Goal: Transaction & Acquisition: Purchase product/service

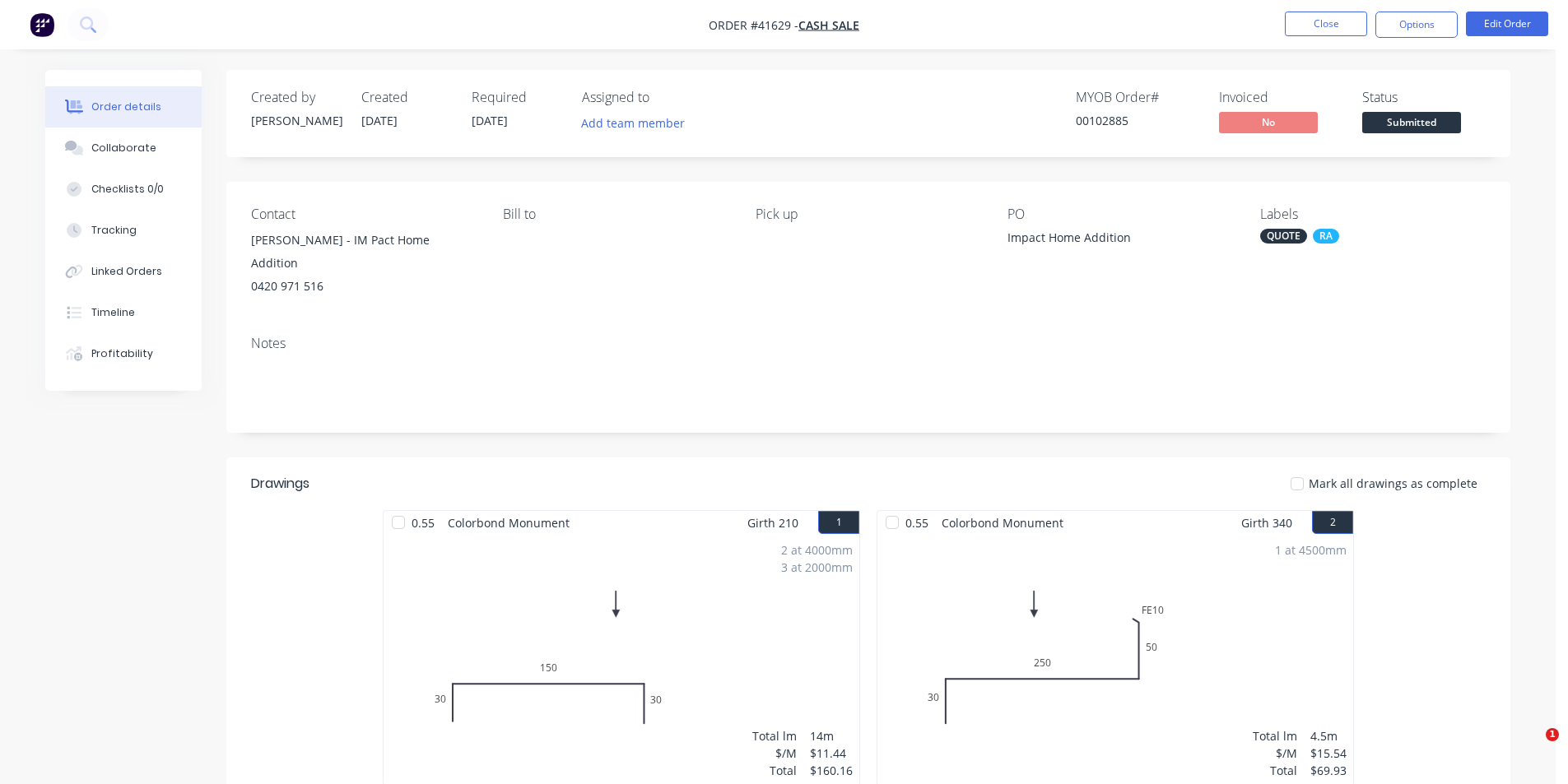
drag, startPoint x: 0, startPoint y: 0, endPoint x: 1290, endPoint y: 25, distance: 1290.2
click at [1224, 37] on nav "Order #41629 - CASH SALE Close Options Edit Order" at bounding box center [784, 24] width 1568 height 49
click at [1291, 24] on button "Close" at bounding box center [1326, 24] width 82 height 25
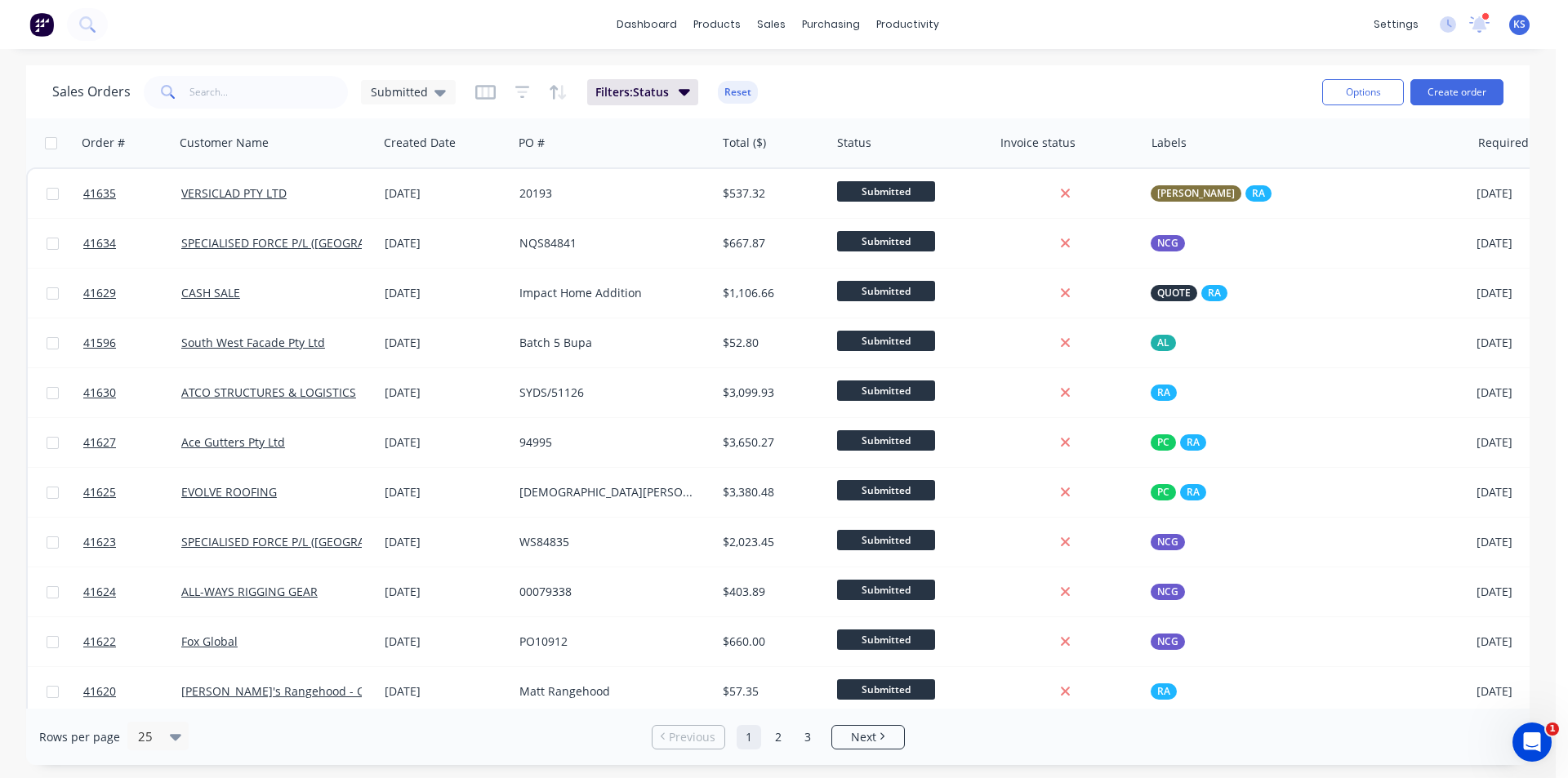
click at [1281, 24] on div "dashboard products sales purchasing productivity dashboard products Product Cat…" at bounding box center [777, 24] width 1556 height 49
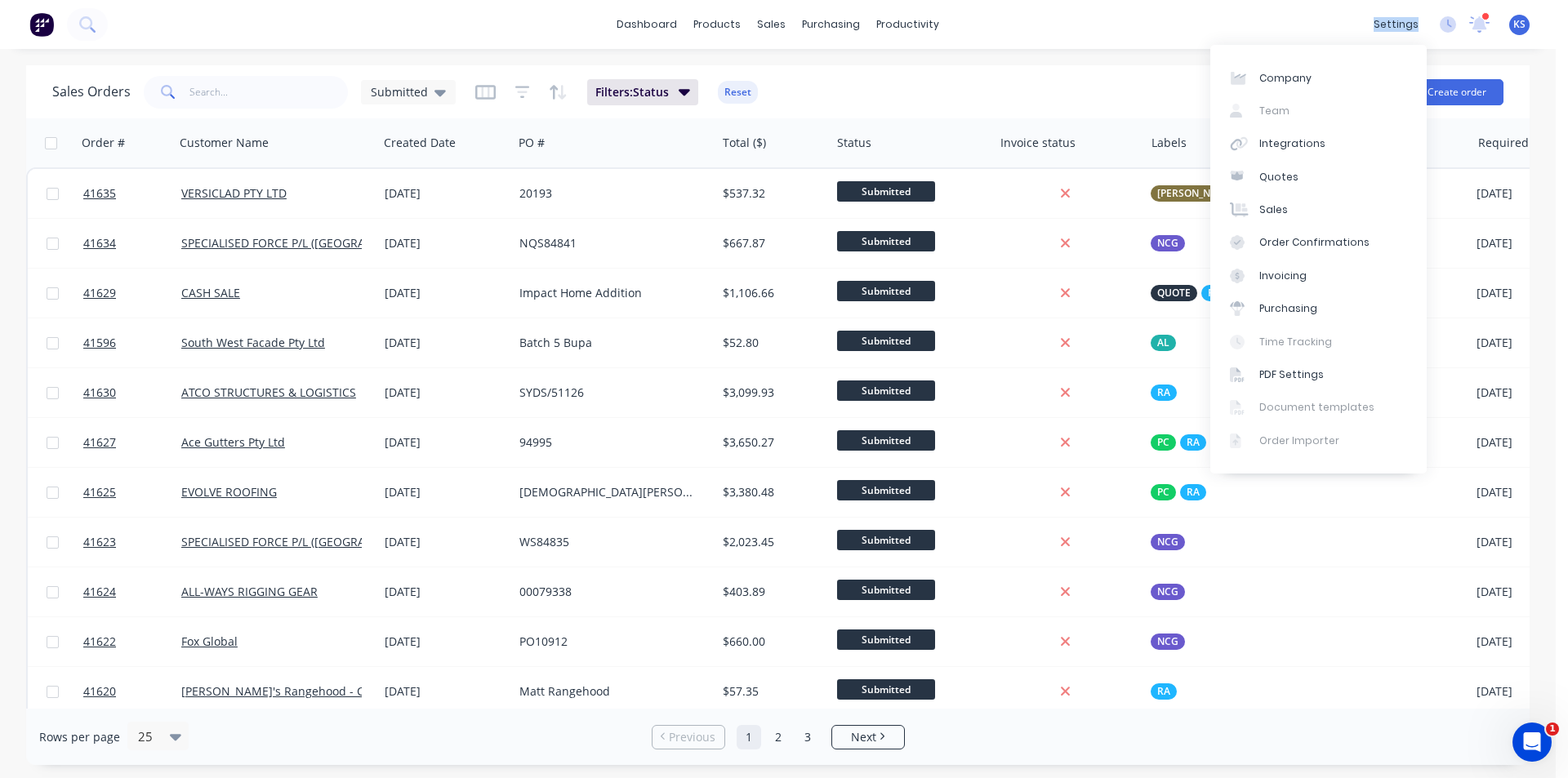
click at [1071, 39] on div "dashboard products sales purchasing productivity dashboard products Product Cat…" at bounding box center [777, 24] width 1556 height 49
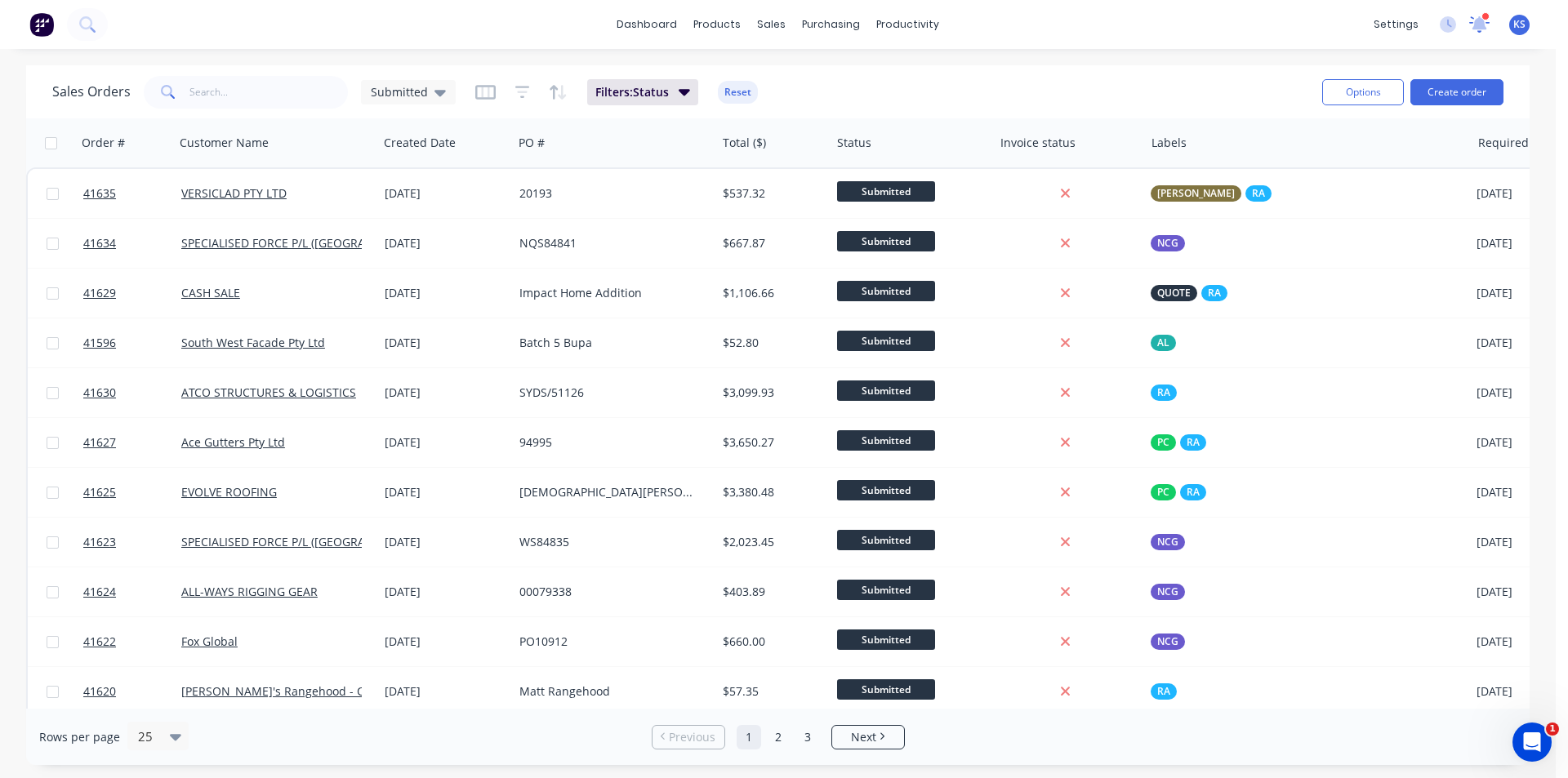
click at [1481, 22] on icon at bounding box center [1479, 23] width 16 height 15
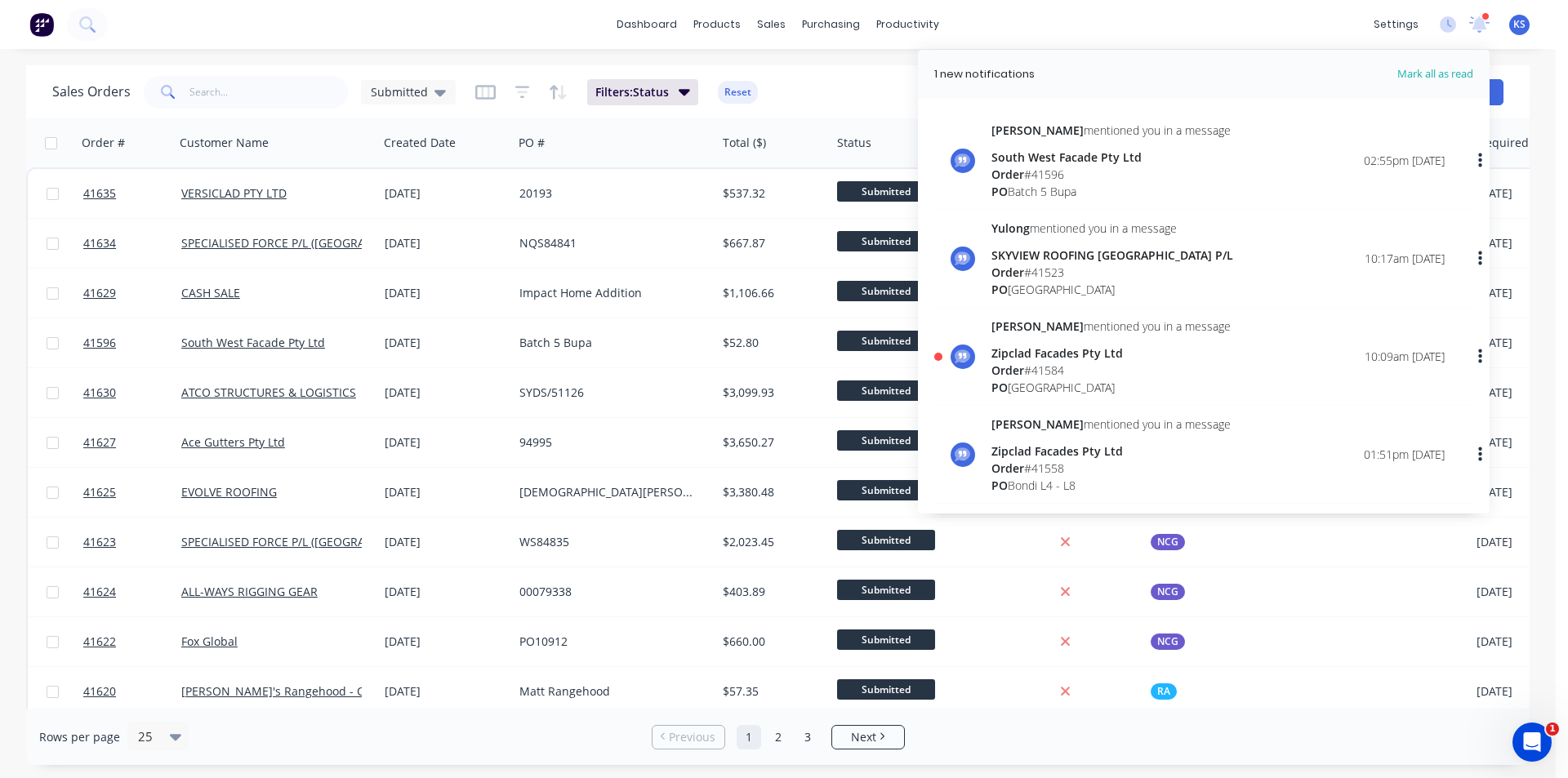
click at [1443, 69] on span "Mark all as read" at bounding box center [1406, 74] width 135 height 16
click at [1057, 23] on div "dashboard products sales purchasing productivity dashboard products Product Cat…" at bounding box center [777, 24] width 1556 height 49
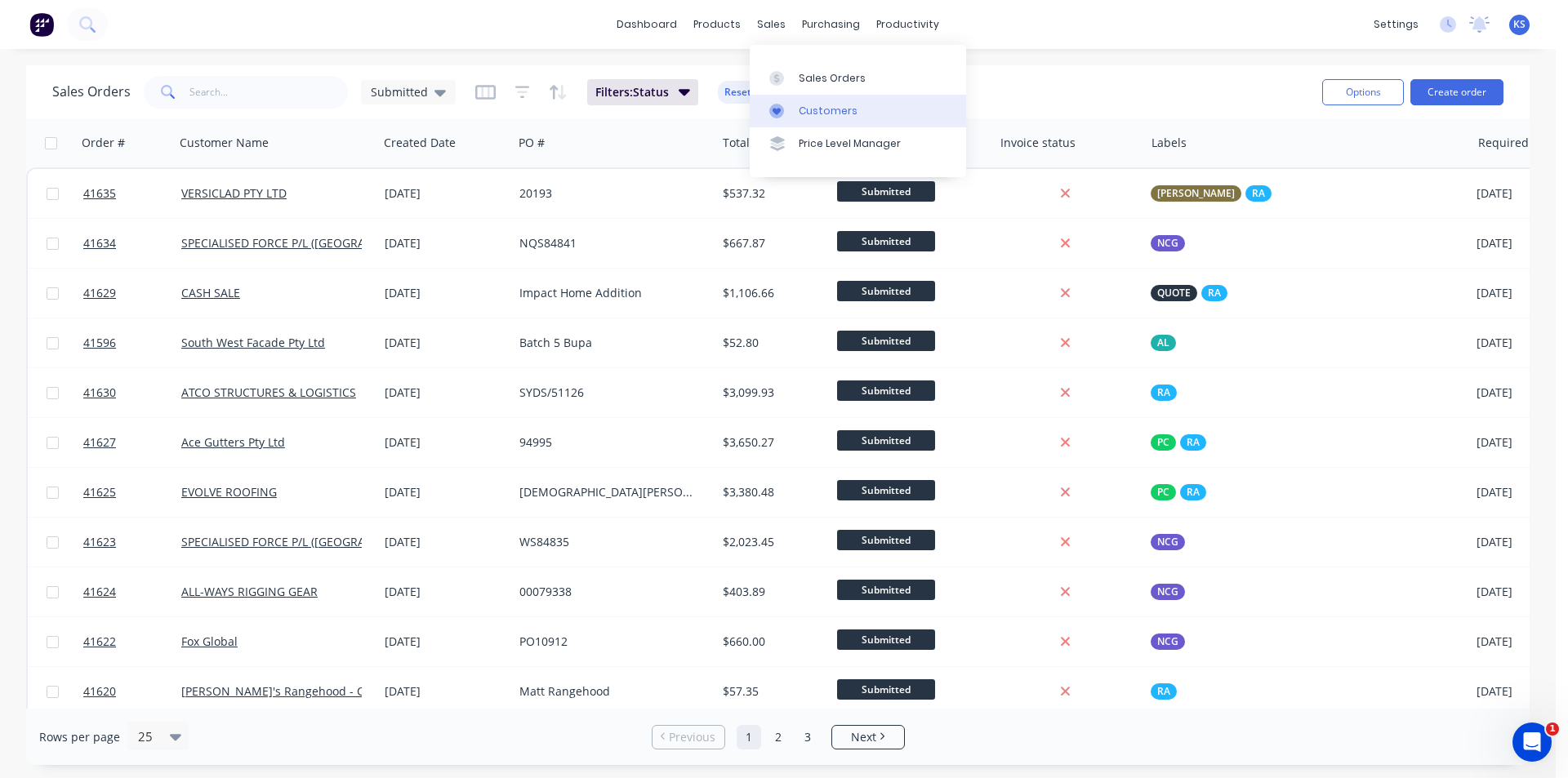
click at [819, 112] on div "Customers" at bounding box center [828, 111] width 58 height 15
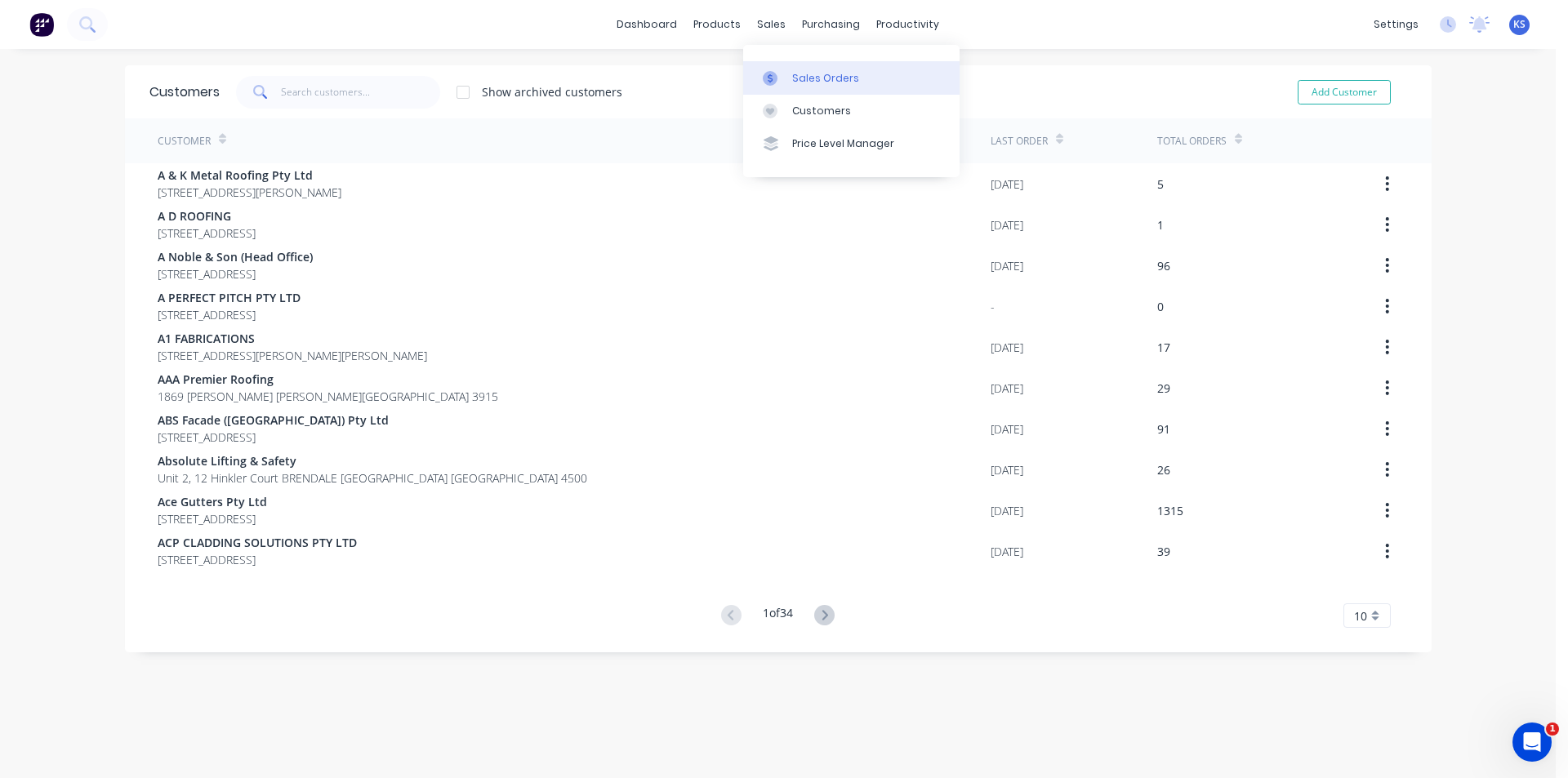
click at [847, 76] on div "Sales Orders" at bounding box center [825, 78] width 67 height 15
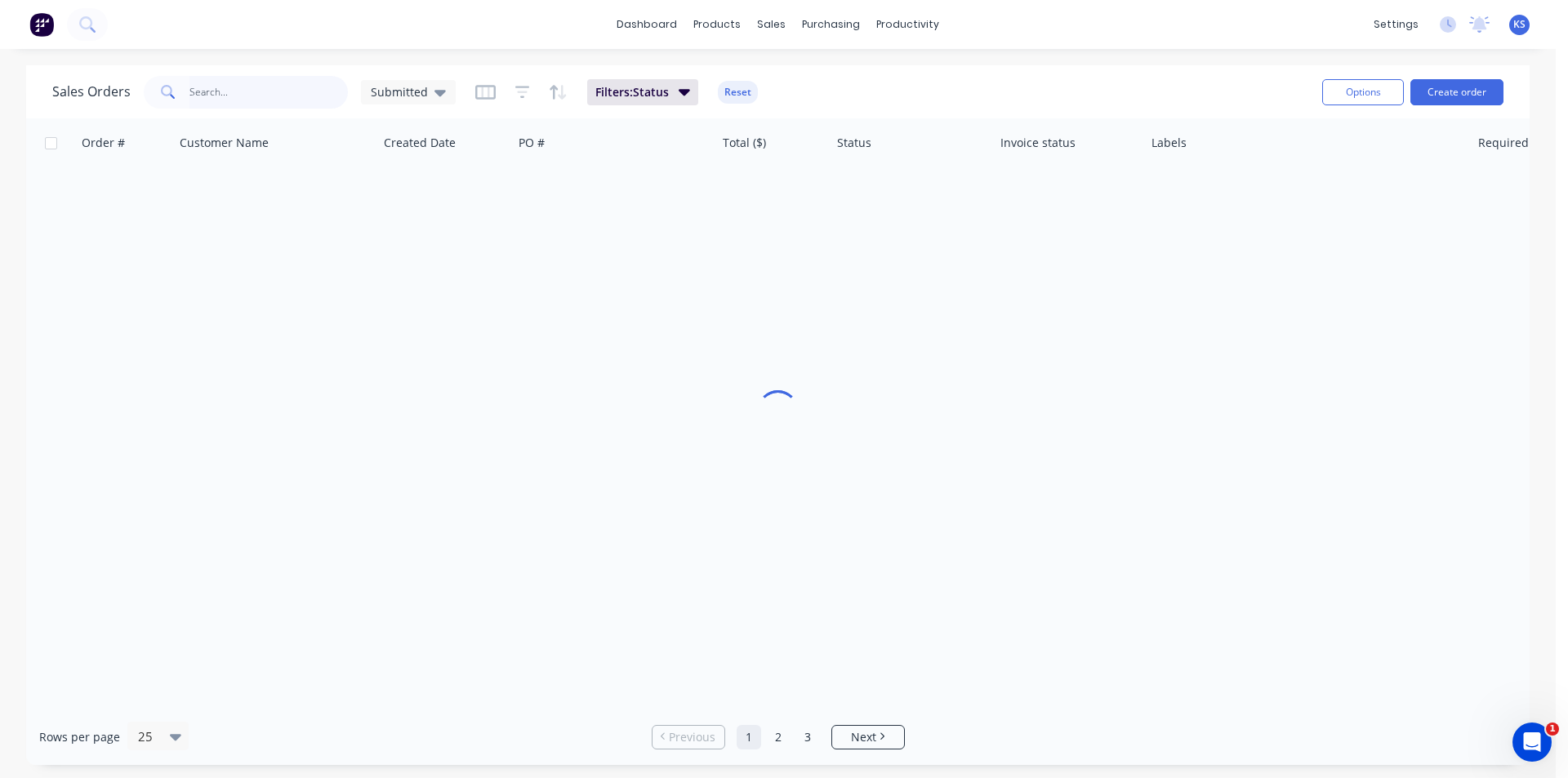
click at [313, 99] on input "text" at bounding box center [268, 92] width 159 height 33
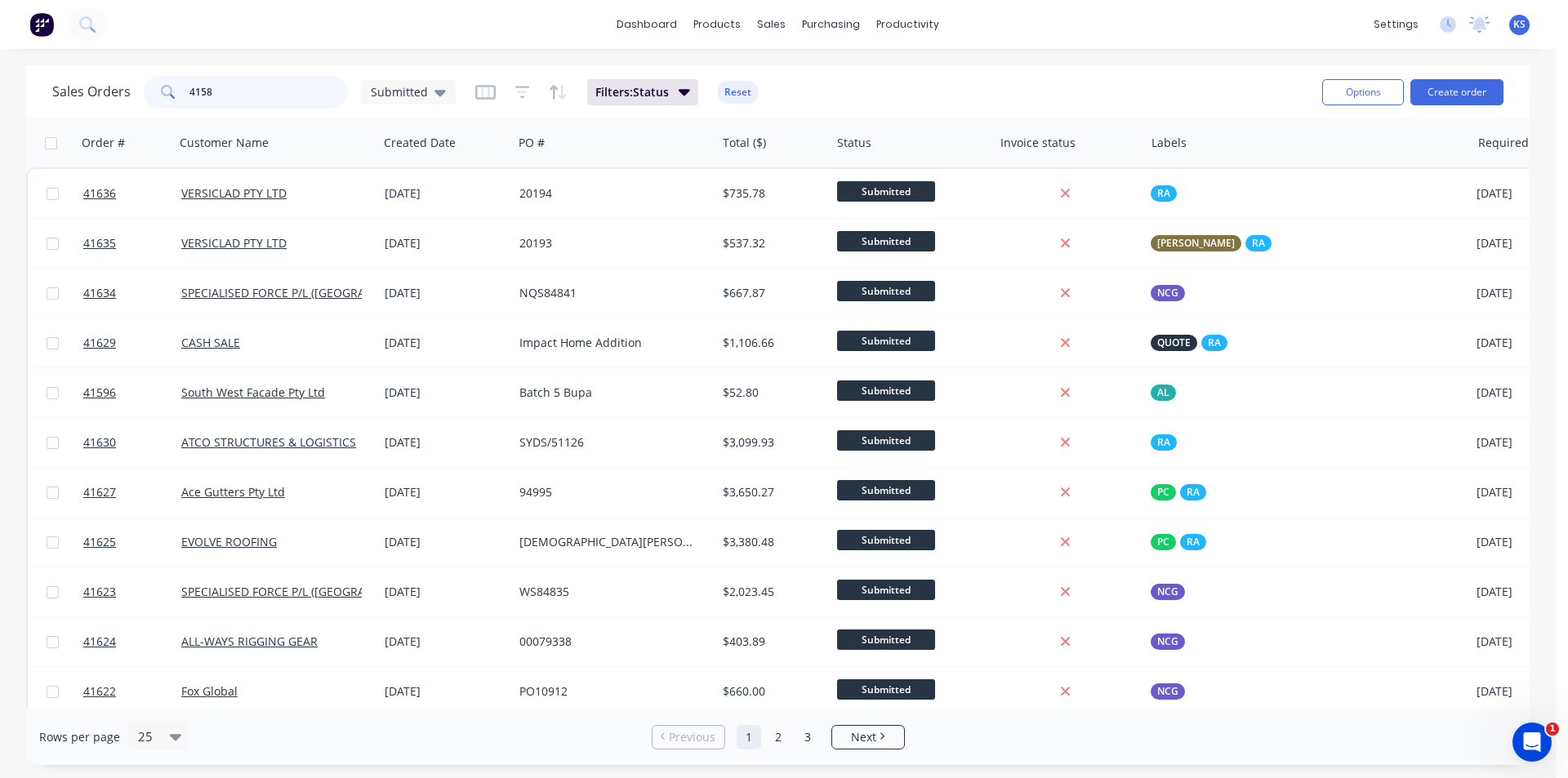
type input "41587"
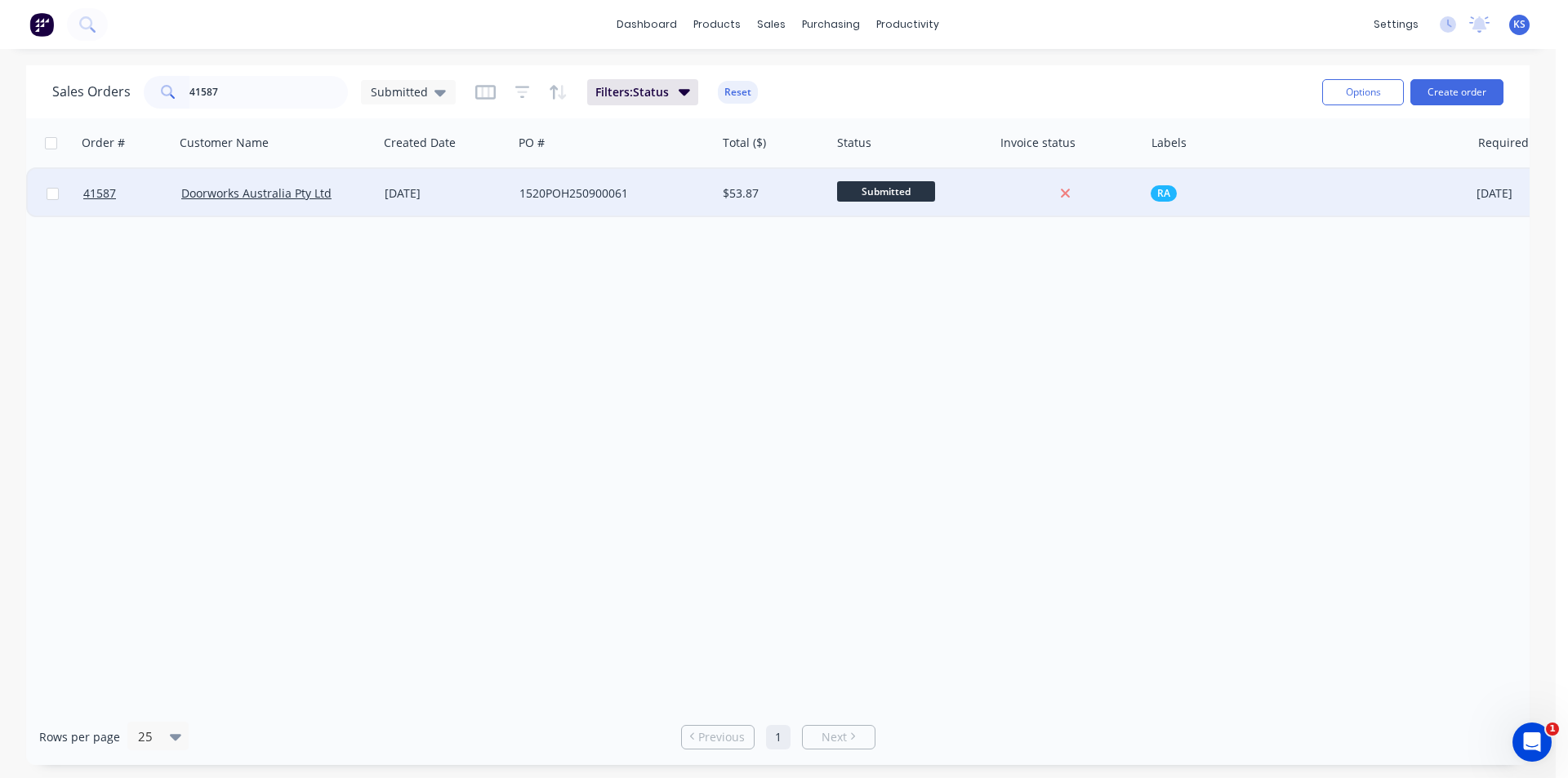
click at [511, 200] on div "[DATE]" at bounding box center [446, 193] width 135 height 49
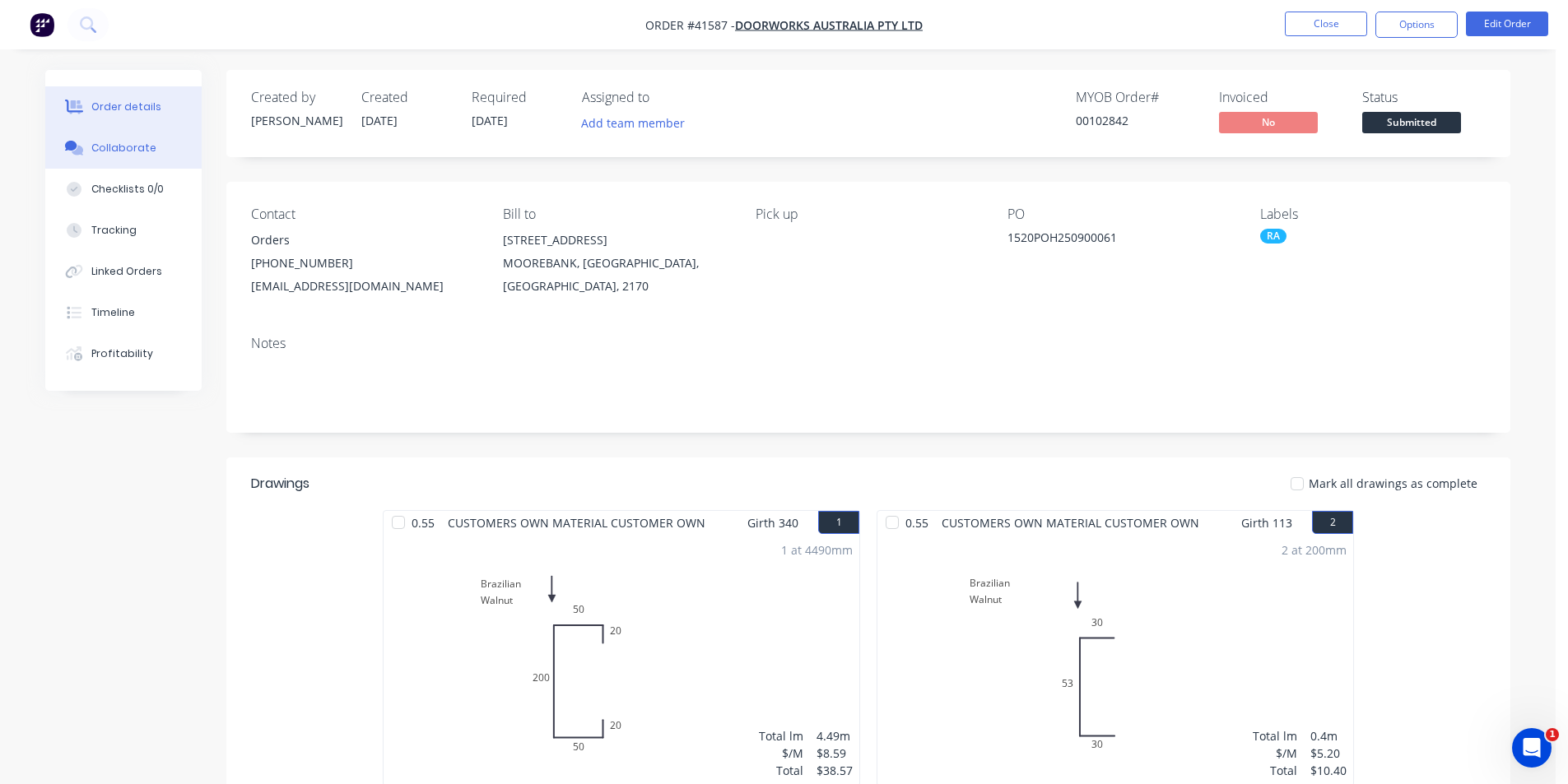
click at [134, 164] on button "Collaborate" at bounding box center [124, 149] width 156 height 41
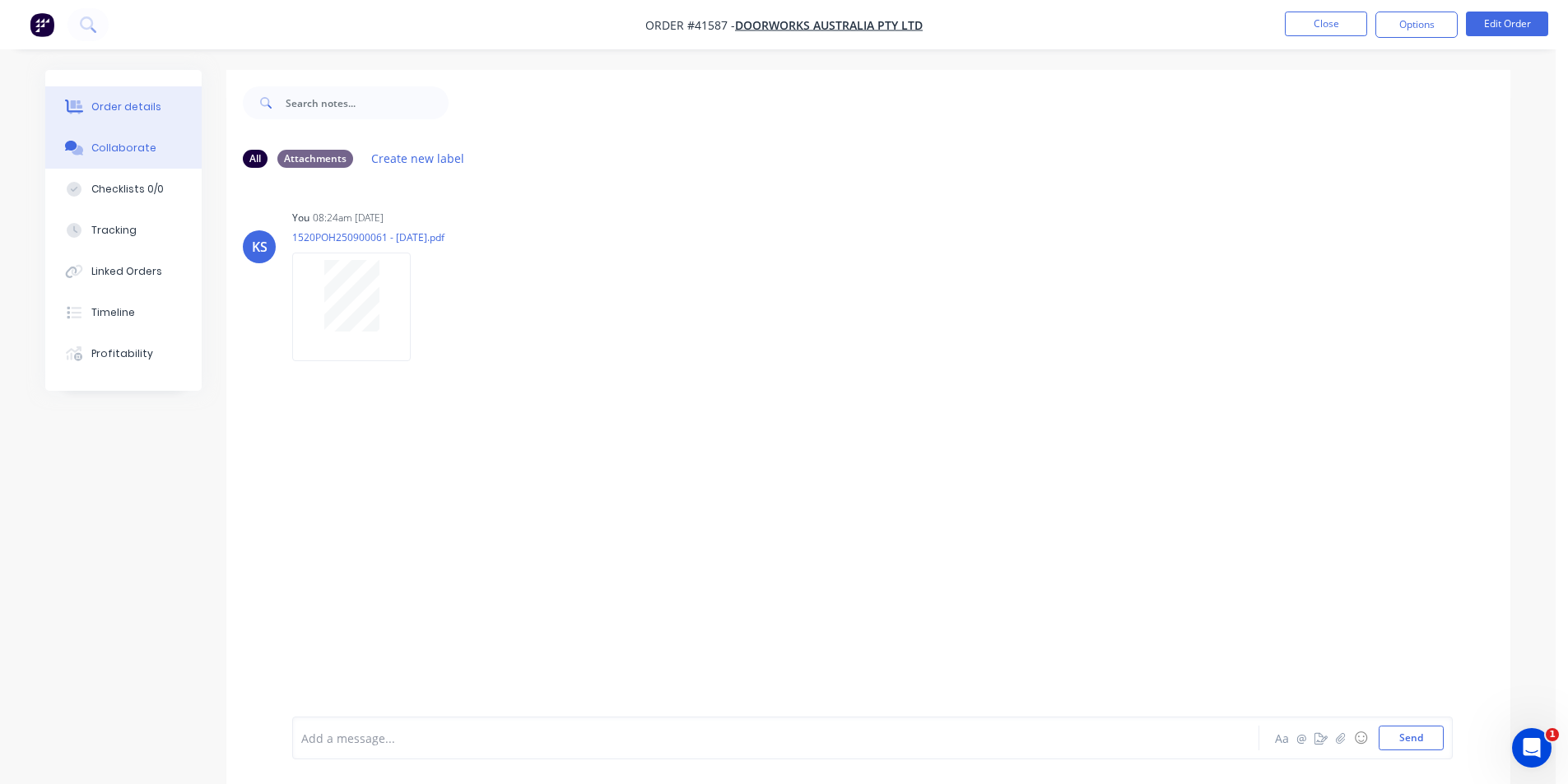
click at [149, 113] on div "Order details" at bounding box center [126, 107] width 70 height 15
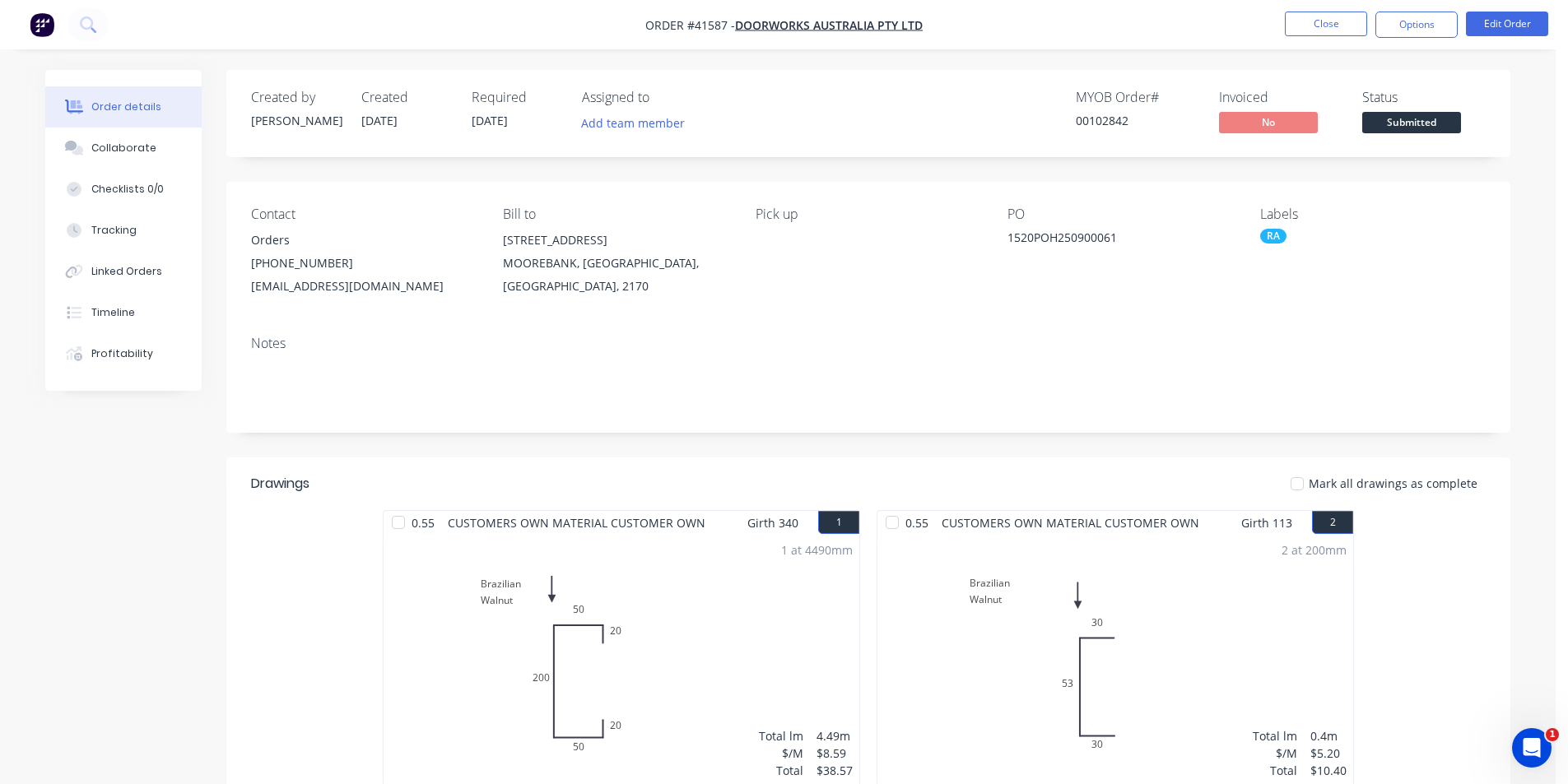
click at [725, 134] on div "Add team member" at bounding box center [664, 124] width 164 height 25
click at [517, 174] on div "Created by [PERSON_NAME] Created [DATE] Required [DATE] Assigned to Add team me…" at bounding box center [868, 570] width 1284 height 1001
click at [396, 300] on div "Contact Orders [PHONE_NUMBER] [EMAIL_ADDRESS][DOMAIN_NAME] Bill to [STREET_ADDR…" at bounding box center [868, 252] width 1284 height 141
click at [1091, 454] on div "Created by [PERSON_NAME] Created [DATE] Required [DATE] Assigned to Add team me…" at bounding box center [868, 570] width 1284 height 1001
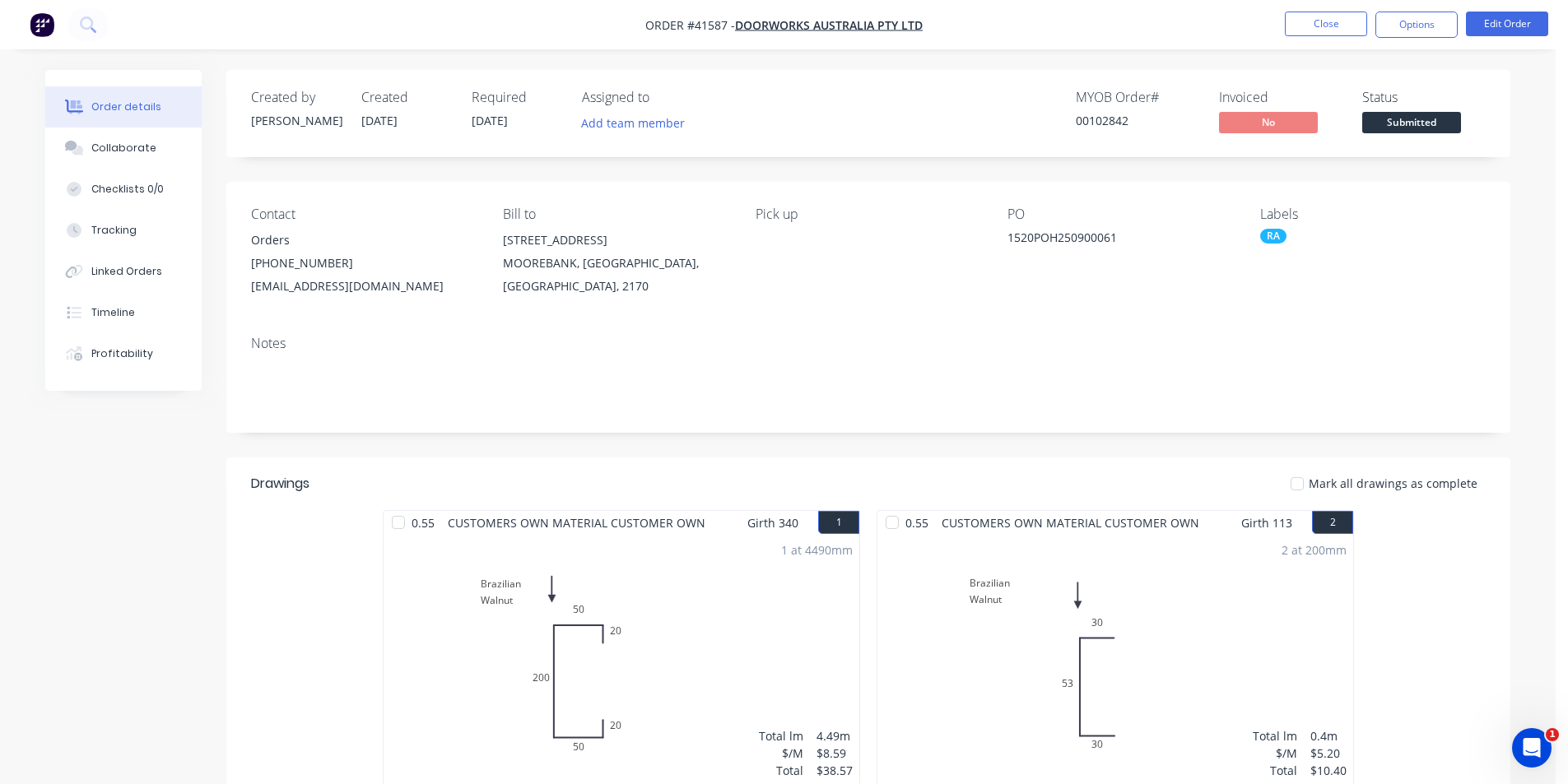
click at [854, 138] on div "Created by [PERSON_NAME] Created [DATE] Required [DATE] Assigned to Add team me…" at bounding box center [868, 113] width 1284 height 87
click at [1136, 26] on nav "Order #41587 - Doorworks Australia Pty Ltd Close Options Edit Order" at bounding box center [784, 24] width 1568 height 49
click at [1321, 15] on button "Close" at bounding box center [1326, 24] width 82 height 25
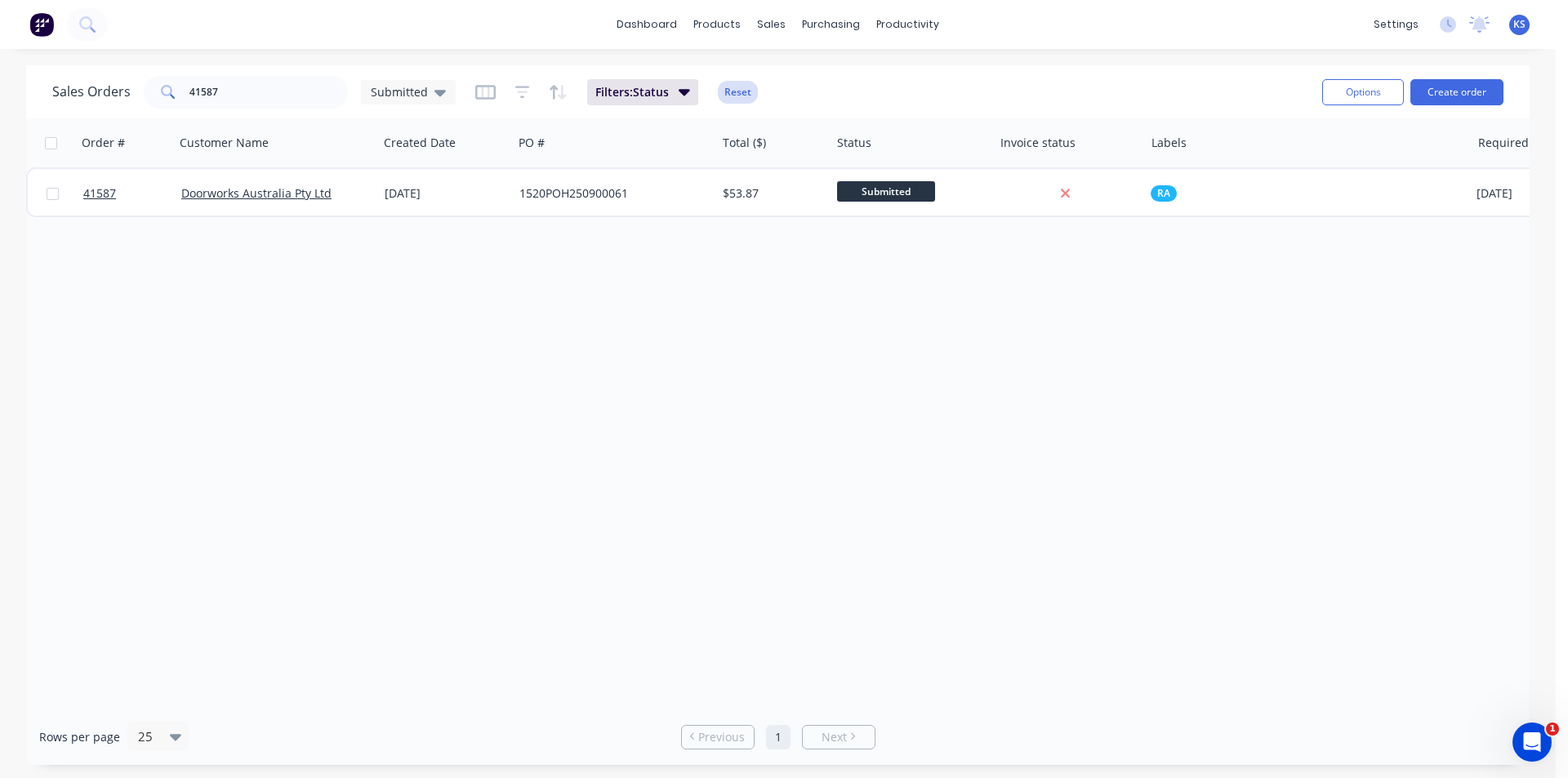
click at [742, 91] on button "Reset" at bounding box center [738, 92] width 40 height 23
drag, startPoint x: 267, startPoint y: 100, endPoint x: 239, endPoint y: 99, distance: 28.0
click at [239, 99] on input "41587" at bounding box center [268, 92] width 159 height 33
type input "4"
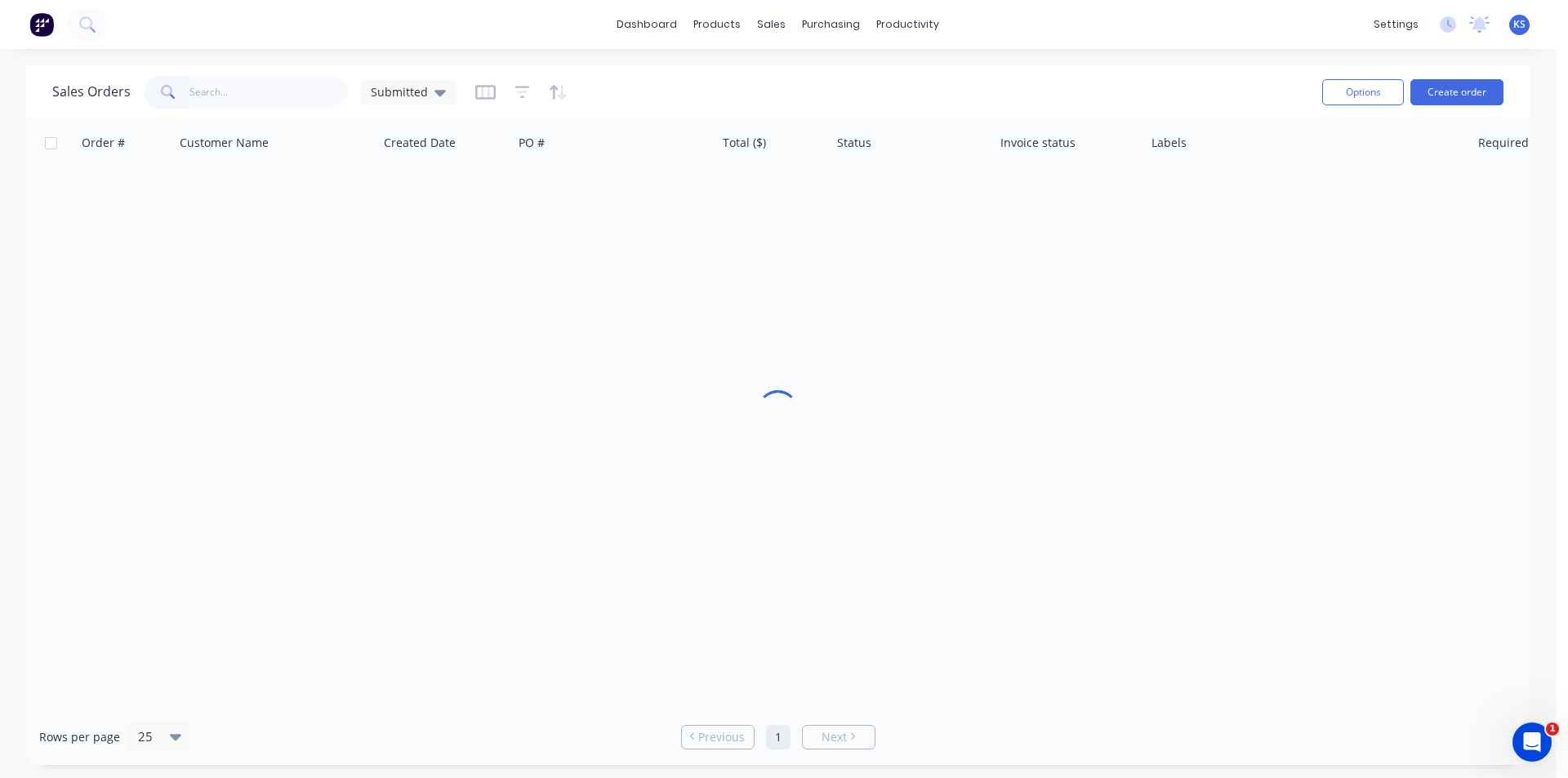
click at [766, 114] on div "Sales Orders Submitted Options Create order" at bounding box center [778, 91] width 1504 height 53
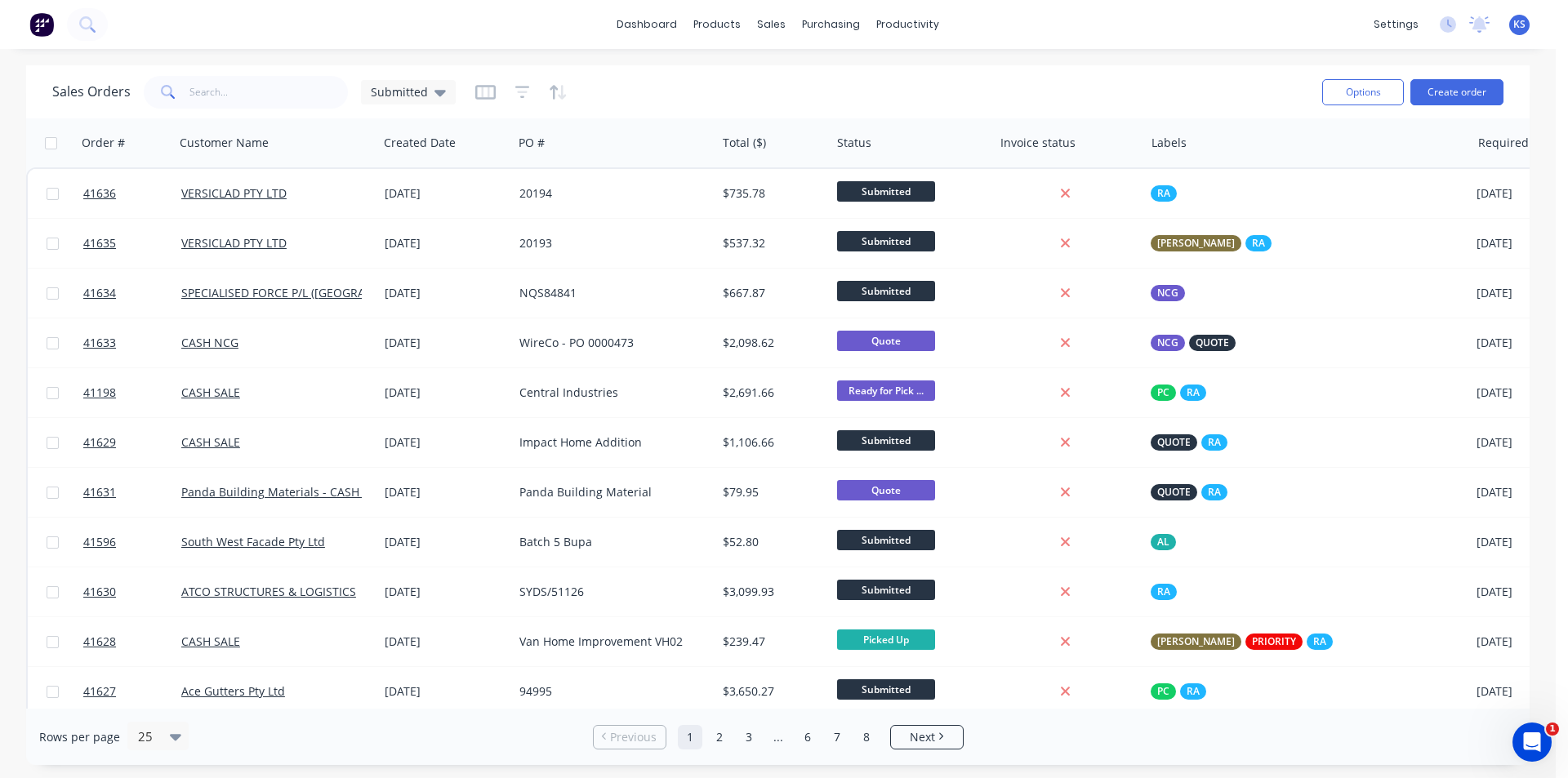
click at [986, 63] on div "dashboard products sales purchasing productivity dashboard products Product Cat…" at bounding box center [777, 389] width 1556 height 778
click at [964, 87] on div "Sales Orders Submitted" at bounding box center [680, 91] width 1257 height 40
click at [970, 78] on div "Sales Orders Submitted" at bounding box center [680, 91] width 1257 height 40
click at [1453, 88] on button "Create order" at bounding box center [1457, 92] width 93 height 26
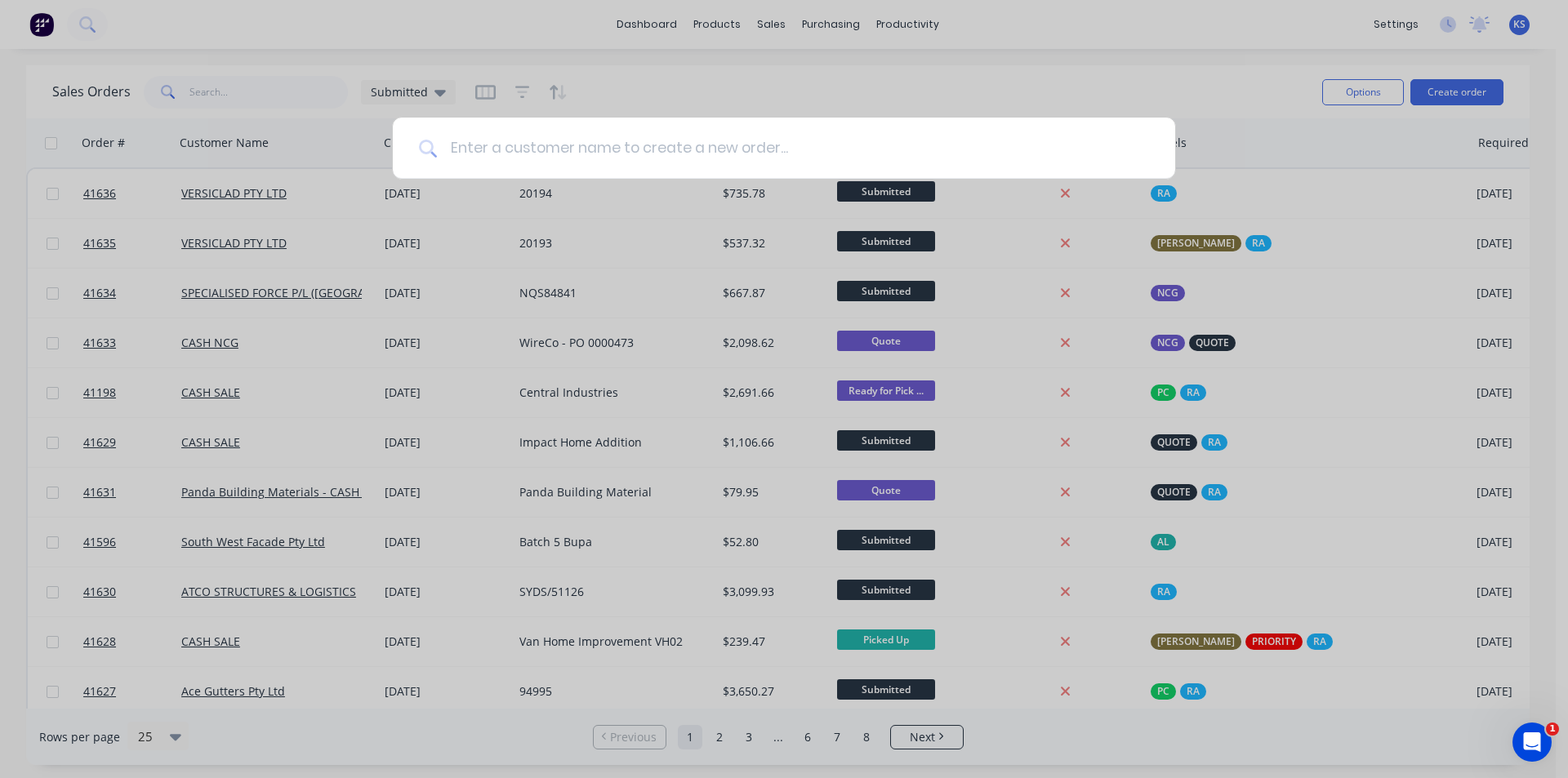
click at [530, 145] on input at bounding box center [793, 148] width 712 height 61
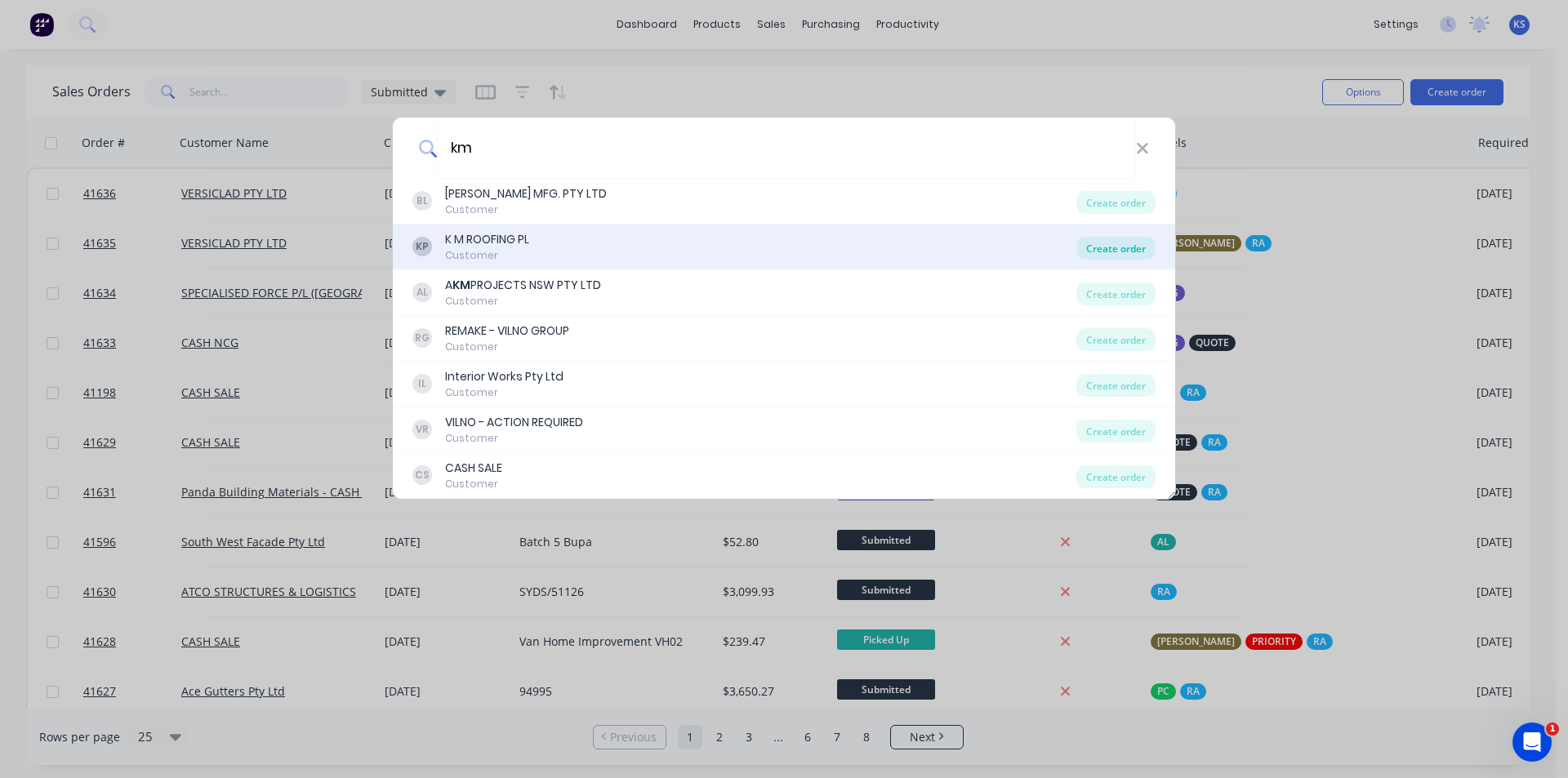
type input "km"
click at [1126, 249] on div "Create order" at bounding box center [1116, 249] width 79 height 23
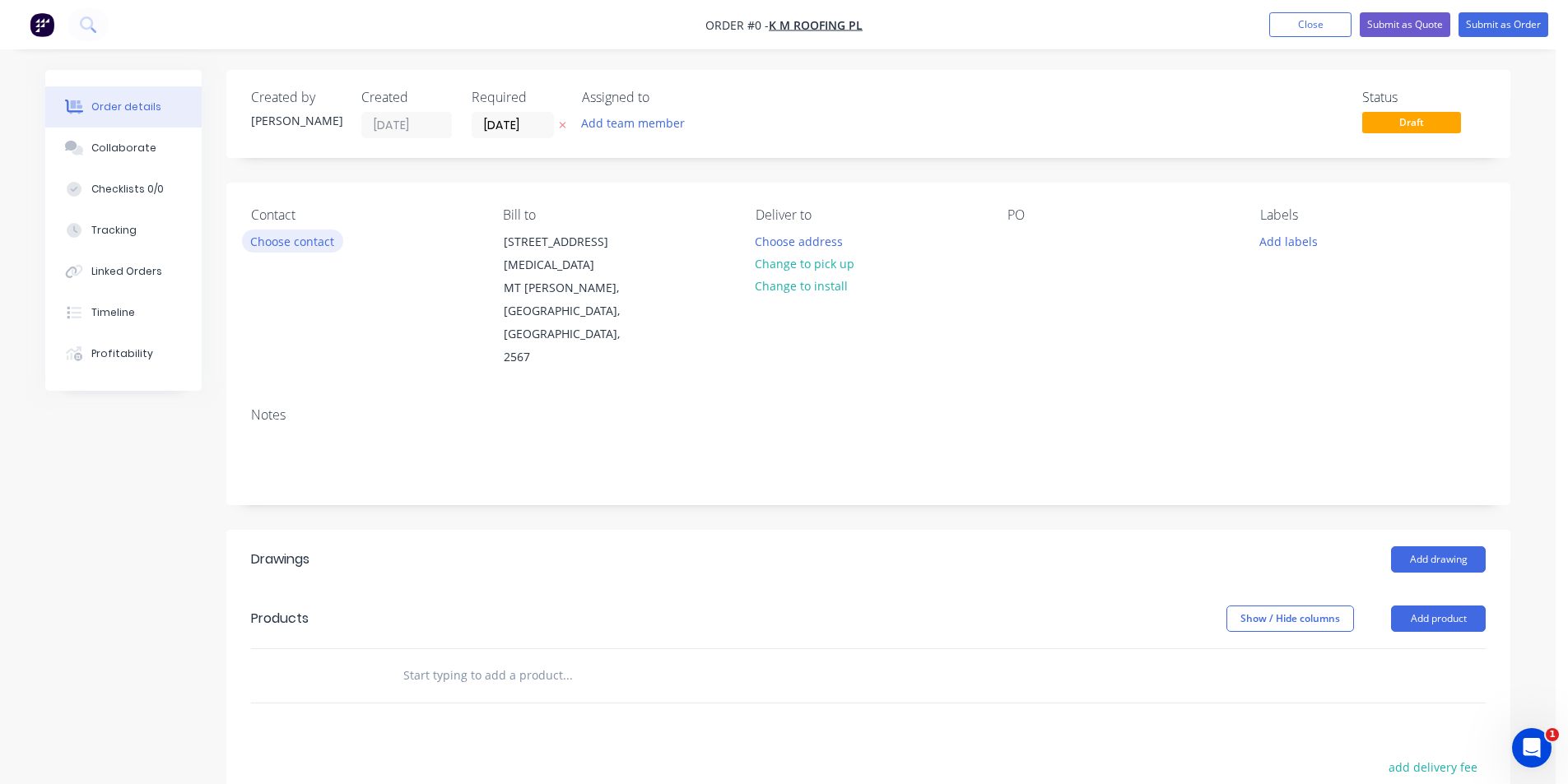
click at [300, 236] on button "Choose contact" at bounding box center [293, 241] width 101 height 22
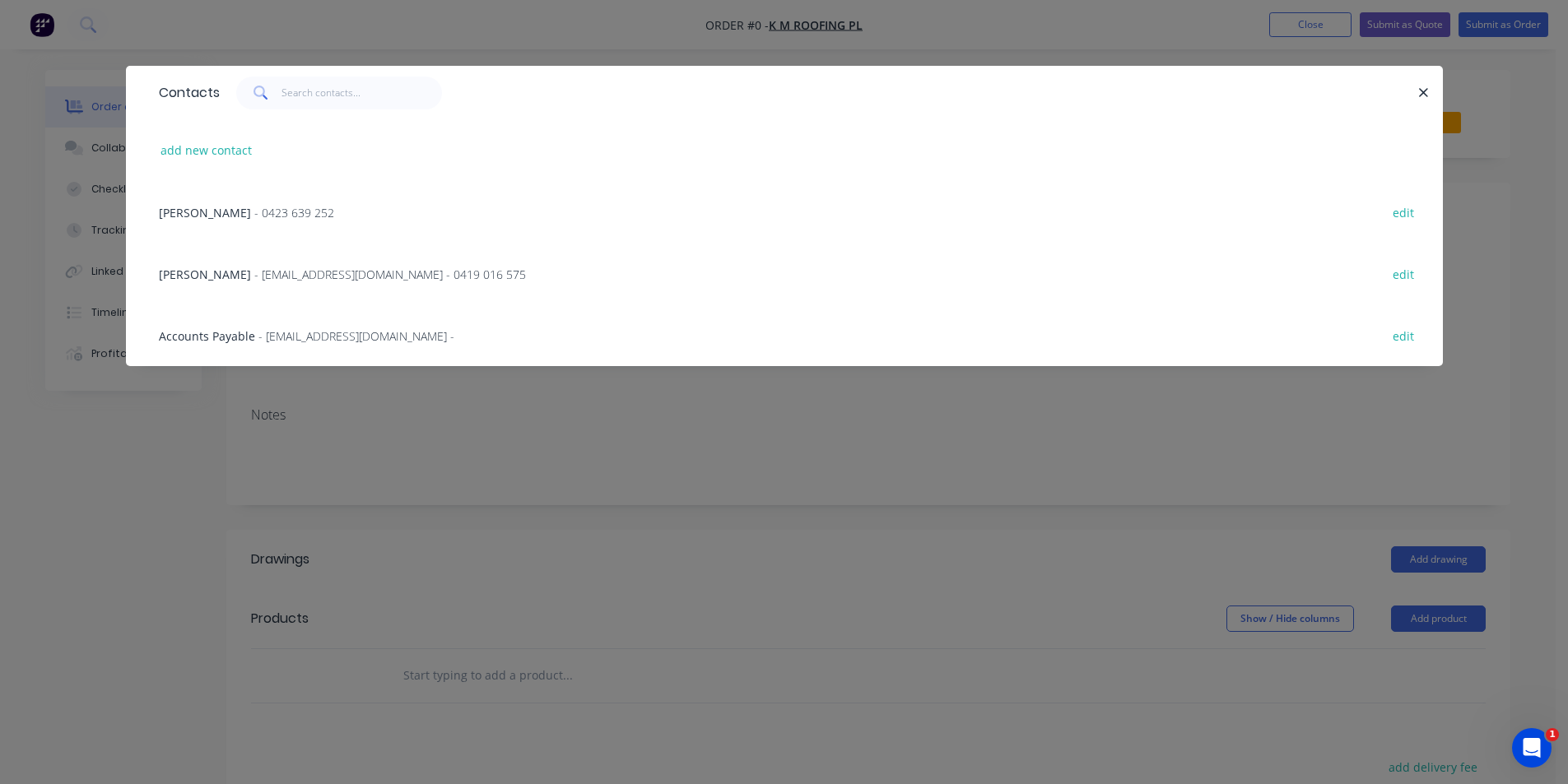
click at [262, 277] on span "- [EMAIL_ADDRESS][DOMAIN_NAME] - 0419 016 575" at bounding box center [389, 274] width 271 height 16
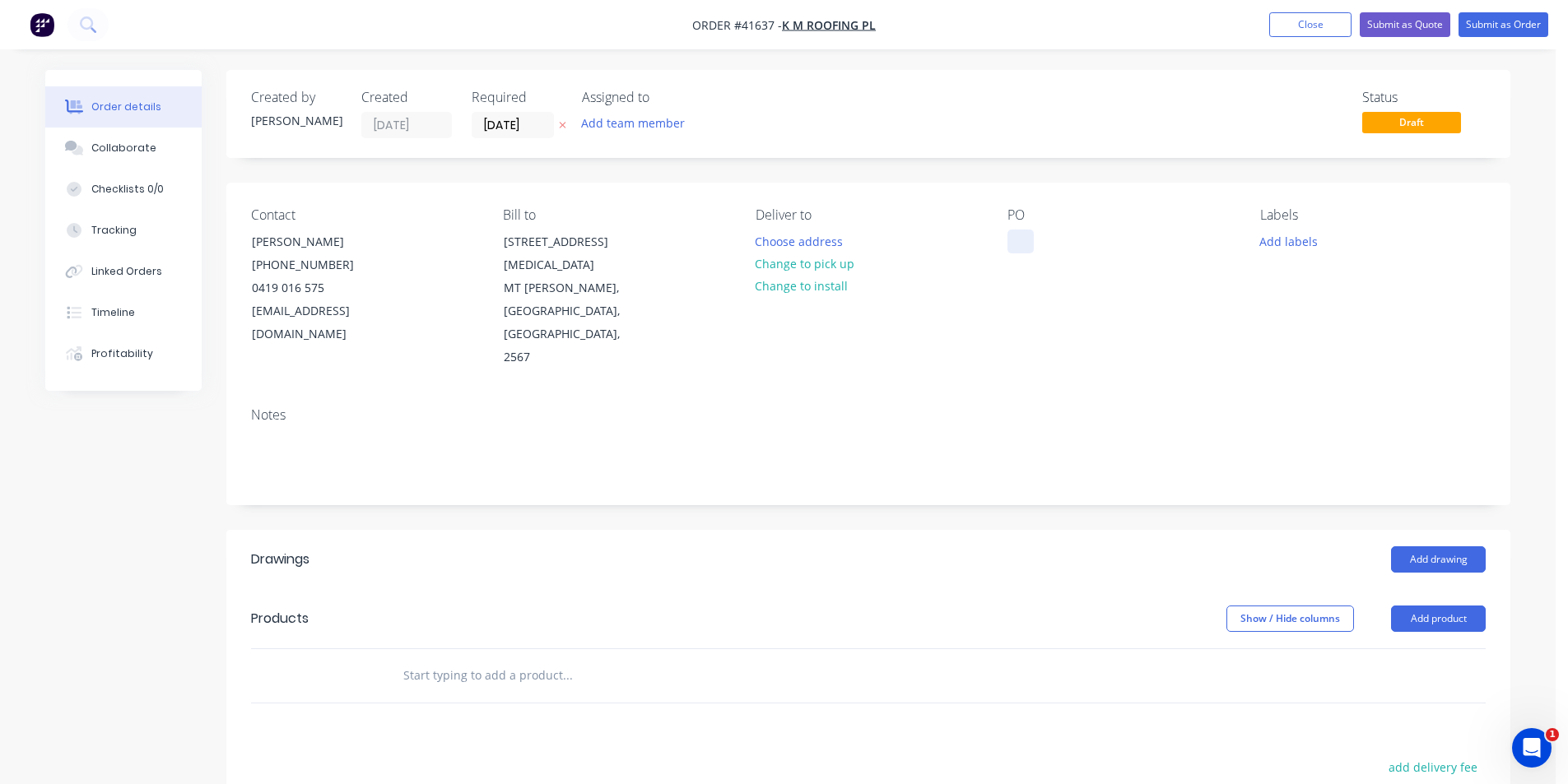
drag, startPoint x: 811, startPoint y: 263, endPoint x: 1033, endPoint y: 239, distance: 223.3
click at [811, 262] on button "Change to pick up" at bounding box center [804, 263] width 117 height 22
click at [1011, 241] on div at bounding box center [1021, 241] width 27 height 24
click at [1282, 238] on button "Add labels" at bounding box center [1287, 241] width 76 height 22
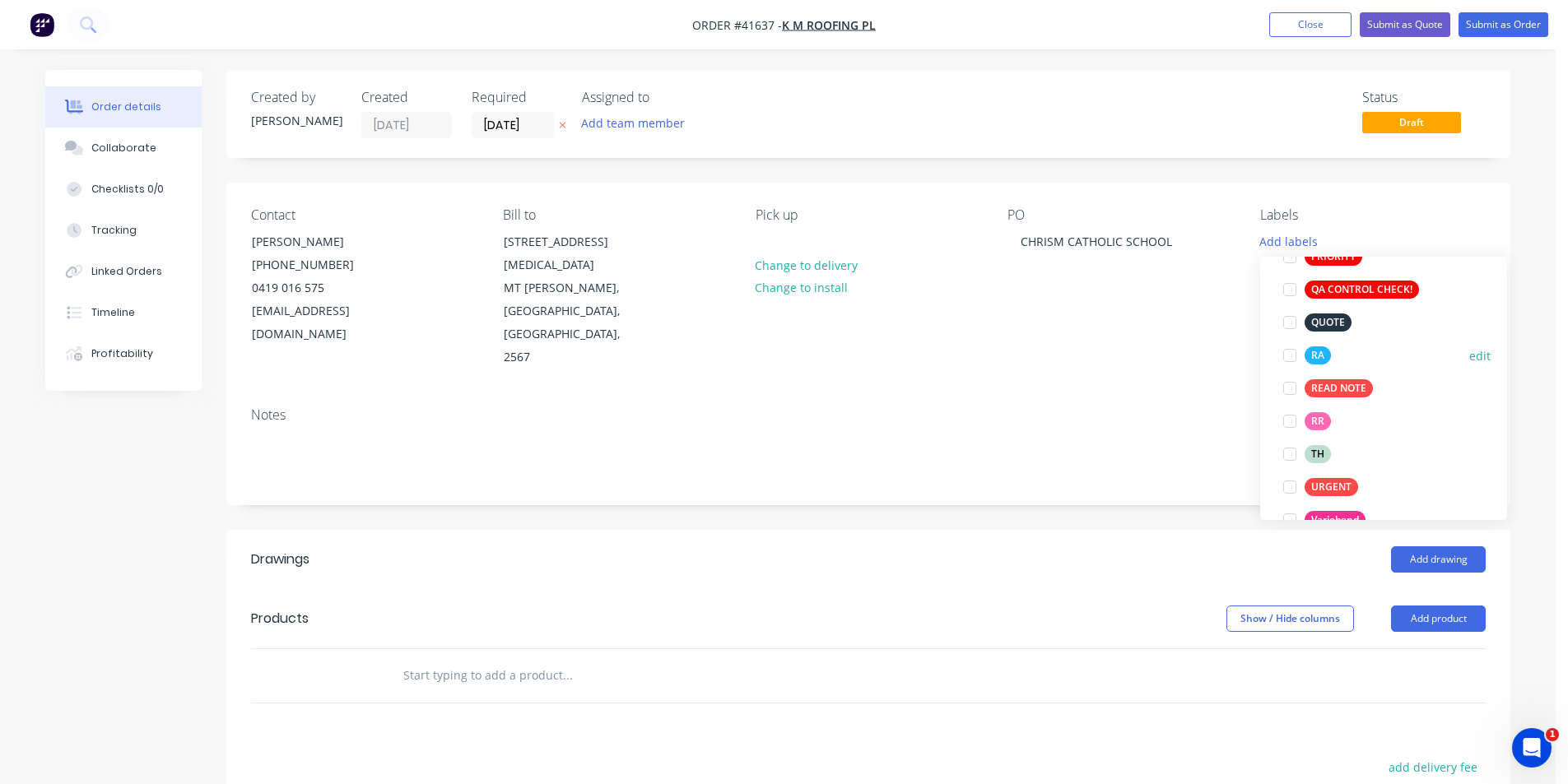
click at [1289, 356] on div at bounding box center [1290, 356] width 33 height 33
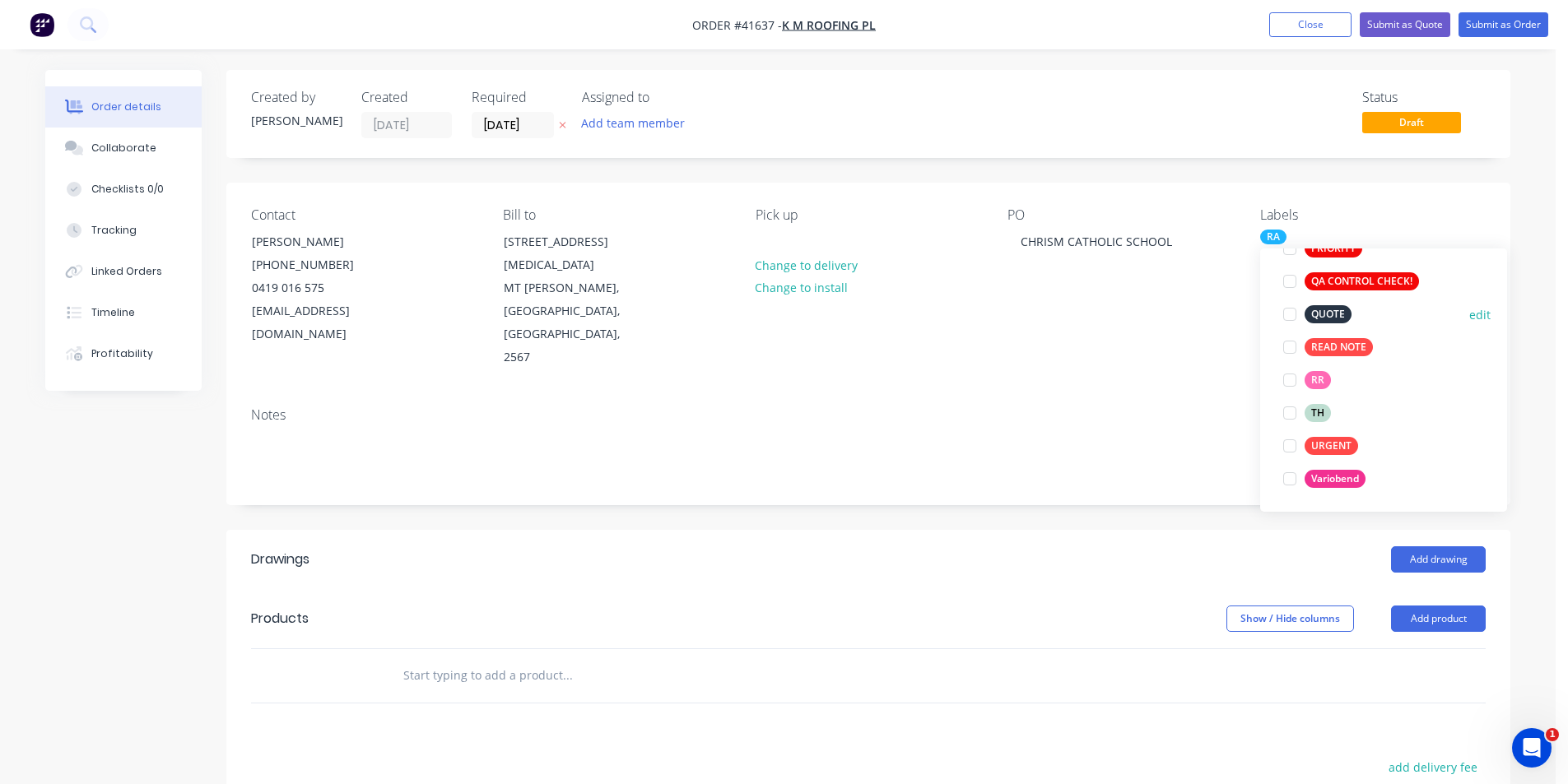
click at [1287, 314] on div at bounding box center [1290, 314] width 33 height 33
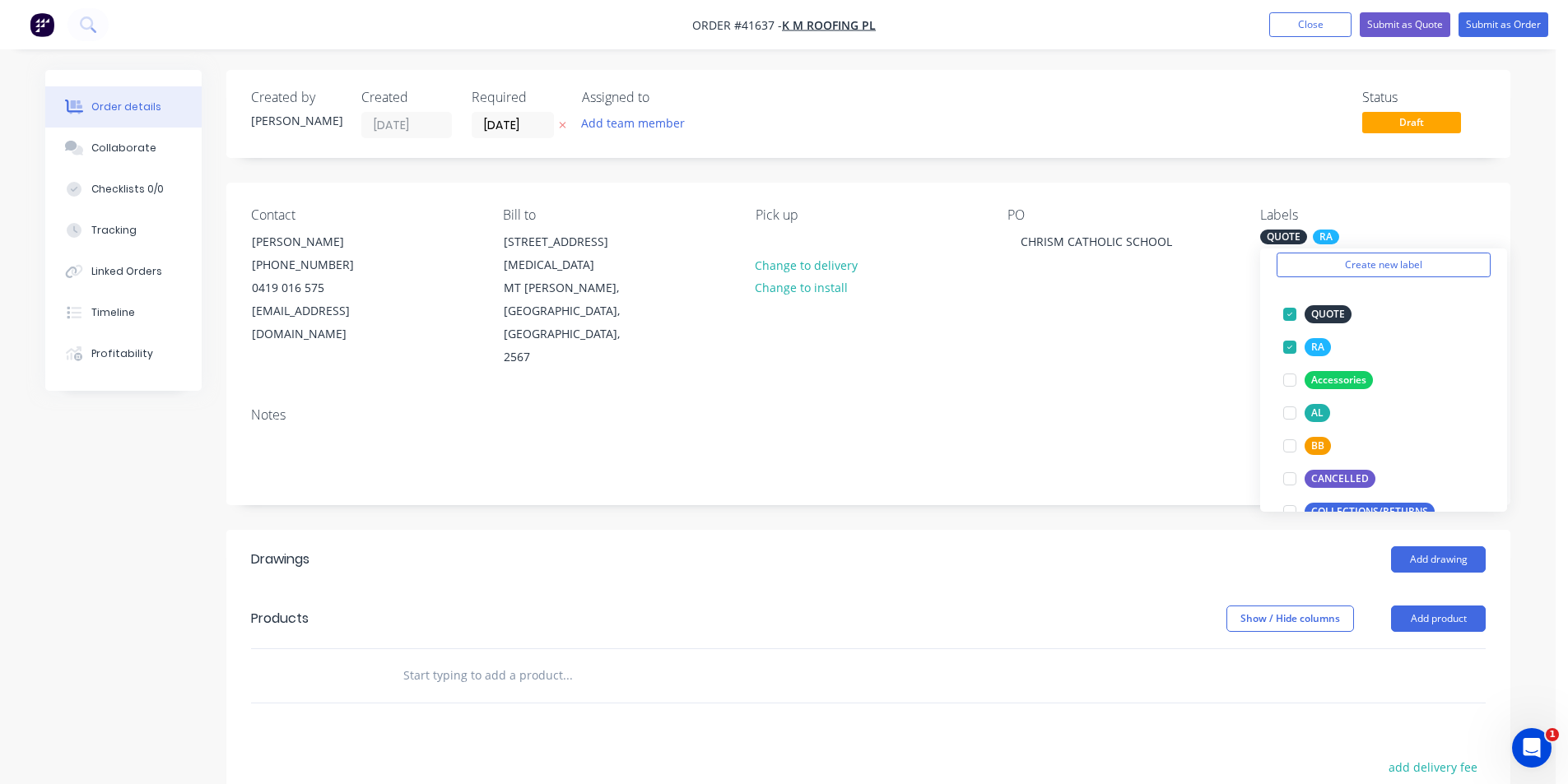
click at [1092, 530] on header "Drawings Add drawing" at bounding box center [868, 559] width 1284 height 59
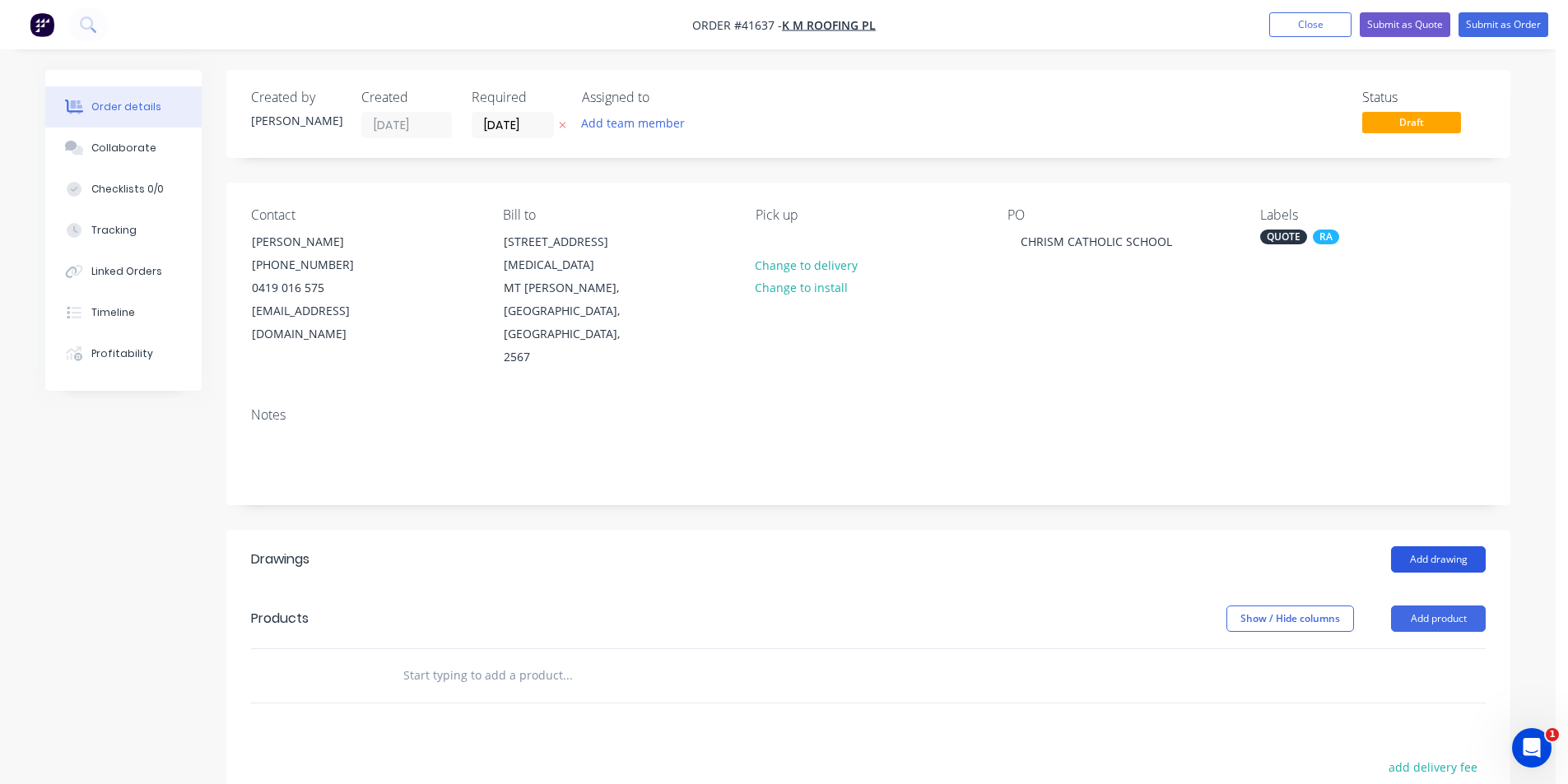
click at [1439, 546] on button "Add drawing" at bounding box center [1439, 559] width 95 height 27
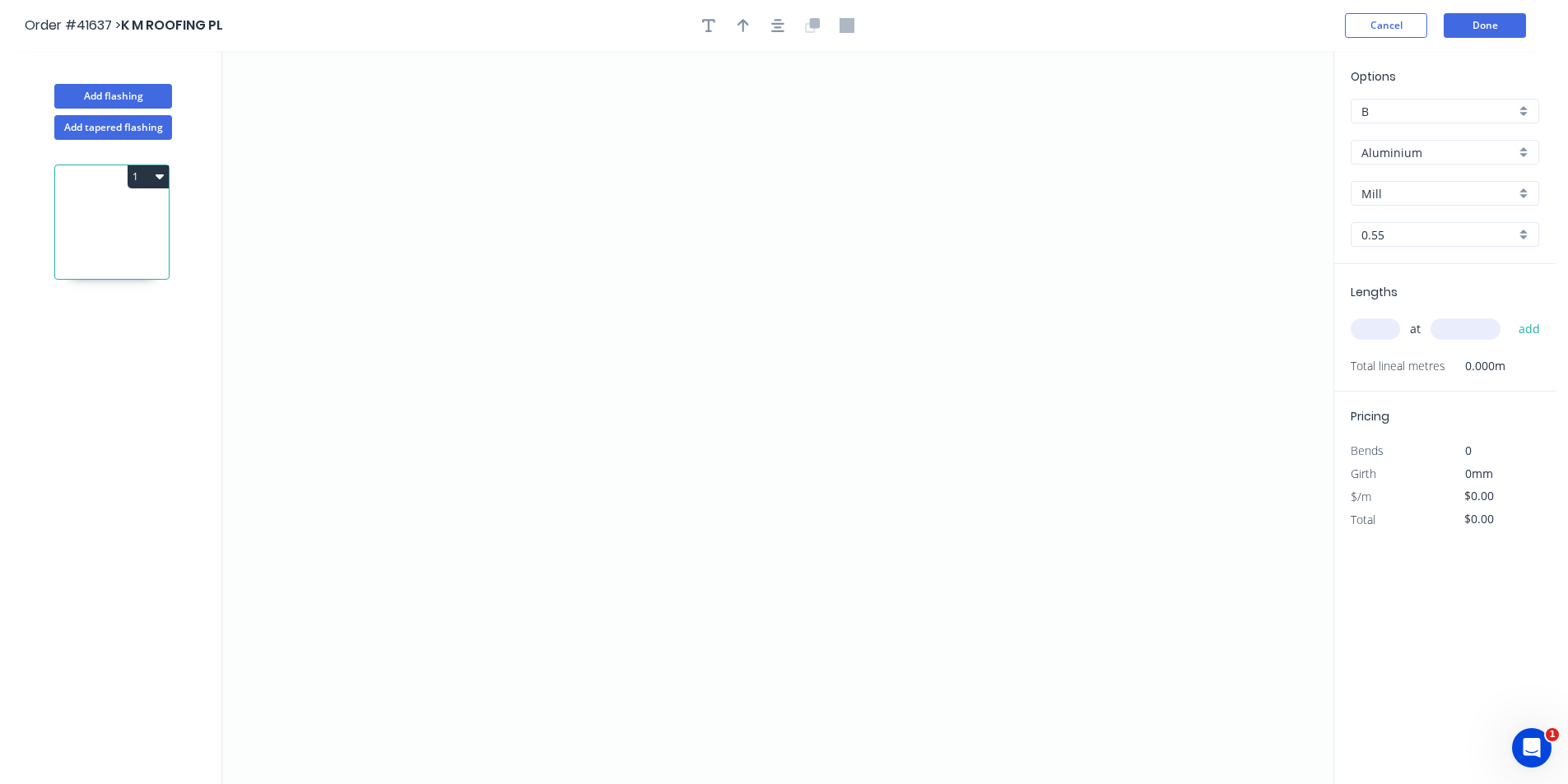
click at [1444, 147] on input "Aluminium" at bounding box center [1438, 153] width 154 height 17
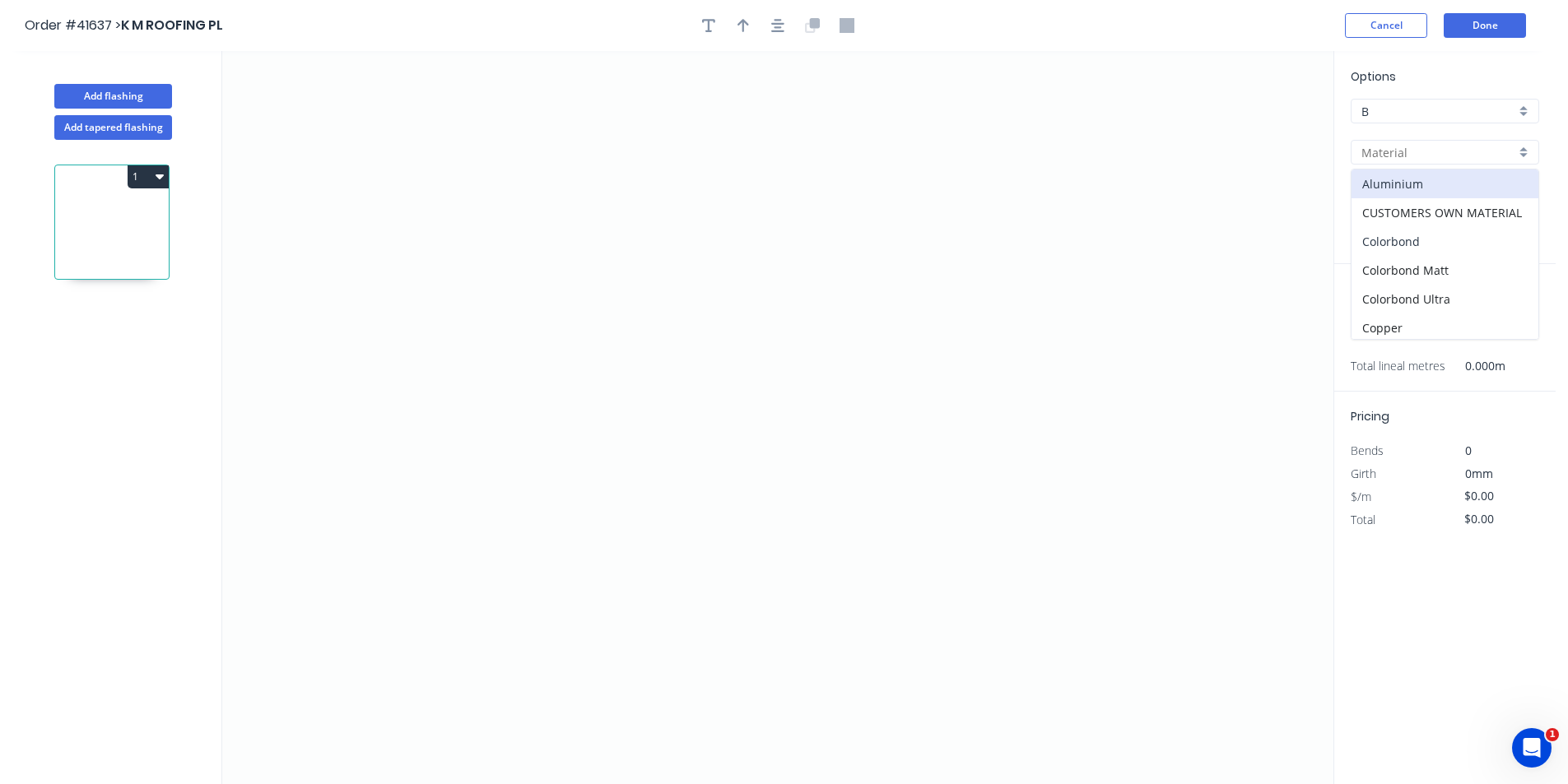
click at [1446, 241] on div "Colorbond" at bounding box center [1444, 241] width 187 height 29
type input "Colorbond"
type input "Basalt"
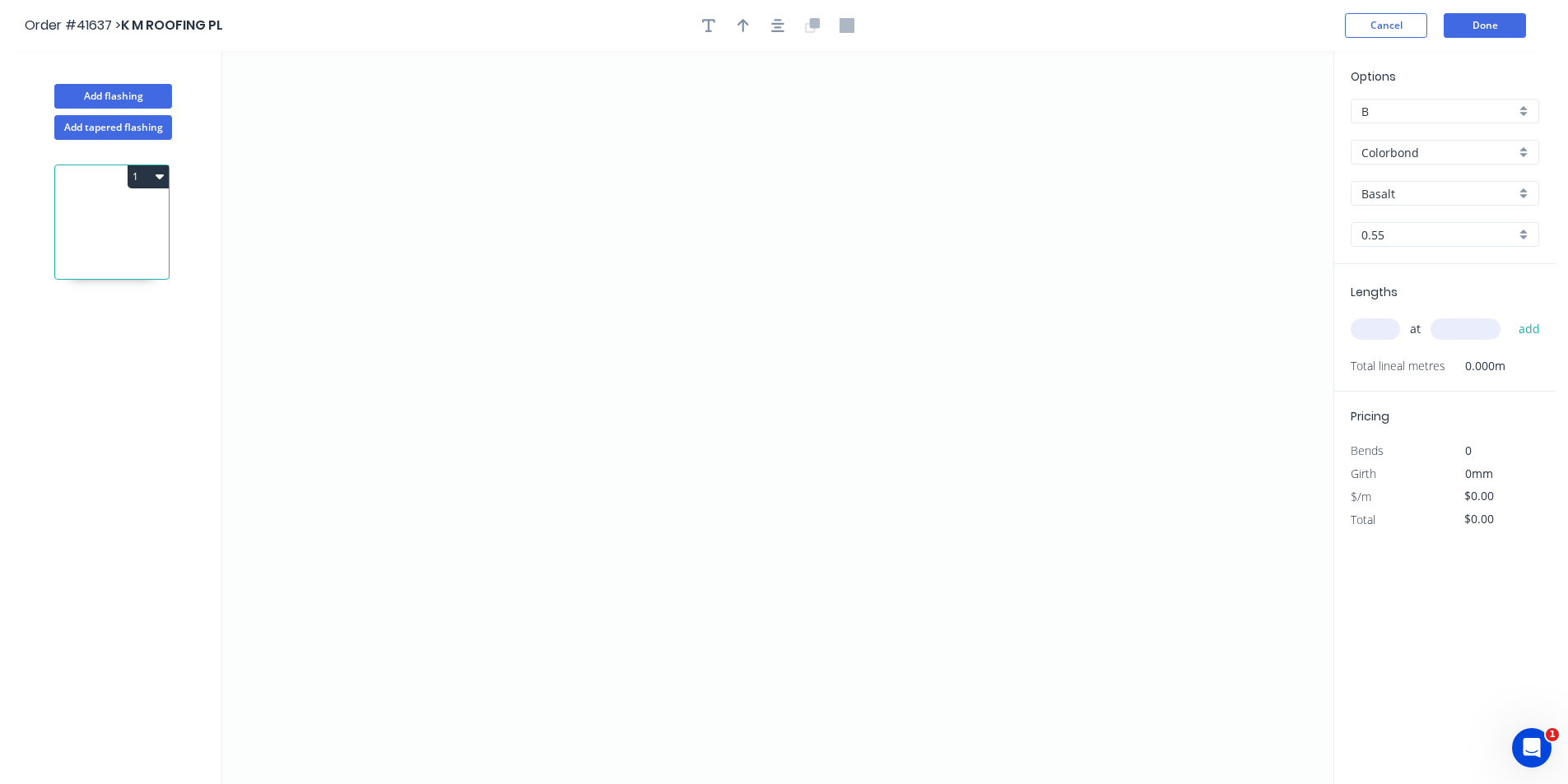
click at [1450, 192] on input "Basalt" at bounding box center [1438, 193] width 154 height 17
click at [1425, 358] on div "other" at bounding box center [1444, 365] width 187 height 29
type input "other"
click at [1389, 325] on input "text" at bounding box center [1375, 329] width 49 height 22
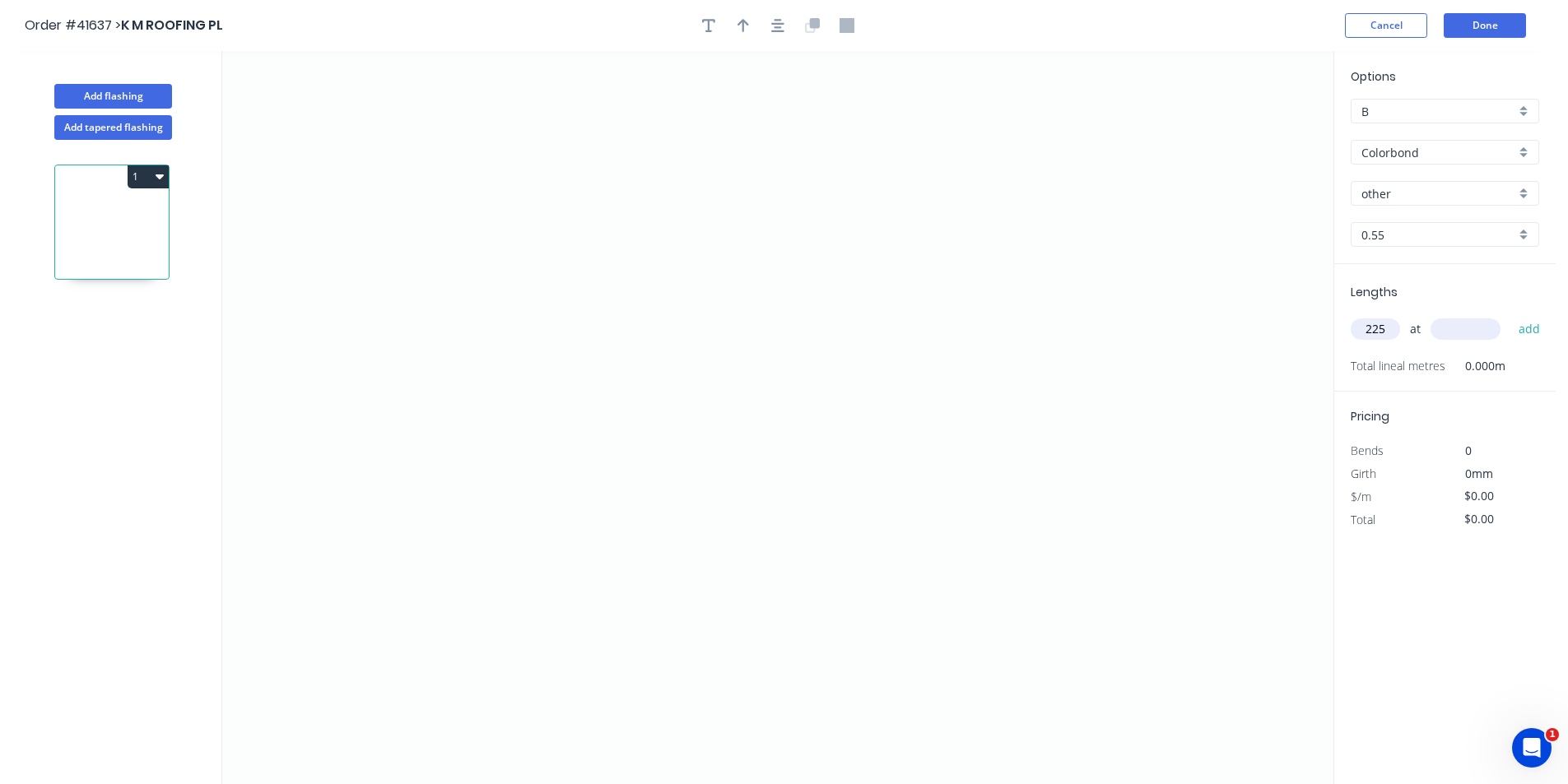
type input "225"
type input "1000"
click at [1511, 315] on button "add" at bounding box center [1530, 329] width 39 height 28
click at [550, 305] on icon "0" at bounding box center [778, 417] width 1111 height 733
click at [489, 304] on icon "0" at bounding box center [778, 417] width 1111 height 733
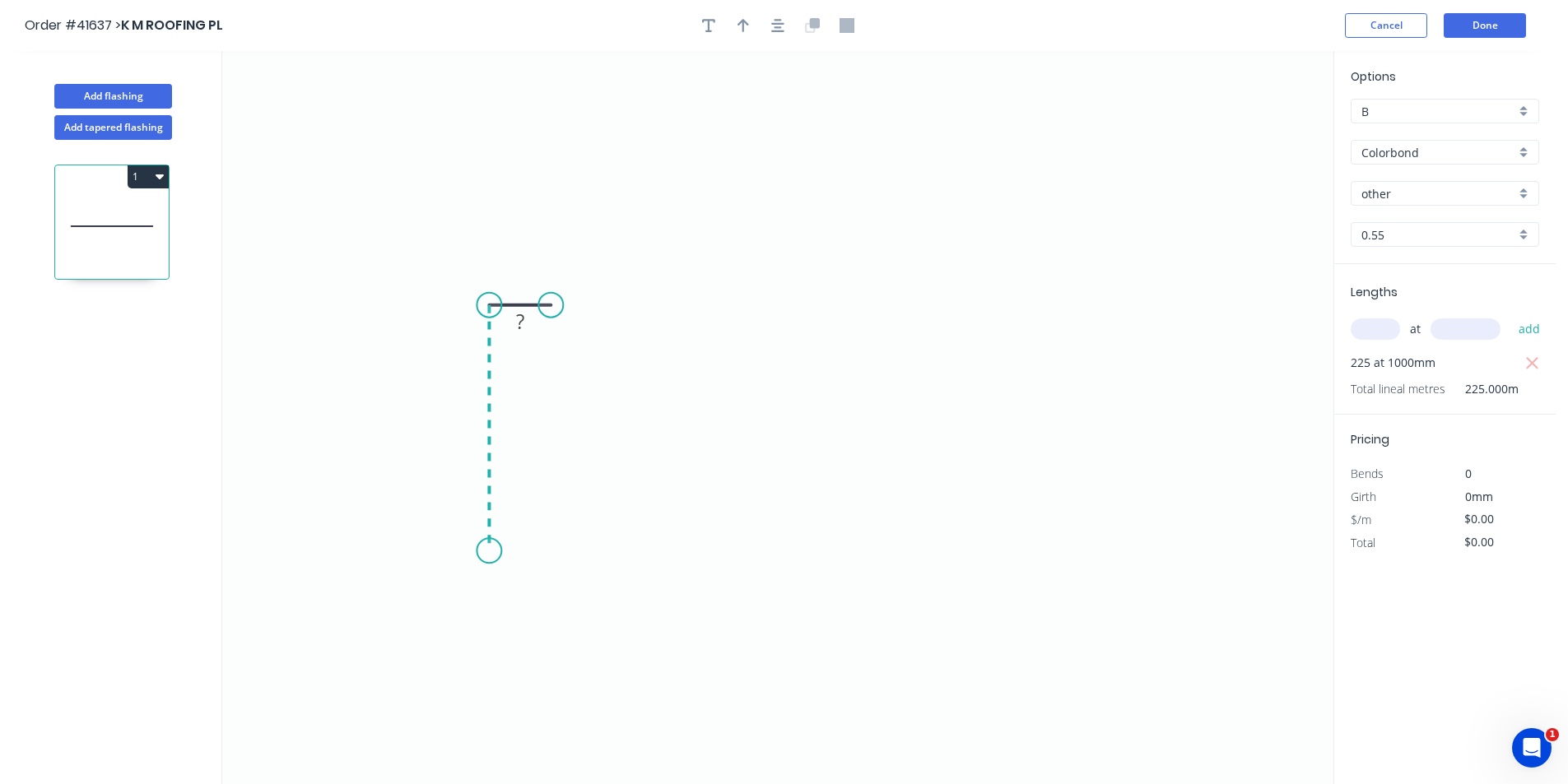
click at [472, 551] on icon "0 ?" at bounding box center [778, 417] width 1111 height 733
click at [918, 547] on icon "0 ? ?" at bounding box center [778, 417] width 1111 height 733
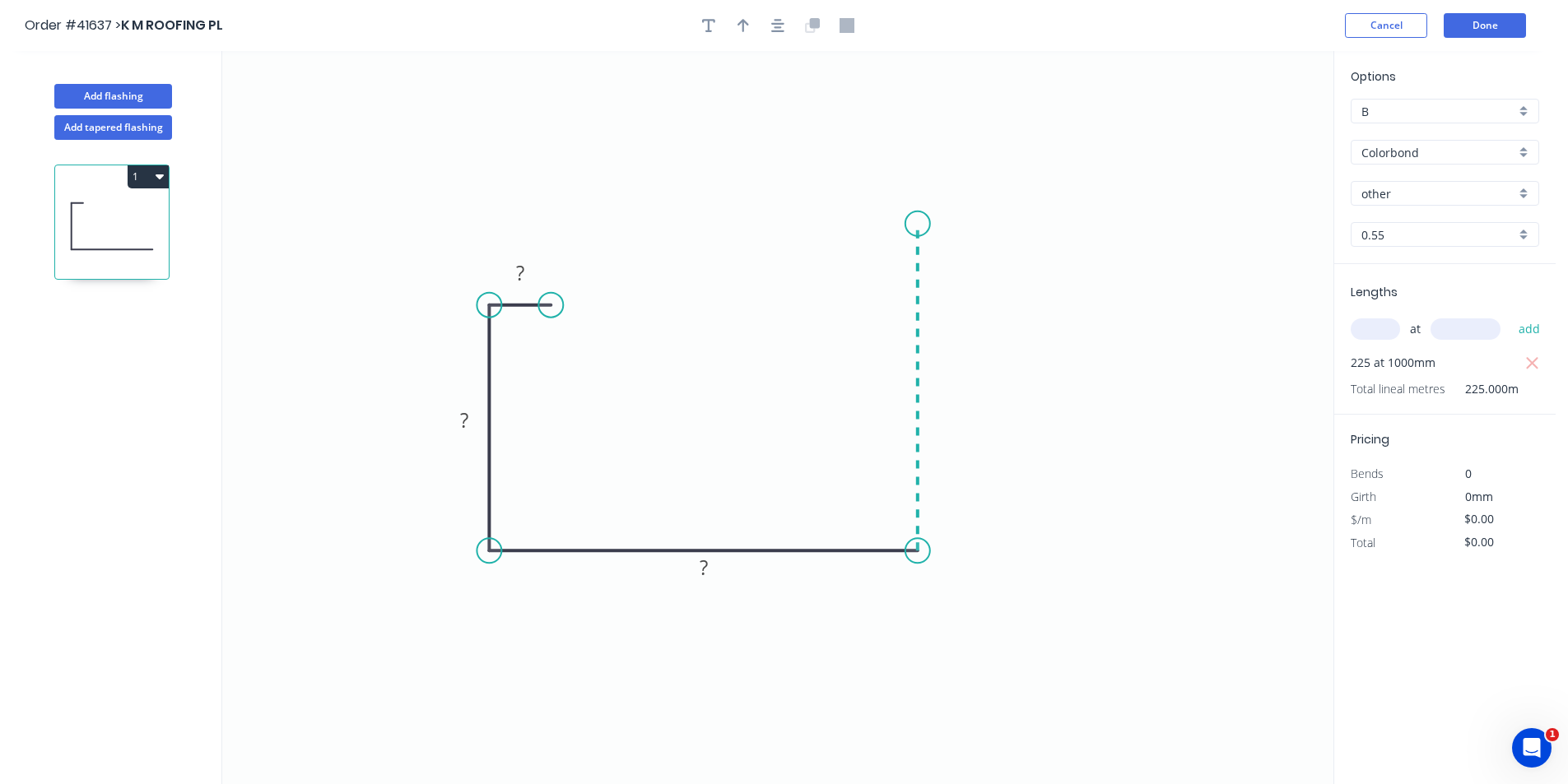
click at [916, 223] on icon "0 ? ? ?" at bounding box center [778, 417] width 1111 height 733
click at [852, 221] on icon "0 ? ? ? ?" at bounding box center [778, 417] width 1111 height 733
click at [852, 221] on circle at bounding box center [852, 223] width 25 height 25
click at [779, 21] on icon "button" at bounding box center [778, 26] width 13 height 13
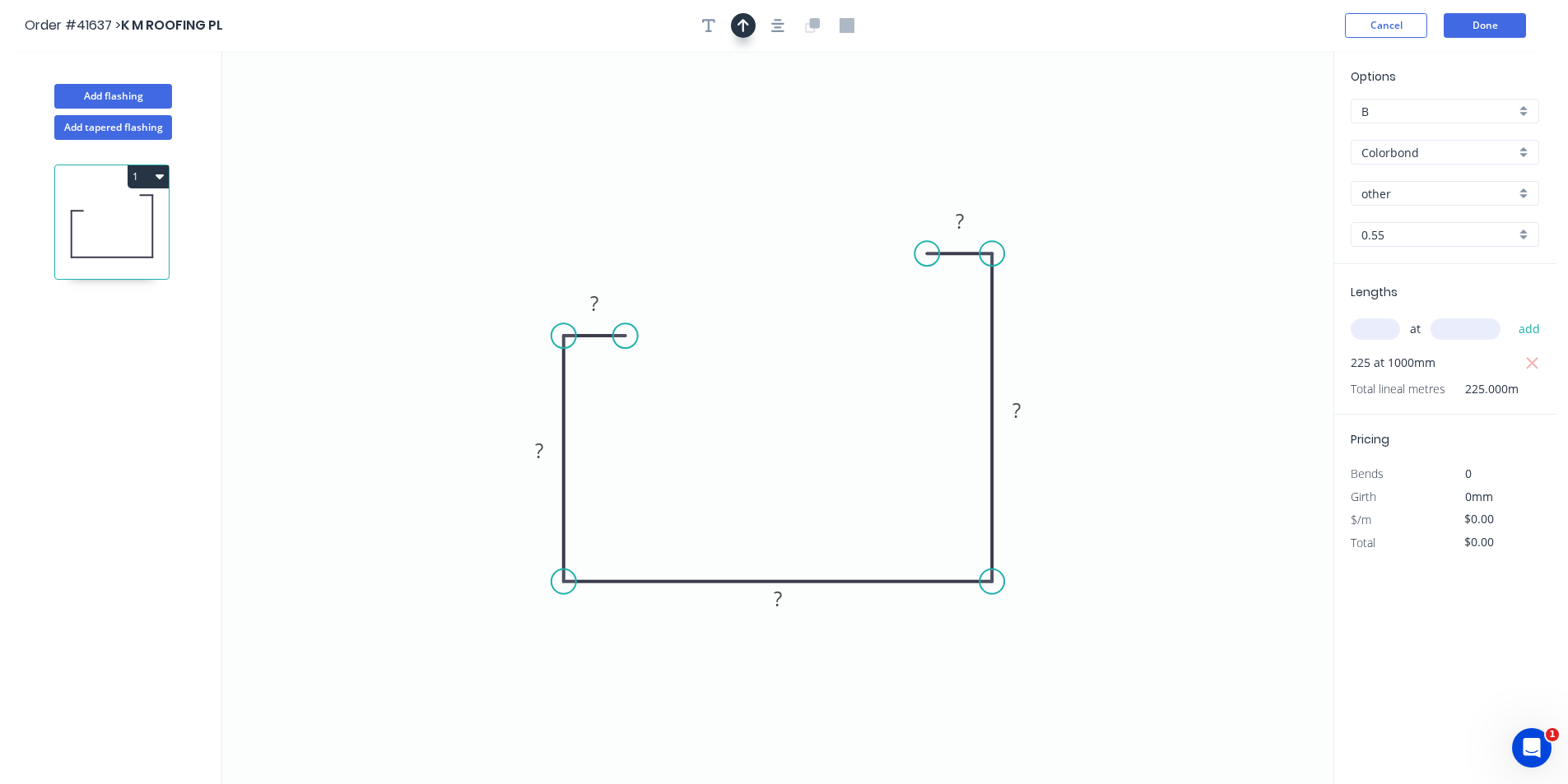
click at [748, 22] on icon "button" at bounding box center [743, 26] width 12 height 15
drag, startPoint x: 1251, startPoint y: 128, endPoint x: 1170, endPoint y: 333, distance: 220.4
click at [1241, 280] on icon at bounding box center [1248, 254] width 15 height 52
click at [1170, 333] on icon at bounding box center [1169, 313] width 15 height 52
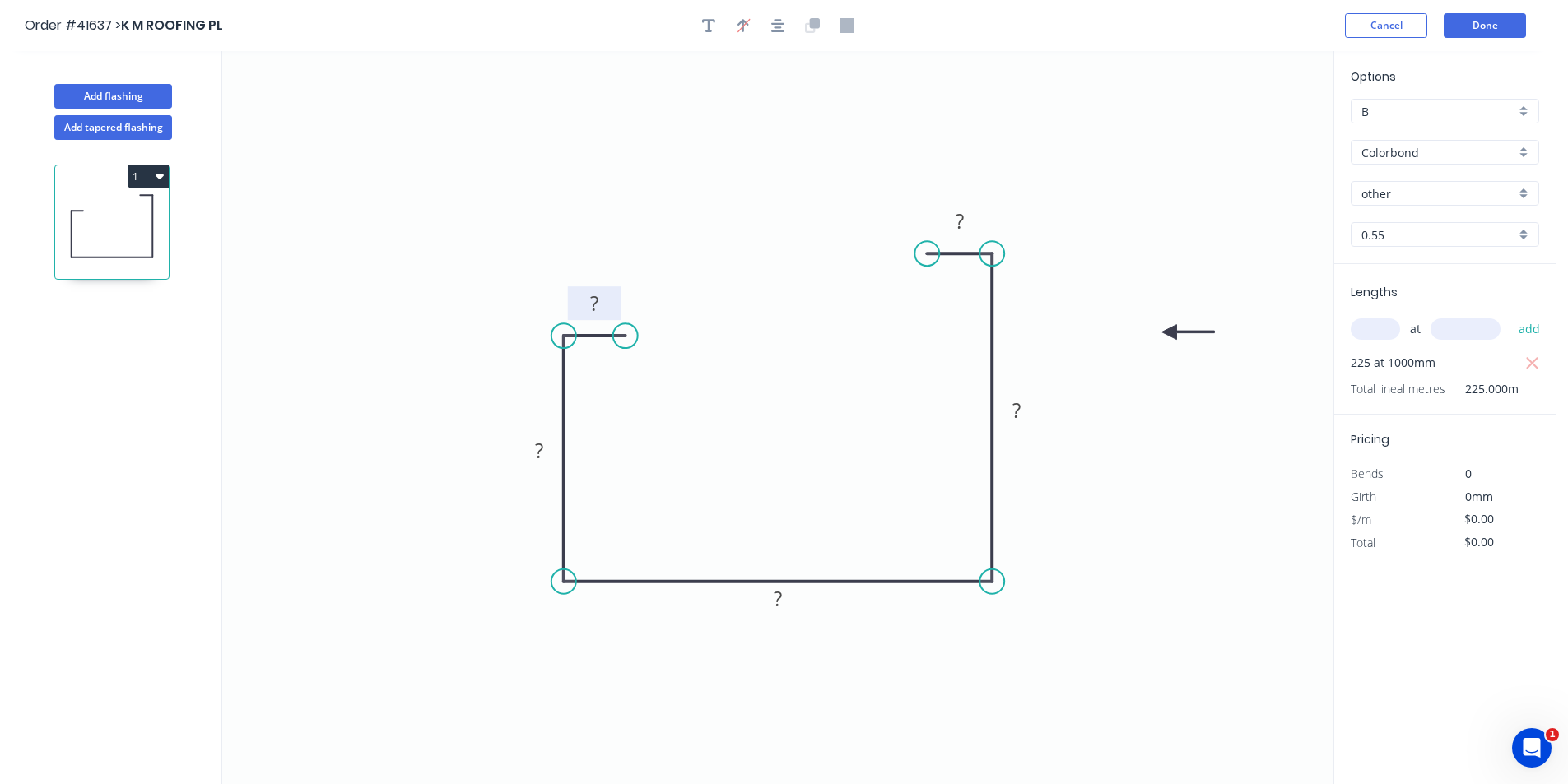
click at [603, 300] on rect at bounding box center [594, 304] width 33 height 23
type input "$25.16"
type input "$5,661.00"
click at [1499, 23] on button "Done" at bounding box center [1484, 26] width 82 height 25
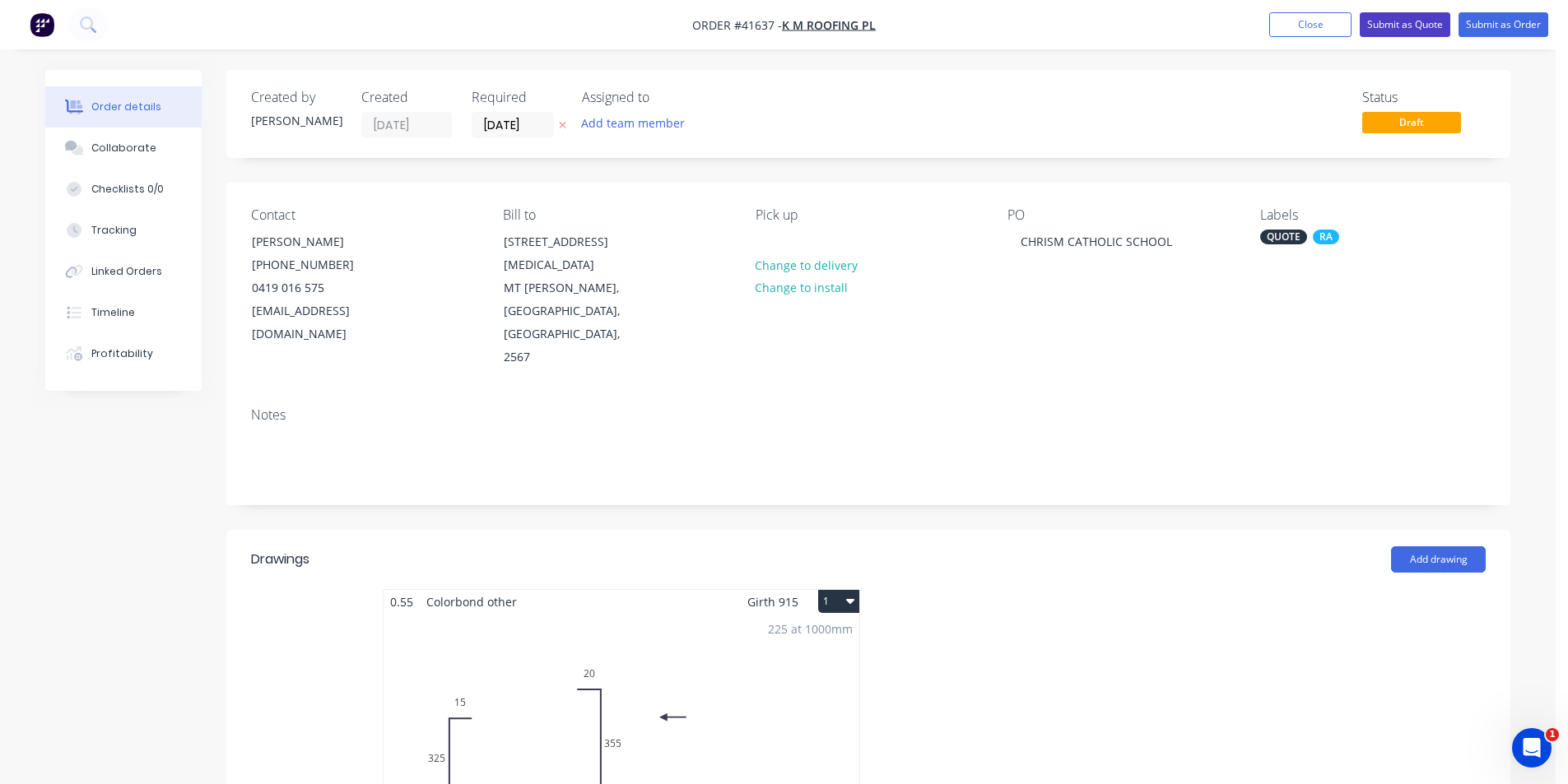
click at [1385, 29] on button "Submit as Quote" at bounding box center [1404, 25] width 90 height 25
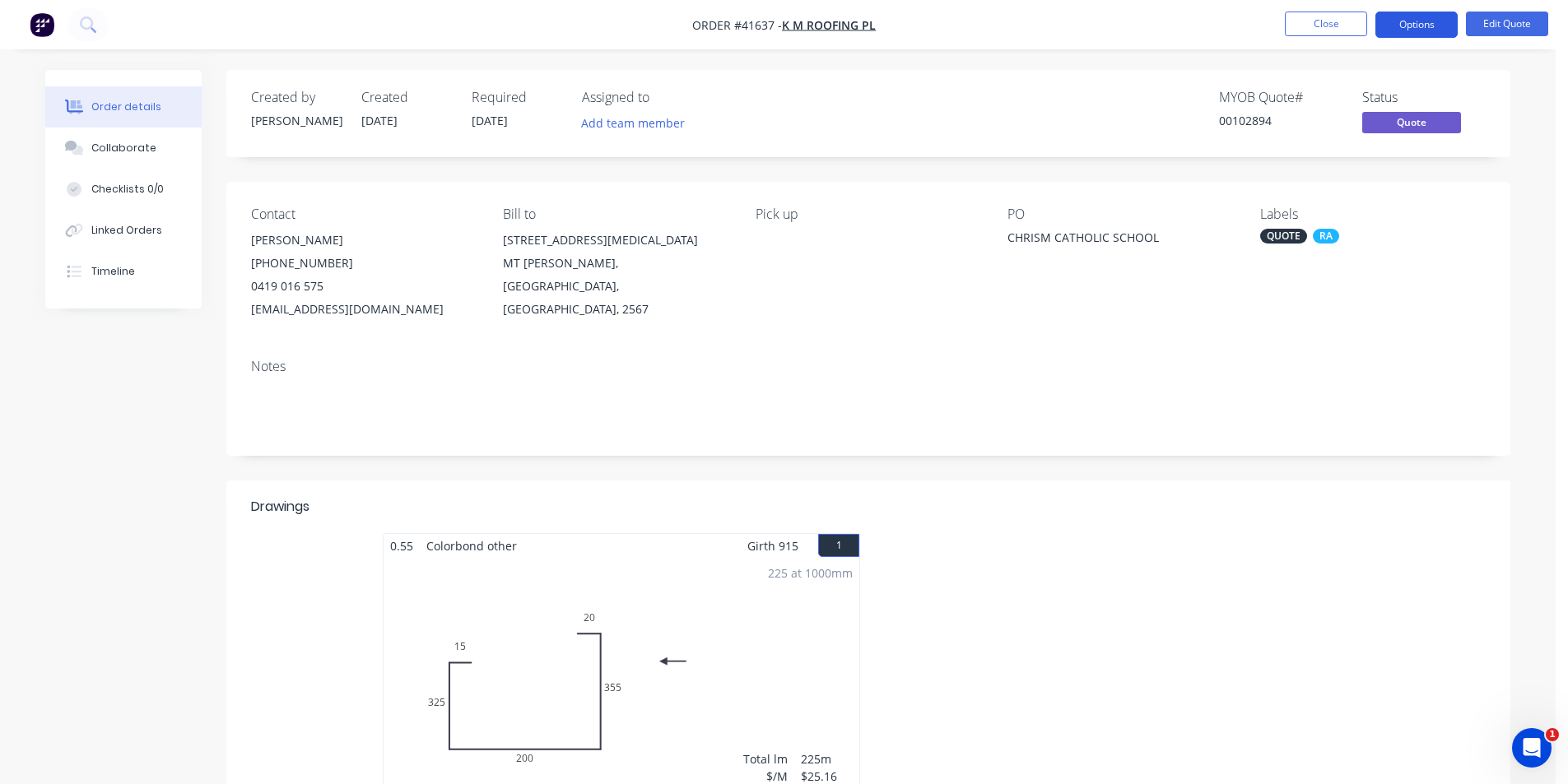
click at [1416, 33] on button "Options" at bounding box center [1416, 25] width 82 height 27
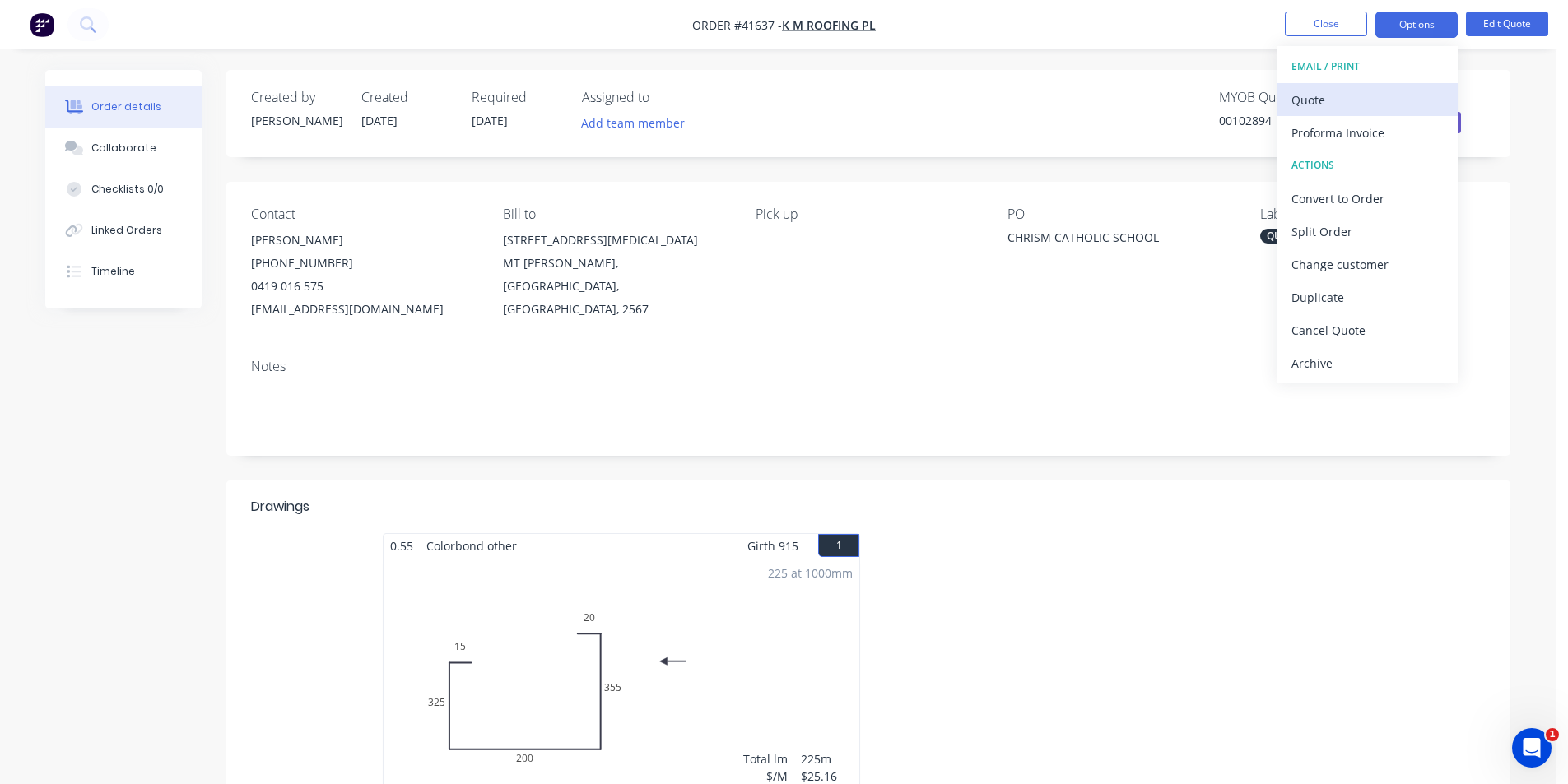
click at [1363, 101] on div "Quote" at bounding box center [1367, 100] width 151 height 24
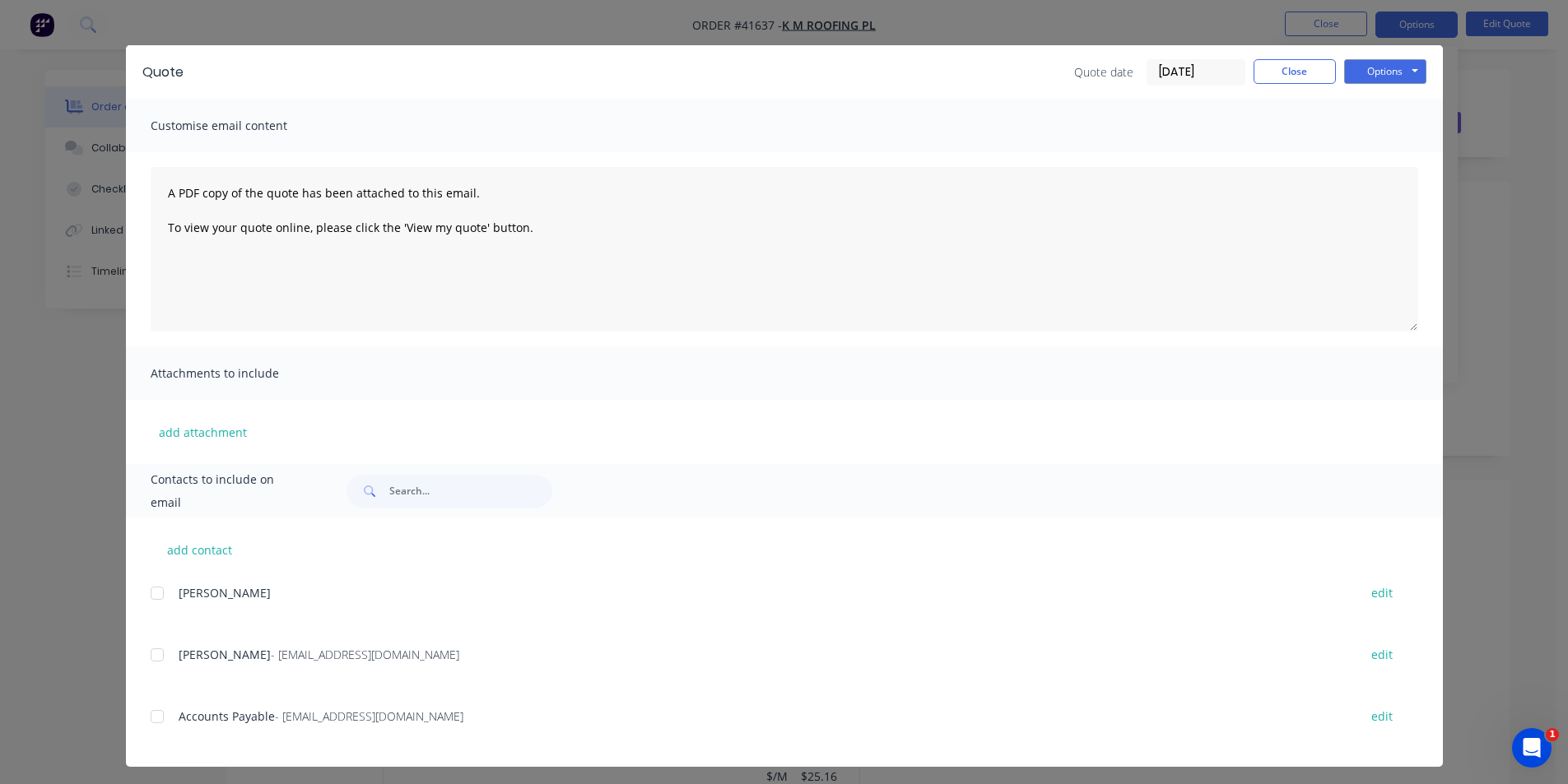
scroll to position [27, 0]
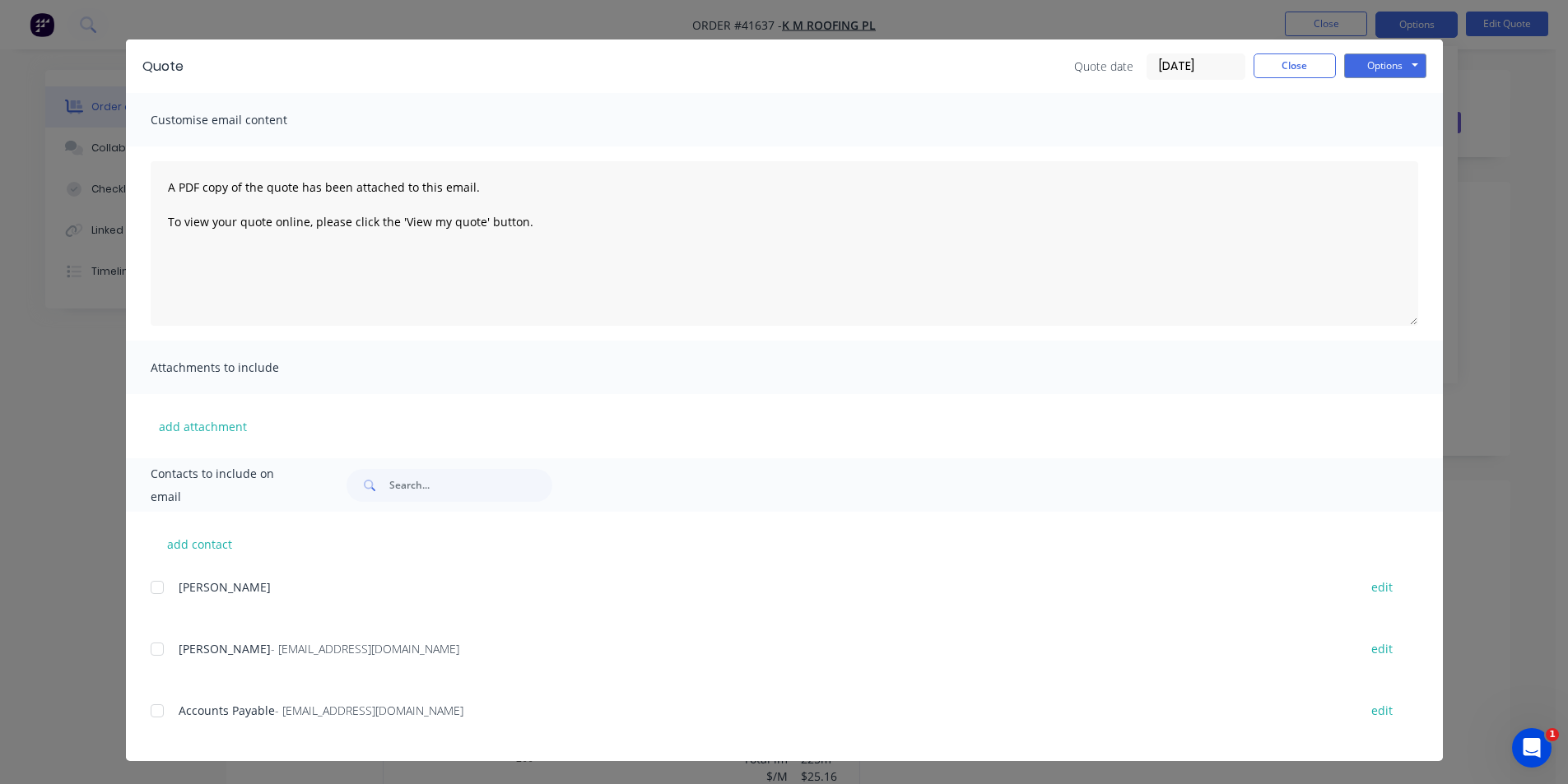
click at [147, 652] on div at bounding box center [158, 650] width 33 height 33
click at [1362, 62] on button "Options" at bounding box center [1385, 66] width 82 height 25
click at [1374, 151] on button "Email" at bounding box center [1396, 149] width 105 height 27
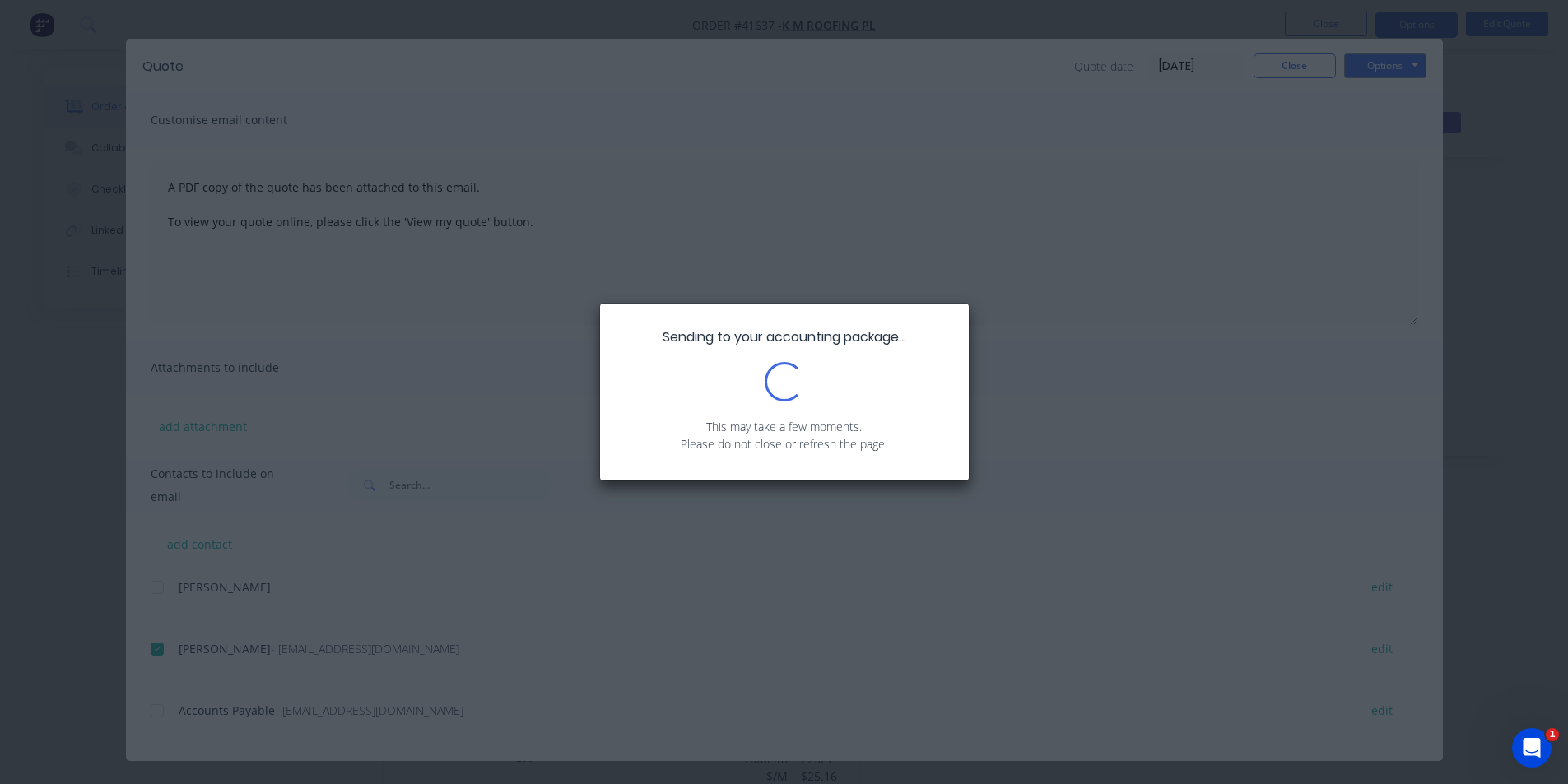
scroll to position [0, 0]
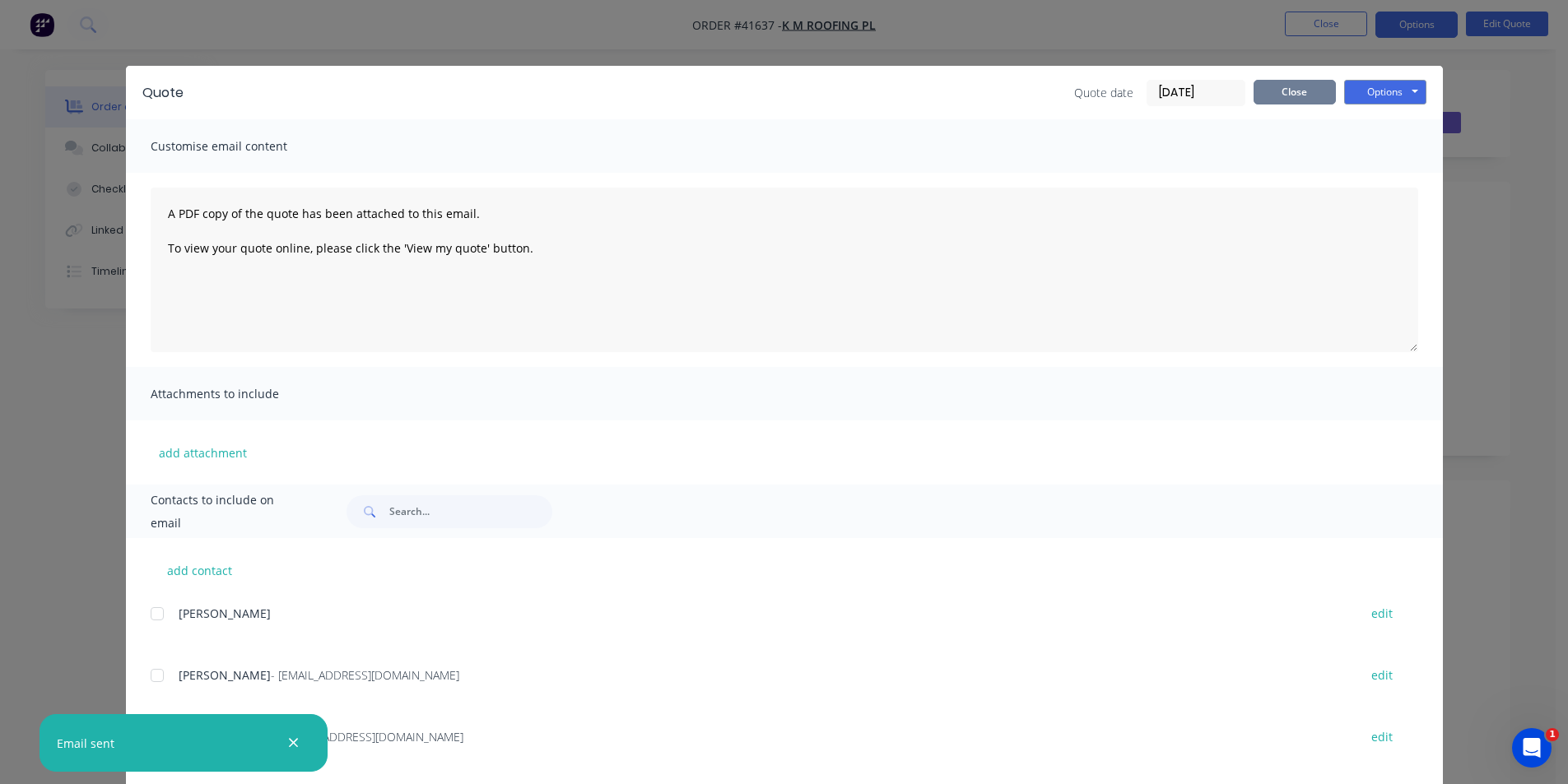
click at [1293, 90] on button "Close" at bounding box center [1294, 92] width 82 height 25
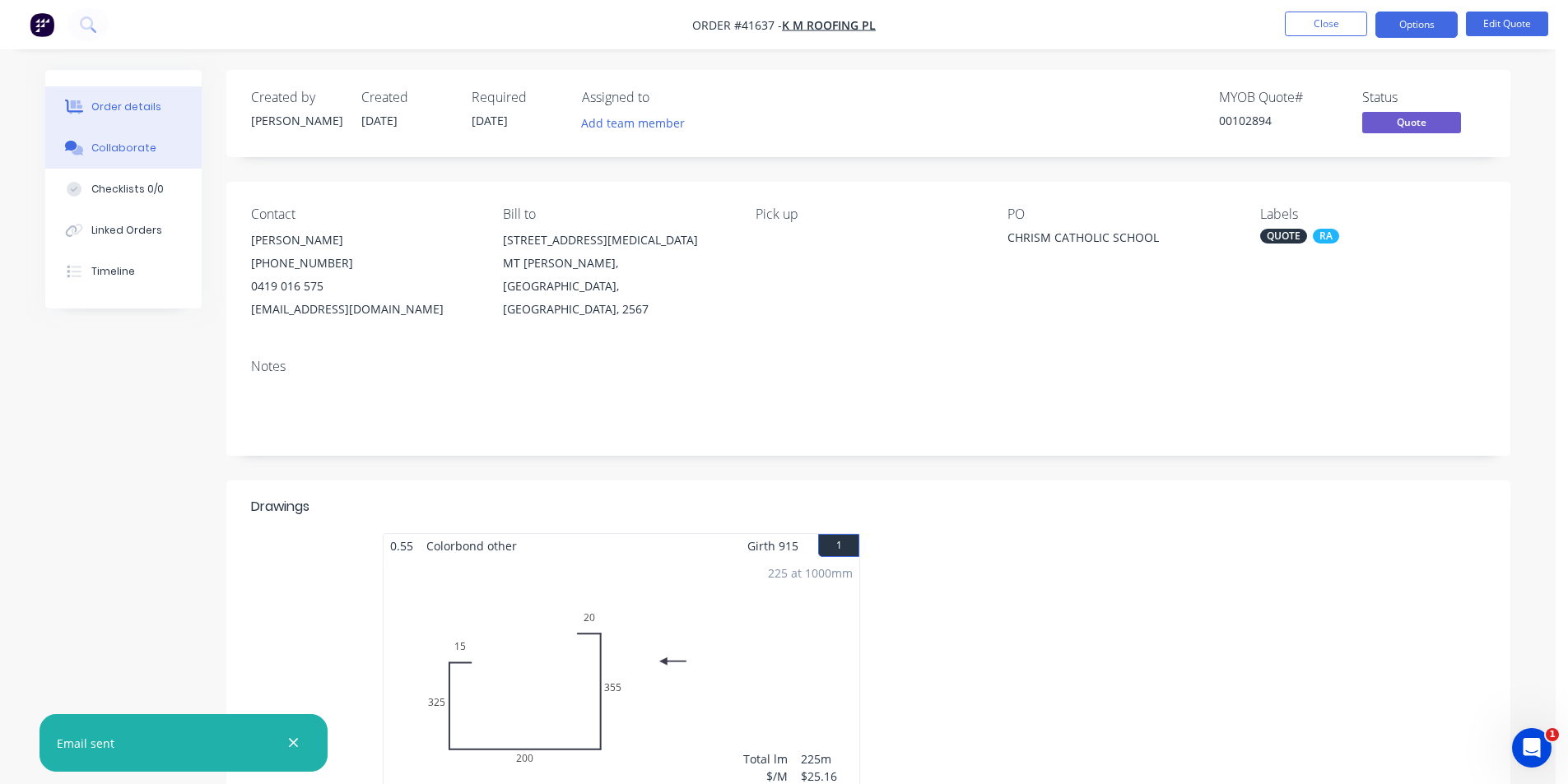
click at [147, 151] on div "Collaborate" at bounding box center [124, 149] width 65 height 15
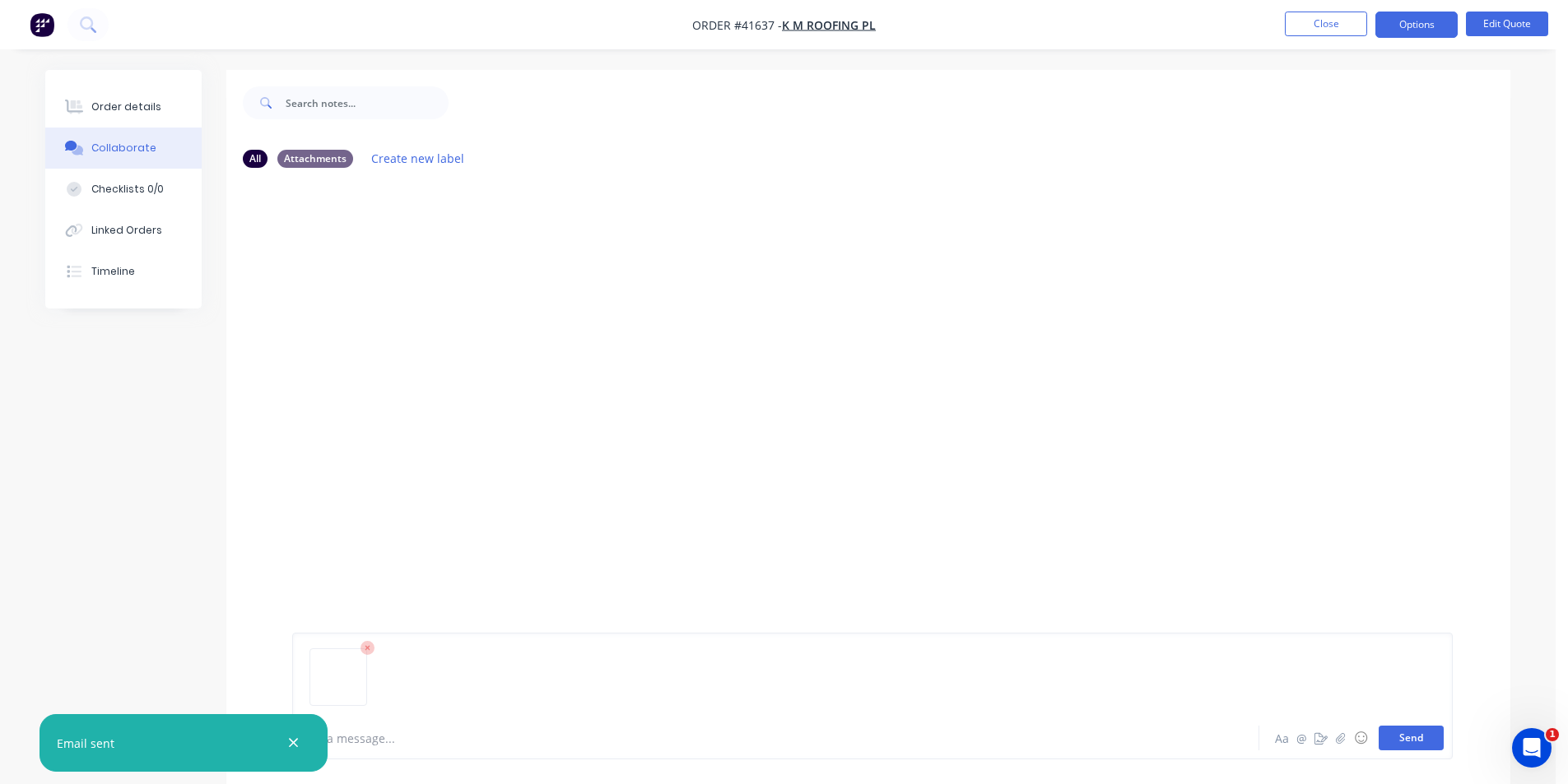
click at [1404, 746] on button "Send" at bounding box center [1411, 738] width 65 height 25
click at [136, 113] on div "Order details" at bounding box center [126, 107] width 70 height 15
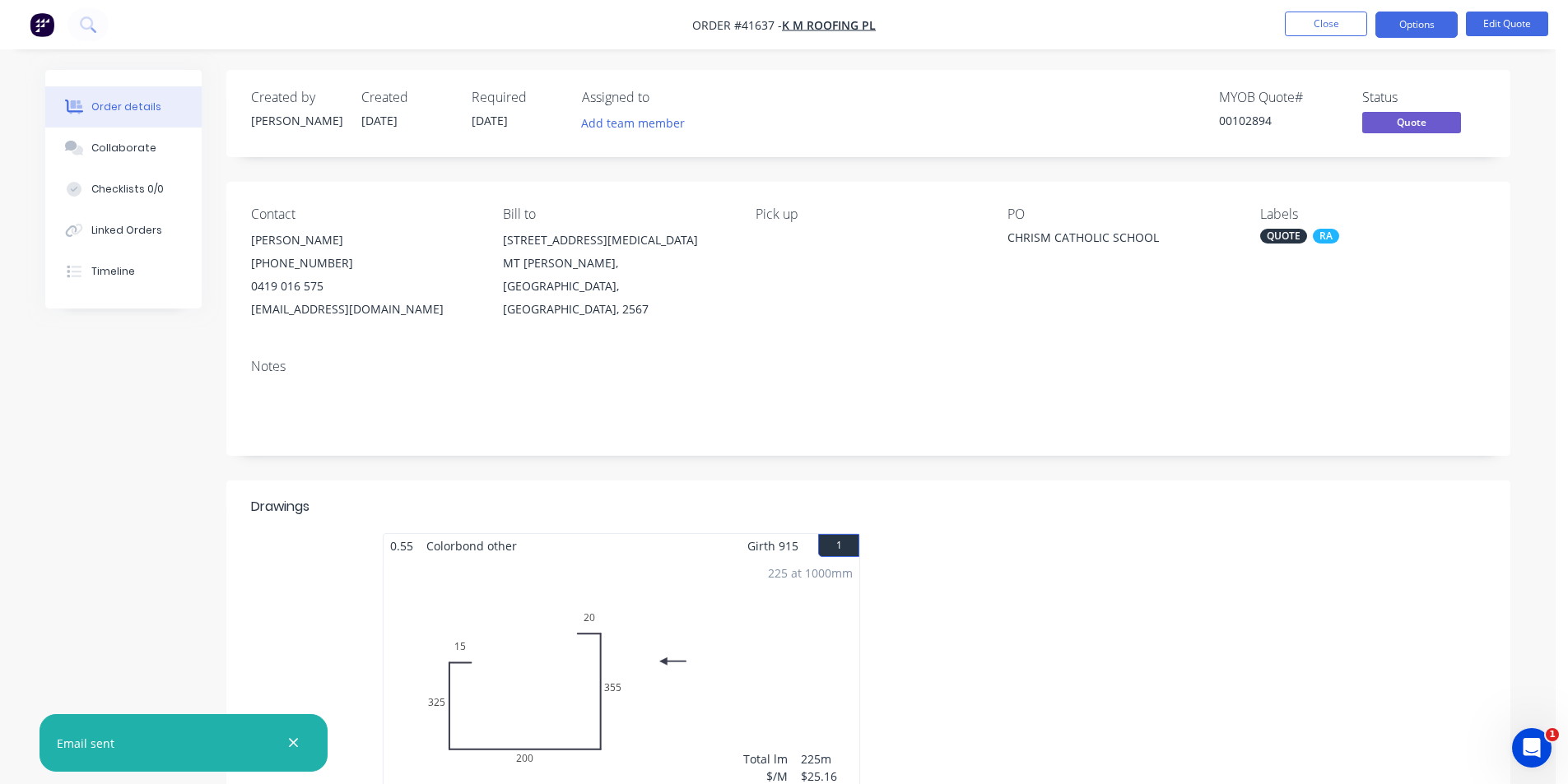
click at [1111, 52] on div "Order details Collaborate Checklists 0/0 Linked Orders Timeline Order details C…" at bounding box center [778, 559] width 1556 height 1119
click at [1314, 22] on button "Close" at bounding box center [1326, 24] width 82 height 25
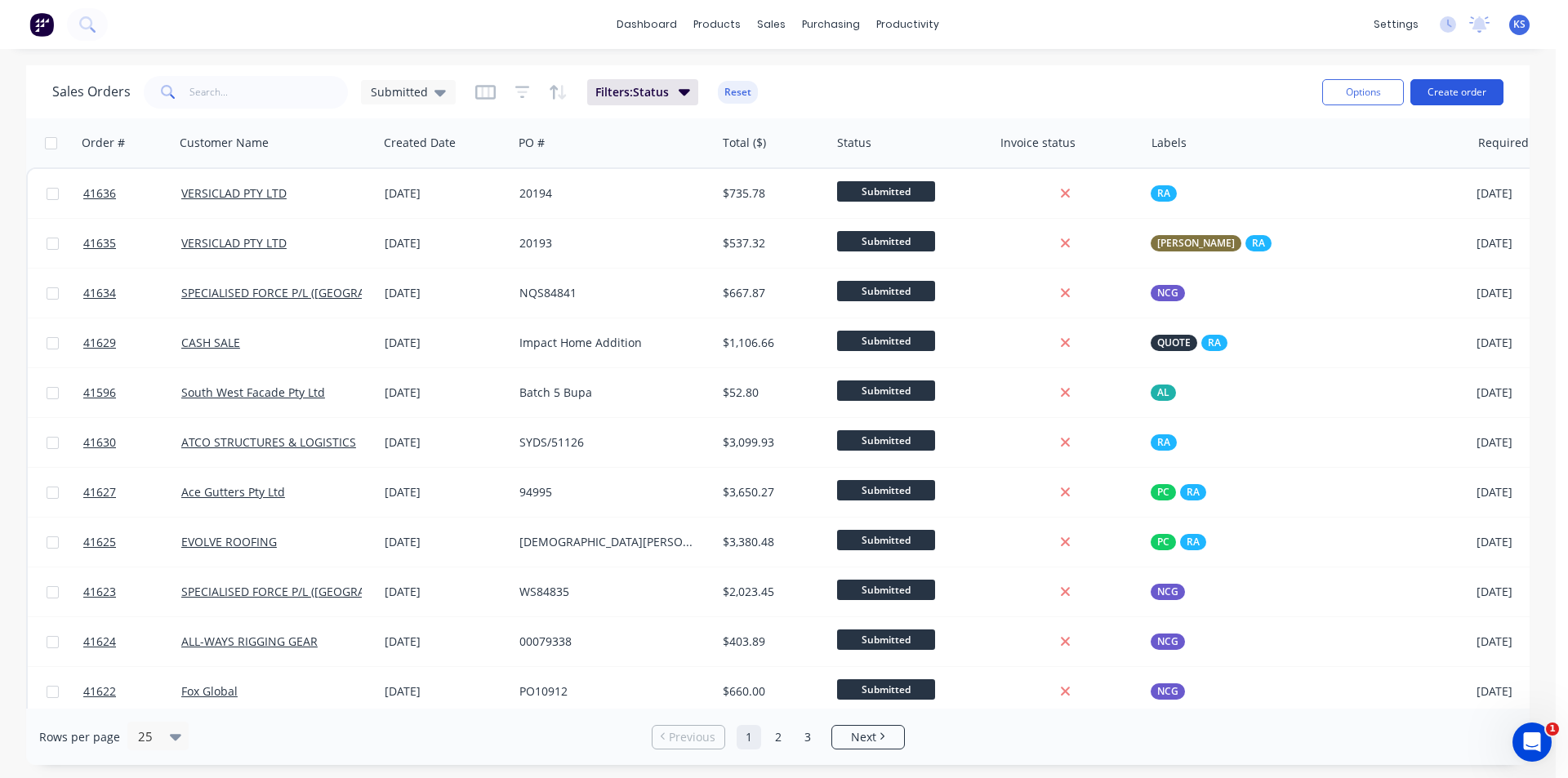
click at [1441, 85] on button "Create order" at bounding box center [1457, 92] width 93 height 26
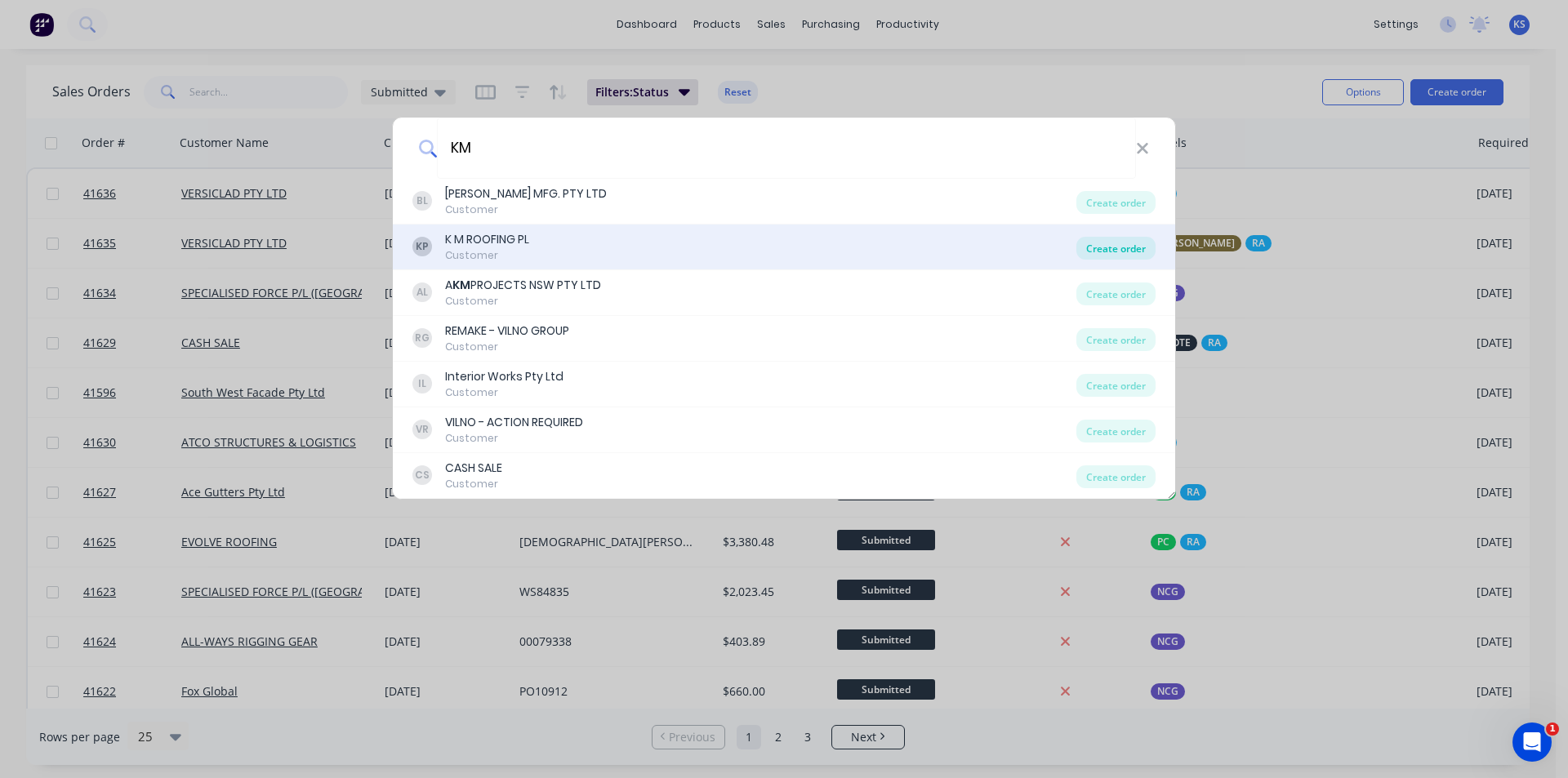
type input "KM"
click at [1088, 248] on div "Create order" at bounding box center [1116, 249] width 79 height 23
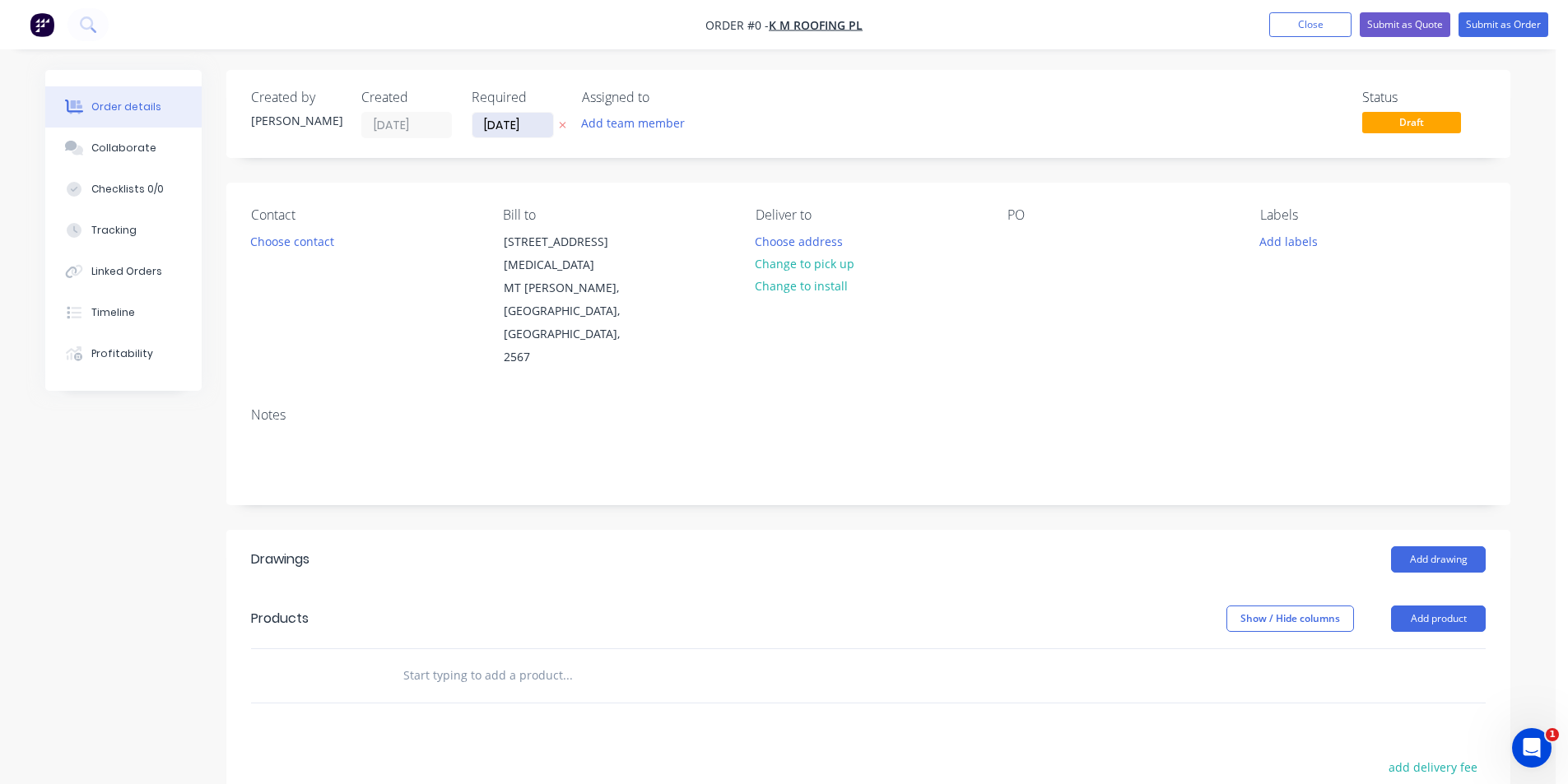
click at [490, 124] on input "[DATE]" at bounding box center [512, 125] width 81 height 25
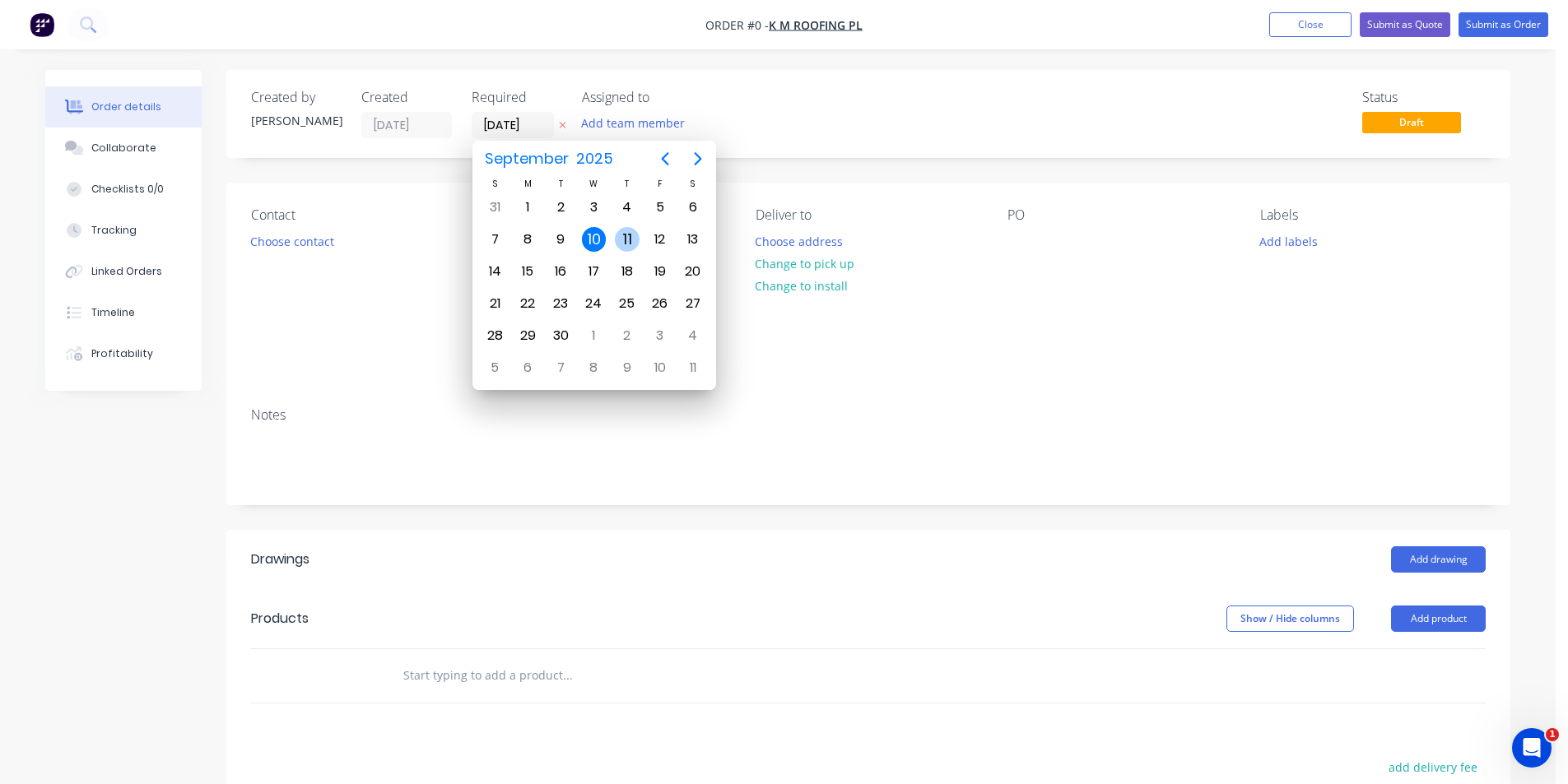
click at [630, 244] on div "11" at bounding box center [628, 240] width 25 height 25
type input "[DATE]"
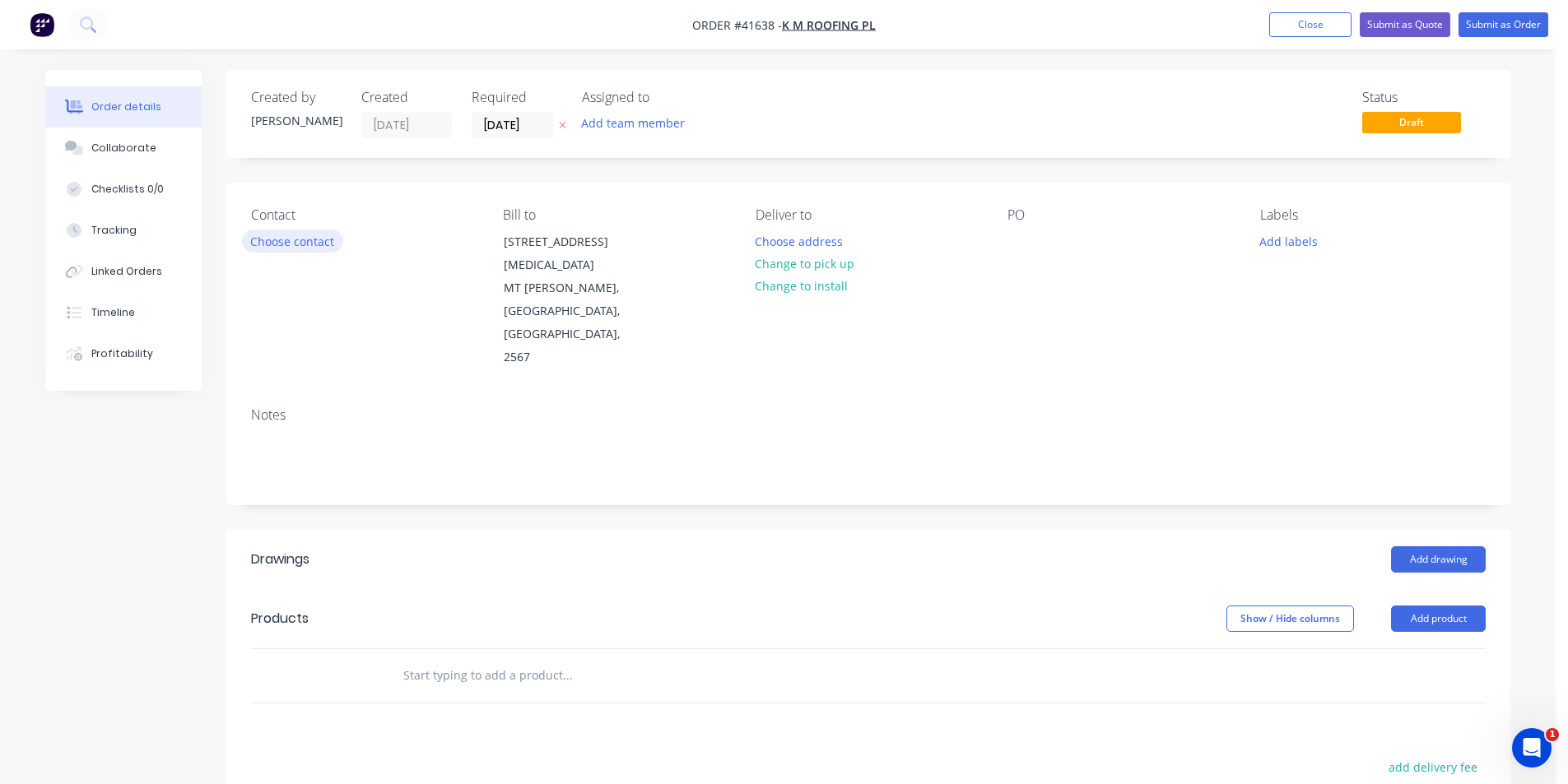
click at [279, 236] on button "Choose contact" at bounding box center [293, 241] width 101 height 22
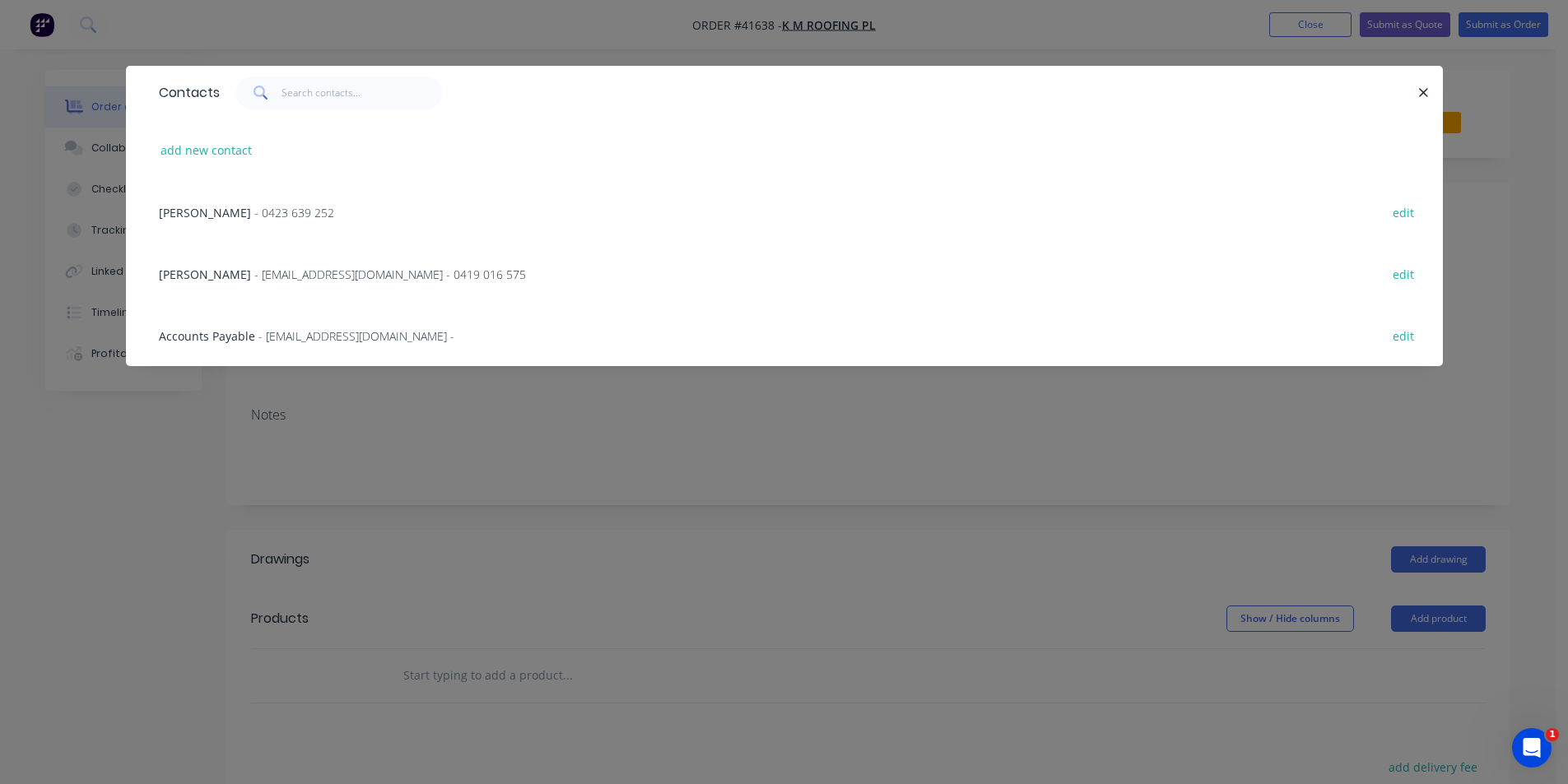
click at [254, 277] on span "- [EMAIL_ADDRESS][DOMAIN_NAME] - 0419 016 575" at bounding box center [389, 274] width 271 height 16
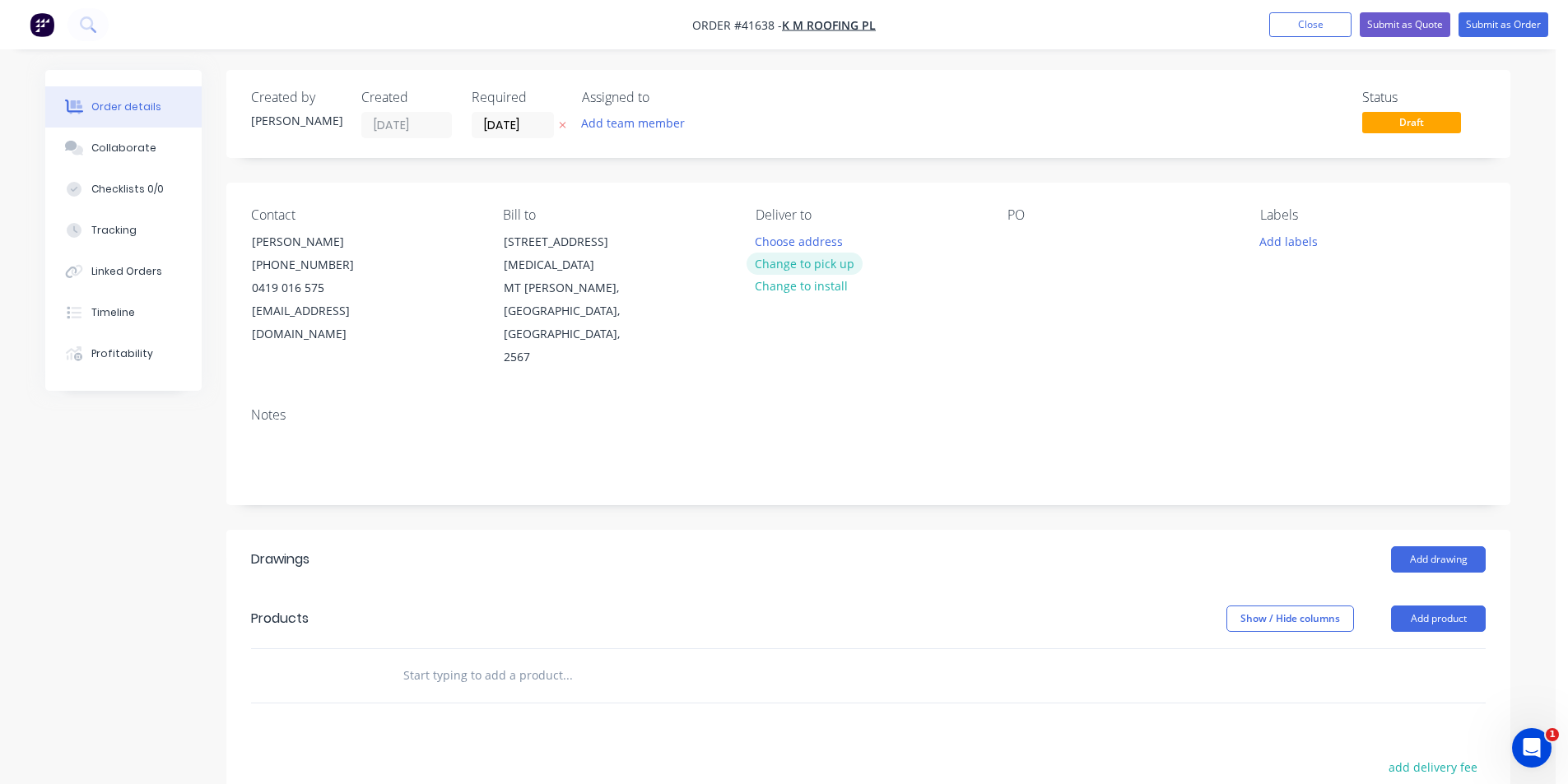
click at [805, 263] on button "Change to pick up" at bounding box center [804, 263] width 117 height 22
click at [1022, 245] on div at bounding box center [1021, 241] width 27 height 24
click at [1287, 238] on button "Add labels" at bounding box center [1287, 241] width 76 height 22
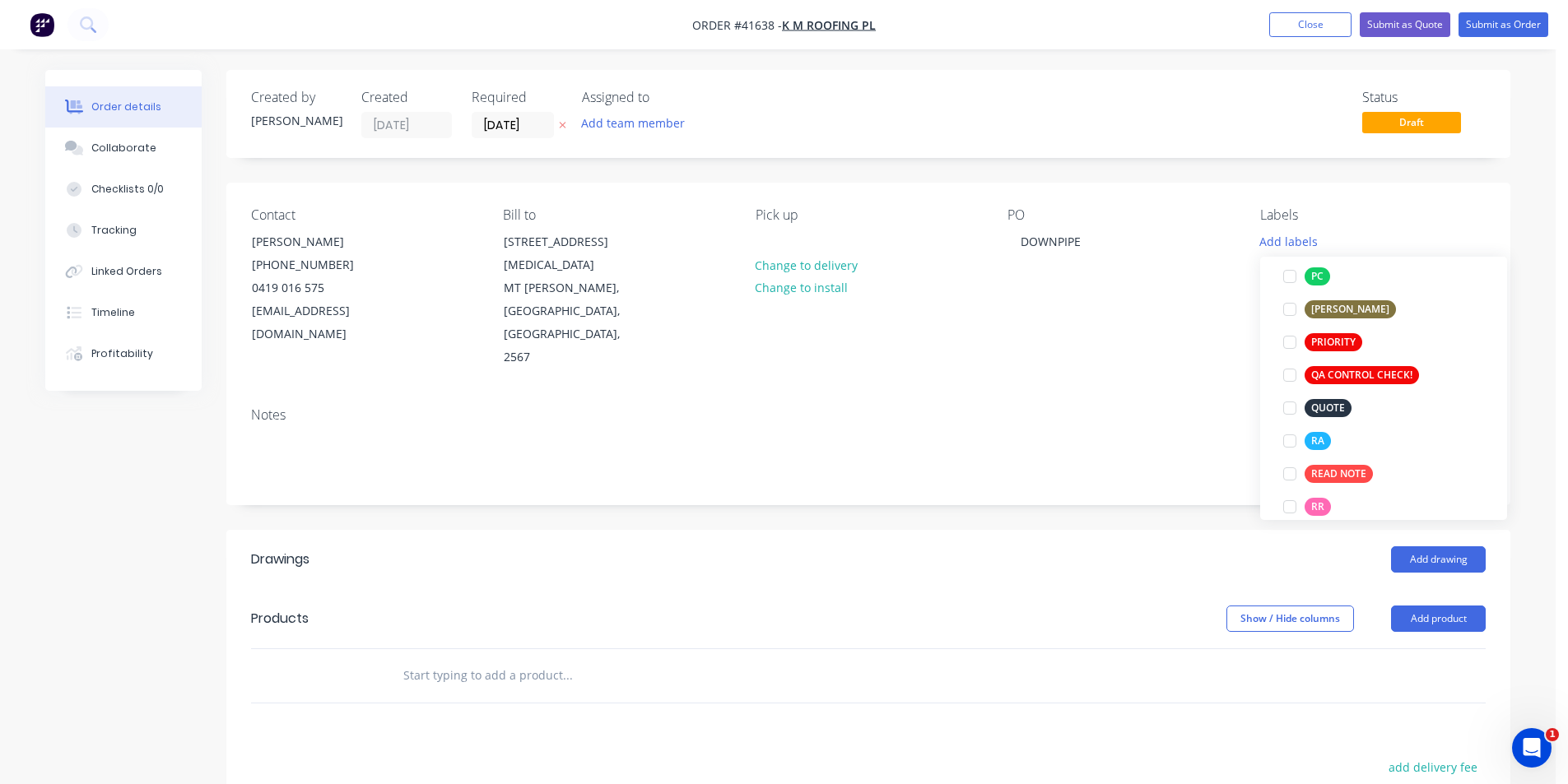
scroll to position [494, 0]
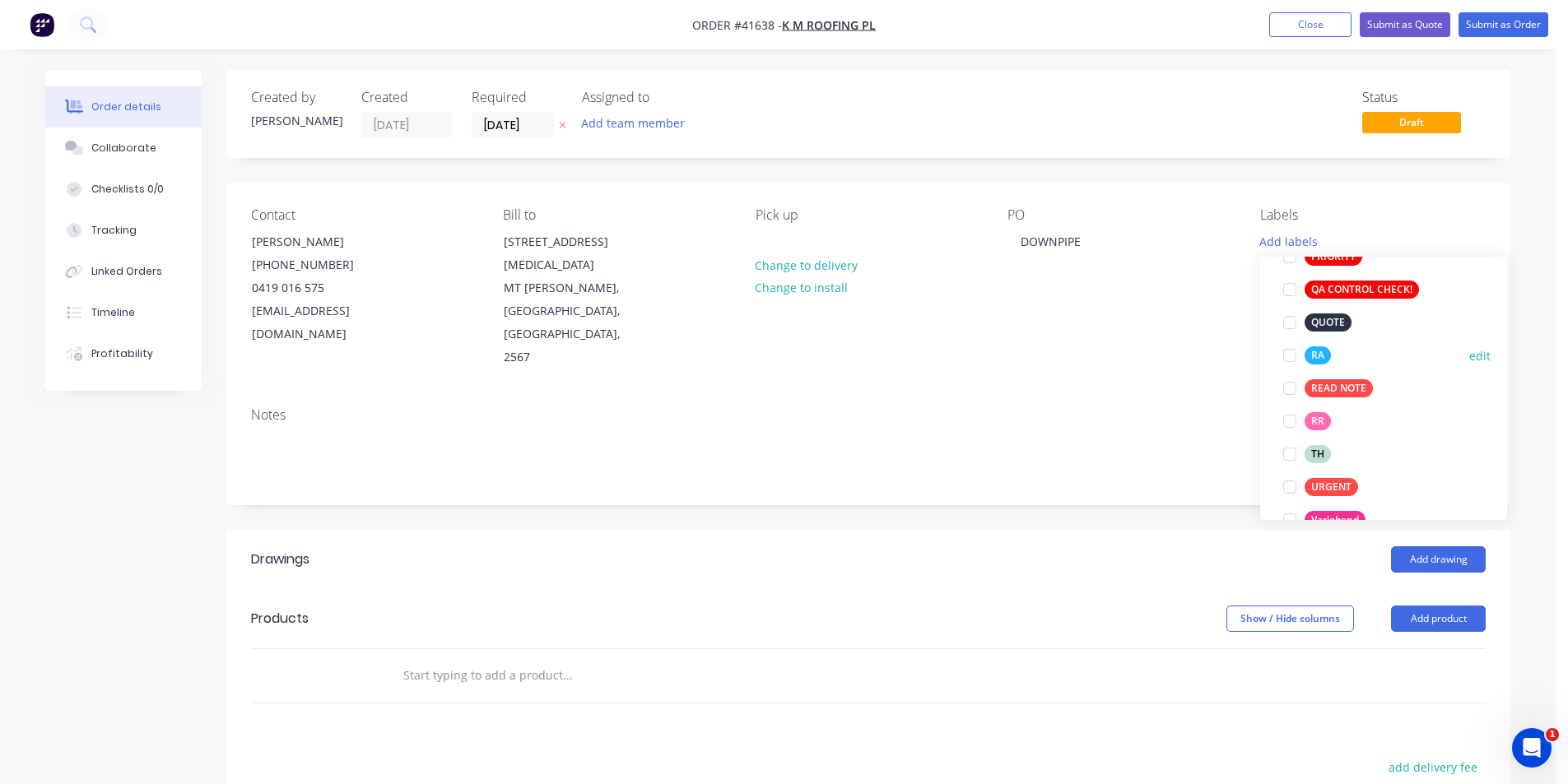
click at [1293, 358] on div at bounding box center [1290, 356] width 33 height 33
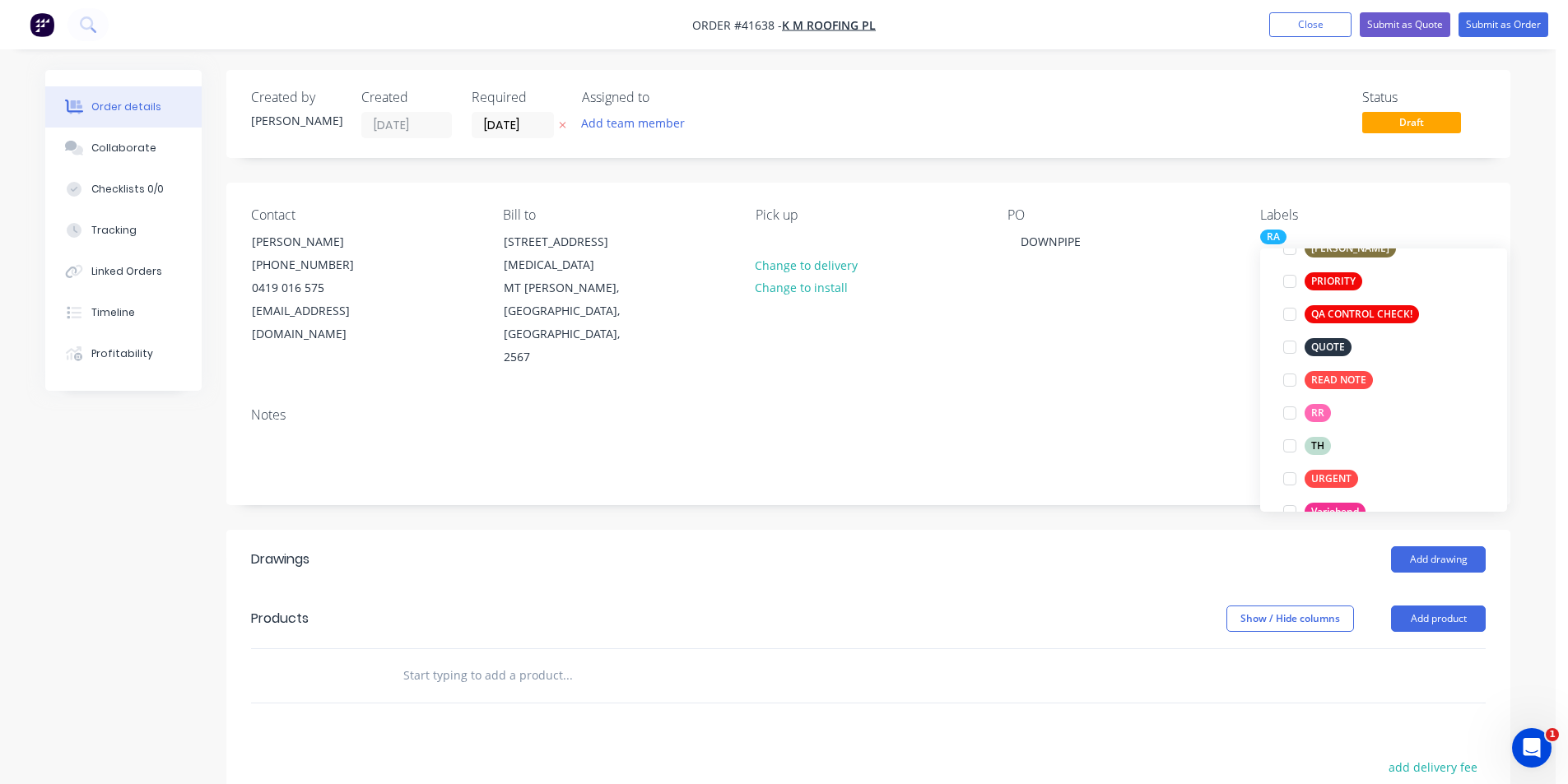
scroll to position [33, 0]
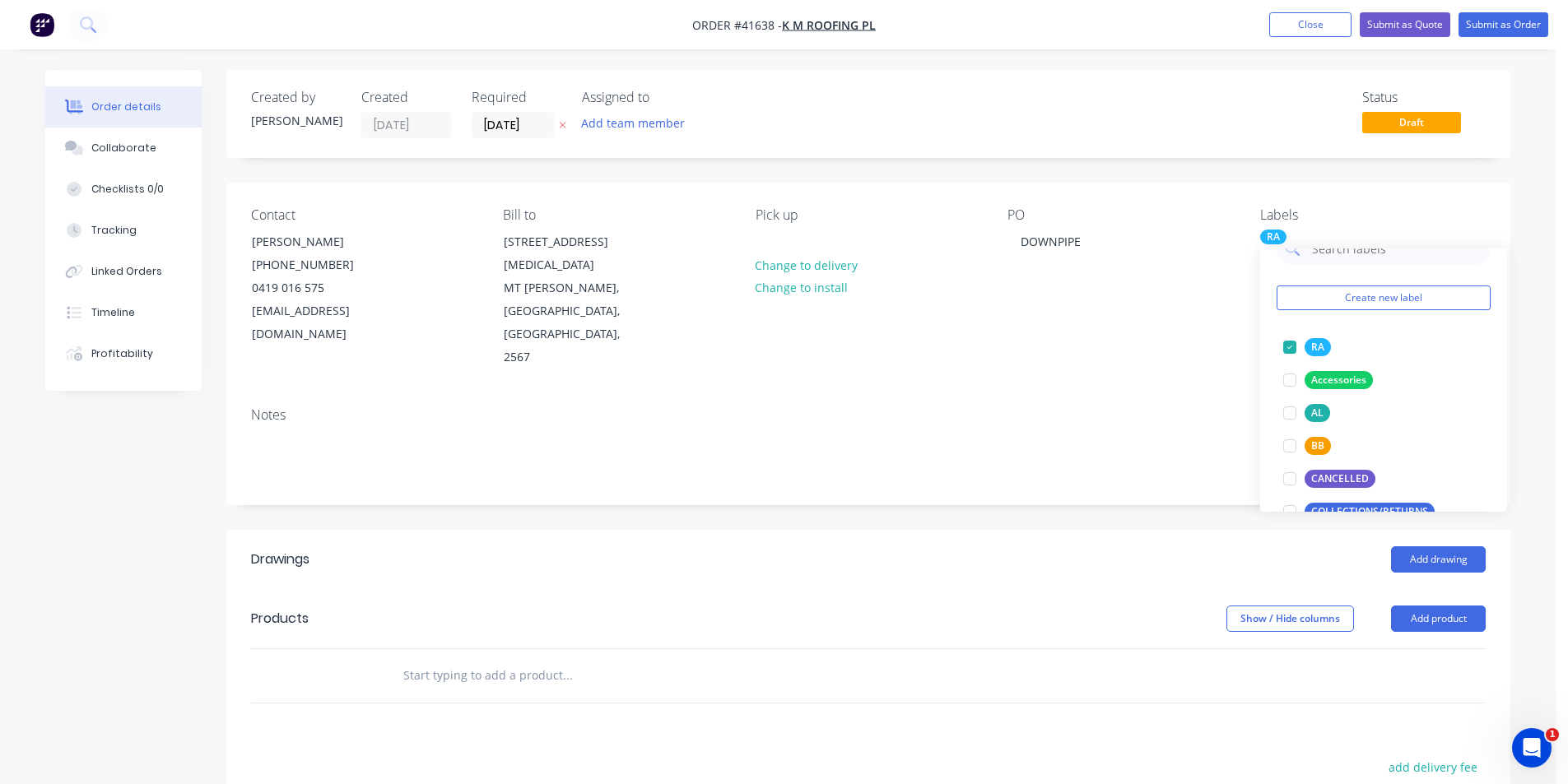
click at [1160, 466] on div "Created by [PERSON_NAME] Created [DATE] Required [DATE] Assigned to Add team me…" at bounding box center [868, 584] width 1284 height 1029
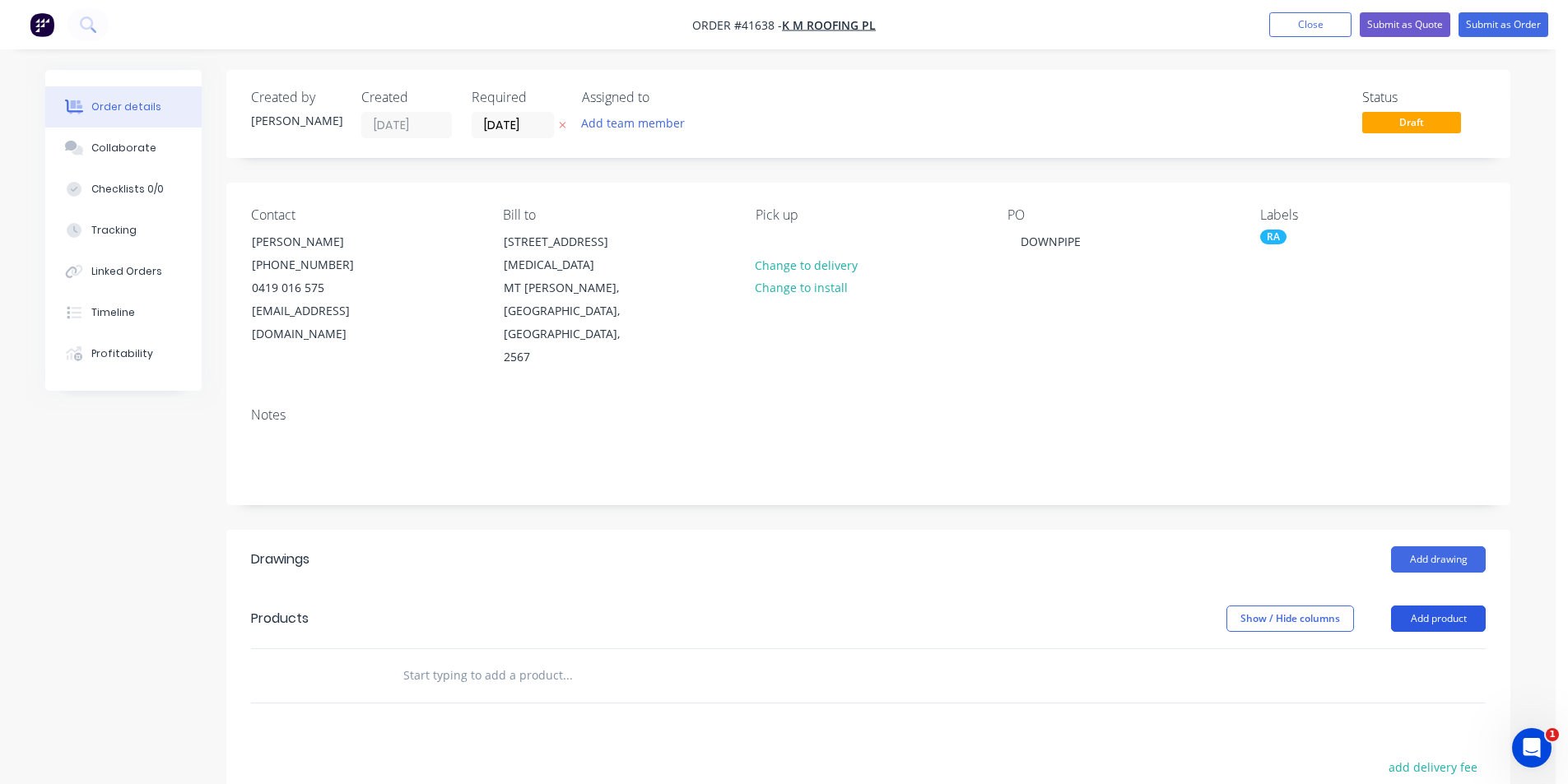
click at [1429, 606] on button "Add product" at bounding box center [1439, 619] width 95 height 27
click at [1422, 648] on div "Product catalogue" at bounding box center [1407, 660] width 127 height 24
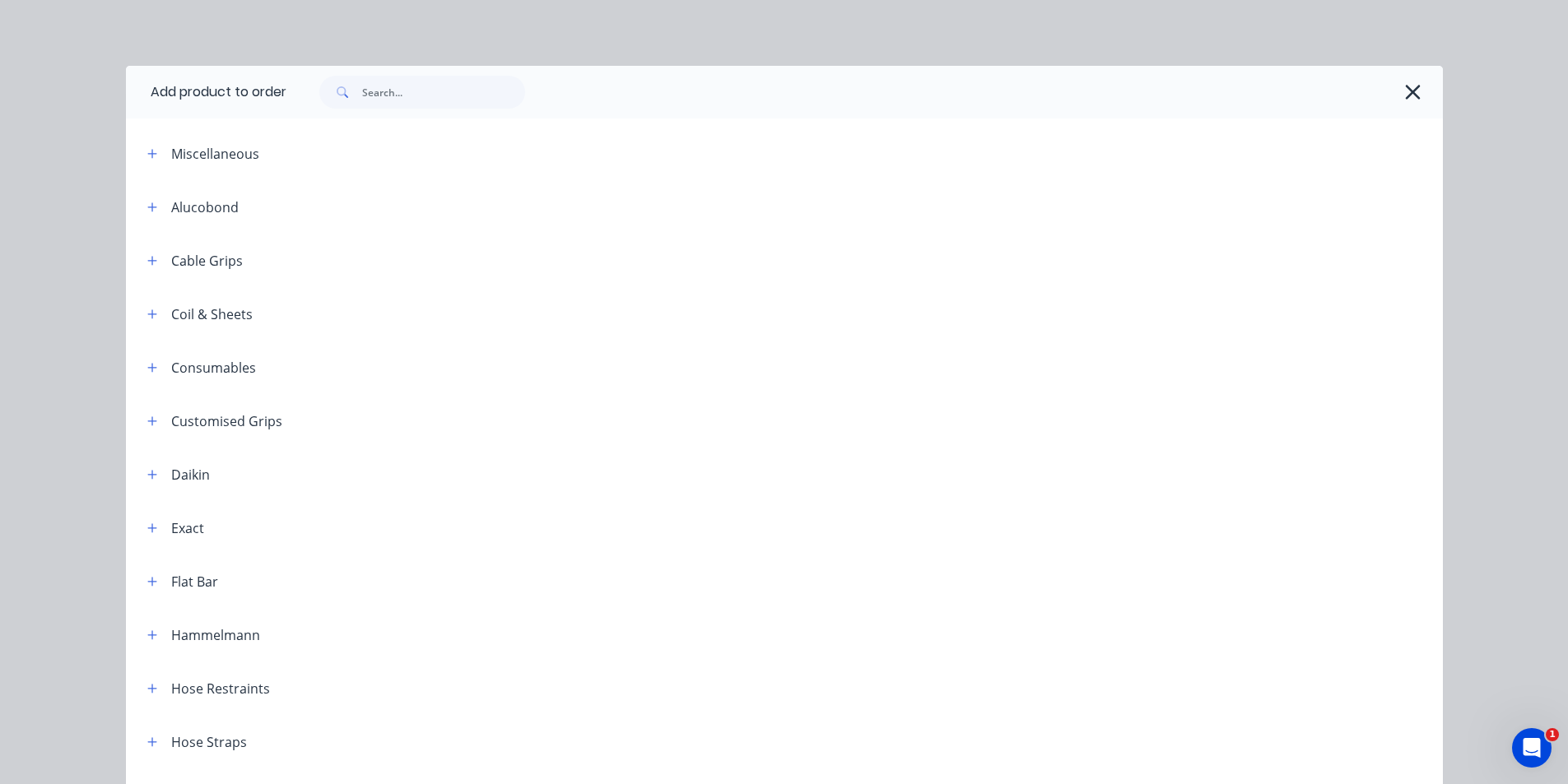
click at [345, 67] on div at bounding box center [864, 91] width 1156 height 52
click at [416, 100] on input "text" at bounding box center [443, 92] width 163 height 33
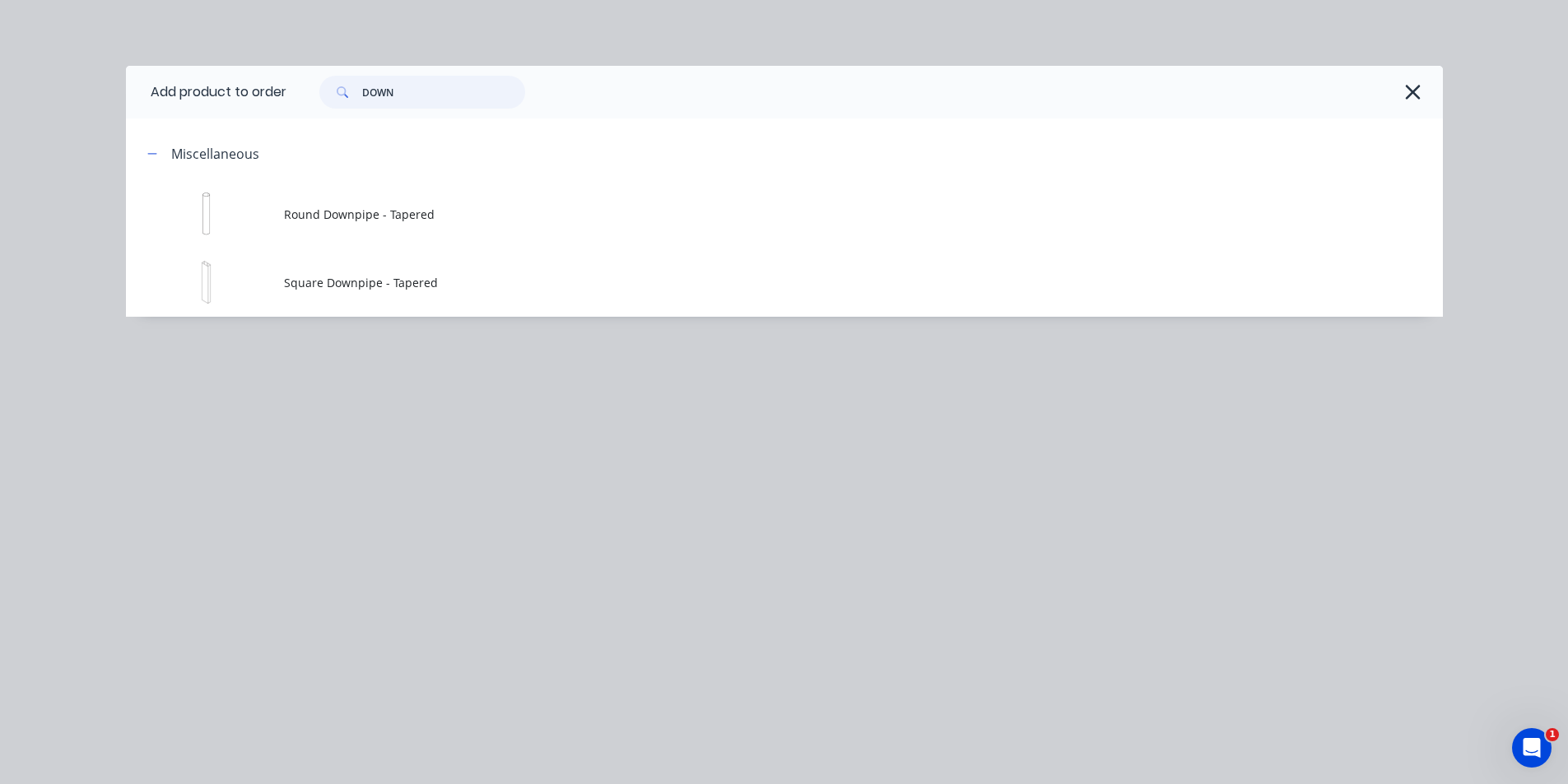
type input "DOWN"
click at [398, 217] on span "Round Downpipe - Tapered" at bounding box center [747, 214] width 927 height 17
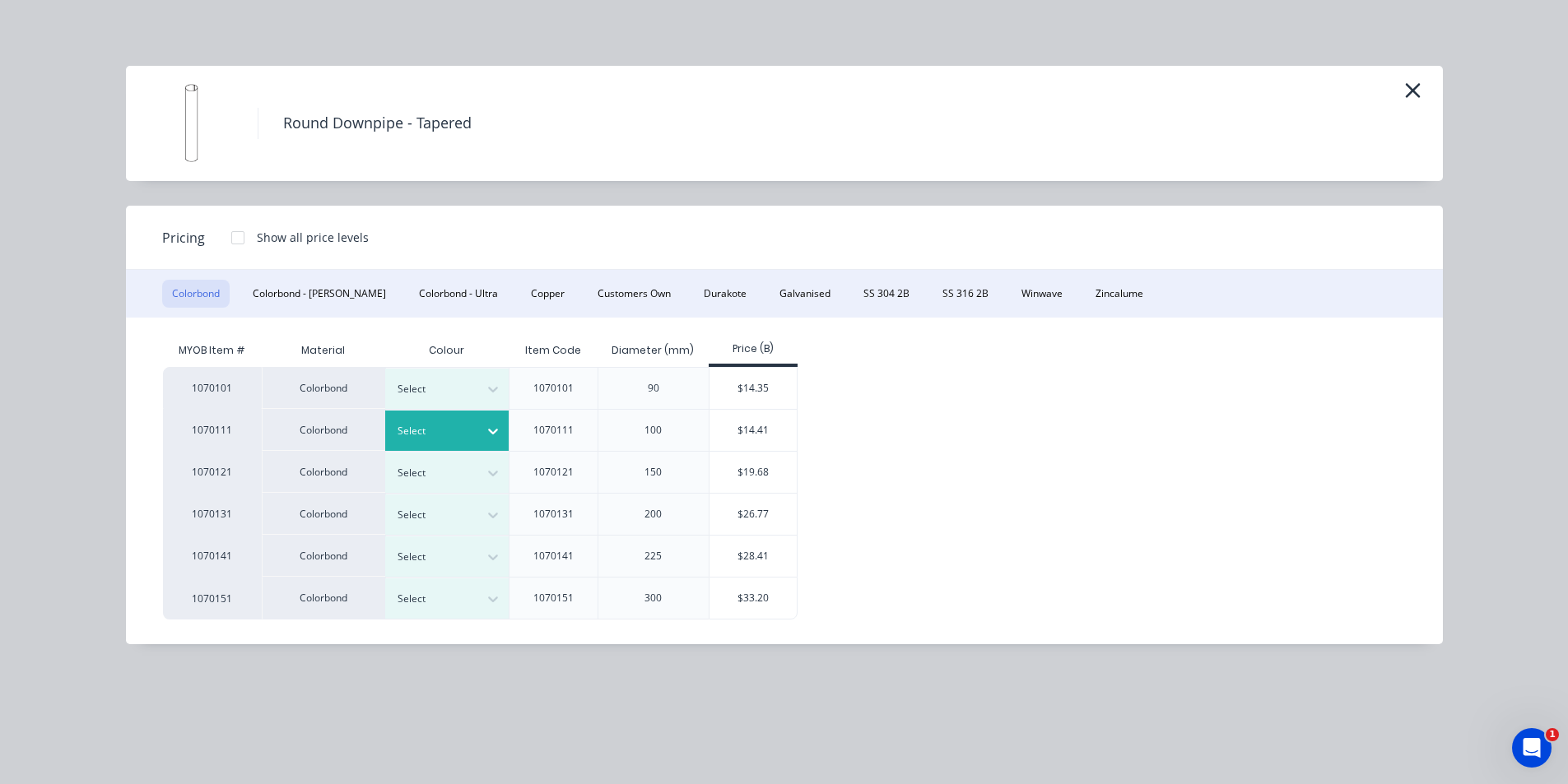
click at [456, 432] on div at bounding box center [434, 431] width 74 height 18
click at [758, 421] on div "$14.41" at bounding box center [754, 431] width 88 height 41
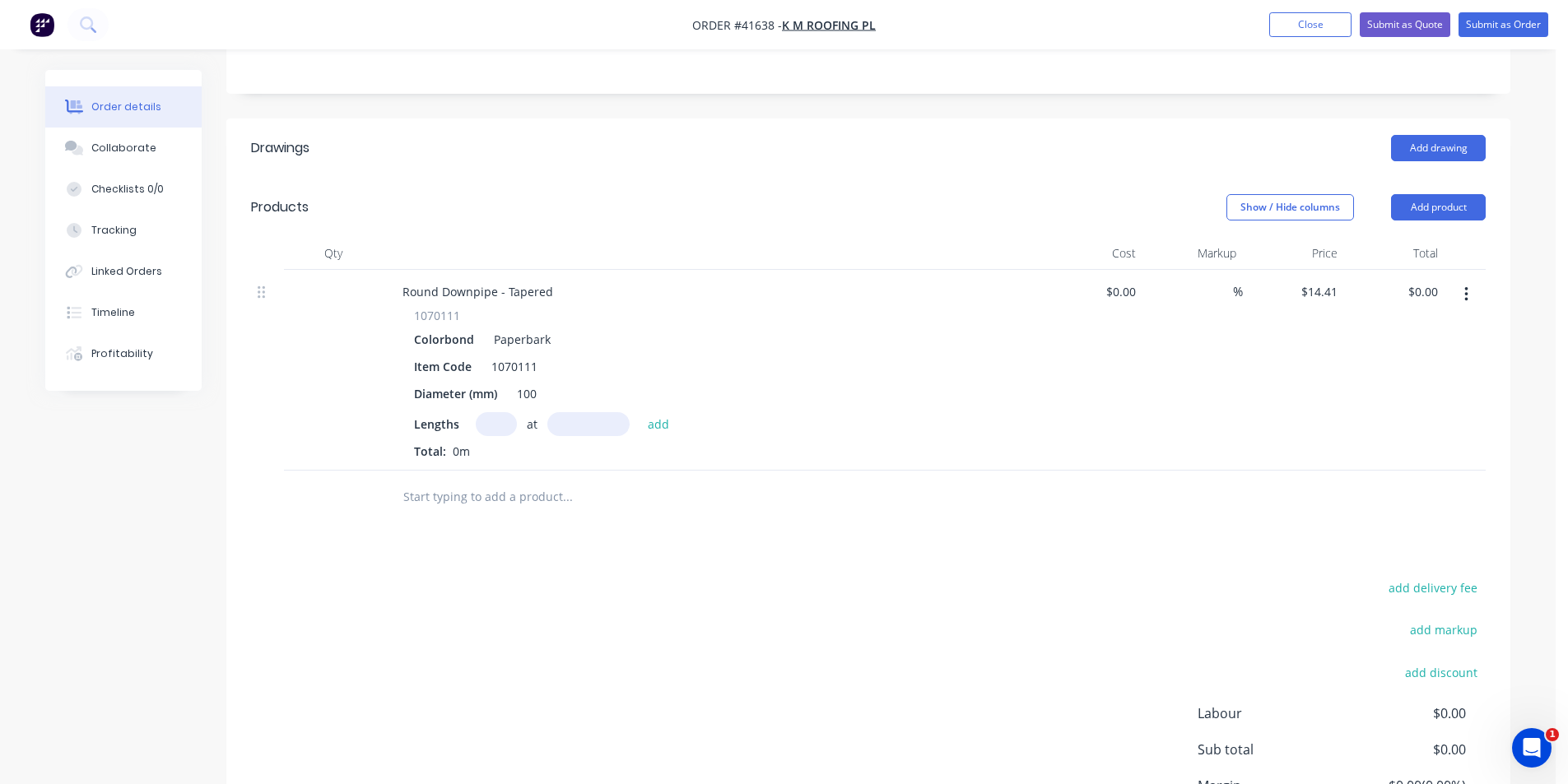
click at [496, 412] on input "text" at bounding box center [496, 424] width 42 height 24
type input "2"
type input "1800"
click at [639, 412] on button "add" at bounding box center [658, 423] width 39 height 22
type input "$51.88"
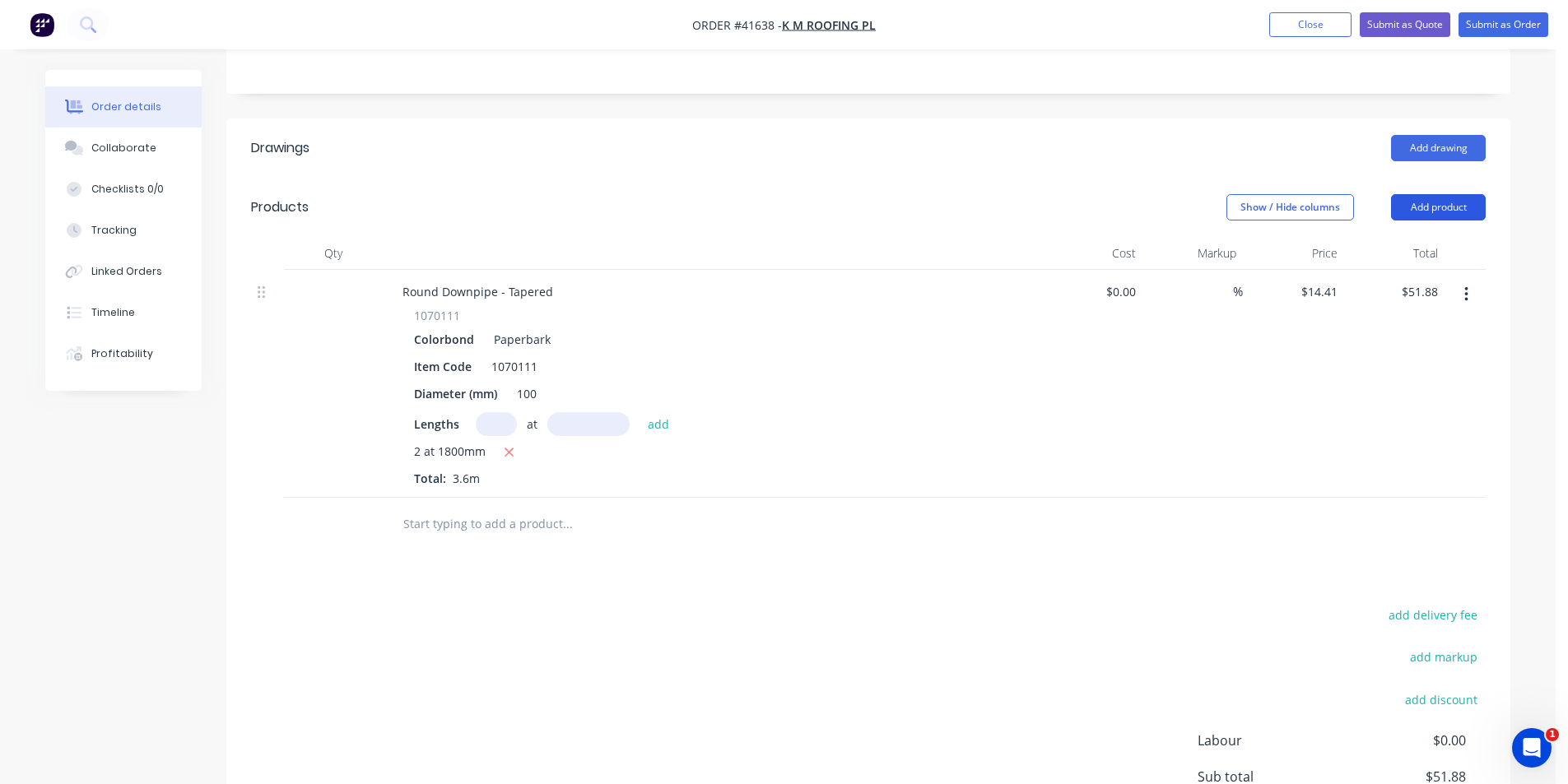
click at [1441, 194] on button "Add product" at bounding box center [1439, 207] width 95 height 27
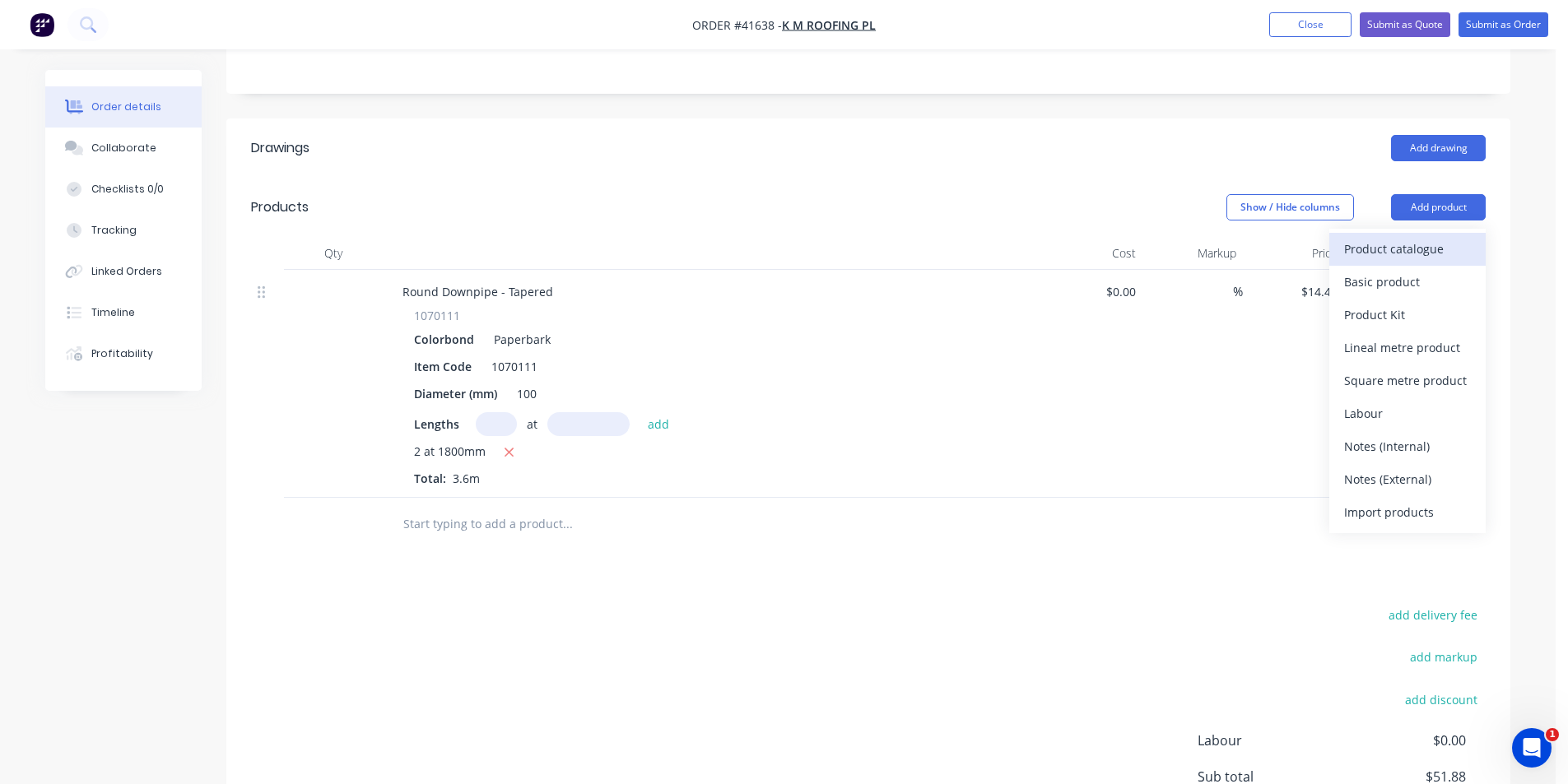
click at [1438, 237] on div "Product catalogue" at bounding box center [1407, 249] width 127 height 24
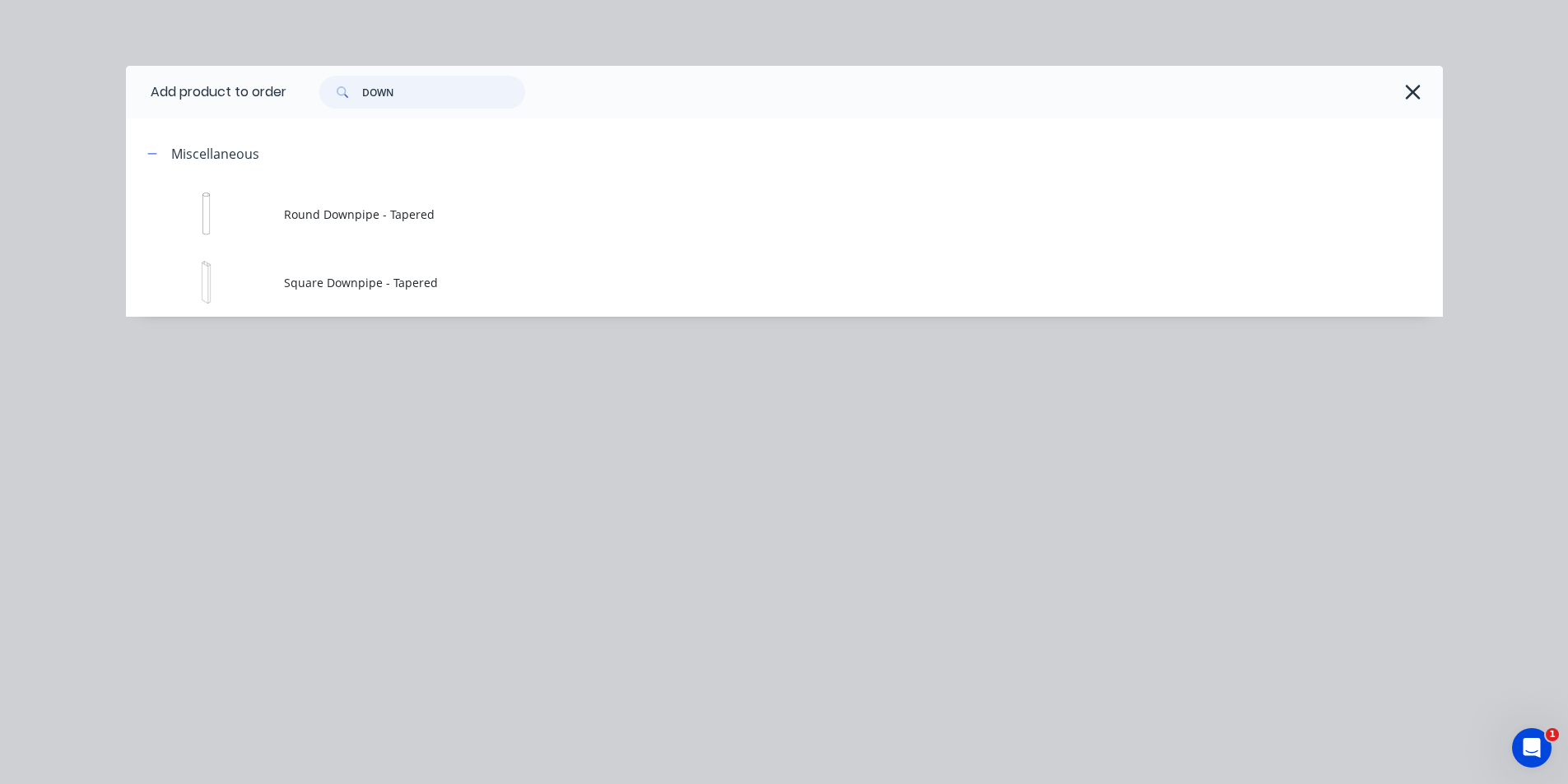
drag, startPoint x: 470, startPoint y: 95, endPoint x: 235, endPoint y: 80, distance: 235.5
click at [235, 80] on header "Add product to order DOWN" at bounding box center [784, 91] width 1317 height 52
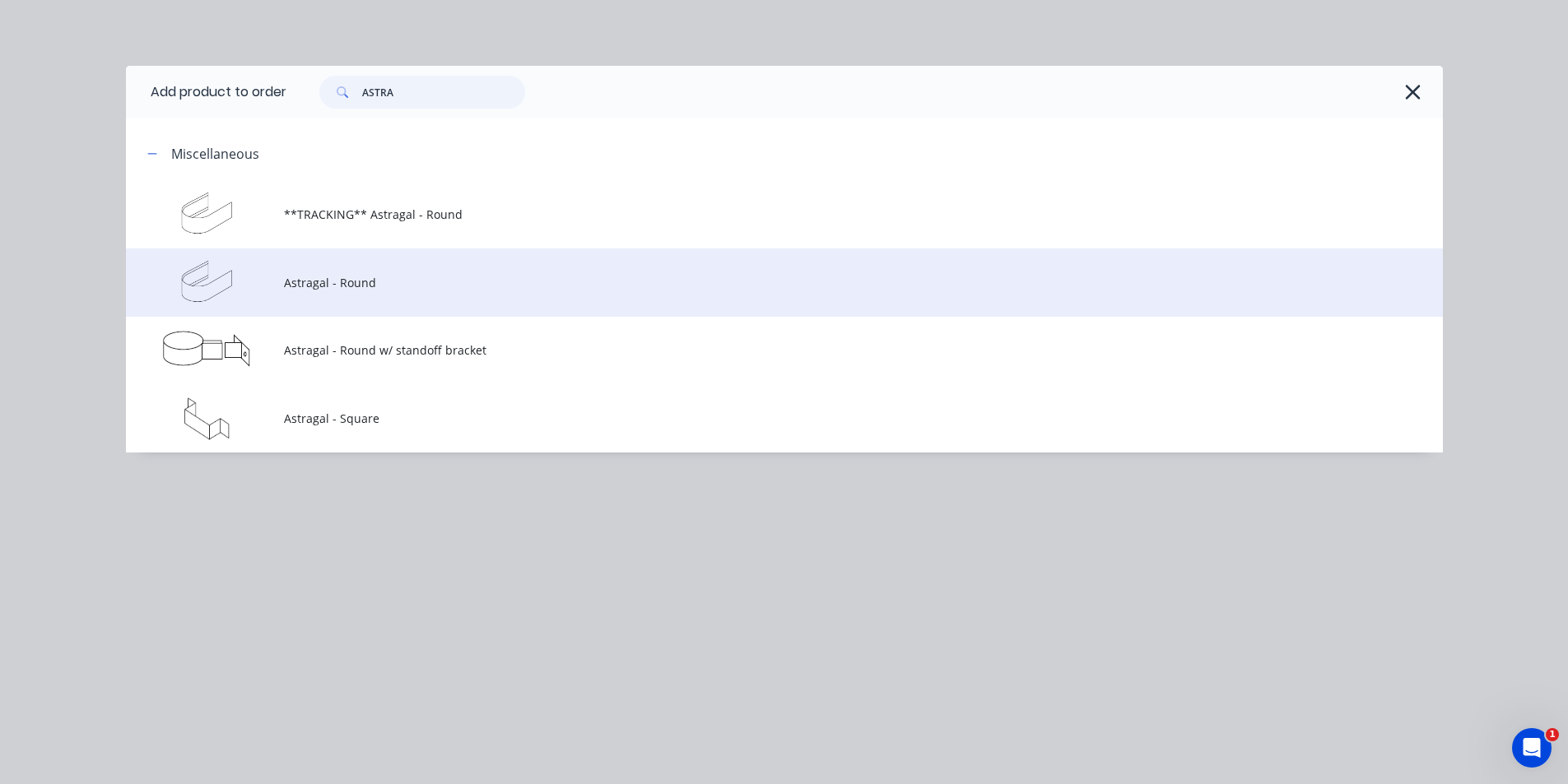
type input "ASTRA"
click at [366, 289] on span "Astragal - Round" at bounding box center [747, 282] width 927 height 17
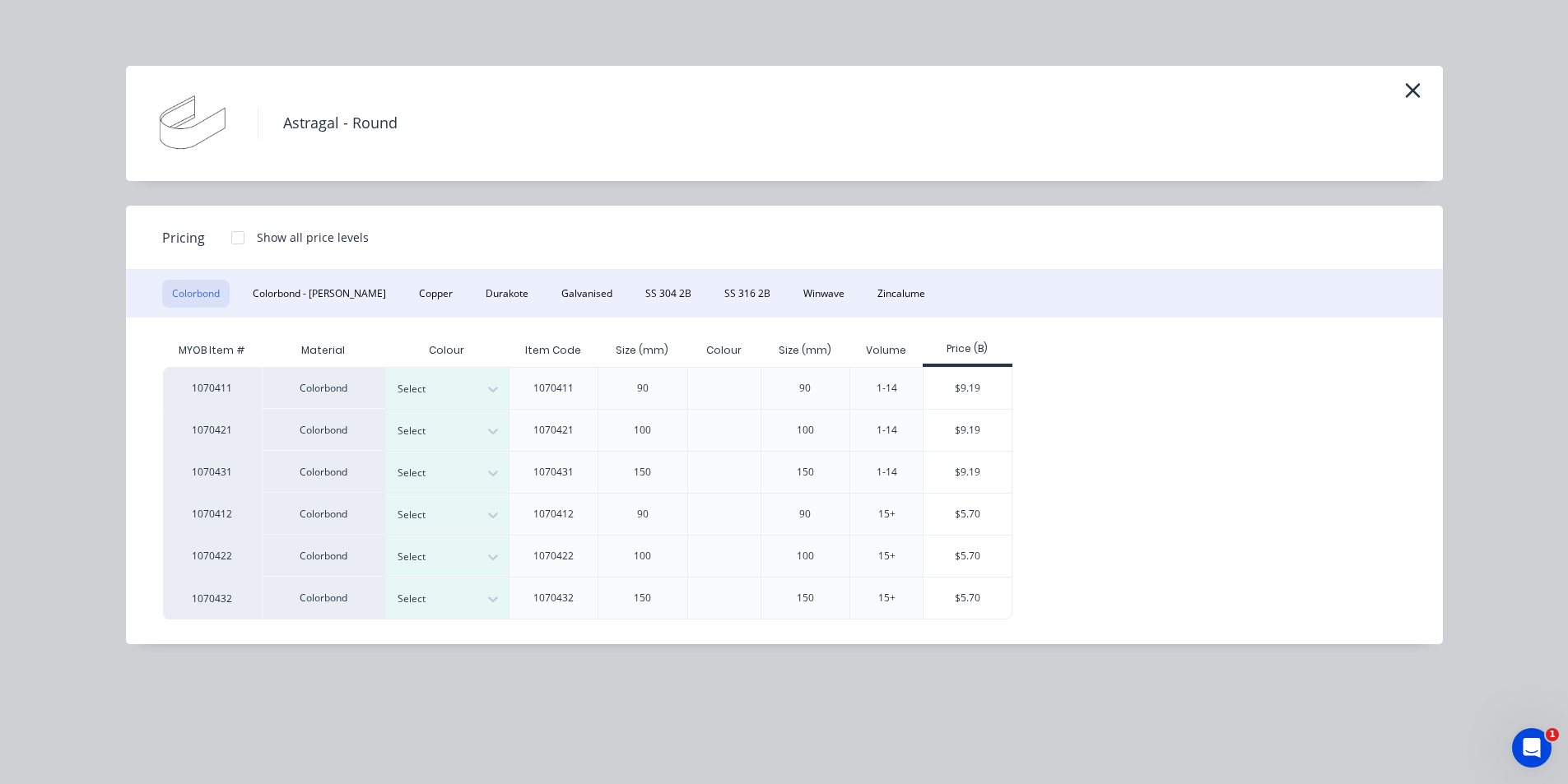
click at [205, 295] on button "Colorbond" at bounding box center [195, 294] width 67 height 28
click at [442, 431] on div at bounding box center [434, 431] width 74 height 18
click at [206, 467] on div "Paperbark" at bounding box center [103, 452] width 206 height 31
click at [994, 430] on div "$9.19" at bounding box center [968, 431] width 88 height 41
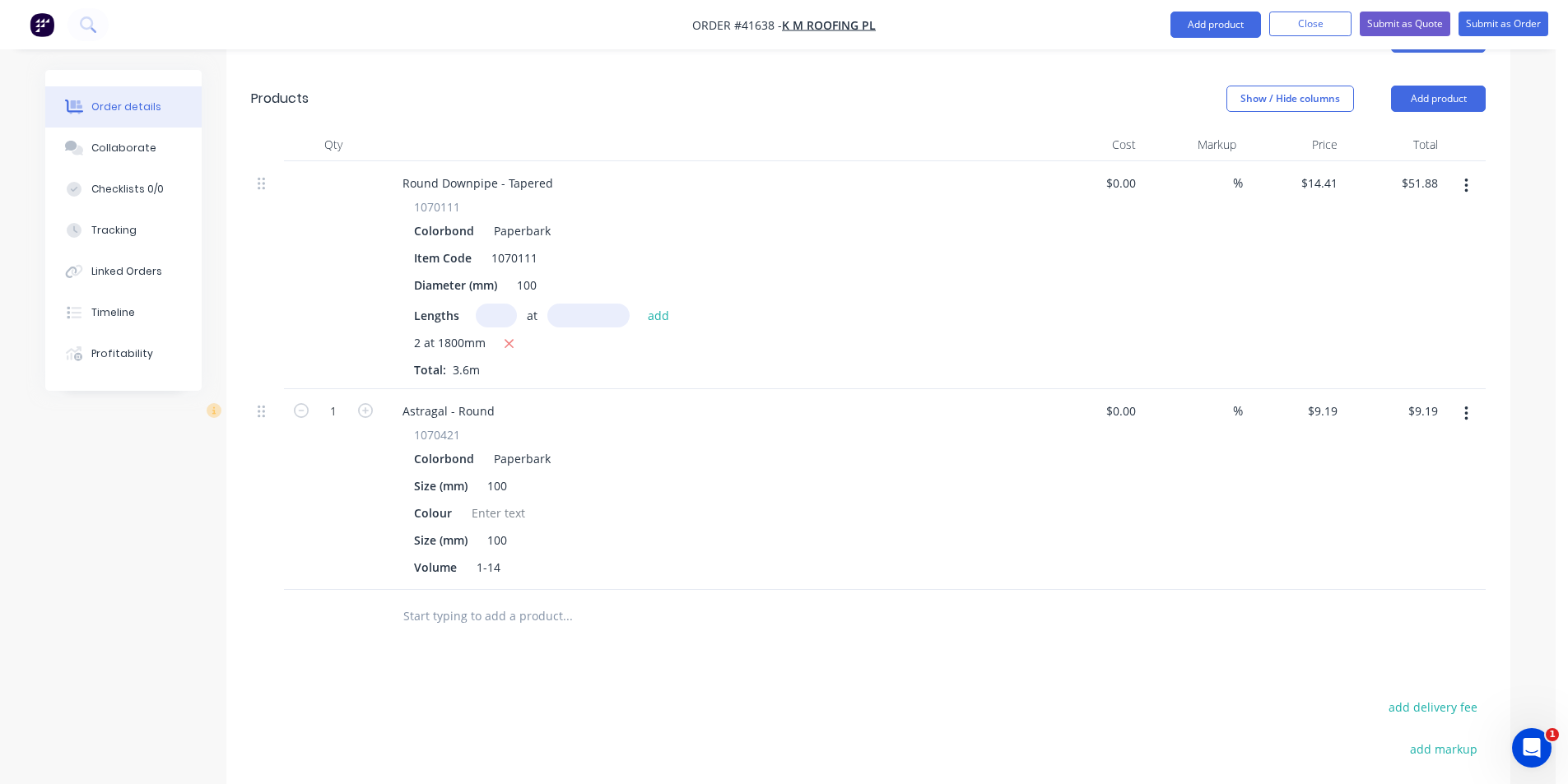
scroll to position [658, 0]
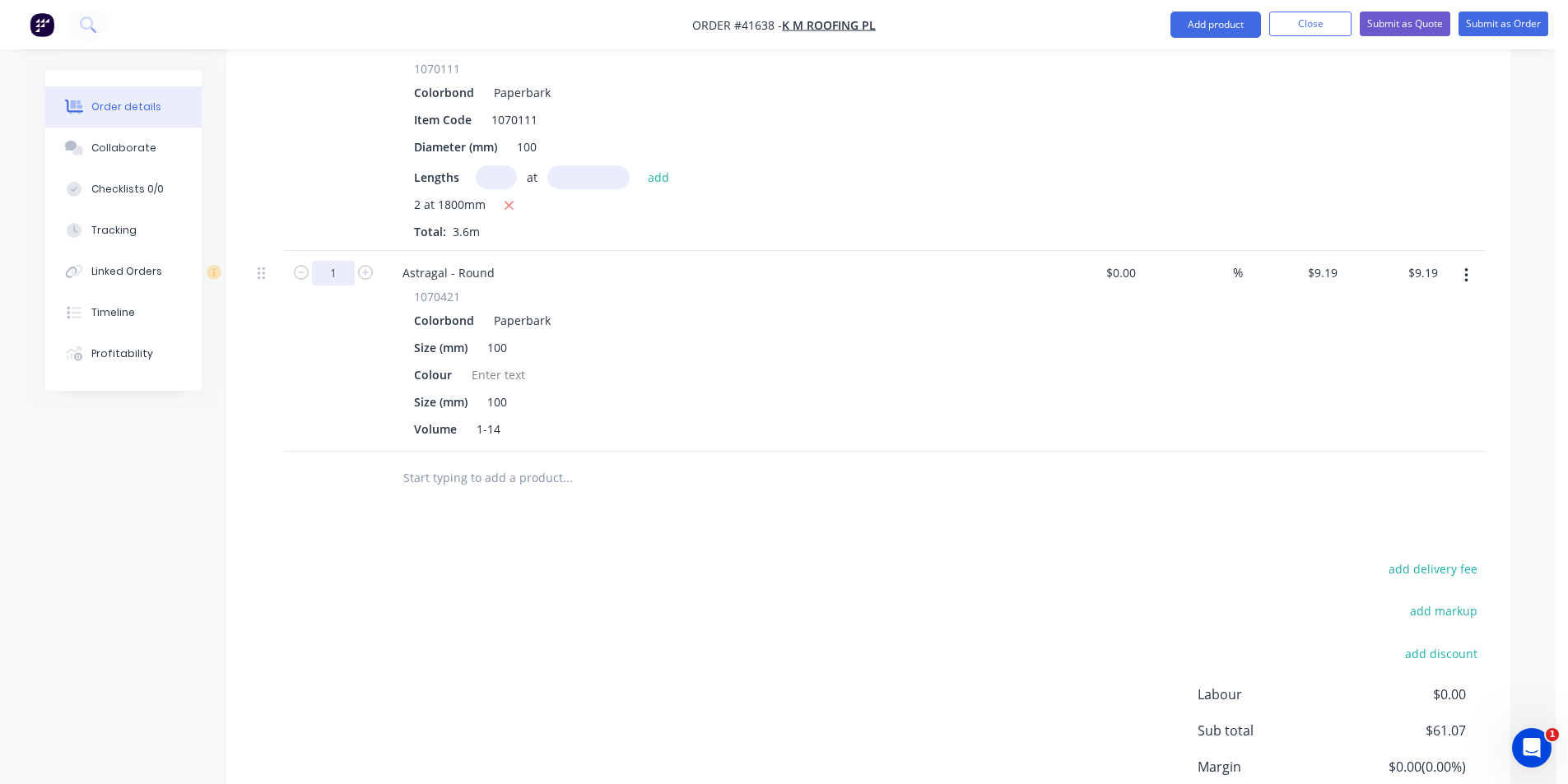
click at [341, 261] on input "1" at bounding box center [334, 273] width 43 height 25
type input "2"
type input "$18.38"
click at [491, 261] on div "Astragal - Round" at bounding box center [448, 272] width 119 height 24
click at [1036, 573] on div "add delivery fee add markup add discount Labour $0.00 Sub total $70.26 Margin $…" at bounding box center [867, 716] width 1234 height 318
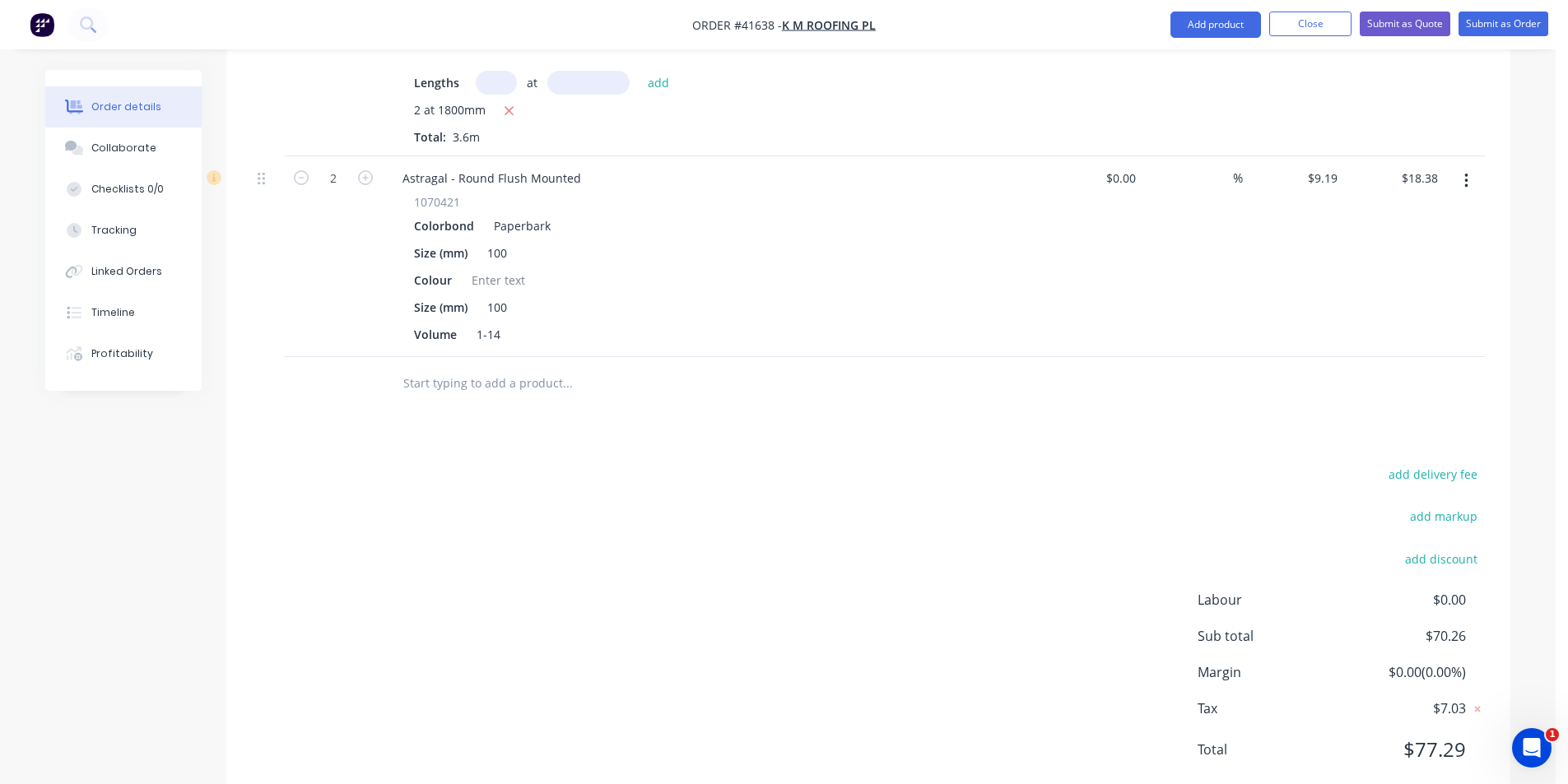
click at [959, 630] on div "add delivery fee add markup add discount Labour $0.00 Sub total $70.26 Margin $…" at bounding box center [867, 621] width 1234 height 318
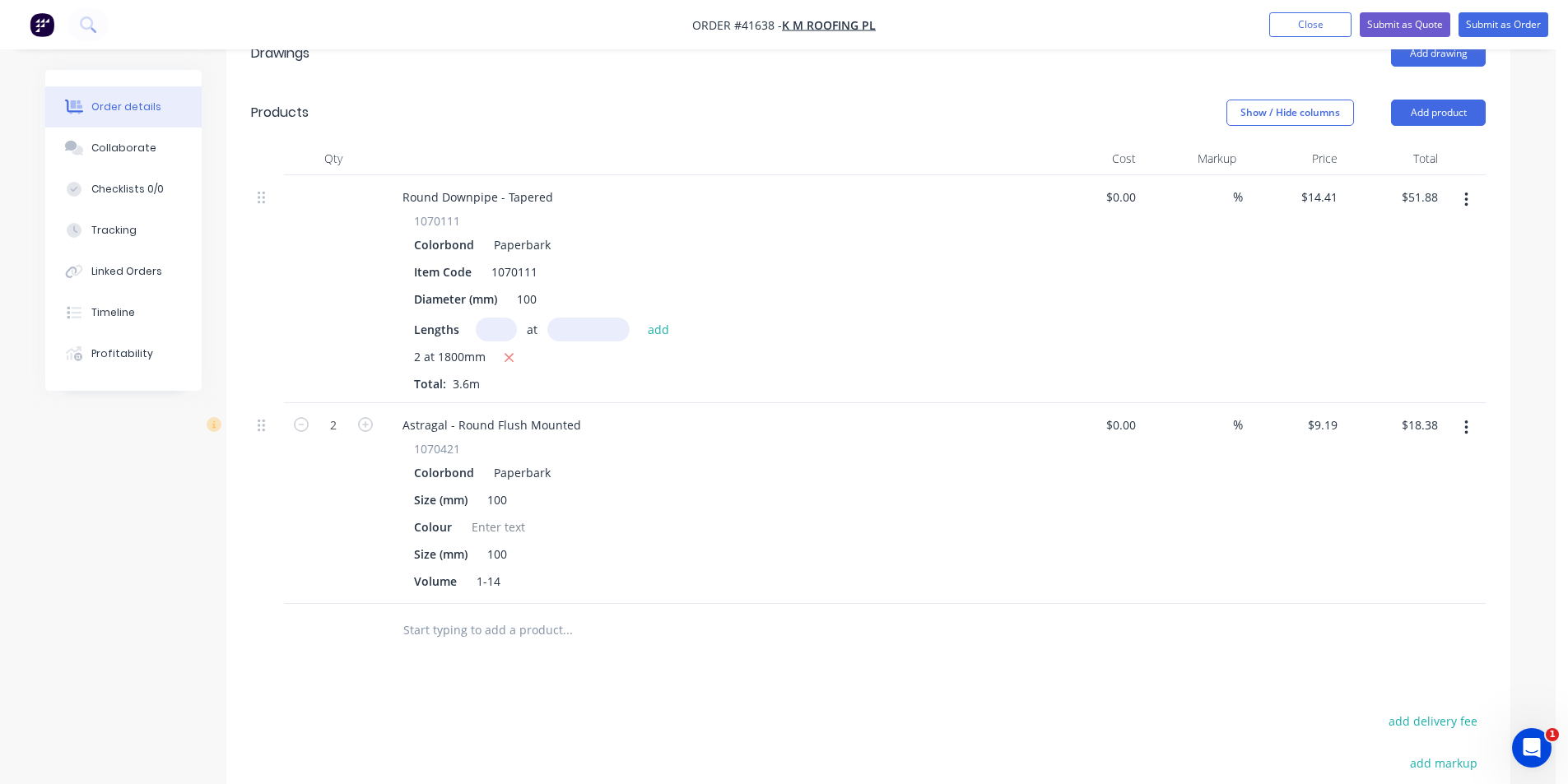
click at [899, 639] on div "Drawings Add drawing Products Show / Hide columns Add product Qty Cost Markup P…" at bounding box center [868, 538] width 1284 height 1029
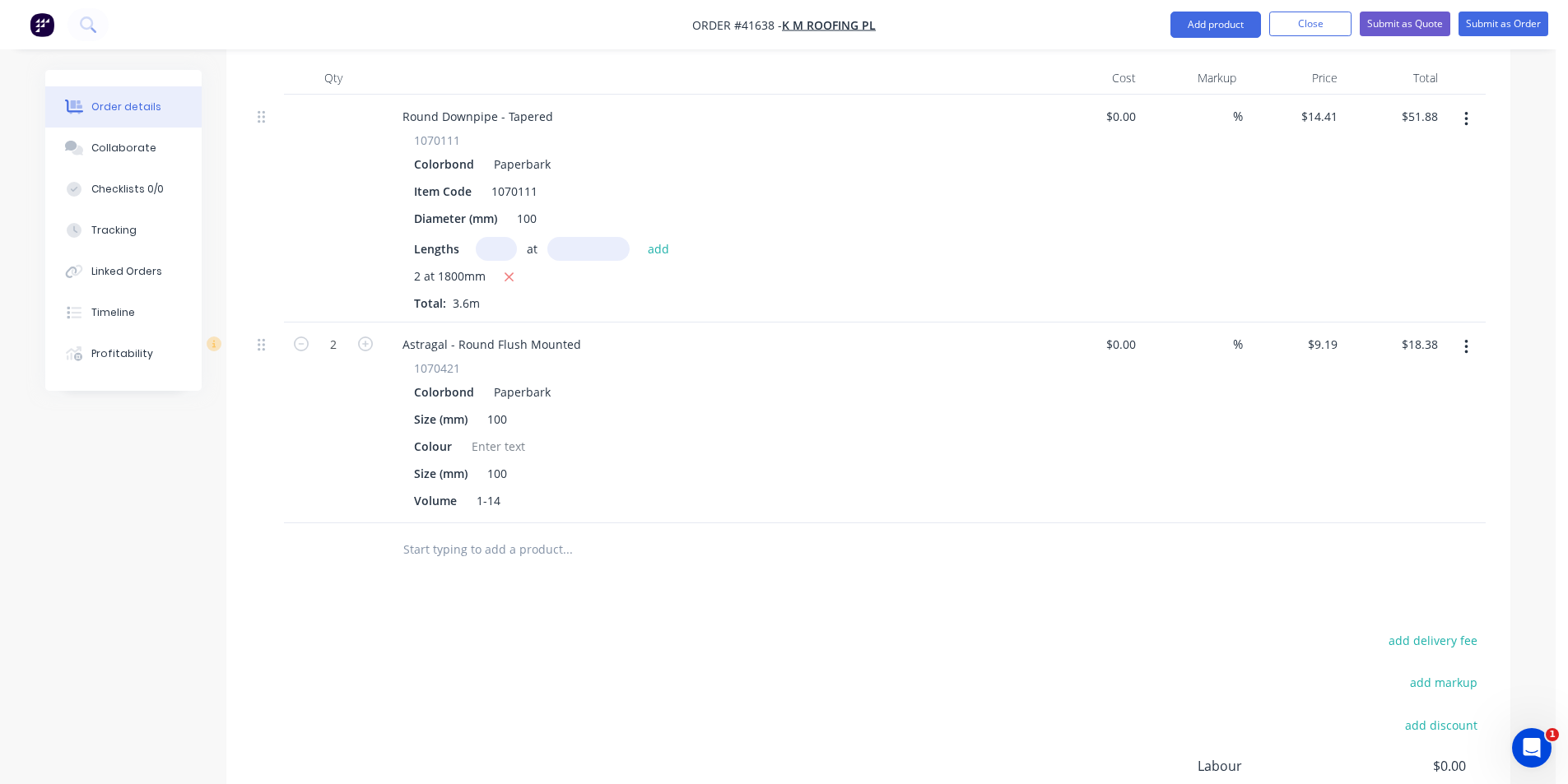
scroll to position [588, 0]
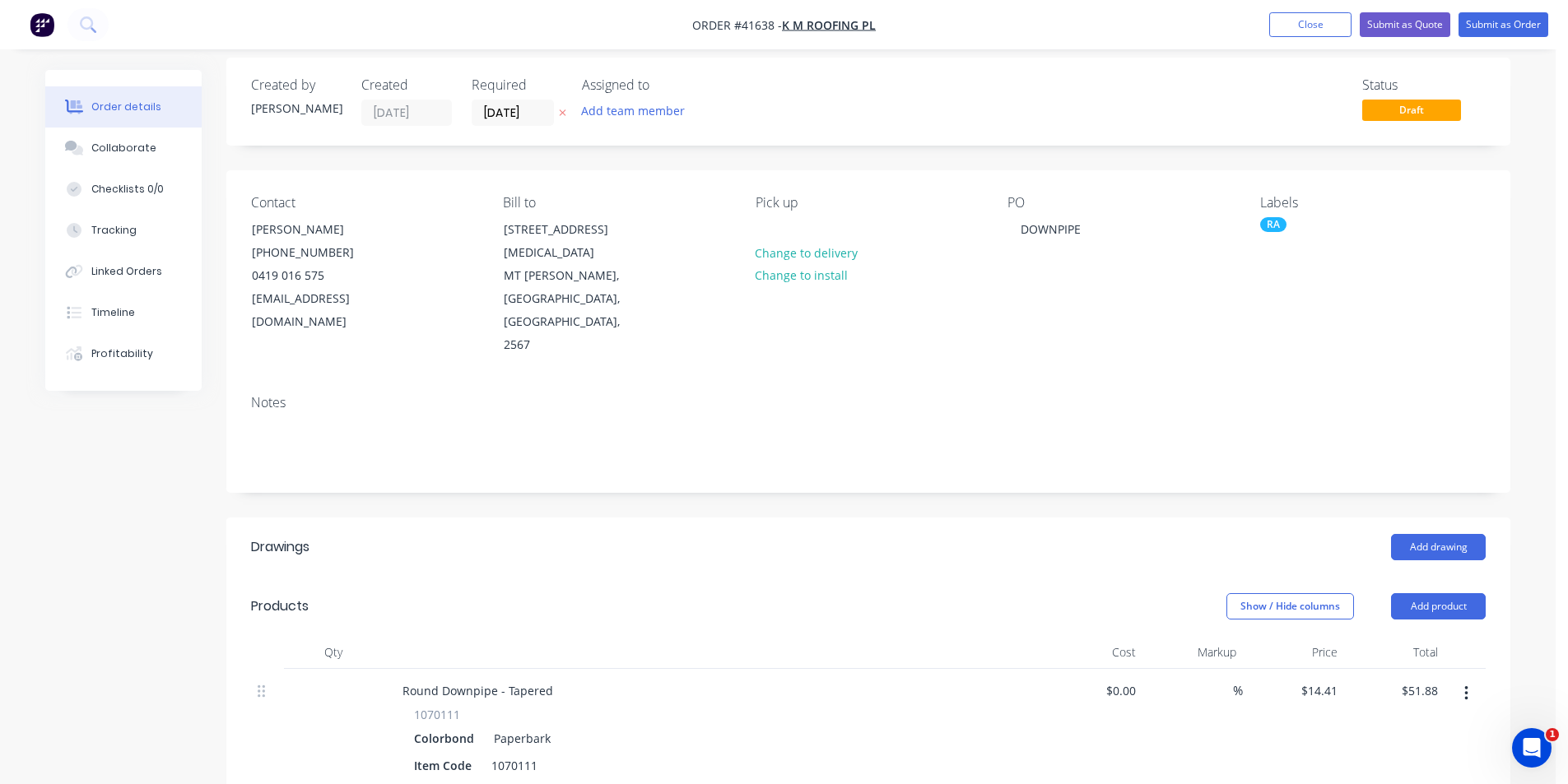
click at [848, 518] on header "Drawings Add drawing" at bounding box center [868, 547] width 1284 height 59
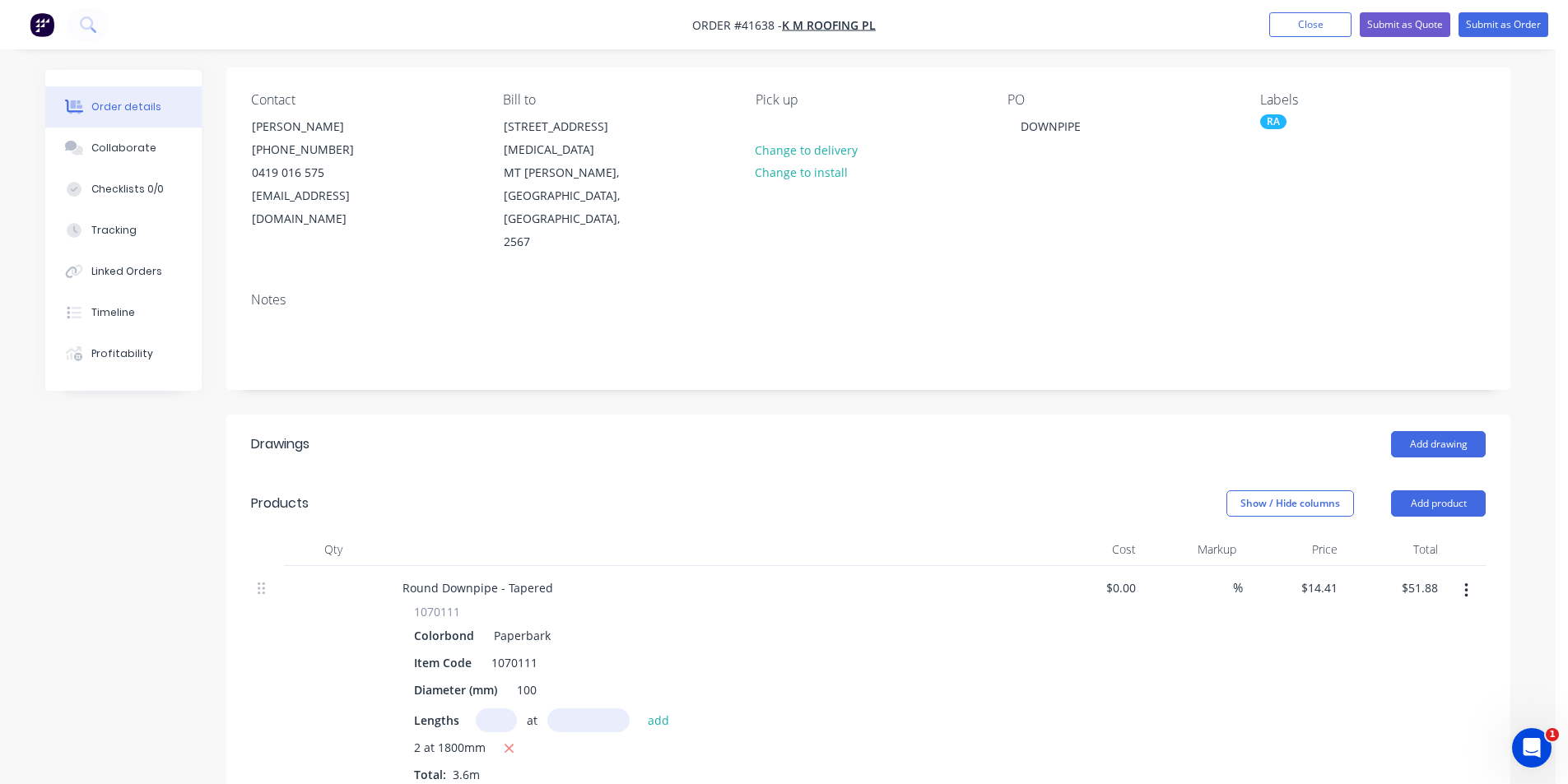
scroll to position [12, 0]
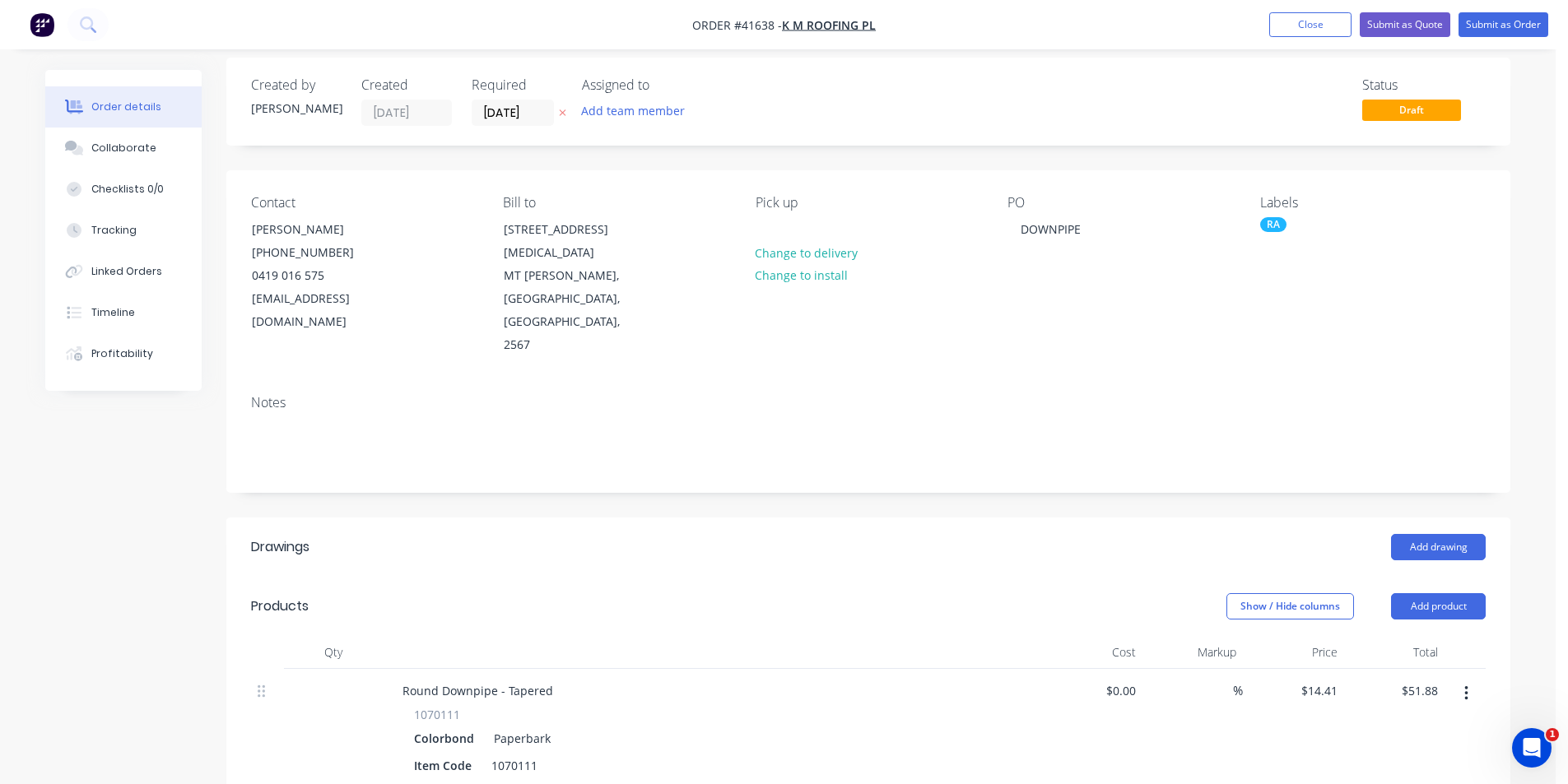
click at [848, 518] on header "Drawings Add drawing" at bounding box center [868, 547] width 1284 height 59
click at [1497, 20] on button "Submit as Order" at bounding box center [1503, 25] width 90 height 25
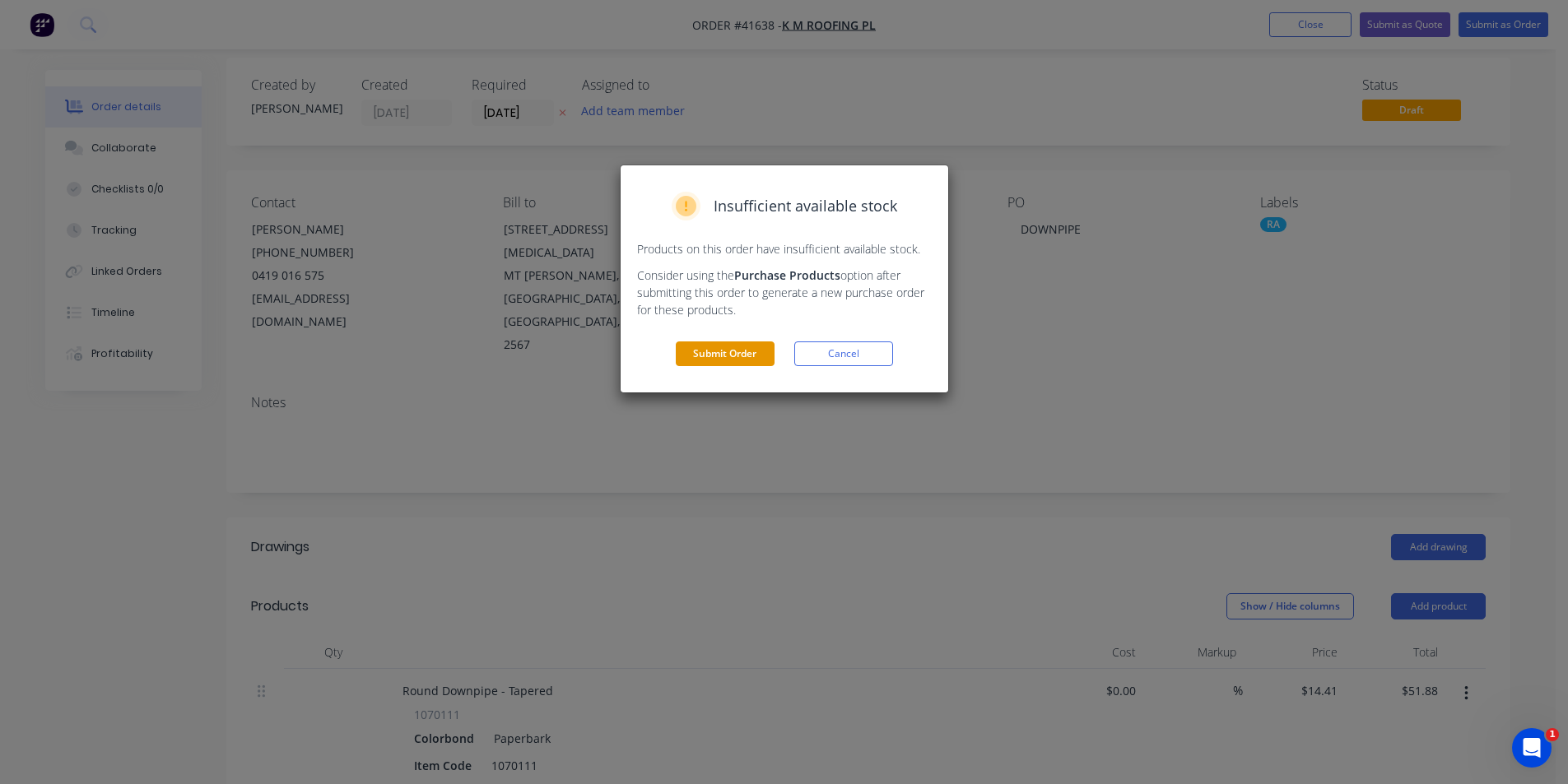
click at [727, 356] on button "Submit Order" at bounding box center [725, 354] width 99 height 25
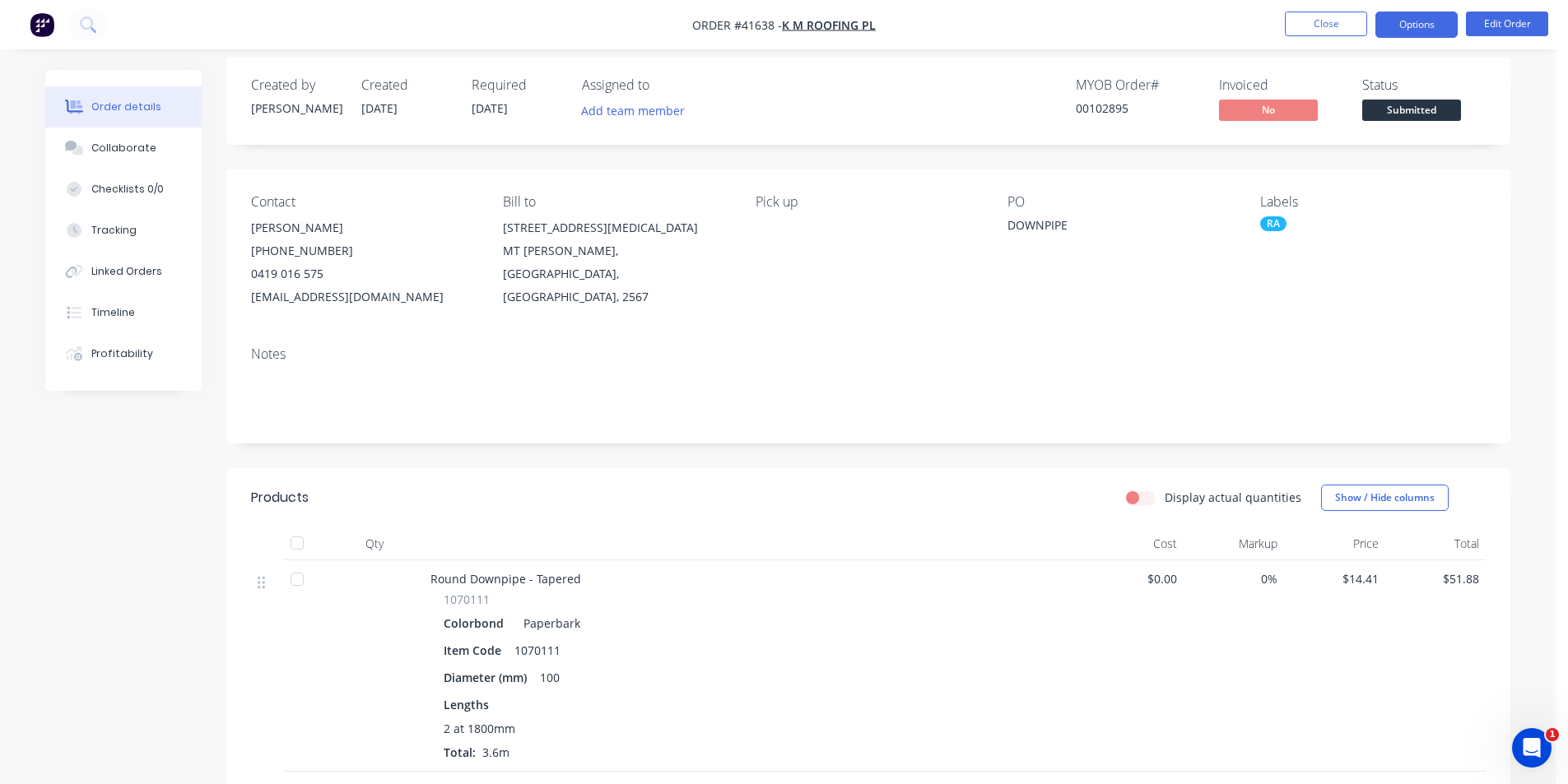
click at [1406, 27] on button "Options" at bounding box center [1416, 25] width 82 height 27
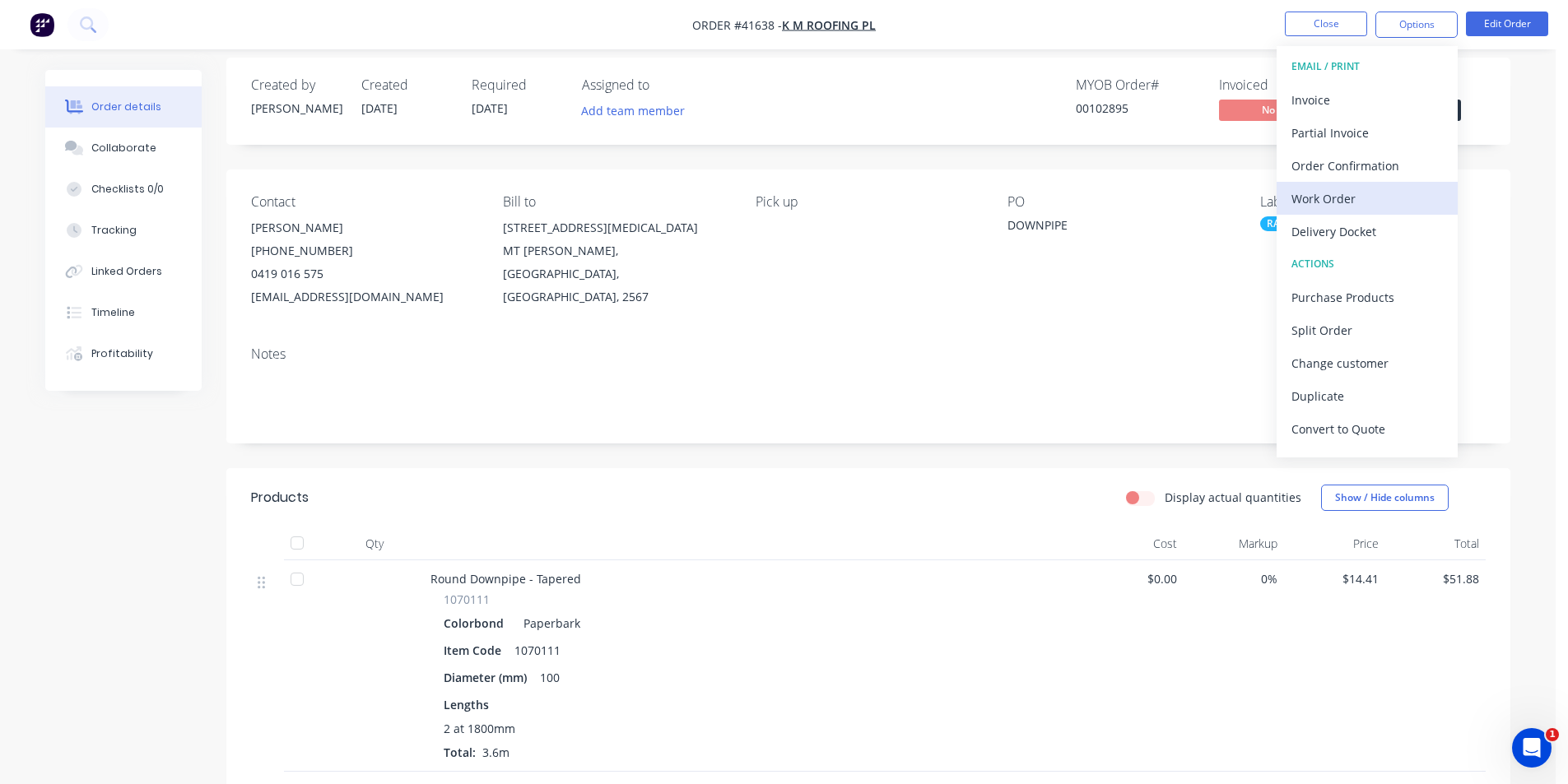
click at [1349, 207] on div "Work Order" at bounding box center [1367, 198] width 151 height 24
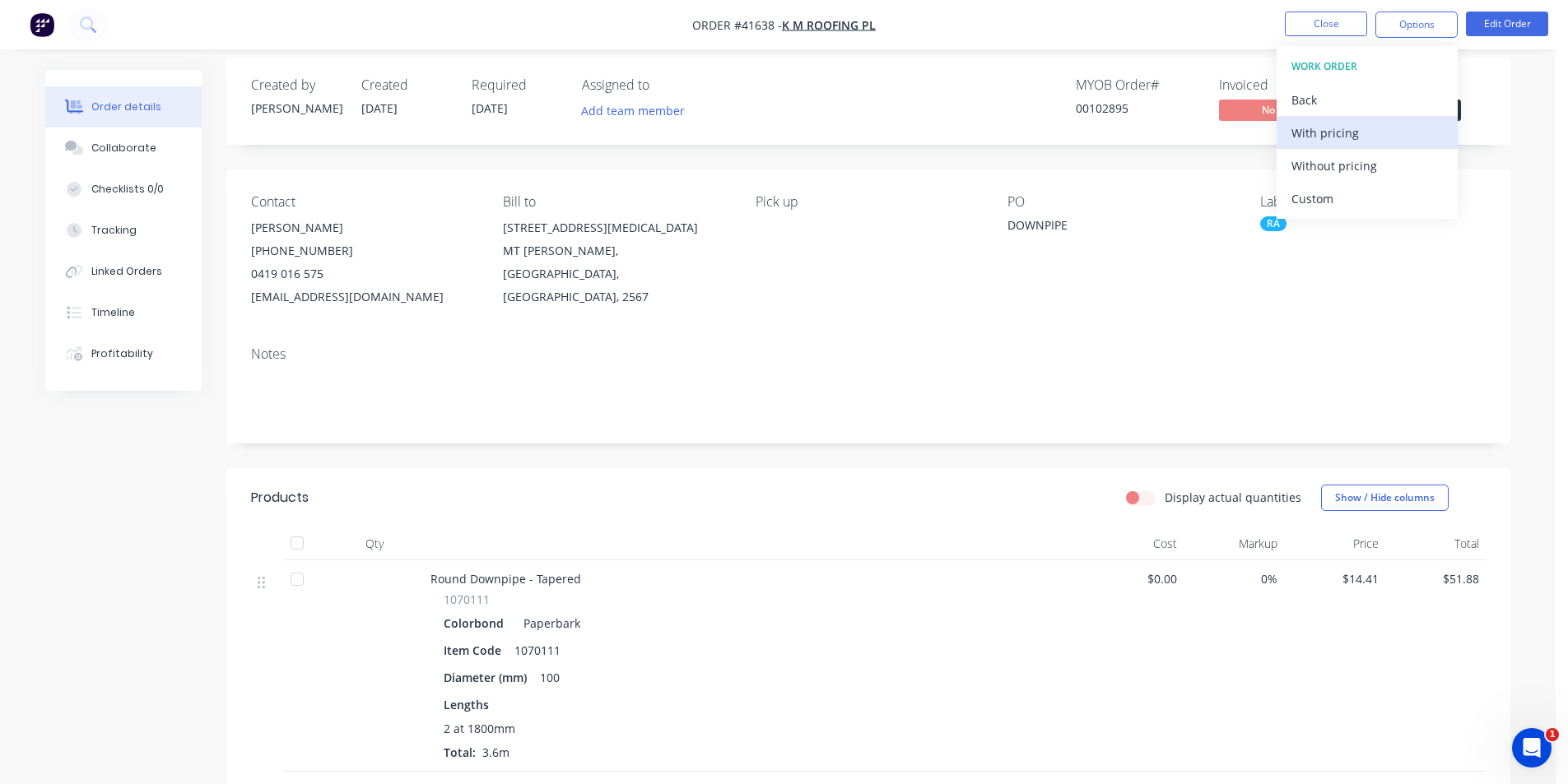
click at [1360, 139] on div "With pricing" at bounding box center [1367, 133] width 151 height 24
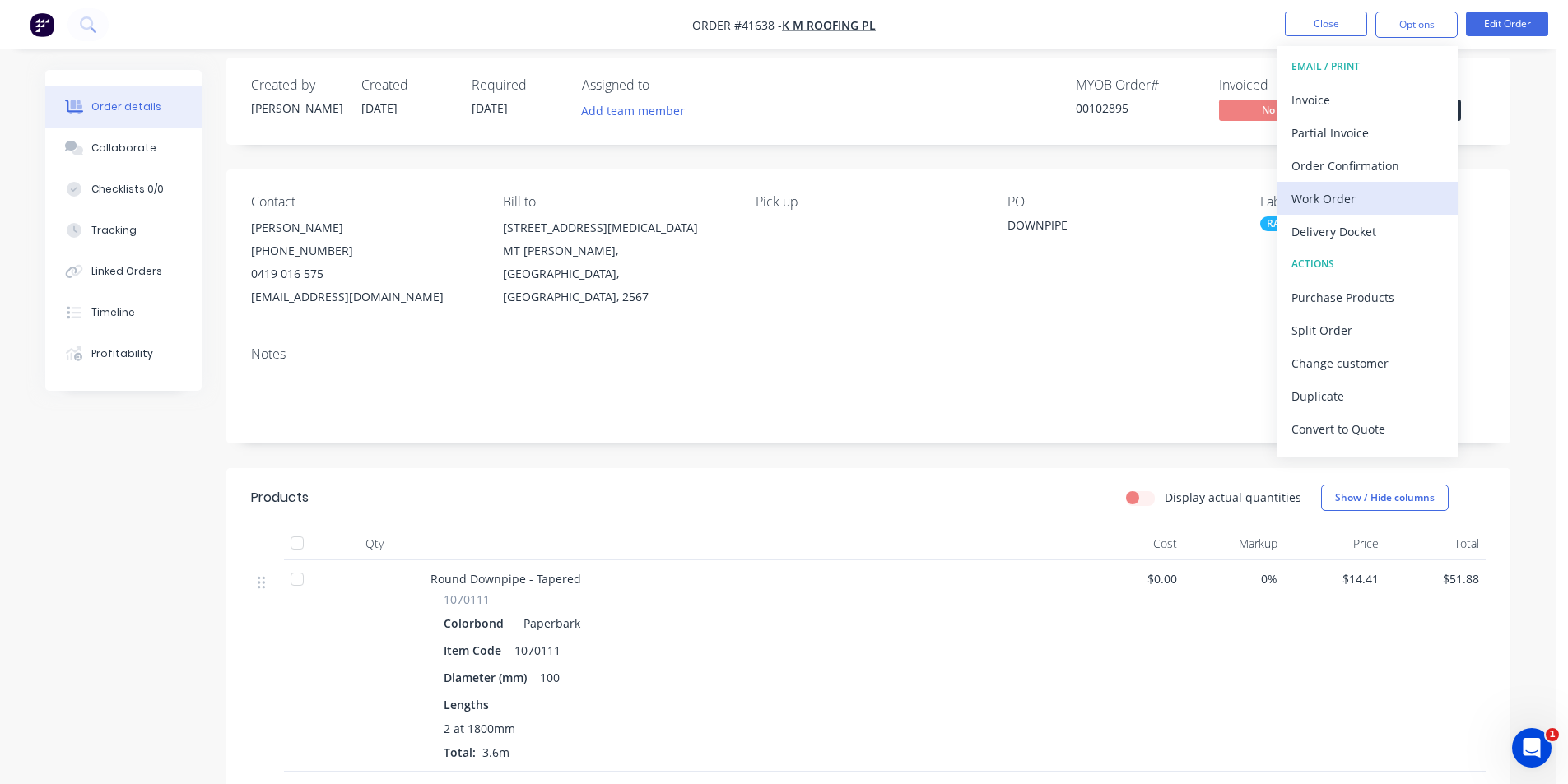
click at [1355, 190] on div "Work Order" at bounding box center [1367, 198] width 151 height 24
click at [1350, 160] on div "Without pricing" at bounding box center [1367, 165] width 151 height 24
click at [1369, 157] on div "Order Confirmation" at bounding box center [1367, 165] width 151 height 24
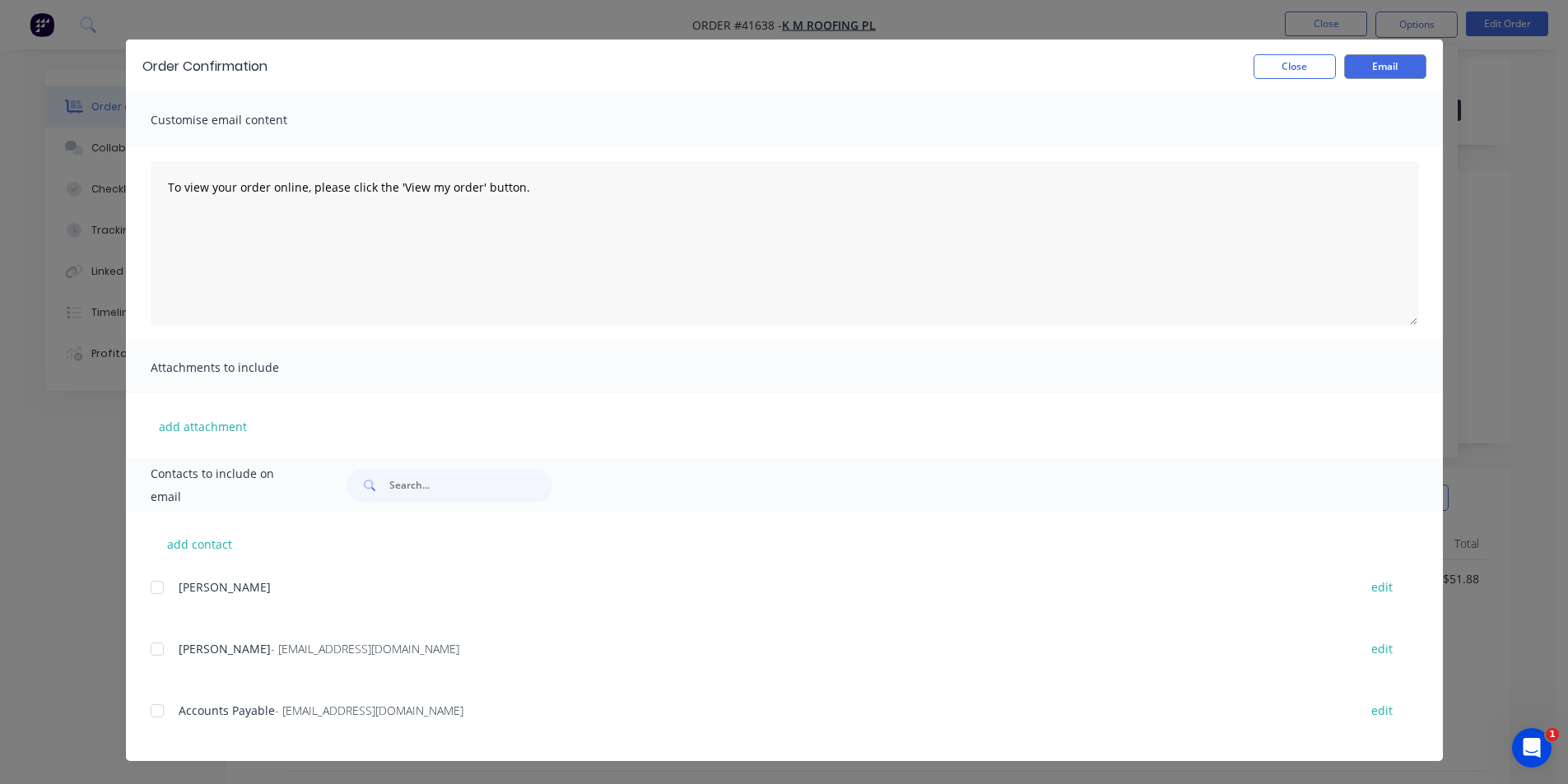
click at [154, 646] on div at bounding box center [158, 650] width 33 height 33
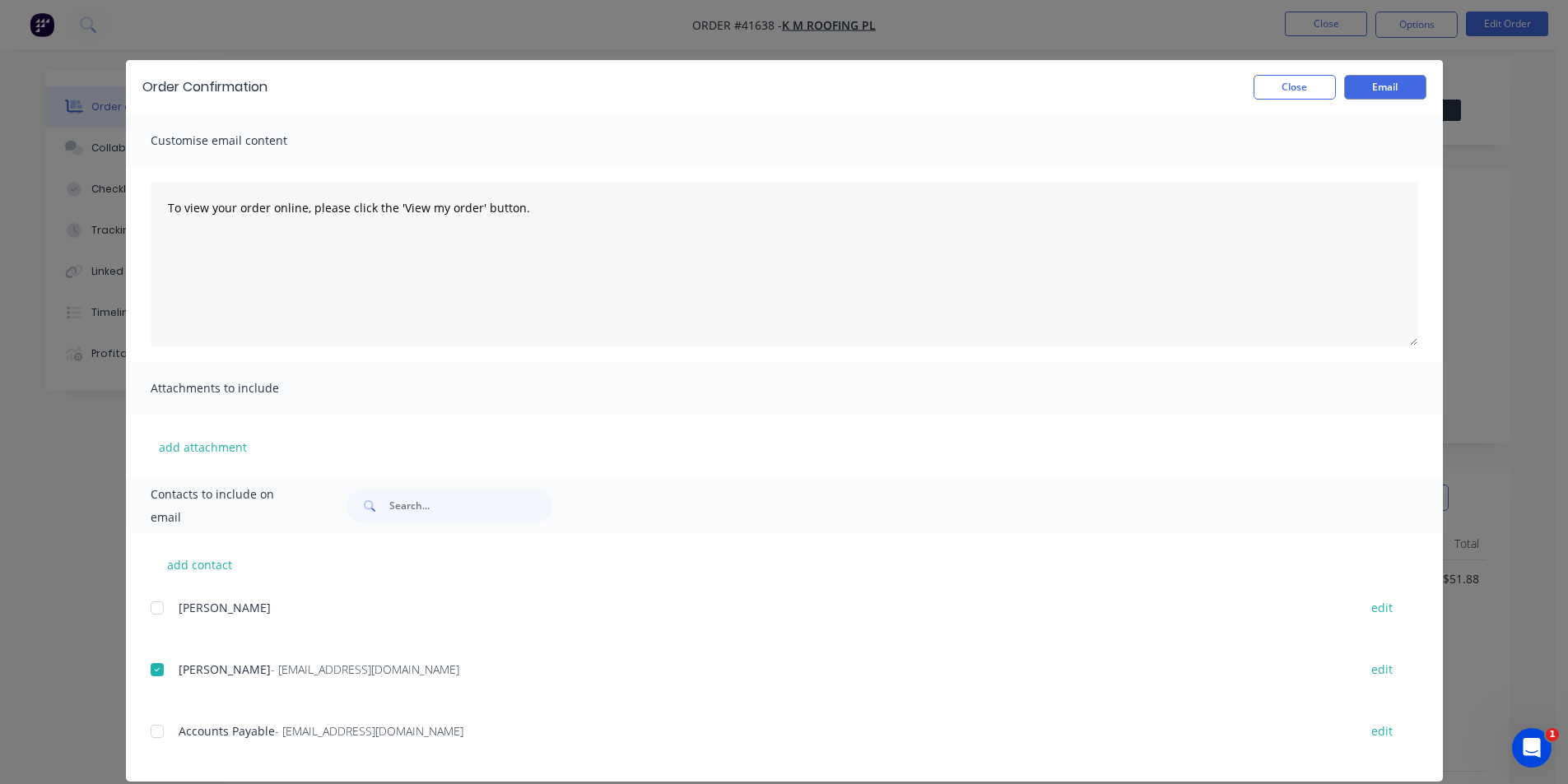
scroll to position [0, 0]
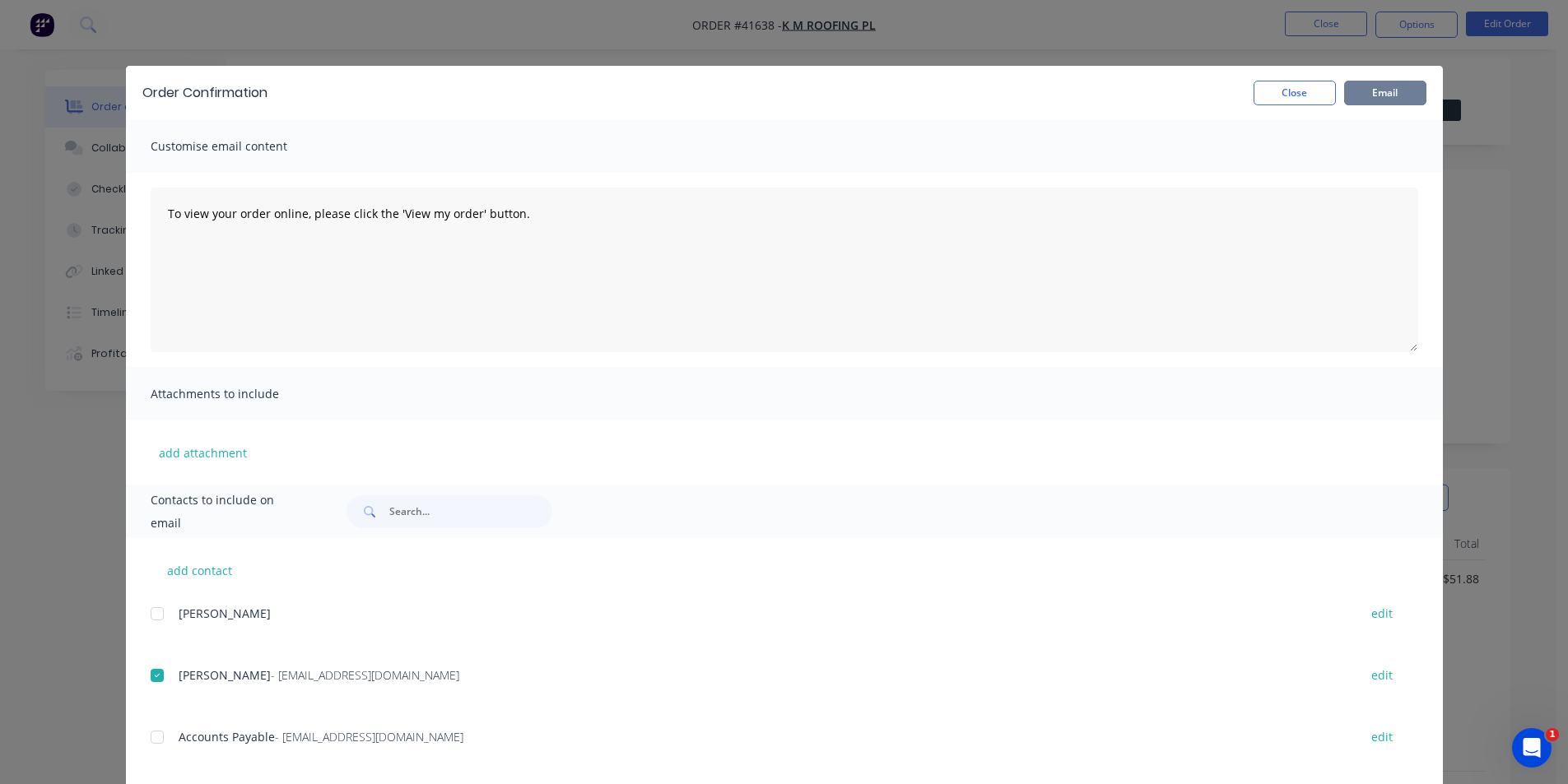
click at [1369, 90] on button "Email" at bounding box center [1385, 93] width 82 height 25
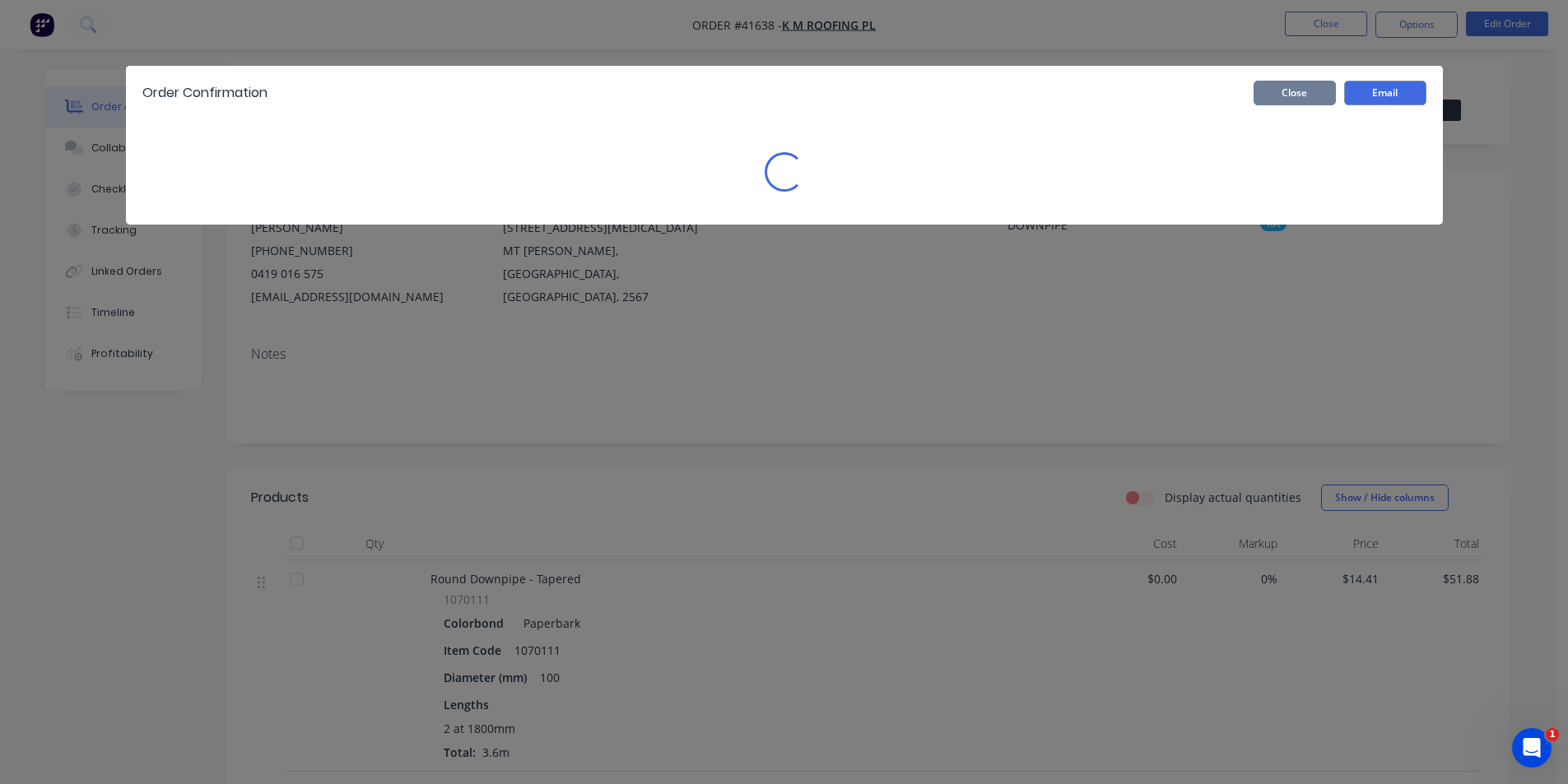
click at [1299, 87] on button "Close" at bounding box center [1294, 93] width 82 height 25
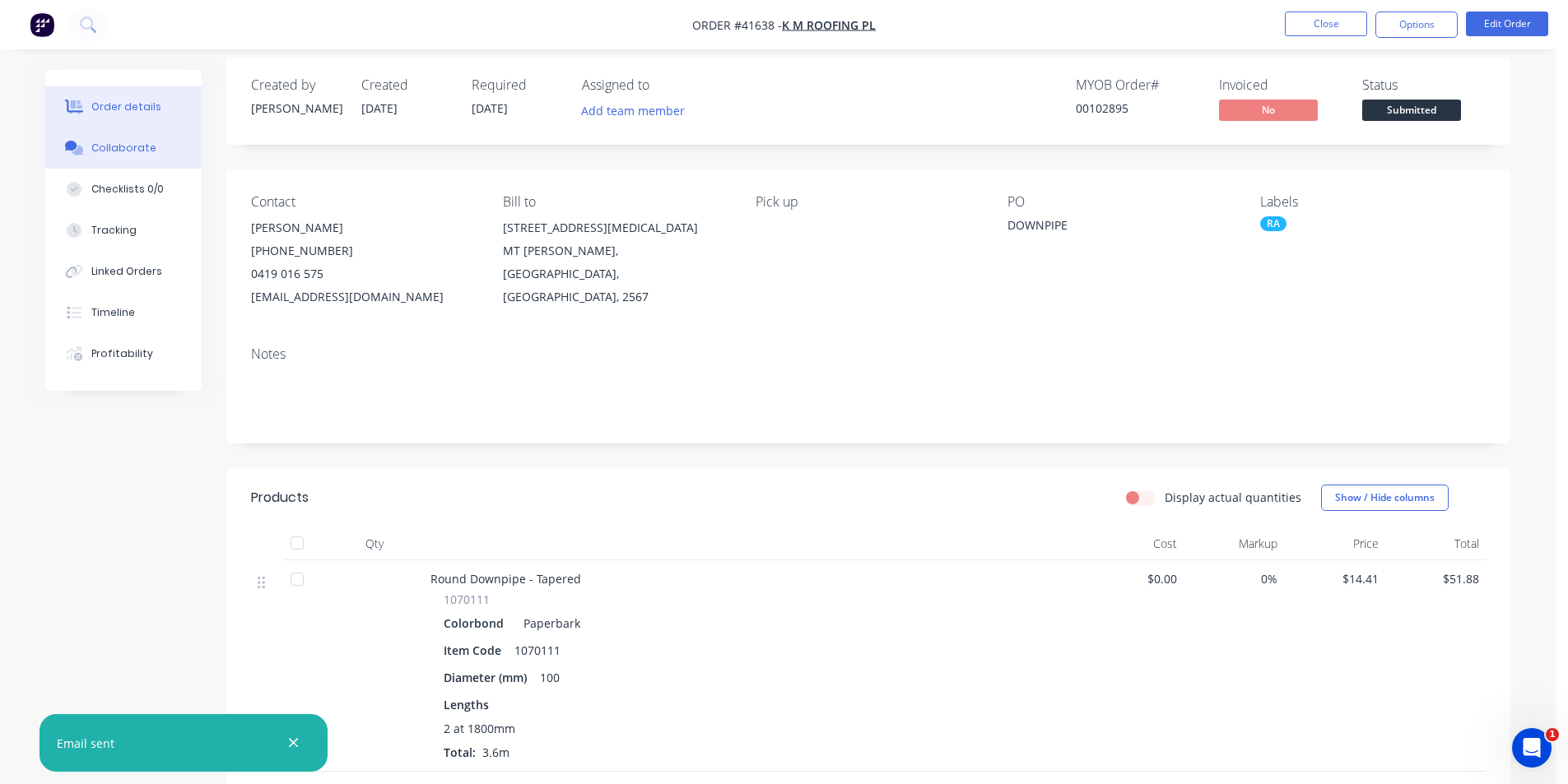
click at [128, 141] on button "Collaborate" at bounding box center [124, 149] width 156 height 41
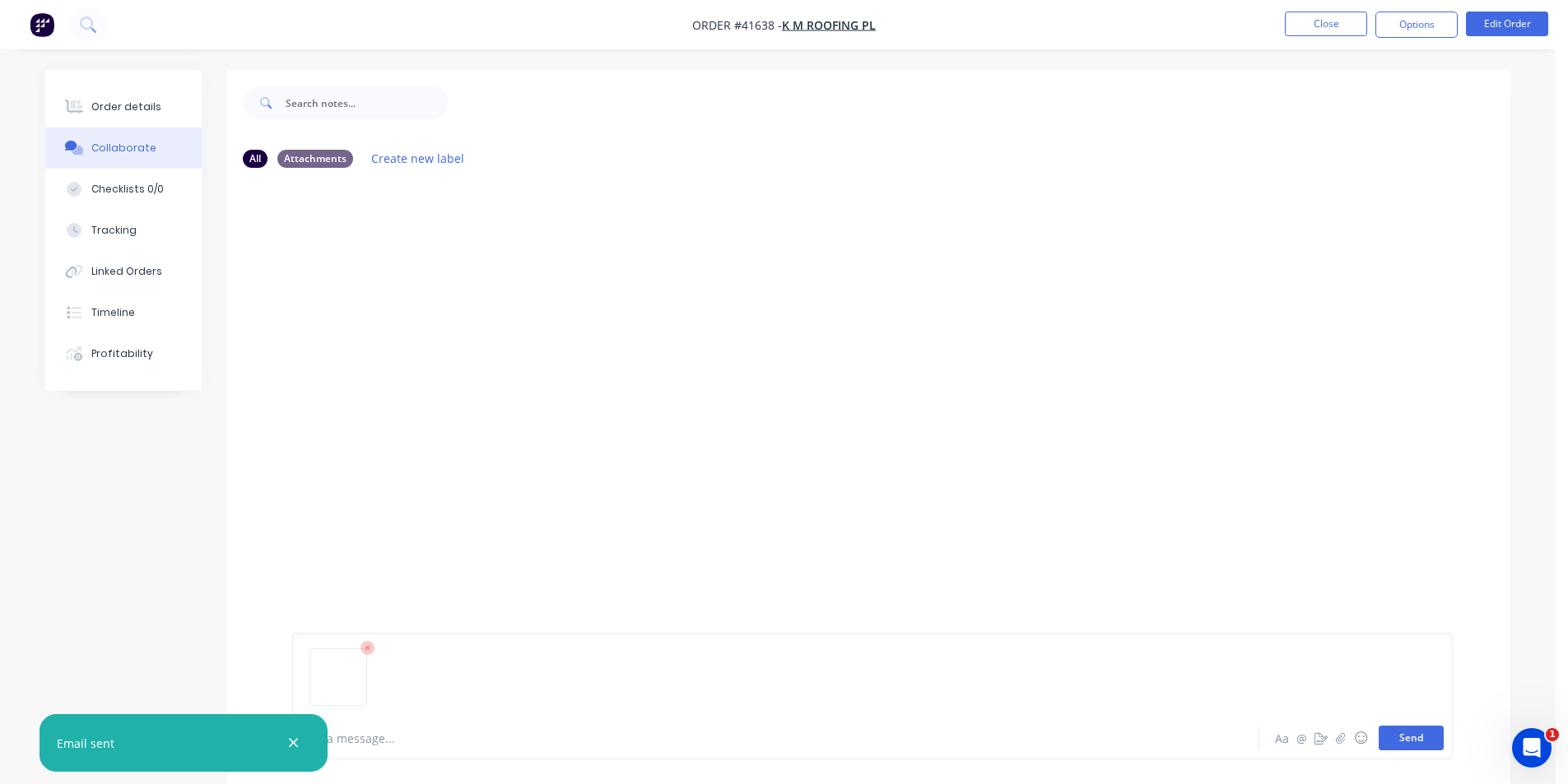
click at [1399, 736] on button "Send" at bounding box center [1411, 738] width 65 height 25
click at [157, 111] on button "Order details" at bounding box center [124, 107] width 156 height 41
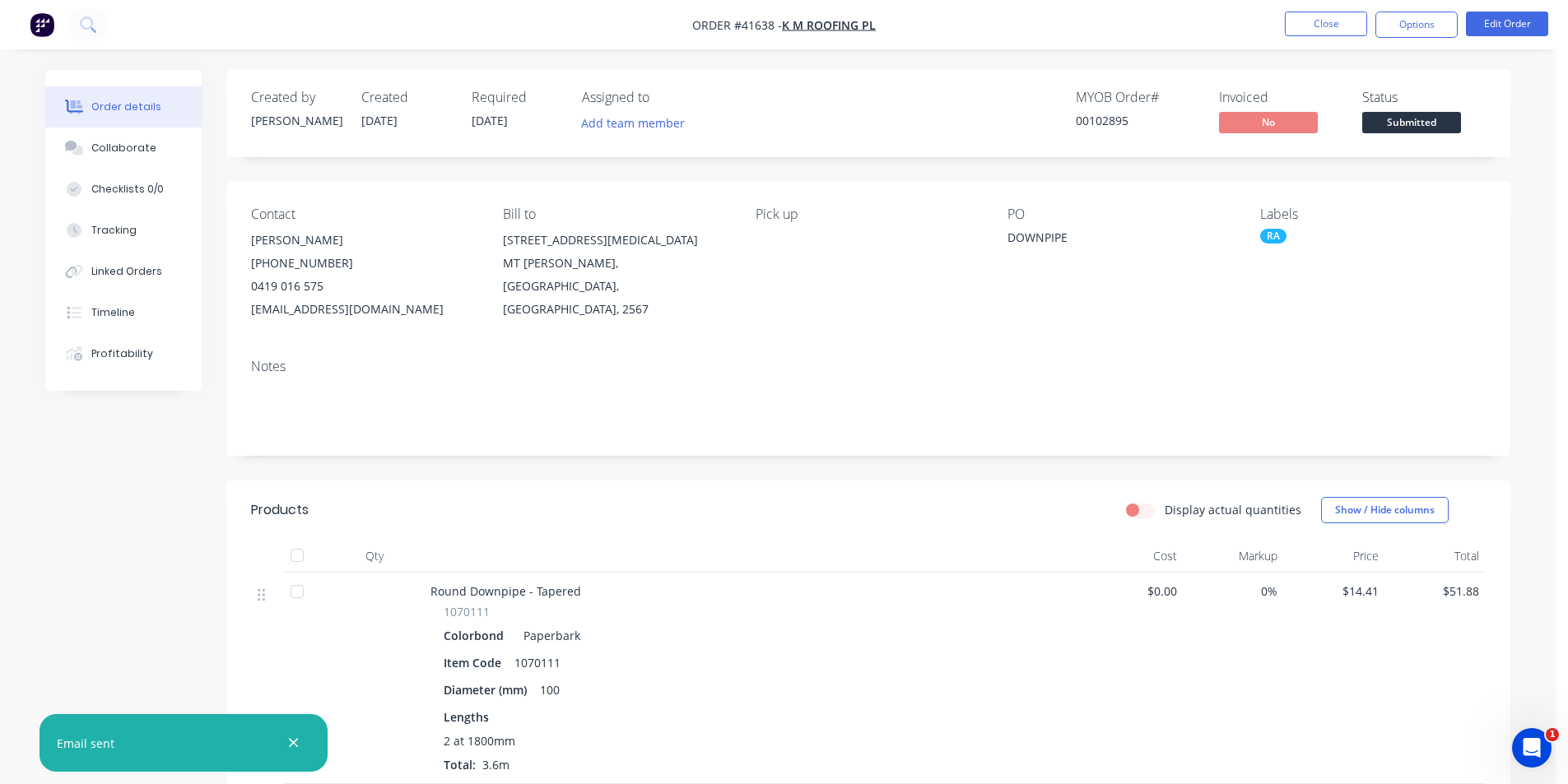
click at [939, 78] on div "Created by [PERSON_NAME] Created [DATE] Required [DATE] Assigned to Add team me…" at bounding box center [868, 113] width 1284 height 87
click at [1305, 22] on button "Close" at bounding box center [1326, 24] width 82 height 25
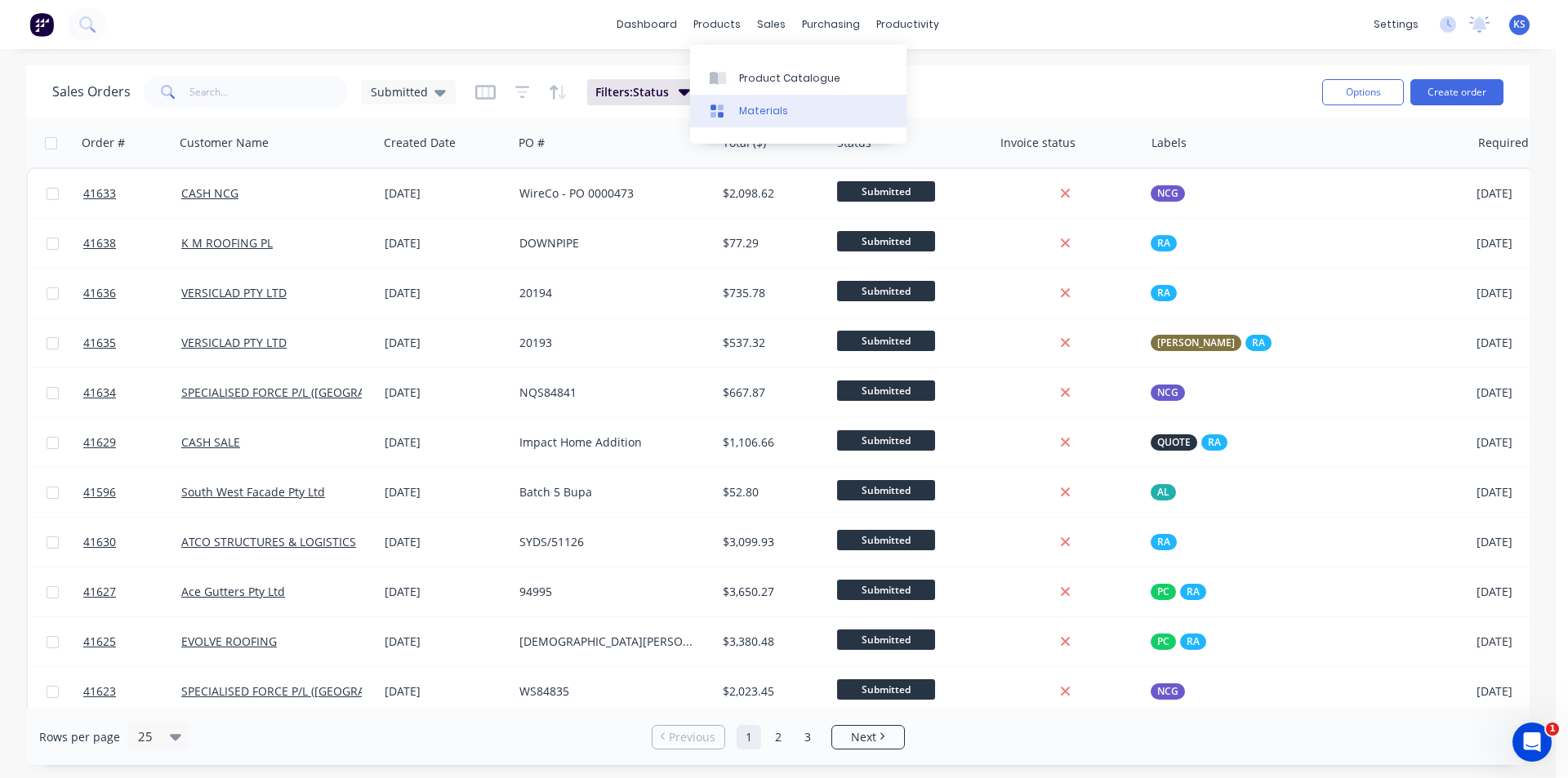
click at [876, 96] on link "Materials" at bounding box center [798, 111] width 217 height 33
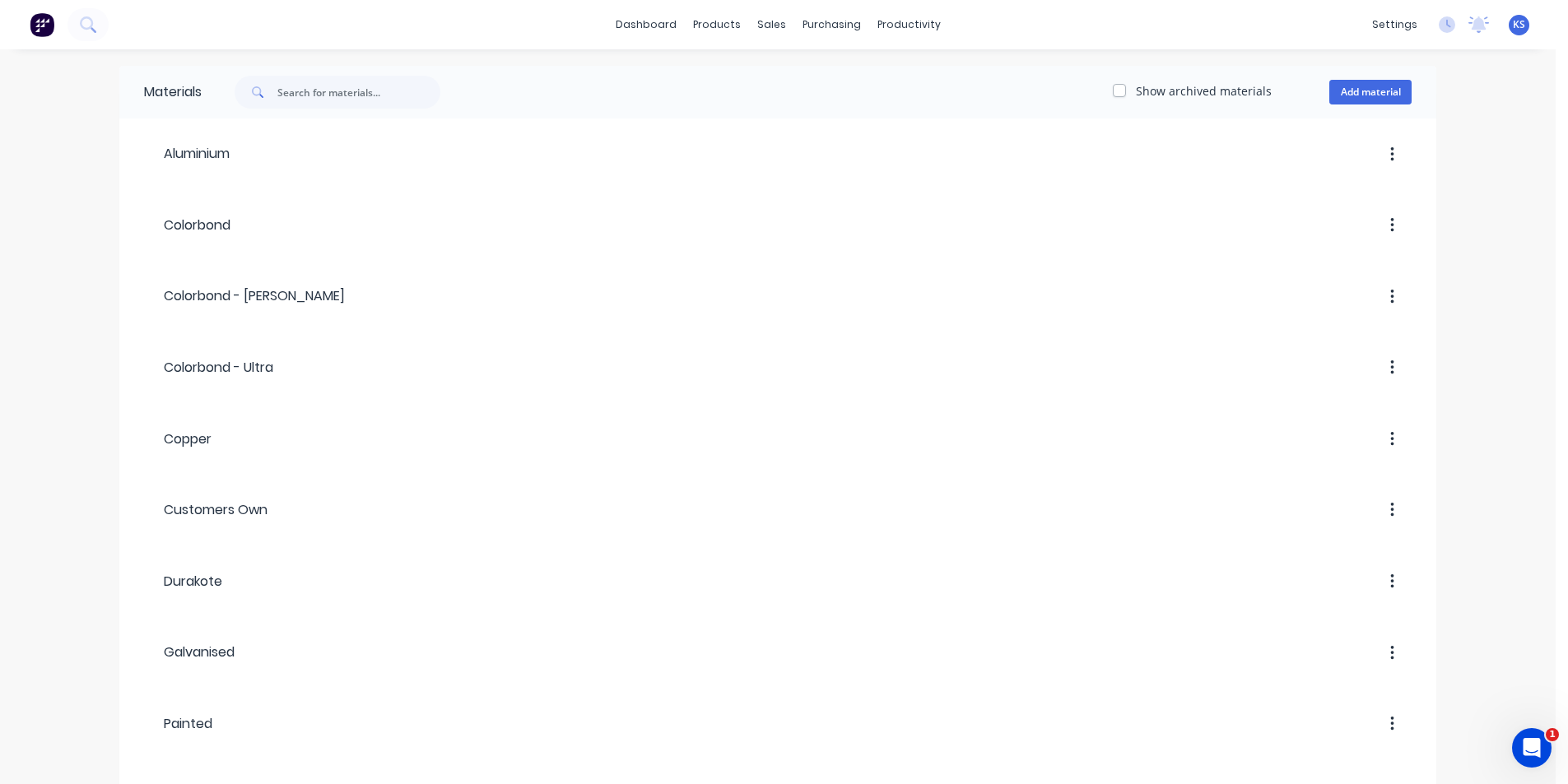
click at [955, 93] on div "Show archived materials Add material" at bounding box center [818, 92] width 1234 height 33
click at [855, 80] on div "Sales Orders" at bounding box center [832, 79] width 67 height 15
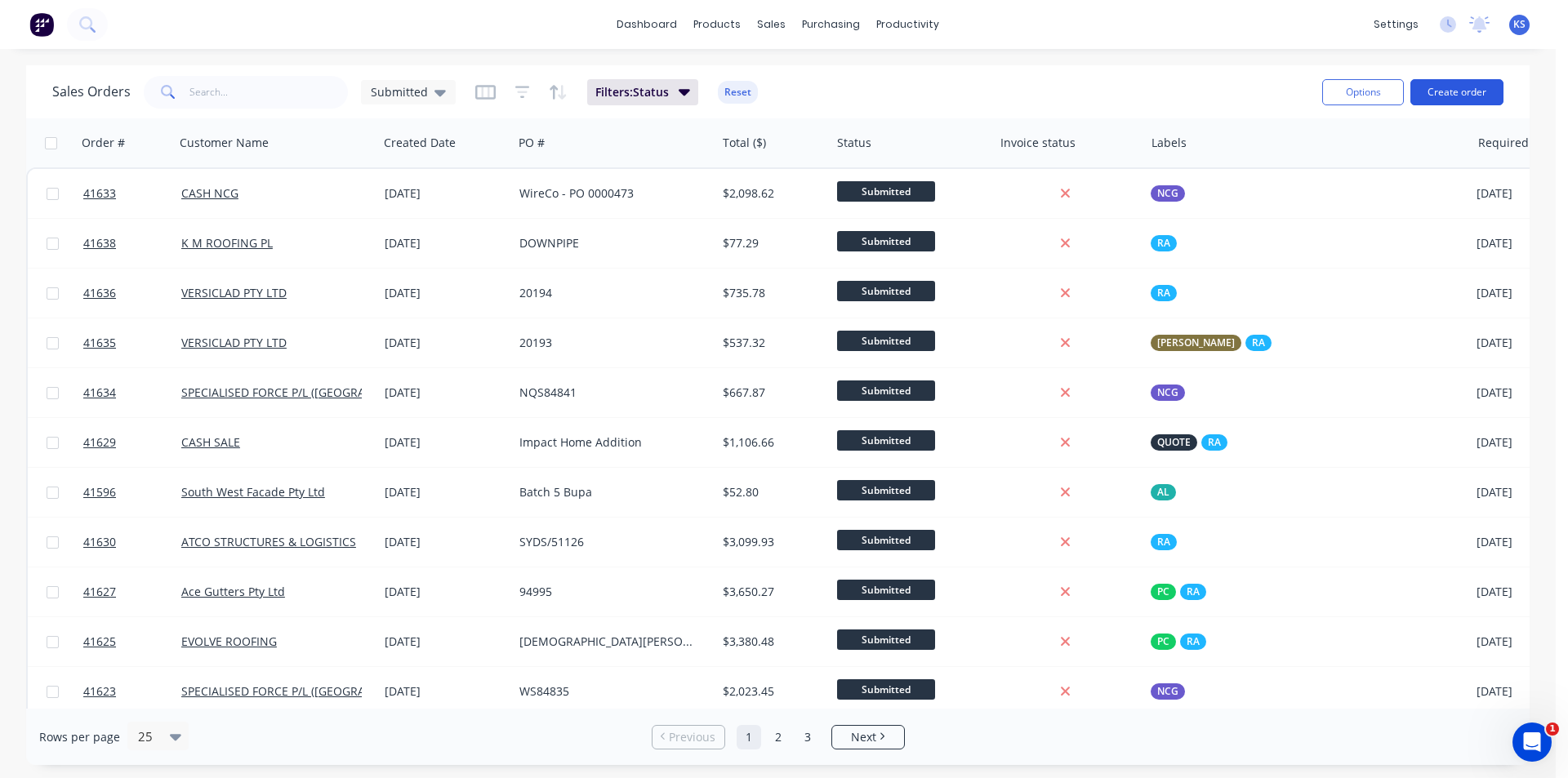
click at [1455, 85] on button "Create order" at bounding box center [1457, 92] width 93 height 26
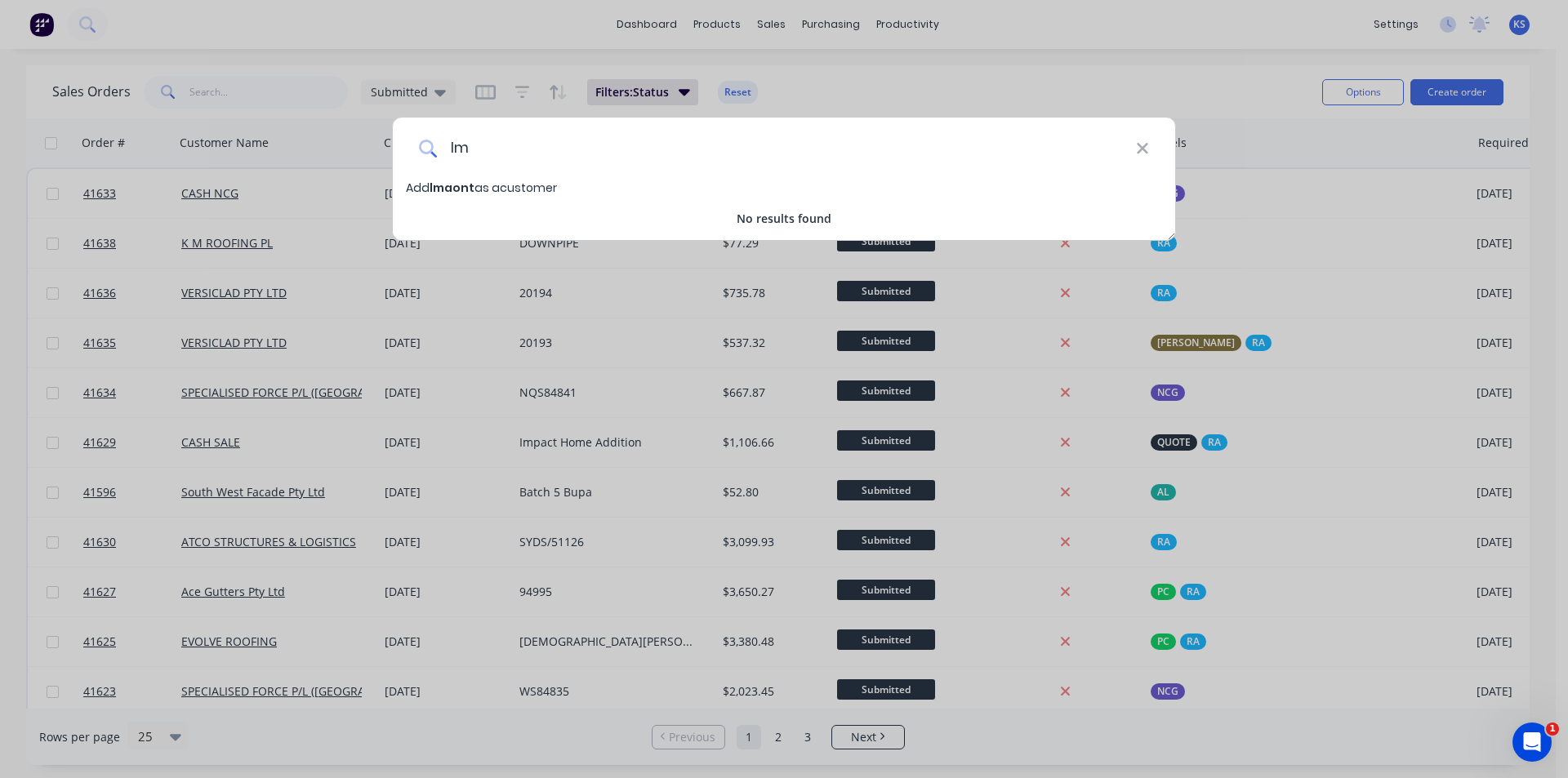
type input "l"
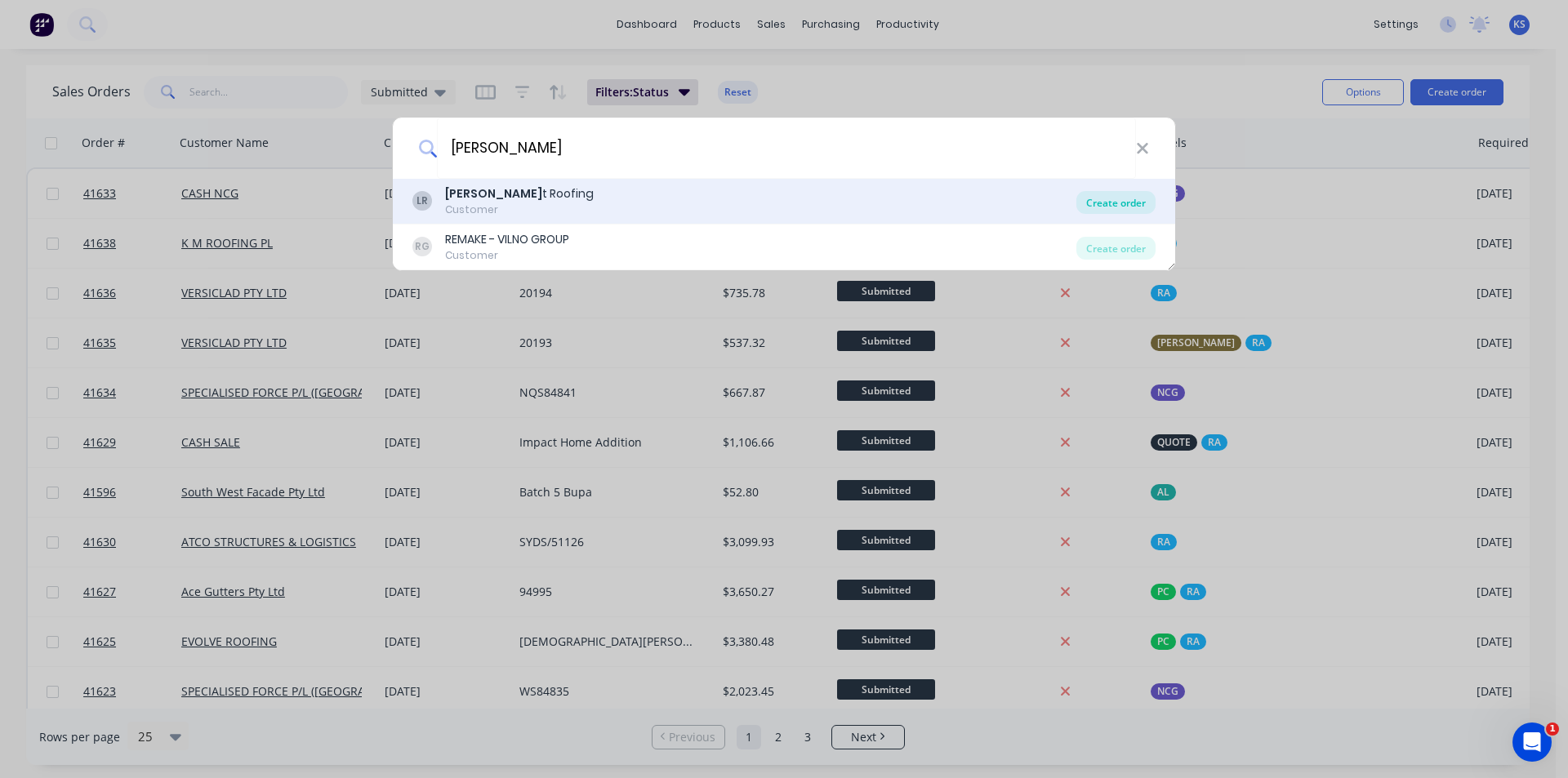
type input "[PERSON_NAME]"
click at [1118, 200] on div "Create order" at bounding box center [1116, 203] width 79 height 23
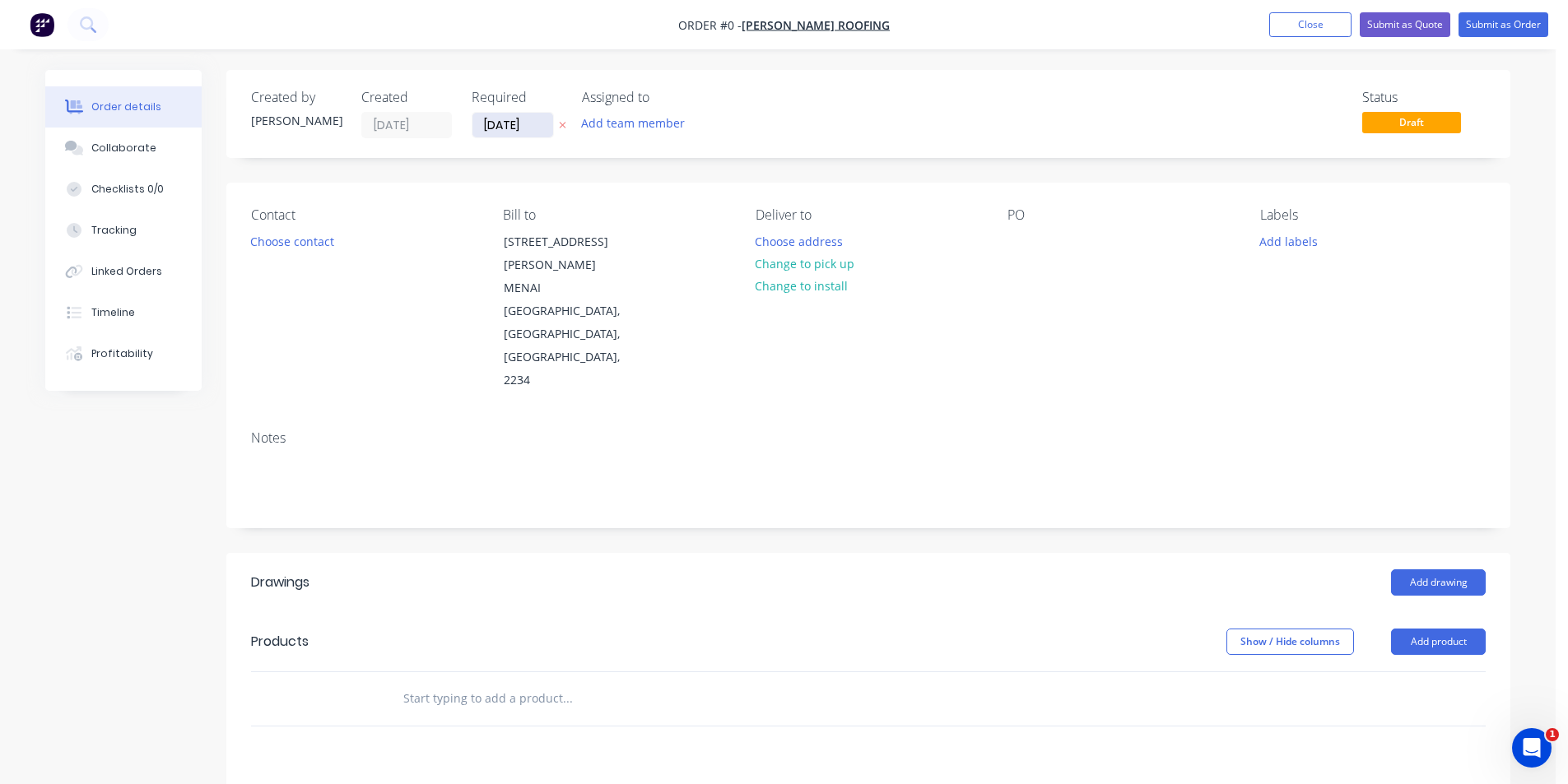
click at [506, 120] on input "[DATE]" at bounding box center [512, 125] width 81 height 25
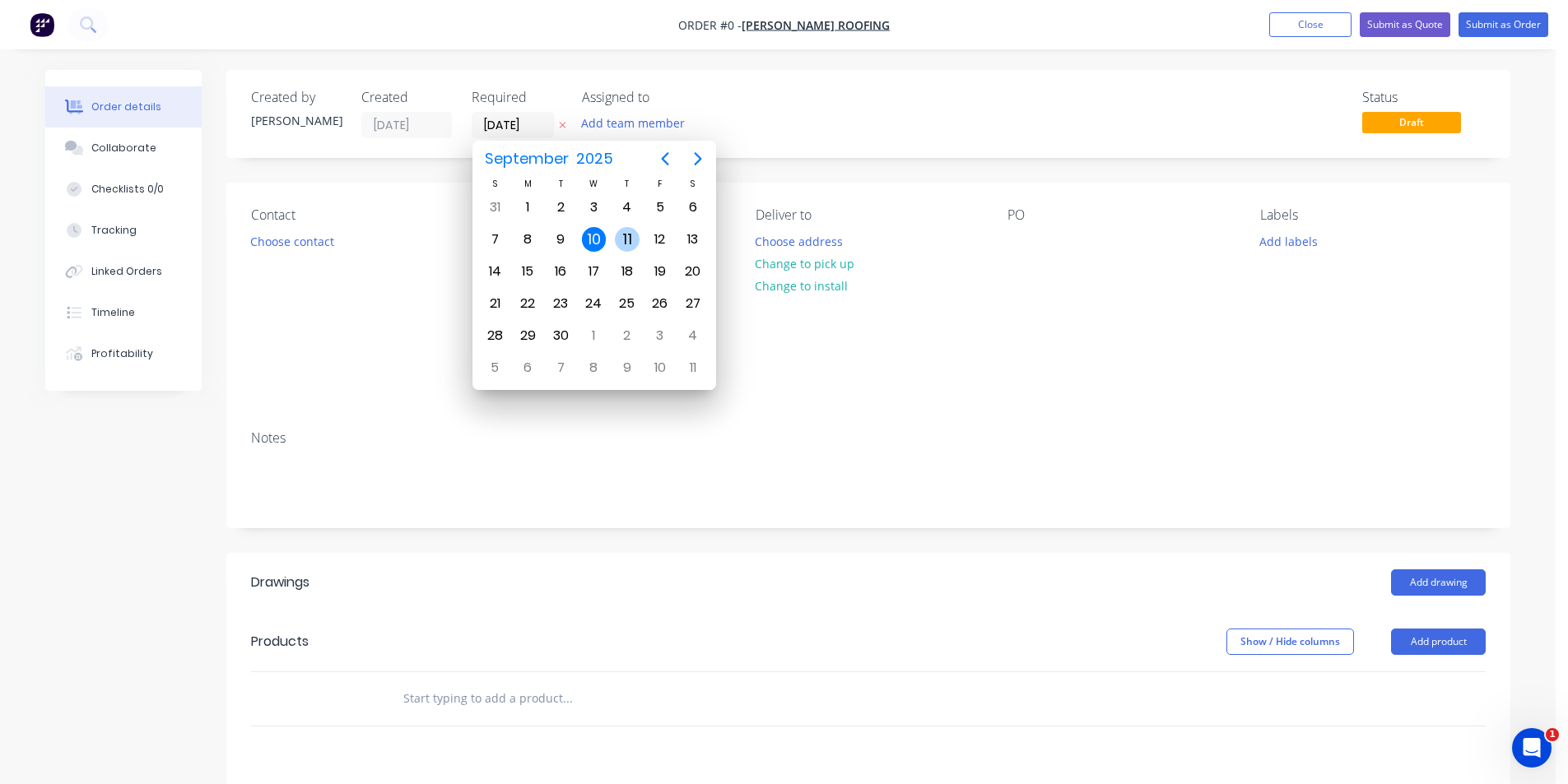
click at [632, 239] on div "11" at bounding box center [628, 240] width 25 height 25
type input "[DATE]"
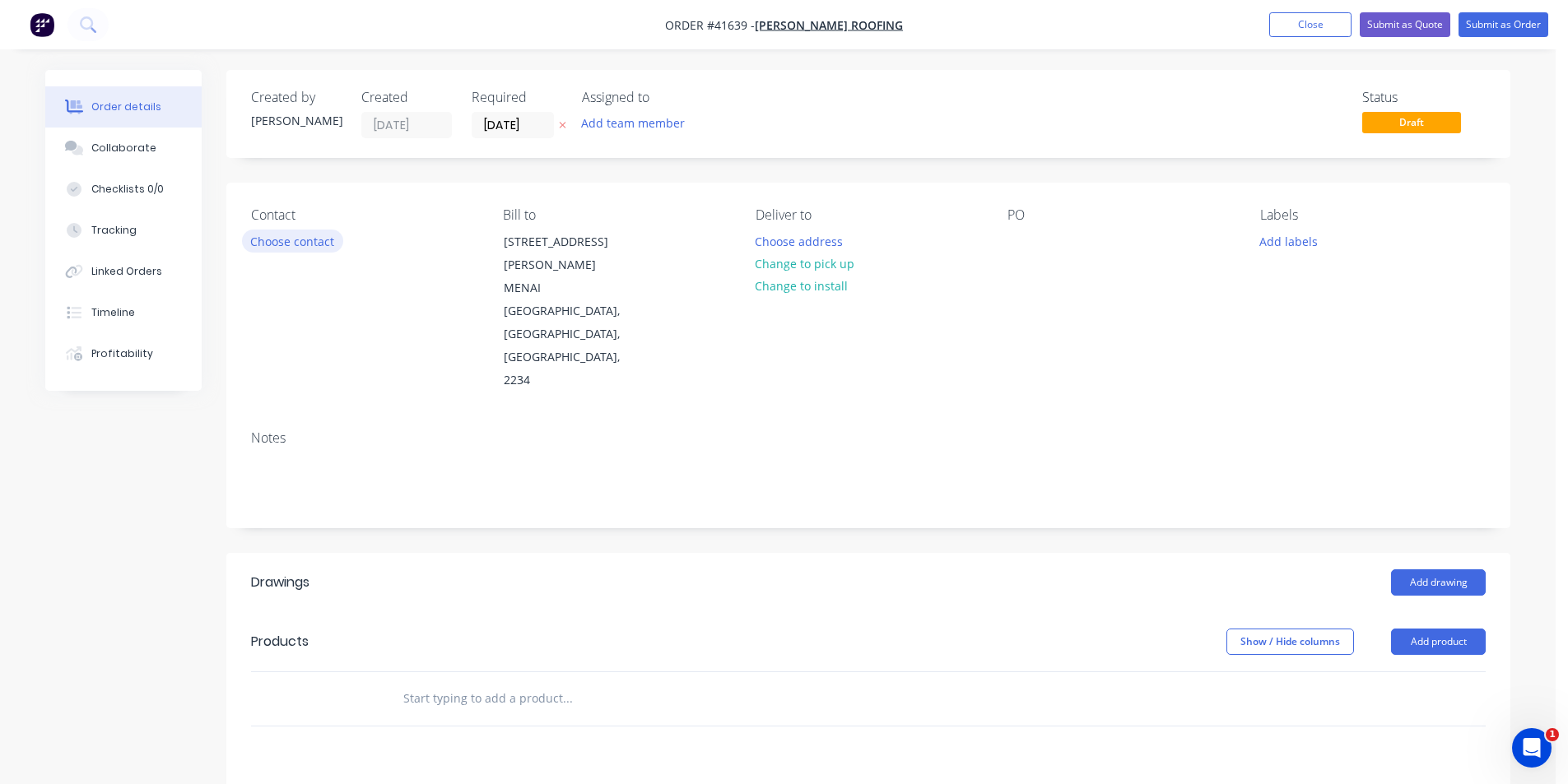
click at [294, 244] on button "Choose contact" at bounding box center [293, 241] width 101 height 22
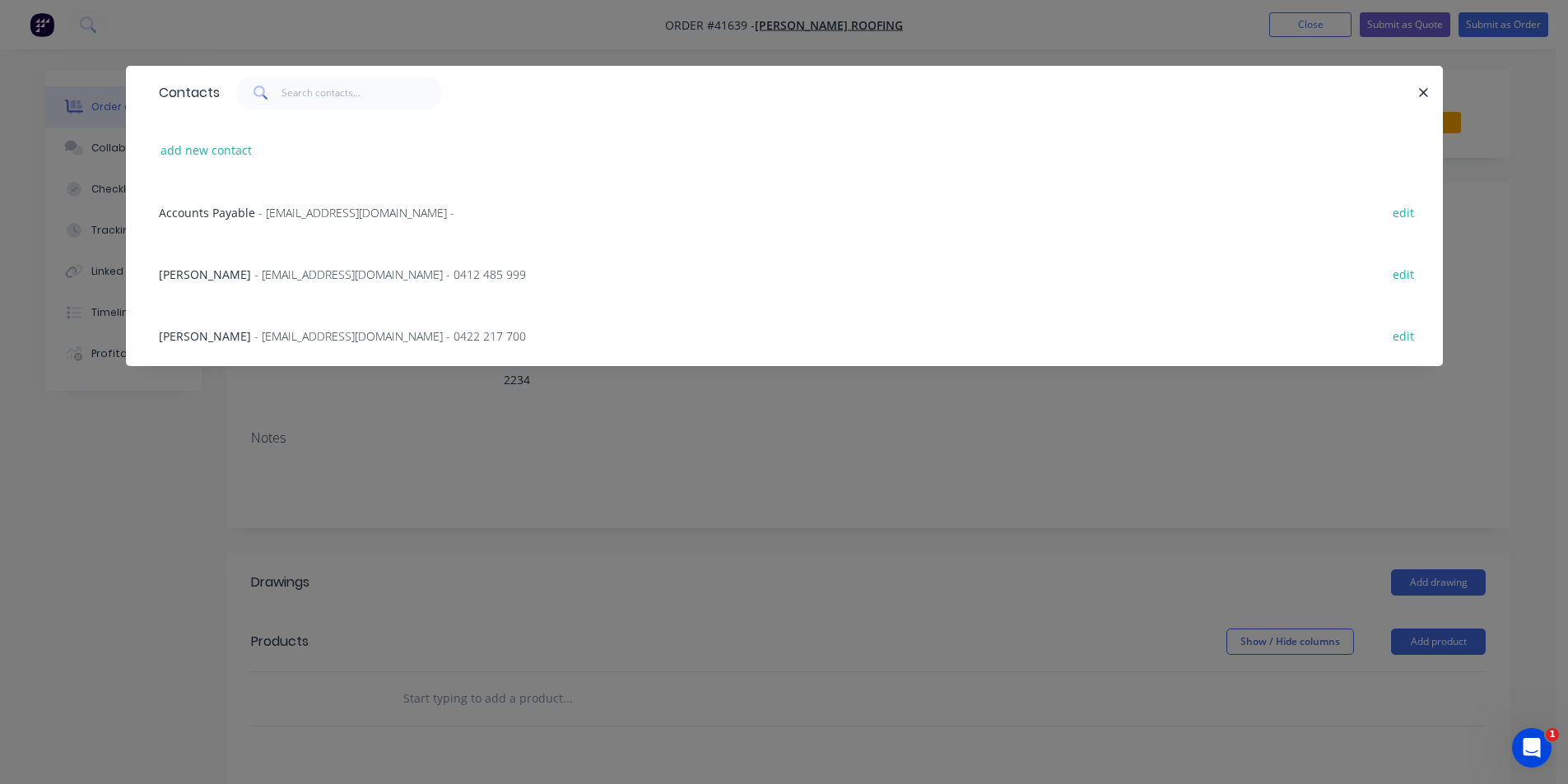
click at [200, 281] on span "[PERSON_NAME]" at bounding box center [204, 274] width 92 height 16
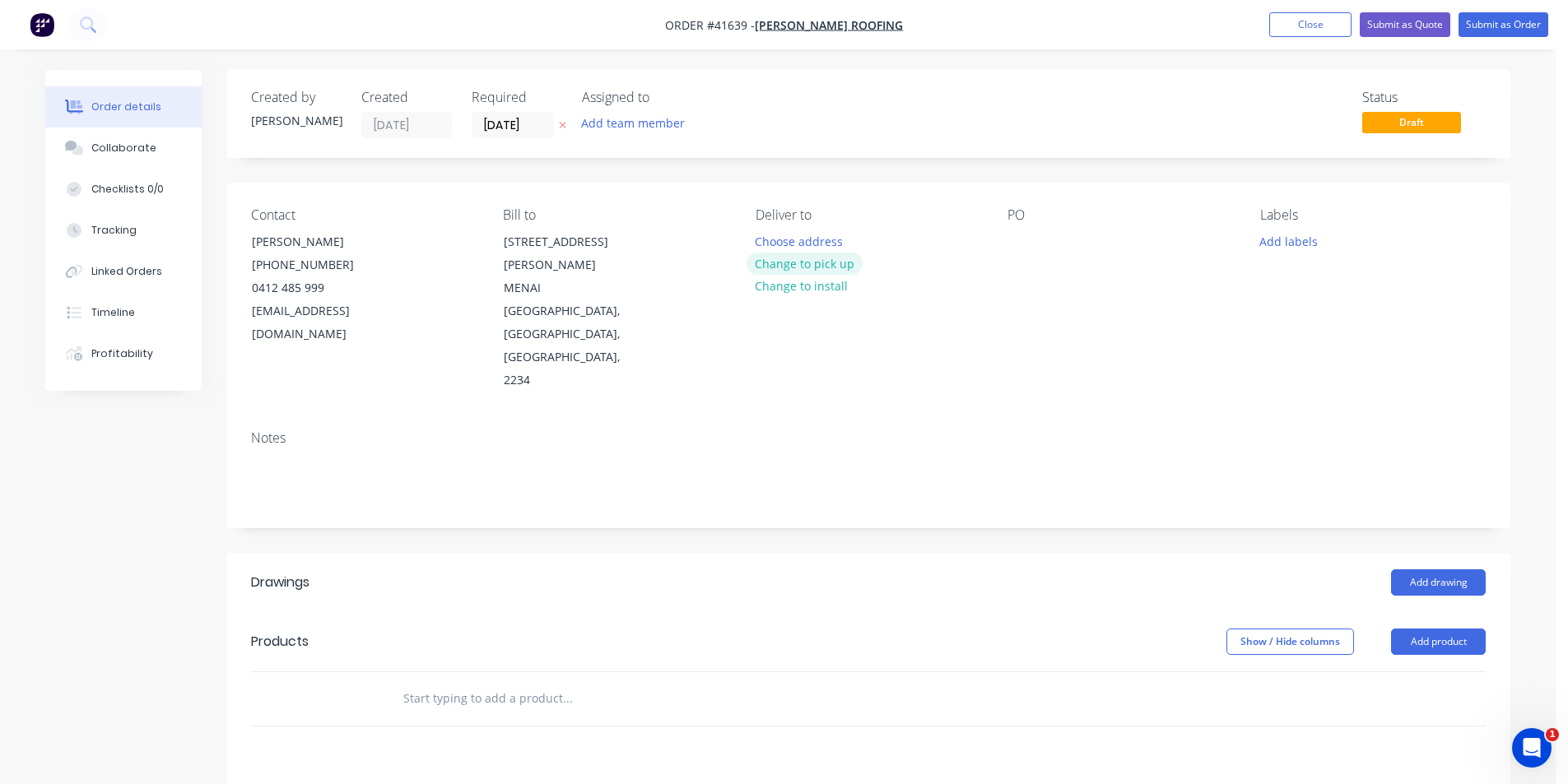
click at [796, 265] on button "Change to pick up" at bounding box center [804, 263] width 117 height 22
click at [1018, 237] on div at bounding box center [1021, 241] width 27 height 24
click at [1263, 246] on button "Add labels" at bounding box center [1287, 241] width 76 height 22
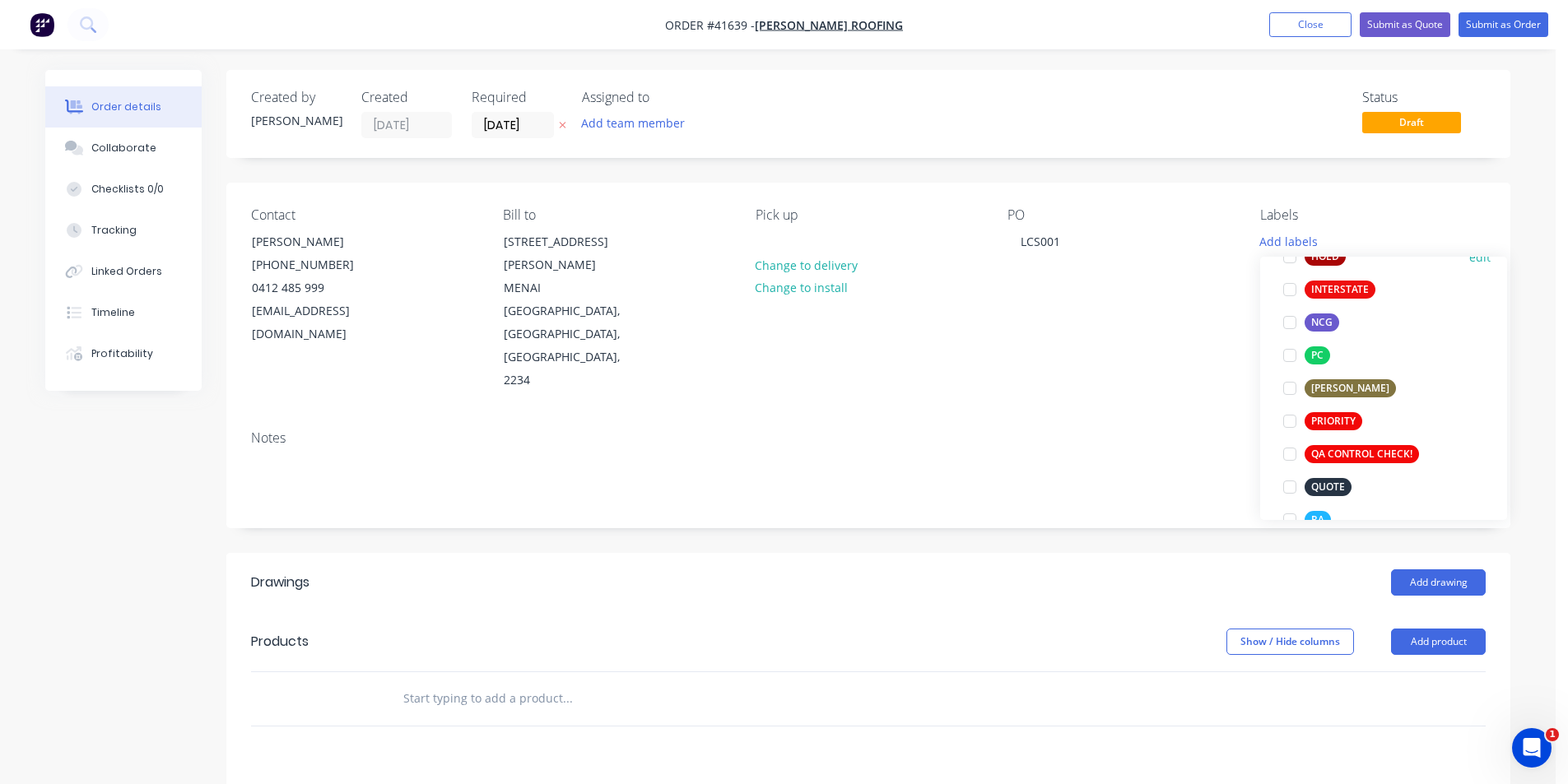
scroll to position [411, 0]
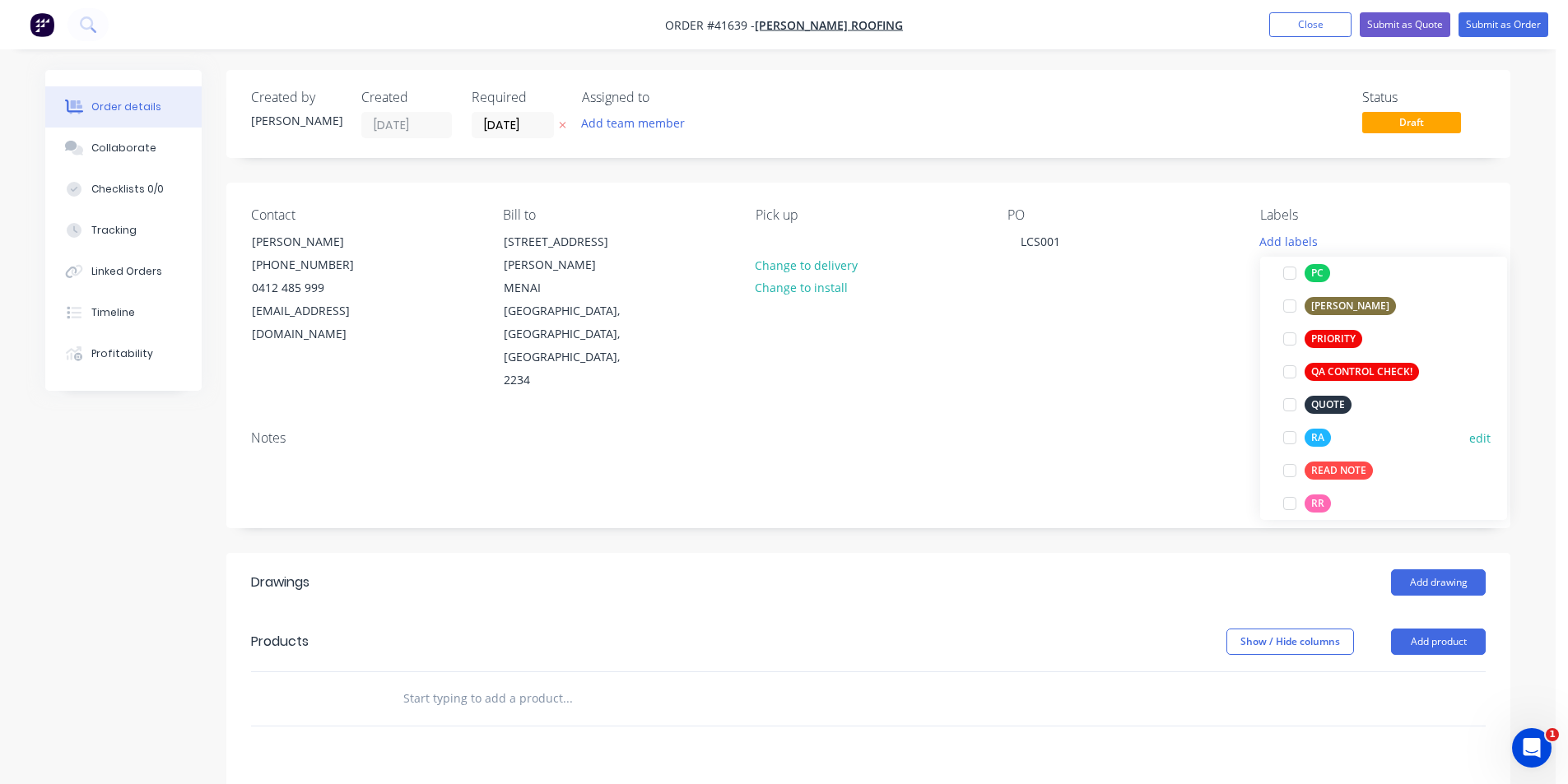
click at [1292, 436] on div at bounding box center [1290, 438] width 33 height 33
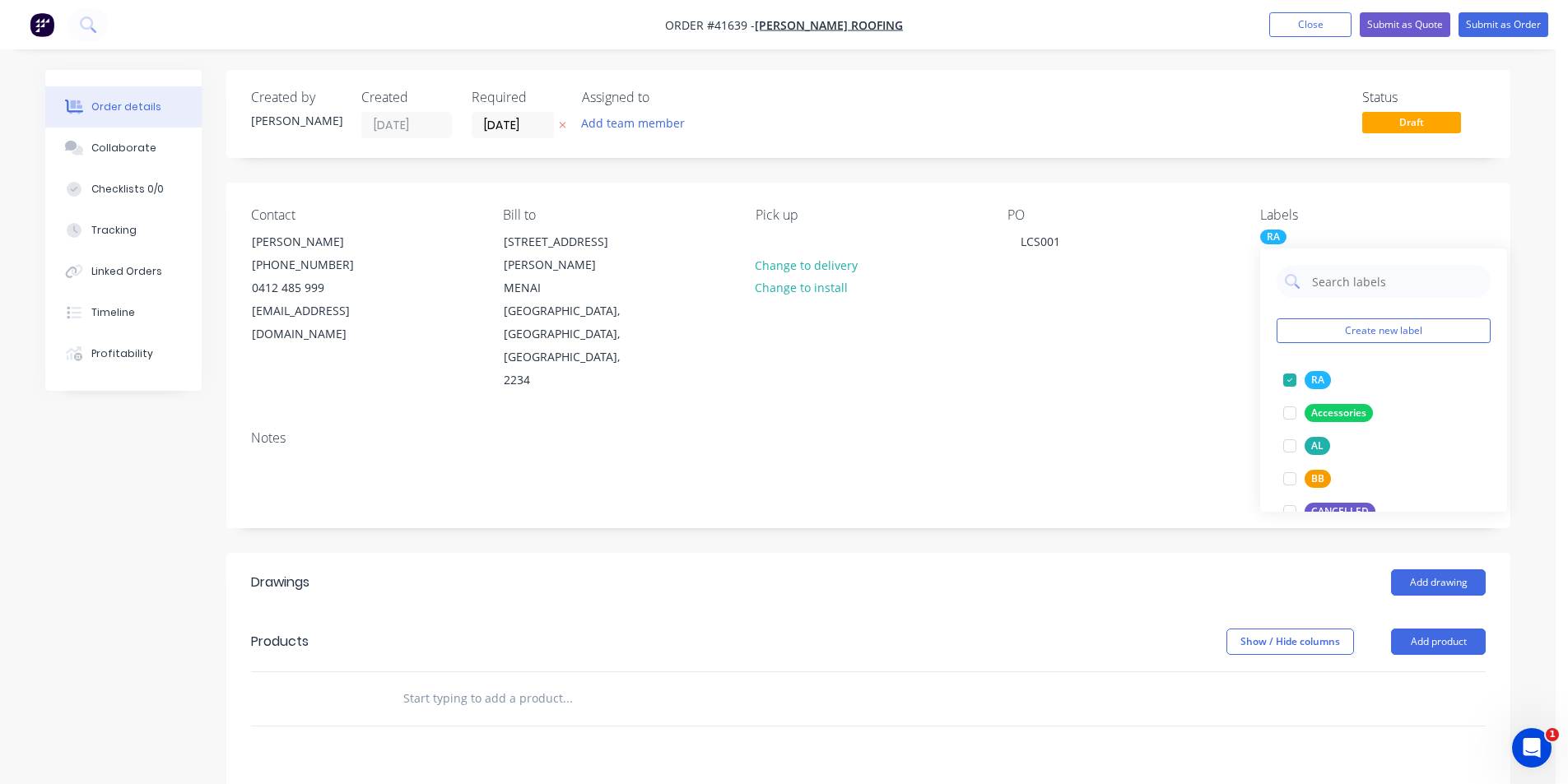
scroll to position [164, 0]
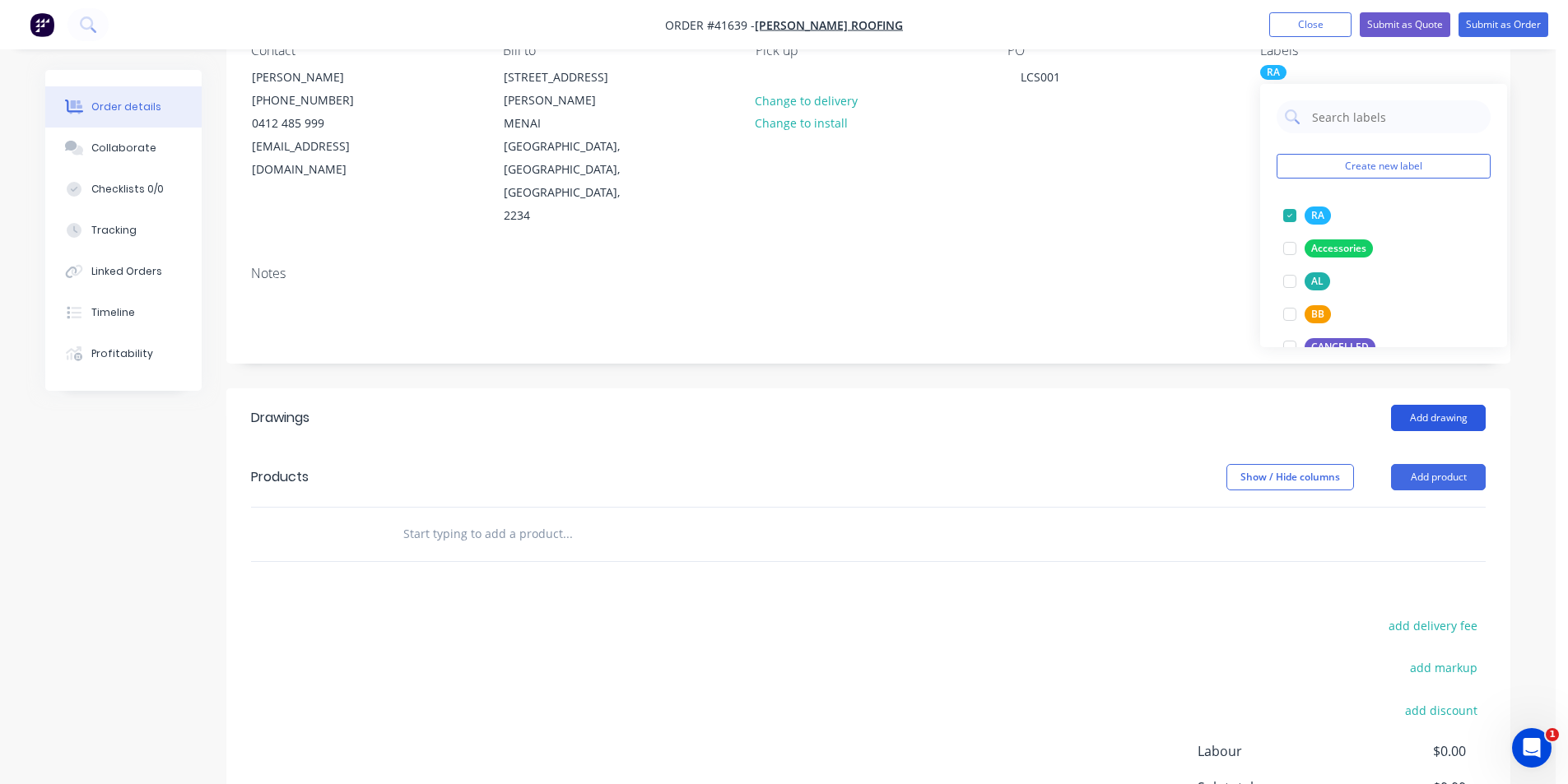
click at [1412, 405] on button "Add drawing" at bounding box center [1439, 418] width 95 height 27
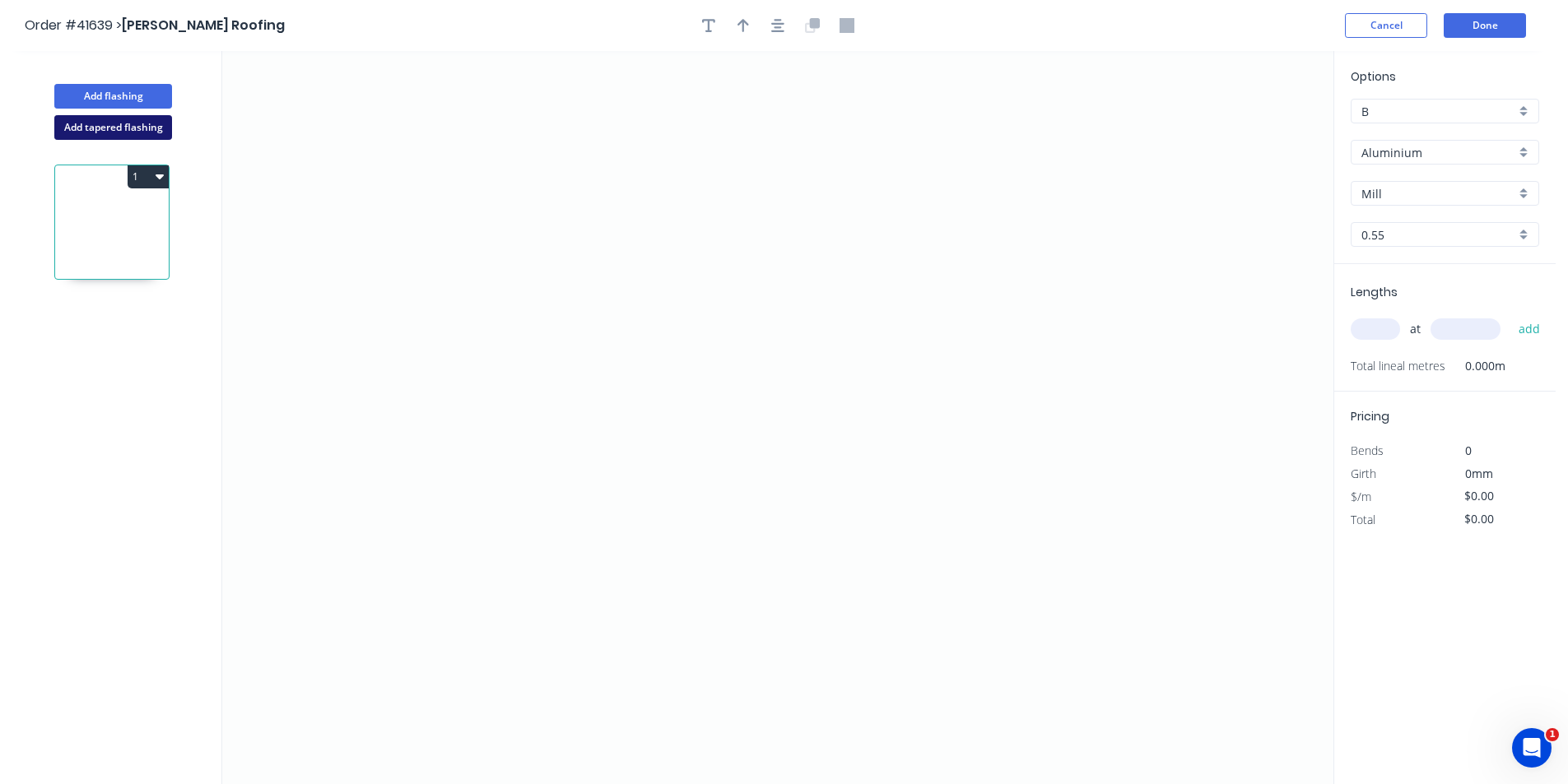
click at [93, 129] on button "Add tapered flashing" at bounding box center [113, 128] width 118 height 25
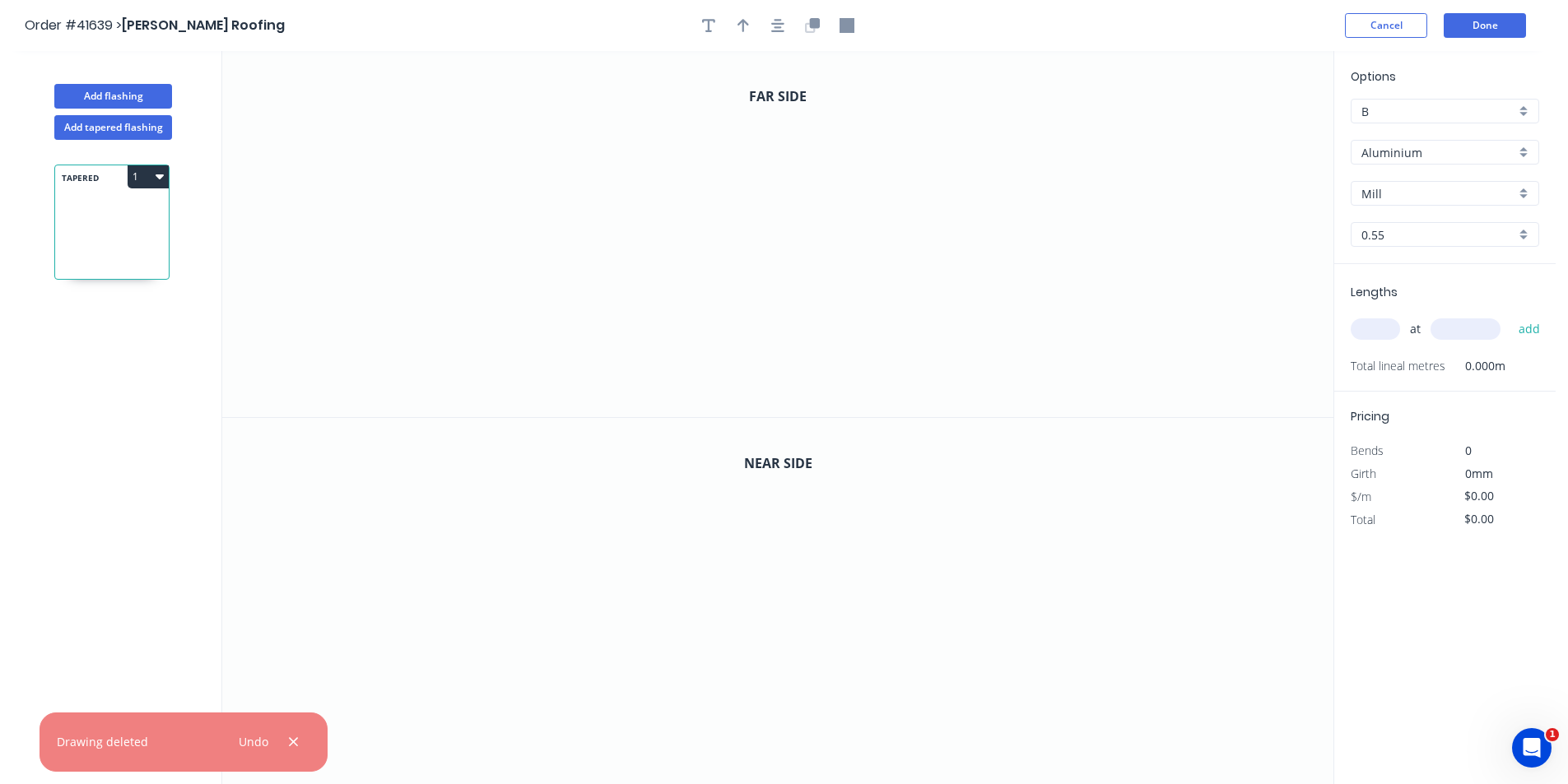
click at [1418, 149] on input "Aluminium" at bounding box center [1438, 153] width 154 height 17
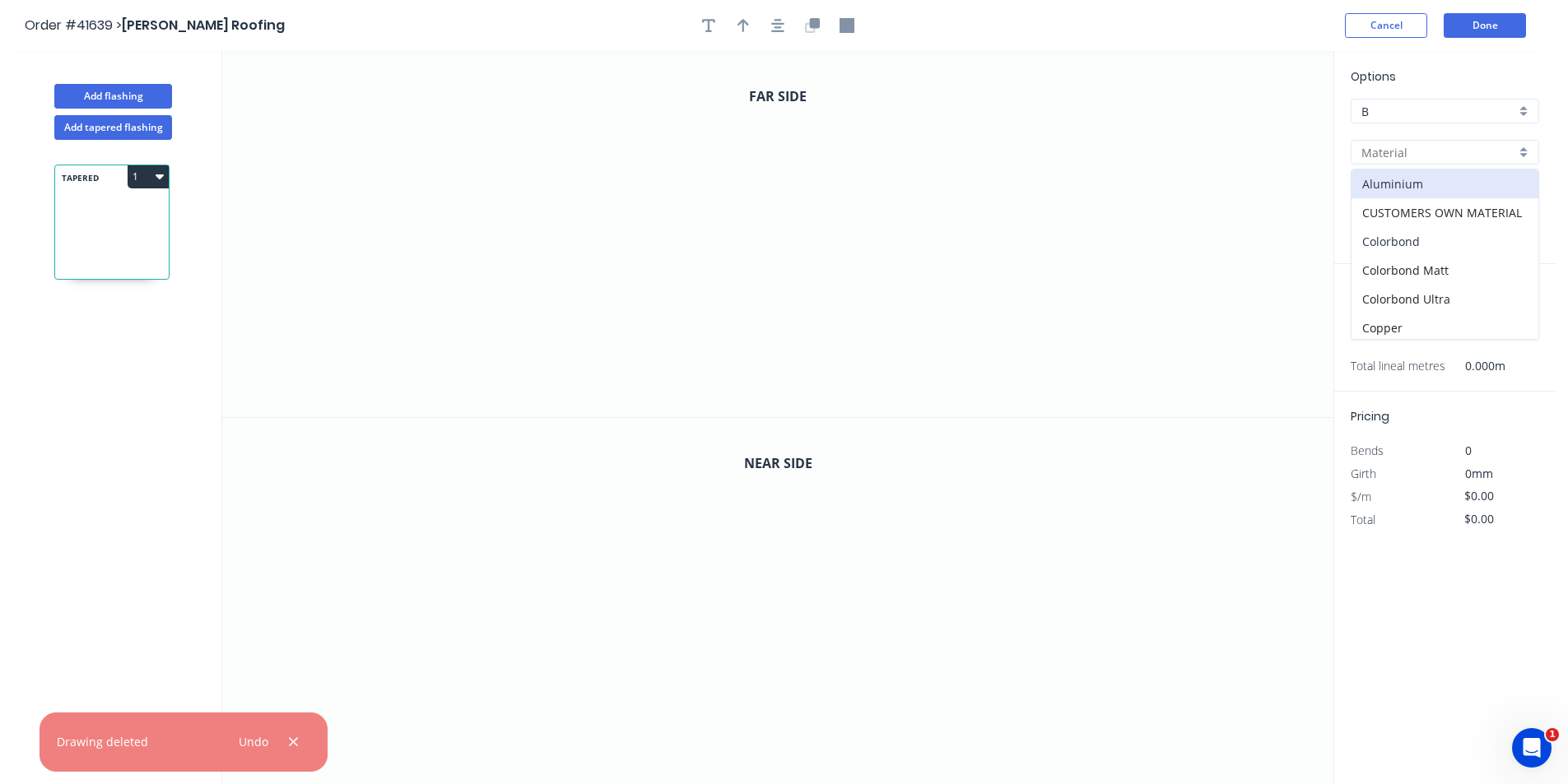
click at [1424, 240] on div "Colorbond" at bounding box center [1444, 241] width 187 height 29
type input "Colorbond"
type input "Basalt"
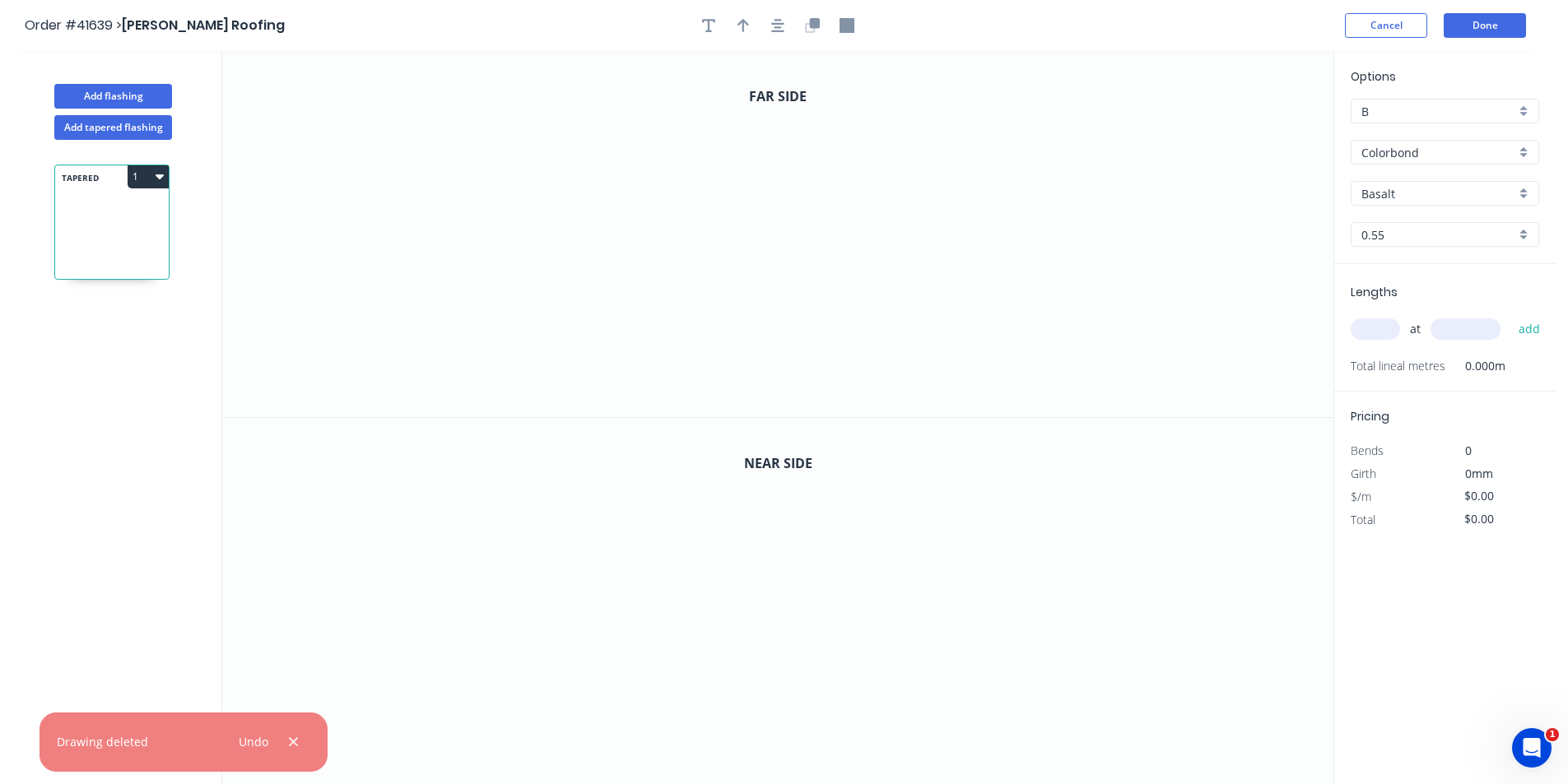
click at [1430, 191] on input "Basalt" at bounding box center [1438, 193] width 154 height 17
click at [1431, 328] on div "Surfmist" at bounding box center [1444, 332] width 187 height 29
type input "Surfmist"
click at [1377, 324] on input "text" at bounding box center [1375, 329] width 49 height 22
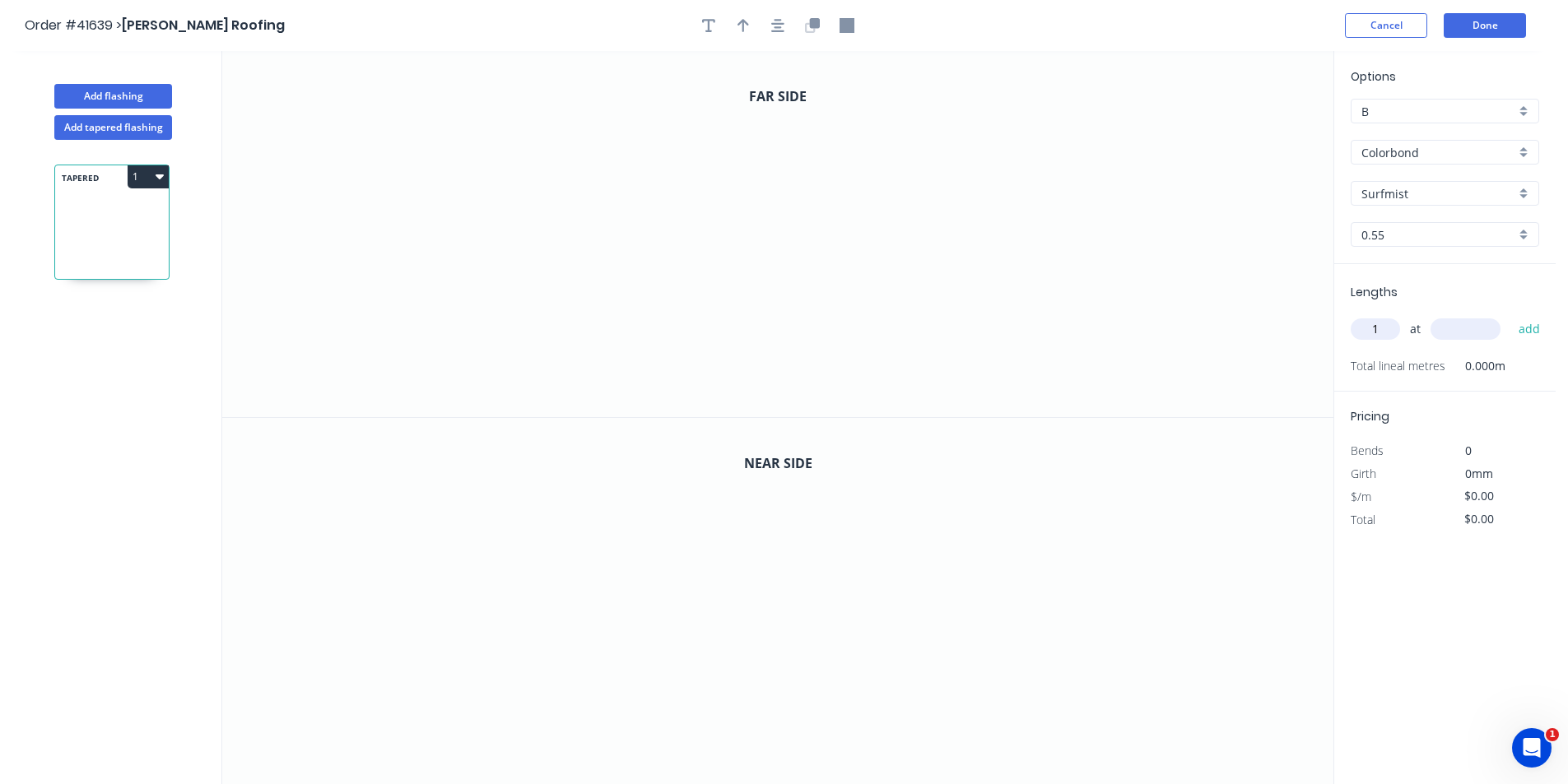
type input "1"
type input "3200"
click at [1511, 315] on button "add" at bounding box center [1530, 329] width 39 height 28
click at [955, 207] on icon "0" at bounding box center [778, 233] width 1111 height 366
click at [886, 170] on icon "0" at bounding box center [778, 233] width 1111 height 366
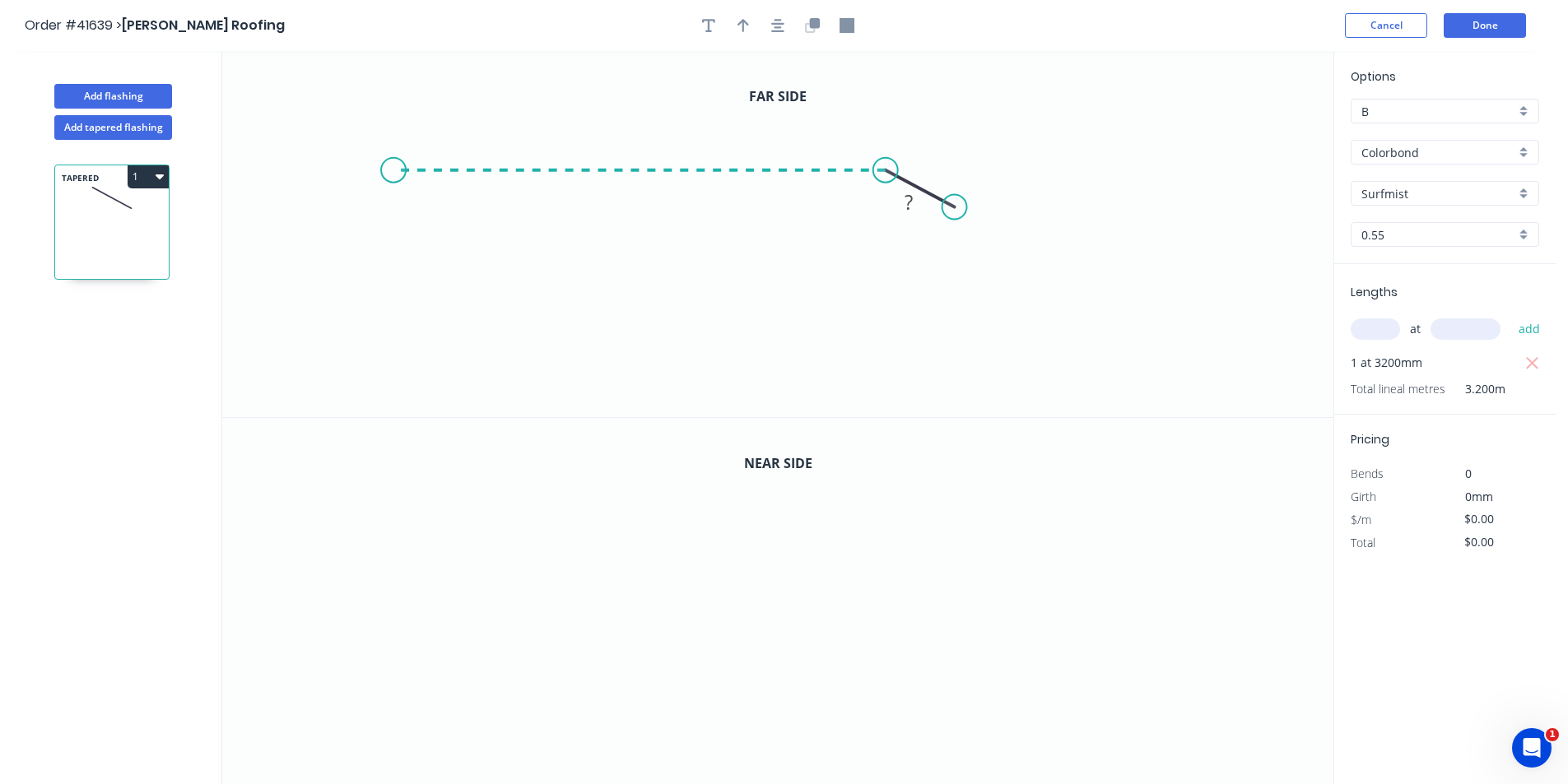
click at [393, 153] on icon "0 ?" at bounding box center [778, 233] width 1111 height 366
click at [399, 355] on icon "0 ? ? ? º" at bounding box center [778, 233] width 1111 height 366
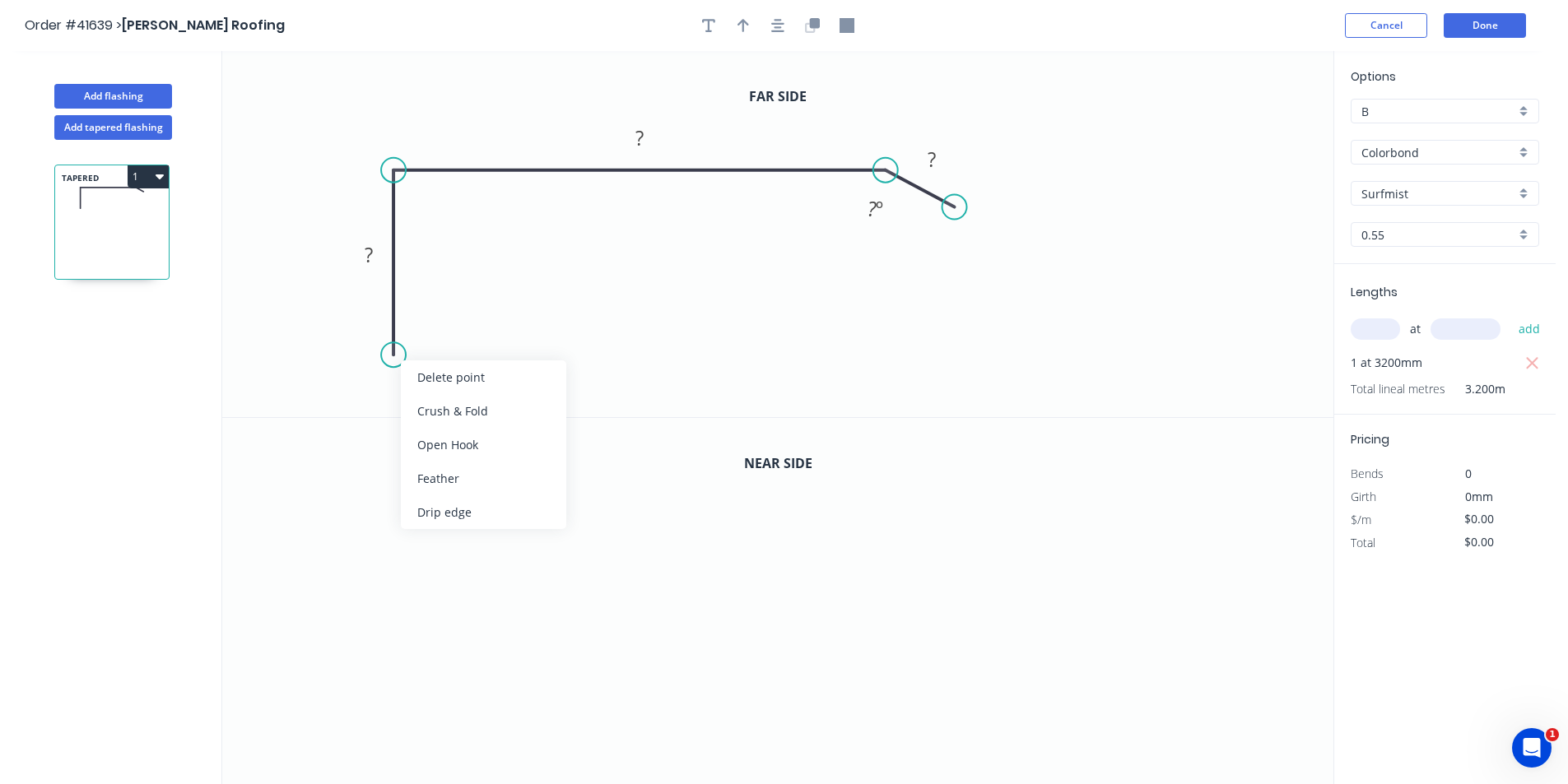
drag, startPoint x: 466, startPoint y: 509, endPoint x: 562, endPoint y: 331, distance: 202.2
click at [466, 509] on div "Drip edge" at bounding box center [483, 512] width 165 height 34
drag, startPoint x: 781, startPoint y: 32, endPoint x: 809, endPoint y: 25, distance: 28.9
click at [781, 30] on icon "button" at bounding box center [778, 26] width 13 height 15
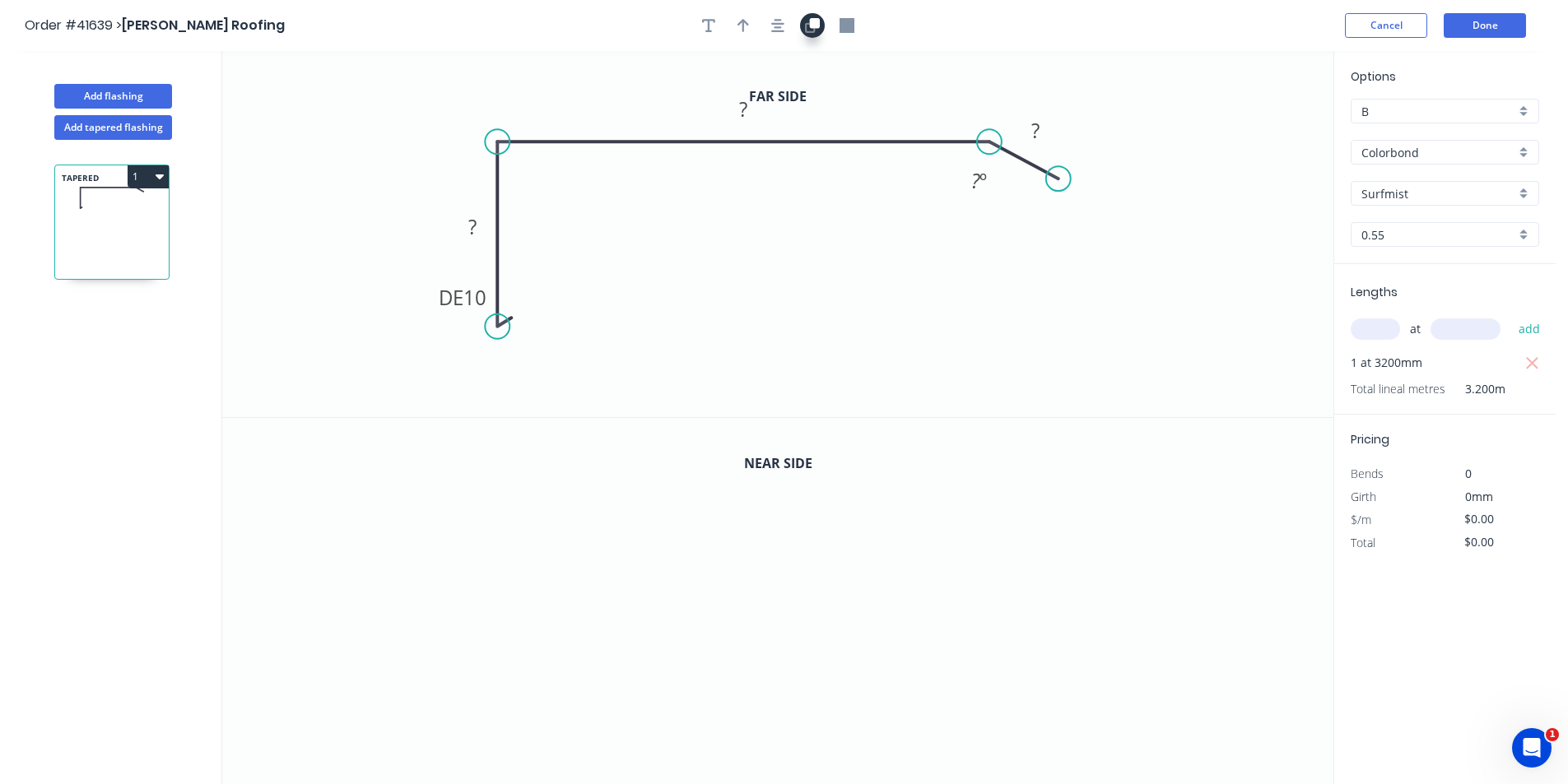
click at [818, 26] on icon "button" at bounding box center [815, 23] width 10 height 10
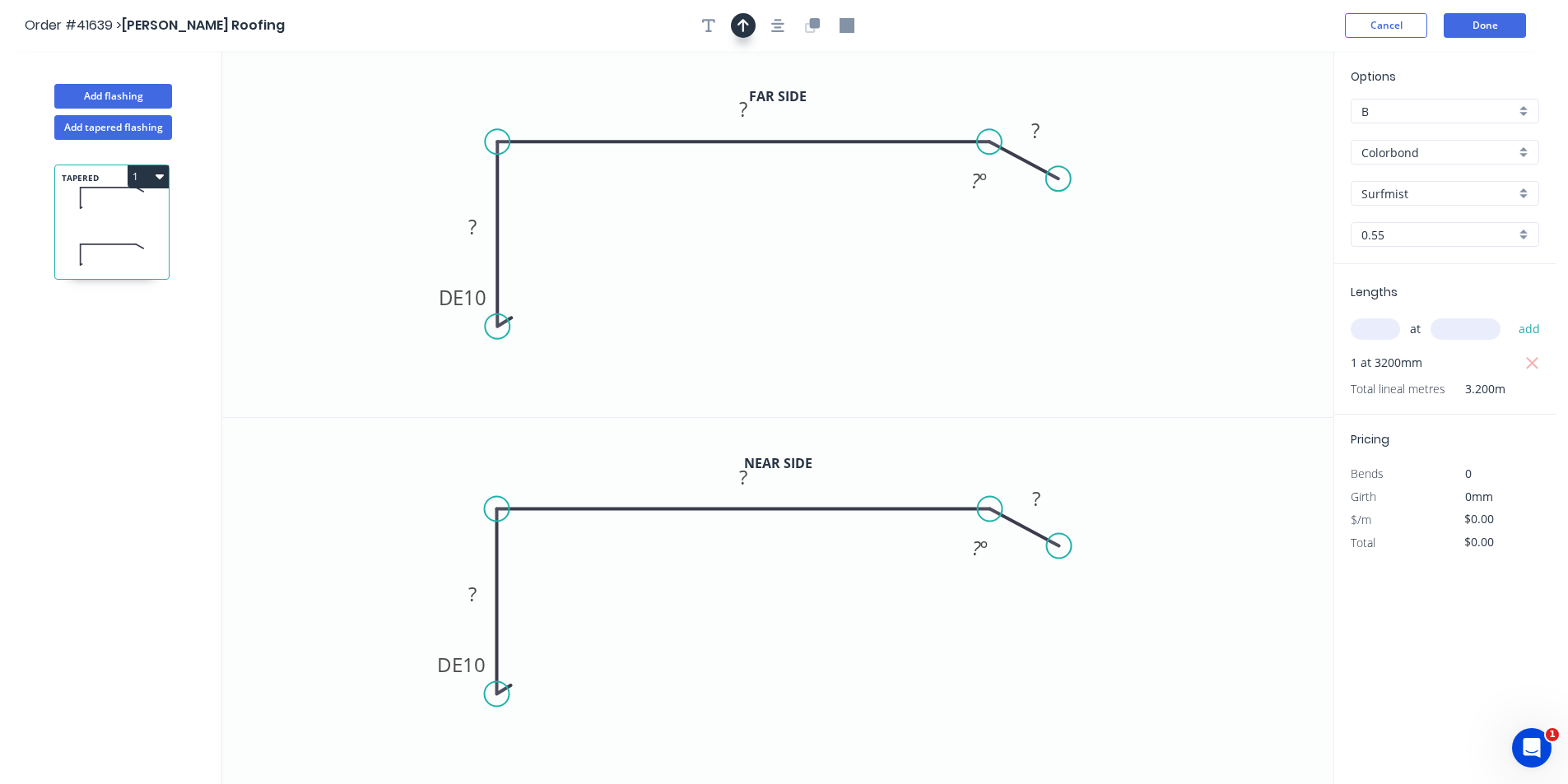
click at [740, 25] on icon "button" at bounding box center [743, 26] width 12 height 15
drag, startPoint x: 1247, startPoint y: 130, endPoint x: 602, endPoint y: 108, distance: 645.4
click at [602, 108] on icon at bounding box center [603, 88] width 15 height 52
click at [481, 304] on tspan "10" at bounding box center [475, 297] width 23 height 27
click at [474, 220] on tspan "?" at bounding box center [472, 226] width 8 height 27
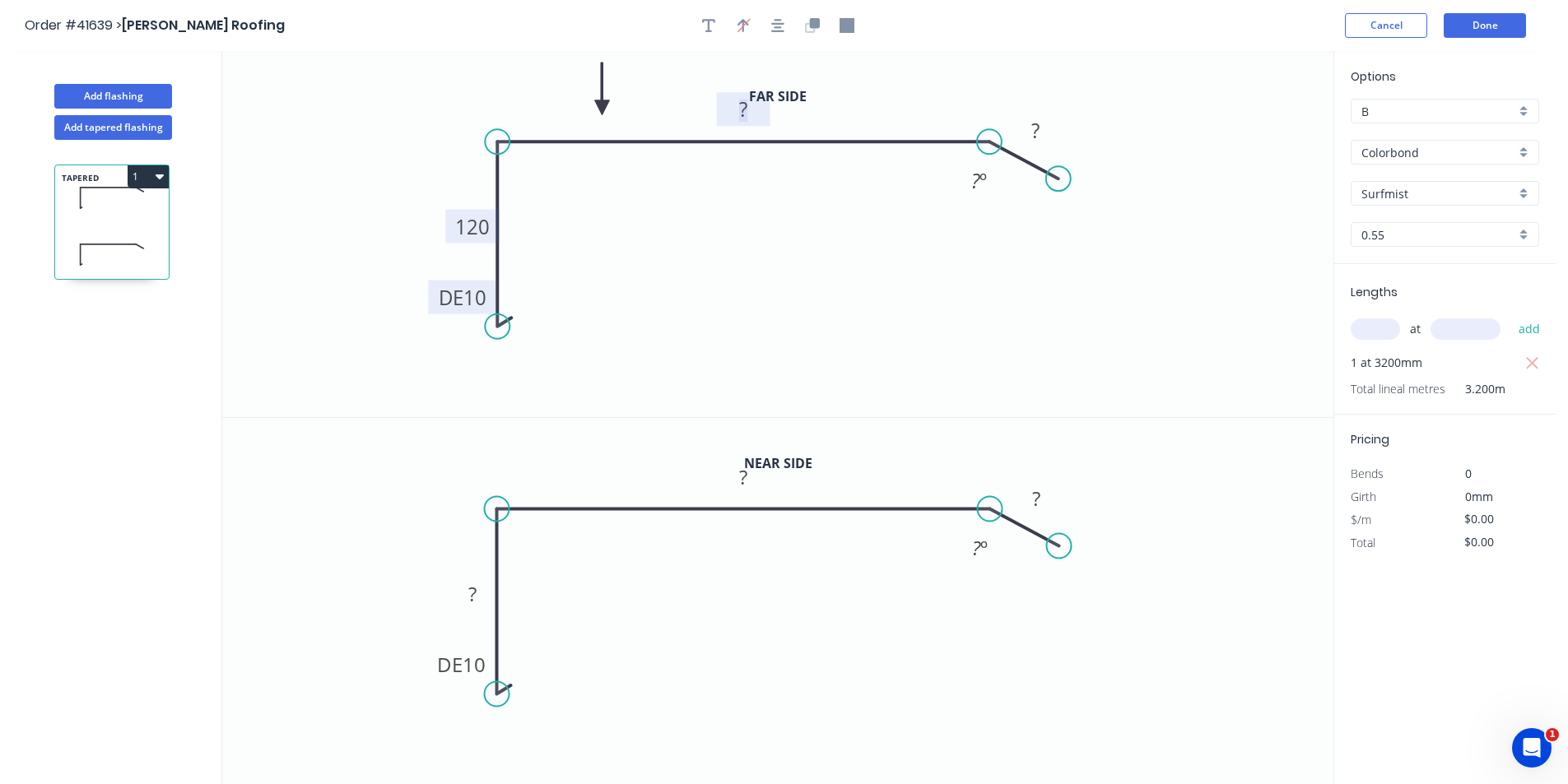
click at [476, 298] on tspan "10" at bounding box center [475, 297] width 23 height 27
click at [479, 298] on tspan "15" at bounding box center [475, 297] width 23 height 27
type input "$18.61"
type input "$59.55"
click at [469, 592] on tspan "?" at bounding box center [472, 593] width 8 height 27
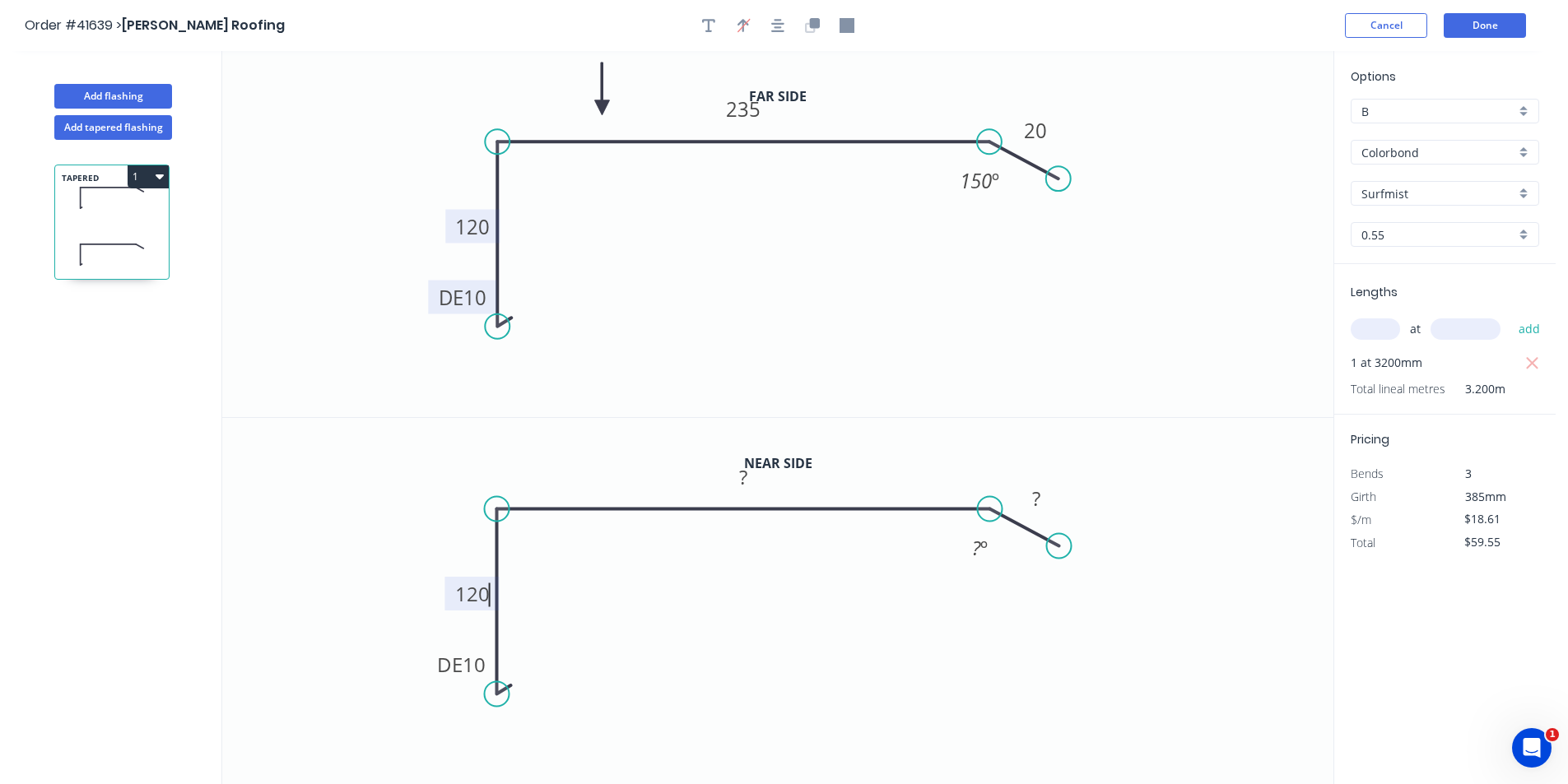
type input "$16.61"
type input "$53.15"
type input "$17.00"
type input "$54.40"
click at [129, 129] on button "Add tapered flashing" at bounding box center [113, 128] width 118 height 25
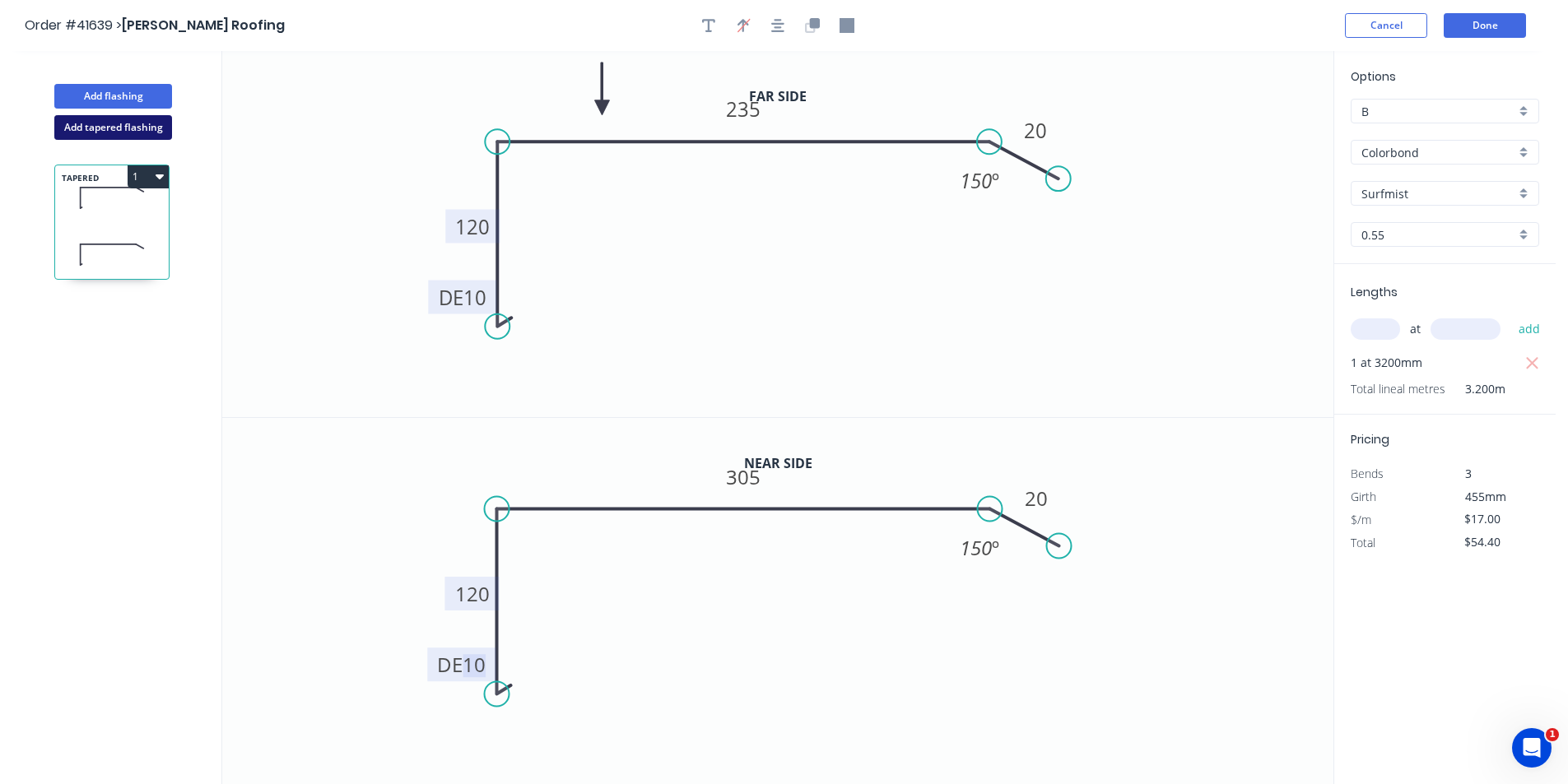
type input "$0.00"
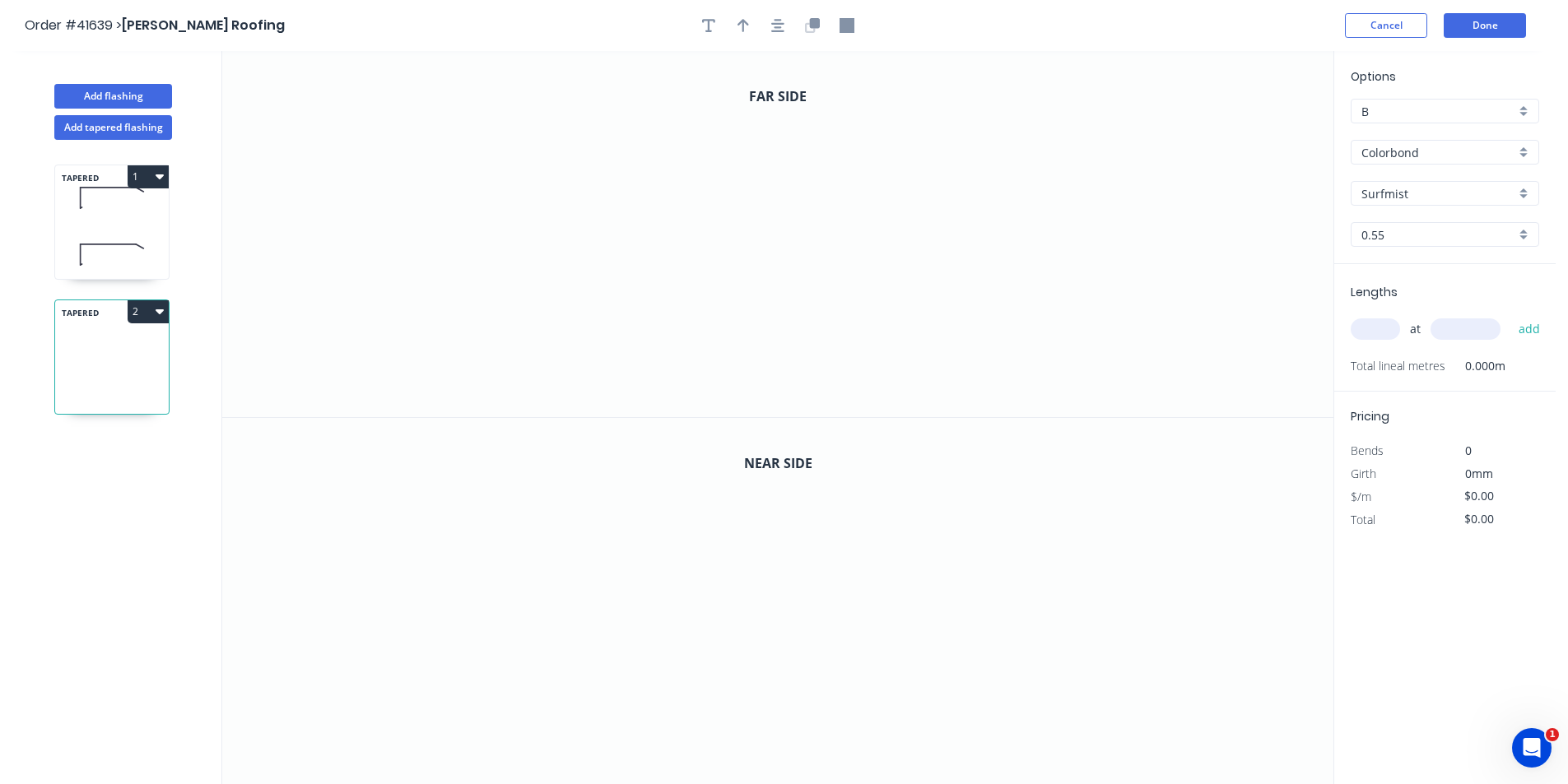
click at [1366, 330] on input "text" at bounding box center [1375, 329] width 49 height 22
type input "1"
type input "3200"
click at [1511, 315] on button "add" at bounding box center [1530, 329] width 39 height 28
click at [471, 208] on icon "0" at bounding box center [778, 233] width 1111 height 366
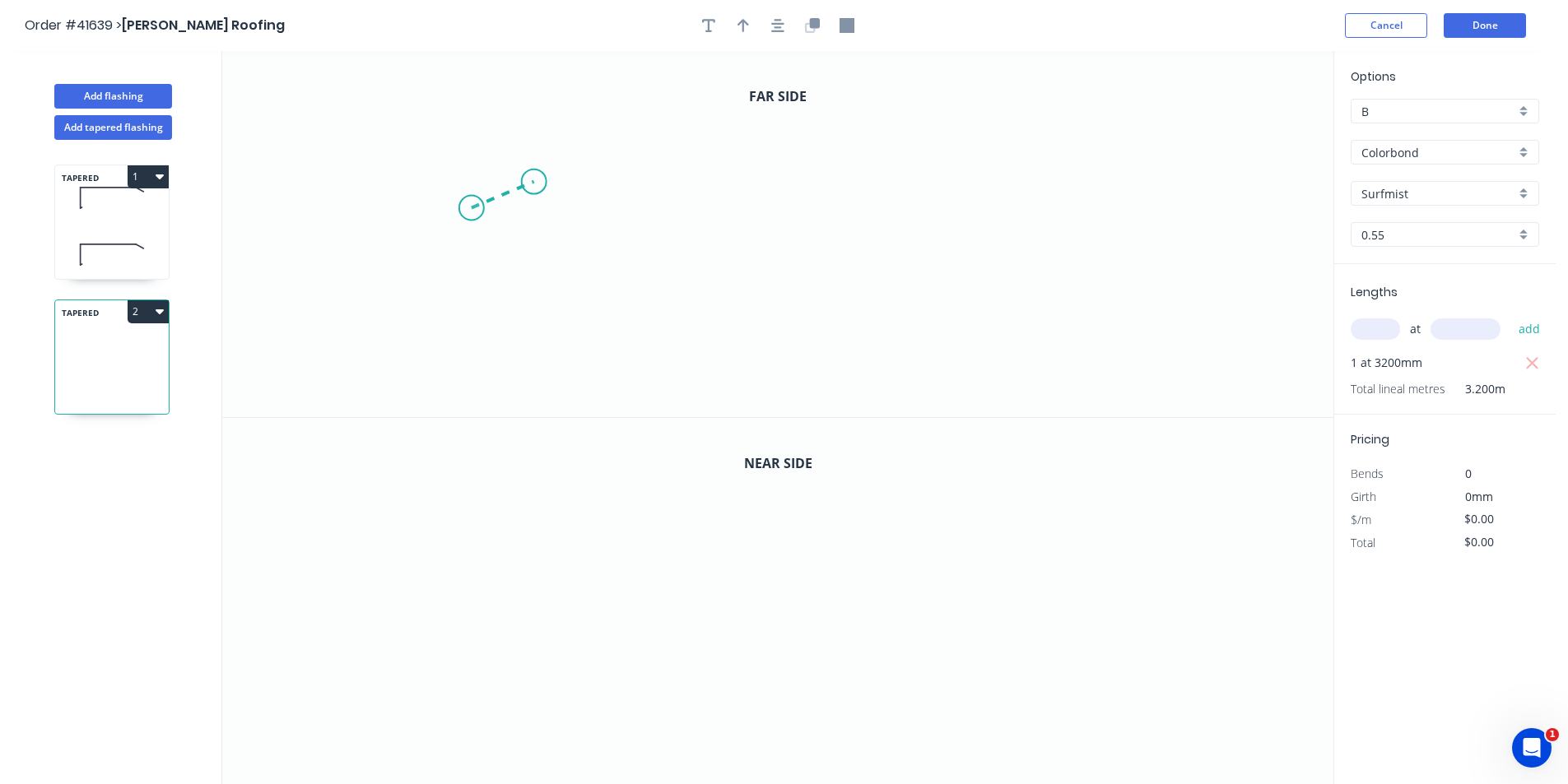
click at [534, 182] on icon at bounding box center [502, 195] width 62 height 27
click at [1024, 202] on icon "0 ?" at bounding box center [778, 233] width 1111 height 366
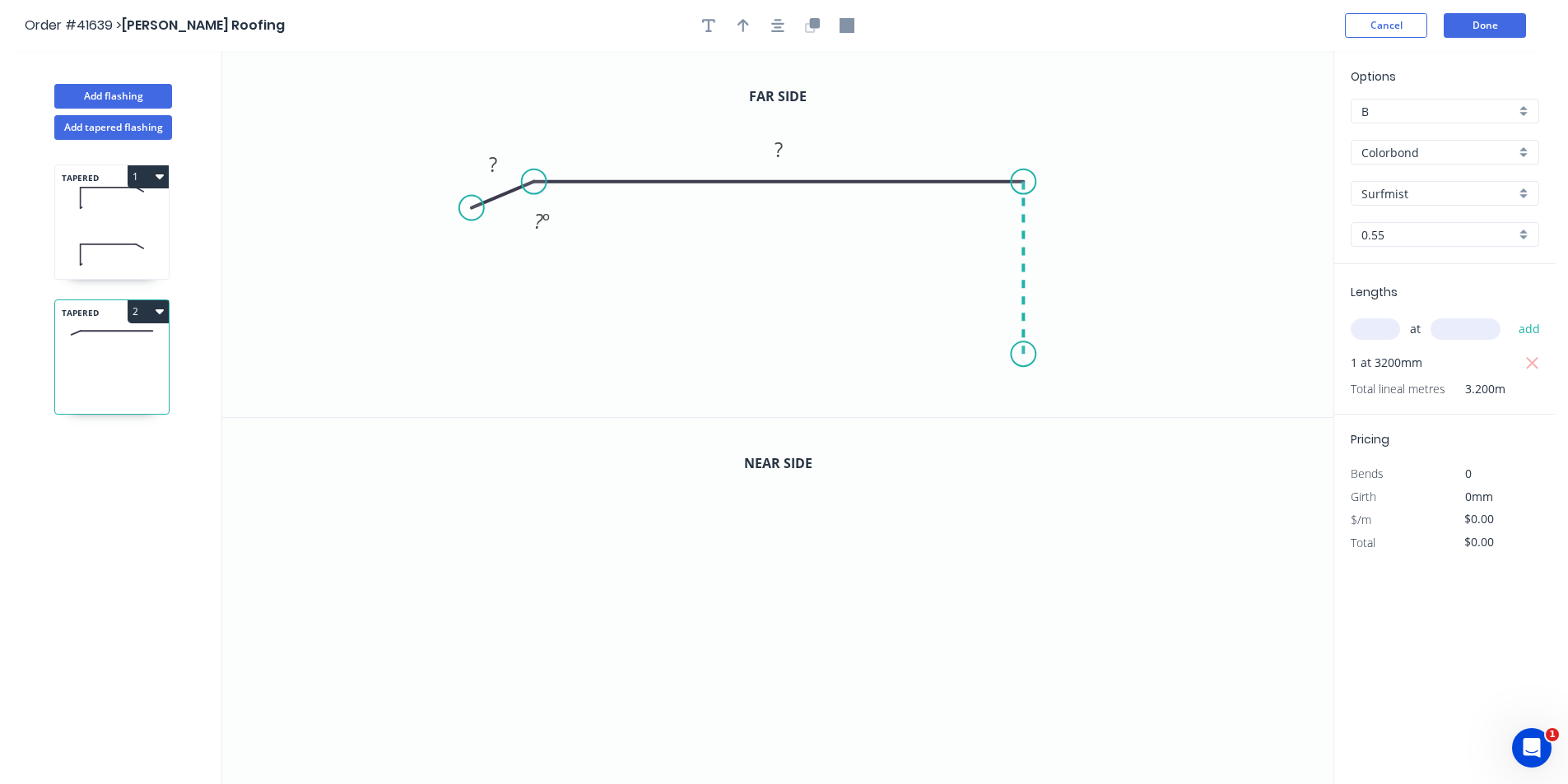
click at [1017, 363] on icon "0 ? ? ? º" at bounding box center [778, 233] width 1111 height 366
click at [1077, 521] on div "Drip edge" at bounding box center [1099, 519] width 165 height 34
click at [1088, 423] on div "Flip bend" at bounding box center [1108, 421] width 165 height 34
click at [775, 28] on icon "button" at bounding box center [778, 26] width 13 height 13
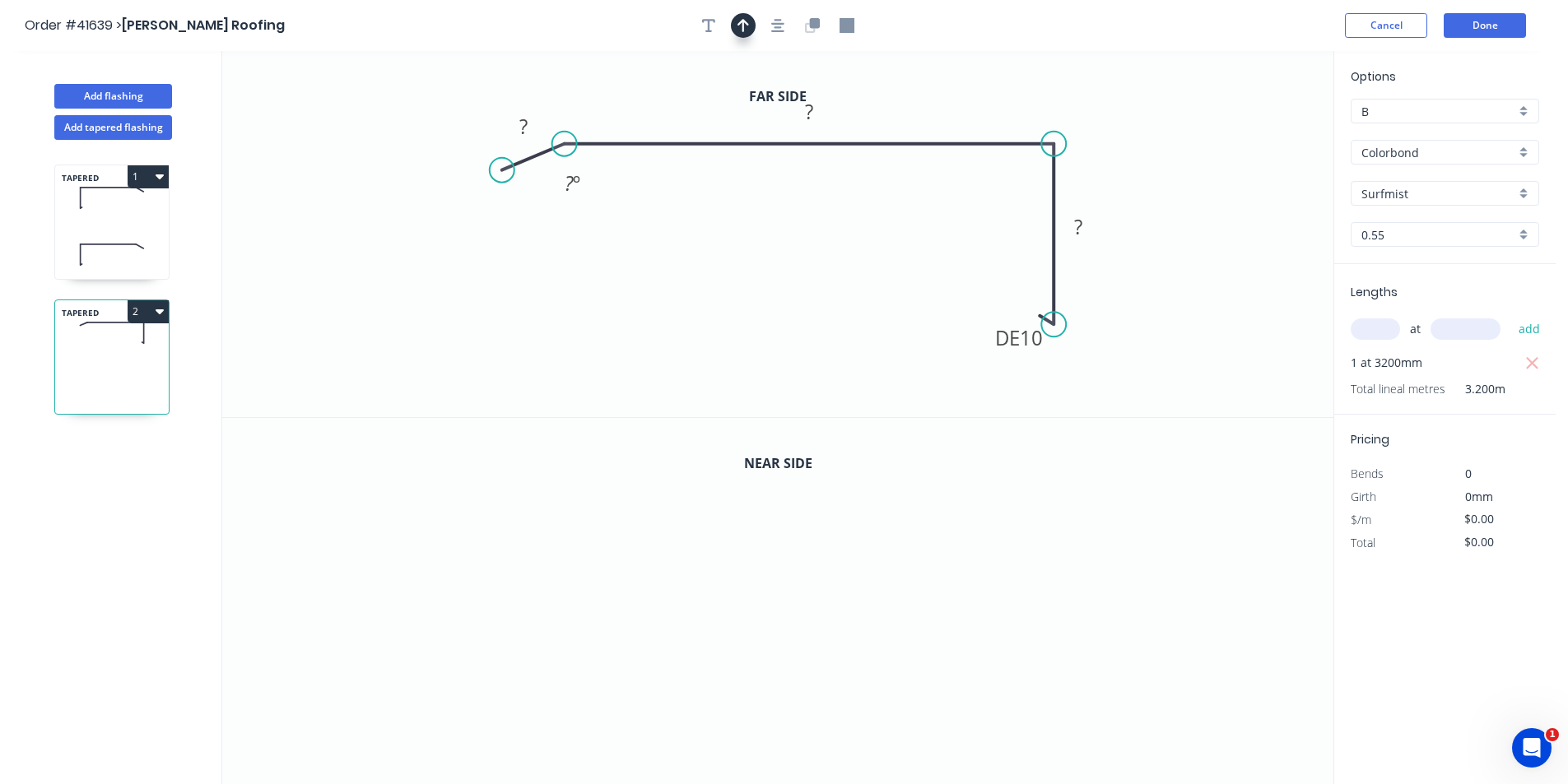
click at [748, 24] on icon "button" at bounding box center [743, 26] width 12 height 13
drag, startPoint x: 1251, startPoint y: 129, endPoint x: 1154, endPoint y: 123, distance: 97.2
click at [1154, 123] on icon at bounding box center [1153, 103] width 15 height 52
click at [811, 31] on icon "button" at bounding box center [813, 26] width 15 height 15
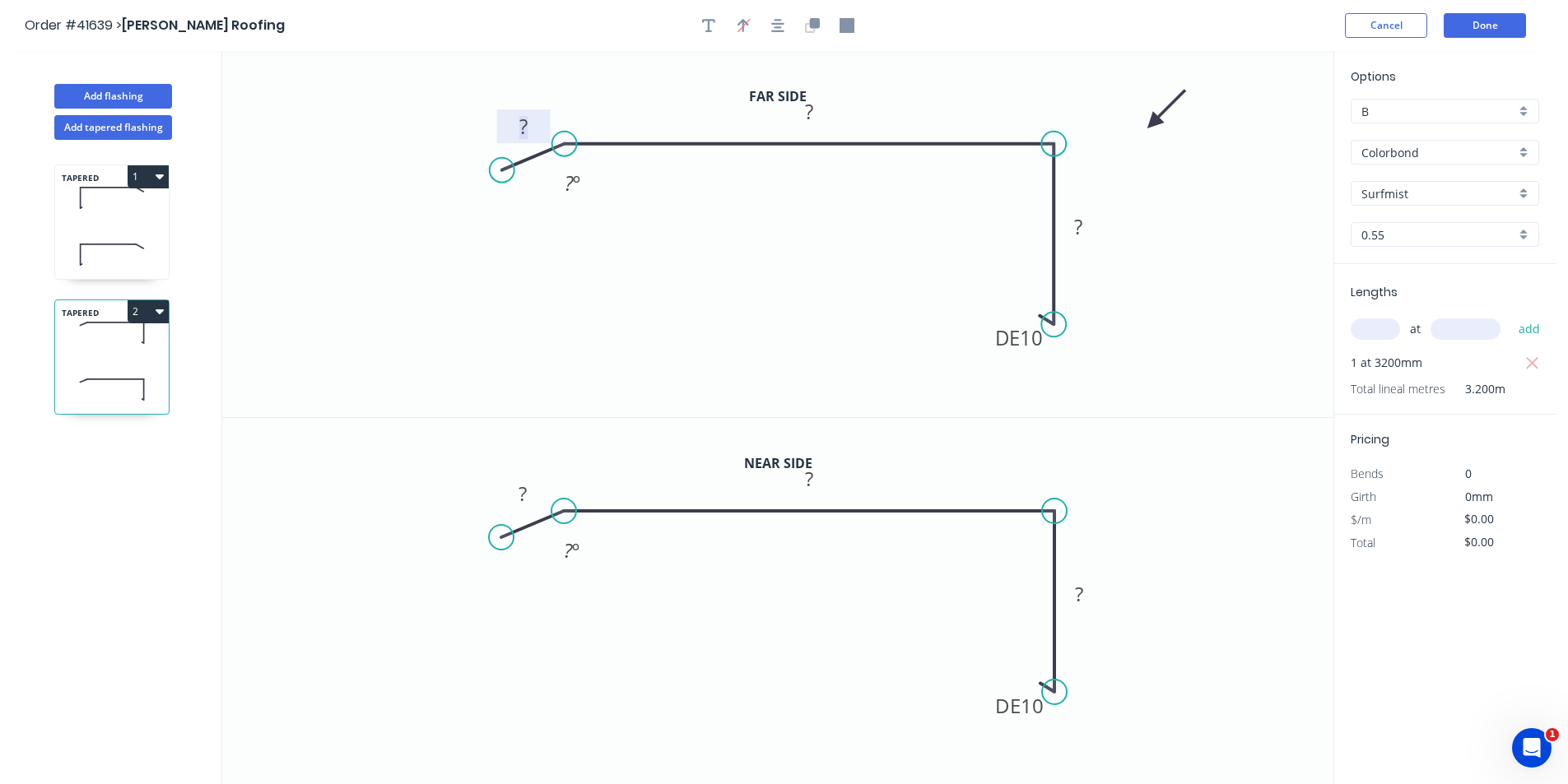
click at [530, 125] on rect at bounding box center [524, 128] width 33 height 23
type input "$18.61"
type input "$59.55"
click at [527, 497] on tspan "?" at bounding box center [523, 493] width 8 height 27
type input "$16.61"
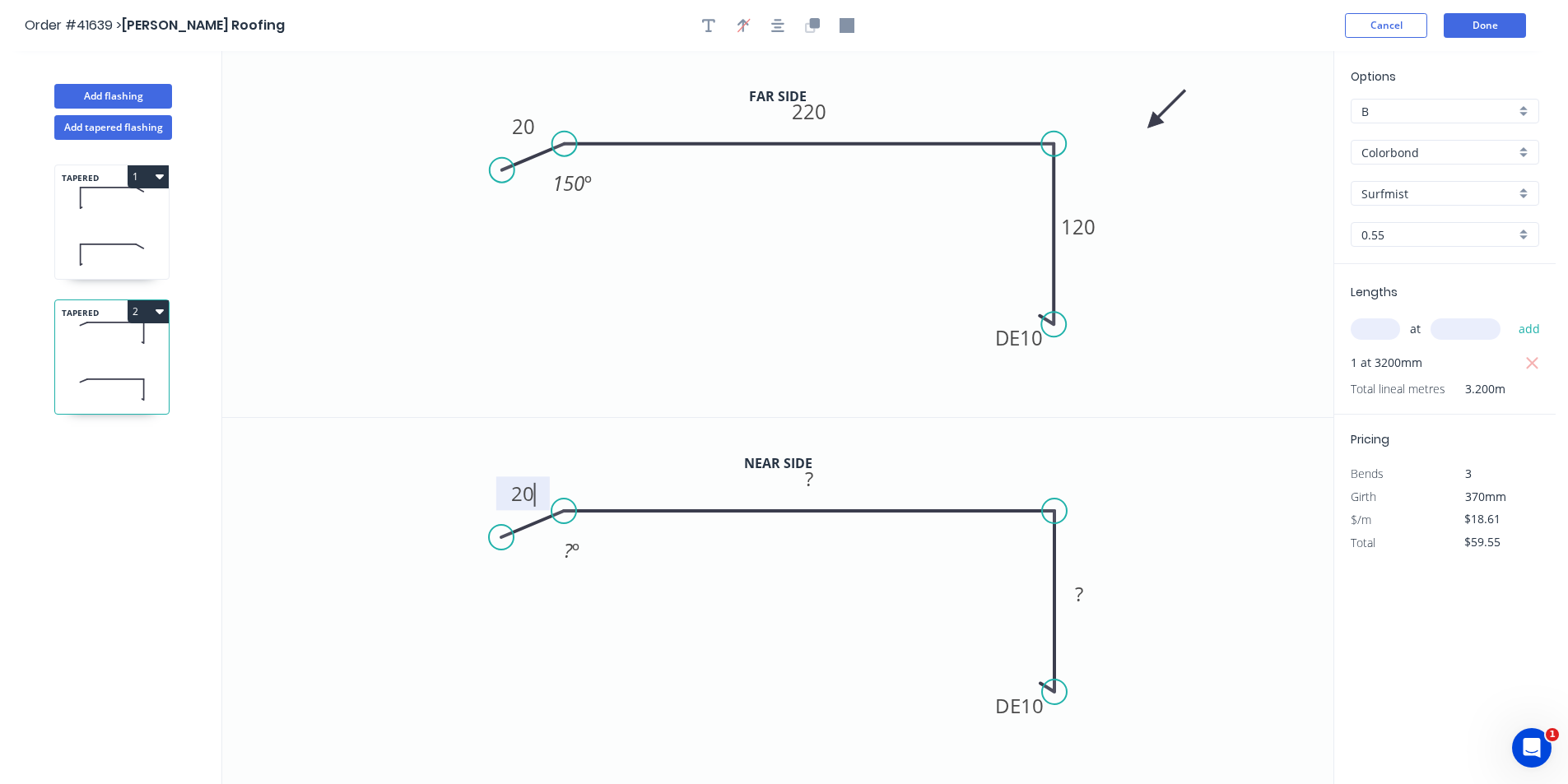
type input "$53.15"
type input "$14.61"
type input "$46.75"
click at [130, 94] on button "Add flashing" at bounding box center [113, 96] width 118 height 25
type input "$0.00"
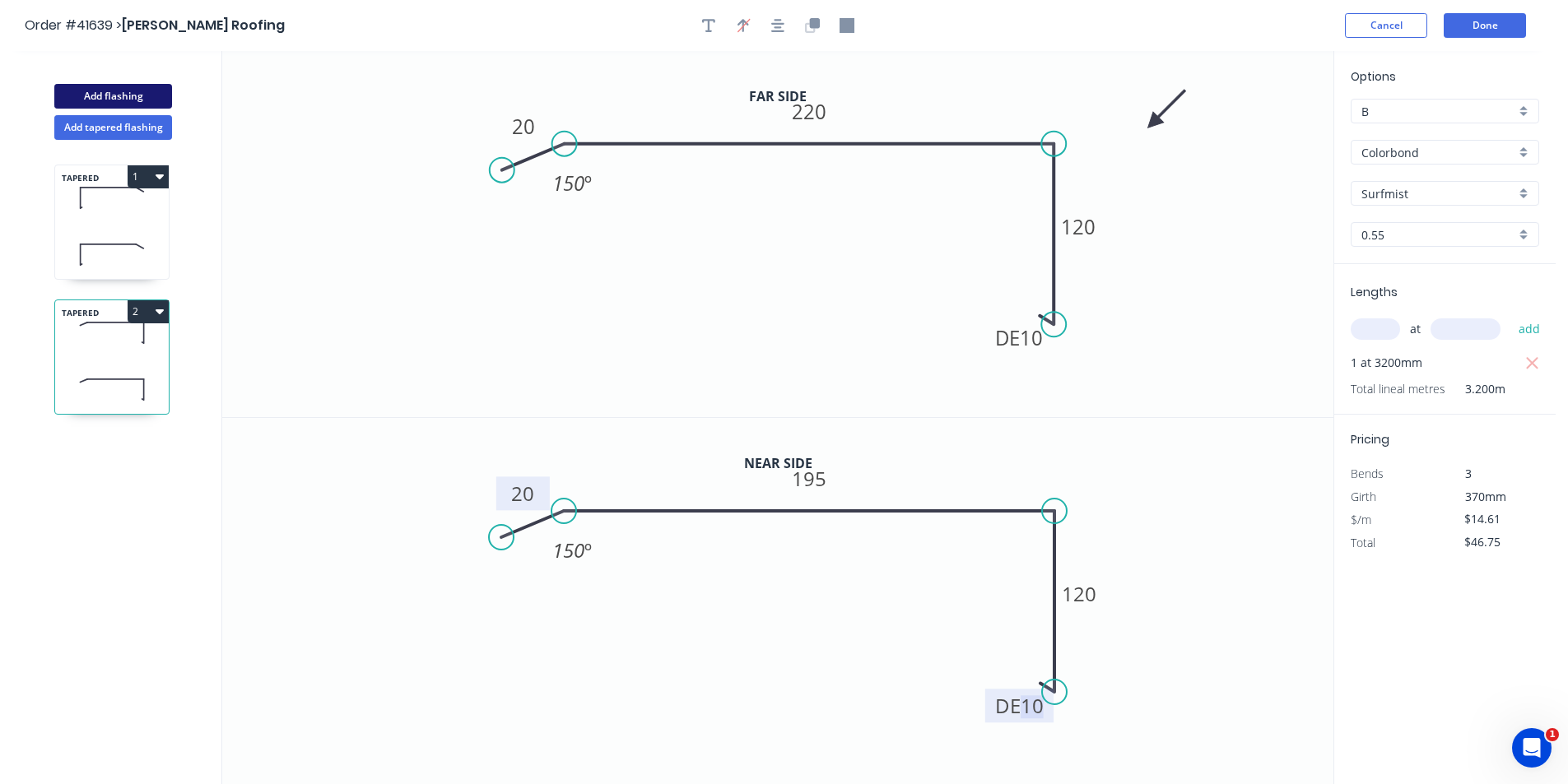
type input "$0.00"
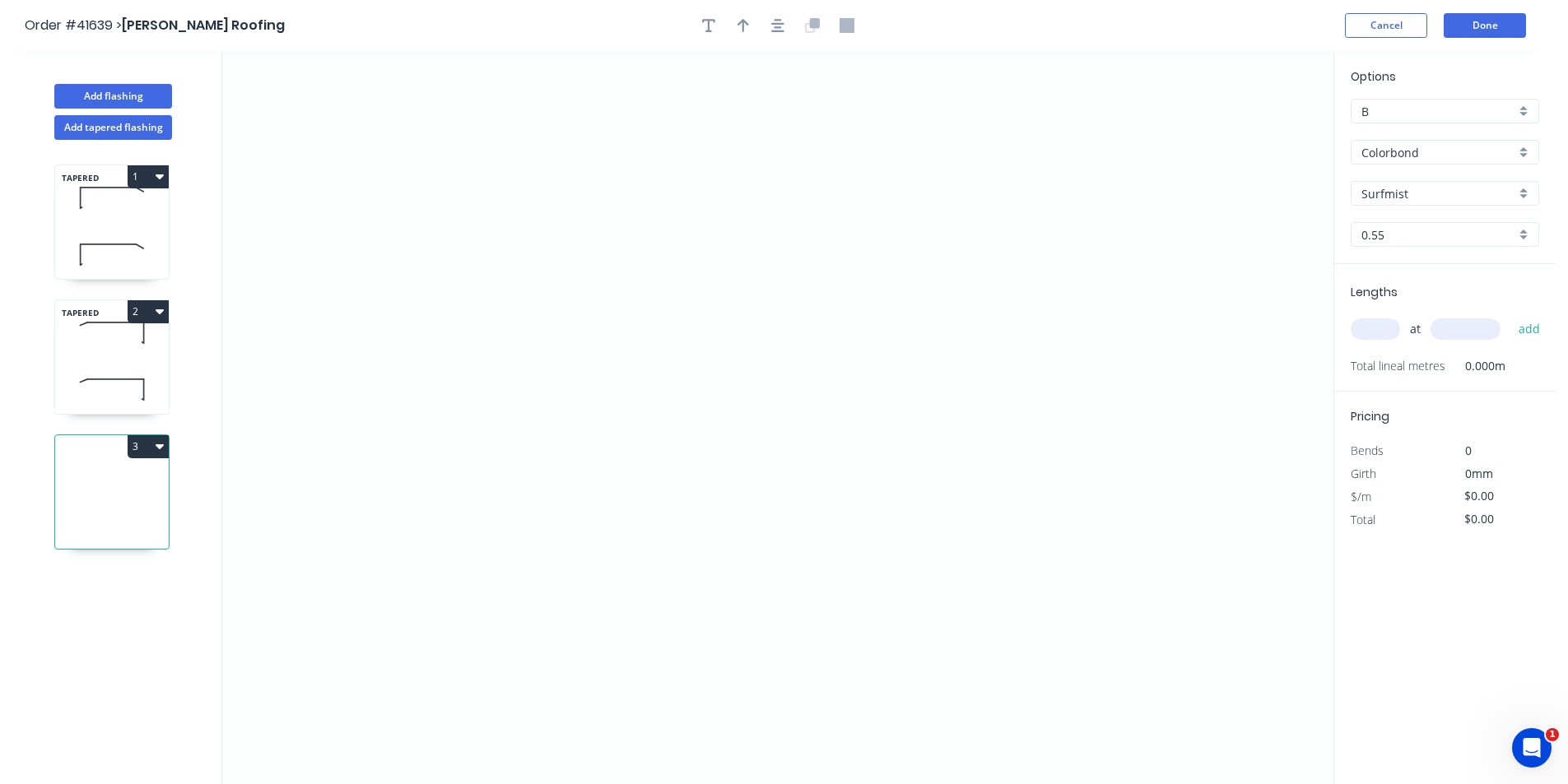
click at [1370, 329] on input "text" at bounding box center [1375, 329] width 49 height 22
type input "1"
type input "6800"
click at [1511, 315] on button "add" at bounding box center [1530, 329] width 39 height 28
click at [1049, 249] on icon "0" at bounding box center [778, 417] width 1111 height 733
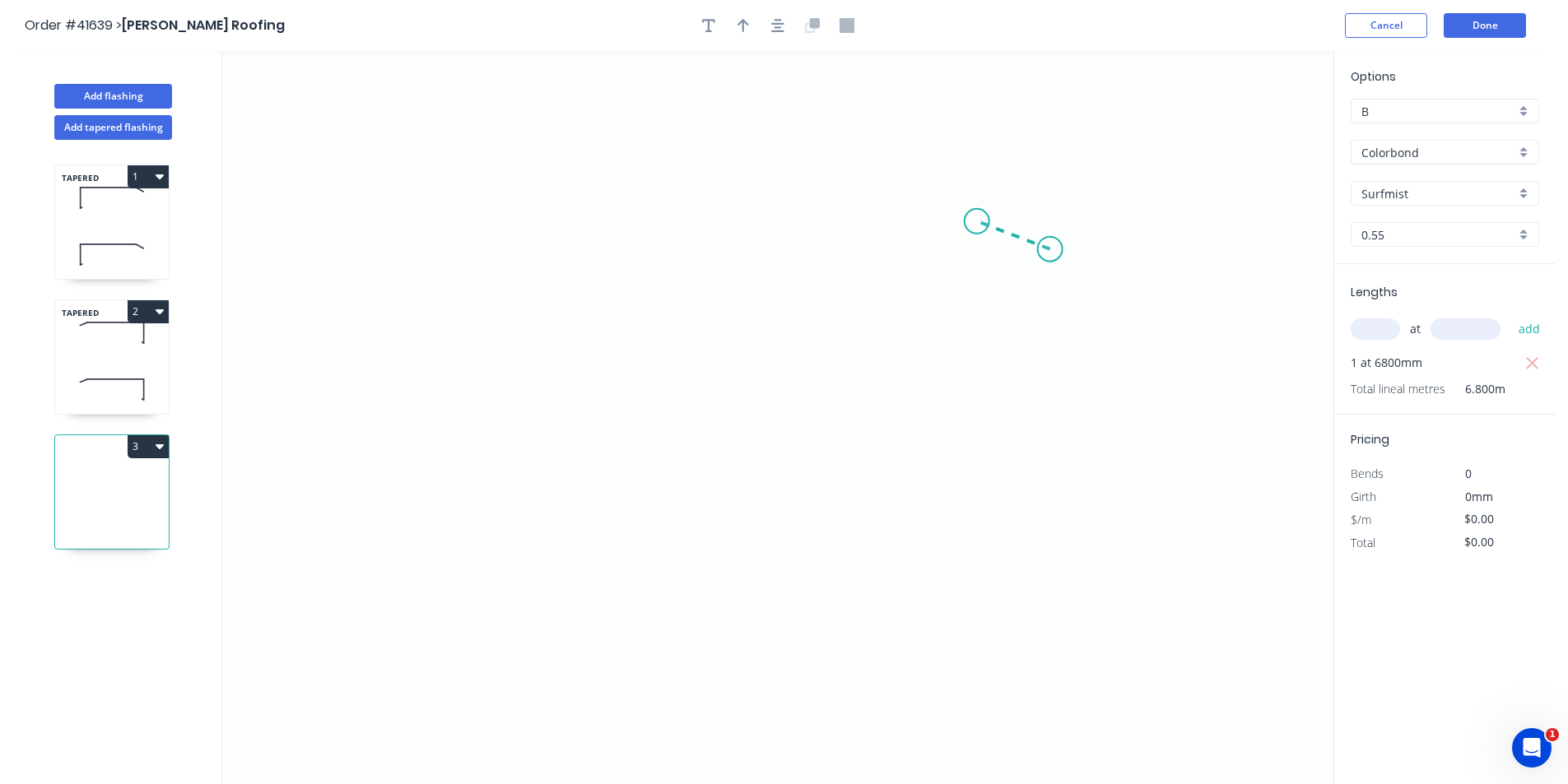
click at [977, 222] on icon "0" at bounding box center [778, 417] width 1111 height 733
click at [433, 231] on icon "0 ?" at bounding box center [778, 417] width 1111 height 733
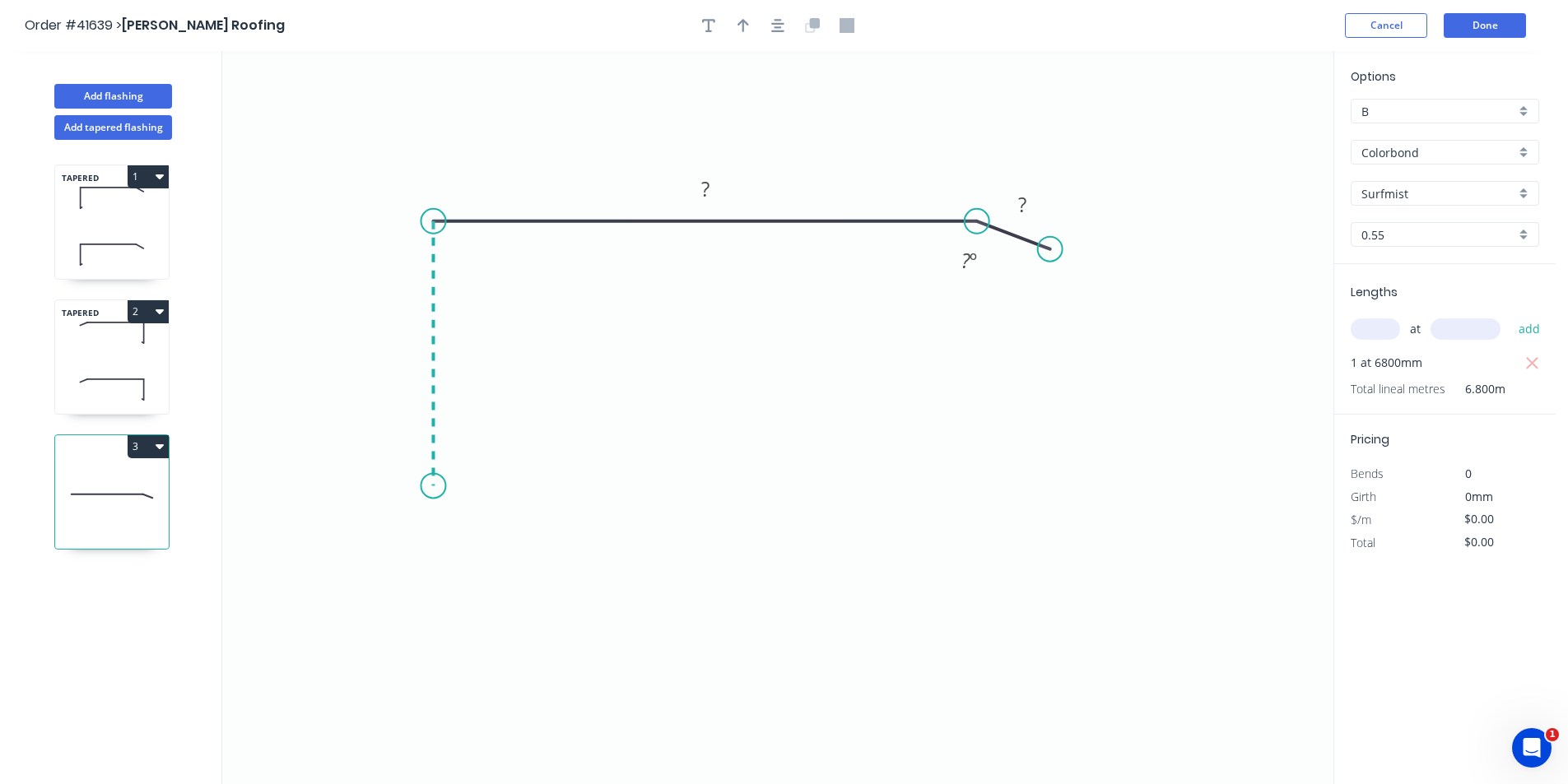
click at [424, 489] on icon "0 ? ? ? º" at bounding box center [778, 417] width 1111 height 733
click at [471, 639] on div "Drip edge" at bounding box center [506, 645] width 165 height 34
click at [780, 23] on icon "button" at bounding box center [778, 26] width 13 height 13
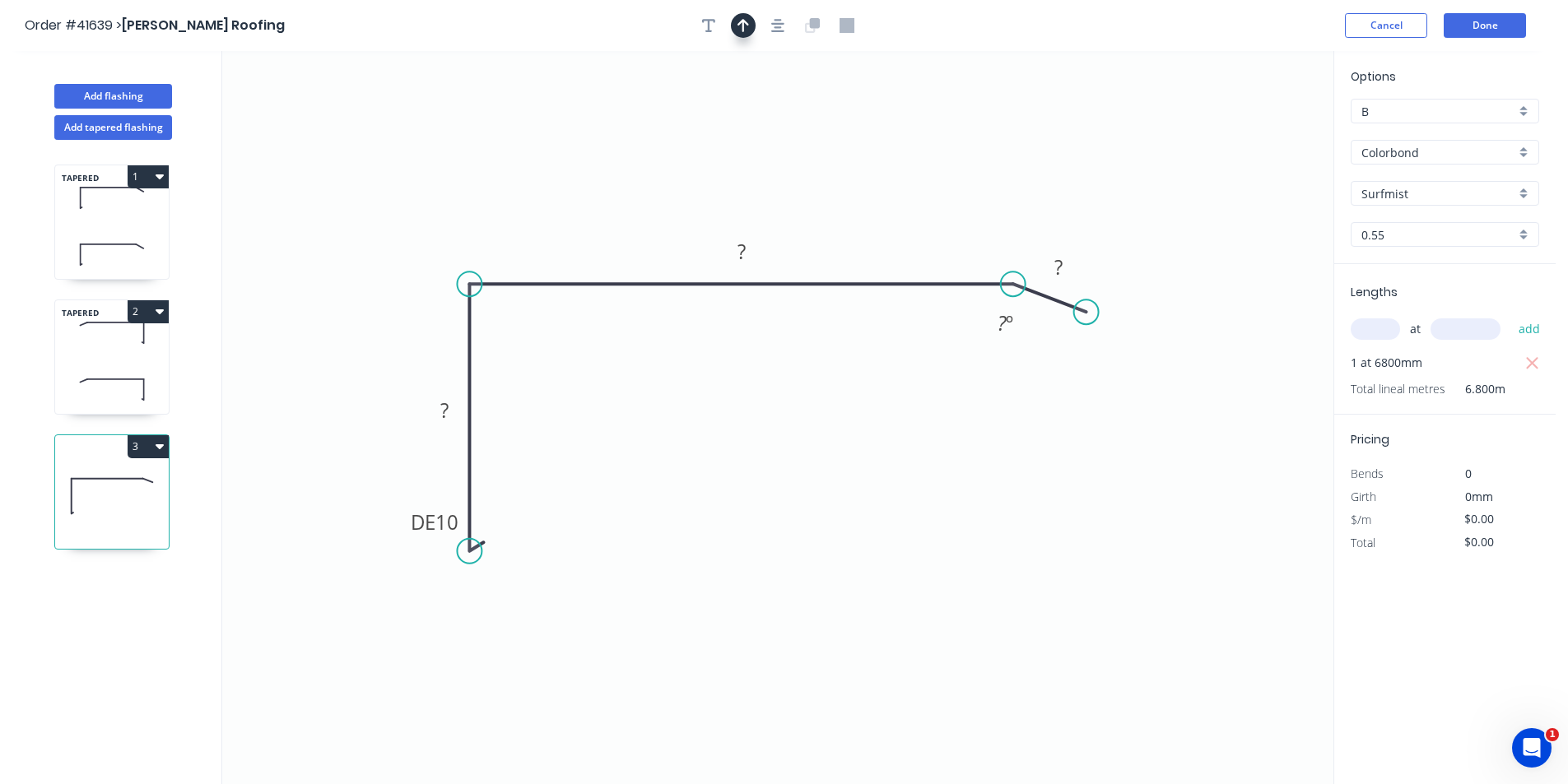
click at [750, 32] on button "button" at bounding box center [744, 26] width 25 height 25
drag, startPoint x: 1249, startPoint y: 131, endPoint x: 633, endPoint y: 180, distance: 617.9
click at [664, 180] on icon at bounding box center [672, 161] width 15 height 52
click at [451, 411] on rect at bounding box center [445, 411] width 33 height 23
type input "$15.00"
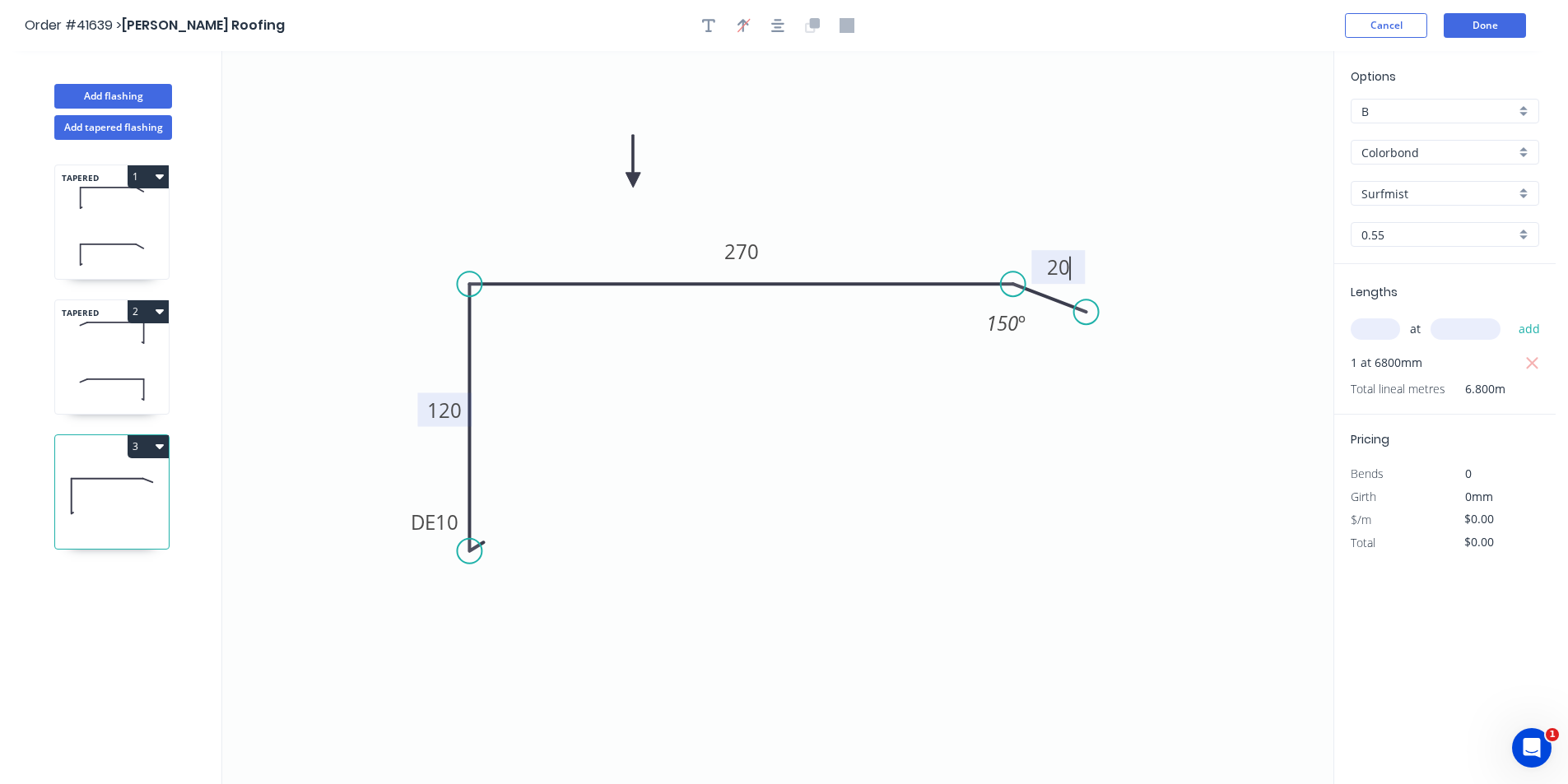
type input "$102.00"
click at [1487, 30] on button "Done" at bounding box center [1484, 26] width 82 height 25
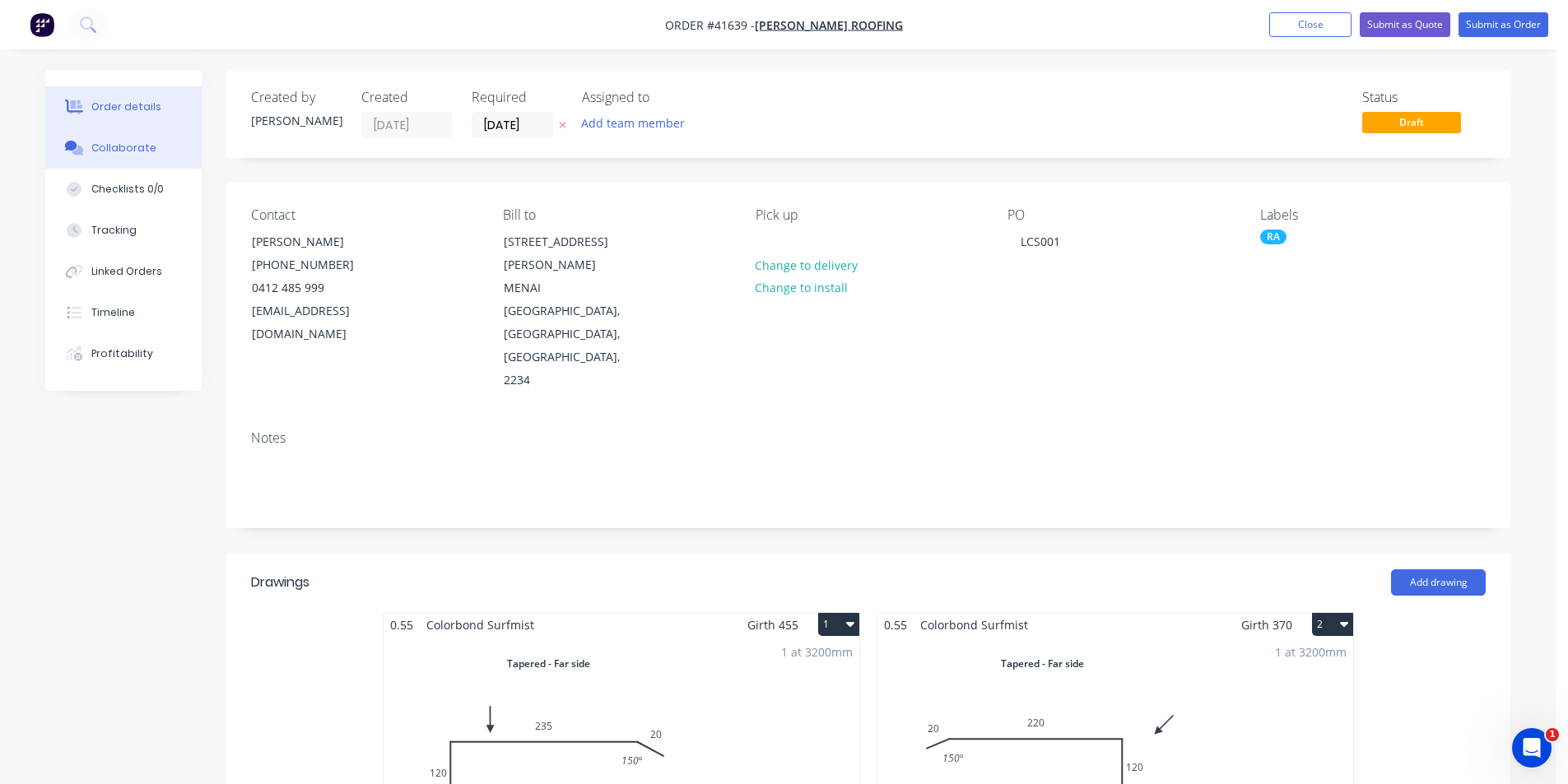
click at [108, 132] on button "Collaborate" at bounding box center [124, 149] width 156 height 41
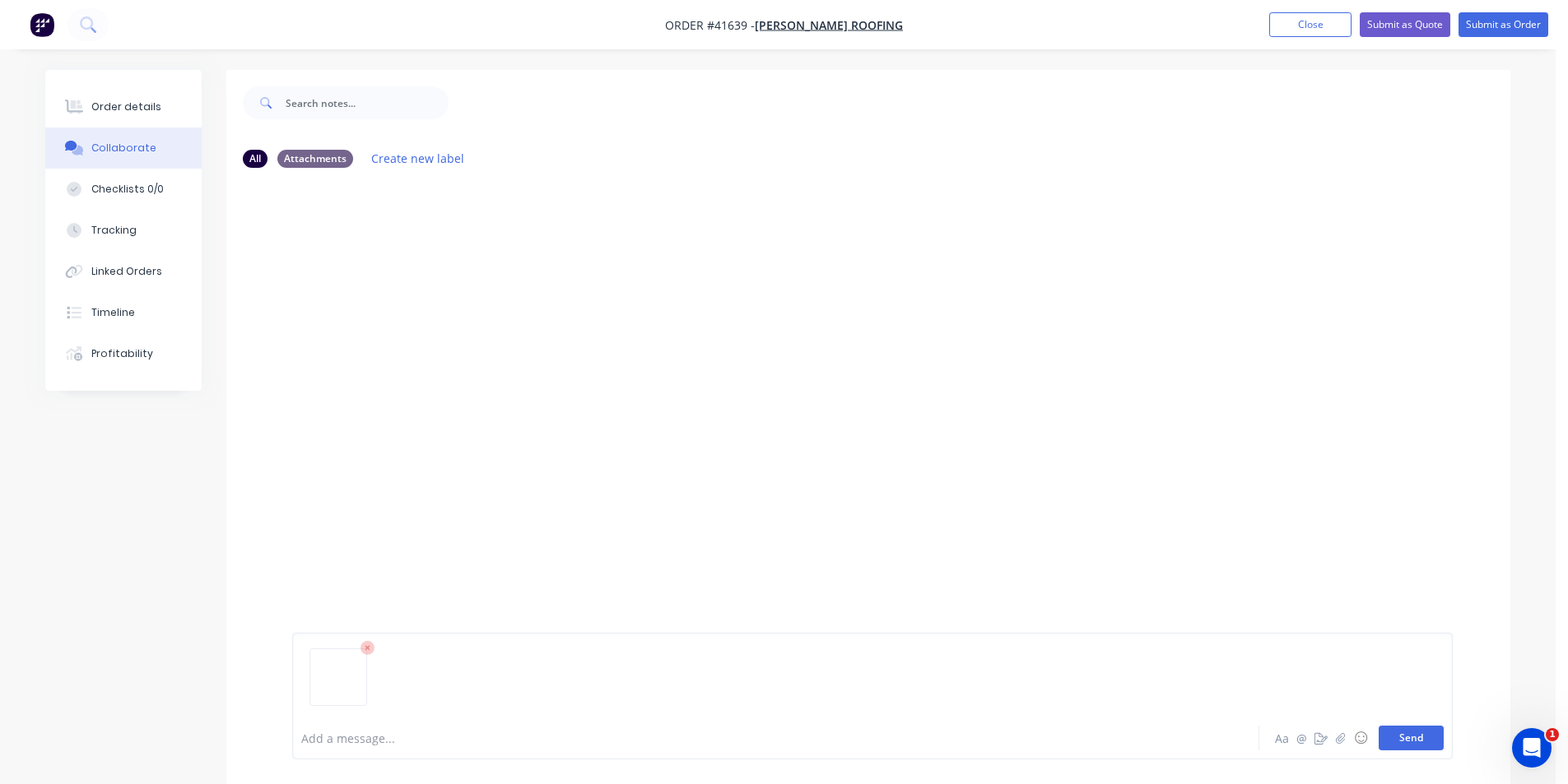
click at [1423, 747] on button "Send" at bounding box center [1411, 738] width 65 height 25
click at [1424, 738] on button "Send" at bounding box center [1411, 738] width 65 height 25
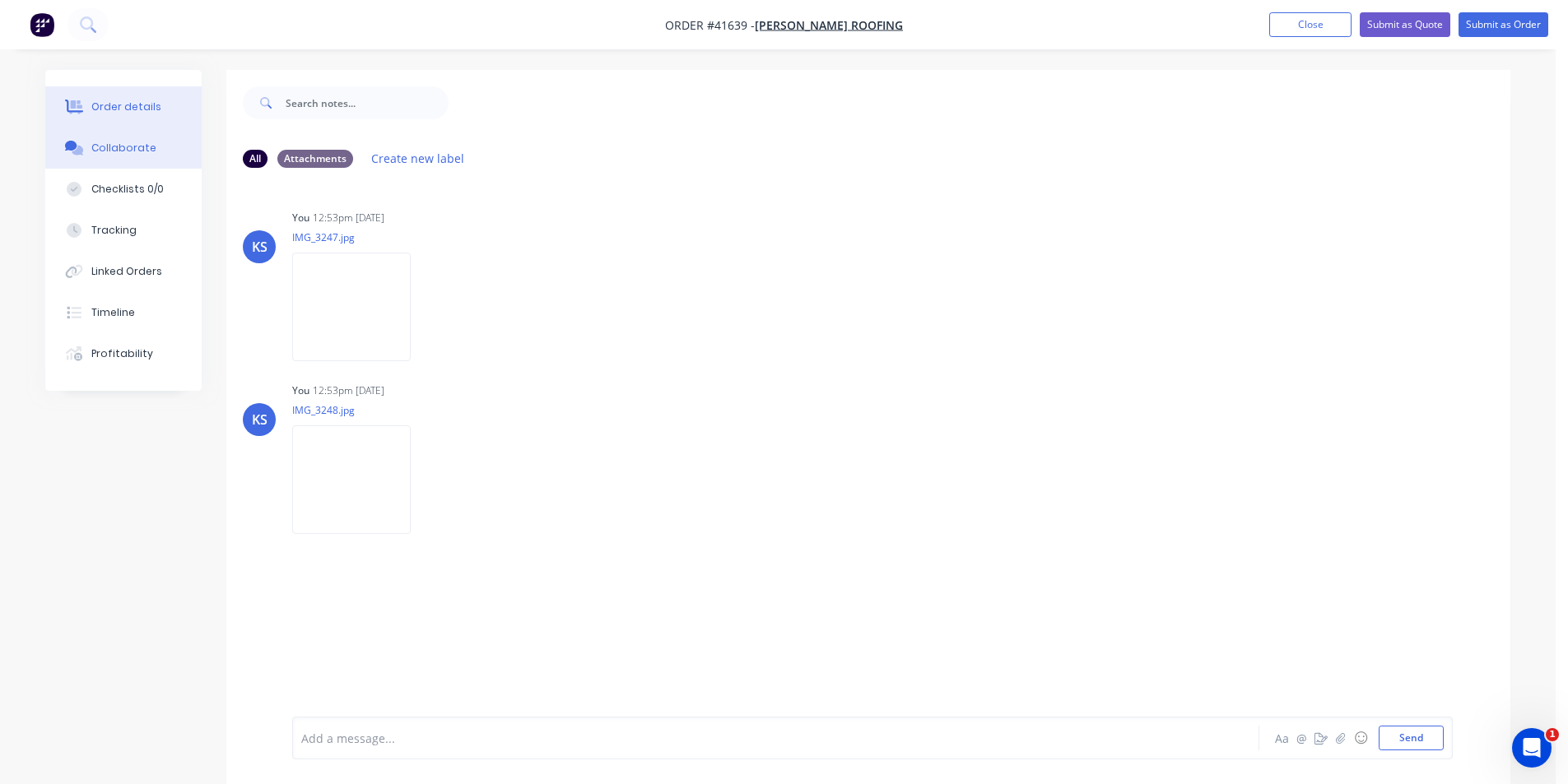
click at [149, 124] on button "Order details" at bounding box center [124, 107] width 156 height 41
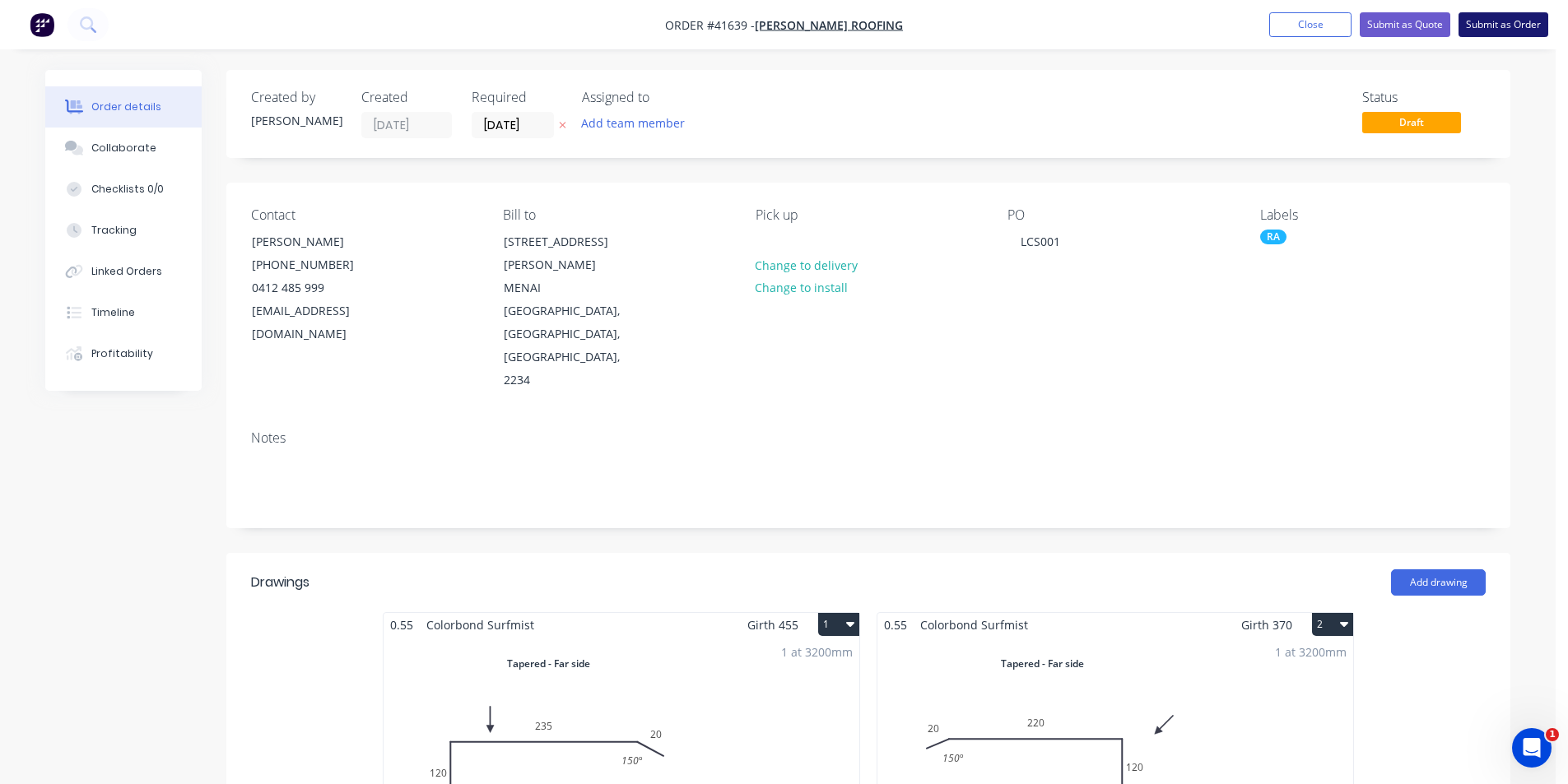
click at [1481, 27] on button "Submit as Order" at bounding box center [1503, 25] width 90 height 25
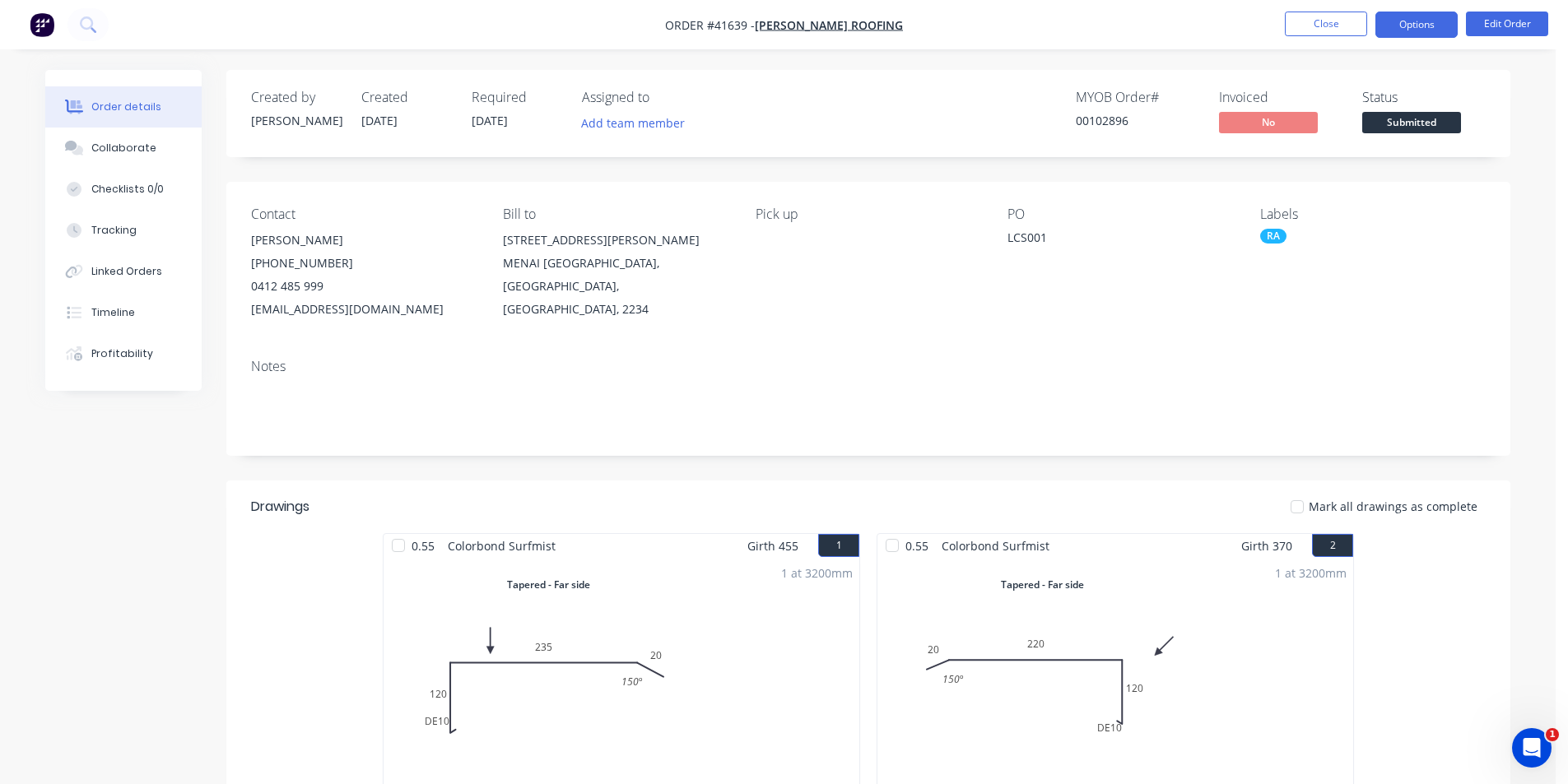
click at [1401, 22] on button "Options" at bounding box center [1416, 25] width 82 height 27
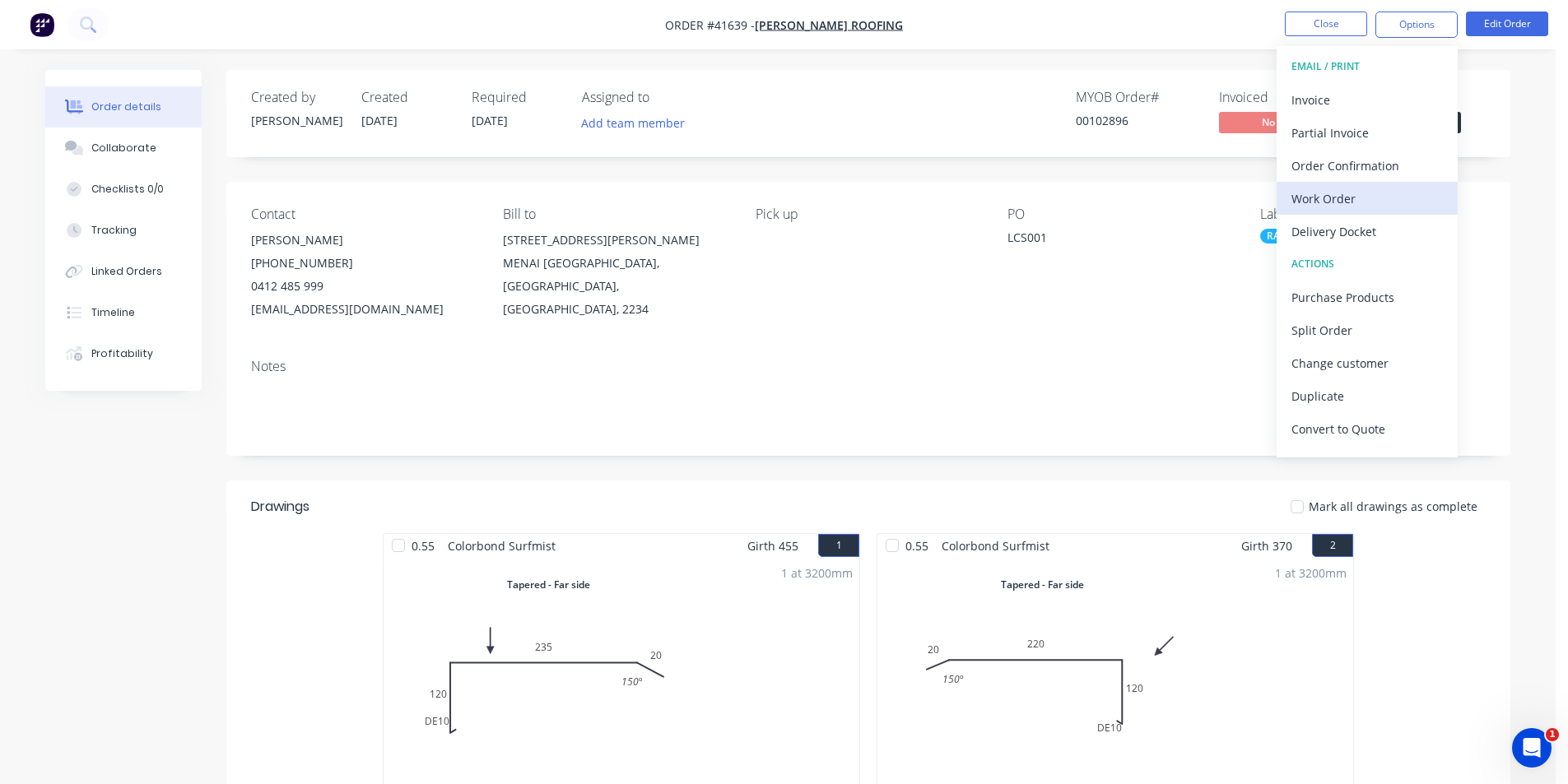
click at [1331, 192] on div "Work Order" at bounding box center [1367, 198] width 151 height 24
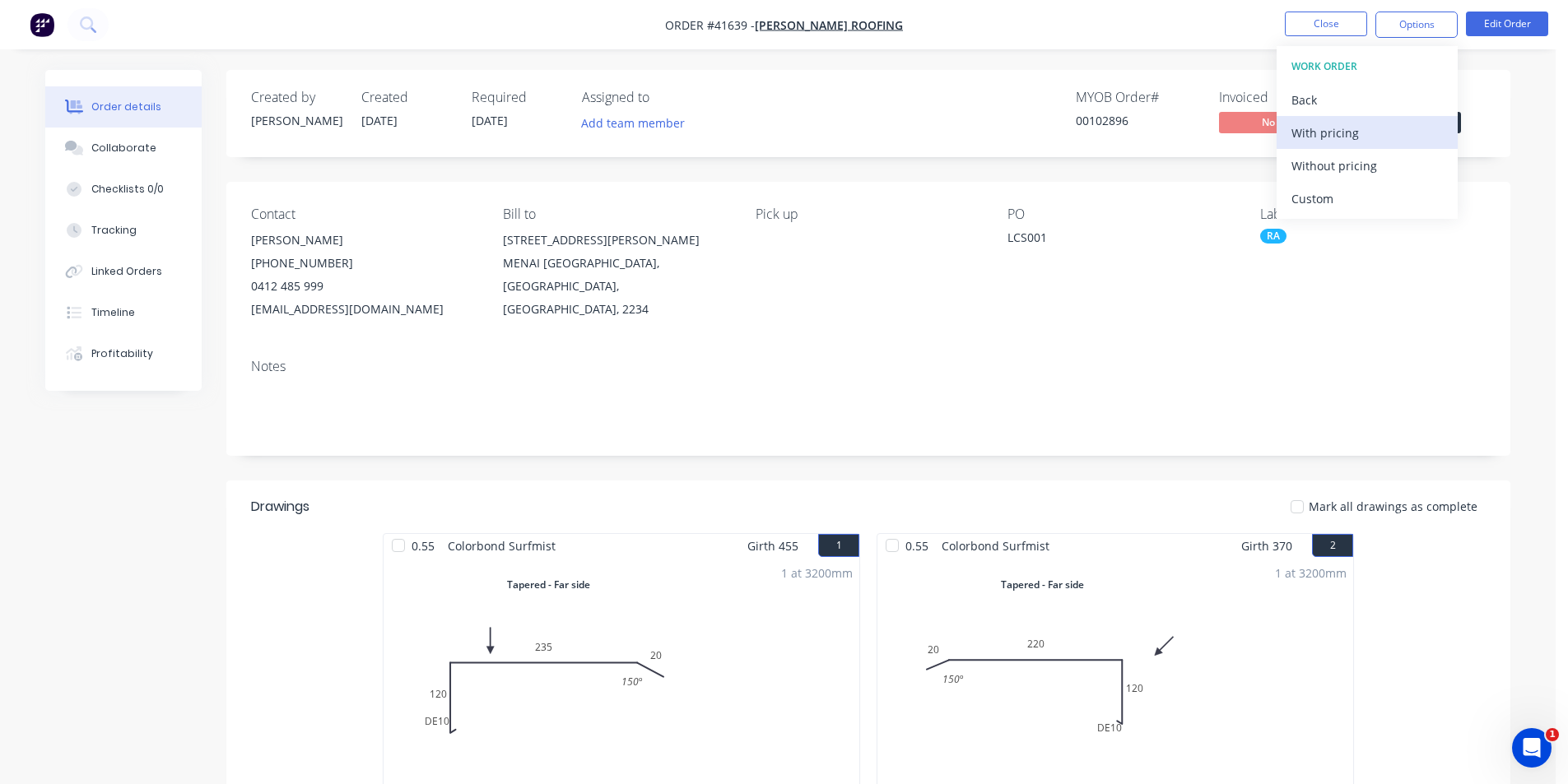
click at [1341, 127] on div "With pricing" at bounding box center [1367, 133] width 151 height 24
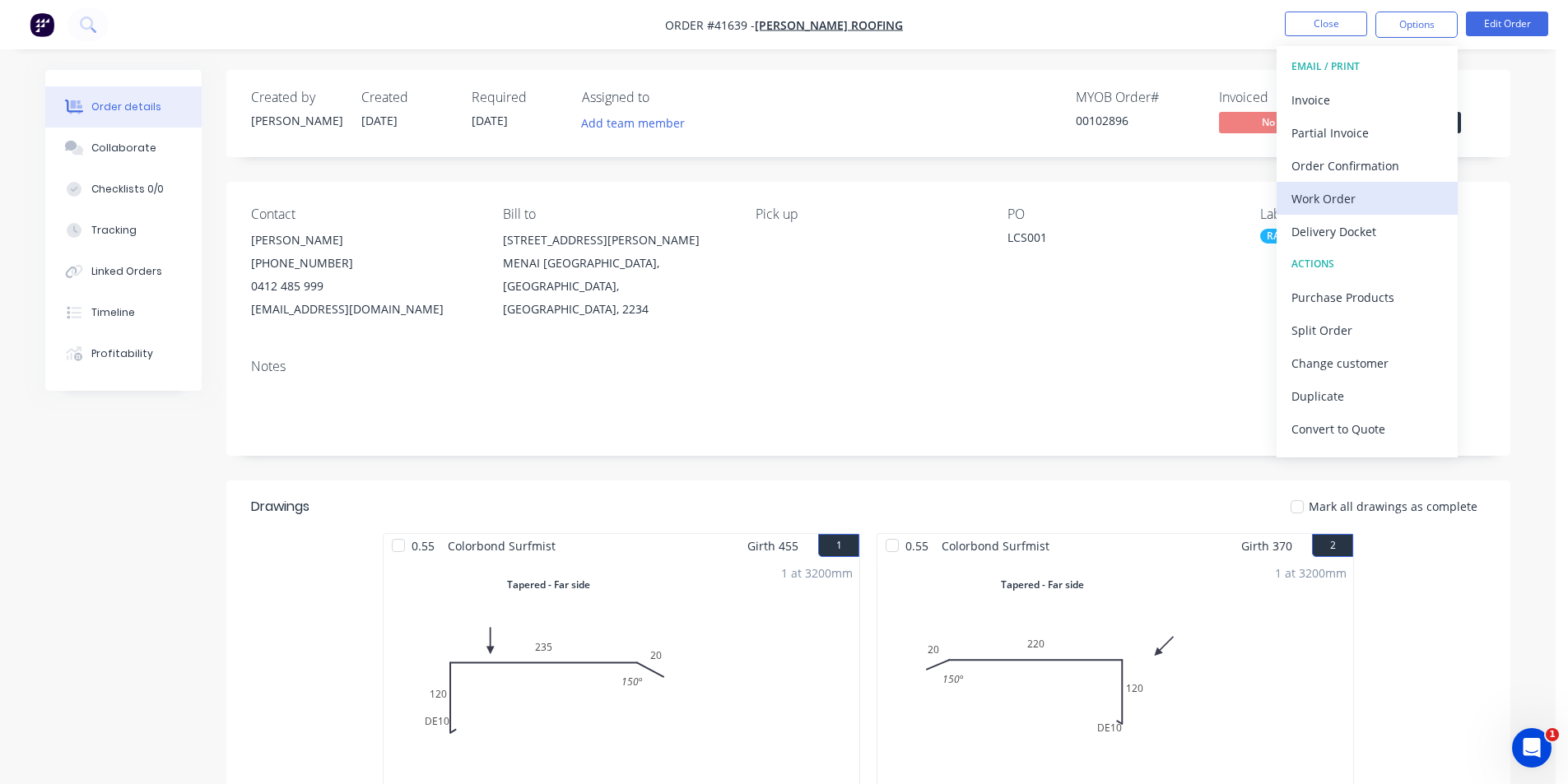
click at [1370, 185] on button "Work Order" at bounding box center [1367, 198] width 181 height 33
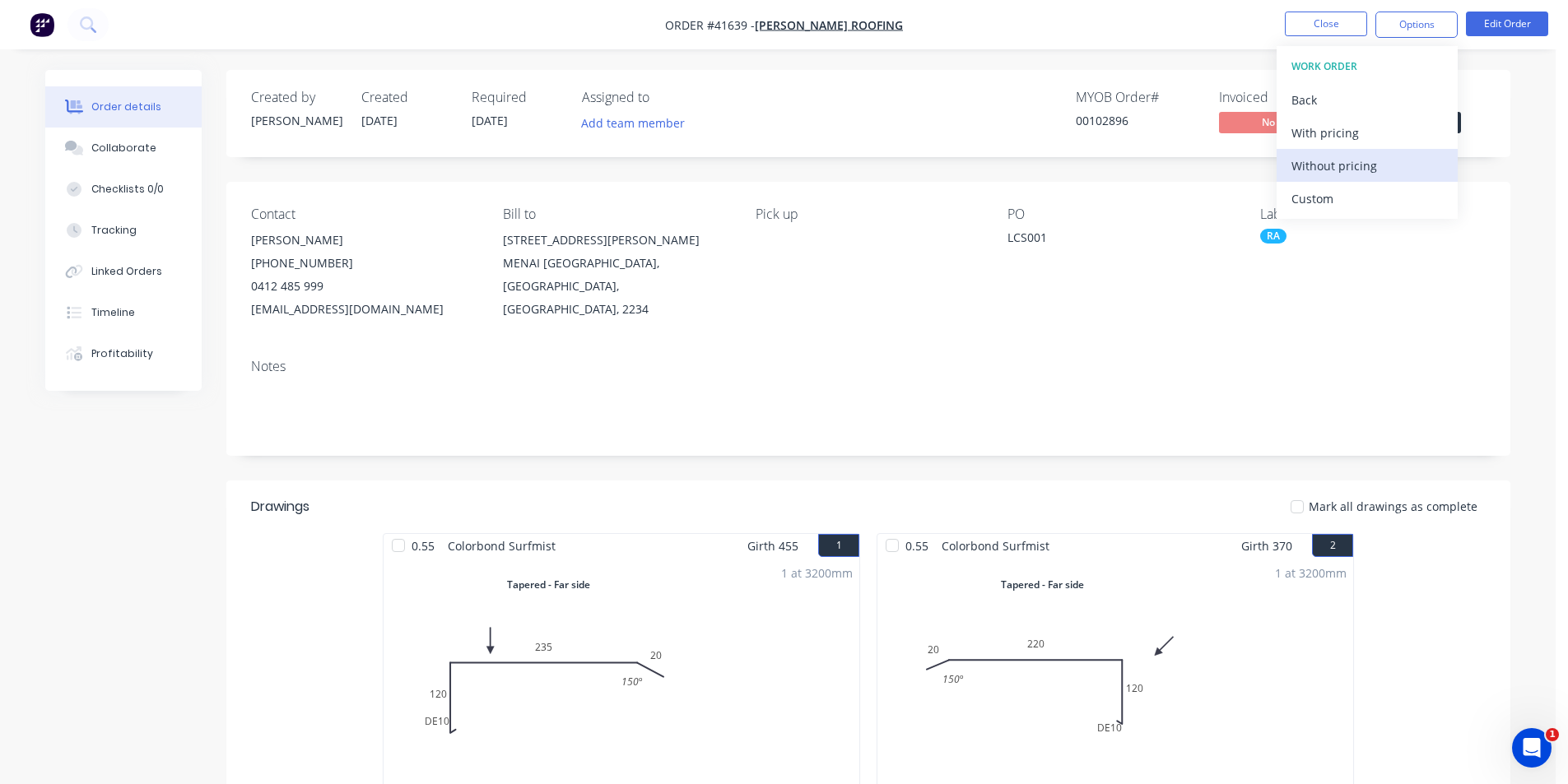
click at [1371, 172] on div "Without pricing" at bounding box center [1367, 165] width 151 height 24
click at [1370, 161] on div "Order Confirmation" at bounding box center [1367, 165] width 151 height 24
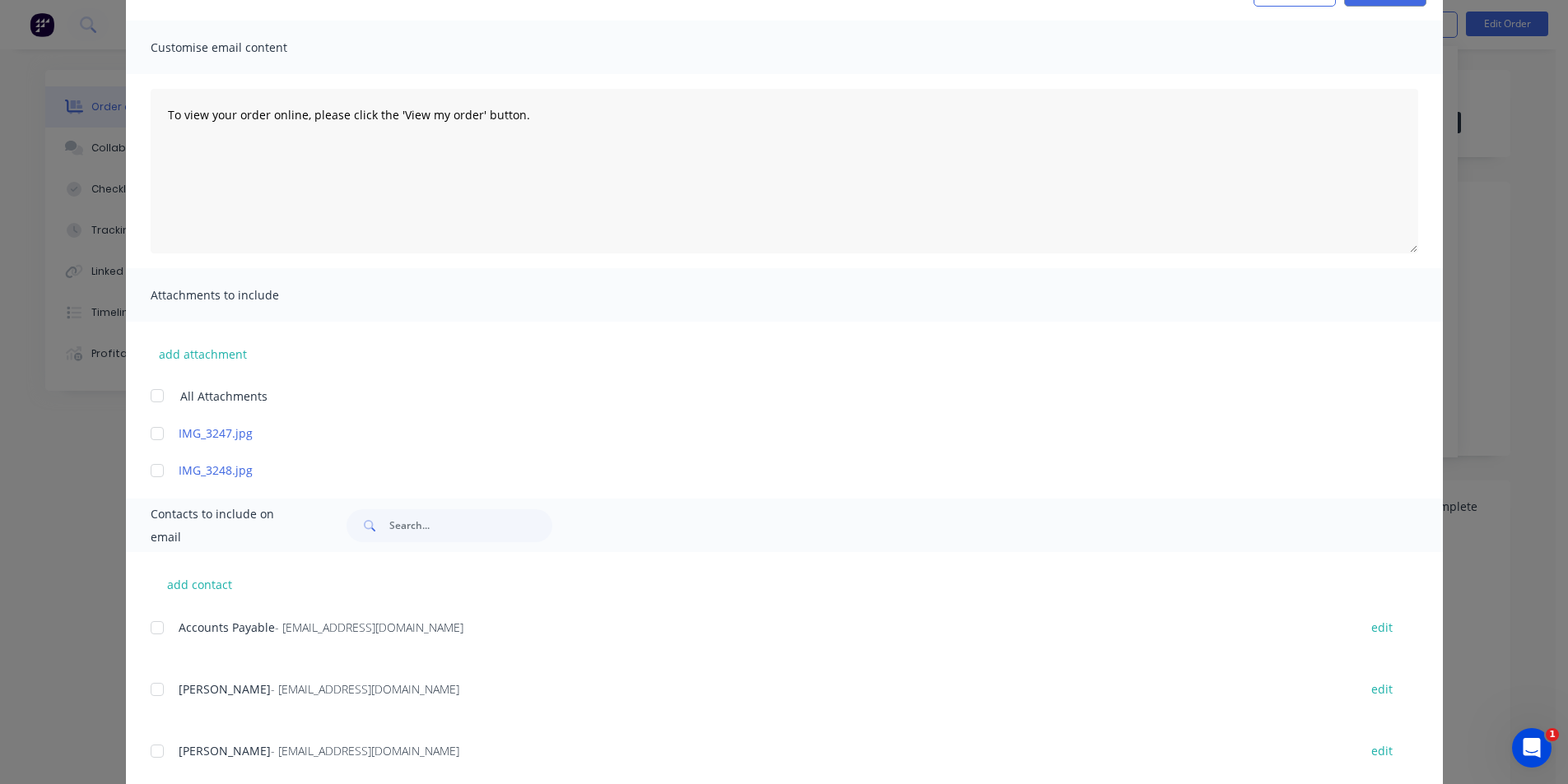
scroll to position [139, 0]
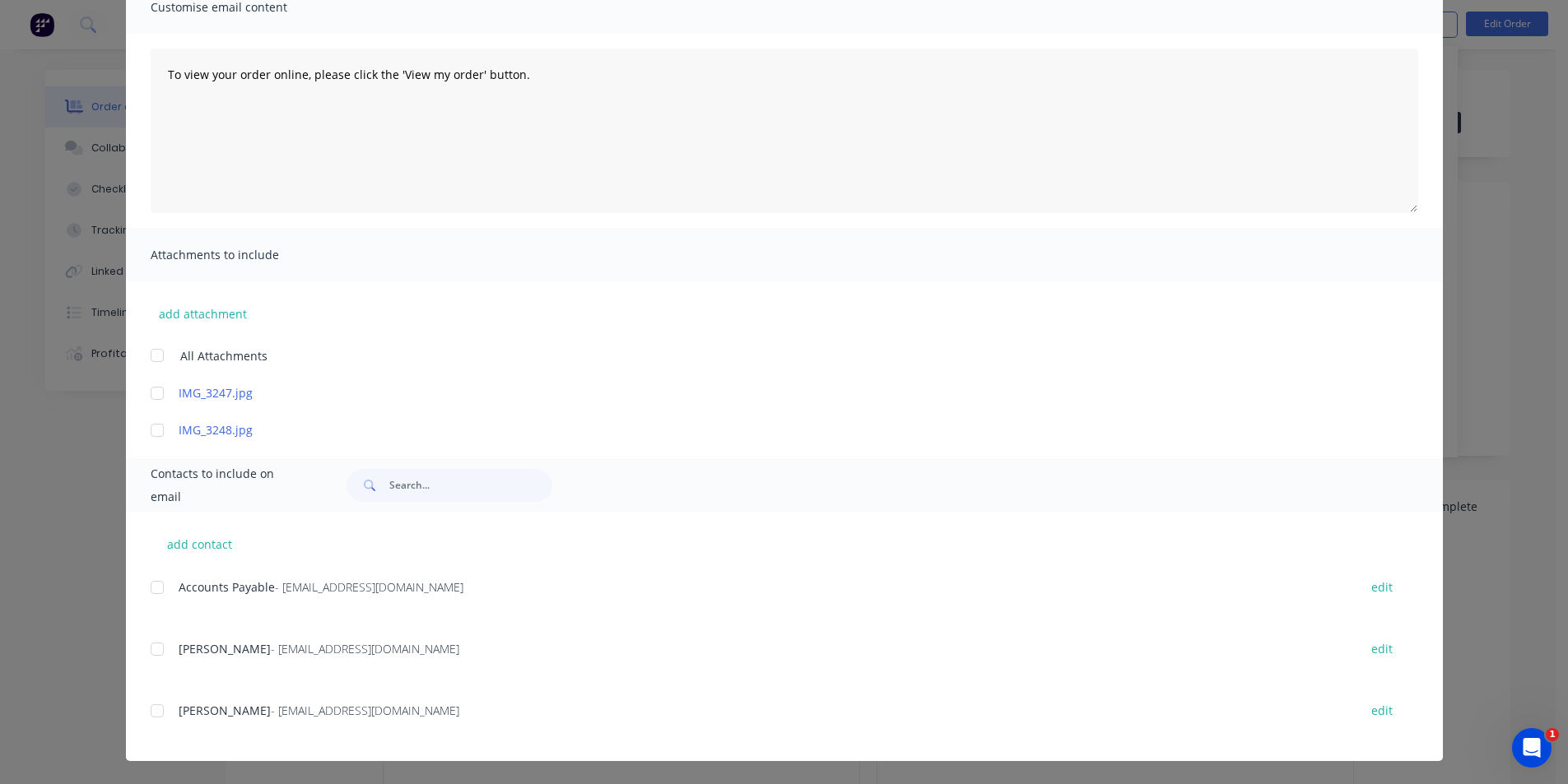
click at [152, 645] on div at bounding box center [158, 650] width 33 height 33
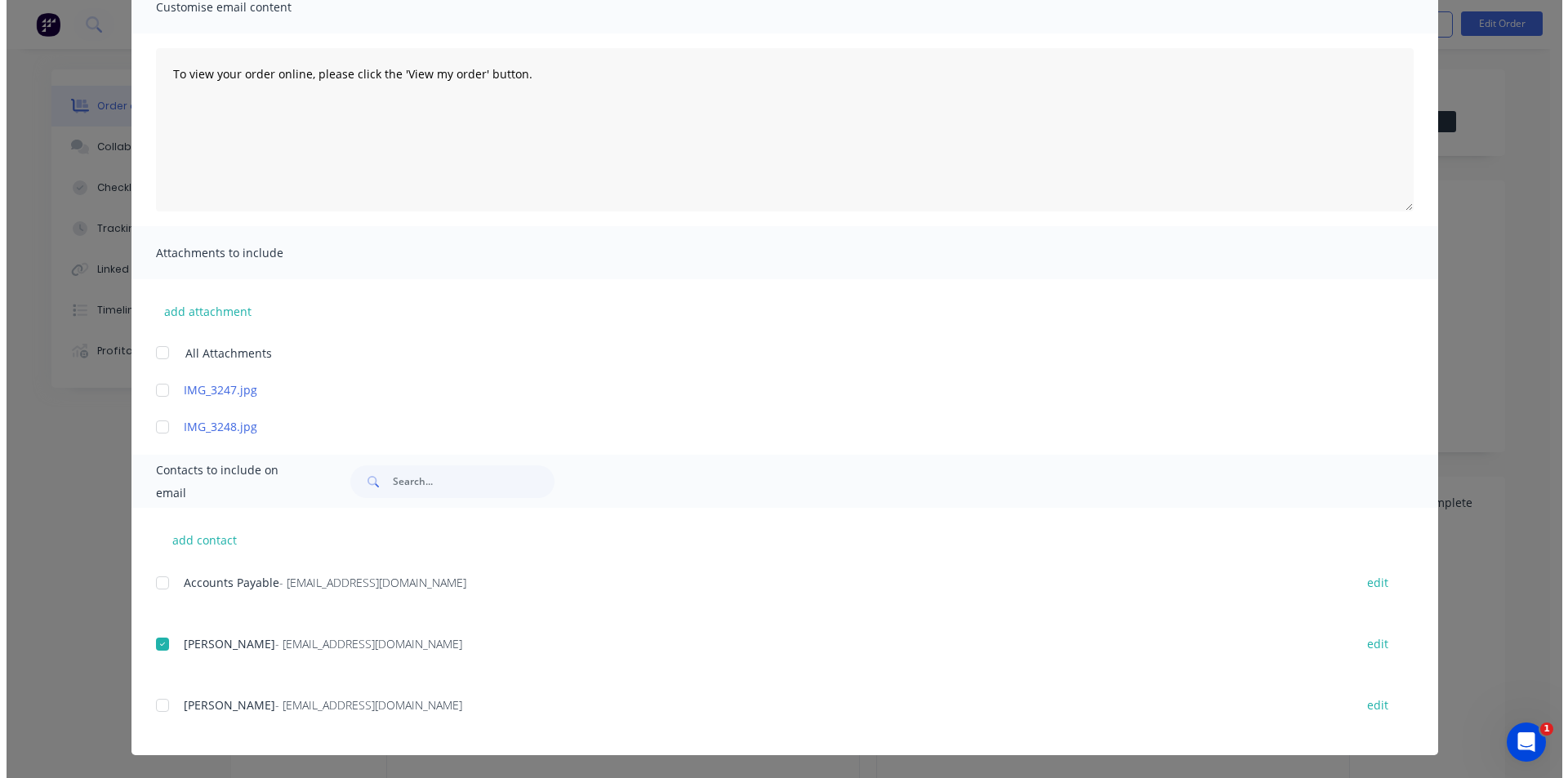
scroll to position [0, 0]
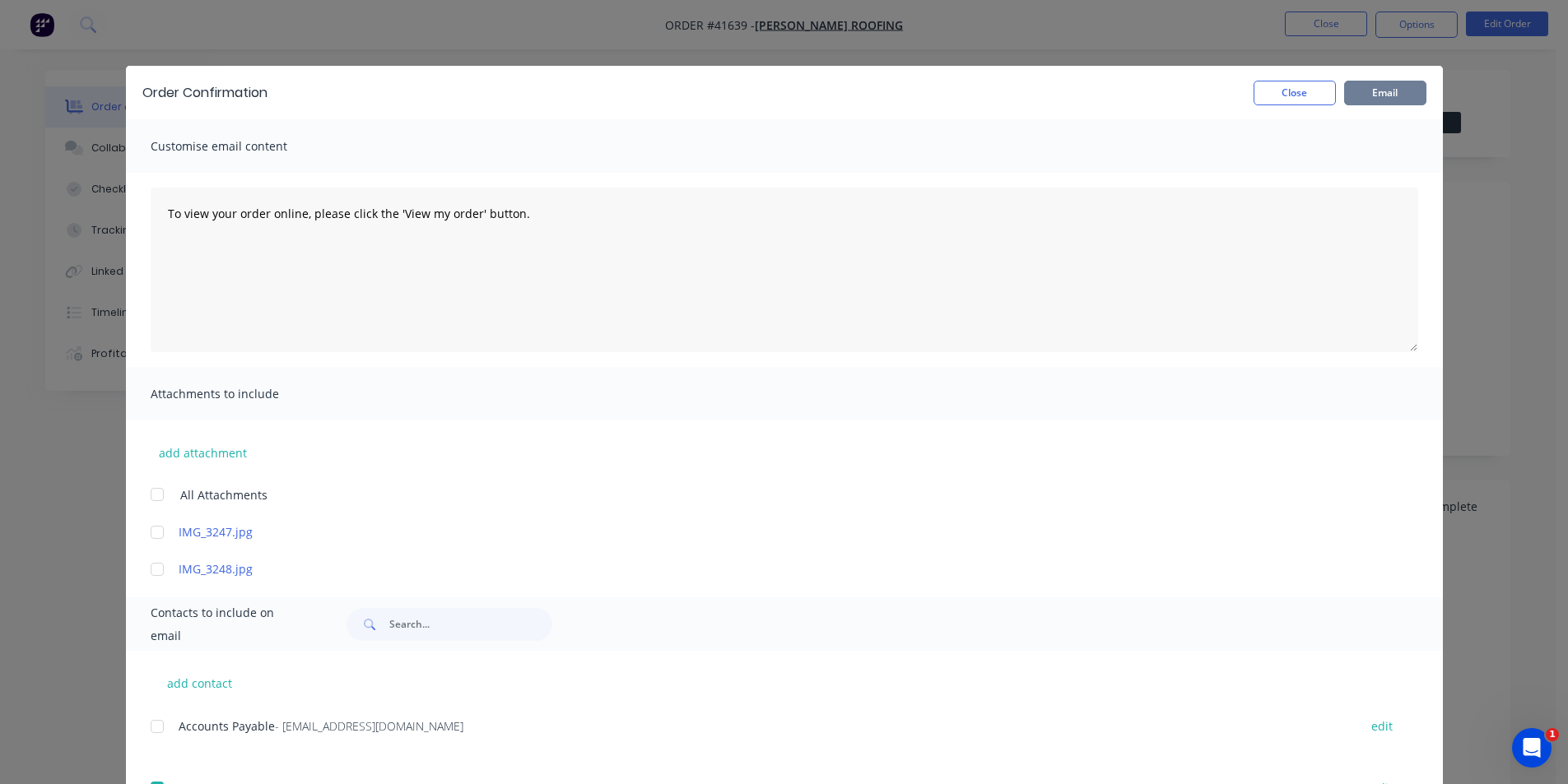
click at [1381, 96] on button "Email" at bounding box center [1385, 93] width 82 height 25
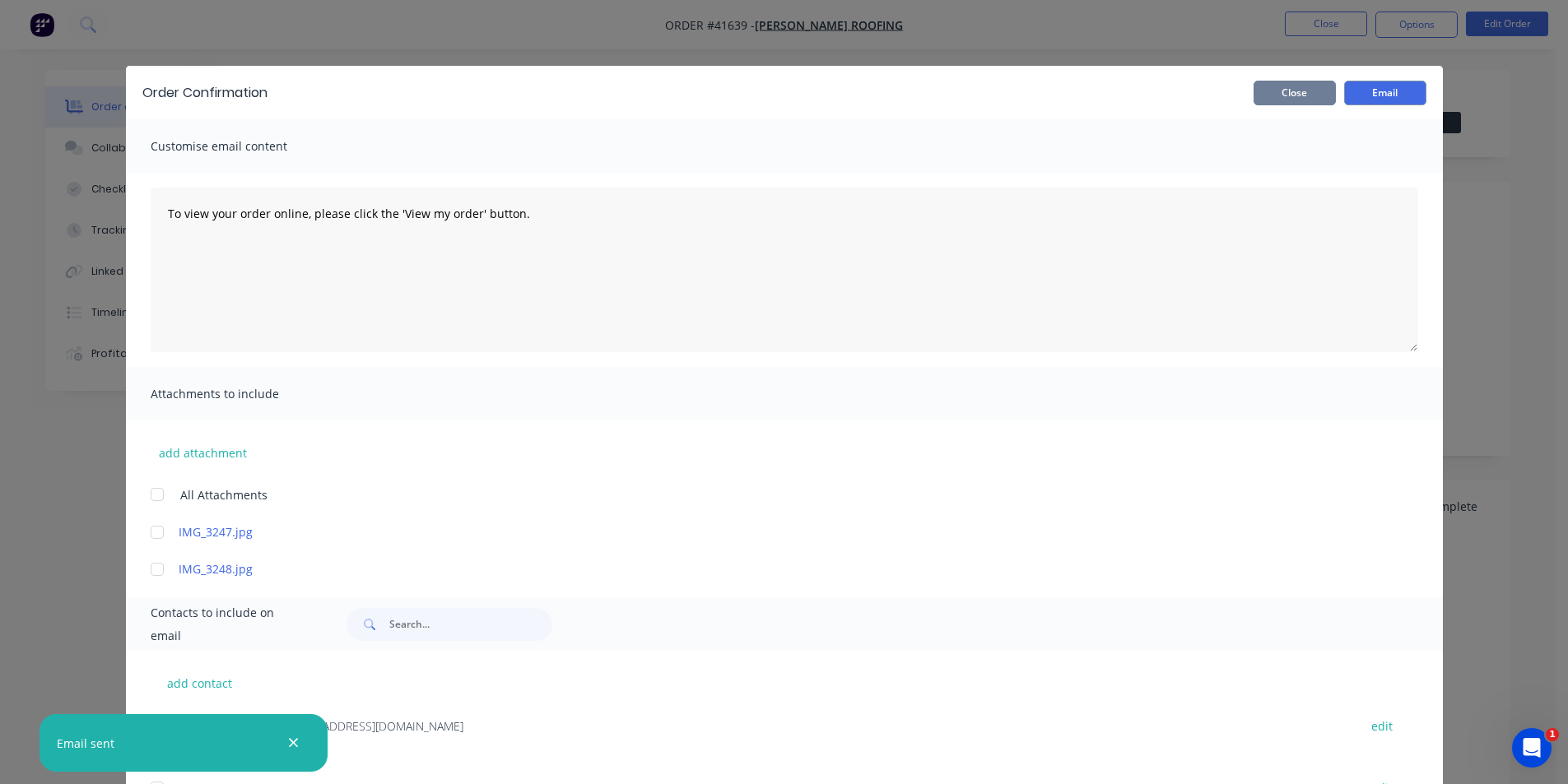
click at [1287, 95] on button "Close" at bounding box center [1294, 93] width 82 height 25
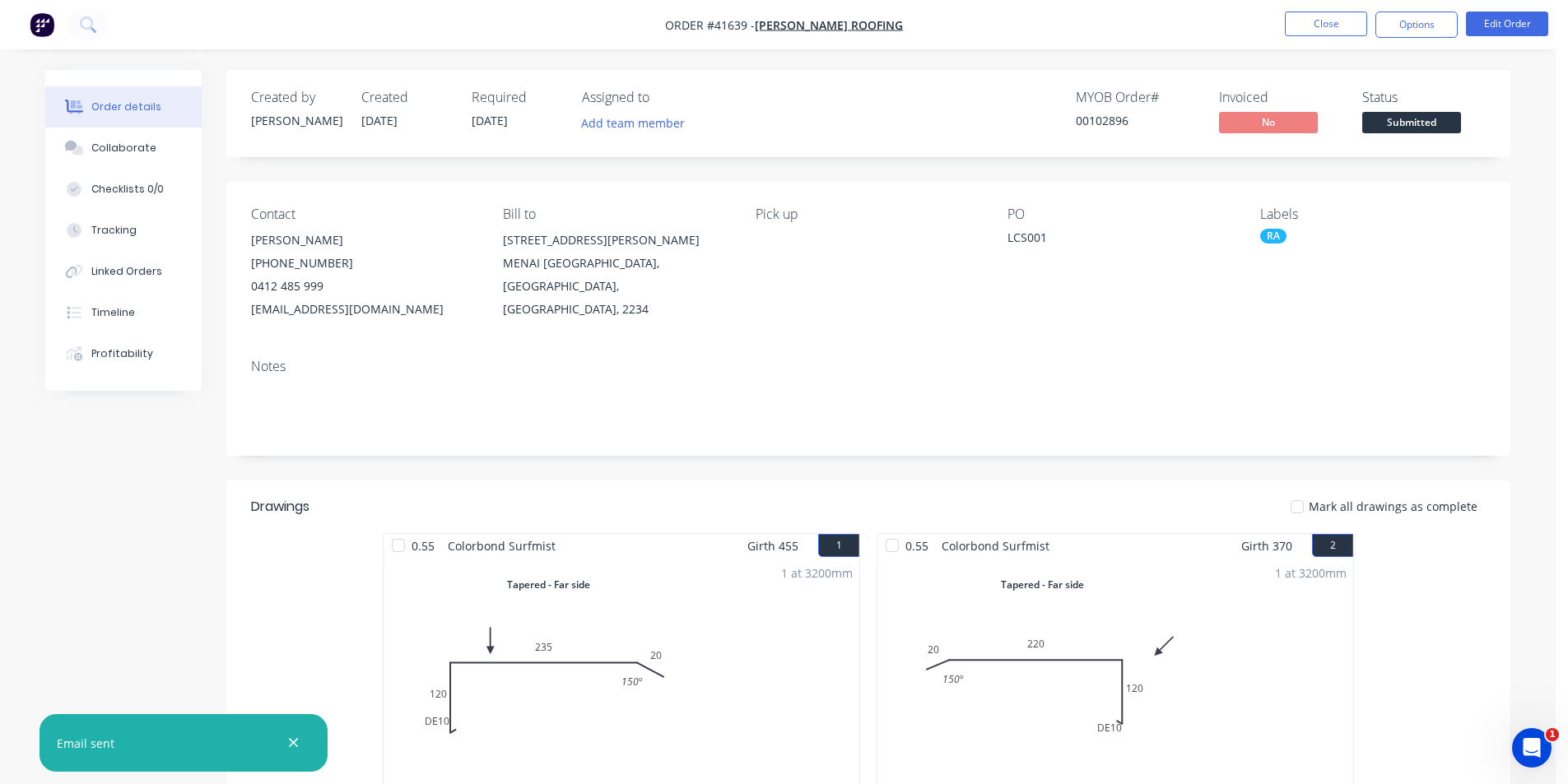
click at [1240, 48] on nav "Order #41639 - [PERSON_NAME] Roofing Close Options Edit Order" at bounding box center [784, 24] width 1568 height 49
click at [1320, 29] on button "Close" at bounding box center [1326, 24] width 82 height 25
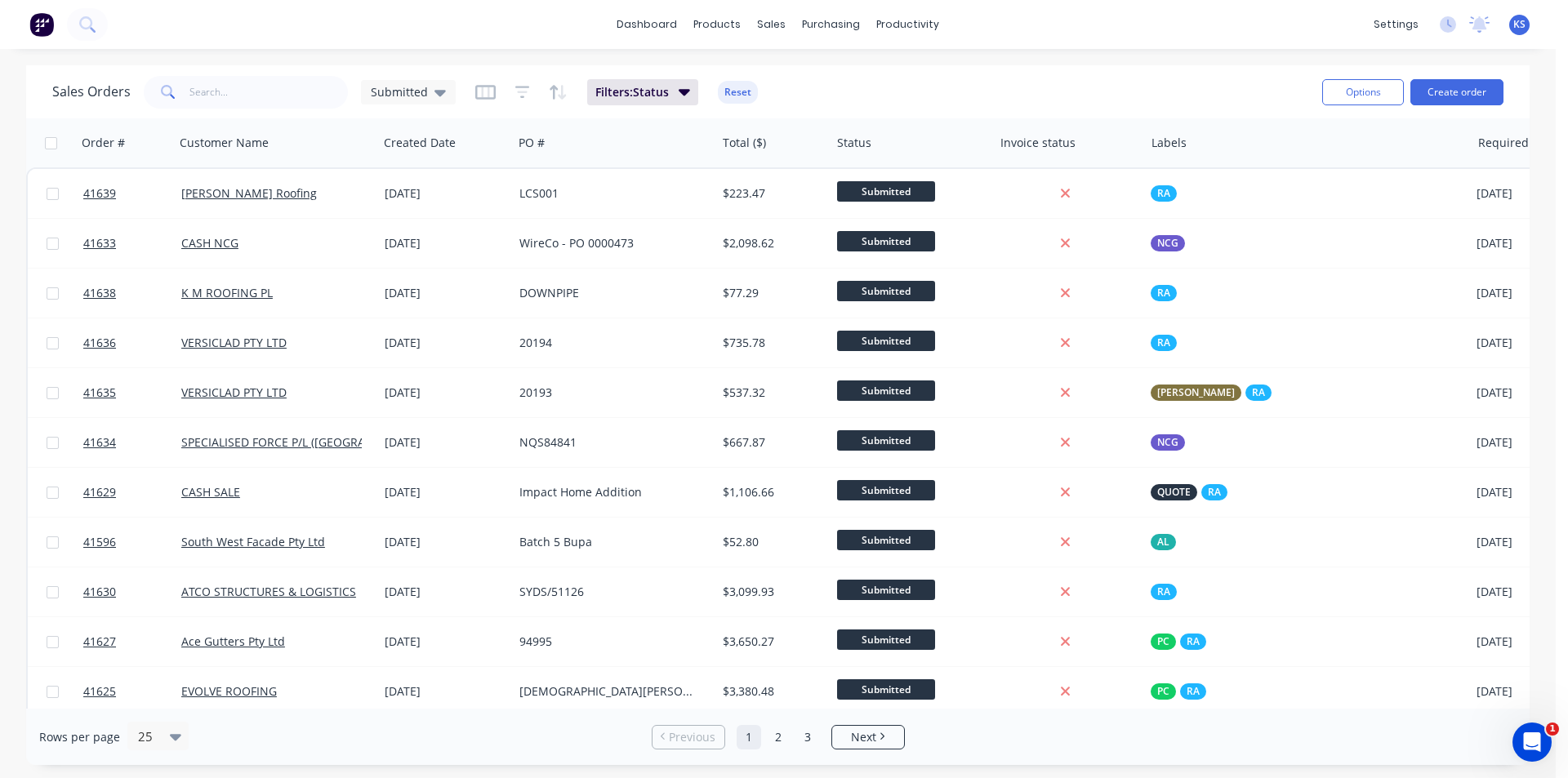
click at [1135, 92] on div "Sales Orders Submitted Filters: Status Reset" at bounding box center [680, 91] width 1257 height 40
click at [1135, 91] on div "Sales Orders Submitted Filters: Status Reset" at bounding box center [680, 91] width 1257 height 40
click at [715, 86] on div "Filters: Status Reset" at bounding box center [616, 92] width 282 height 26
click at [797, 77] on div "Product Catalogue" at bounding box center [789, 78] width 101 height 15
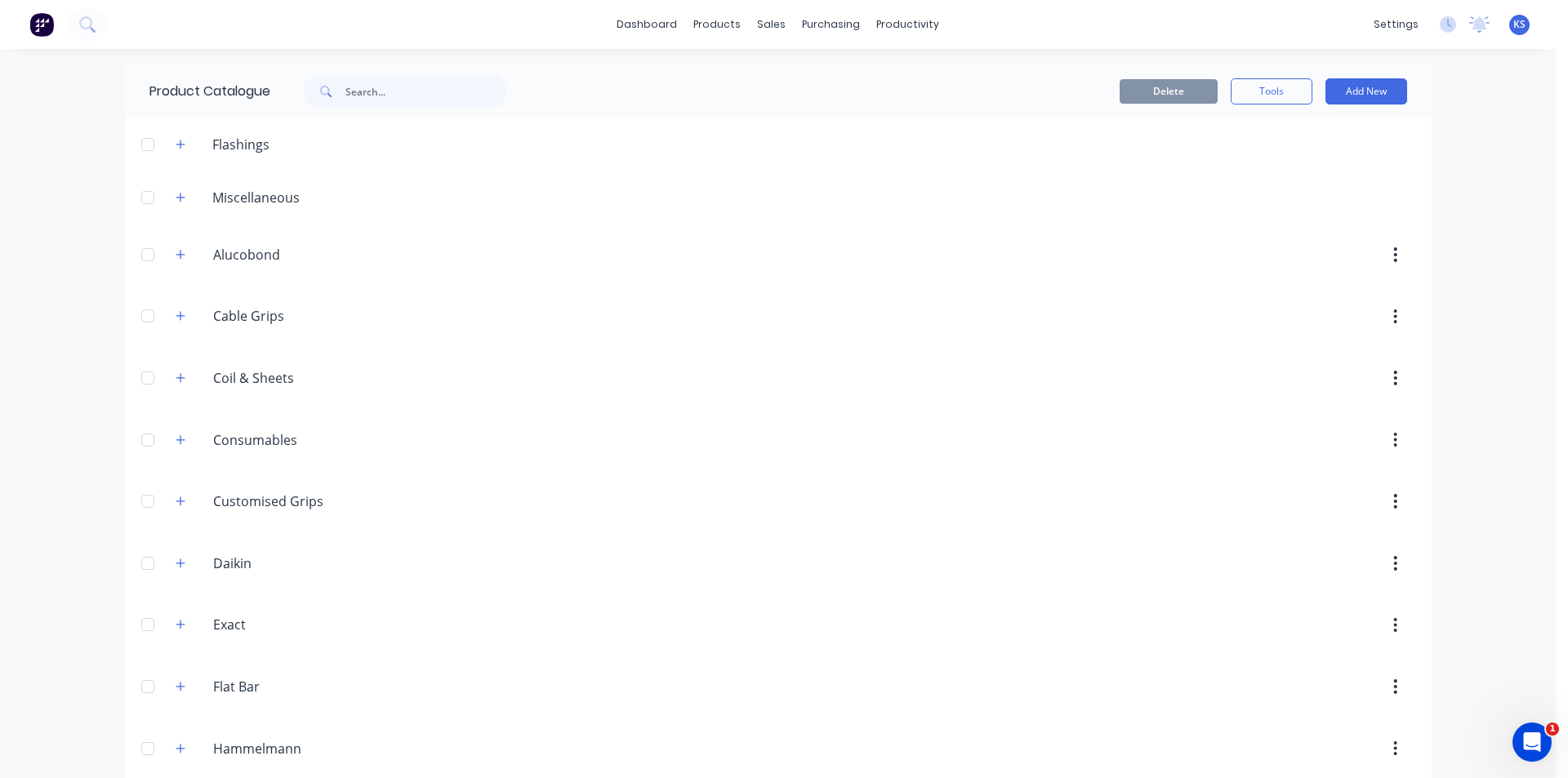
click at [175, 141] on icon "button" at bounding box center [180, 144] width 9 height 9
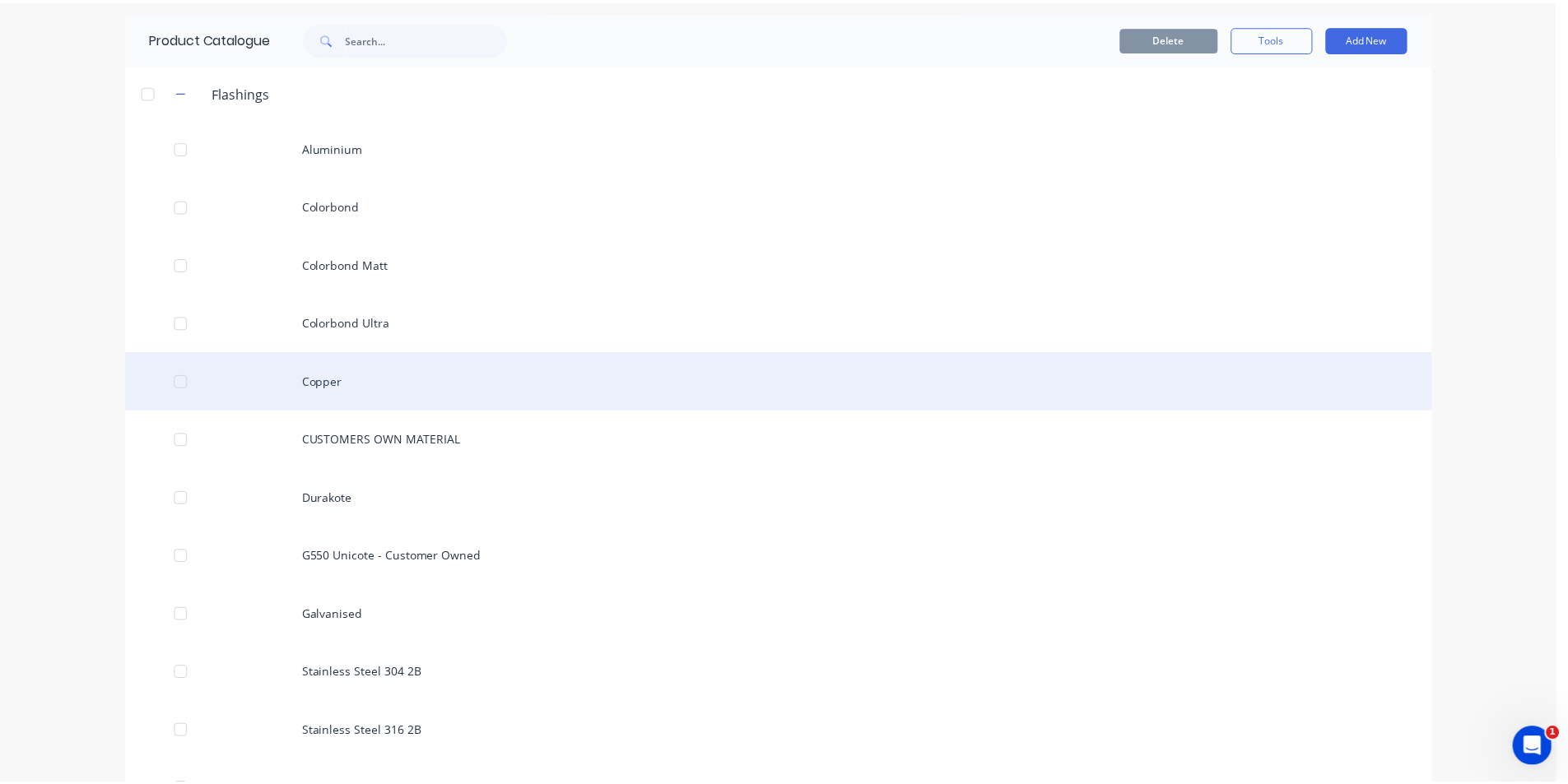
scroll to position [82, 0]
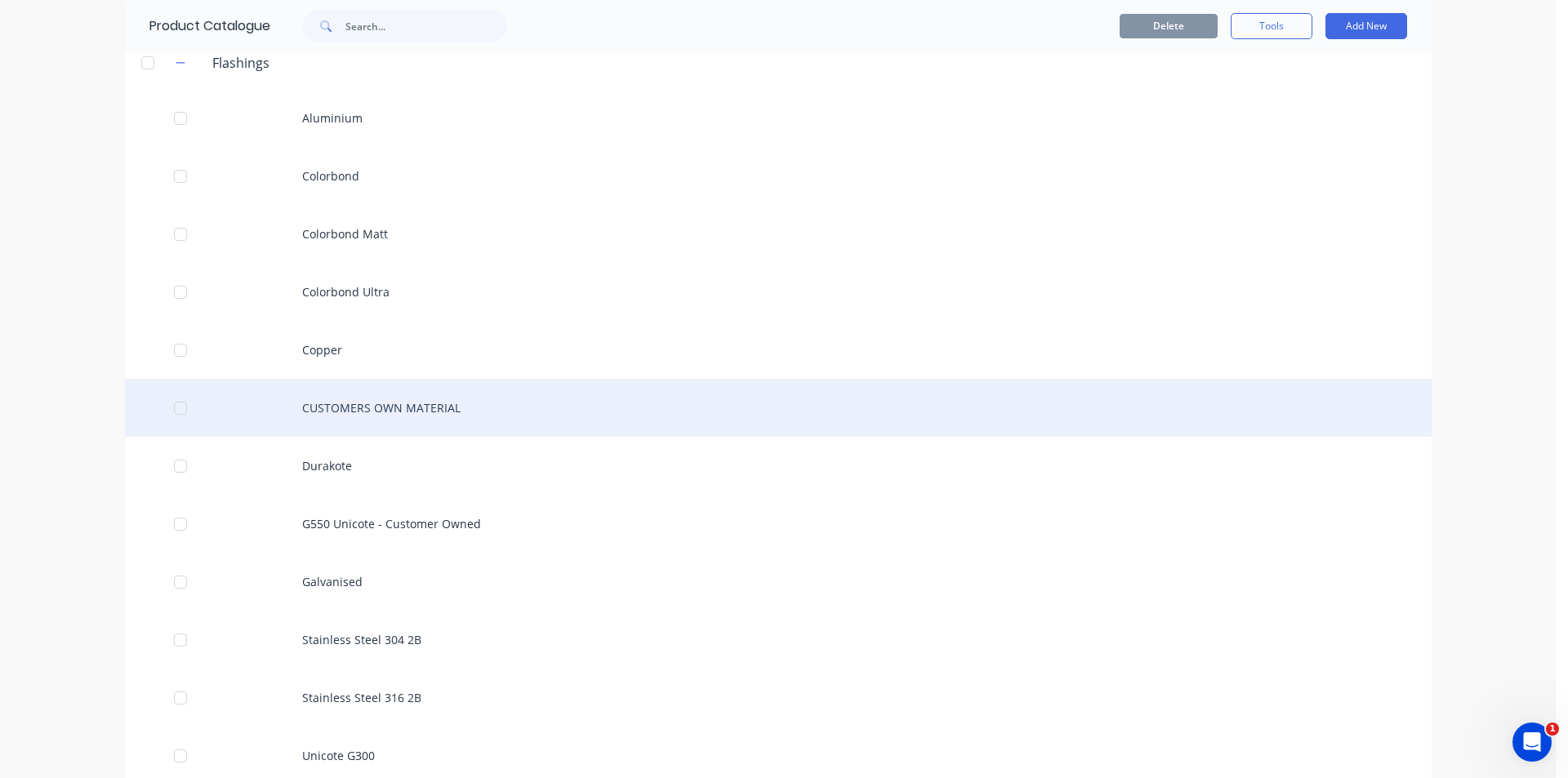
click at [428, 412] on div "CUSTOMERS OWN MATERIAL" at bounding box center [778, 408] width 1307 height 58
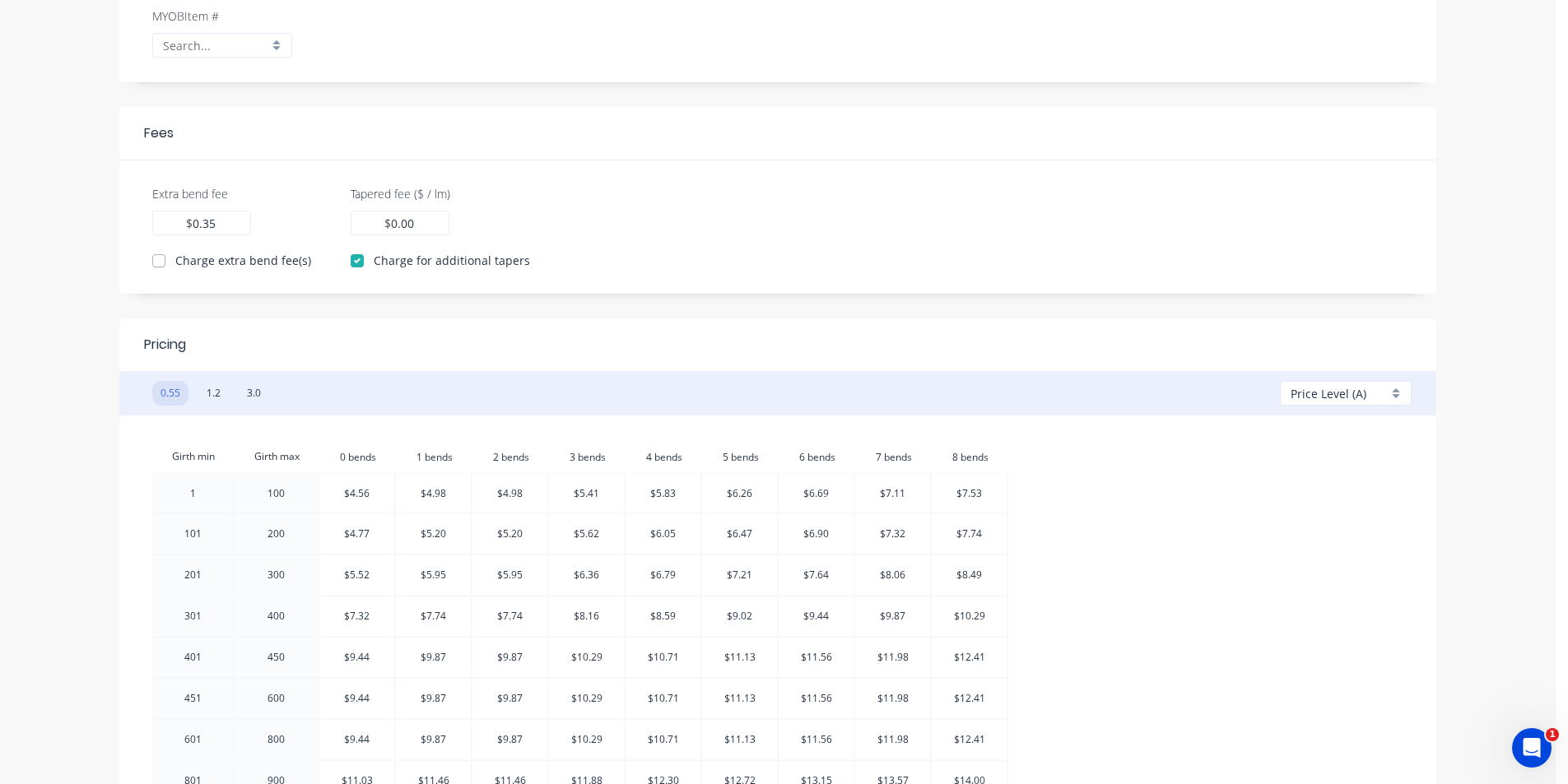
scroll to position [411, 0]
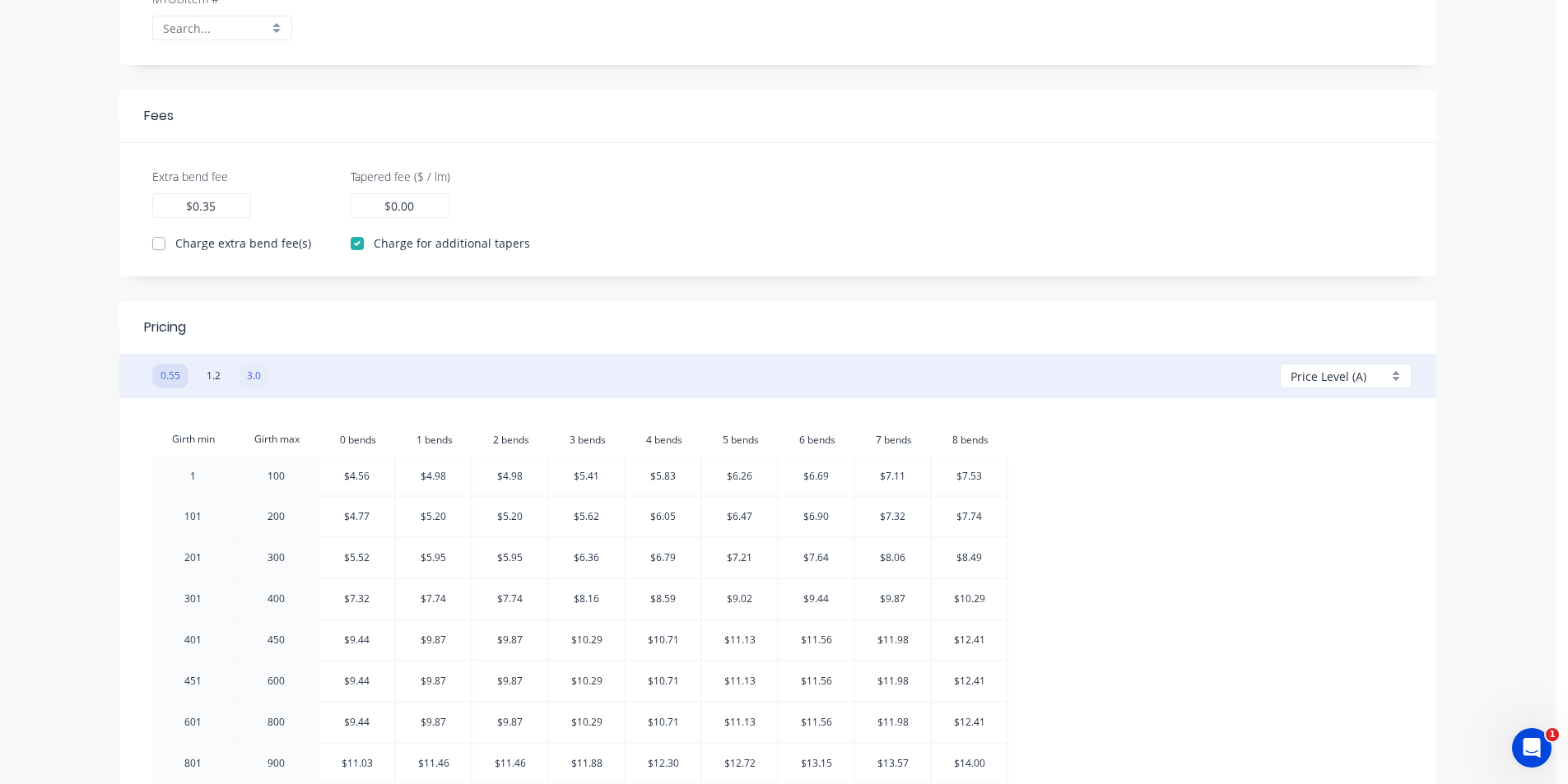
click at [258, 377] on button "3.0" at bounding box center [254, 376] width 31 height 25
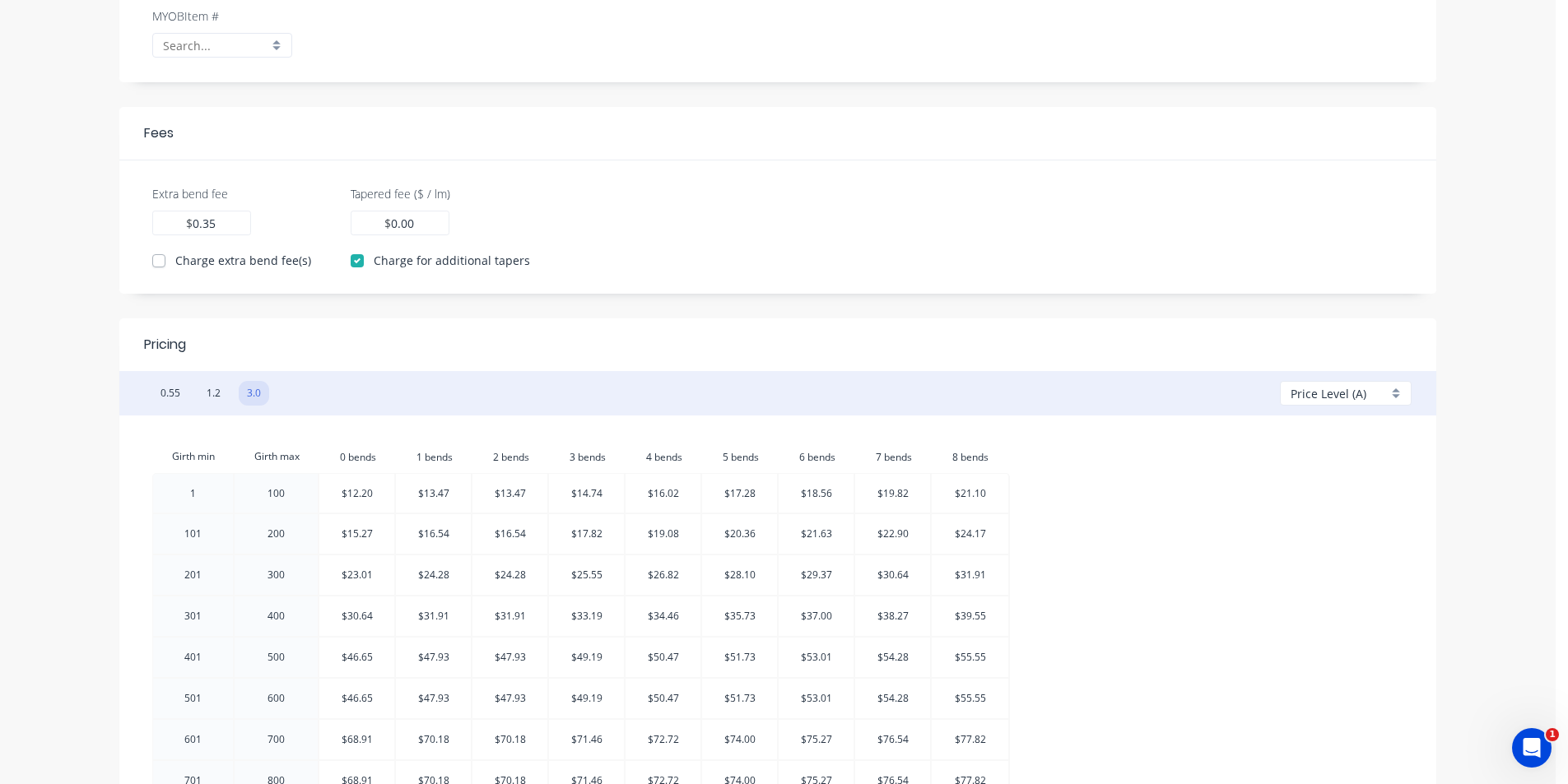
scroll to position [0, 0]
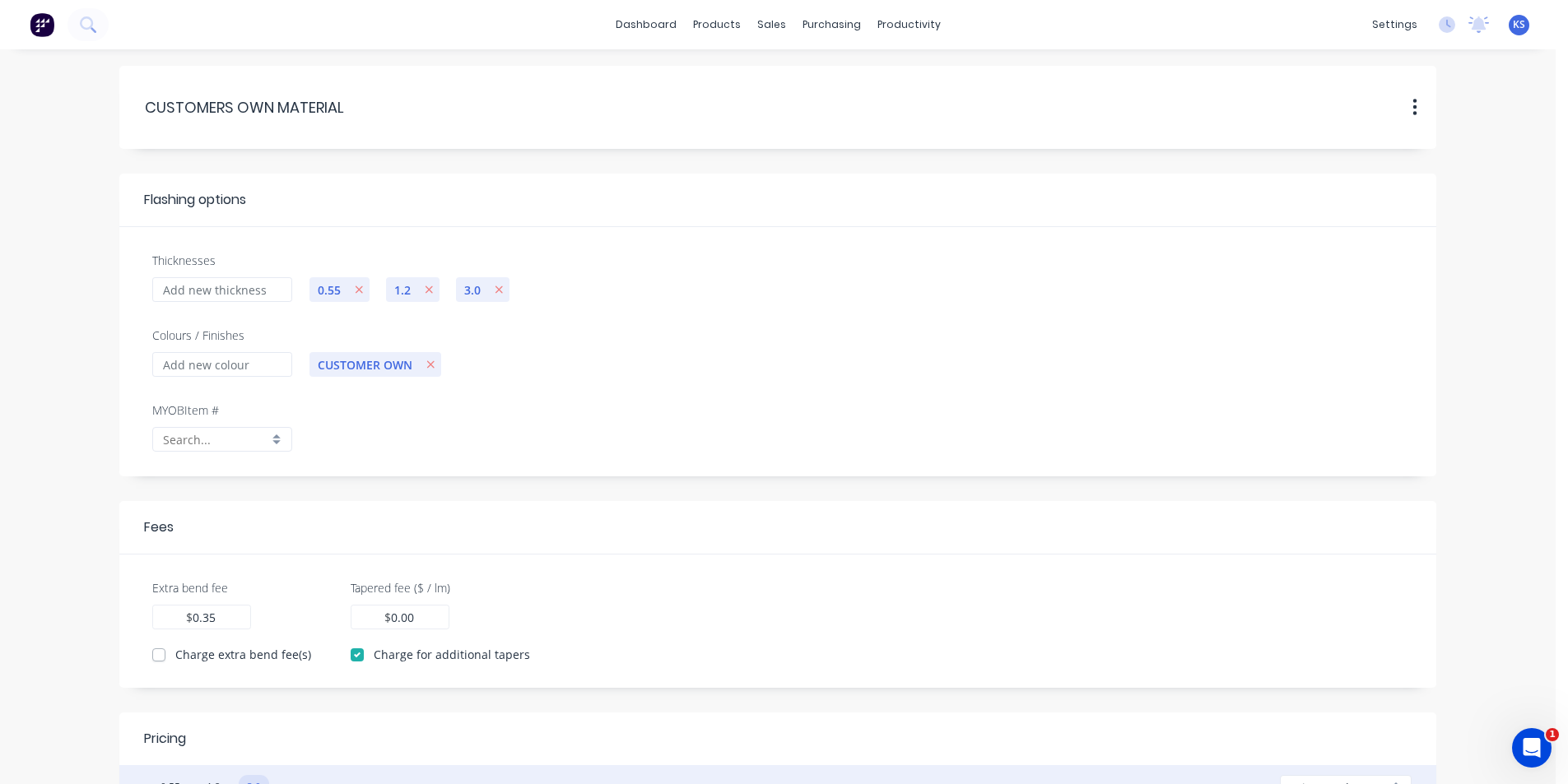
click at [1098, 112] on div "CUSTOMERS.OWN.MATERIAL CUSTOMERS OWN MATERIAL Duplicate Delete" at bounding box center [778, 107] width 1268 height 50
click at [821, 94] on link "Sales Orders" at bounding box center [857, 78] width 218 height 33
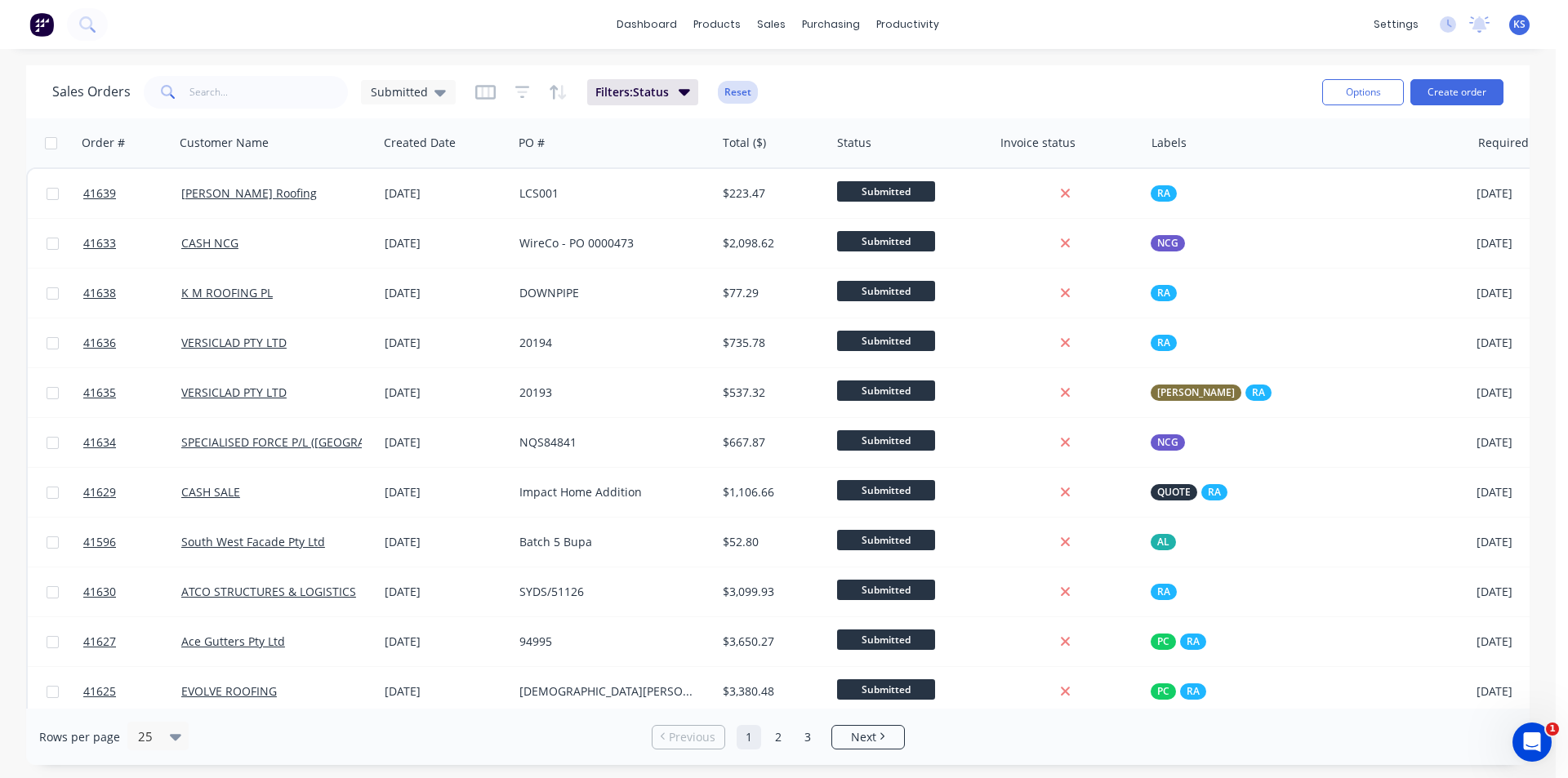
click at [737, 100] on button "Reset" at bounding box center [738, 92] width 40 height 23
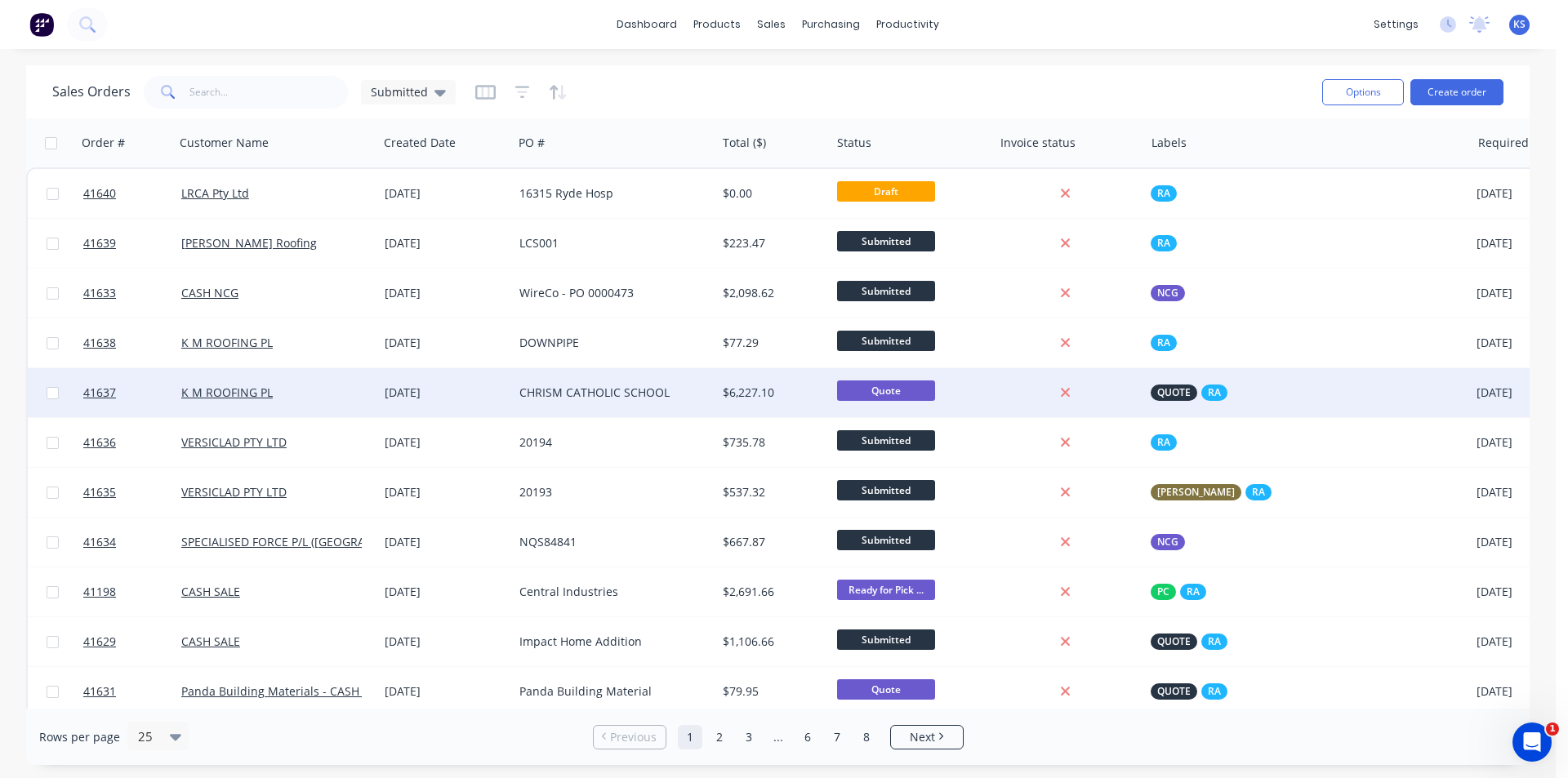
click at [545, 393] on div "CHRISM CATHOLIC SCHOOL" at bounding box center [610, 393] width 181 height 16
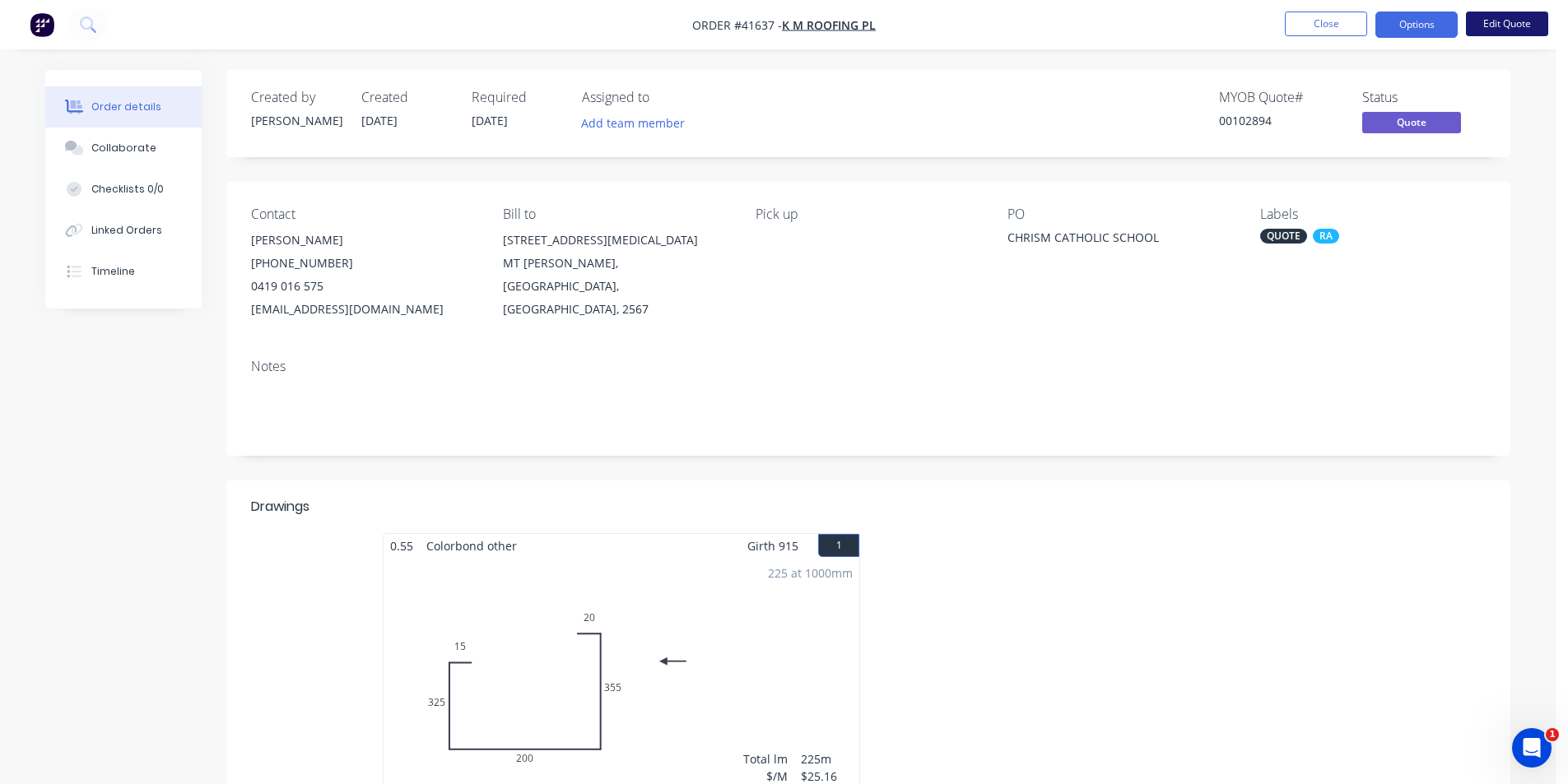
click at [1496, 24] on button "Edit Quote" at bounding box center [1507, 24] width 82 height 25
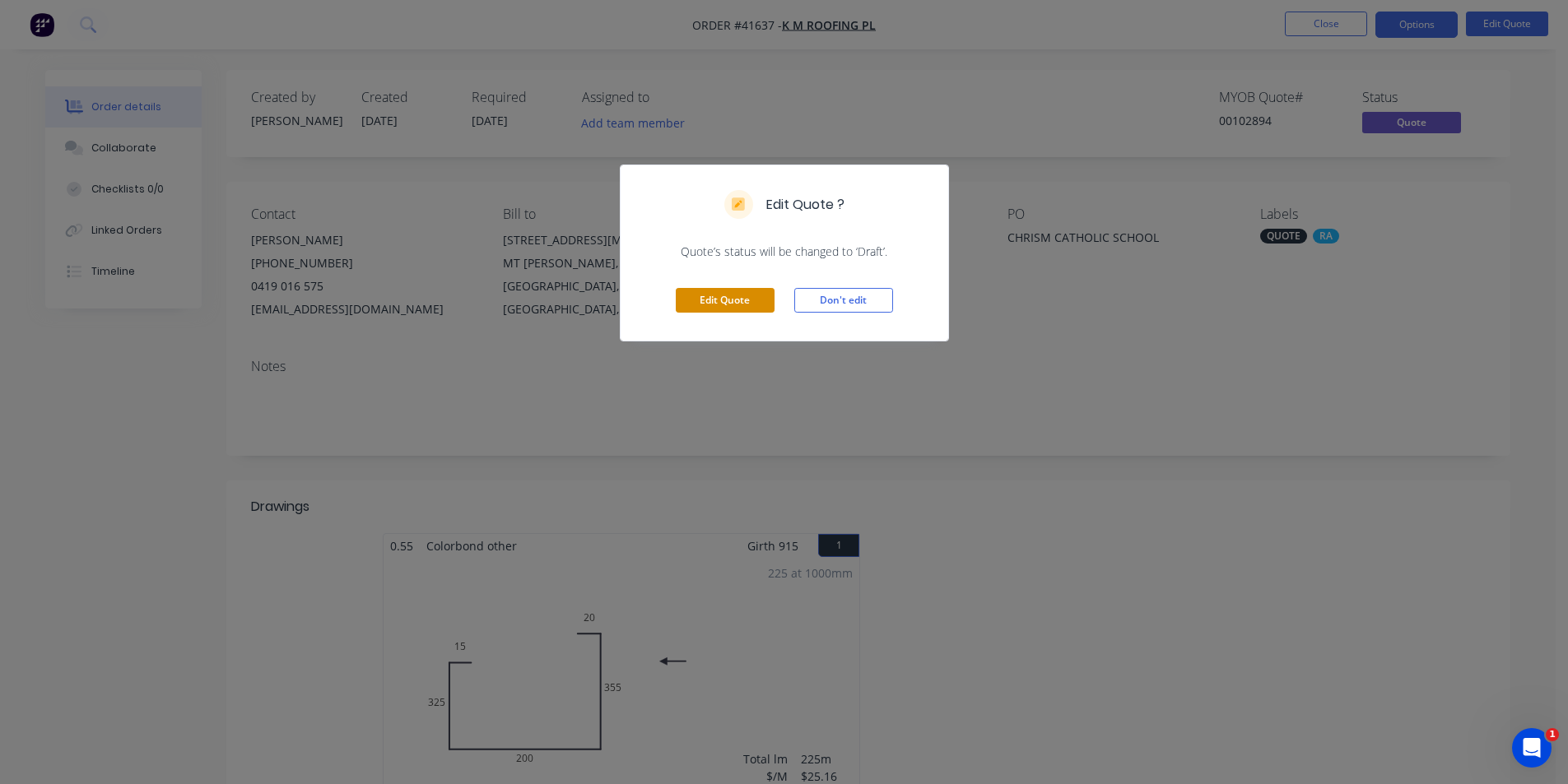
click at [742, 301] on button "Edit Quote" at bounding box center [725, 300] width 99 height 25
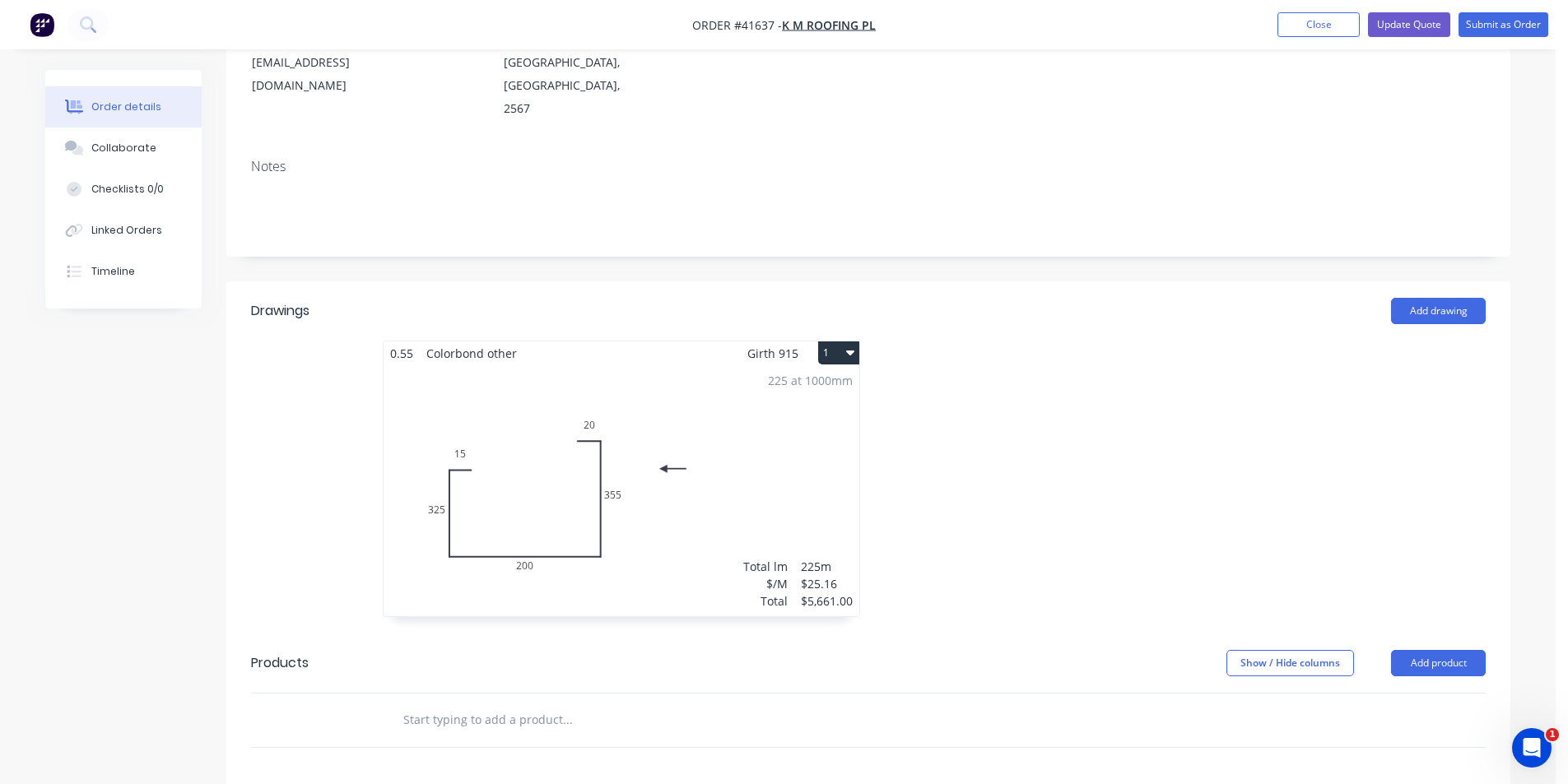
scroll to position [246, 0]
click at [850, 352] on icon "button" at bounding box center [850, 354] width 8 height 5
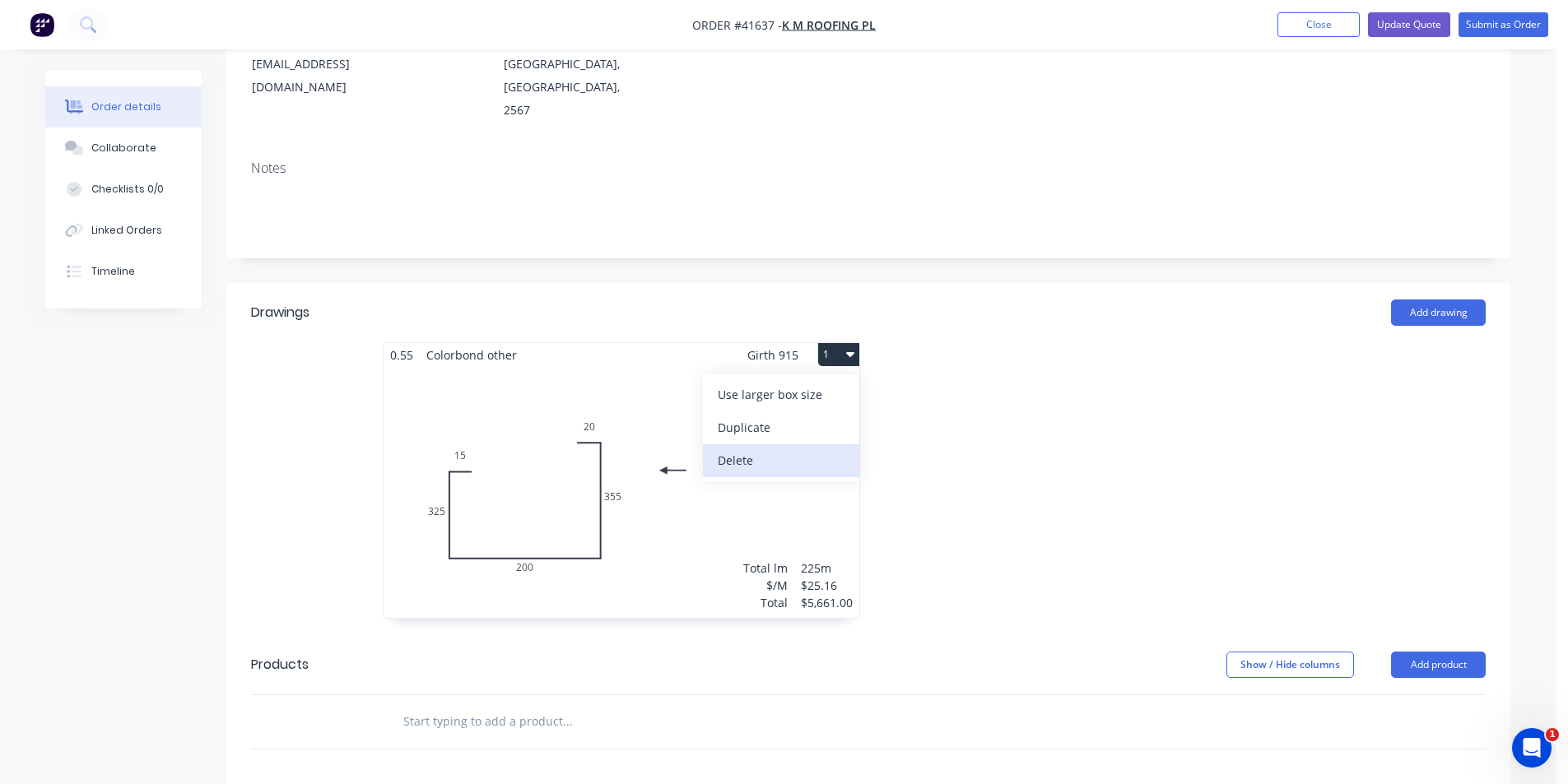
click at [819, 448] on div "Delete" at bounding box center [781, 460] width 127 height 24
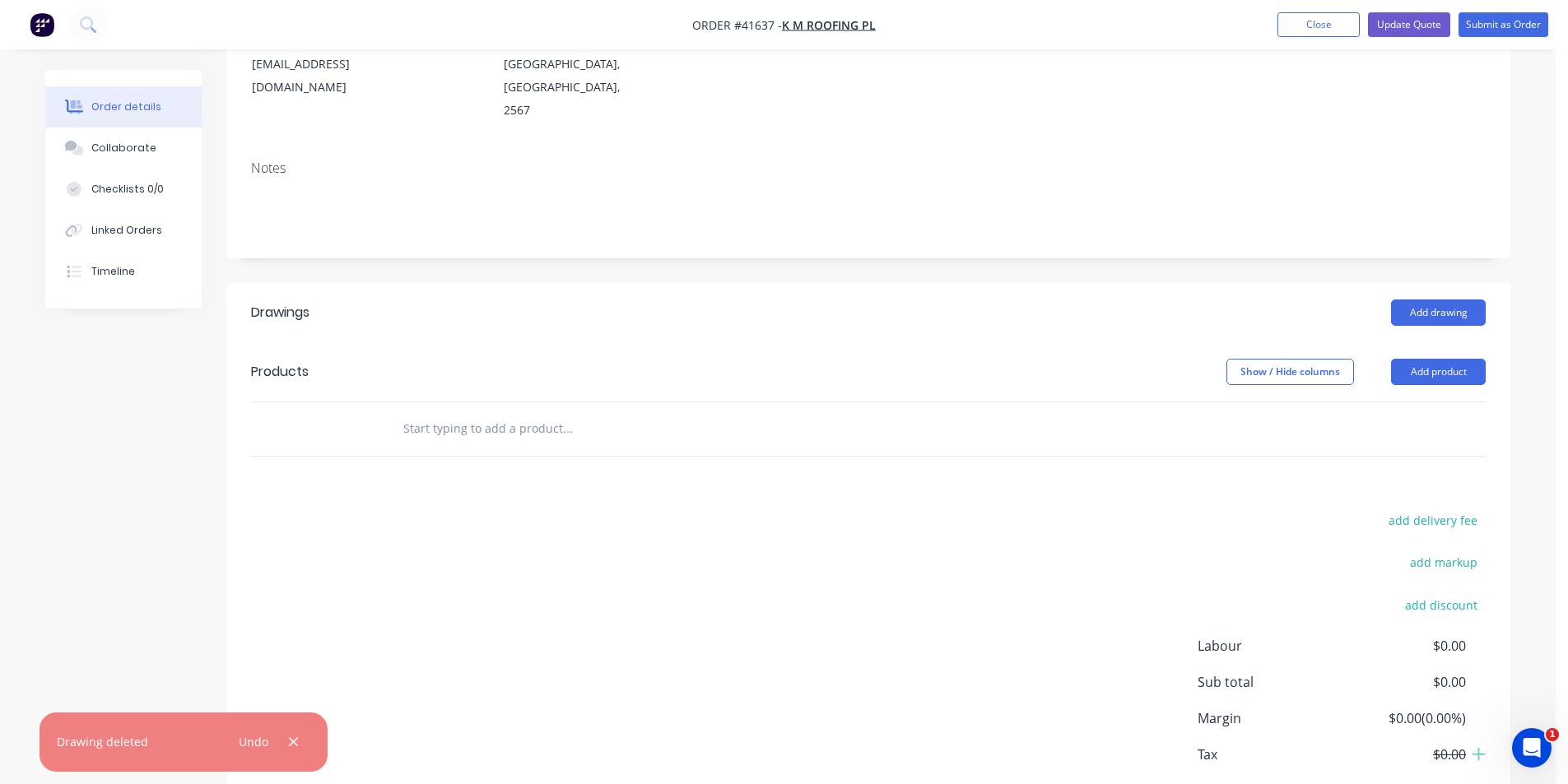
click at [875, 451] on div "Drawings Add drawing Products Show / Hide columns Add product add delivery fee …" at bounding box center [868, 567] width 1284 height 568
click at [1429, 358] on button "Add product" at bounding box center [1439, 372] width 95 height 27
click at [1404, 402] on div "Product catalogue" at bounding box center [1407, 413] width 127 height 24
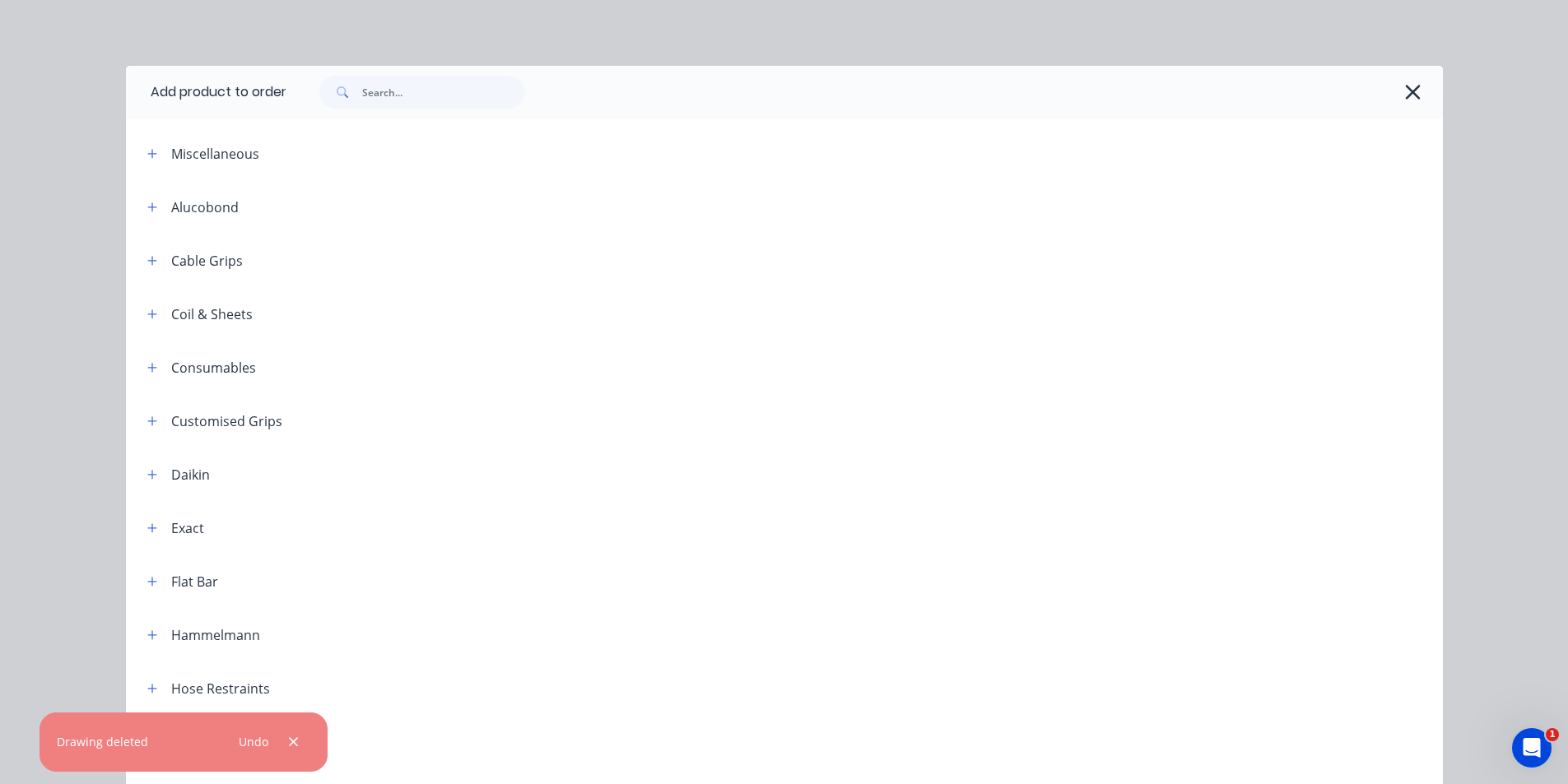
click at [470, 111] on div at bounding box center [864, 91] width 1156 height 52
click at [463, 104] on input "text" at bounding box center [443, 92] width 163 height 33
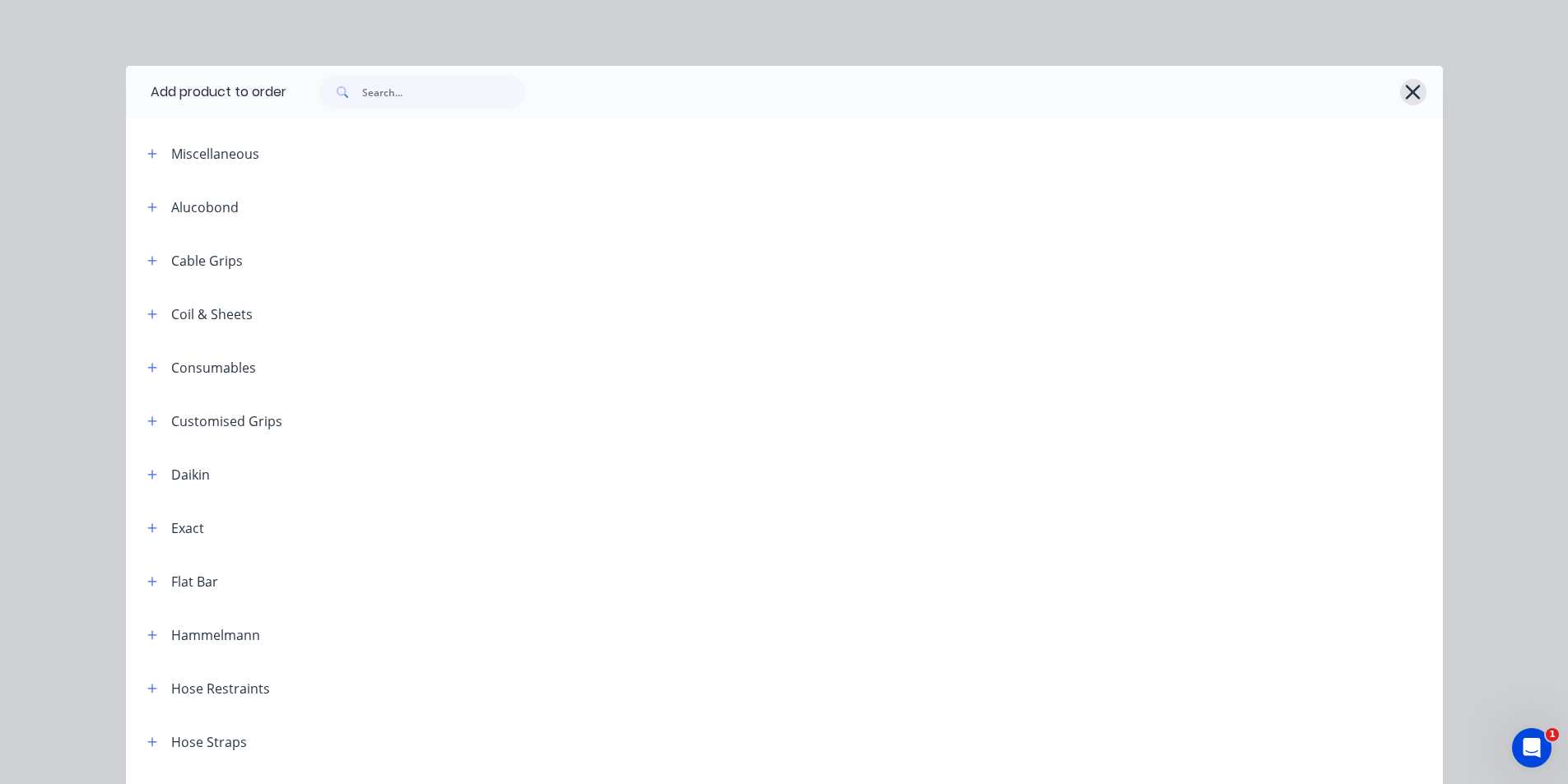
click at [1404, 91] on icon "button" at bounding box center [1413, 92] width 17 height 23
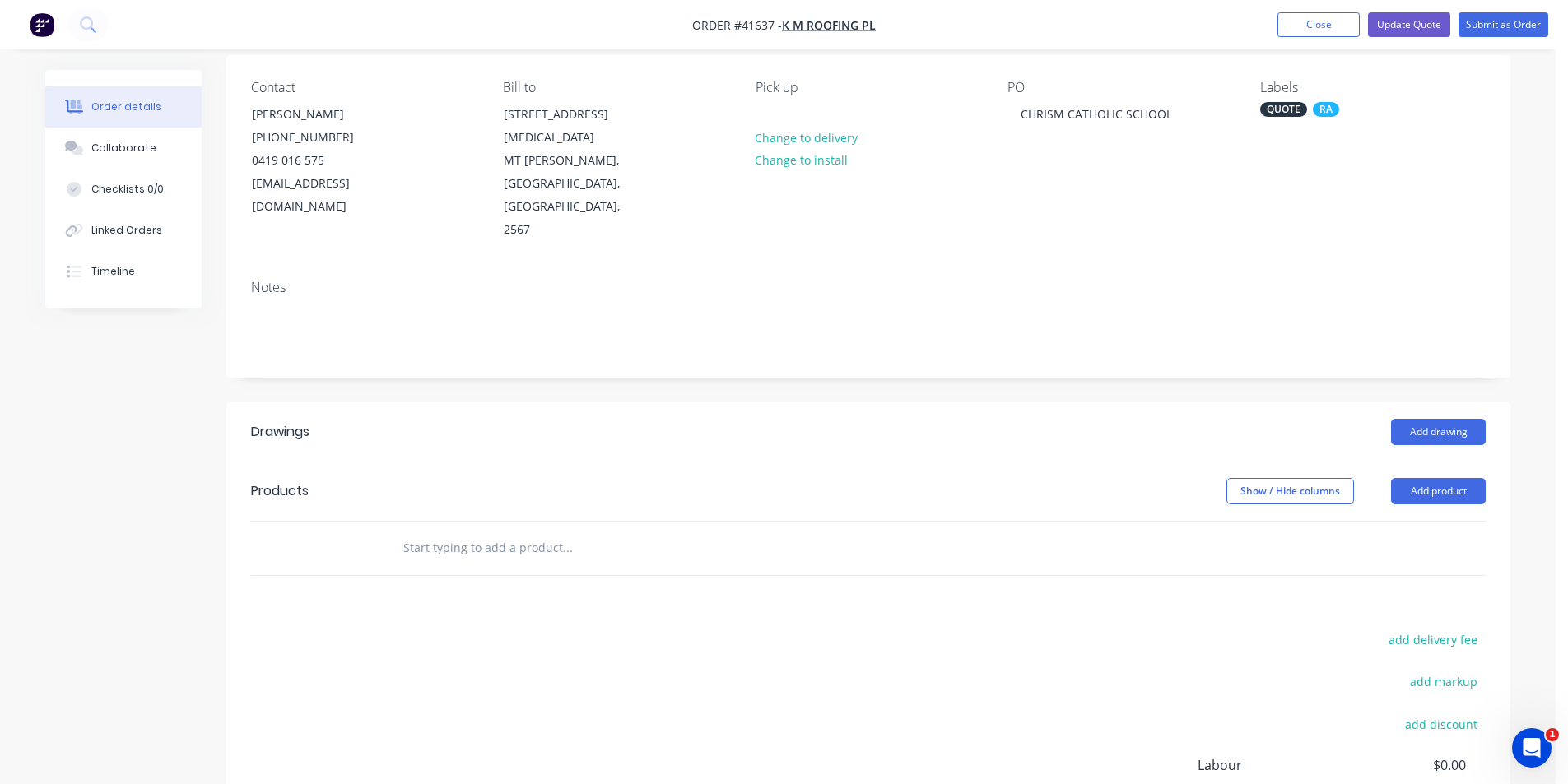
scroll to position [0, 0]
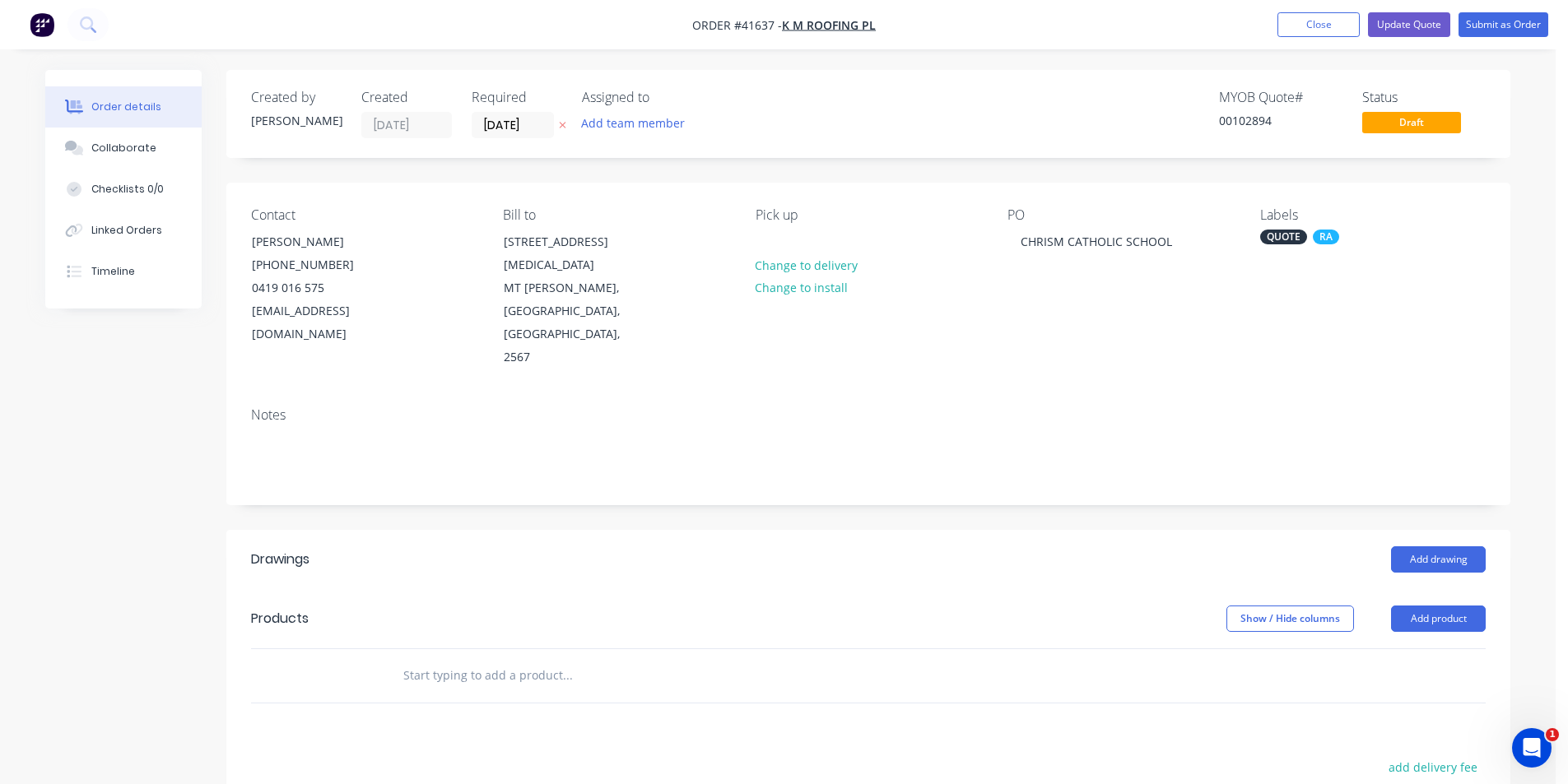
click at [993, 139] on div "Created by [PERSON_NAME] Created [DATE] Required [DATE] Assigned to Add team me…" at bounding box center [868, 114] width 1284 height 88
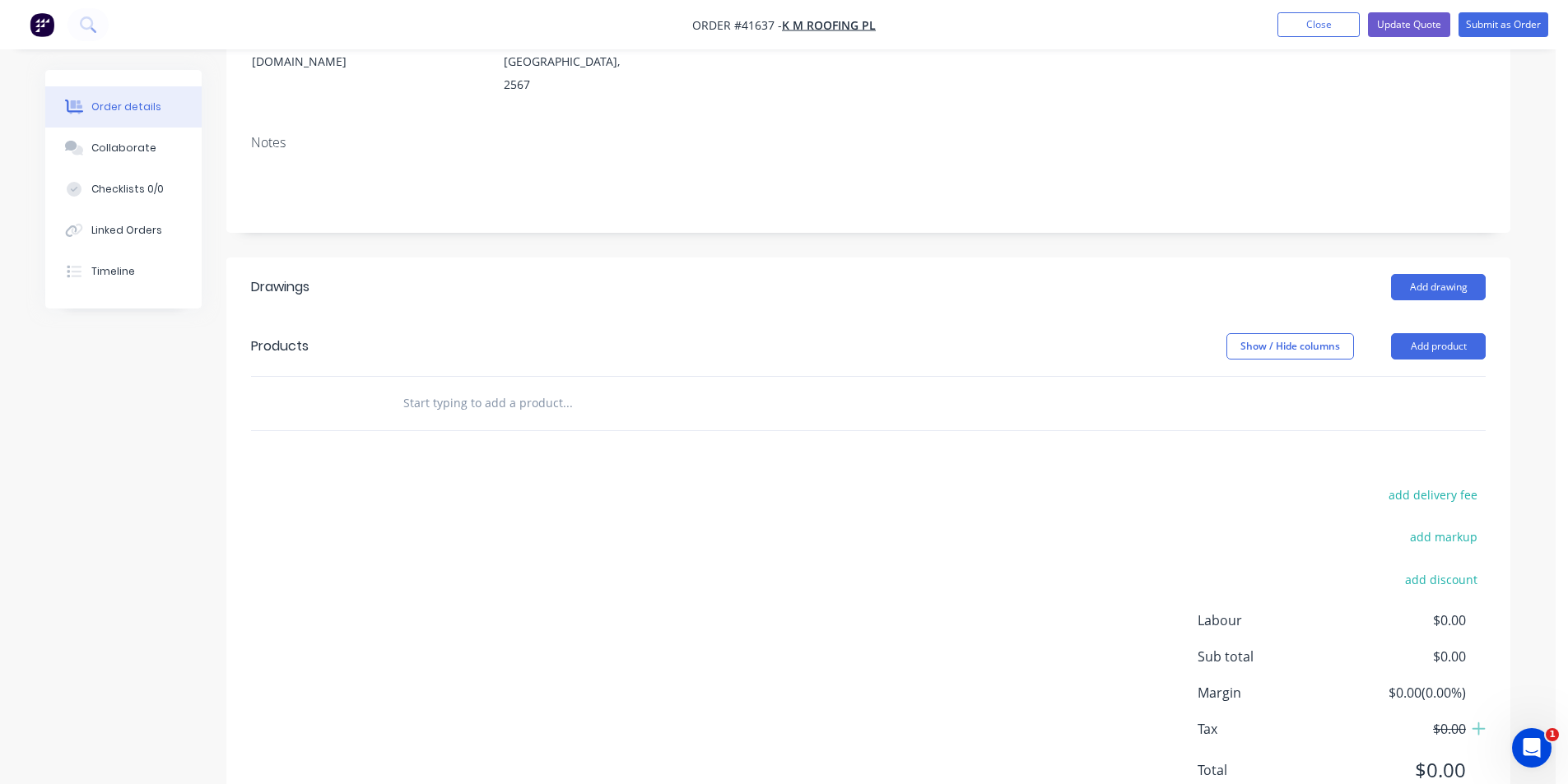
scroll to position [293, 0]
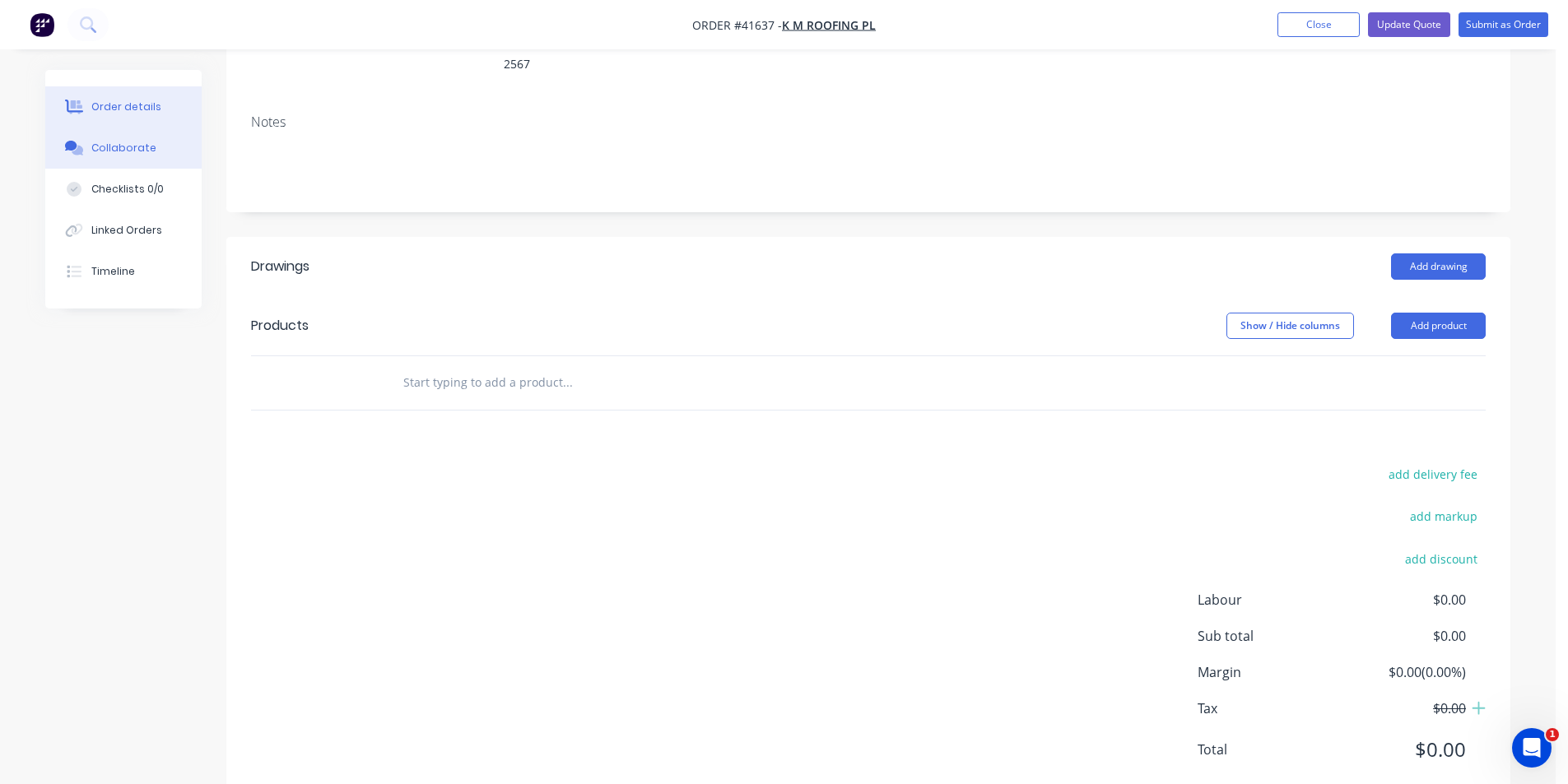
click at [139, 155] on button "Collaborate" at bounding box center [124, 149] width 156 height 41
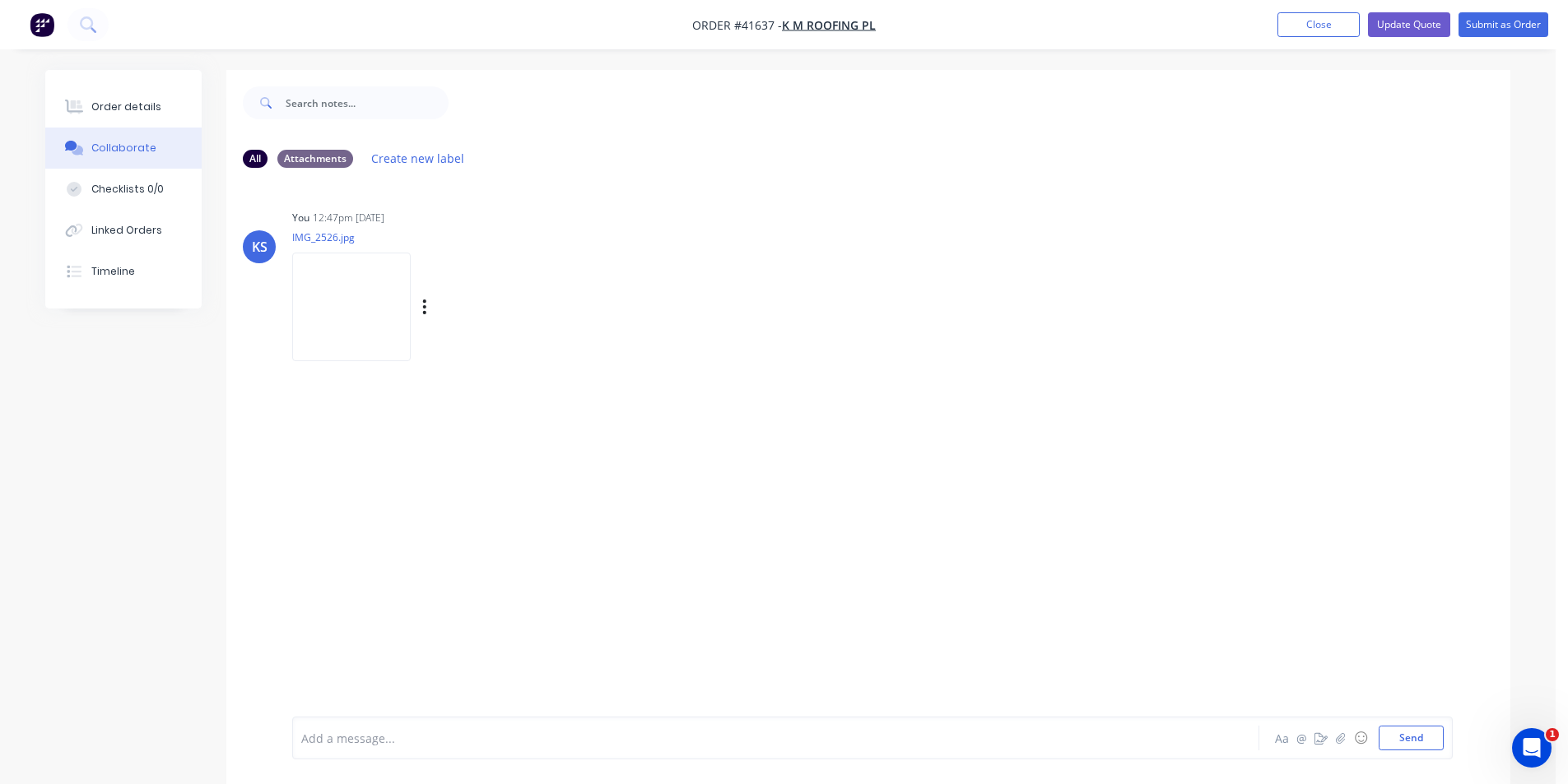
click at [344, 304] on img at bounding box center [351, 306] width 119 height 108
click at [147, 104] on div "Order details" at bounding box center [126, 107] width 70 height 15
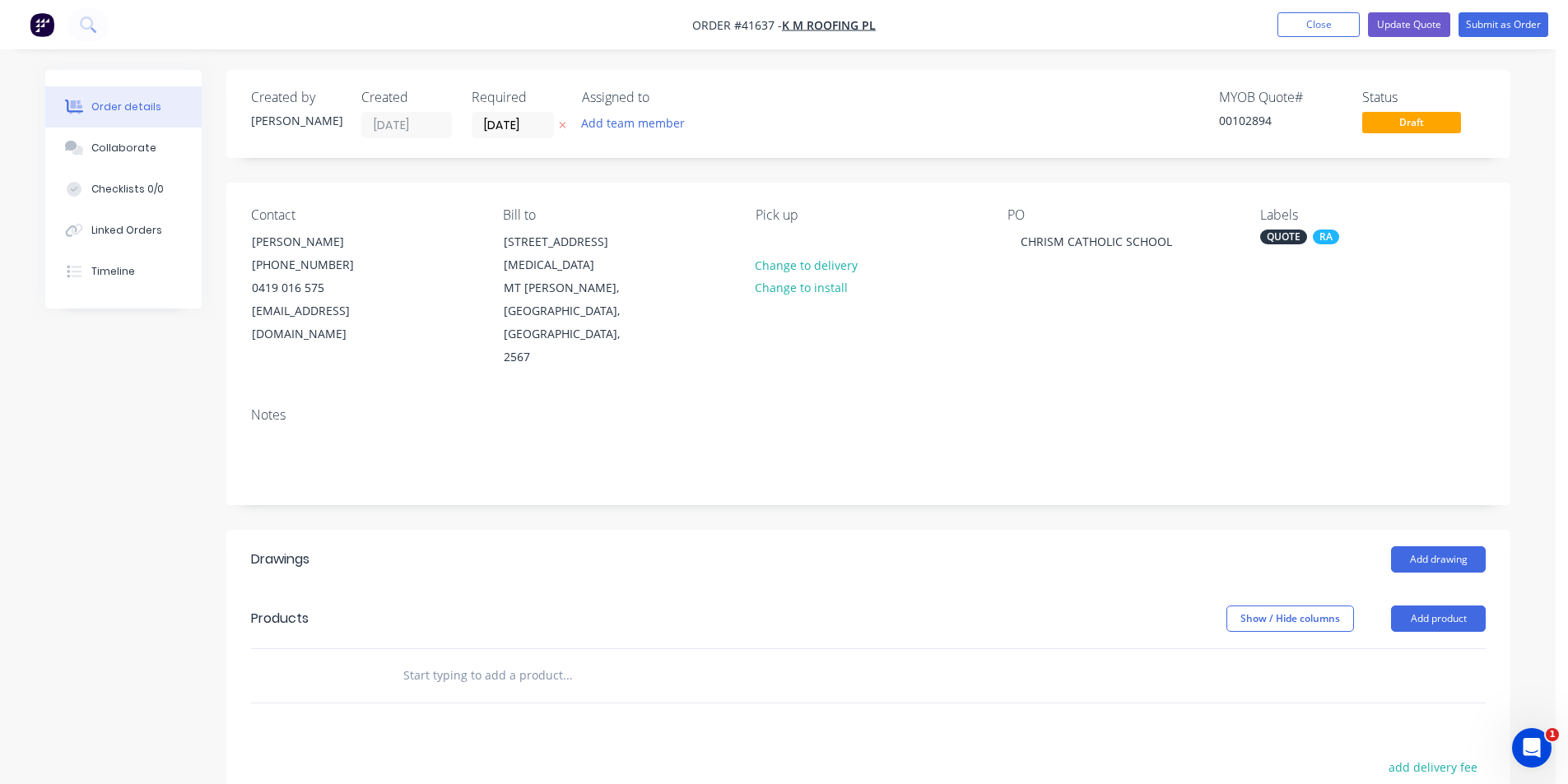
click at [836, 93] on div "MYOB Quote # 00102894 Status Draft" at bounding box center [1116, 114] width 739 height 49
click at [984, 71] on div "Created by [PERSON_NAME] Created [DATE] Required [DATE] Assigned to Add team me…" at bounding box center [868, 114] width 1284 height 88
click at [894, 108] on div "MYOB Quote # 00102894 Status Draft" at bounding box center [1116, 114] width 739 height 49
click at [962, 50] on div "Order details Collaborate Checklists 0/0 Linked Orders Timeline Order details C…" at bounding box center [778, 562] width 1556 height 1123
click at [945, 102] on div "MYOB Quote # 00102894 Status Draft" at bounding box center [1116, 114] width 739 height 49
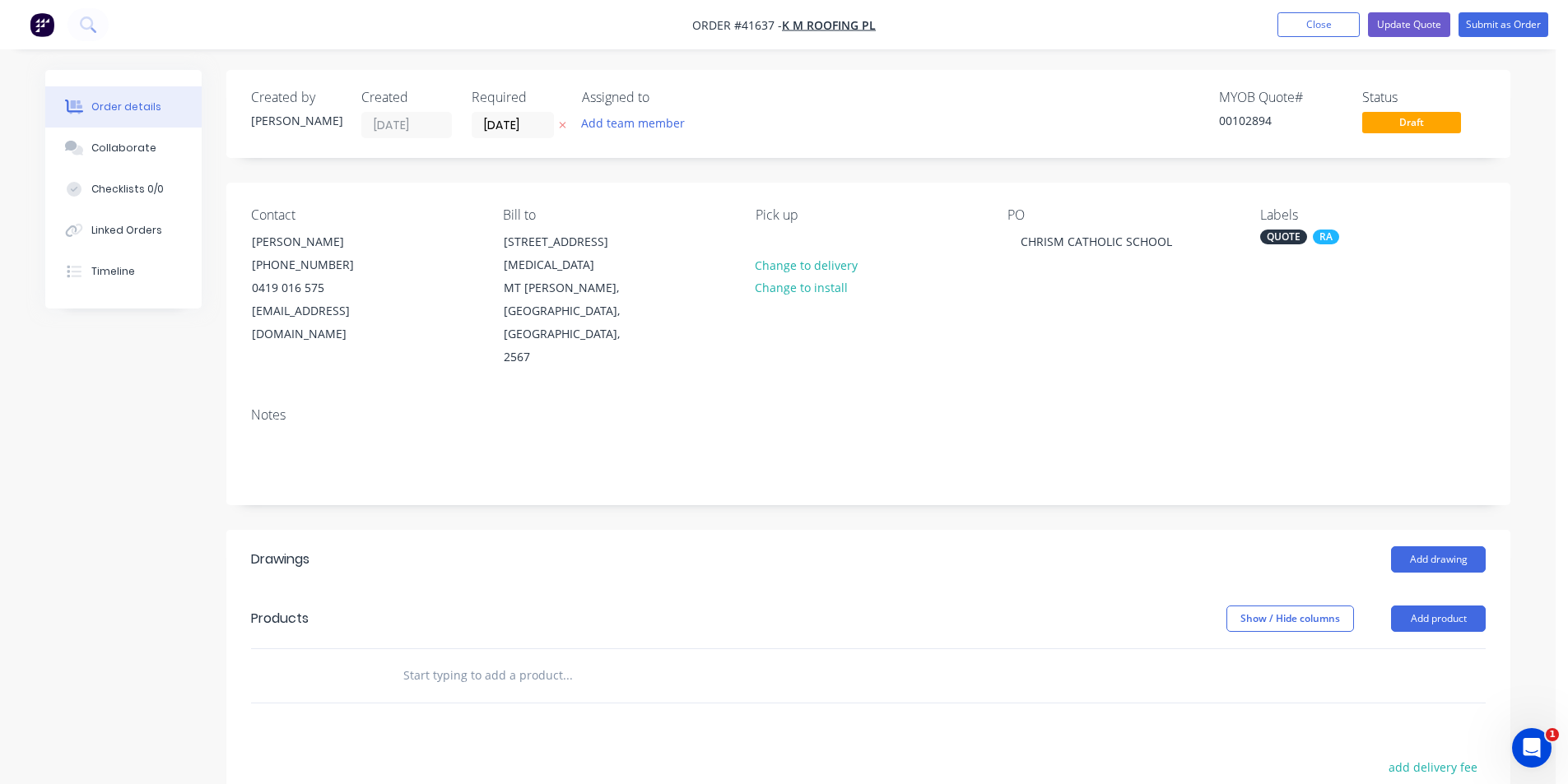
click at [1120, 92] on div "MYOB Quote # 00102894 Status Draft" at bounding box center [1116, 114] width 739 height 49
click at [907, 46] on nav "Order #41637 - K M ROOFING PL Add product Close Update Quote Submit as Order" at bounding box center [784, 24] width 1568 height 49
click at [920, 92] on div "MYOB Quote # 00102894 Status Draft" at bounding box center [1116, 114] width 739 height 49
click at [1323, 24] on button "Close" at bounding box center [1318, 25] width 82 height 25
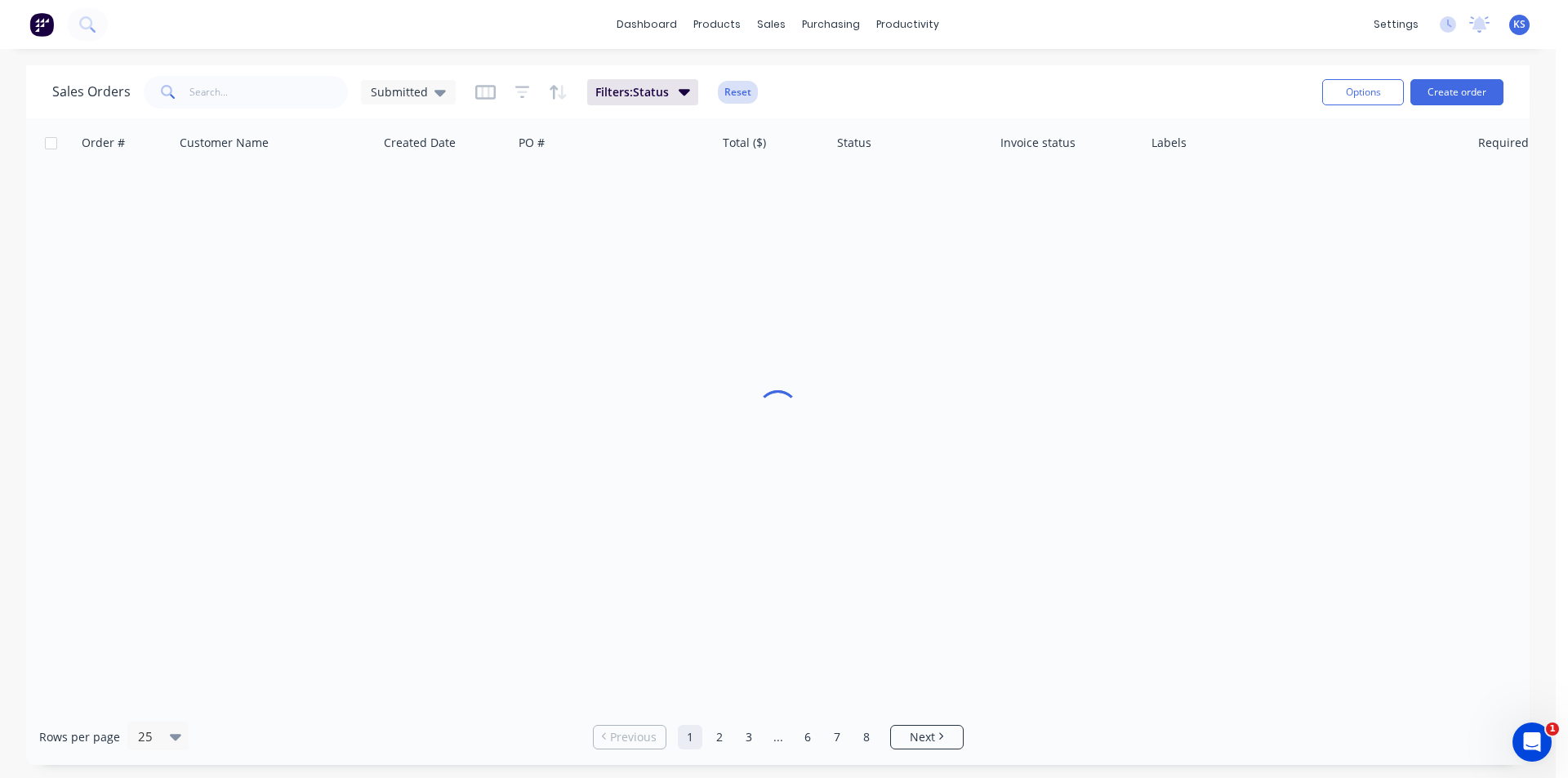
click at [726, 87] on button "Reset" at bounding box center [738, 92] width 40 height 23
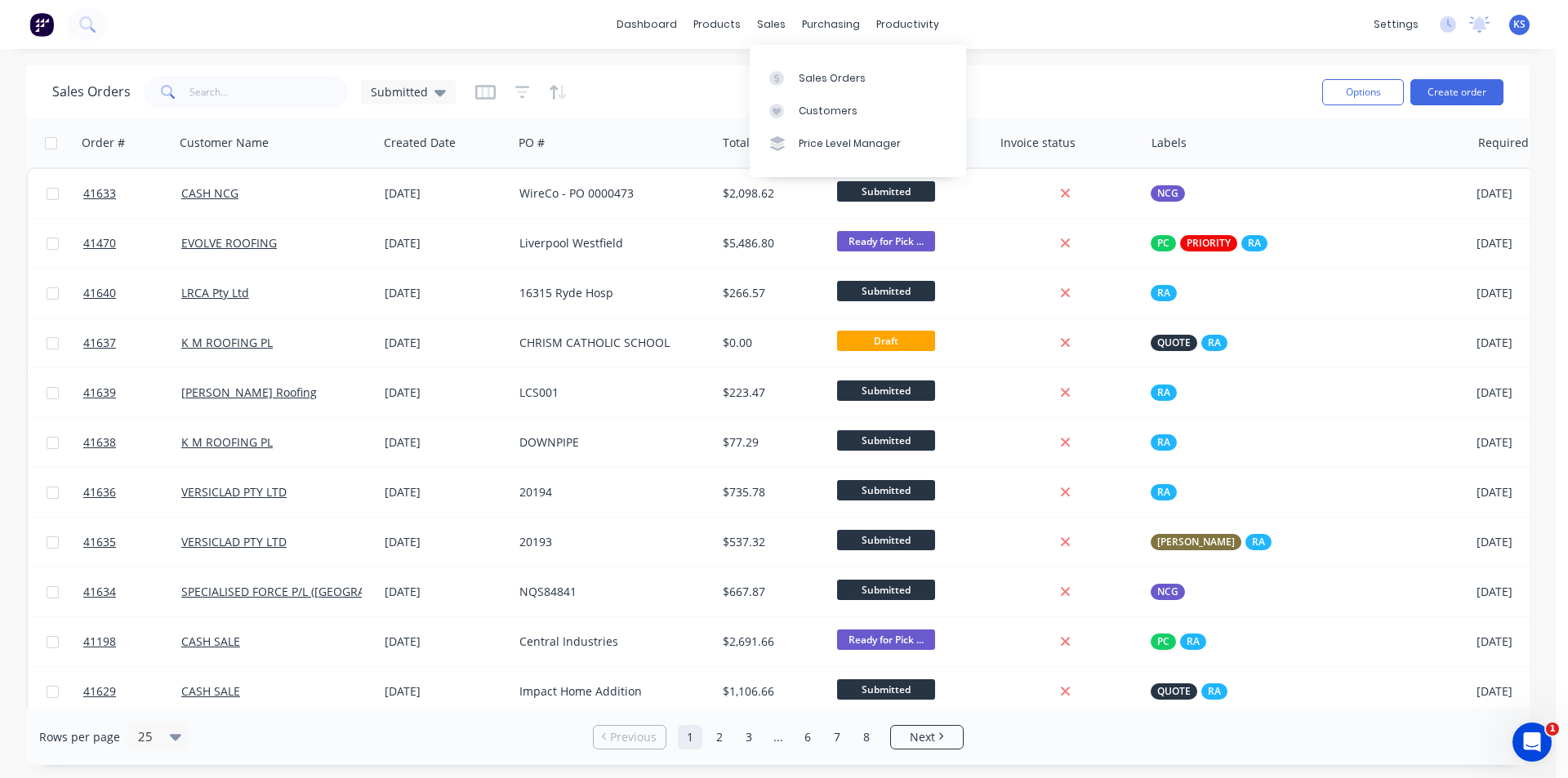
click at [1188, 103] on div "Sales Orders Submitted" at bounding box center [680, 91] width 1257 height 40
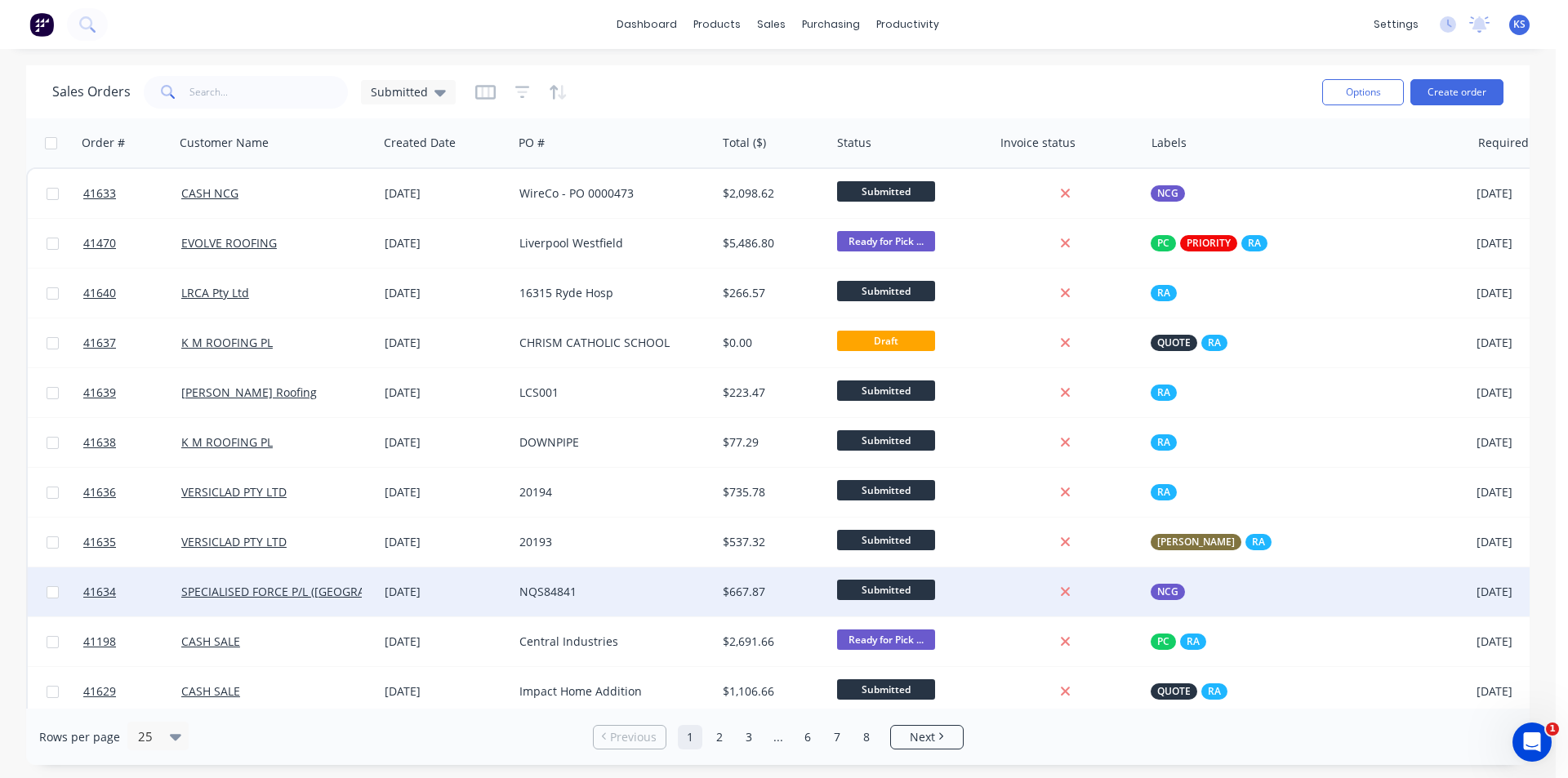
click at [491, 594] on div "[DATE]" at bounding box center [446, 592] width 122 height 16
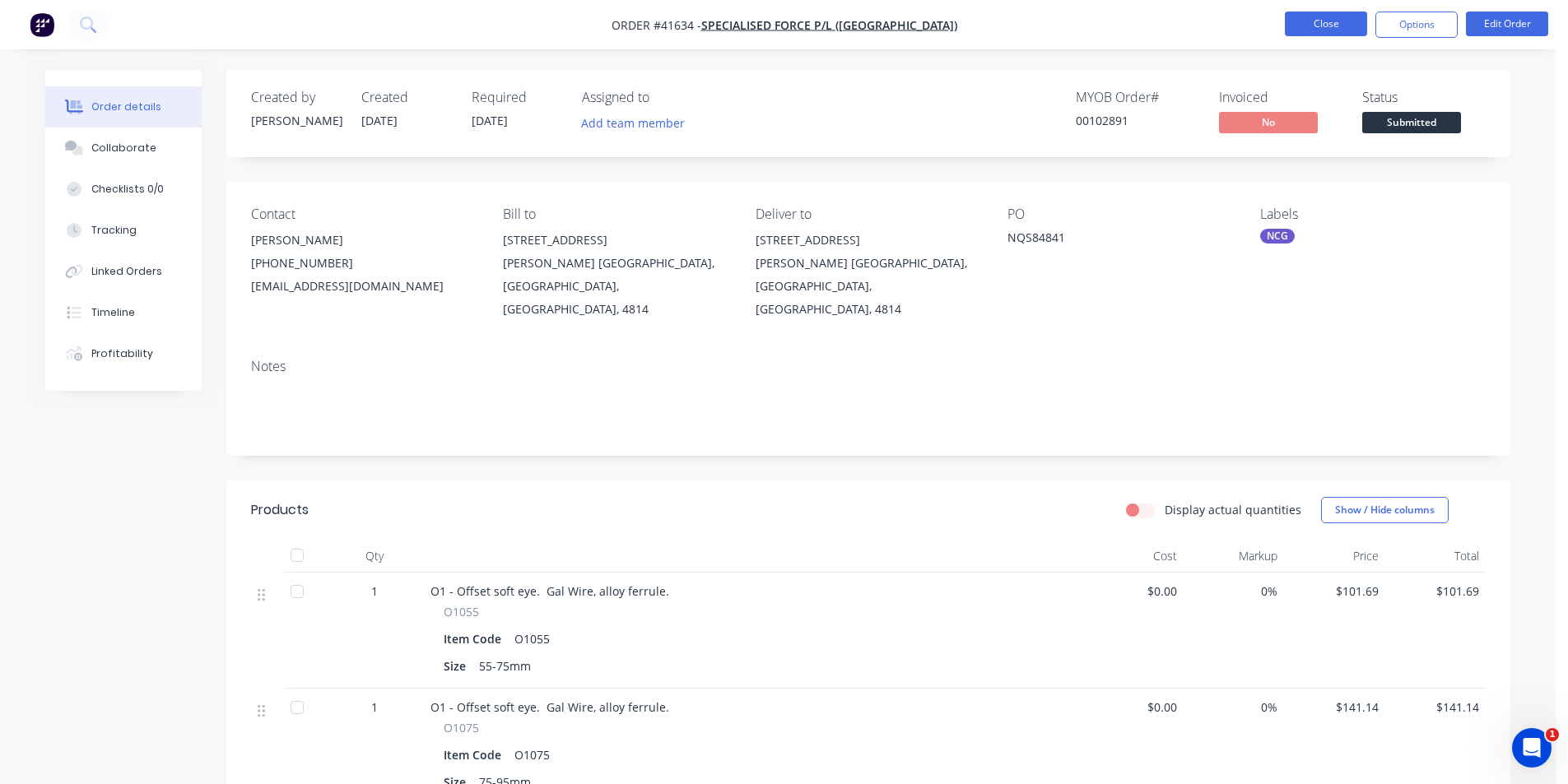
click at [1302, 15] on button "Close" at bounding box center [1326, 24] width 82 height 25
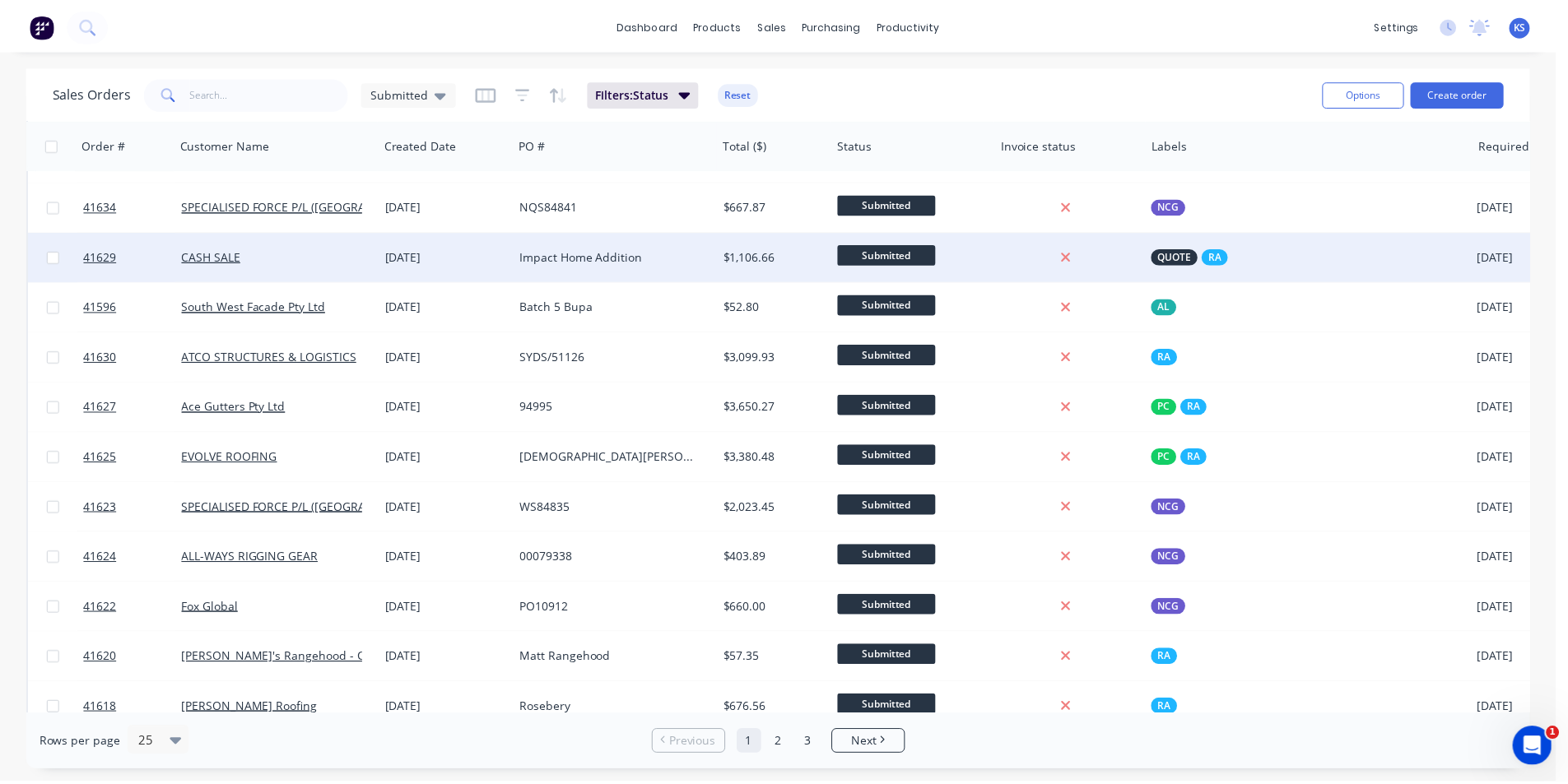
scroll to position [329, 0]
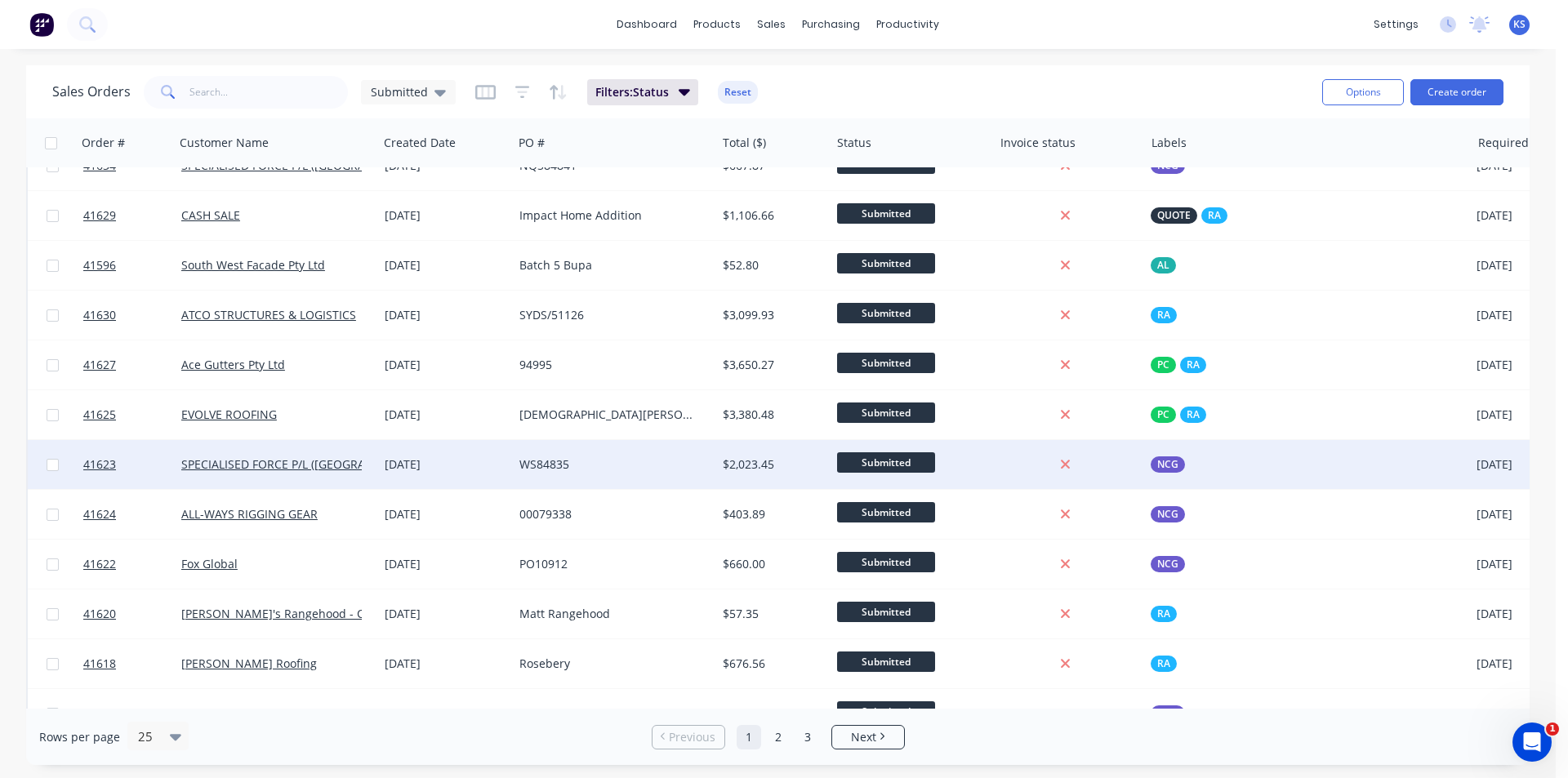
click at [492, 468] on div "[DATE]" at bounding box center [446, 464] width 122 height 16
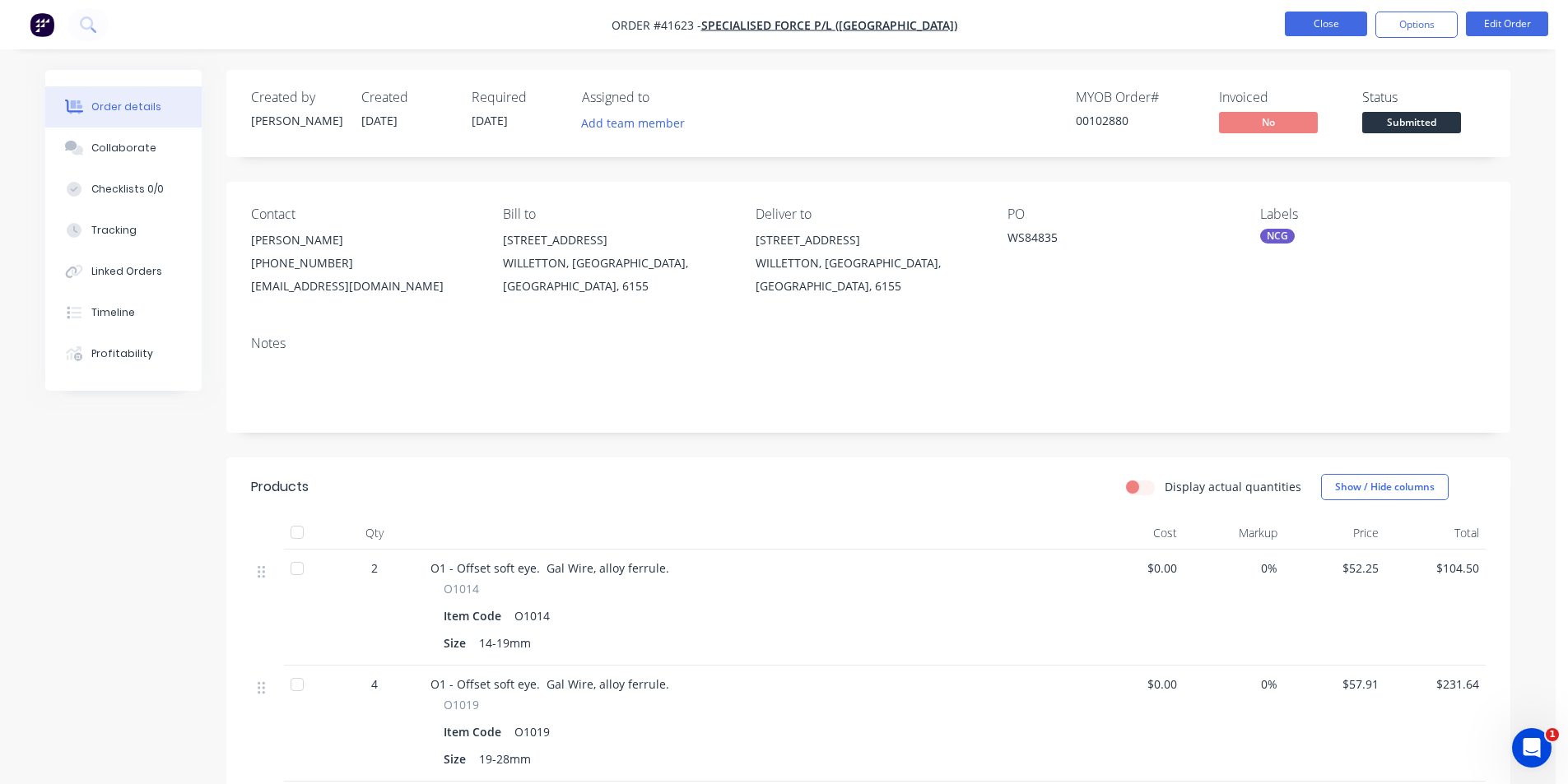
click at [1309, 23] on button "Close" at bounding box center [1326, 24] width 82 height 25
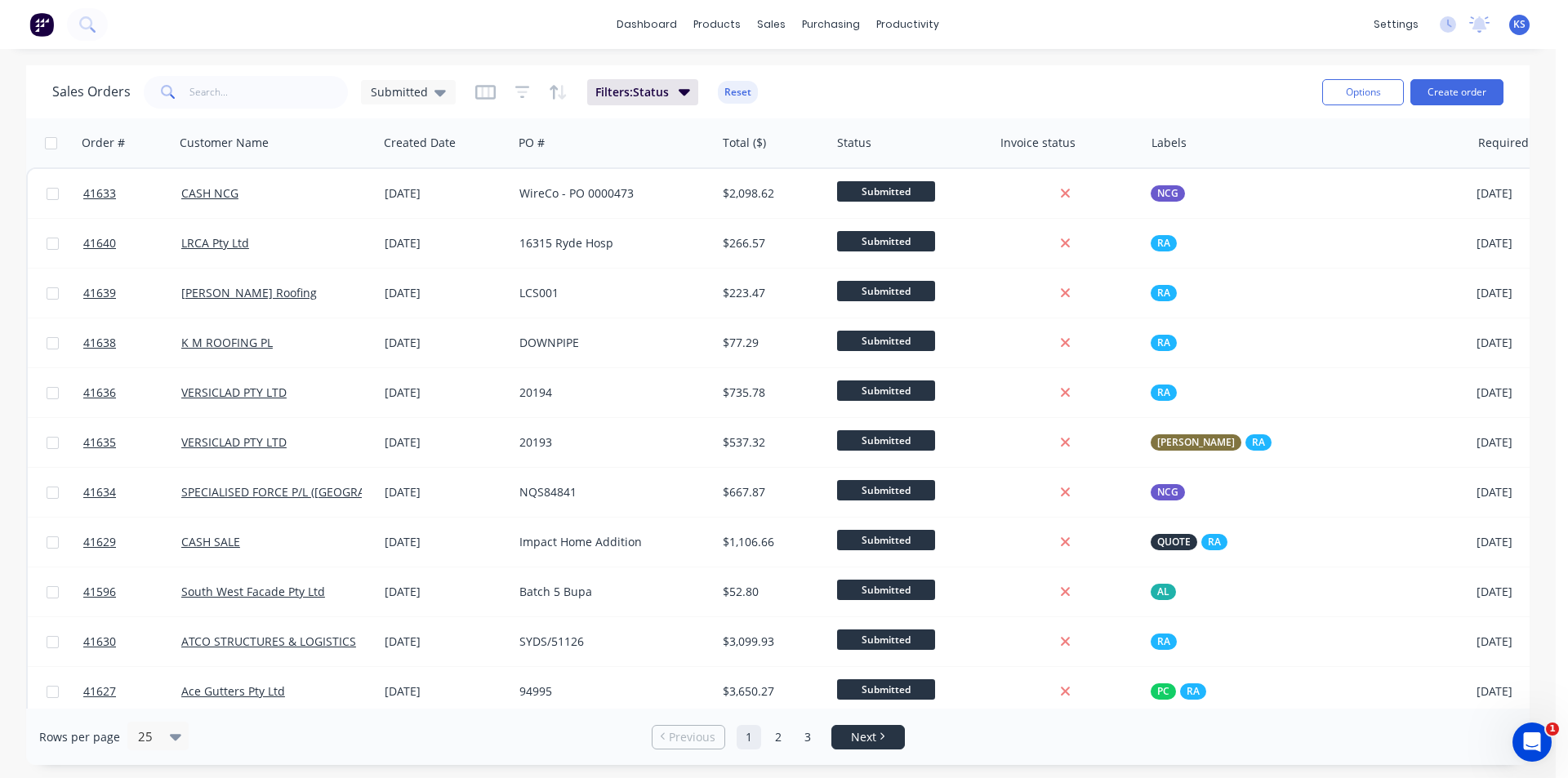
click at [855, 741] on span "Next" at bounding box center [863, 738] width 26 height 16
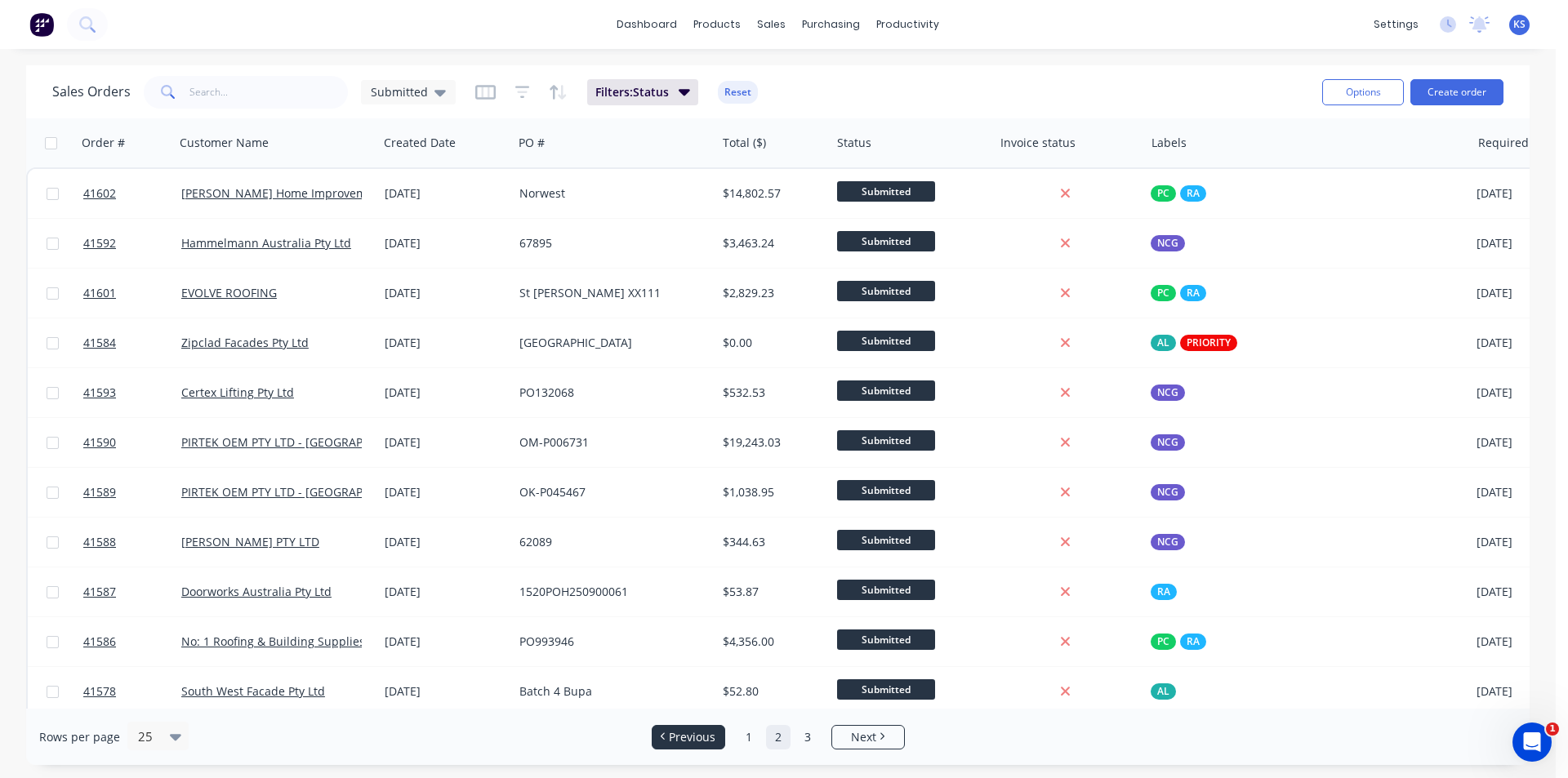
click at [684, 734] on span "Previous" at bounding box center [692, 738] width 47 height 16
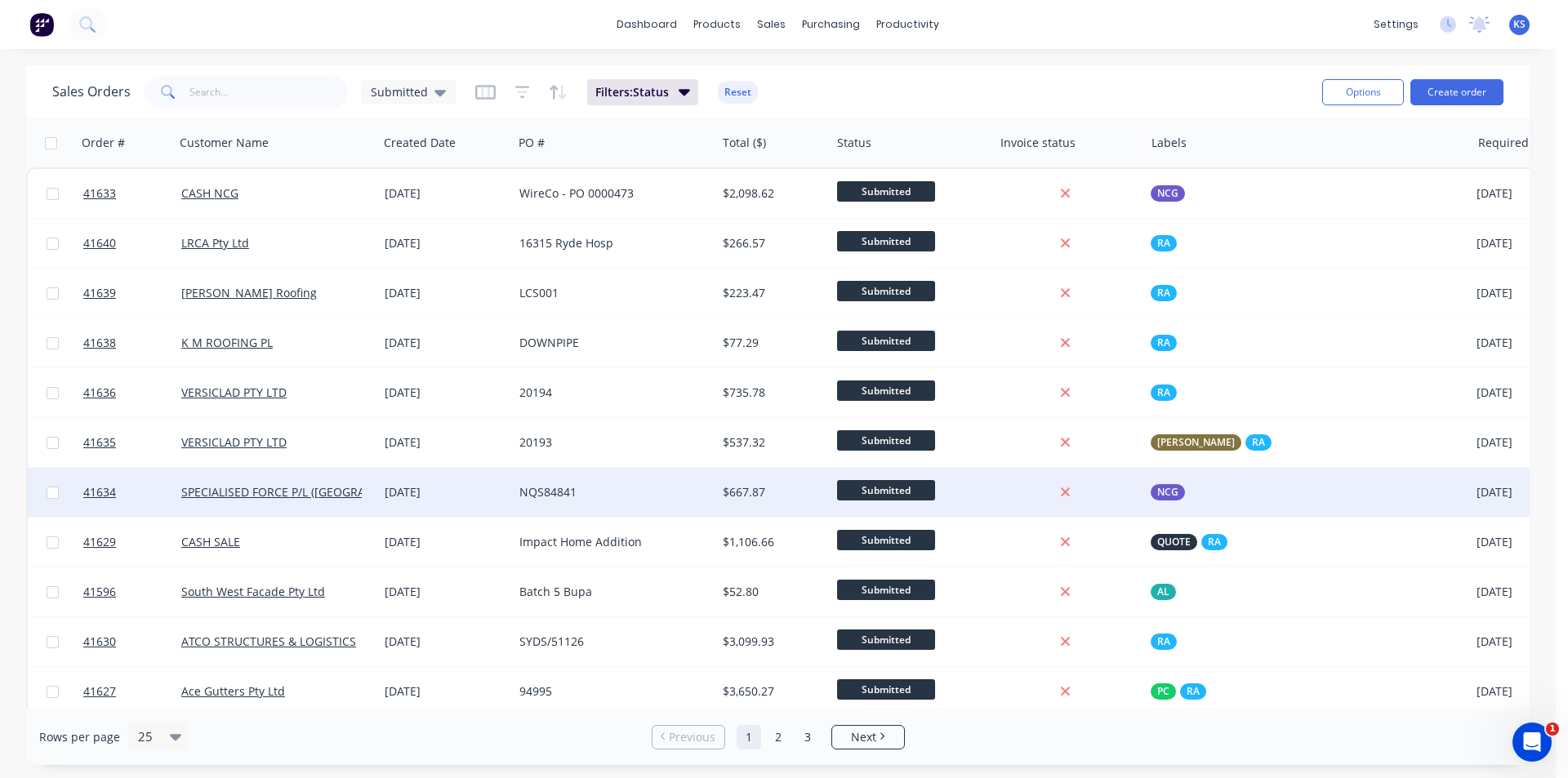
click at [481, 495] on div "[DATE]" at bounding box center [446, 492] width 122 height 16
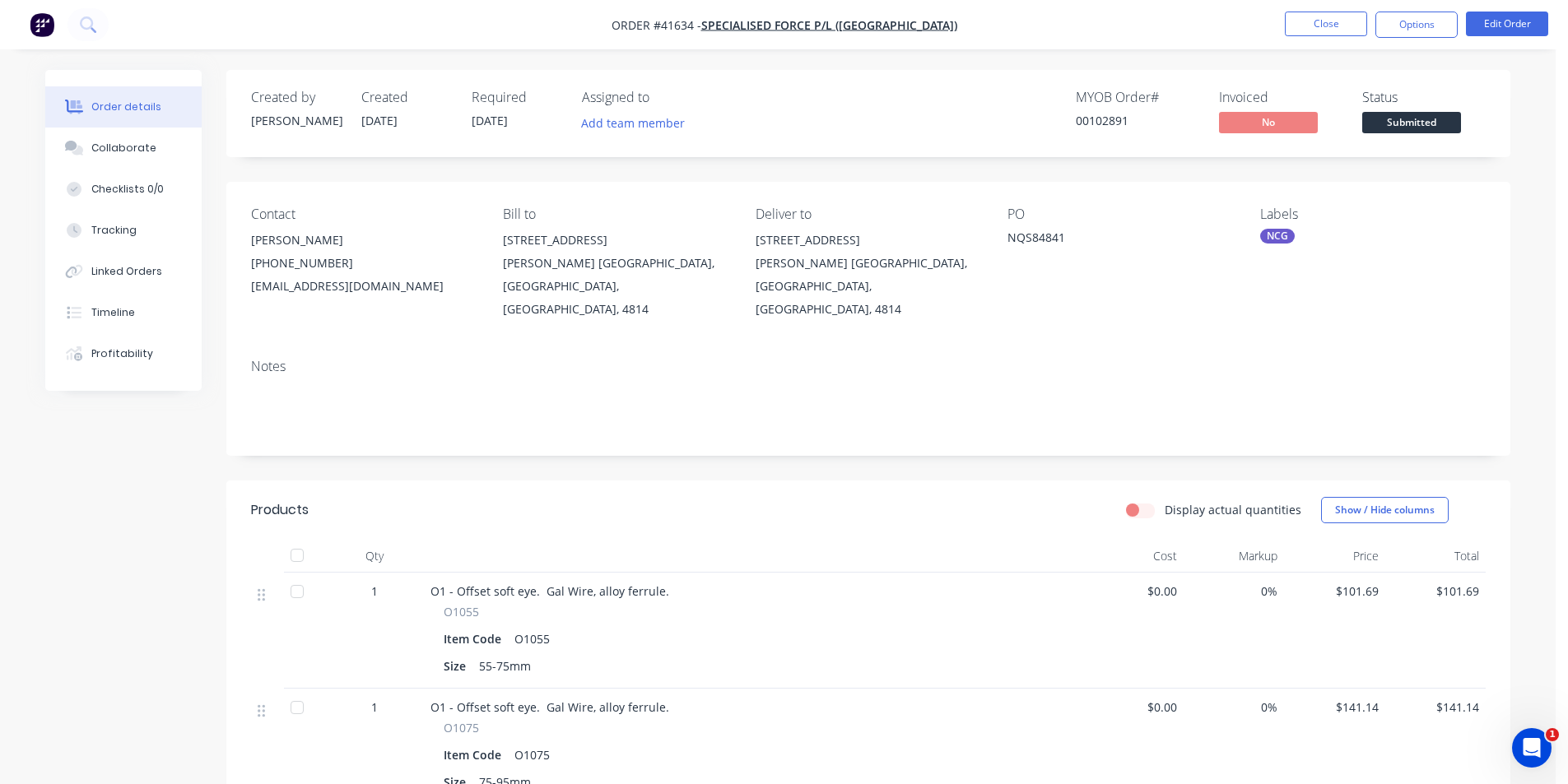
click at [1186, 38] on nav "Order #41634 - SPECIALISED FORCE P/L ([GEOGRAPHIC_DATA]) Close Options Edit Ord…" at bounding box center [784, 24] width 1568 height 49
click at [1320, 18] on button "Close" at bounding box center [1326, 24] width 82 height 25
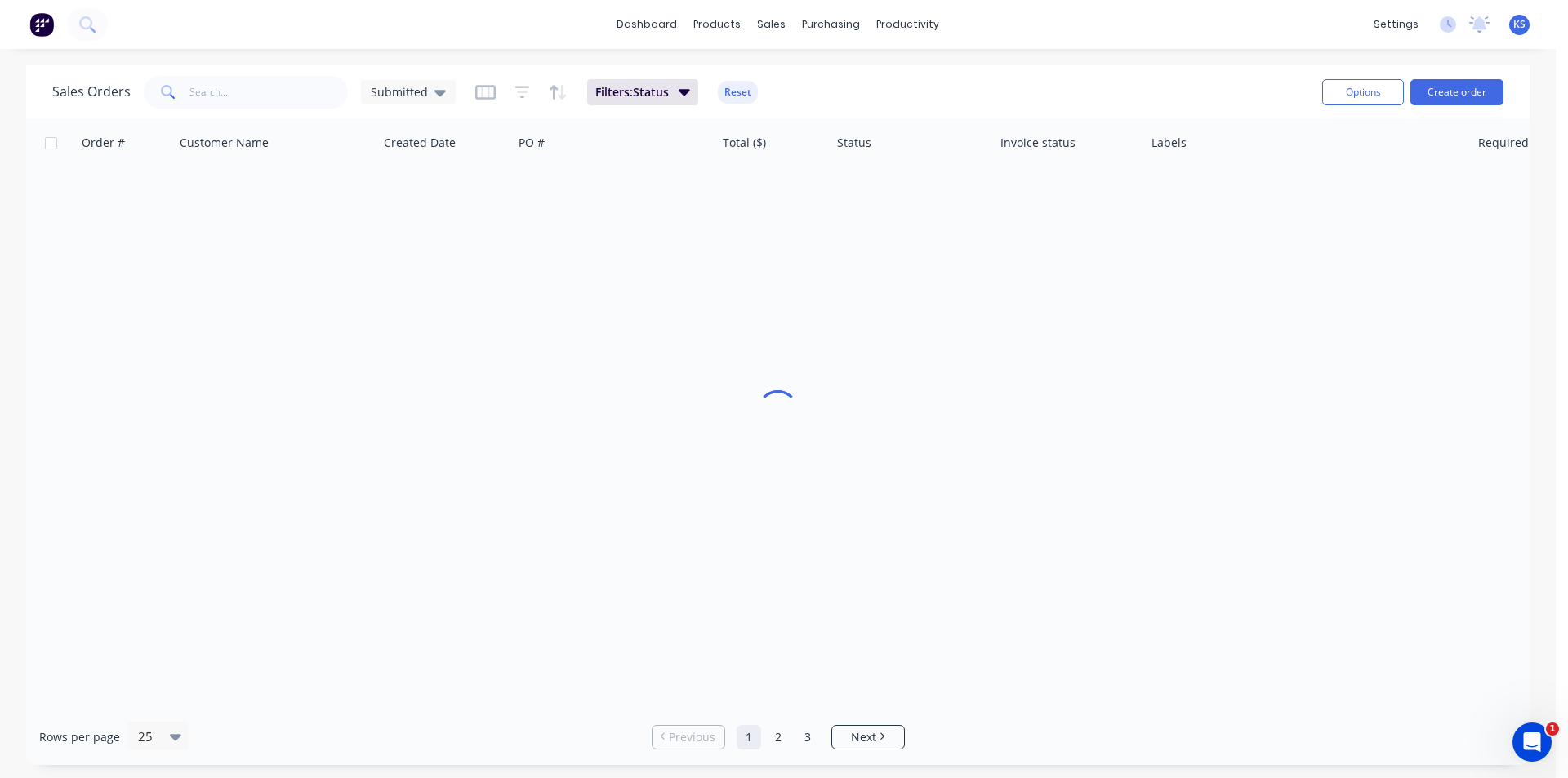
click at [1039, 89] on div "Sales Orders Submitted Filters: Status Reset" at bounding box center [680, 91] width 1257 height 40
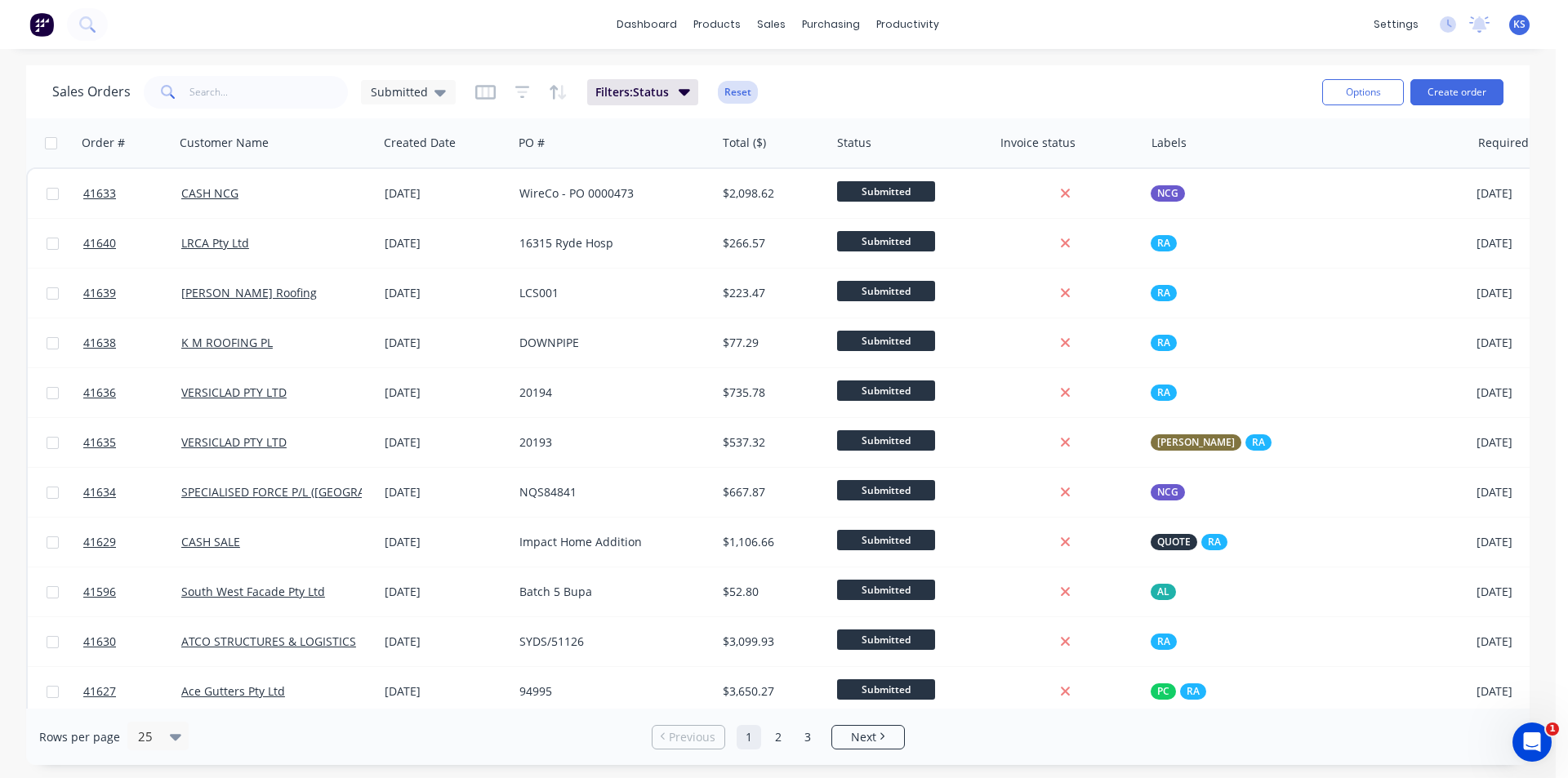
click at [740, 95] on button "Reset" at bounding box center [738, 92] width 40 height 23
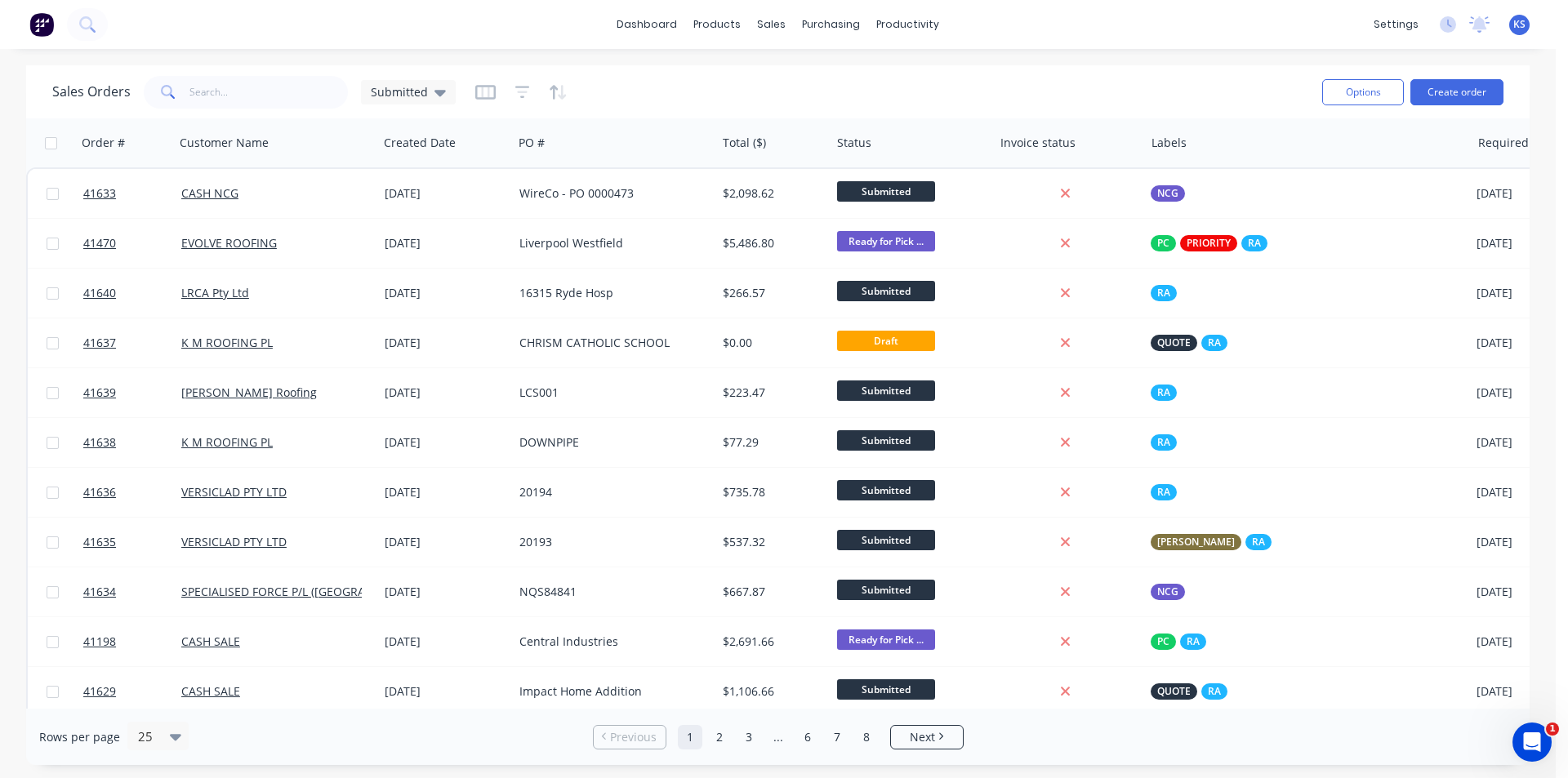
click at [854, 100] on div "Sales Orders Submitted" at bounding box center [680, 91] width 1257 height 40
click at [1468, 88] on button "Create order" at bounding box center [1457, 92] width 93 height 26
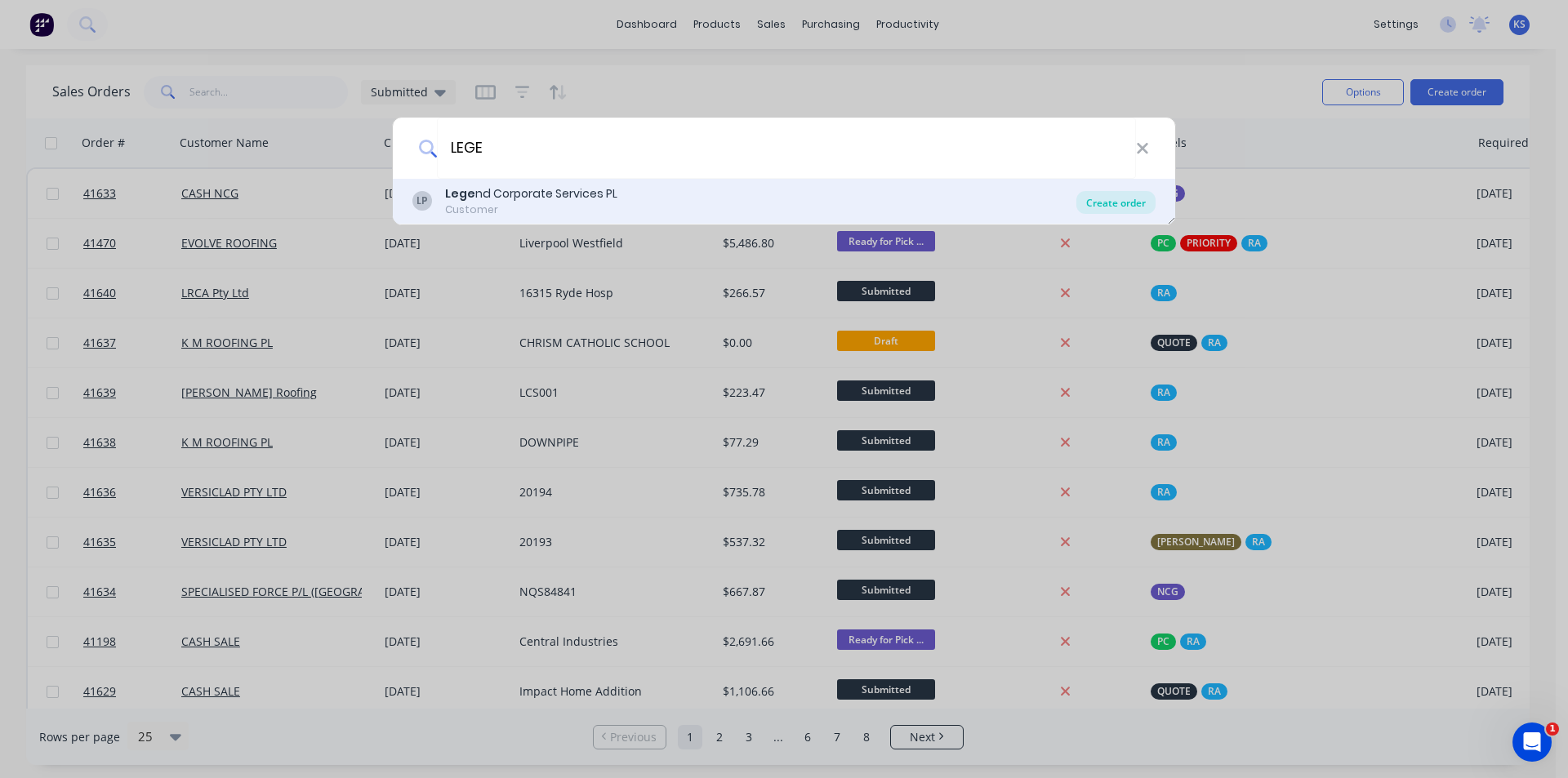
type input "LEGE"
click at [1113, 204] on div "Create order" at bounding box center [1116, 203] width 79 height 23
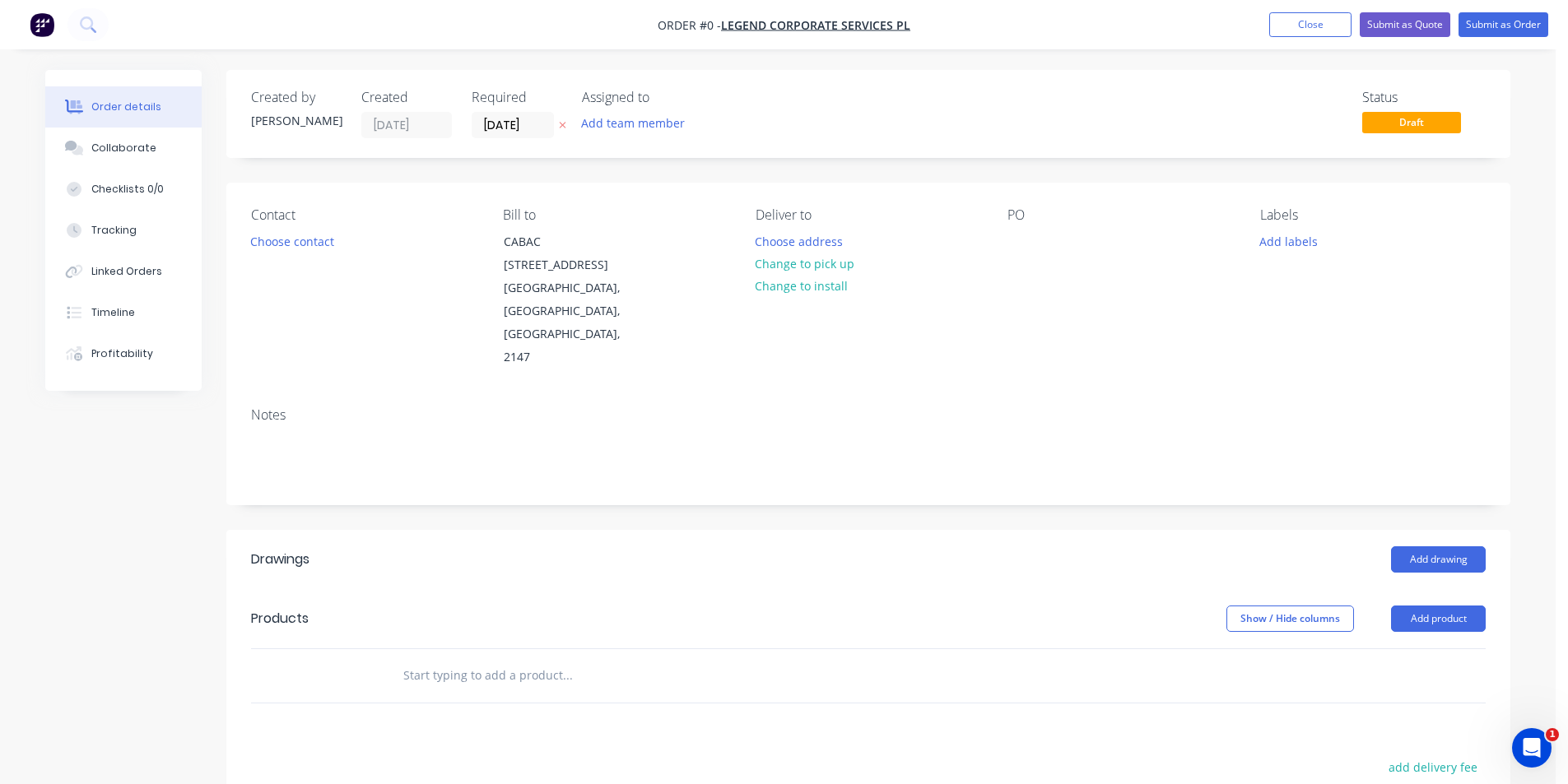
click at [969, 104] on div "Status Draft" at bounding box center [1116, 114] width 739 height 49
click at [484, 130] on input "[DATE]" at bounding box center [512, 125] width 81 height 25
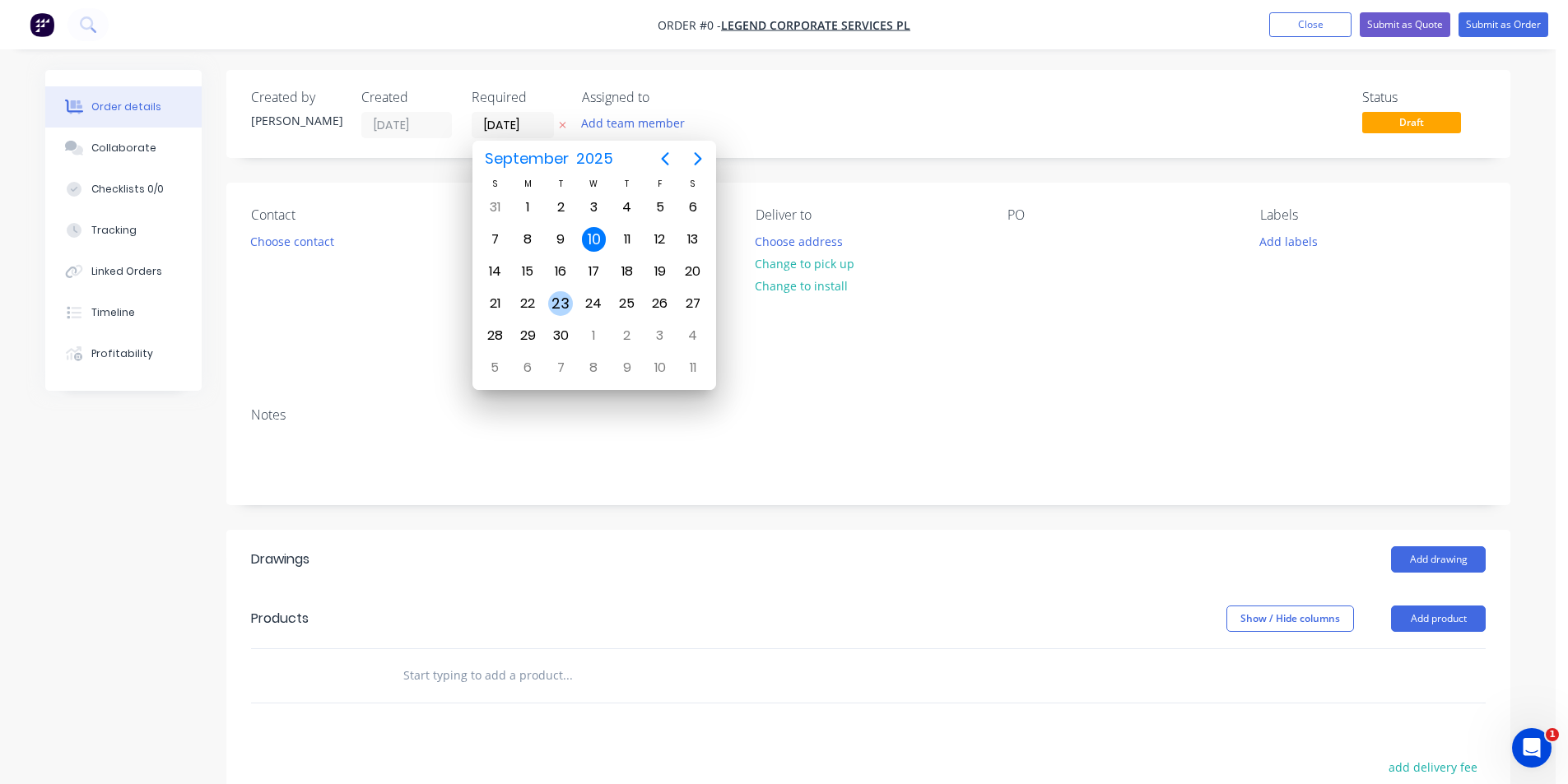
click at [571, 304] on div "23" at bounding box center [560, 304] width 25 height 25
type input "[DATE]"
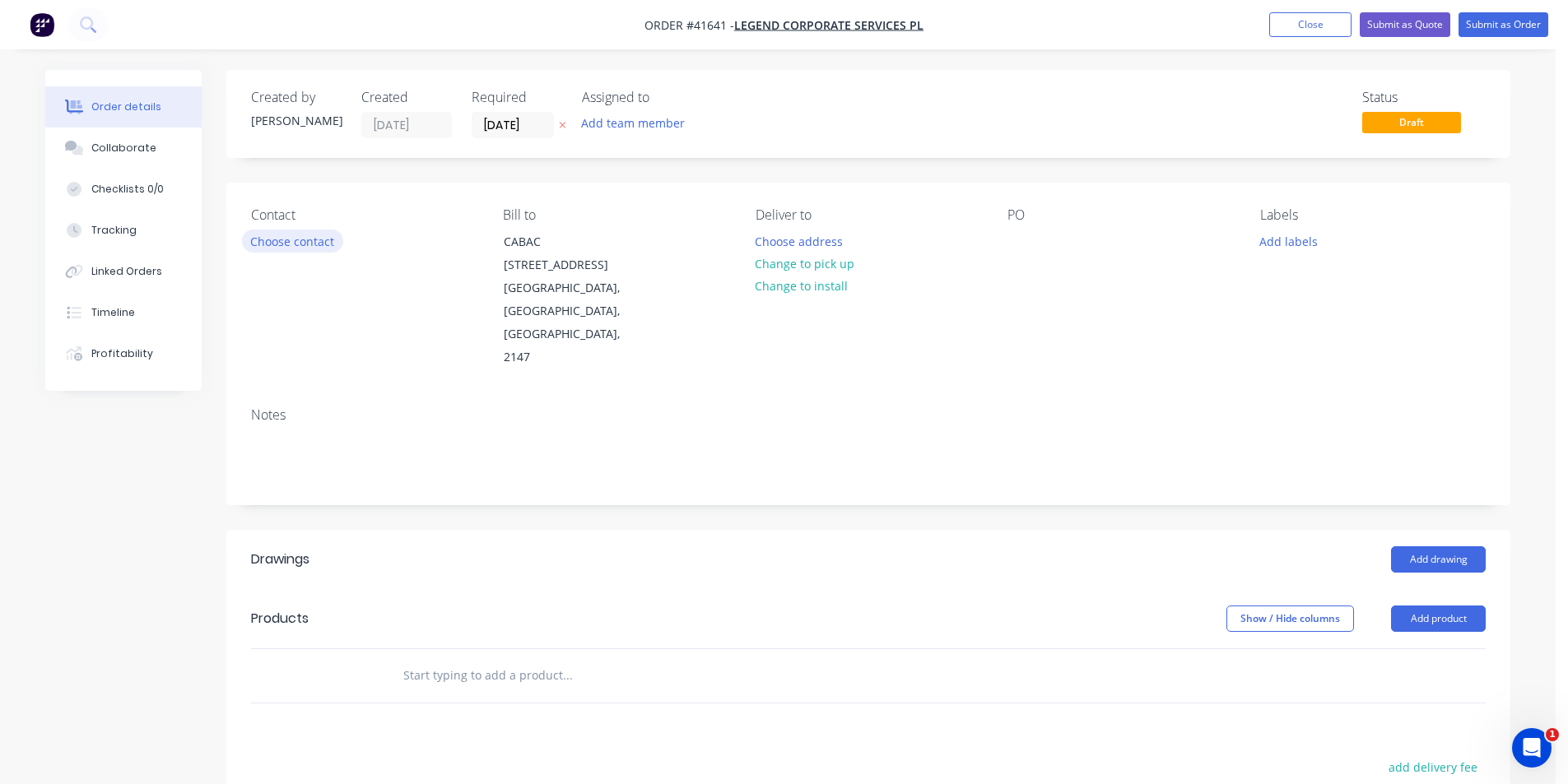
click at [279, 246] on button "Choose contact" at bounding box center [293, 241] width 101 height 22
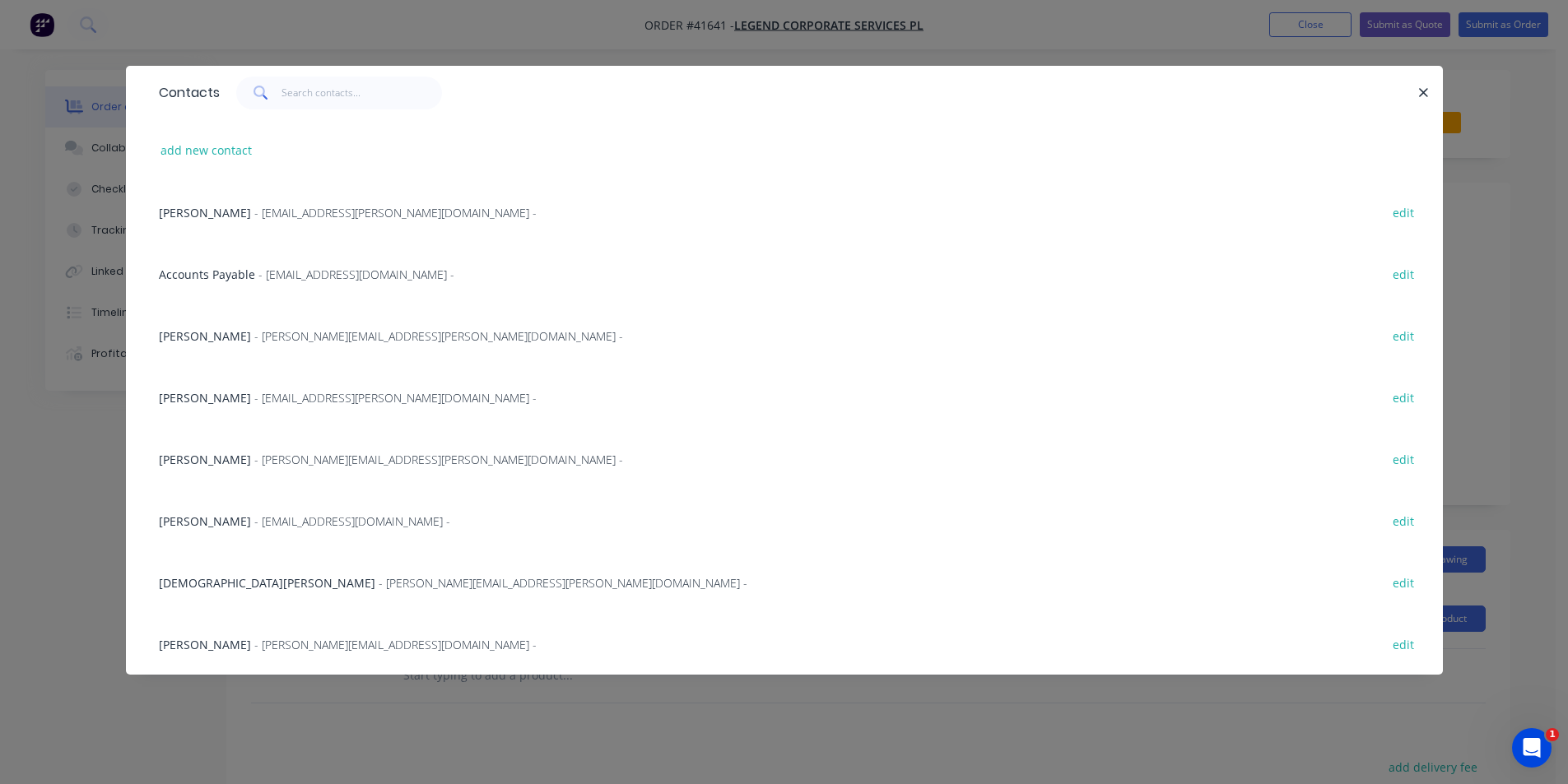
click at [314, 652] on div "[PERSON_NAME] - [PERSON_NAME][EMAIL_ADDRESS][DOMAIN_NAME] -" at bounding box center [347, 645] width 378 height 17
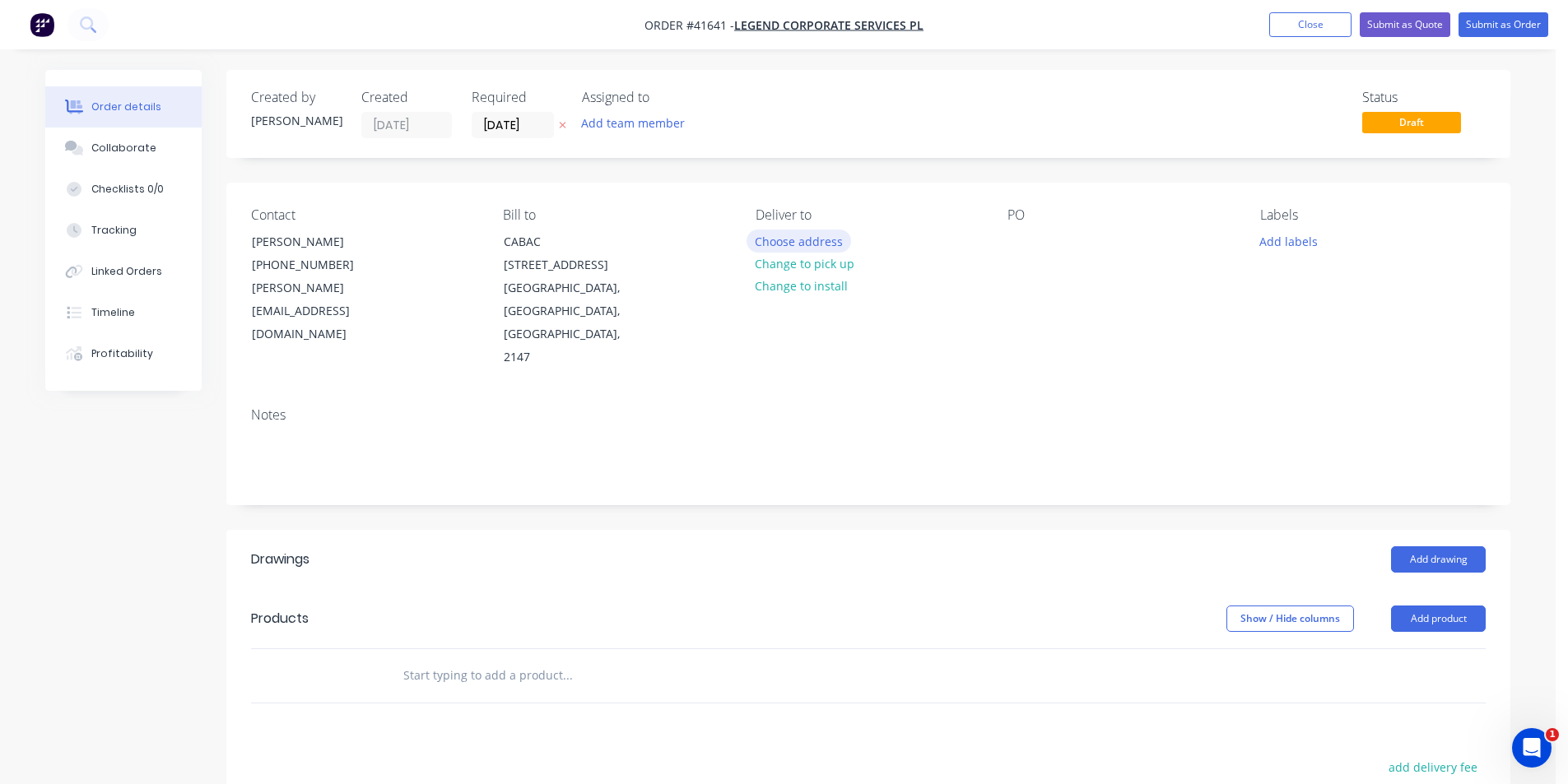
click at [806, 245] on button "Choose address" at bounding box center [799, 241] width 105 height 22
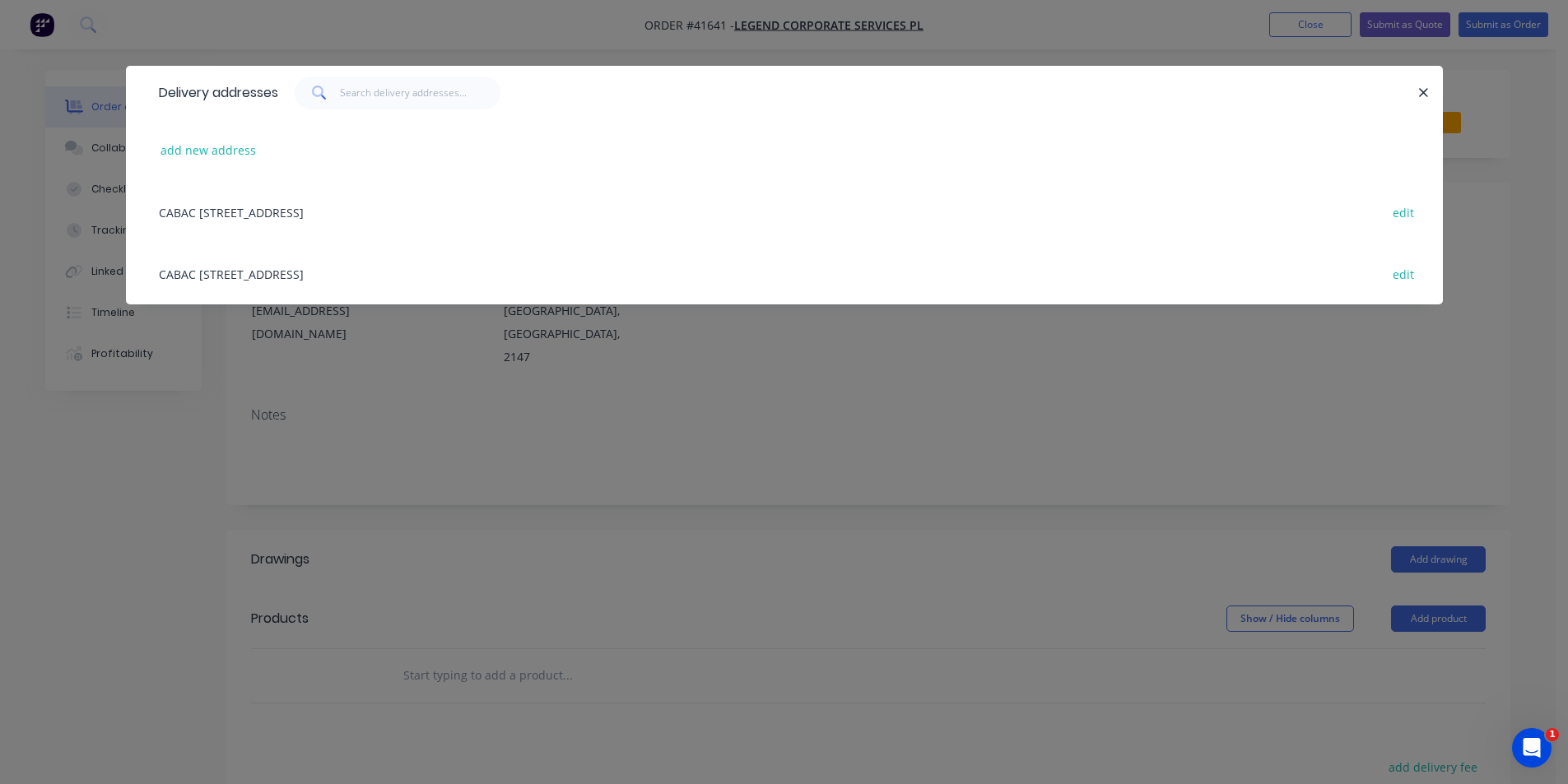
click at [288, 207] on div "CABAC [STREET_ADDRESS] edit" at bounding box center [784, 212] width 1268 height 61
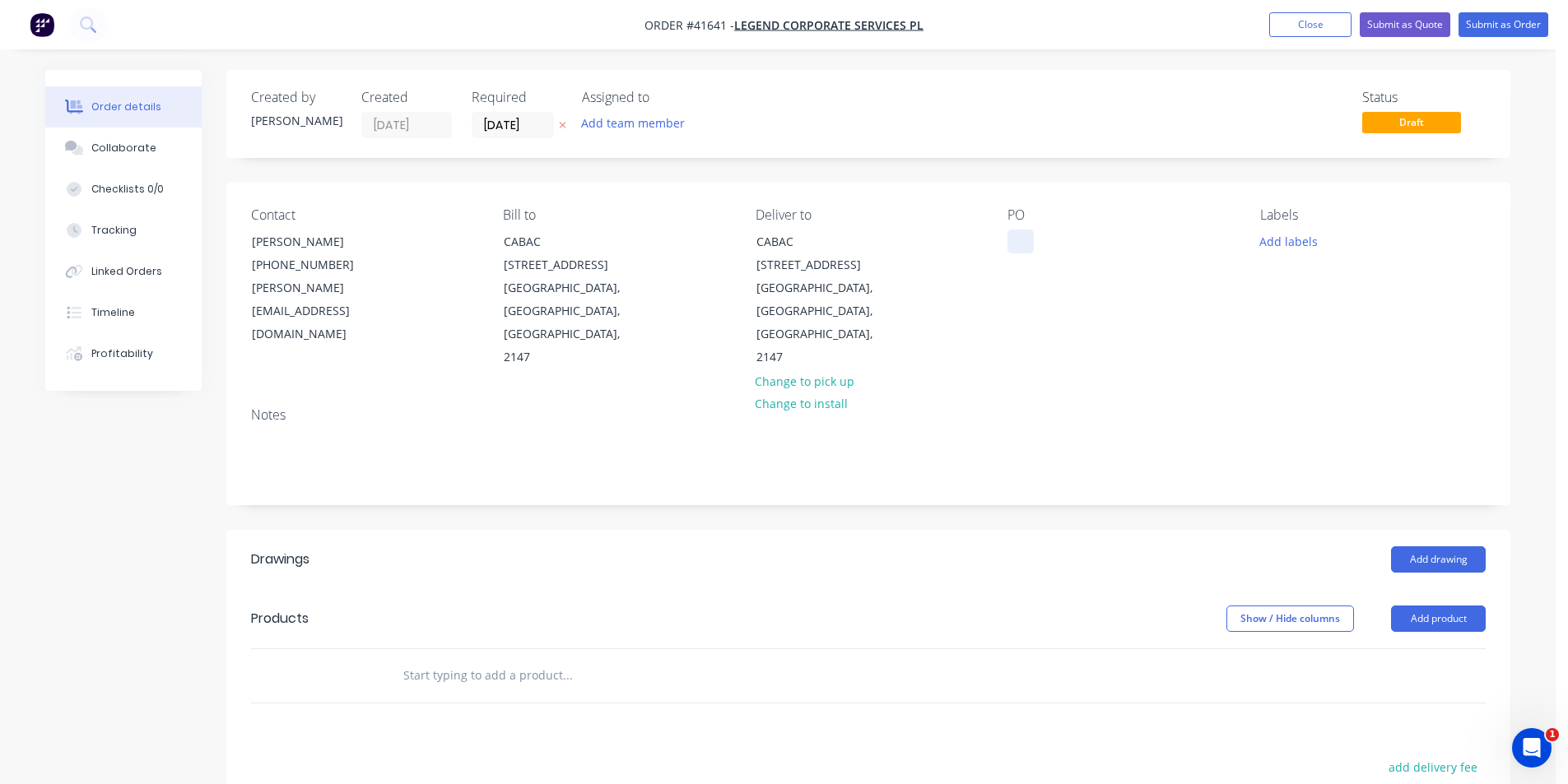
click at [1019, 242] on div at bounding box center [1021, 241] width 27 height 24
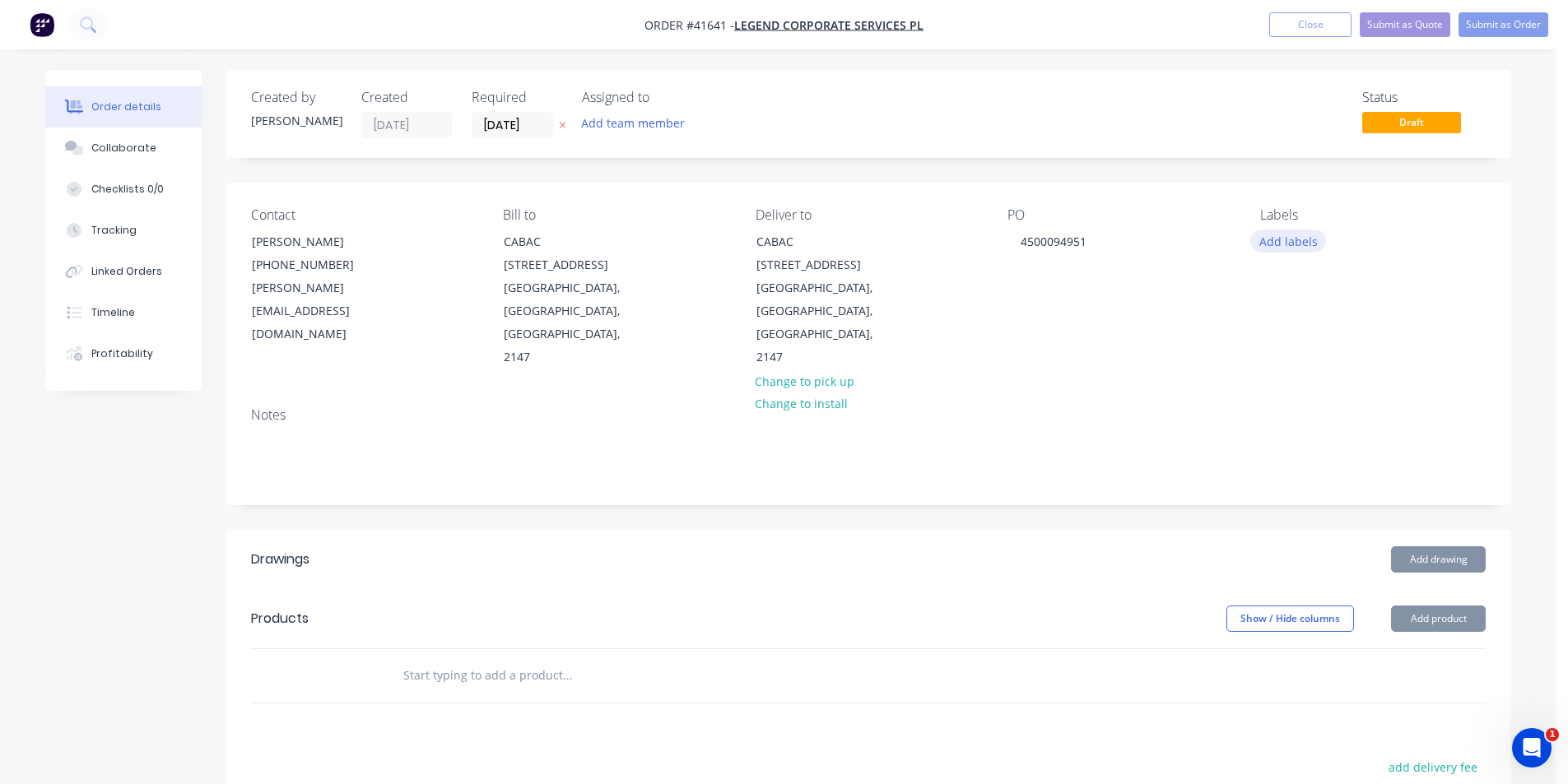
click at [1287, 246] on button "Add labels" at bounding box center [1287, 241] width 76 height 22
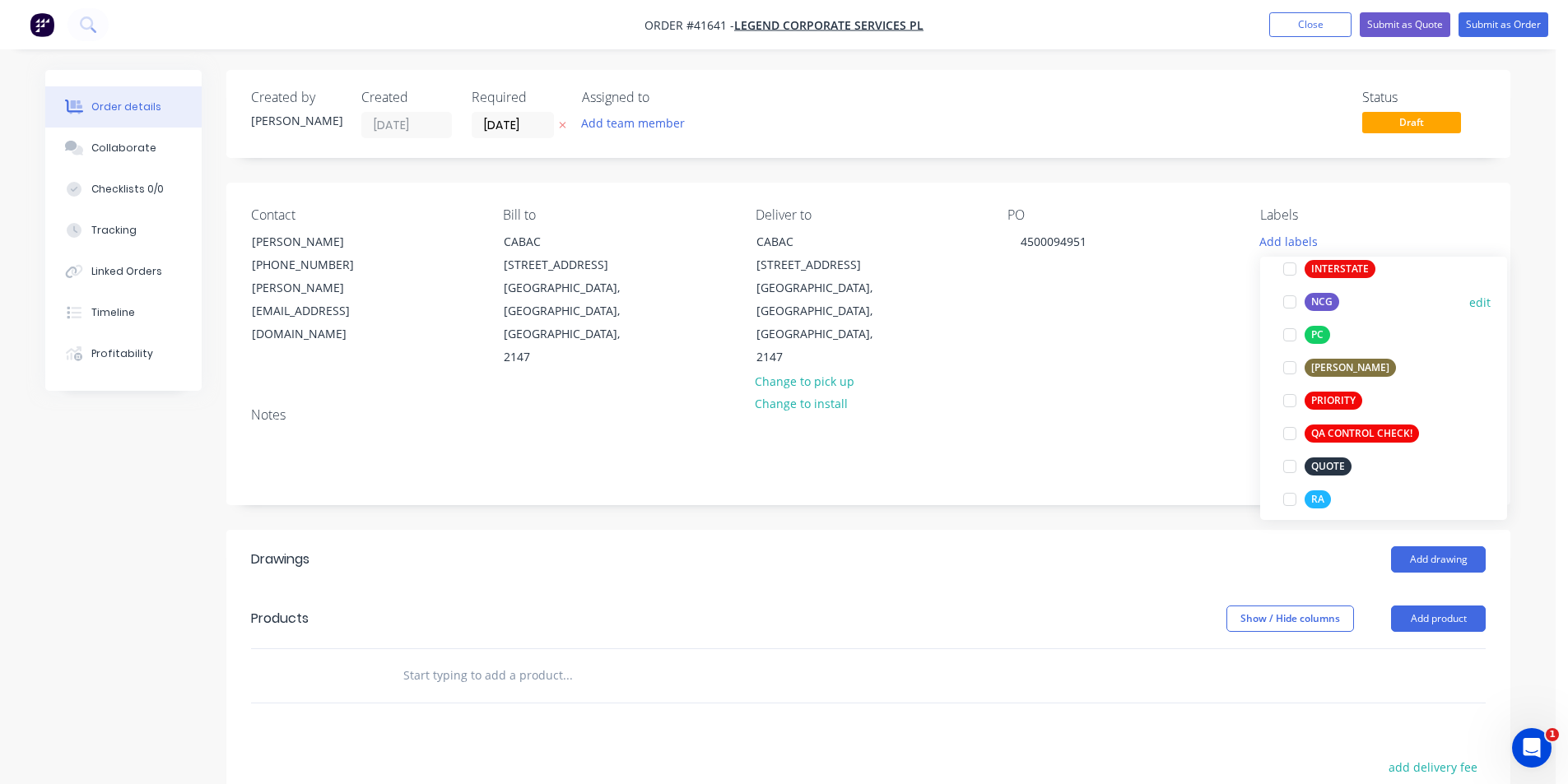
scroll to position [246, 0]
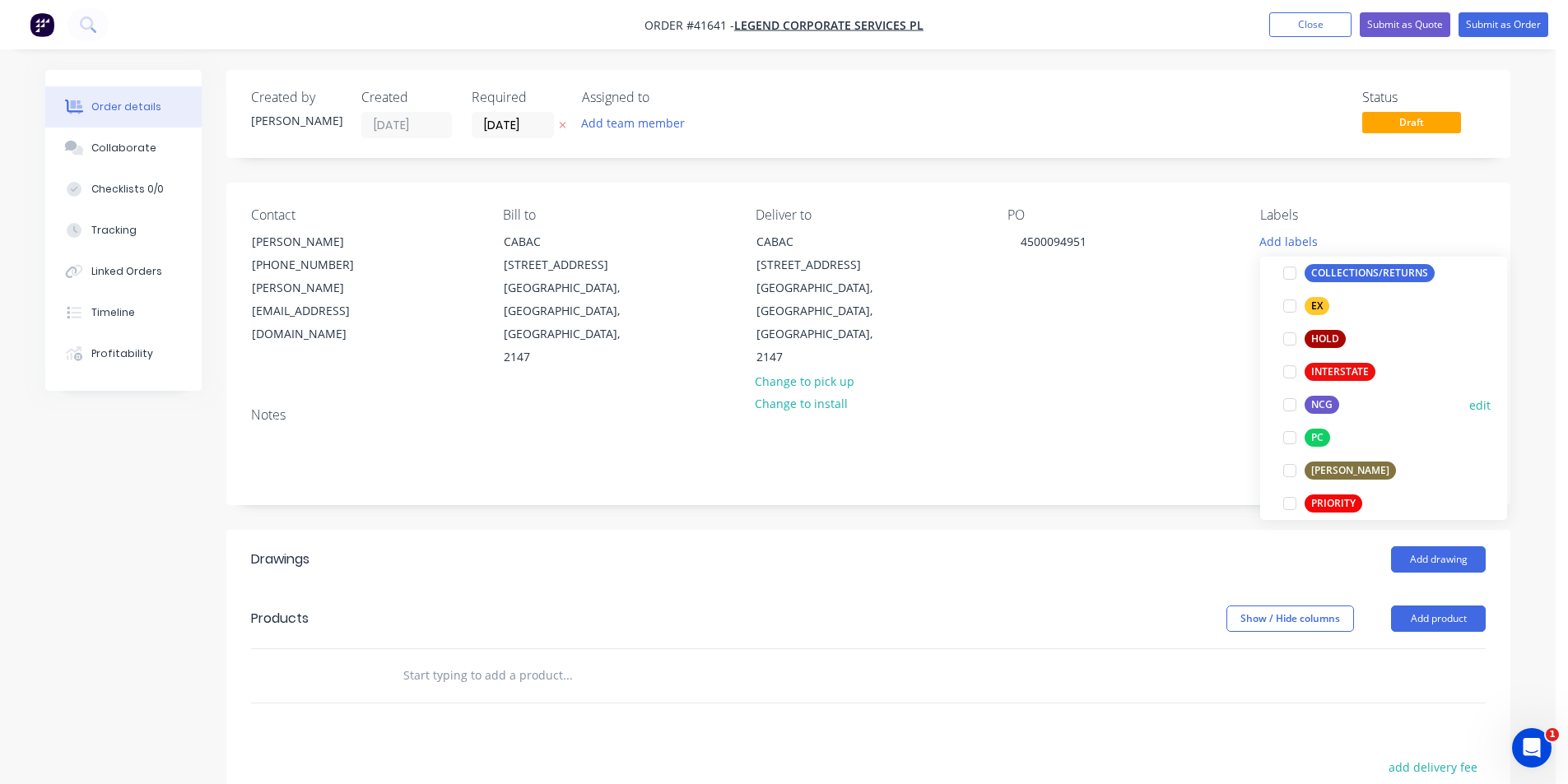
click at [1286, 407] on div at bounding box center [1290, 405] width 33 height 33
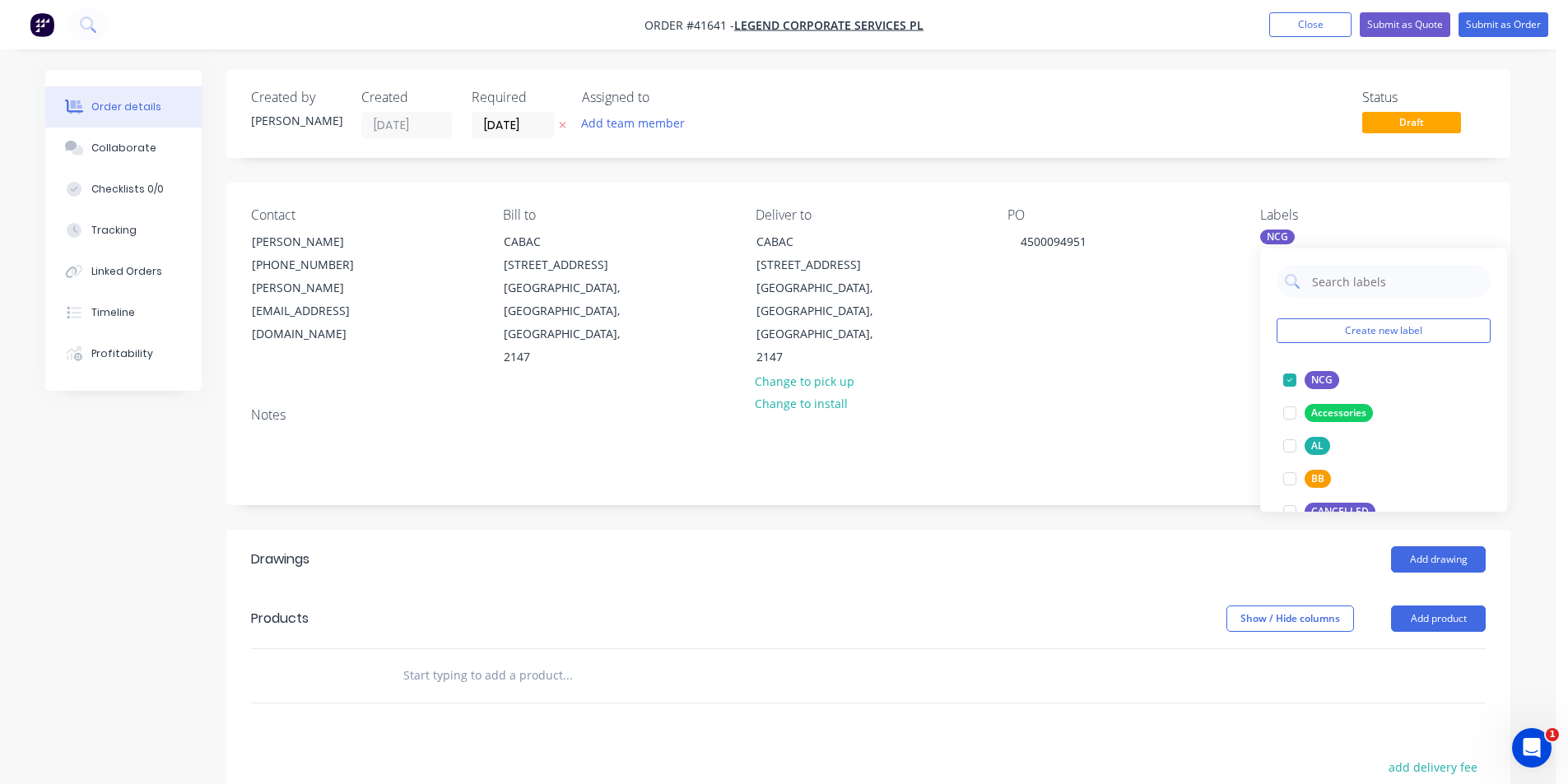
click at [1158, 530] on header "Drawings Add drawing" at bounding box center [868, 559] width 1284 height 59
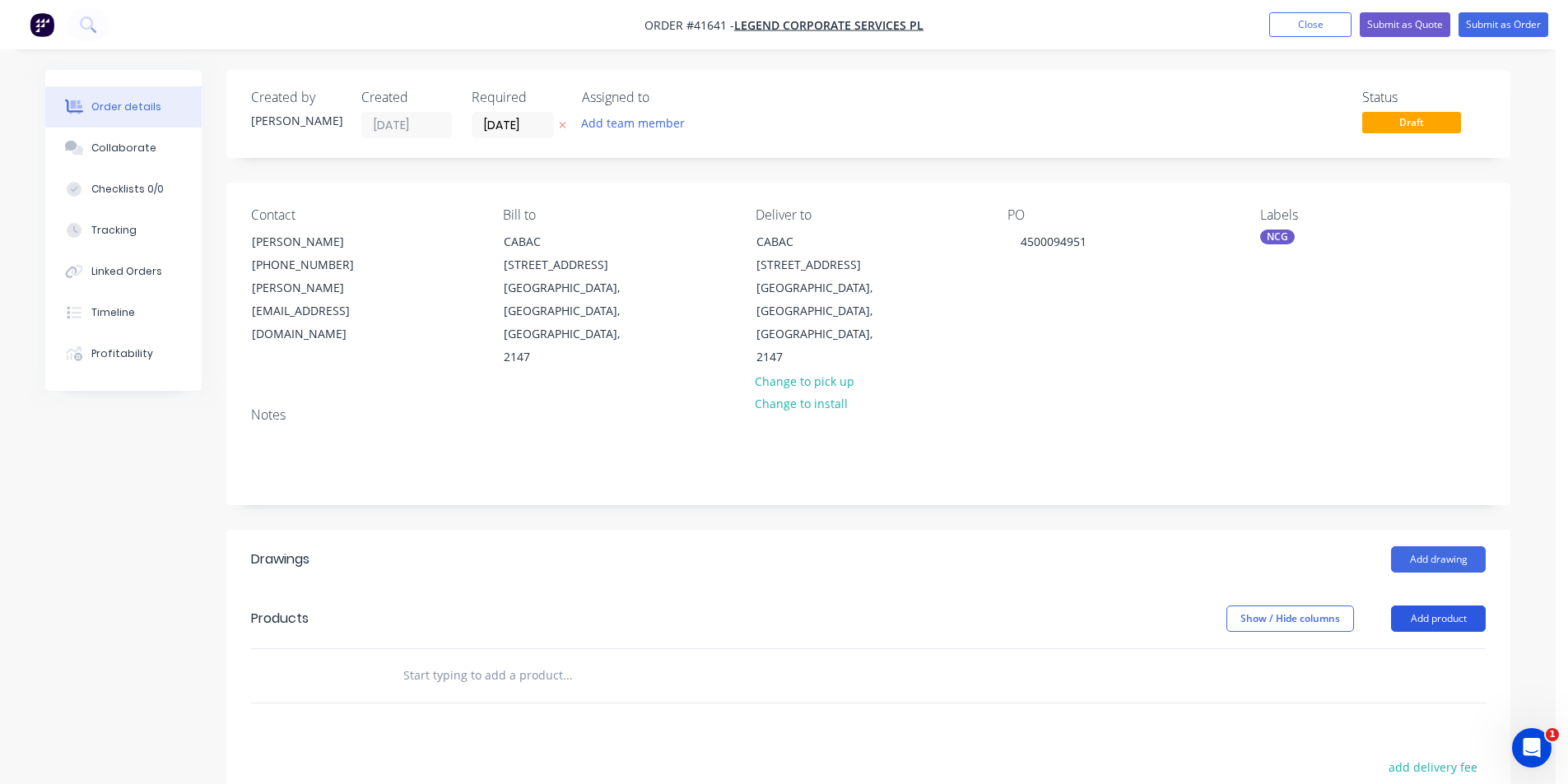
click at [1448, 606] on button "Add product" at bounding box center [1439, 619] width 95 height 27
click at [1429, 648] on div "Product catalogue" at bounding box center [1407, 660] width 127 height 24
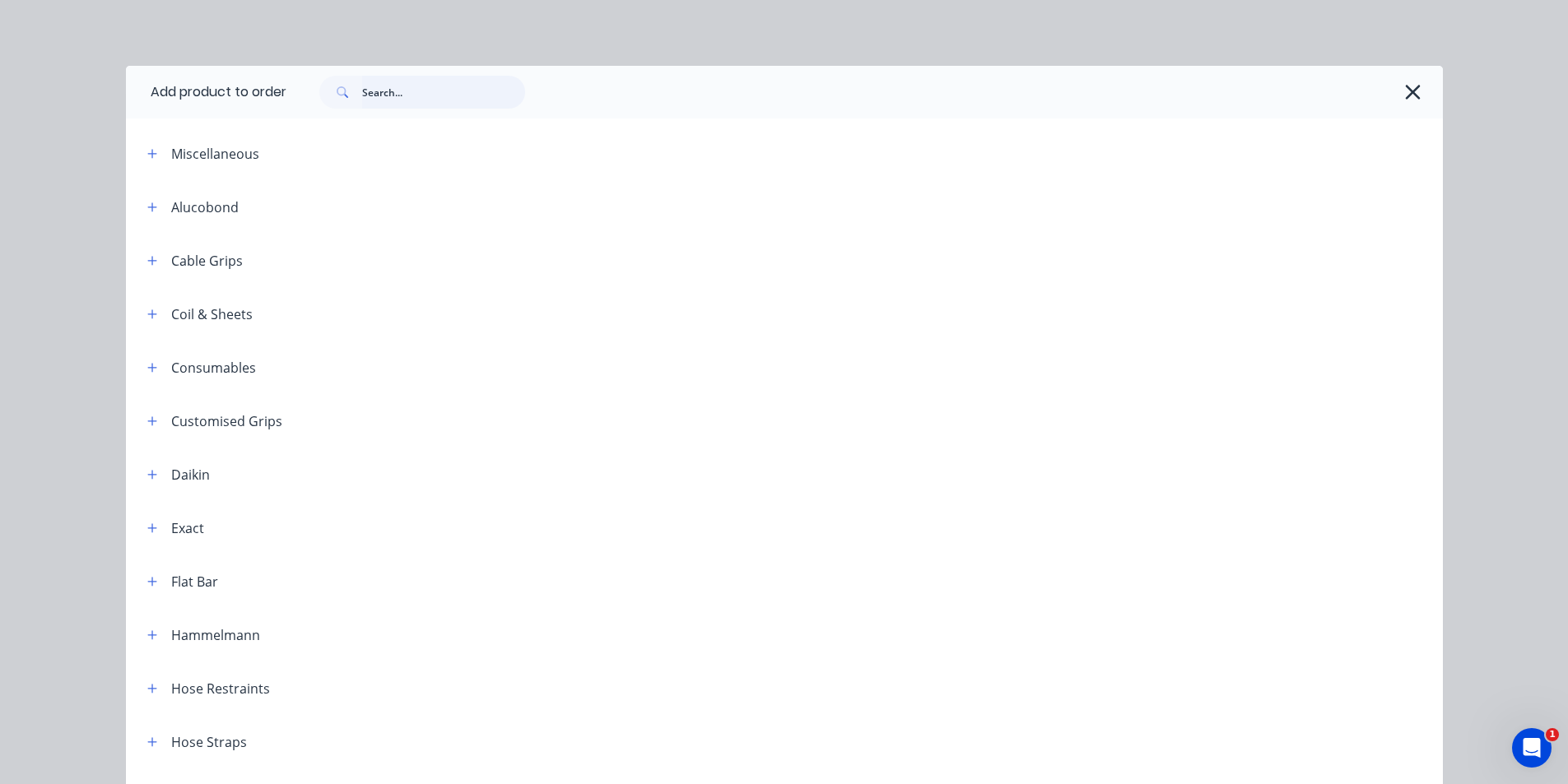
click at [490, 96] on input "text" at bounding box center [443, 92] width 163 height 33
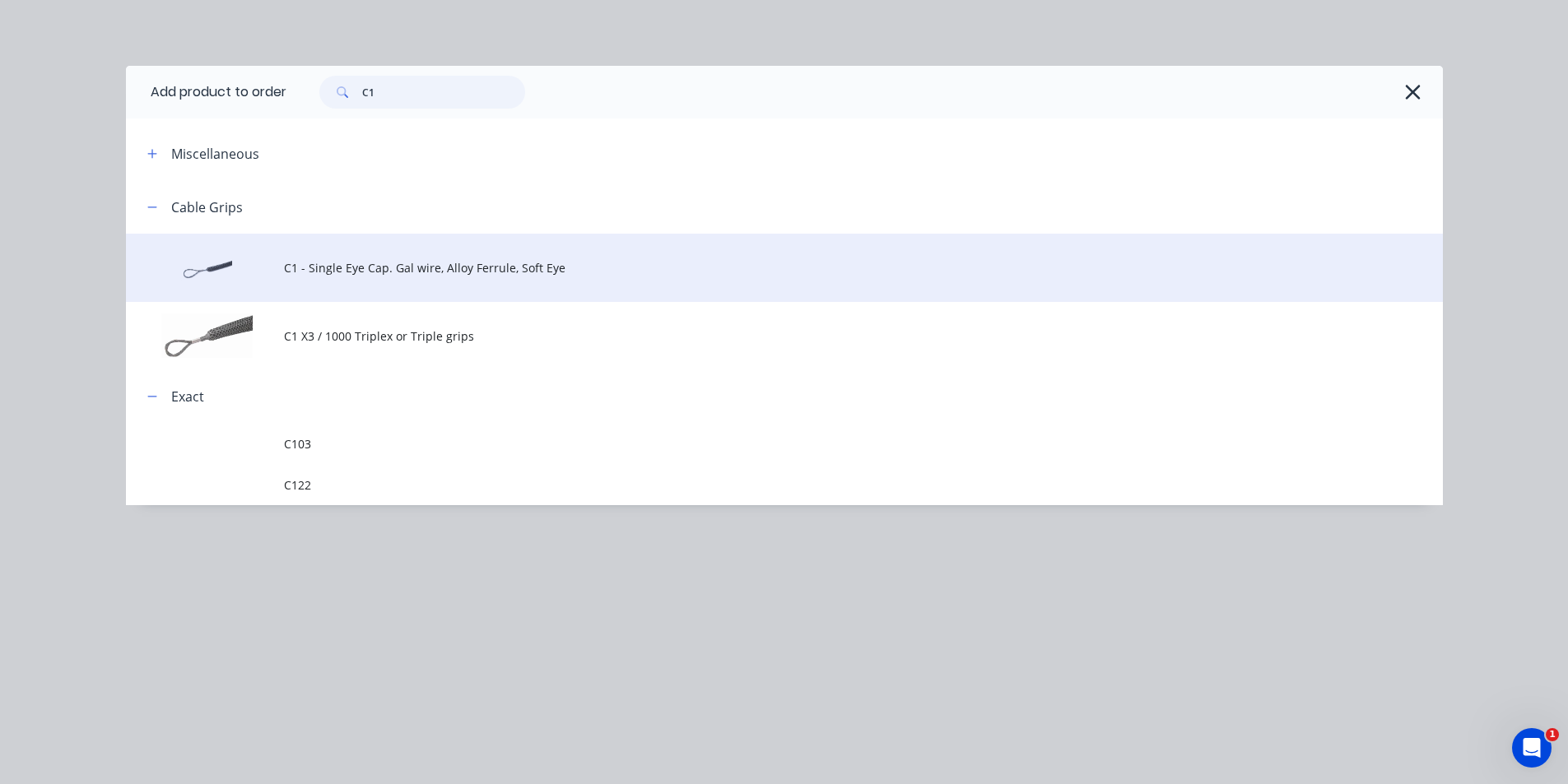
type input "C1"
click at [420, 270] on span "C1 - Single Eye Cap. Gal wire, Alloy Ferrule, Soft Eye" at bounding box center [747, 267] width 927 height 17
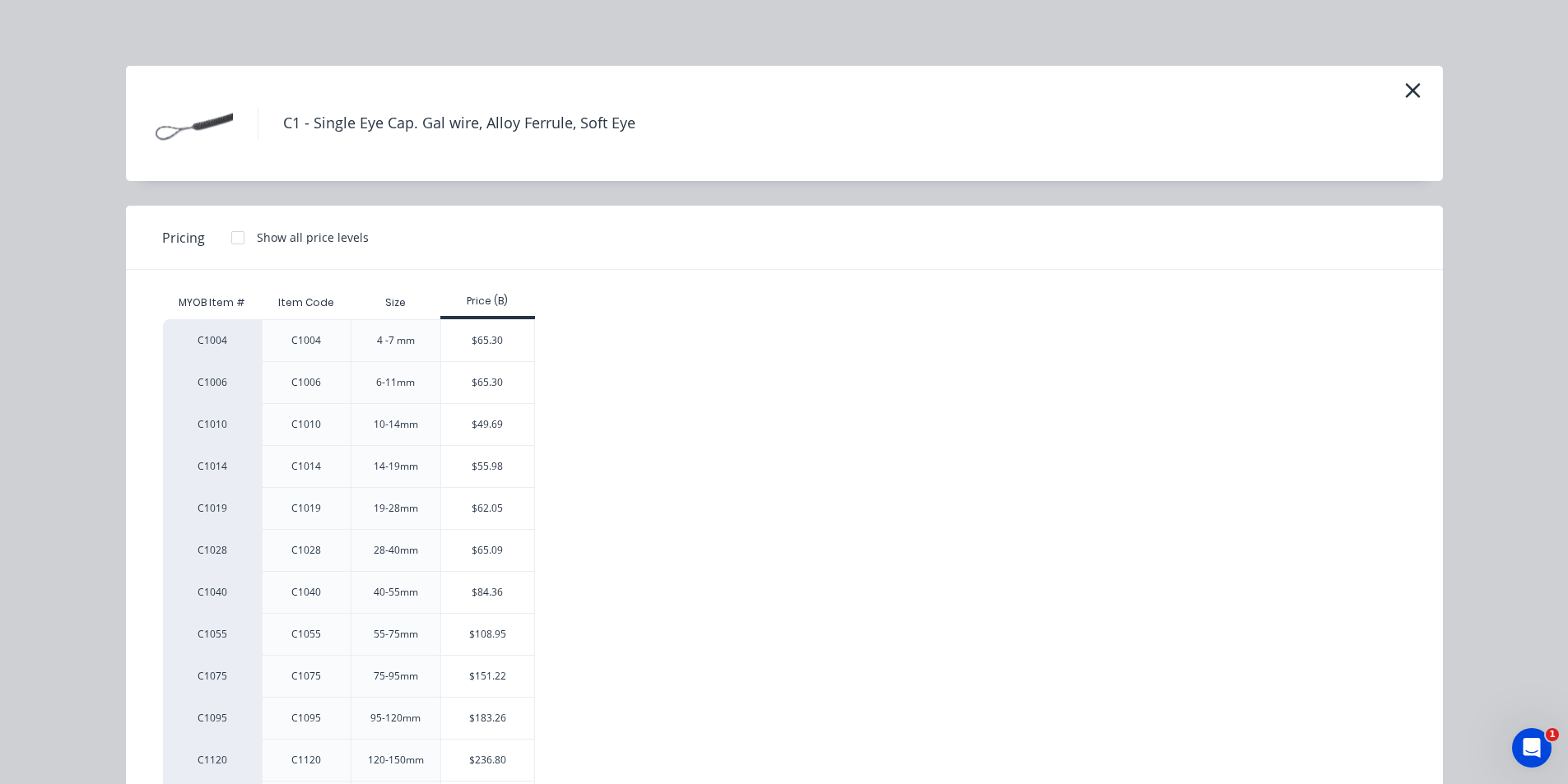
click at [470, 676] on div "$151.22" at bounding box center [488, 676] width 93 height 41
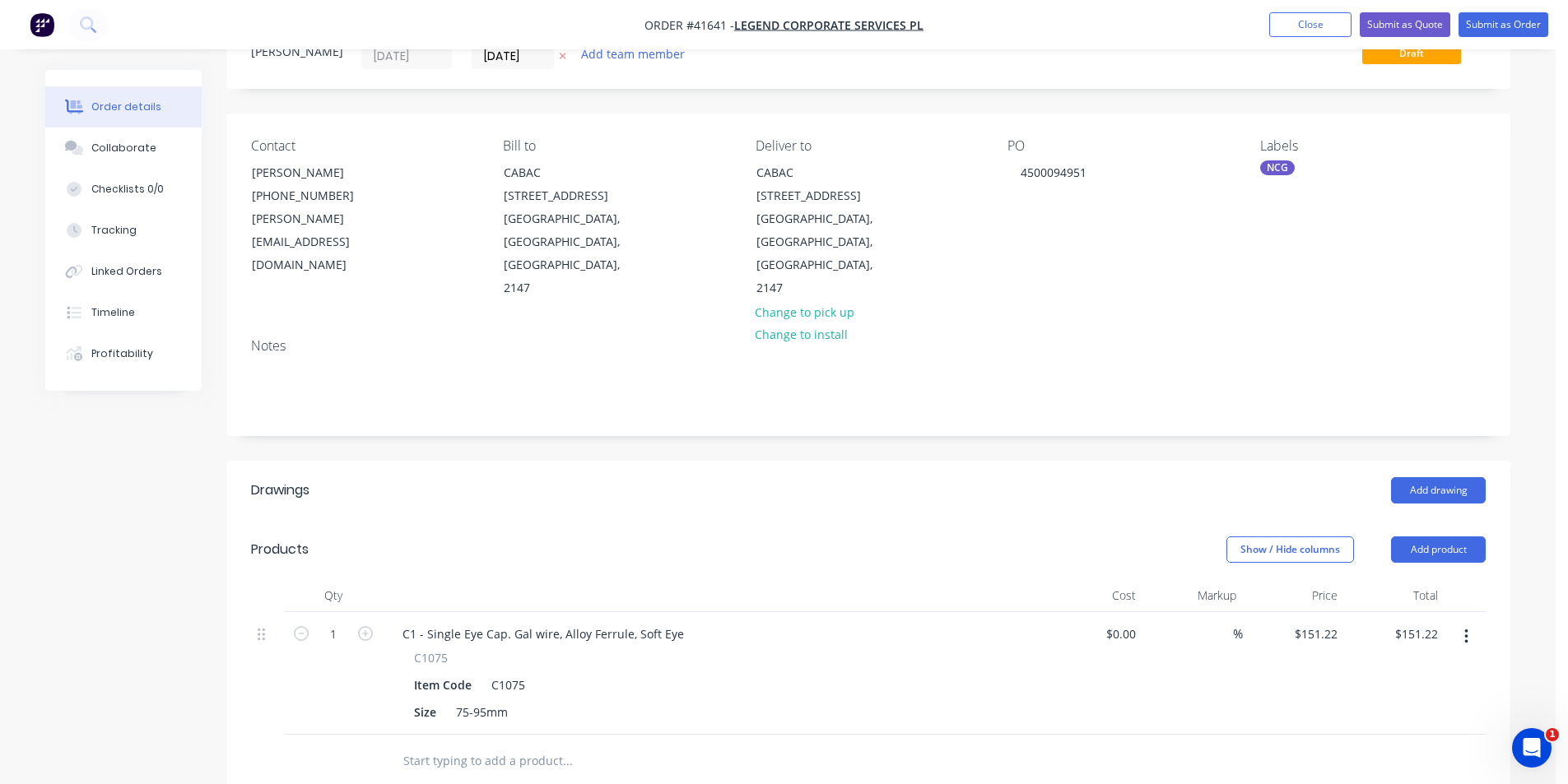
scroll to position [246, 0]
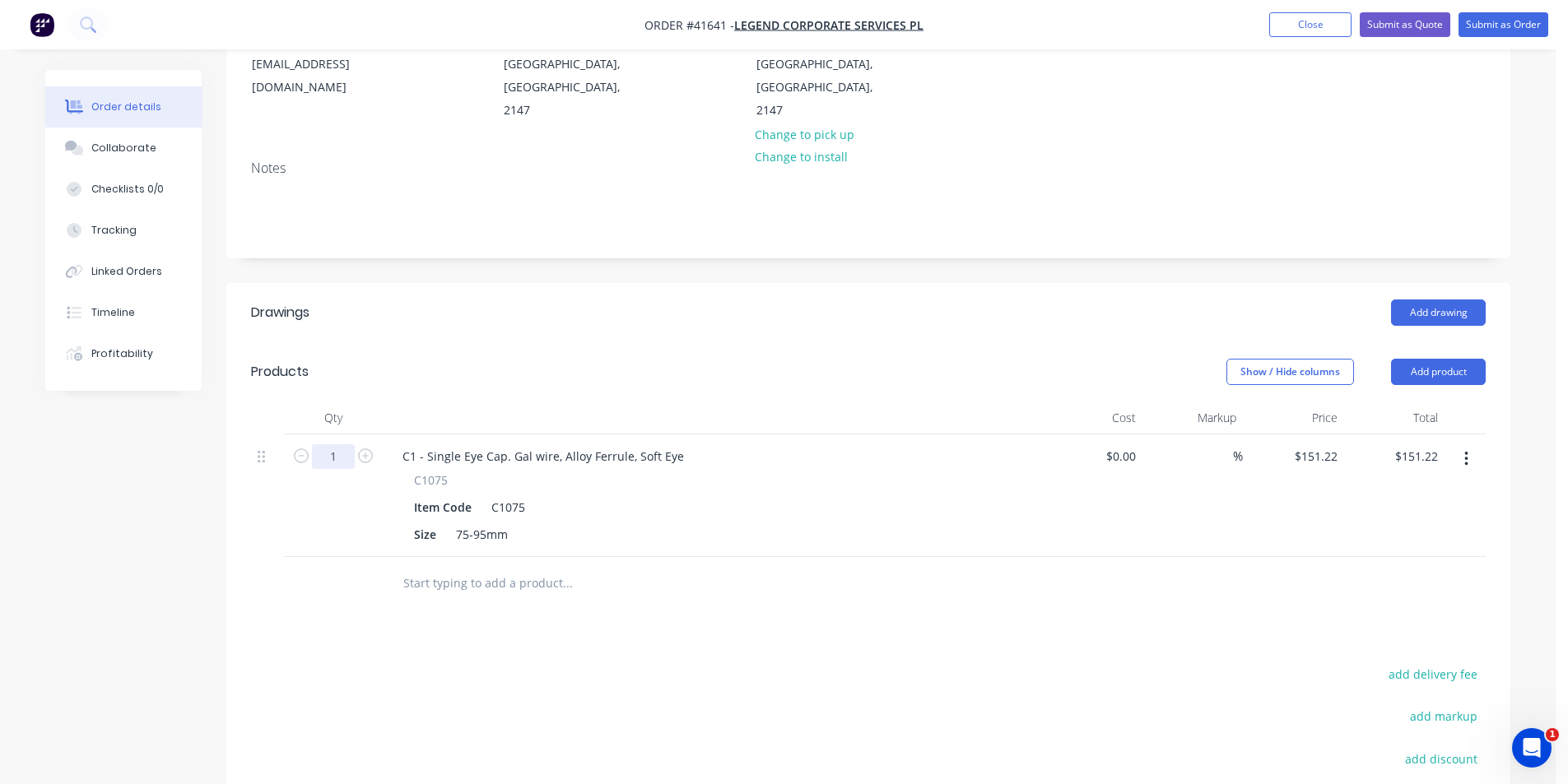
click at [335, 444] on input "1" at bounding box center [334, 456] width 43 height 25
type input "16"
type input "$2,419.52"
click at [1409, 358] on button "Add product" at bounding box center [1439, 372] width 95 height 27
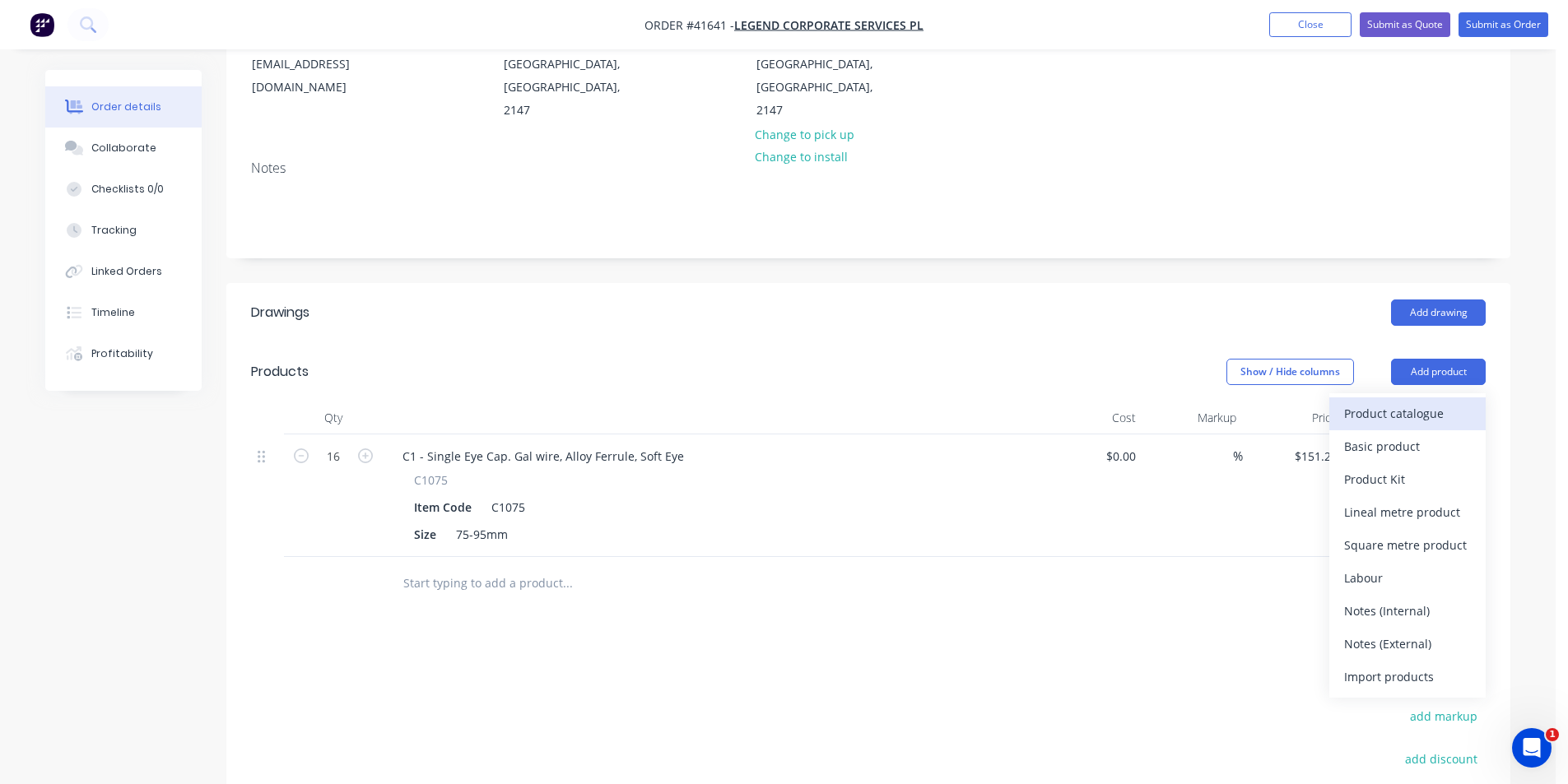
click at [1409, 402] on div "Product catalogue" at bounding box center [1407, 413] width 127 height 24
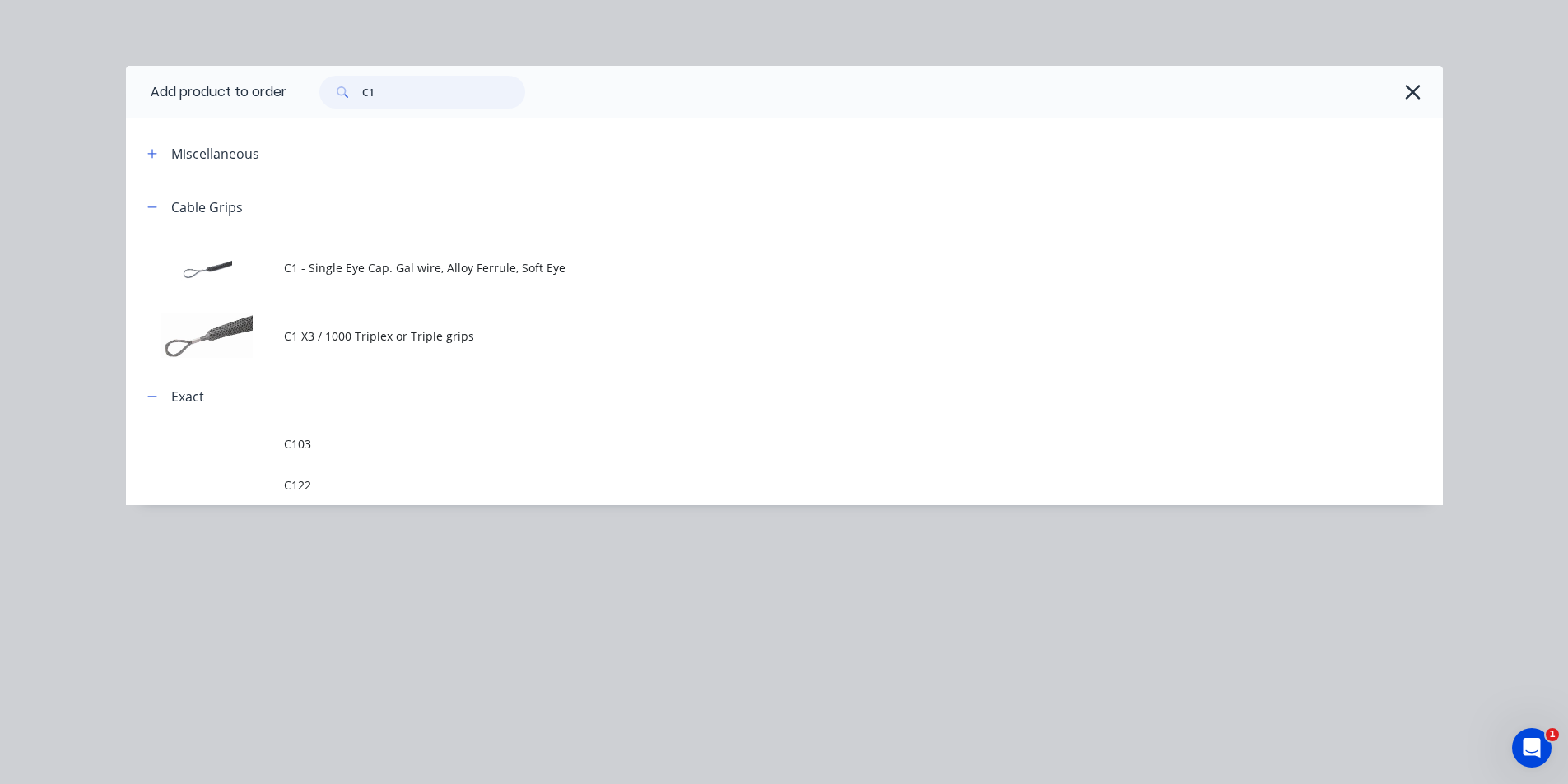
drag, startPoint x: 421, startPoint y: 97, endPoint x: 294, endPoint y: 92, distance: 127.1
click at [294, 92] on div "C1" at bounding box center [856, 92] width 1140 height 33
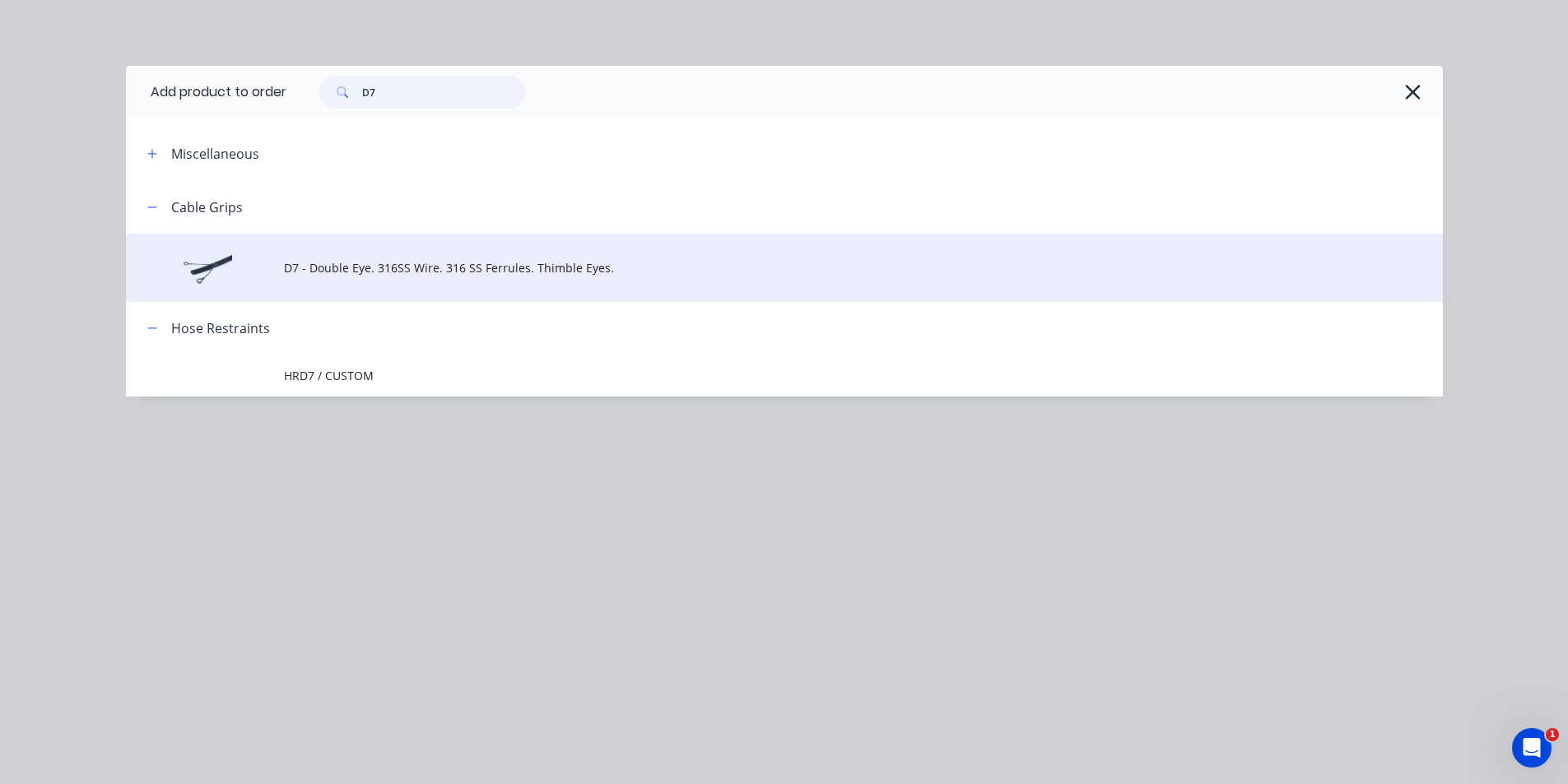
type input "D7"
click at [475, 280] on td "D7 - Double Eye. 316SS Wire. 316 SS Ferrules. Thimble Eyes." at bounding box center [863, 268] width 1159 height 68
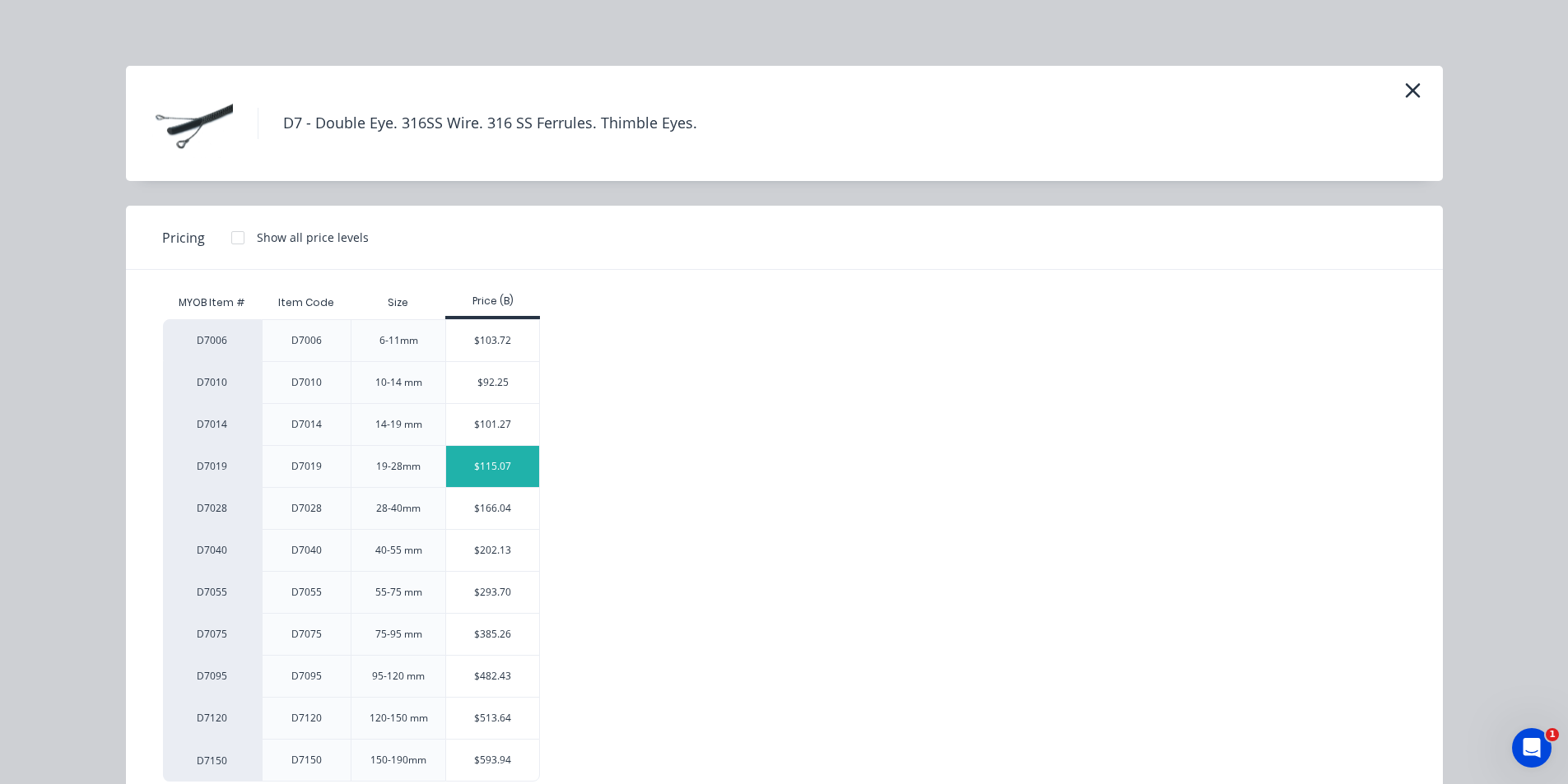
click at [503, 458] on div "$115.07" at bounding box center [492, 466] width 93 height 41
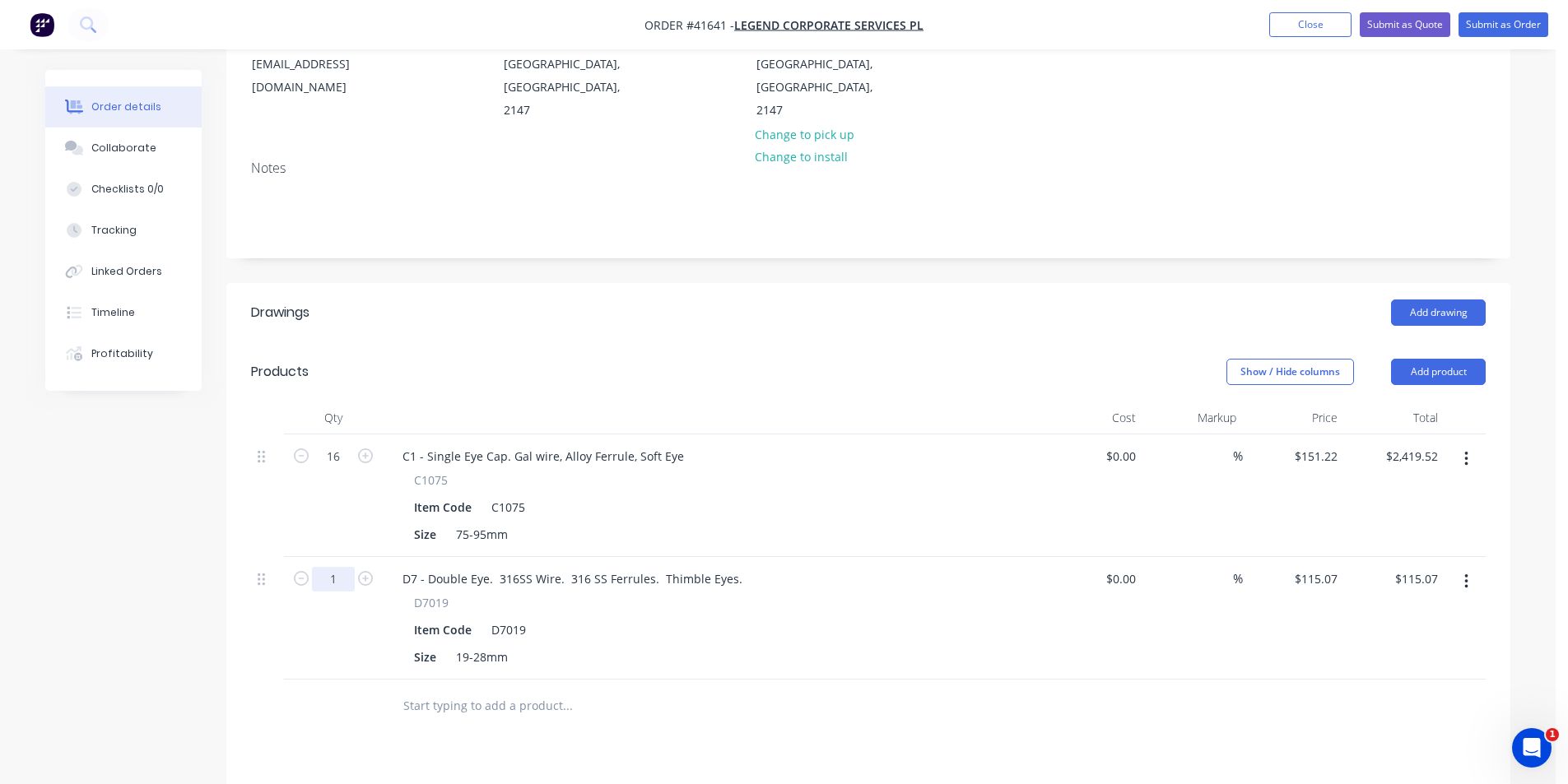
click at [344, 567] on input "1" at bounding box center [334, 579] width 43 height 25
type input "5"
type input "$575.35"
click at [1446, 358] on button "Add product" at bounding box center [1439, 372] width 95 height 27
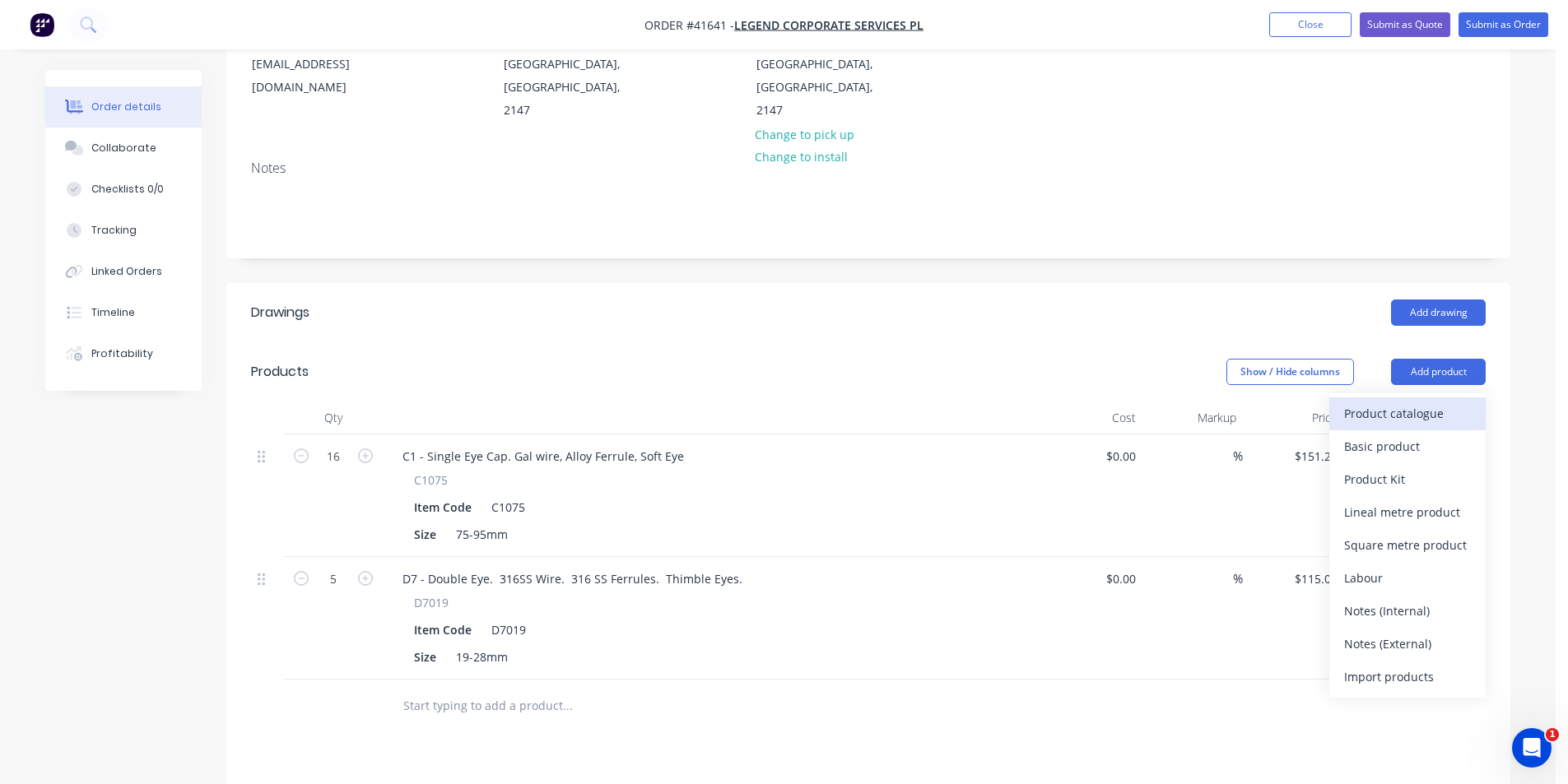
click at [1418, 402] on div "Product catalogue" at bounding box center [1407, 413] width 127 height 24
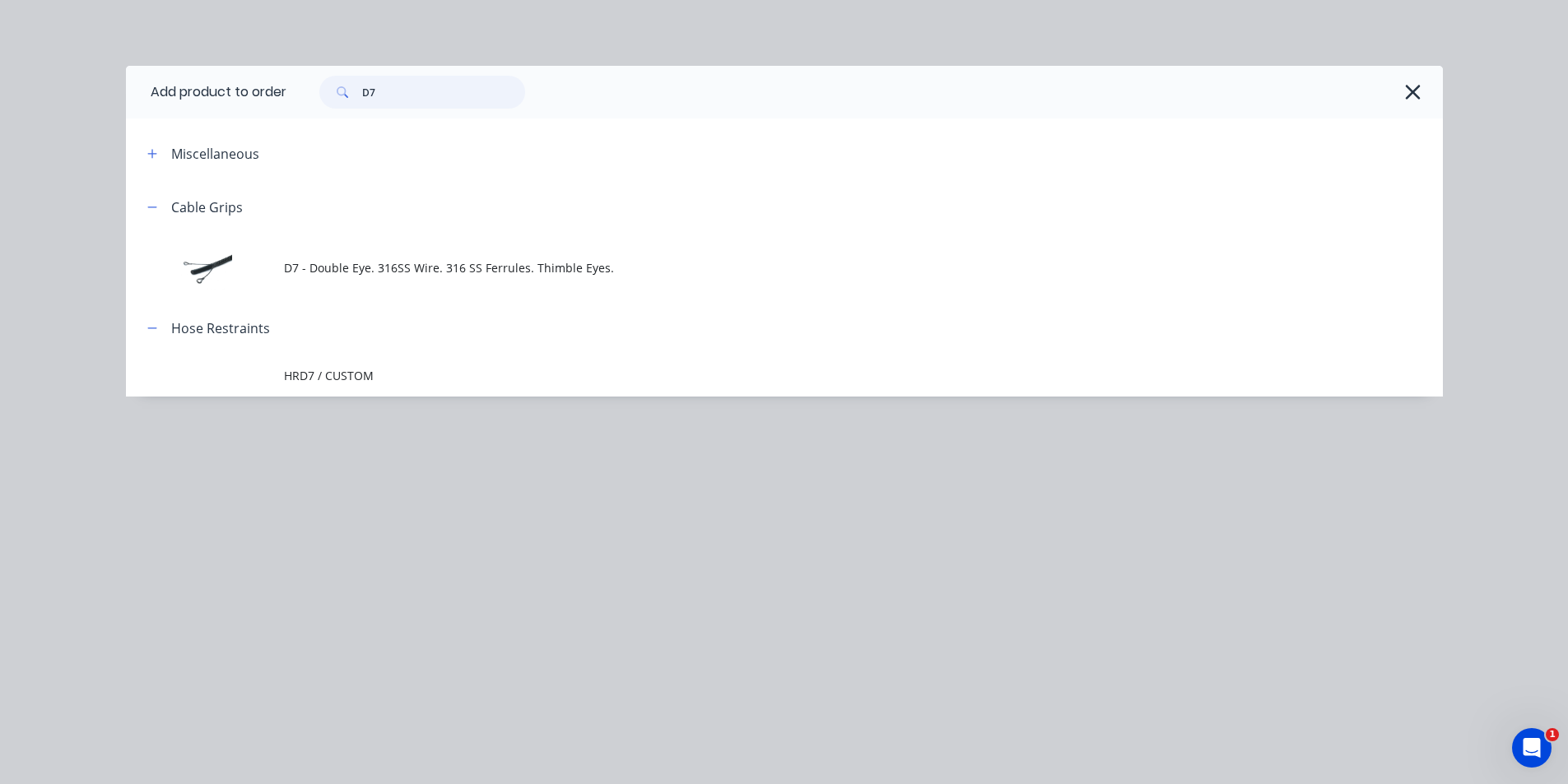
drag, startPoint x: 384, startPoint y: 90, endPoint x: 335, endPoint y: 82, distance: 49.6
click at [335, 82] on div "D7" at bounding box center [423, 92] width 206 height 33
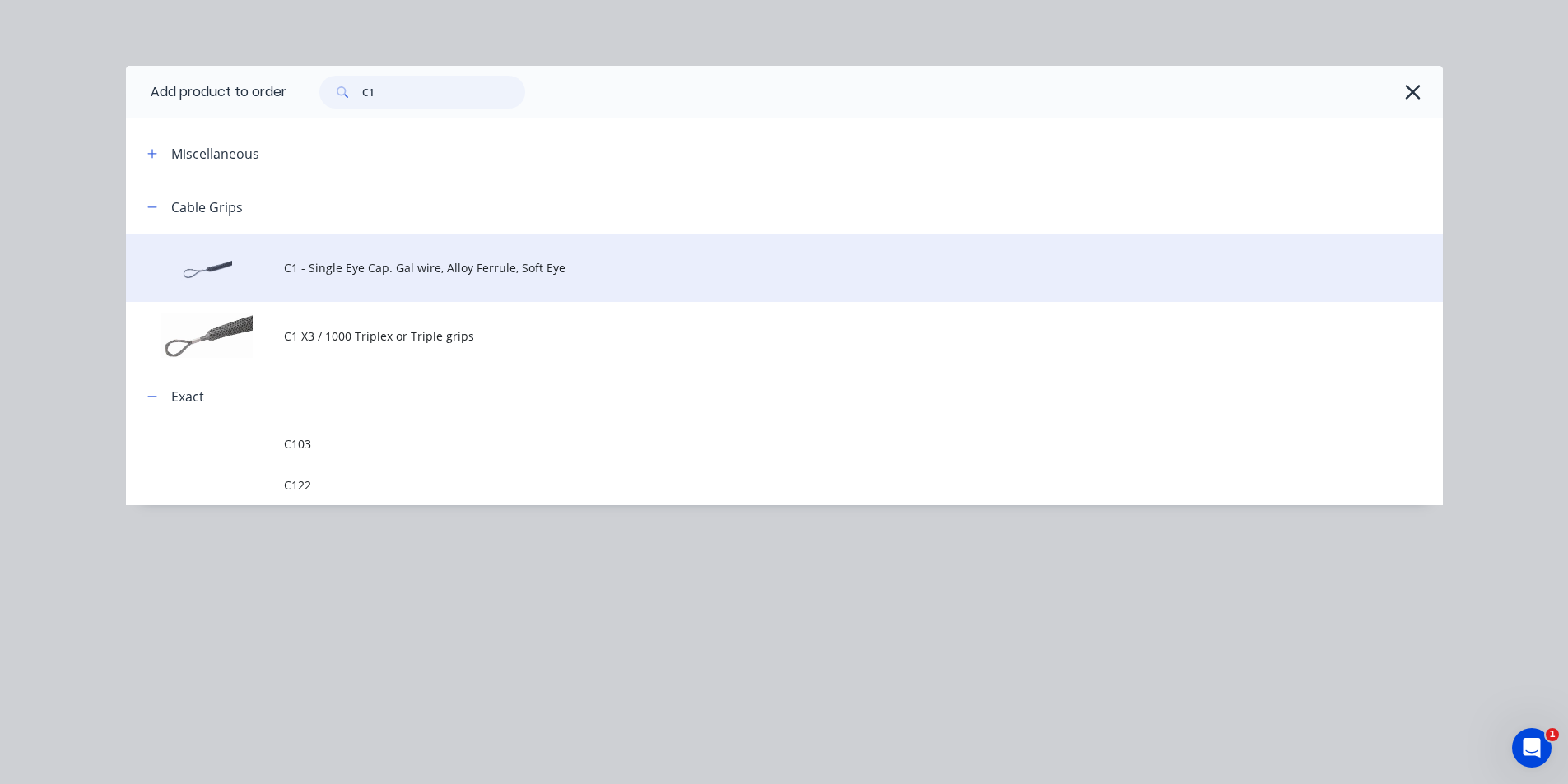
type input "C1"
click at [361, 270] on span "C1 - Single Eye Cap. Gal wire, Alloy Ferrule, Soft Eye" at bounding box center [747, 267] width 927 height 17
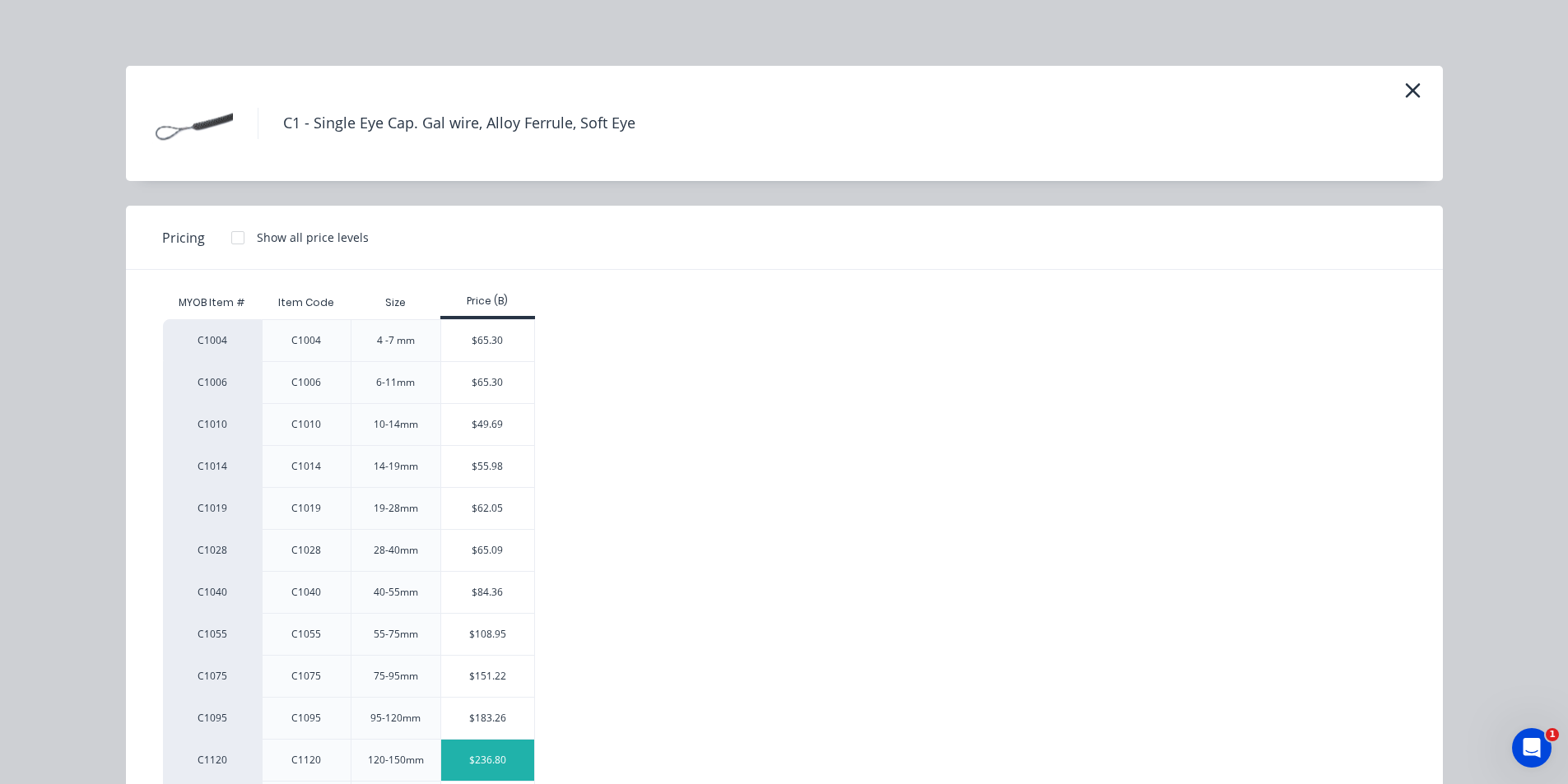
click at [487, 773] on div "$236.80" at bounding box center [488, 760] width 93 height 41
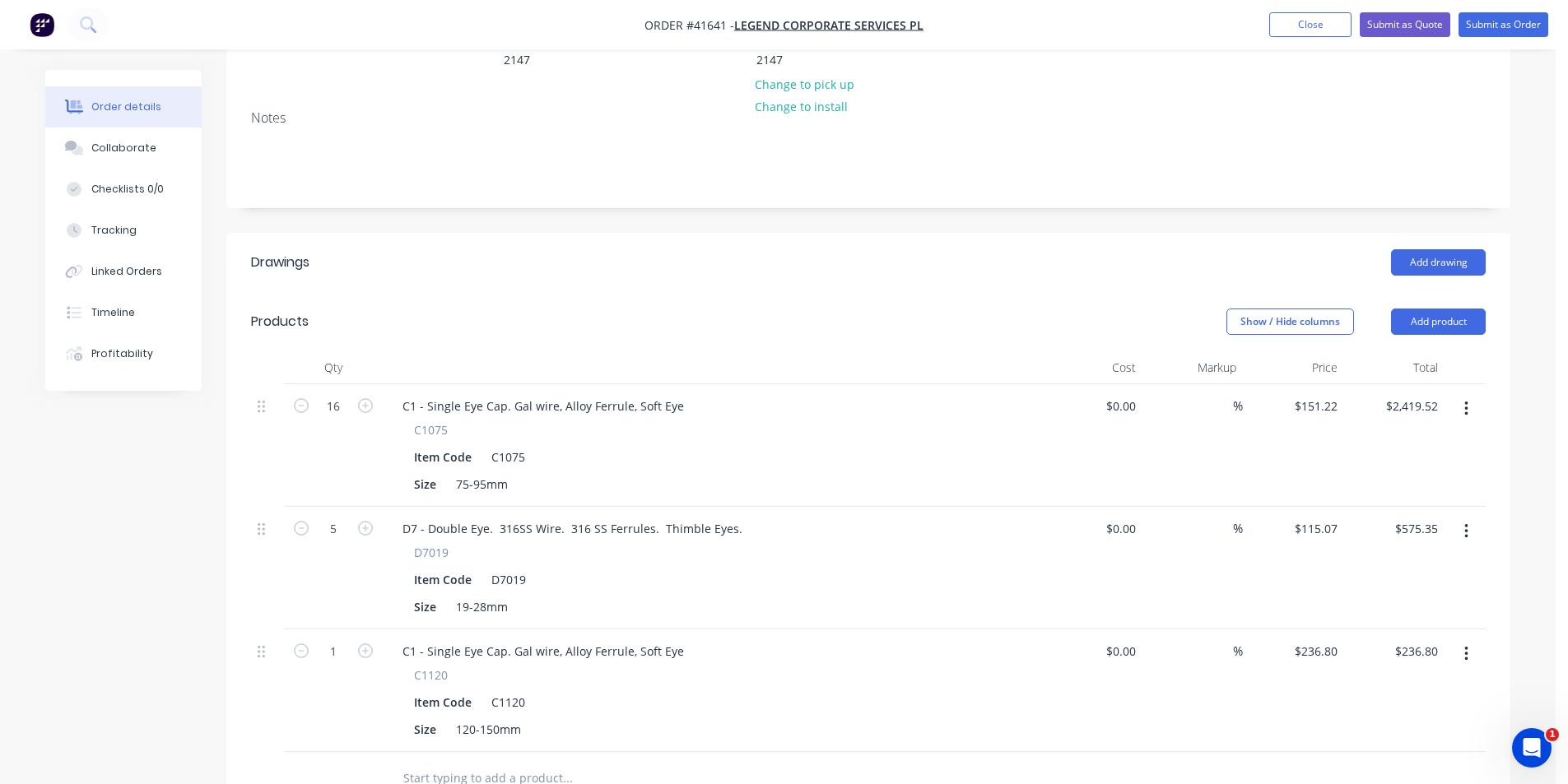
scroll to position [411, 0]
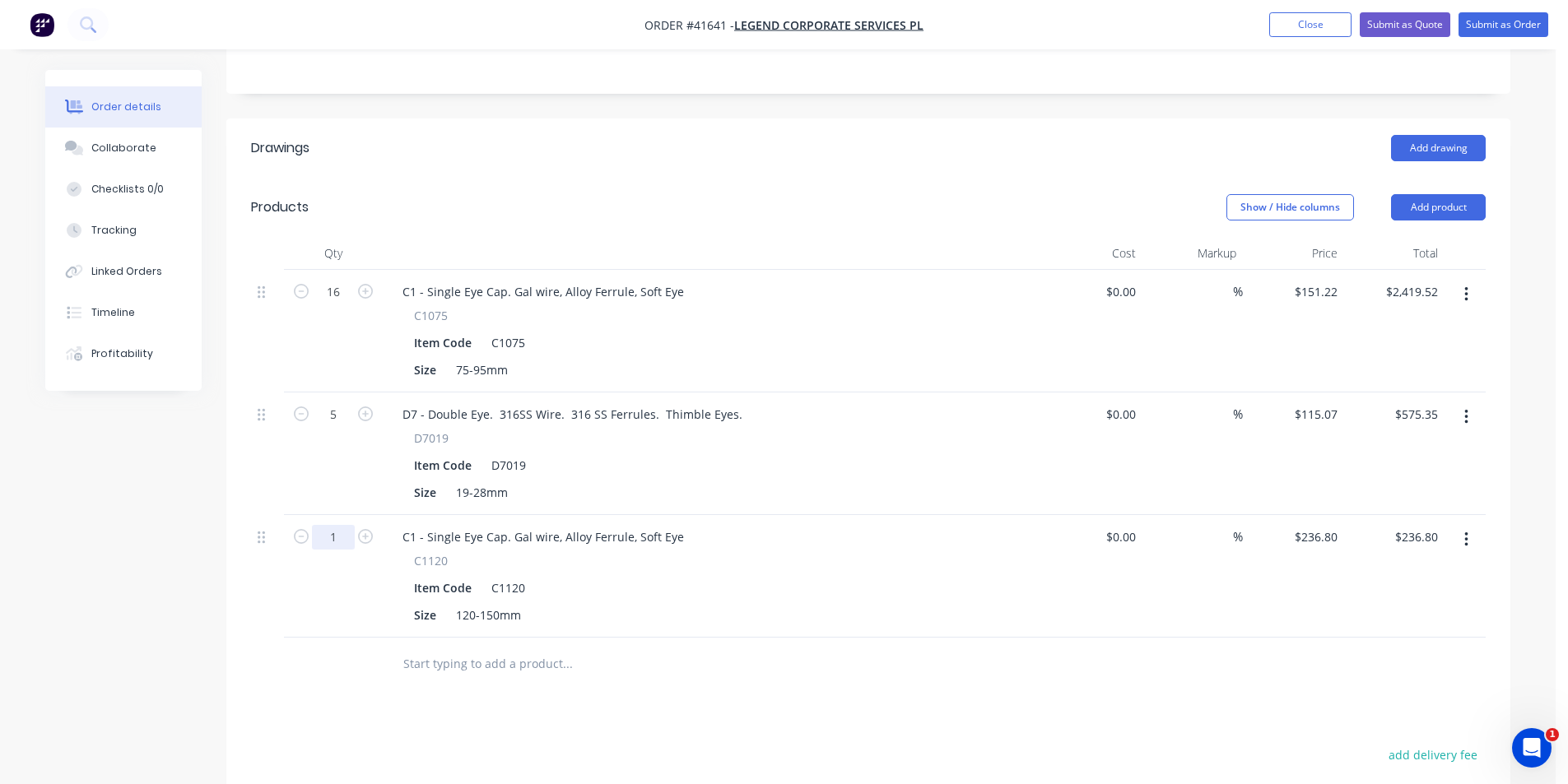
click at [332, 525] on input "1" at bounding box center [334, 538] width 43 height 25
click at [1443, 194] on button "Add product" at bounding box center [1439, 207] width 95 height 27
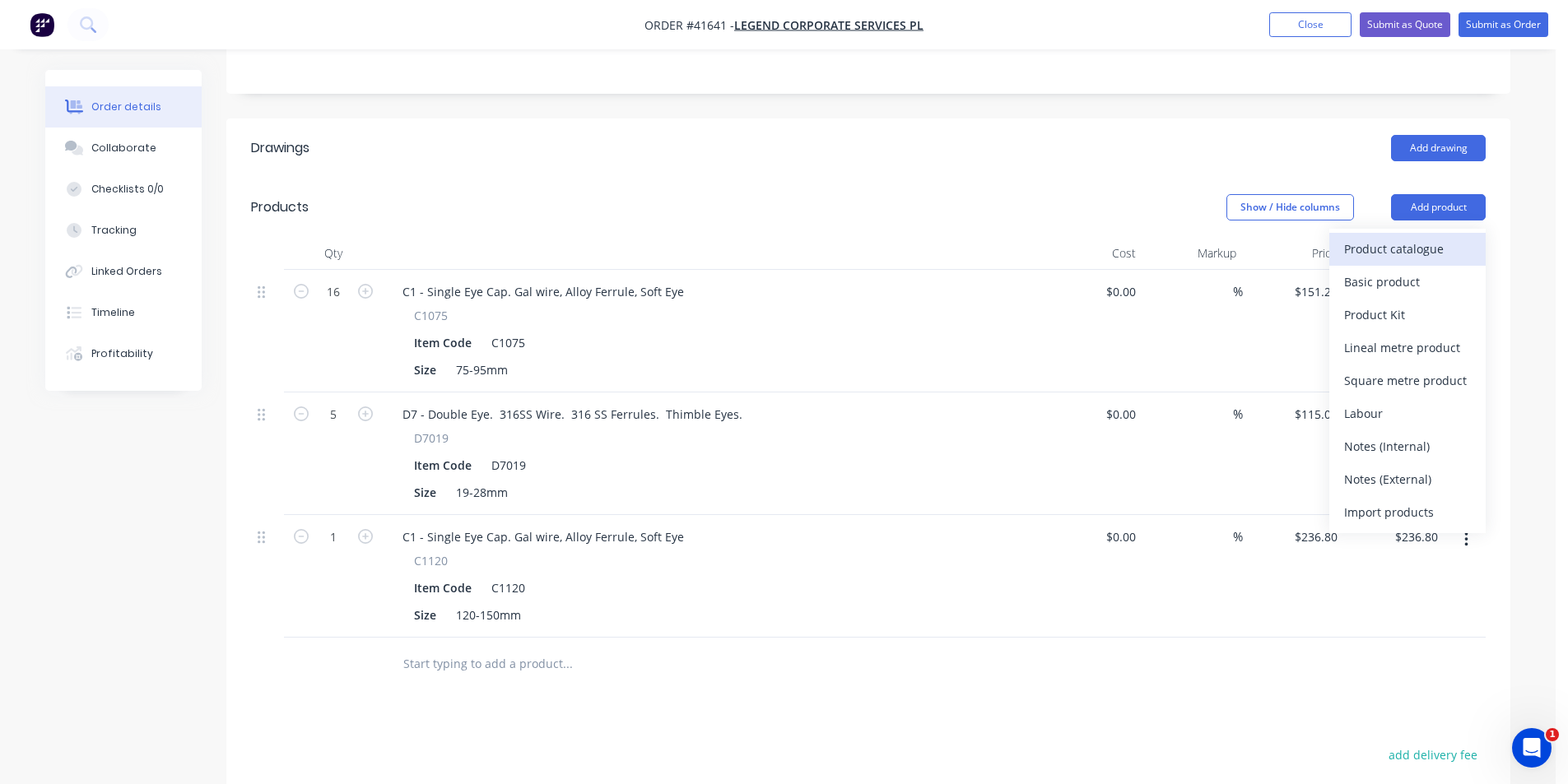
click at [1442, 237] on div "Product catalogue" at bounding box center [1407, 249] width 127 height 24
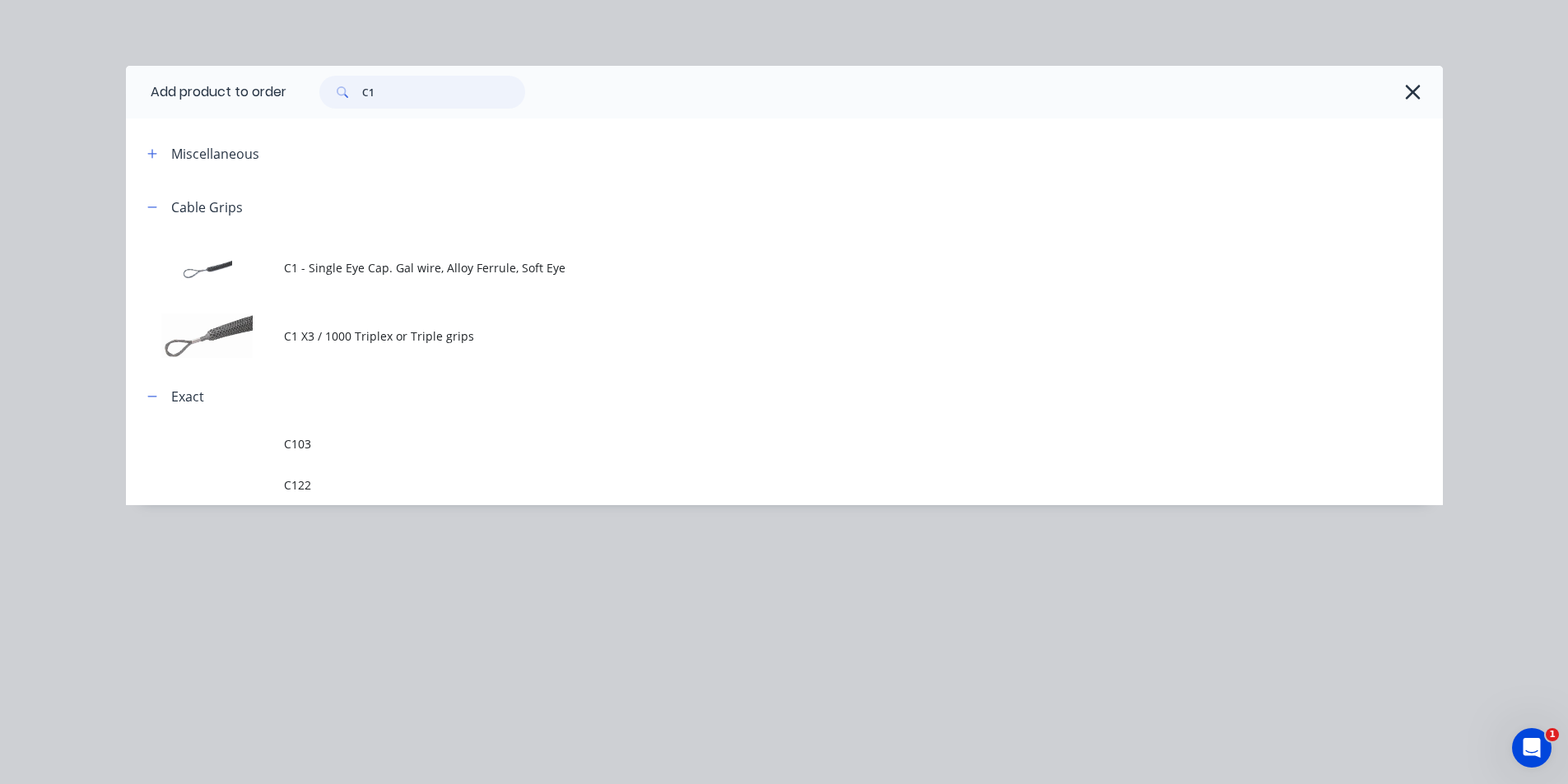
click at [404, 95] on input "C1" at bounding box center [443, 92] width 163 height 33
drag, startPoint x: 378, startPoint y: 93, endPoint x: 325, endPoint y: 91, distance: 53.0
click at [325, 91] on div "C1" at bounding box center [423, 92] width 206 height 33
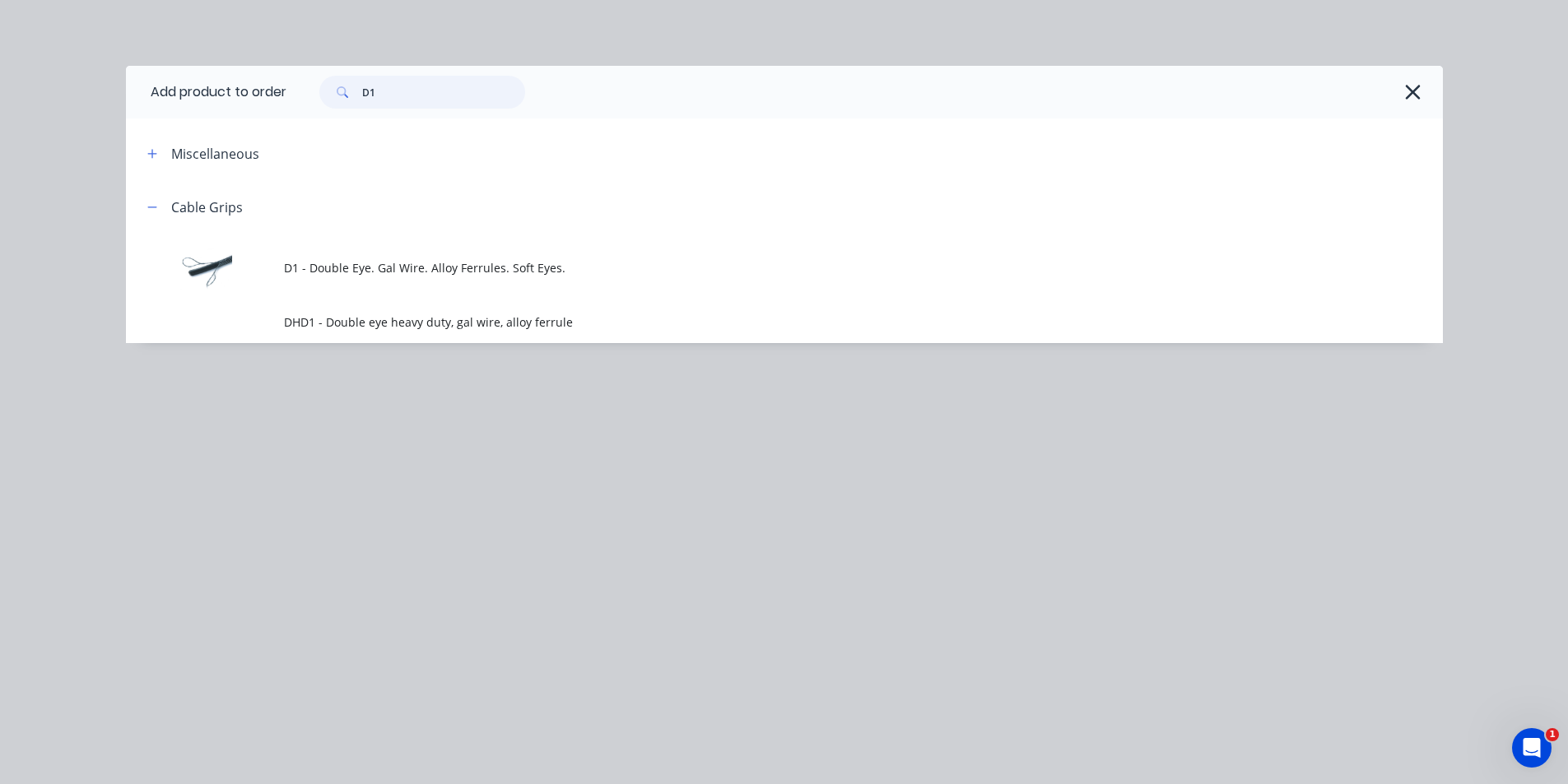
type input "D1"
click at [416, 255] on td "D1 - Double Eye. Gal Wire. Alloy Ferrules. Soft Eyes." at bounding box center [863, 268] width 1159 height 68
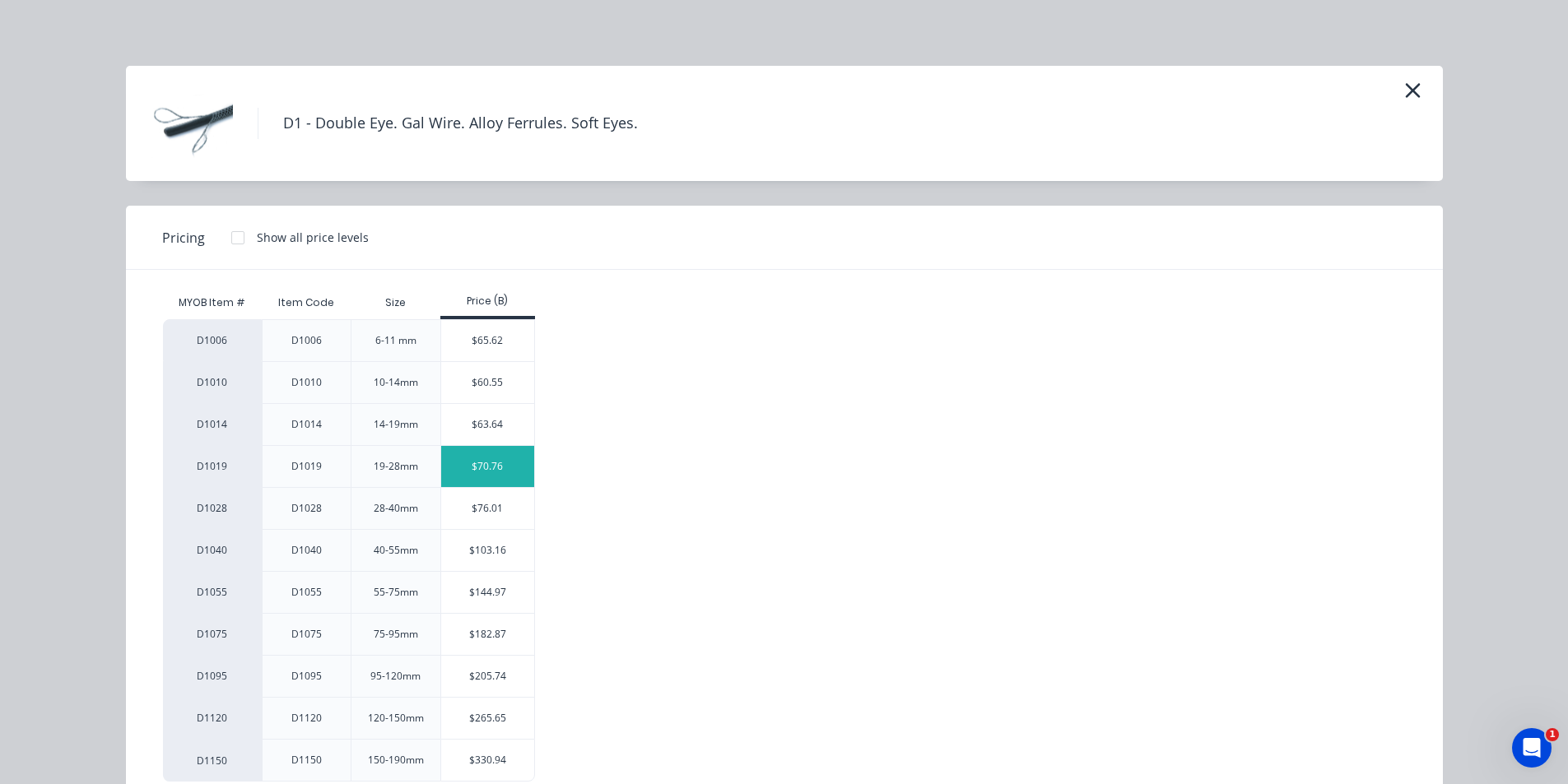
click at [498, 466] on div "$70.76" at bounding box center [488, 466] width 93 height 41
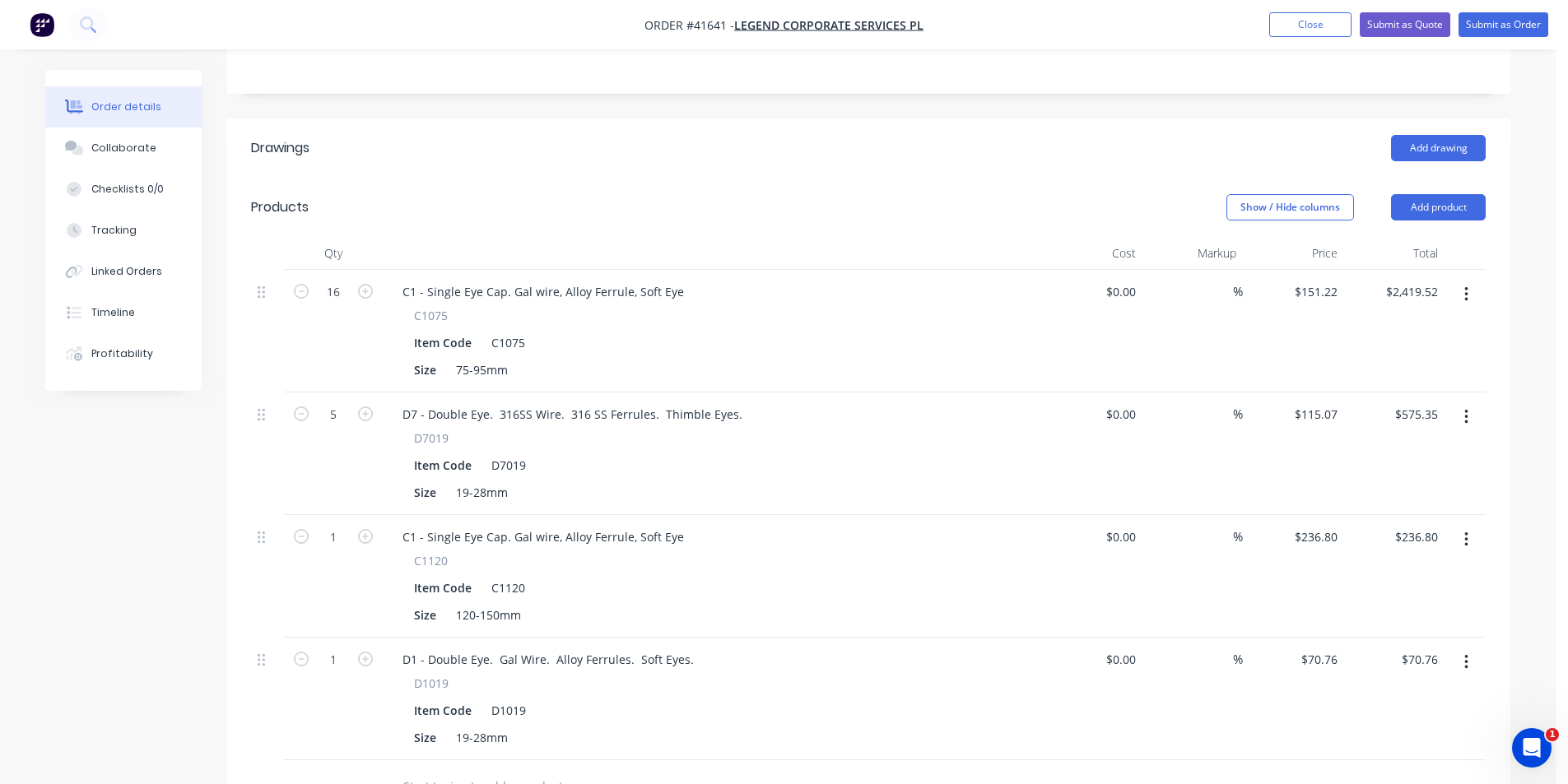
scroll to position [576, 0]
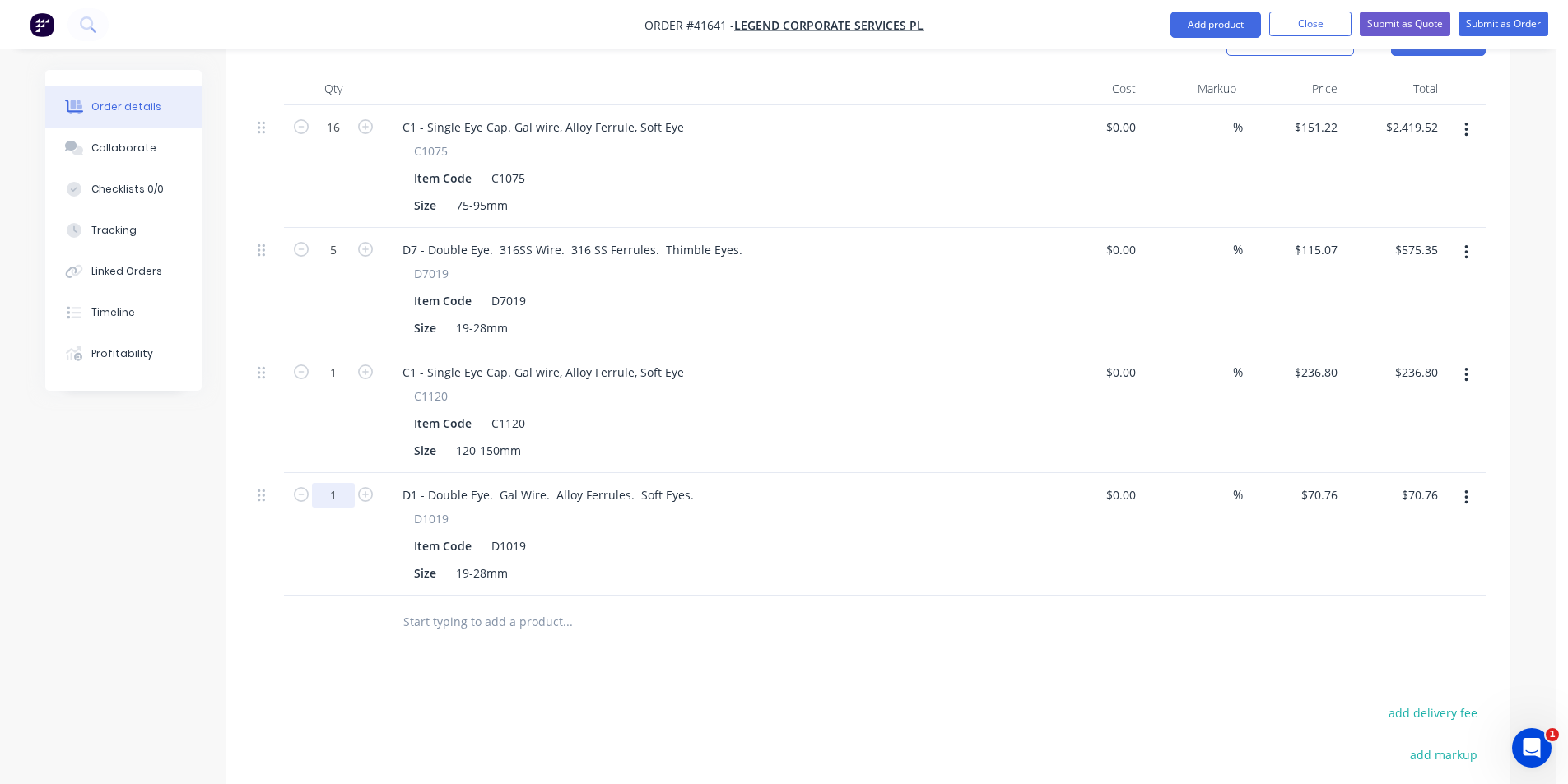
click at [343, 483] on input "1" at bounding box center [334, 495] width 43 height 25
type input "2"
type input "$141.52"
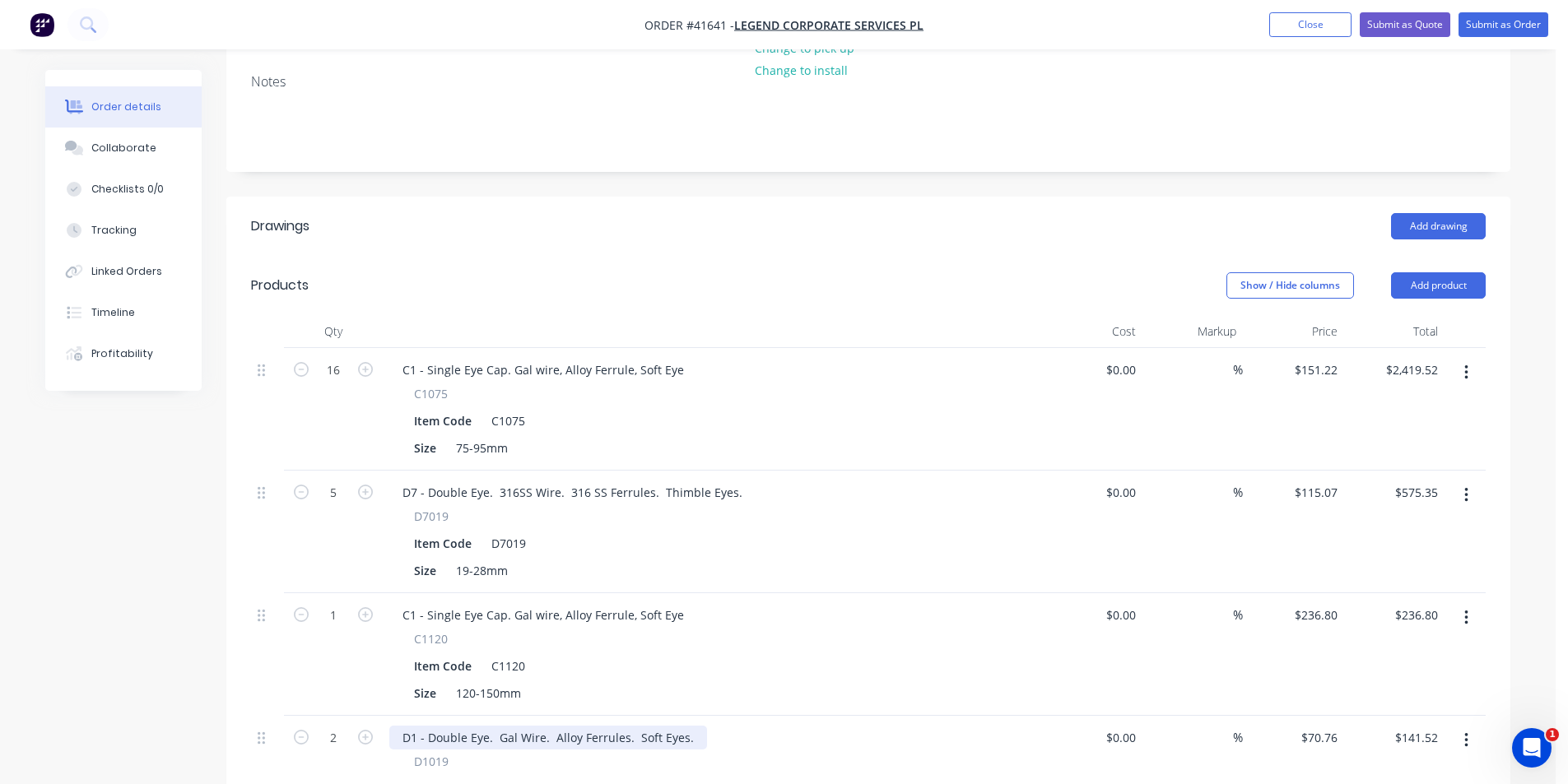
scroll to position [329, 0]
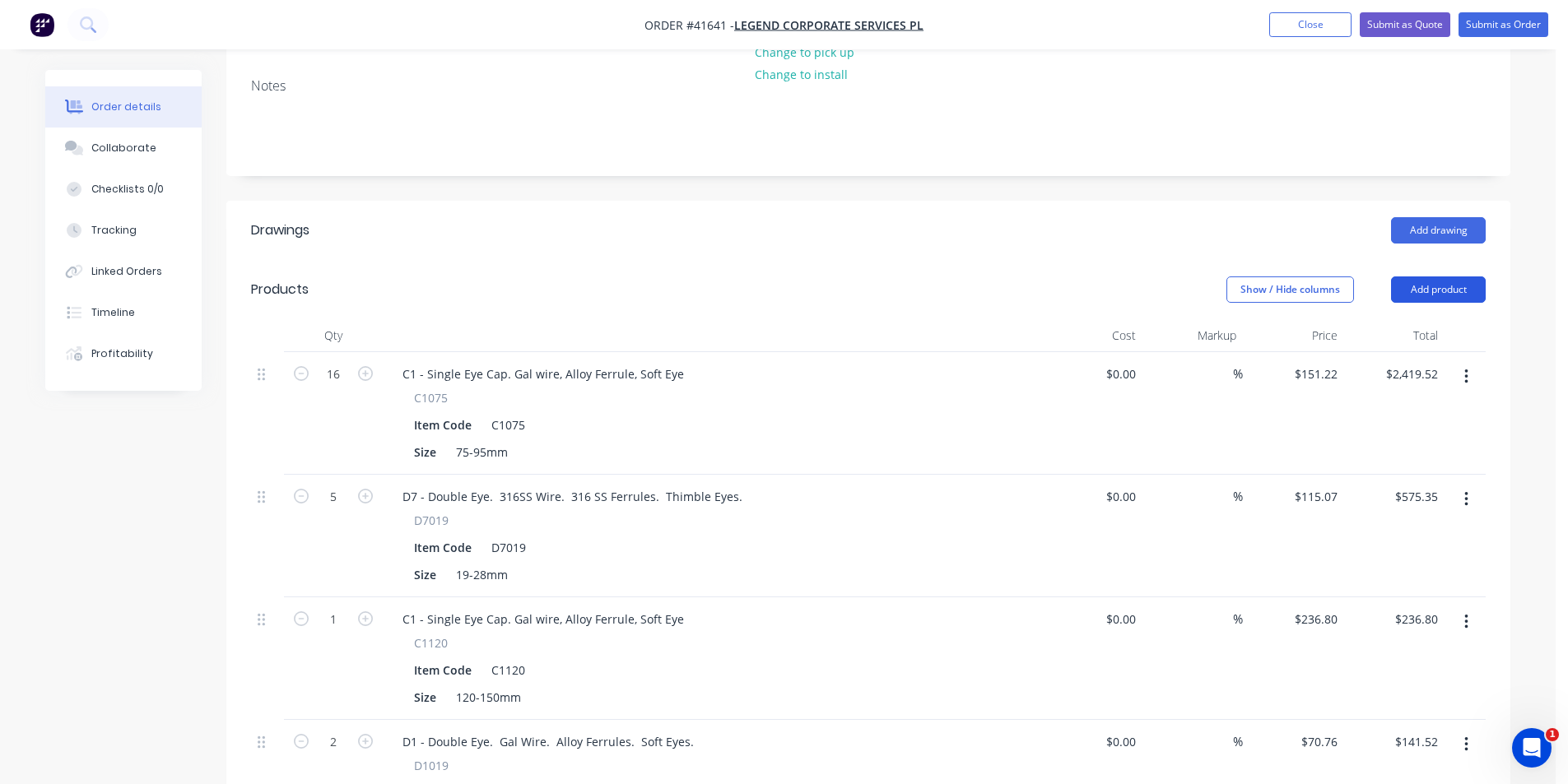
click at [1430, 276] on button "Add product" at bounding box center [1439, 290] width 95 height 27
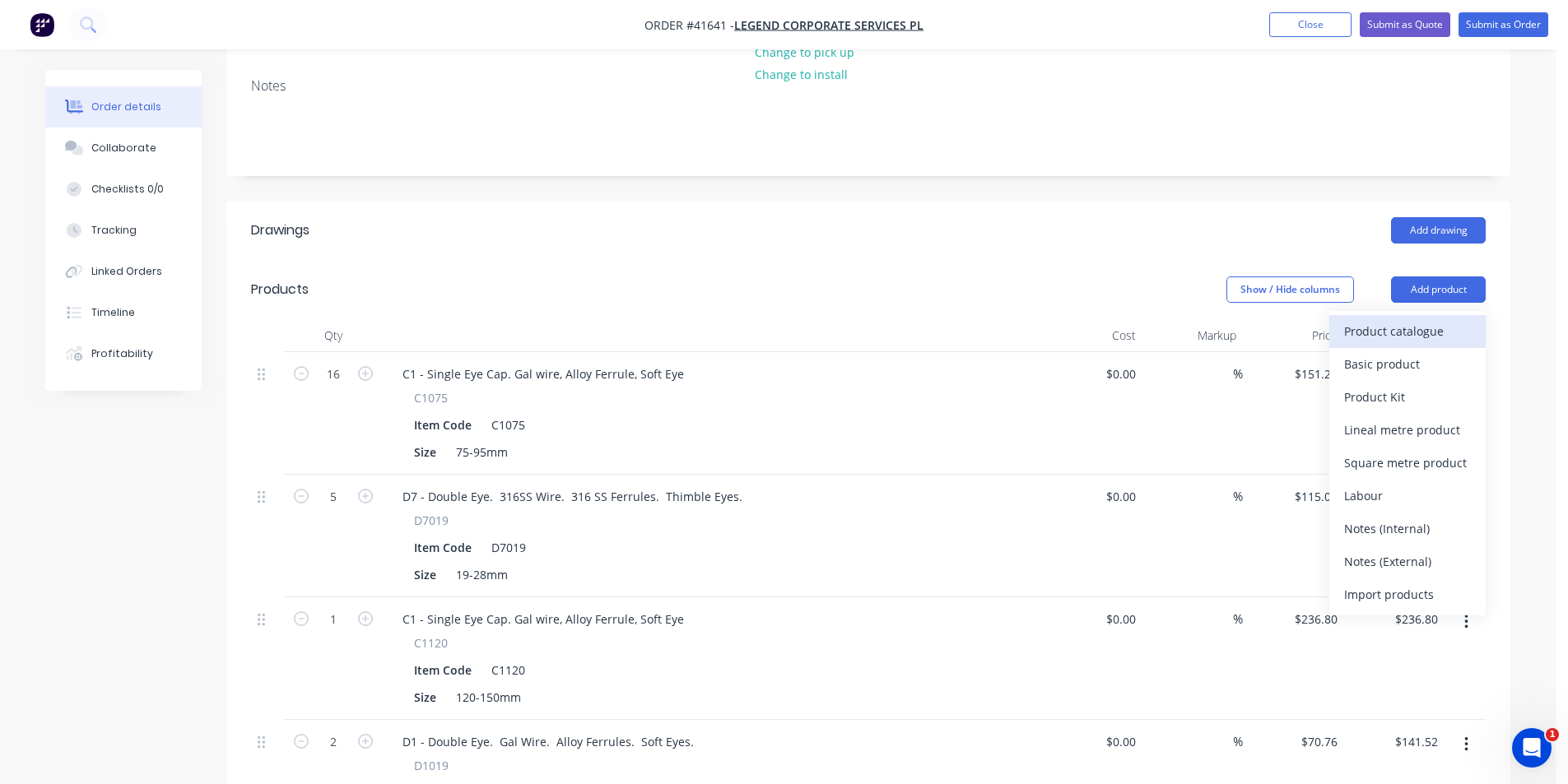
click at [1426, 319] on div "Product catalogue" at bounding box center [1407, 331] width 127 height 24
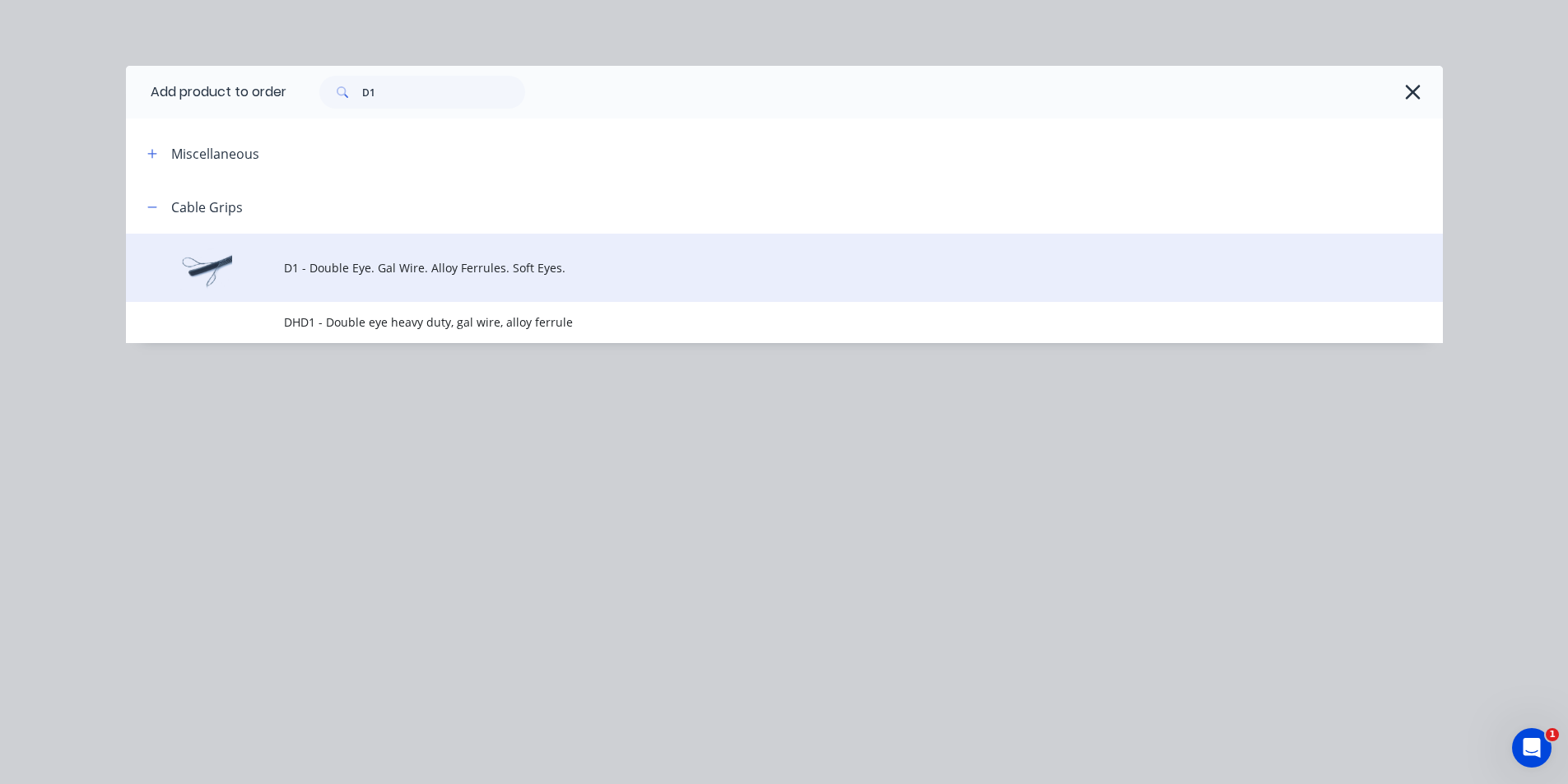
click at [442, 261] on span "D1 - Double Eye. Gal Wire. Alloy Ferrules. Soft Eyes." at bounding box center [747, 267] width 927 height 17
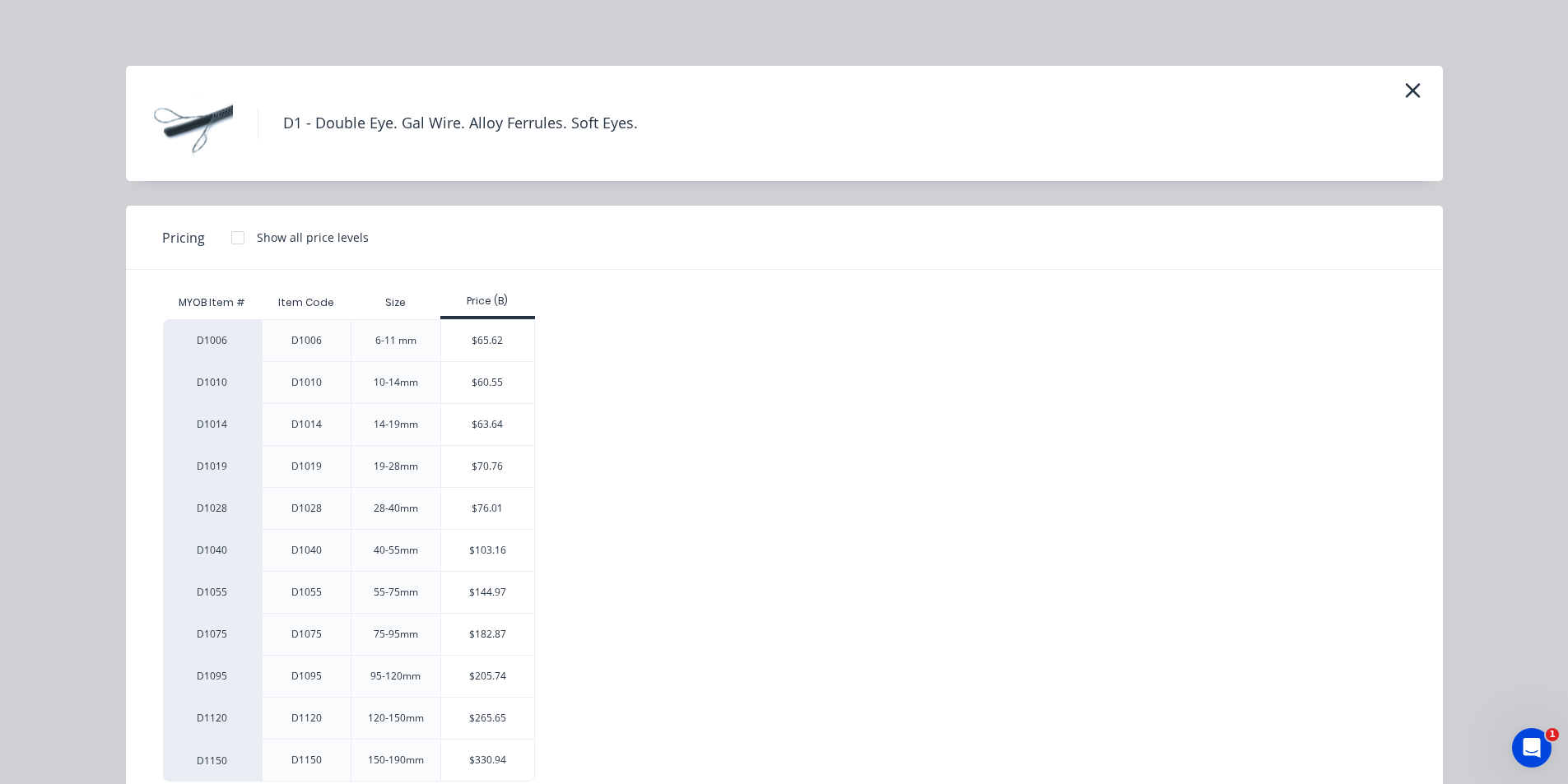
click at [496, 383] on div "$60.55" at bounding box center [488, 382] width 93 height 41
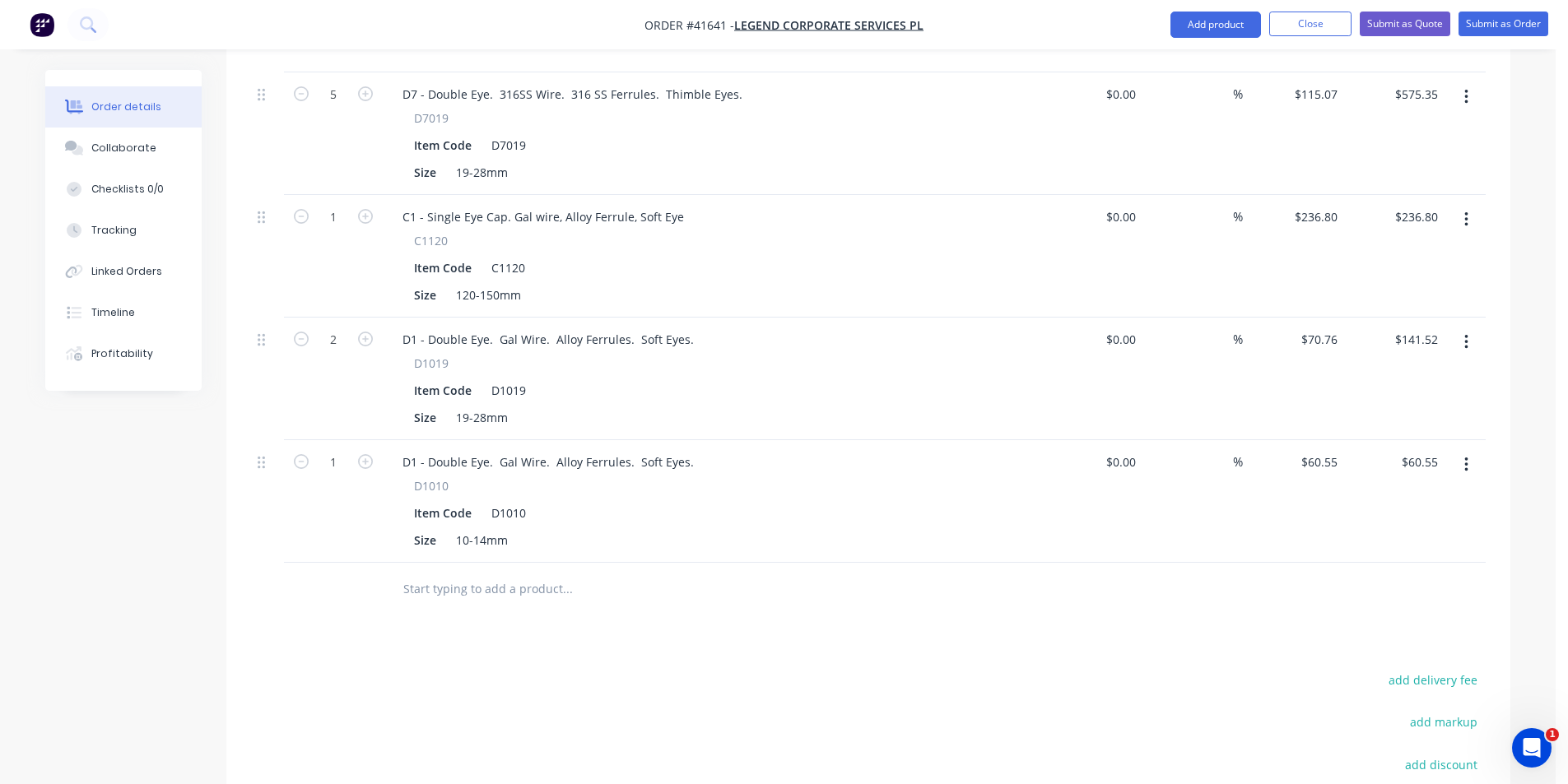
scroll to position [740, 0]
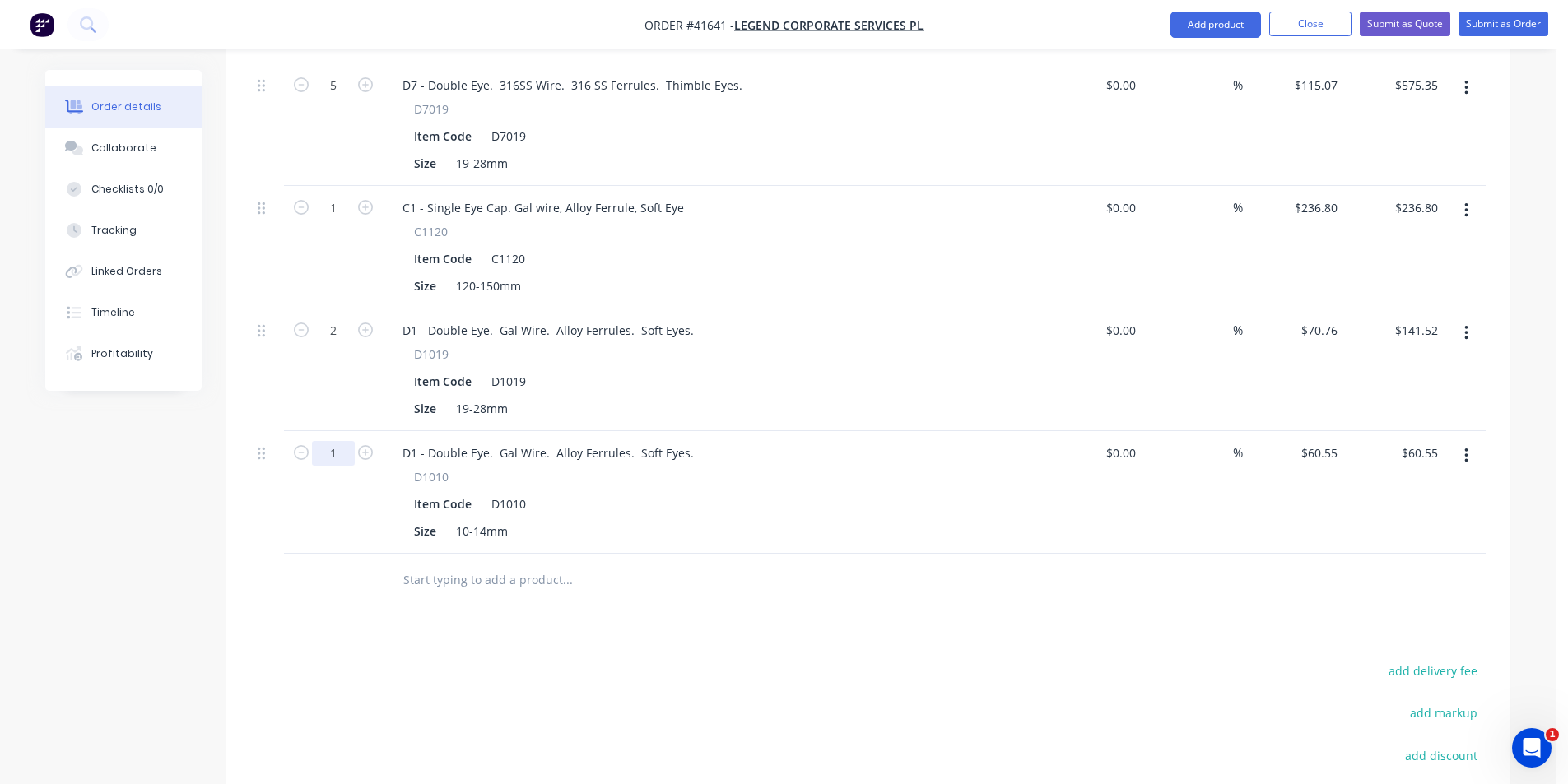
click at [342, 441] on input "1" at bounding box center [334, 454] width 43 height 25
type input "2"
type input "$121.10"
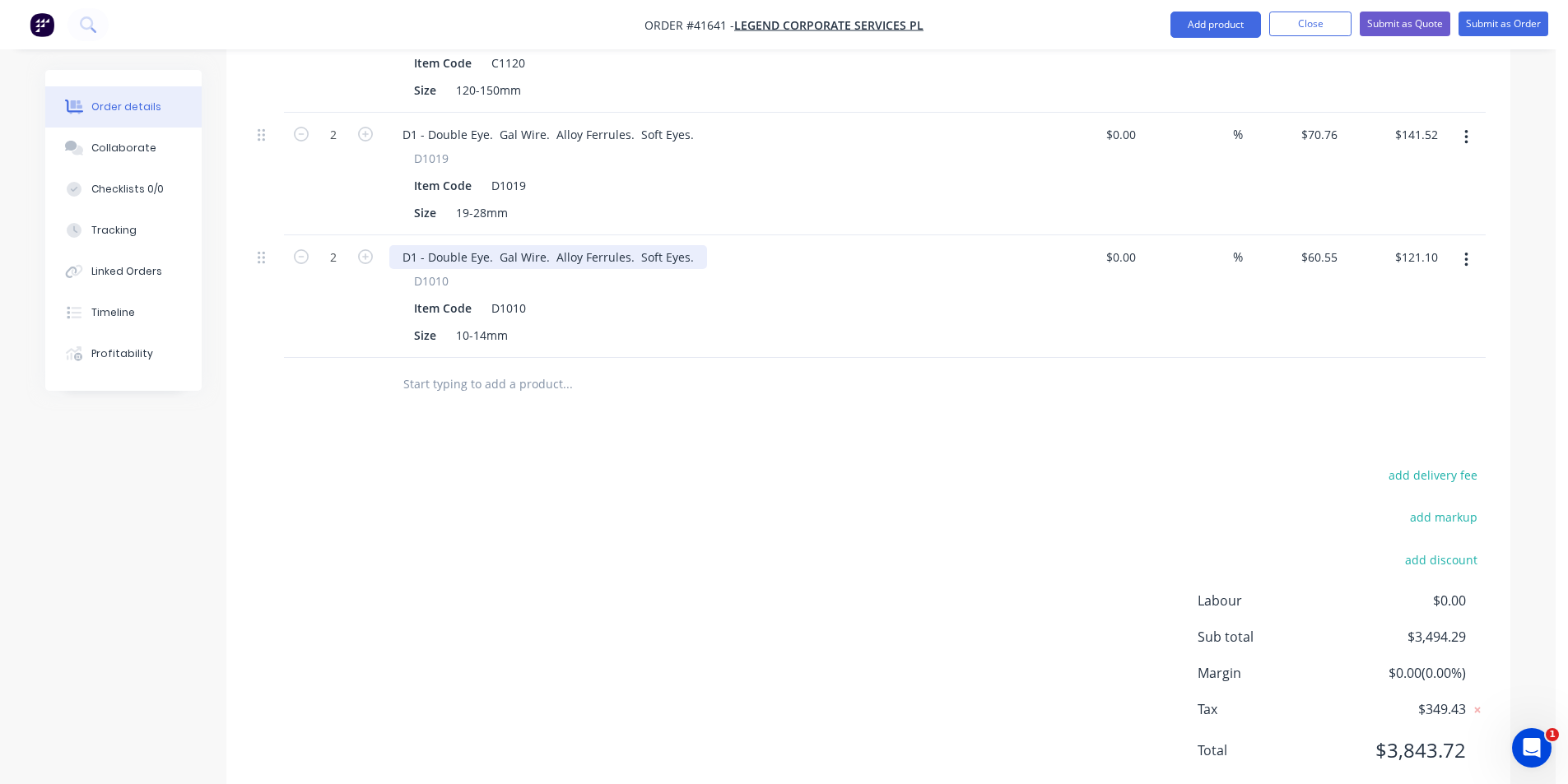
scroll to position [937, 0]
click at [1487, 15] on button "Submit as Order" at bounding box center [1503, 24] width 90 height 25
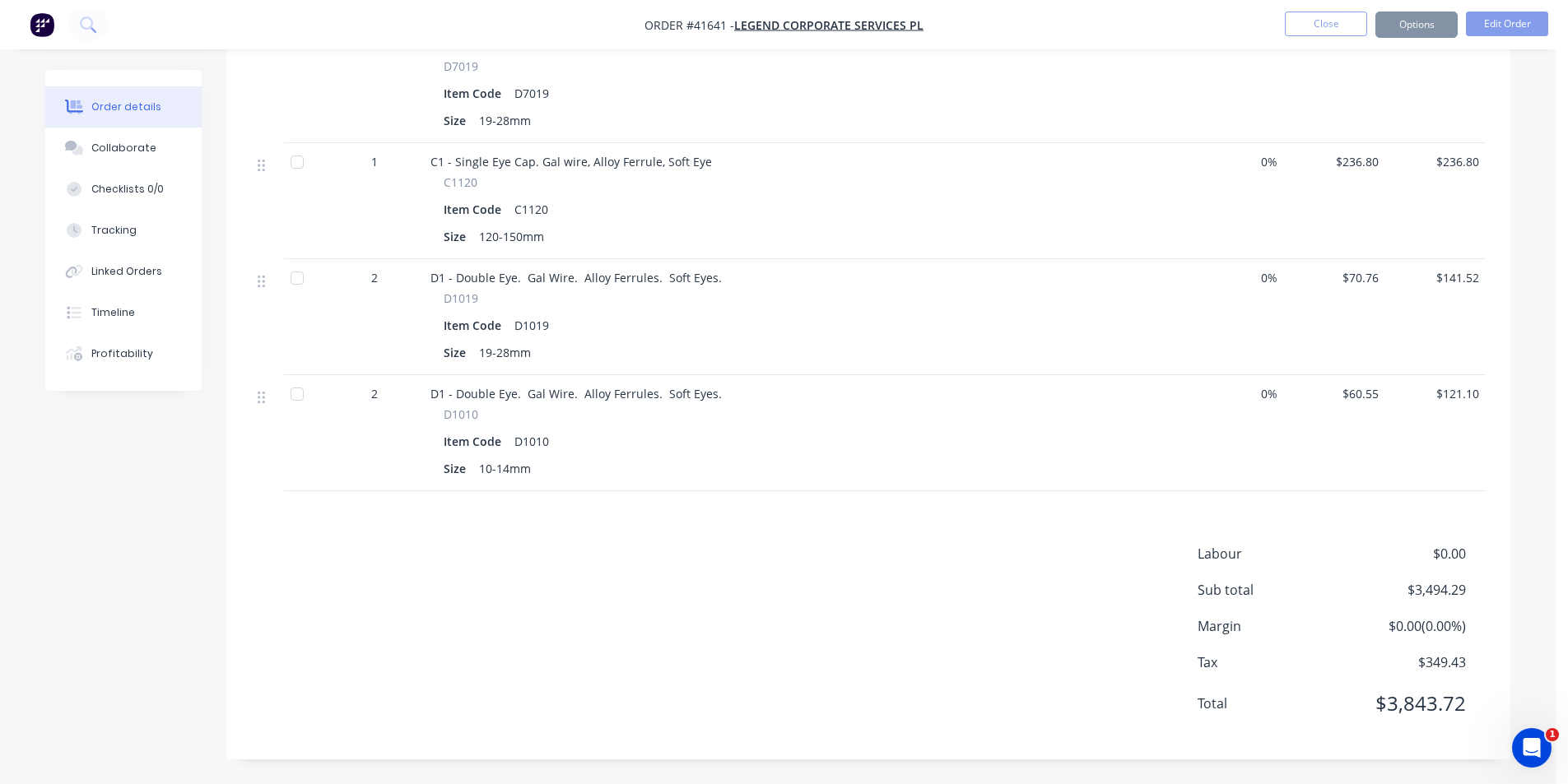
scroll to position [0, 0]
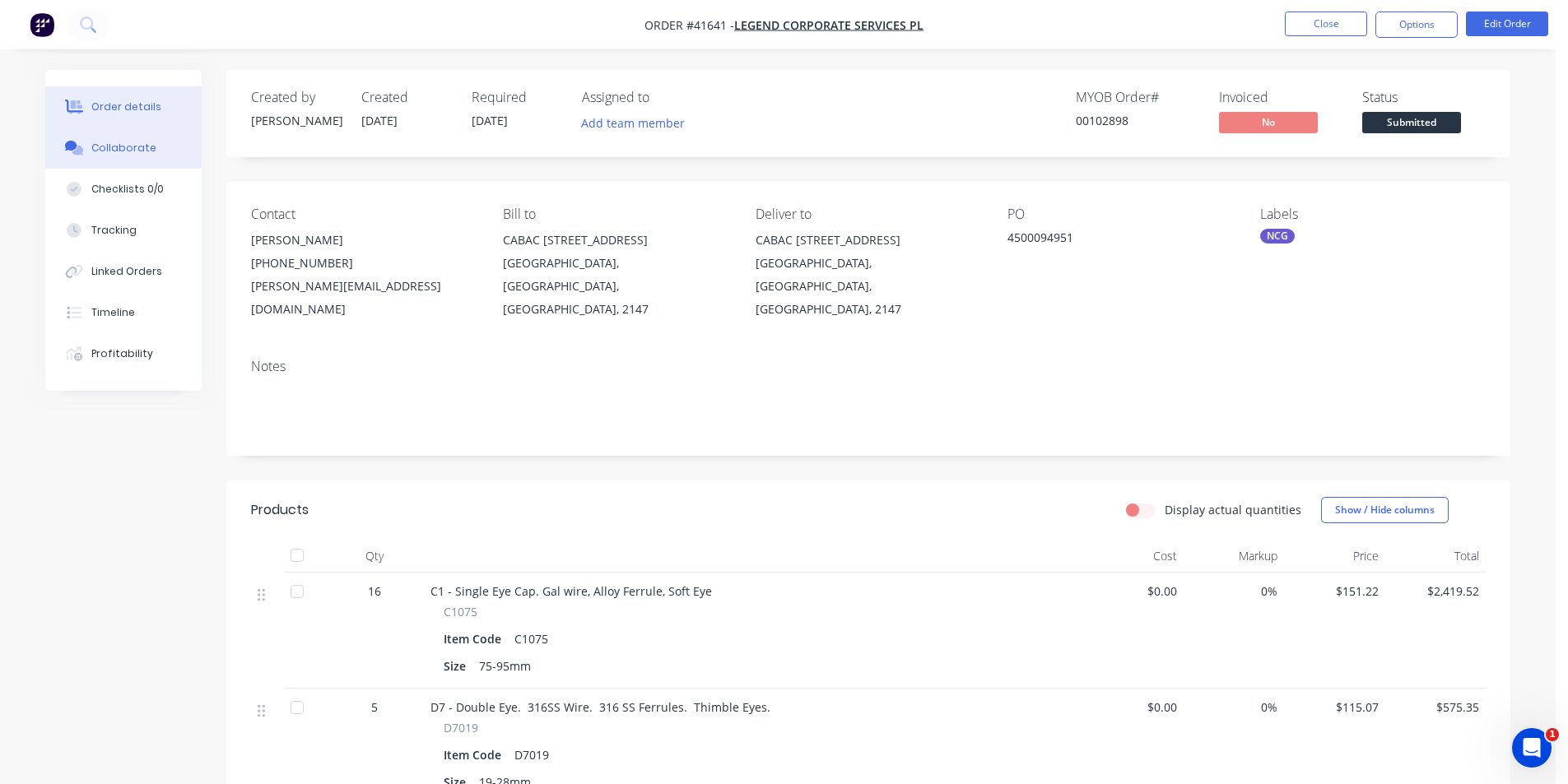
click at [196, 160] on button "Collaborate" at bounding box center [124, 149] width 156 height 41
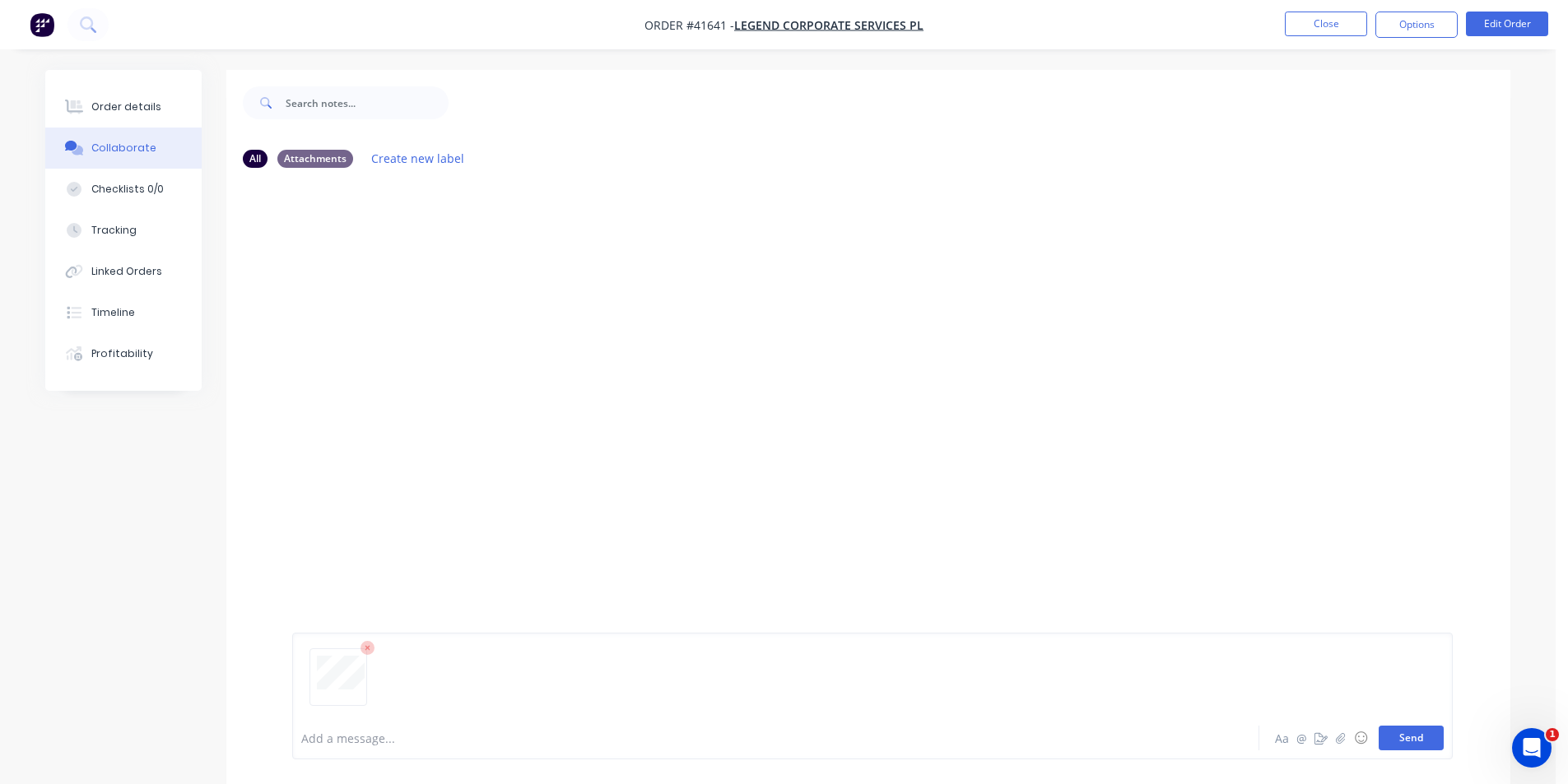
click at [1395, 738] on button "Send" at bounding box center [1411, 738] width 65 height 25
click at [149, 110] on div "Order details" at bounding box center [126, 107] width 70 height 15
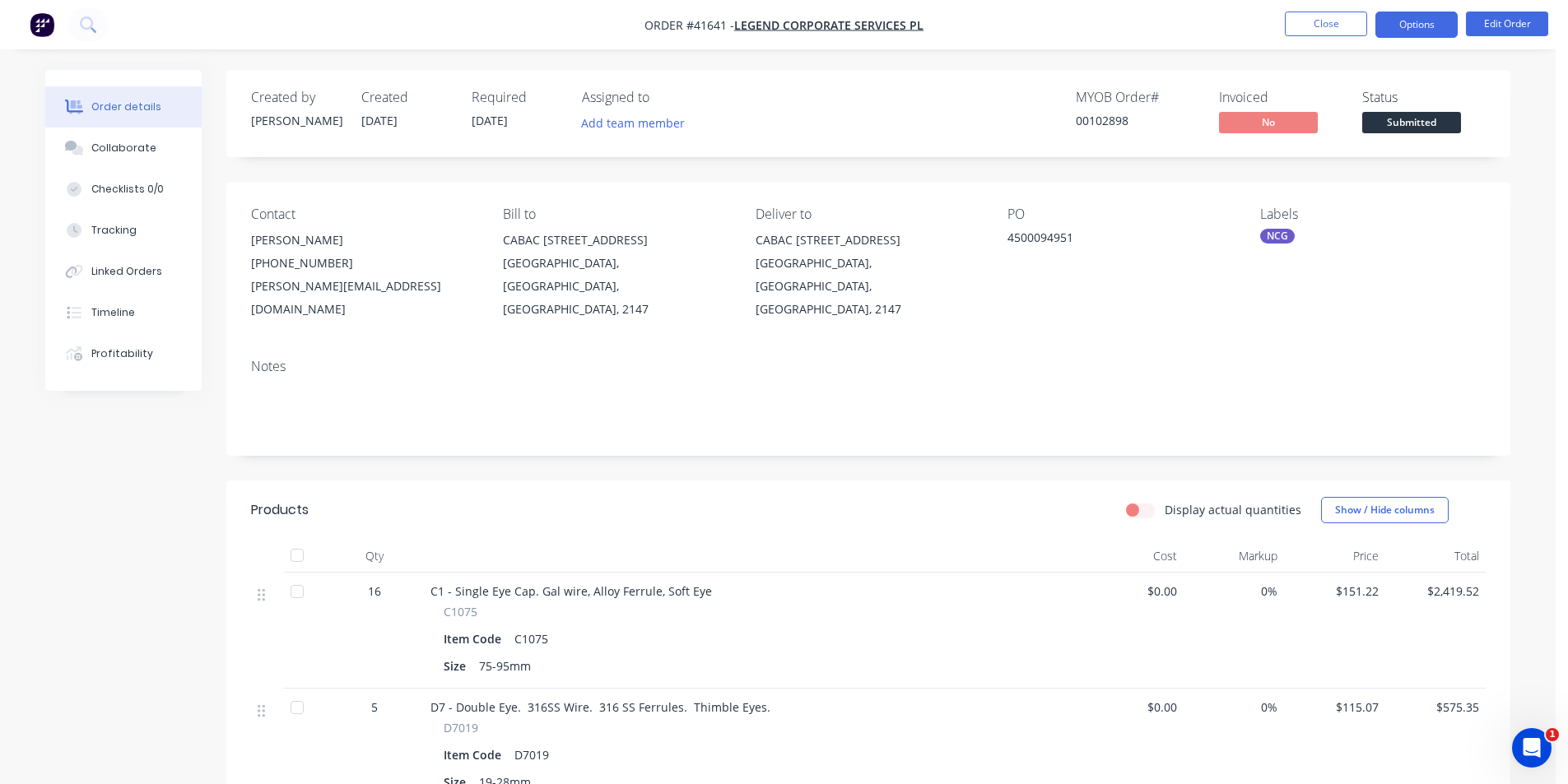
click at [1399, 24] on button "Options" at bounding box center [1416, 25] width 82 height 27
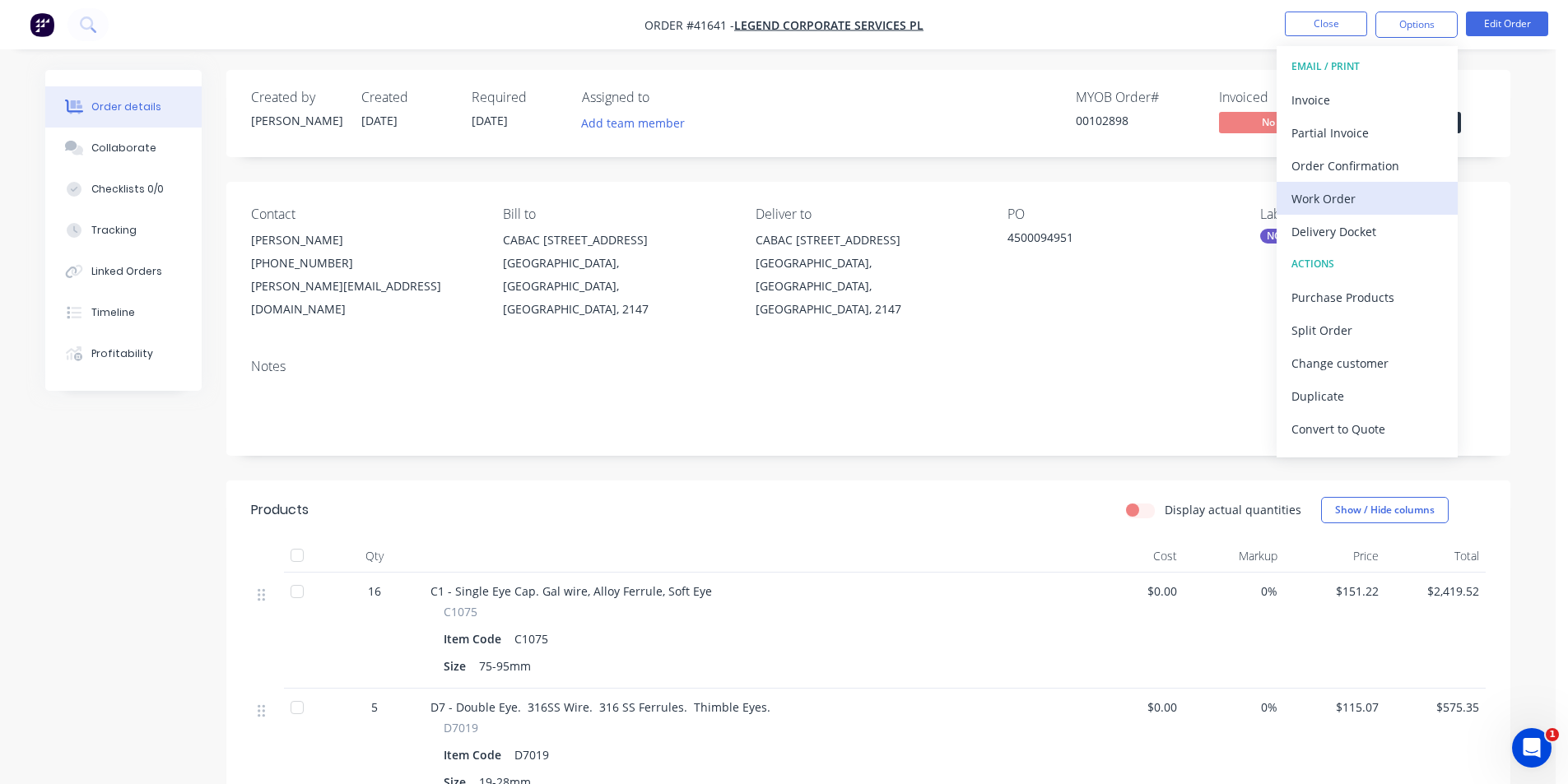
click at [1356, 197] on div "Work Order" at bounding box center [1367, 198] width 151 height 24
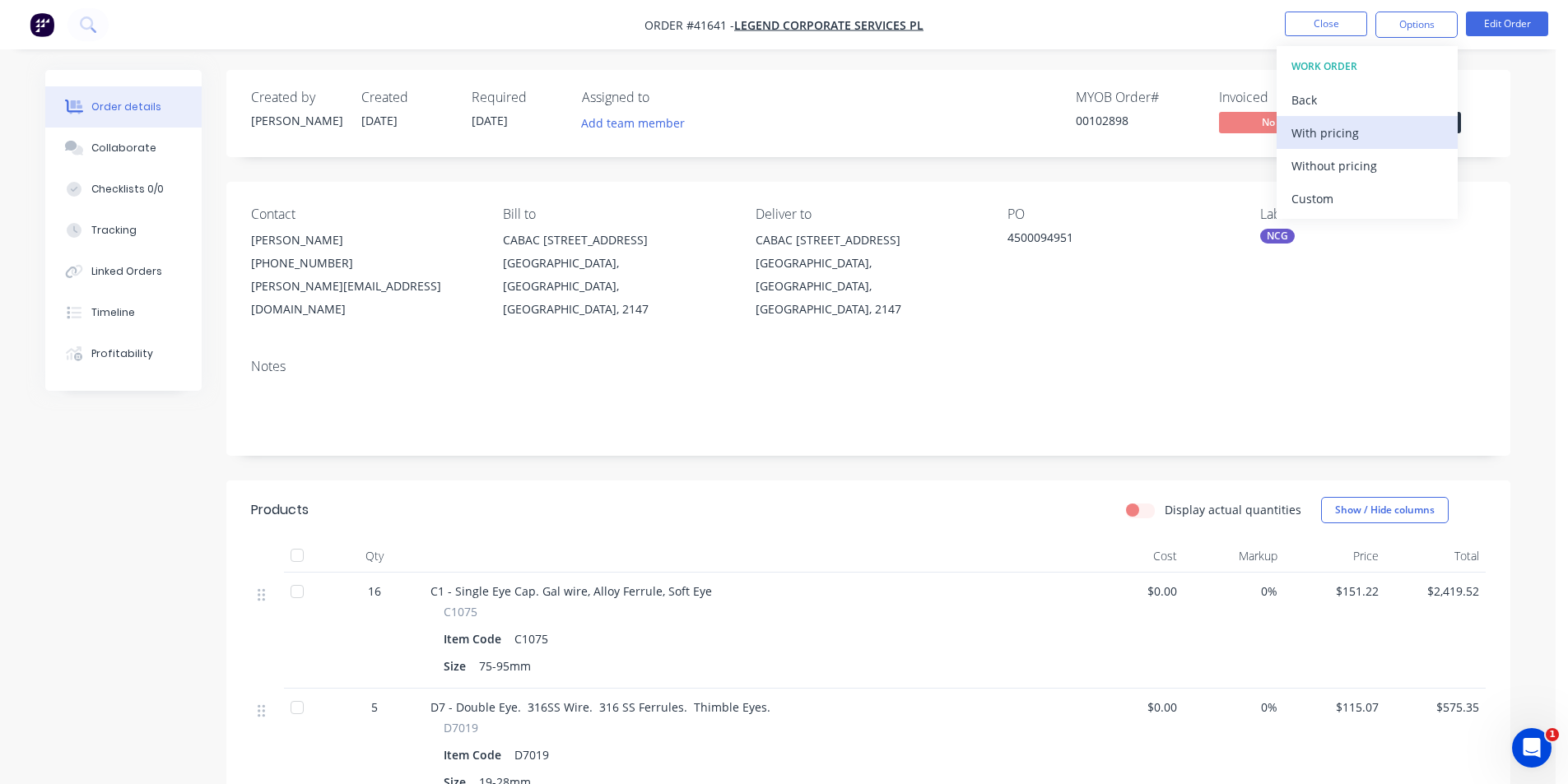
click at [1374, 139] on div "With pricing" at bounding box center [1367, 133] width 151 height 24
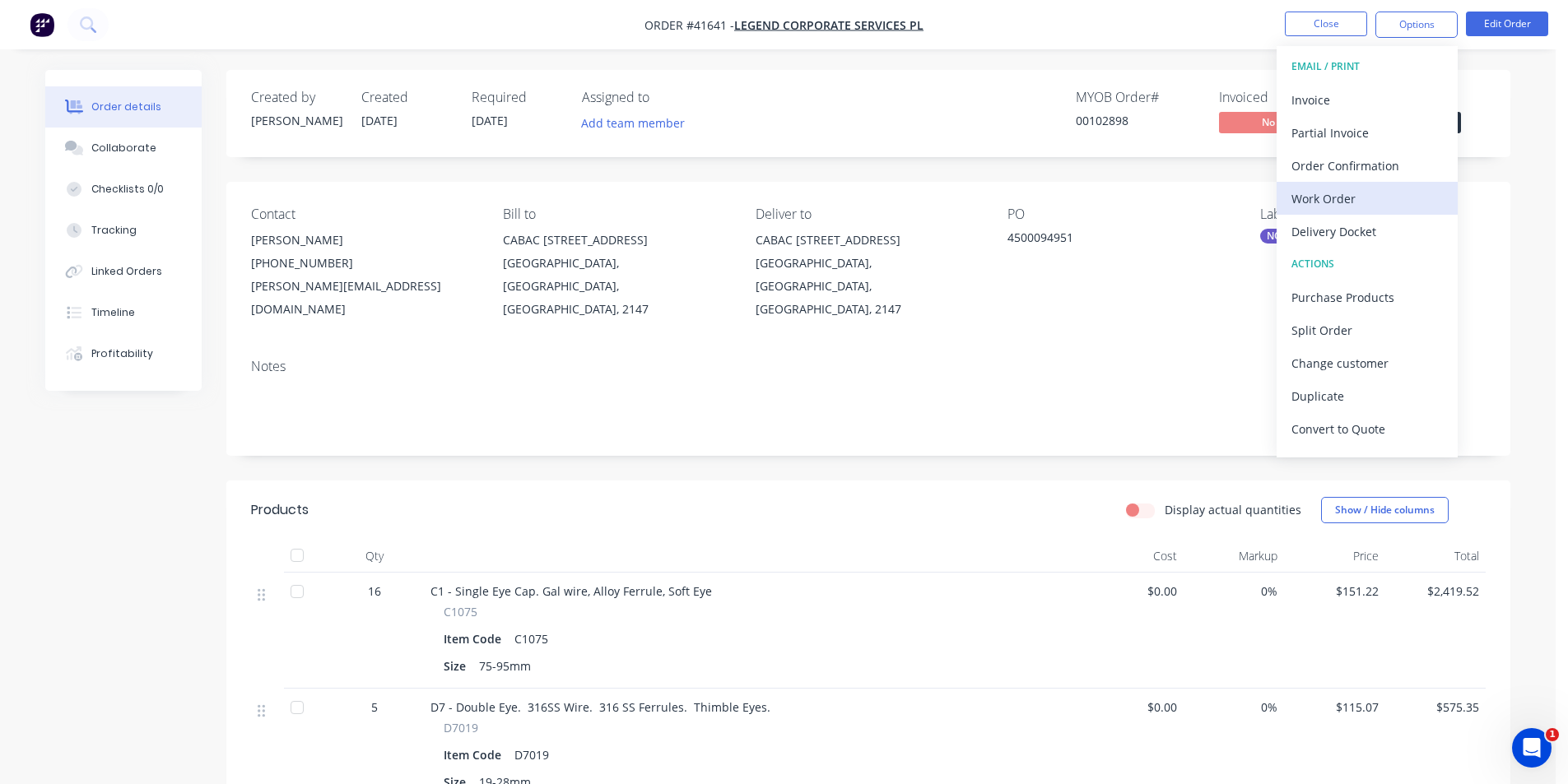
click at [1326, 198] on div "Work Order" at bounding box center [1367, 198] width 151 height 24
click at [1336, 169] on div "Without pricing" at bounding box center [1367, 165] width 151 height 24
click at [149, 310] on button "Timeline" at bounding box center [124, 313] width 156 height 41
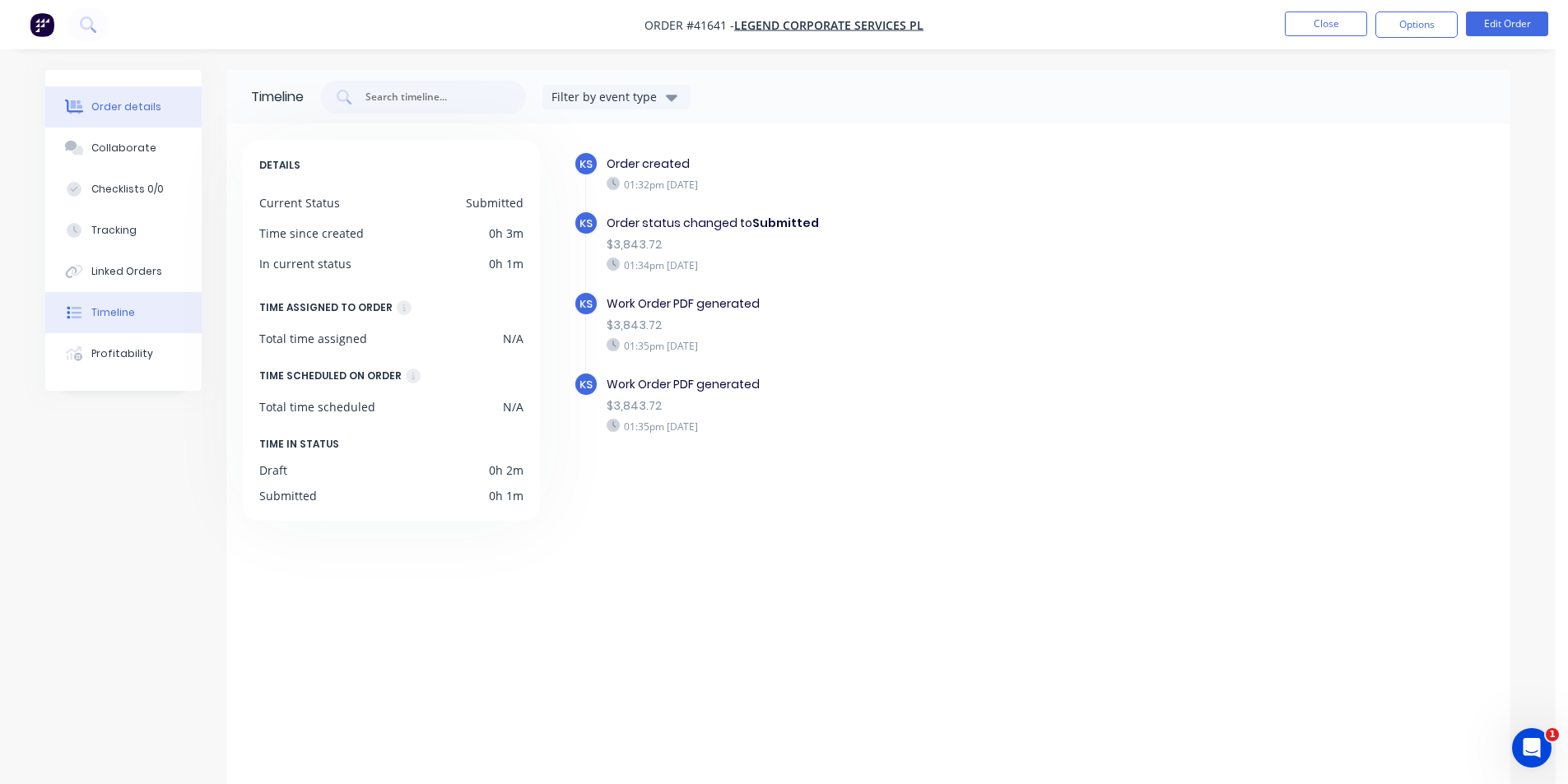
click at [144, 101] on div "Order details" at bounding box center [126, 107] width 70 height 15
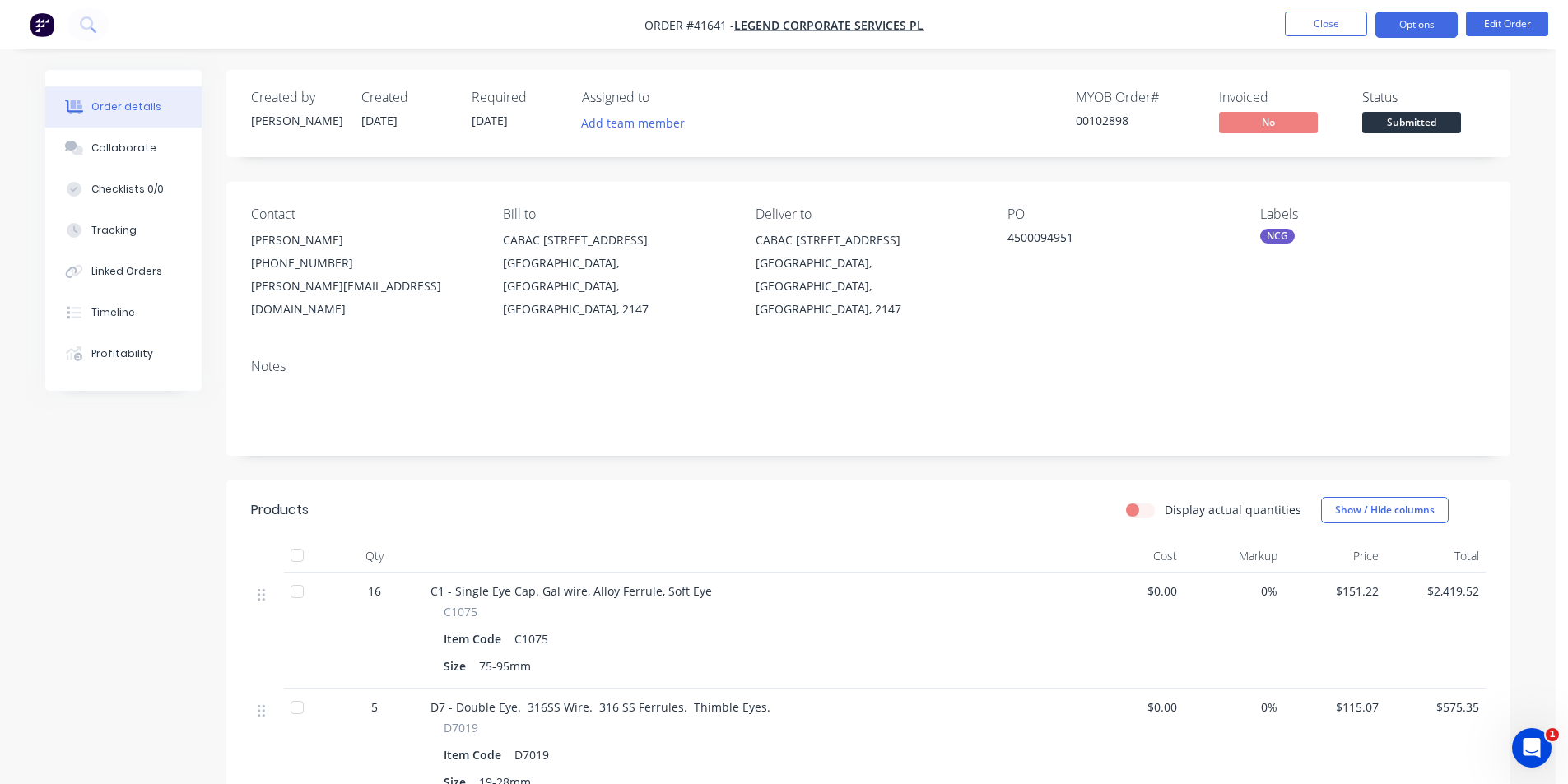
click at [1423, 25] on button "Options" at bounding box center [1416, 25] width 82 height 27
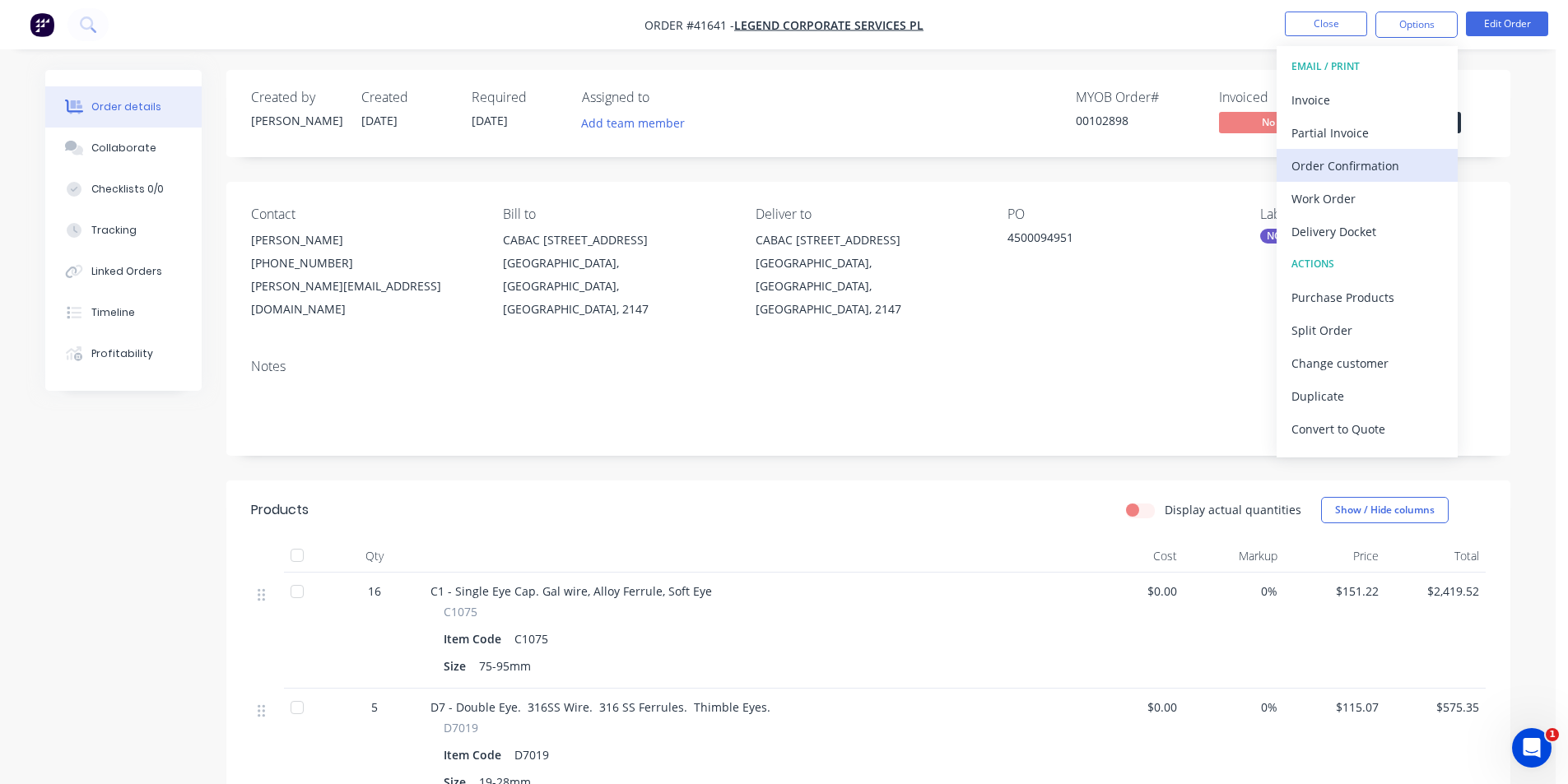
click at [1351, 168] on div "Order Confirmation" at bounding box center [1367, 165] width 151 height 24
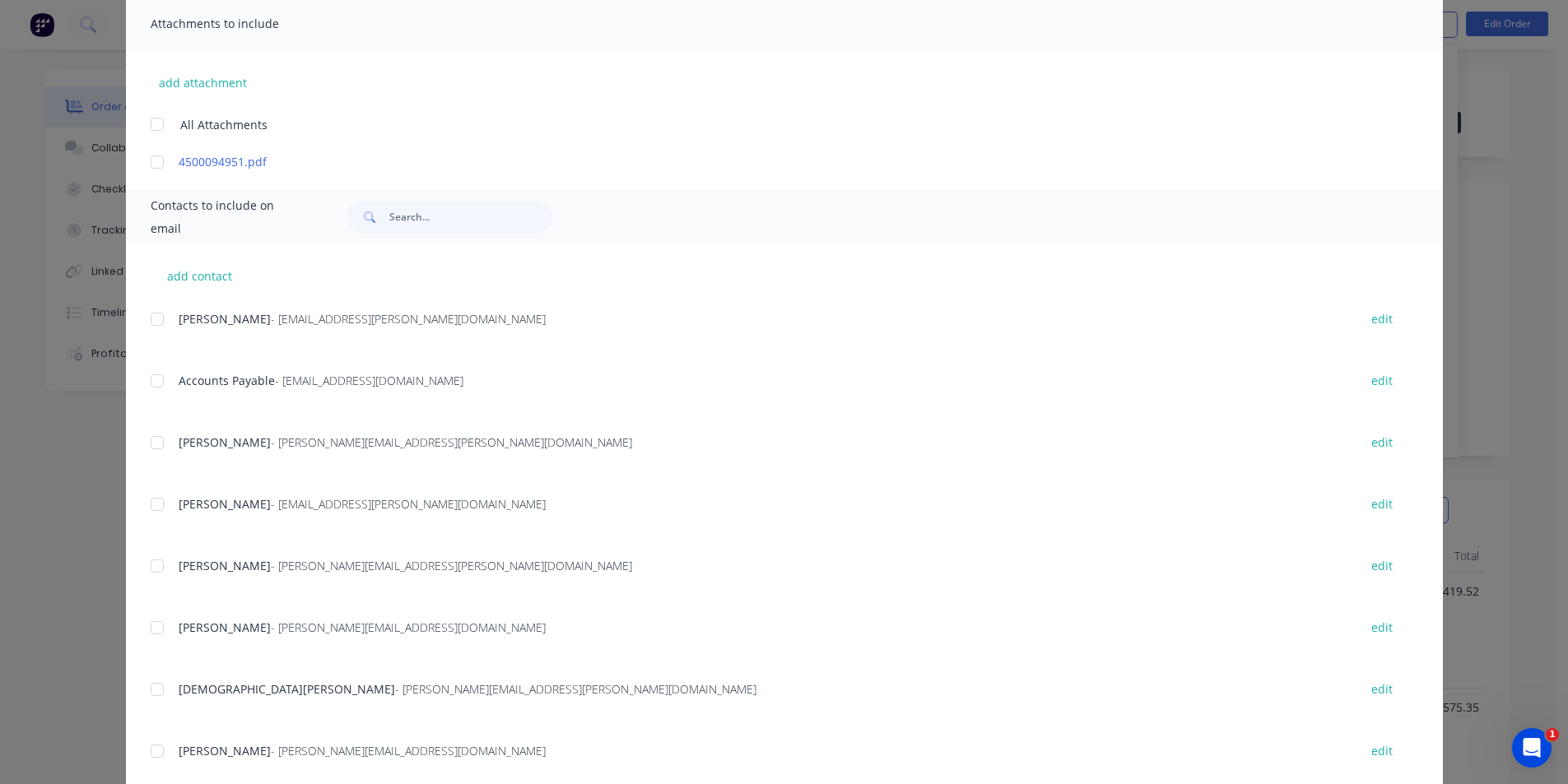
scroll to position [411, 0]
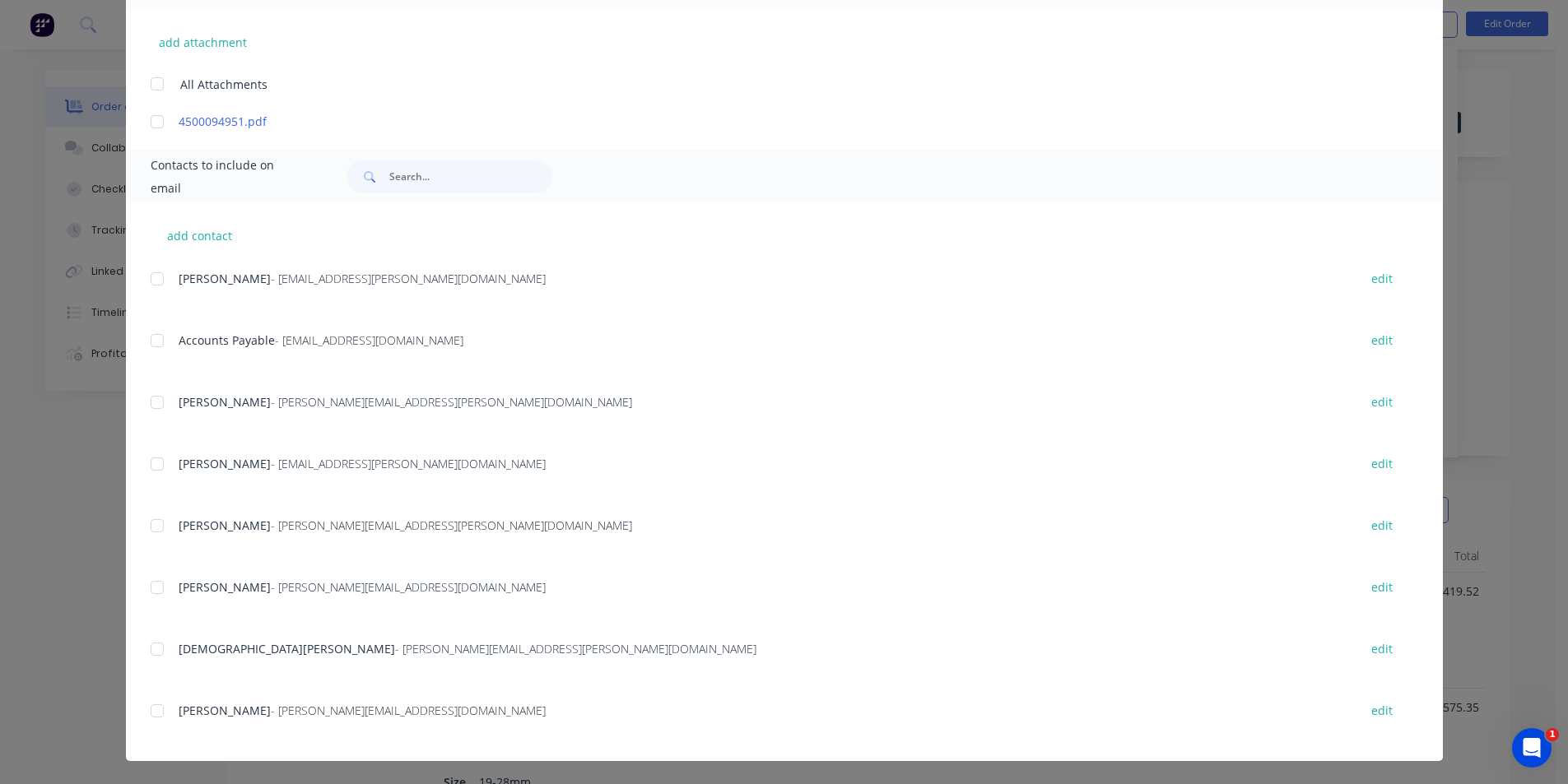
click at [150, 710] on div at bounding box center [158, 711] width 33 height 33
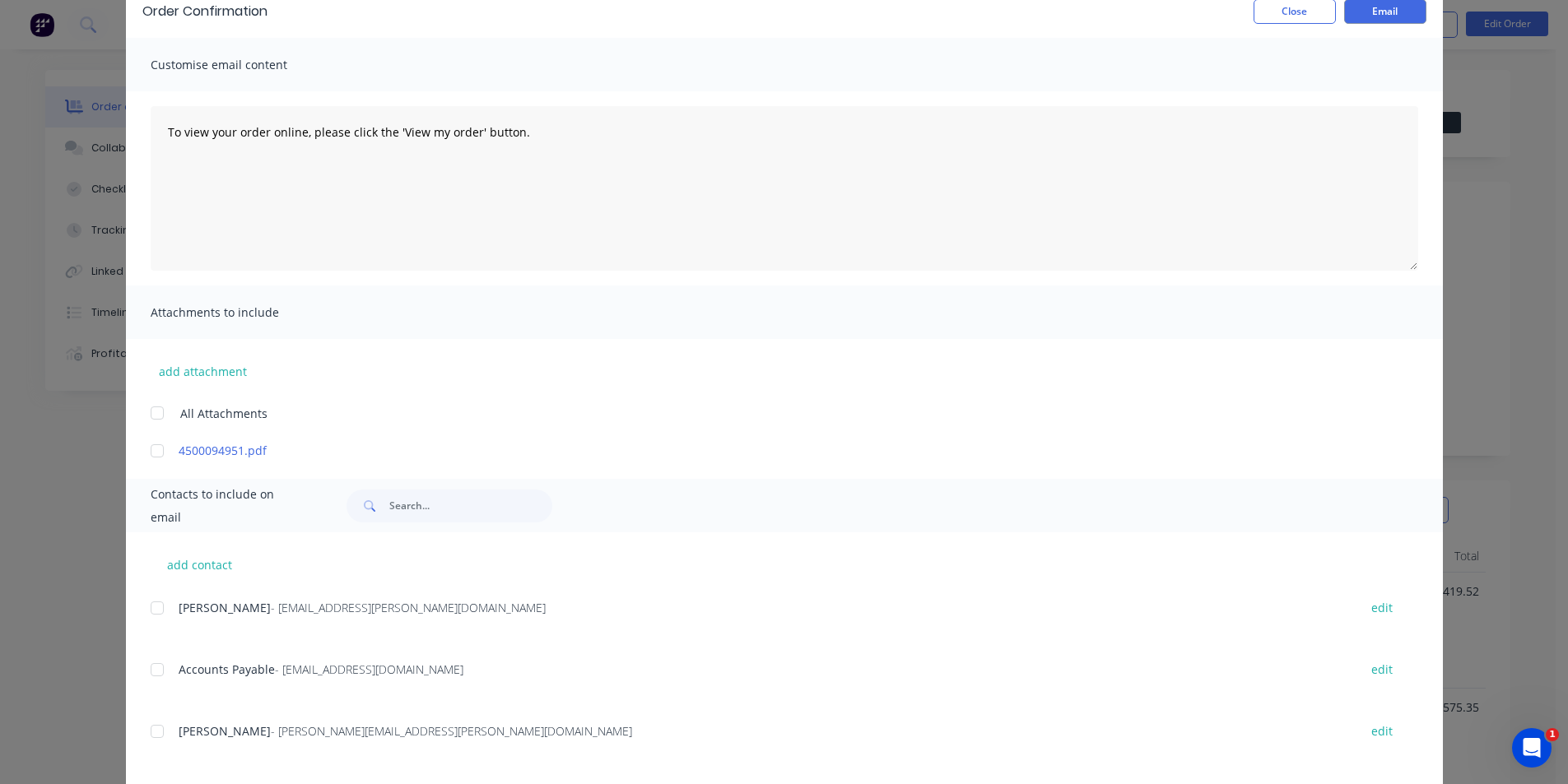
scroll to position [0, 0]
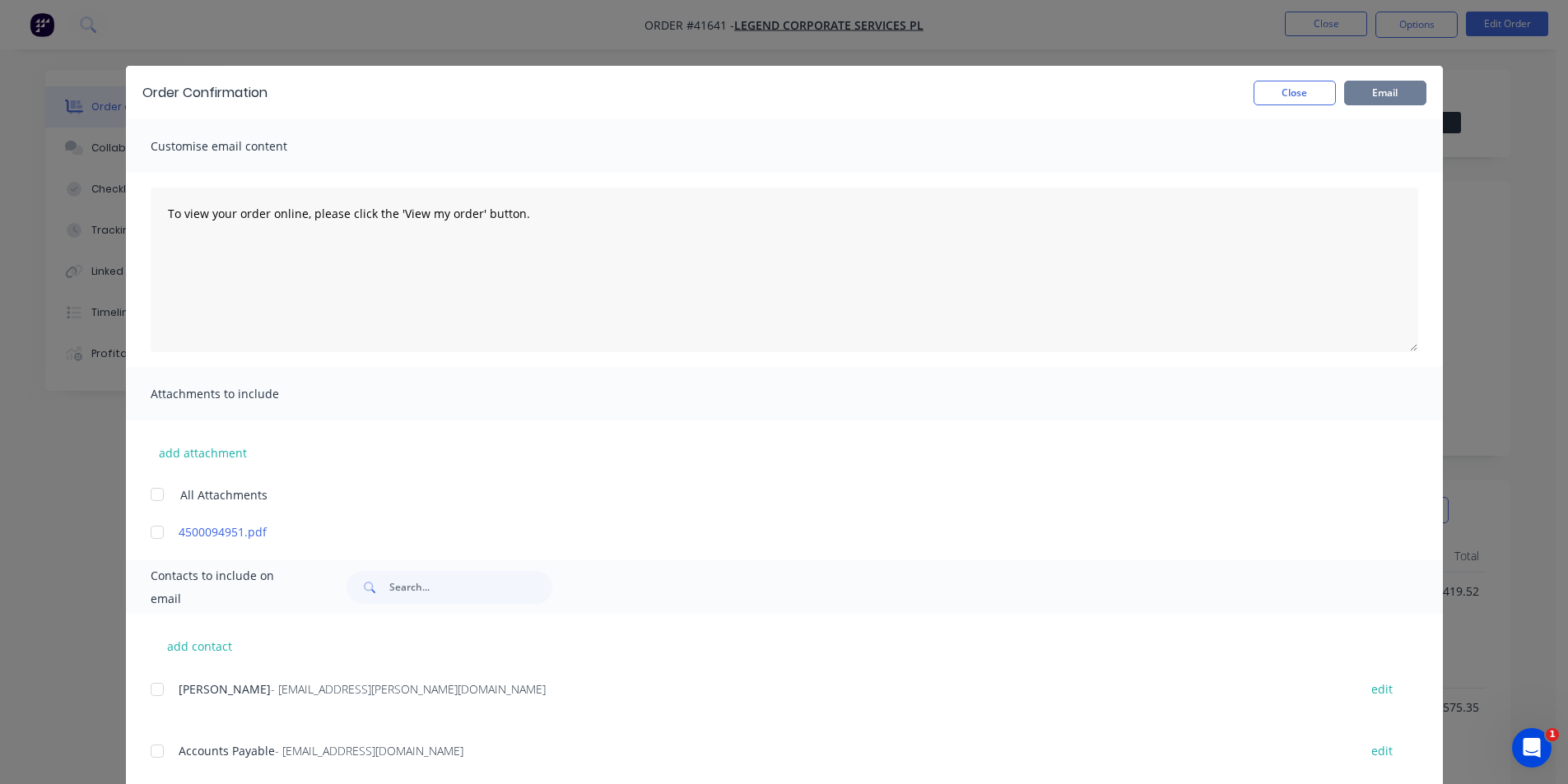
click at [1357, 87] on button "Email" at bounding box center [1385, 93] width 82 height 25
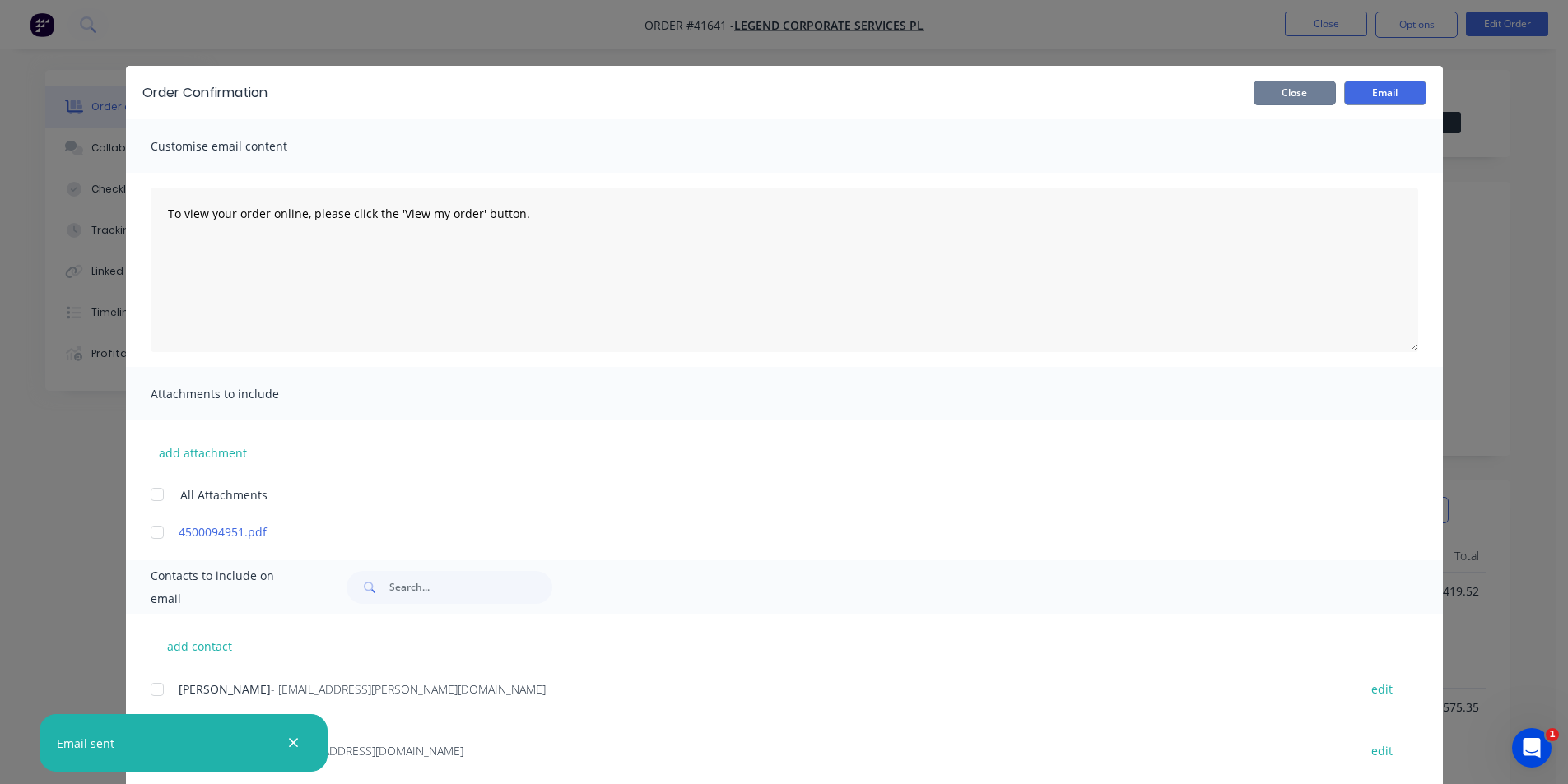
click at [1282, 95] on button "Close" at bounding box center [1294, 93] width 82 height 25
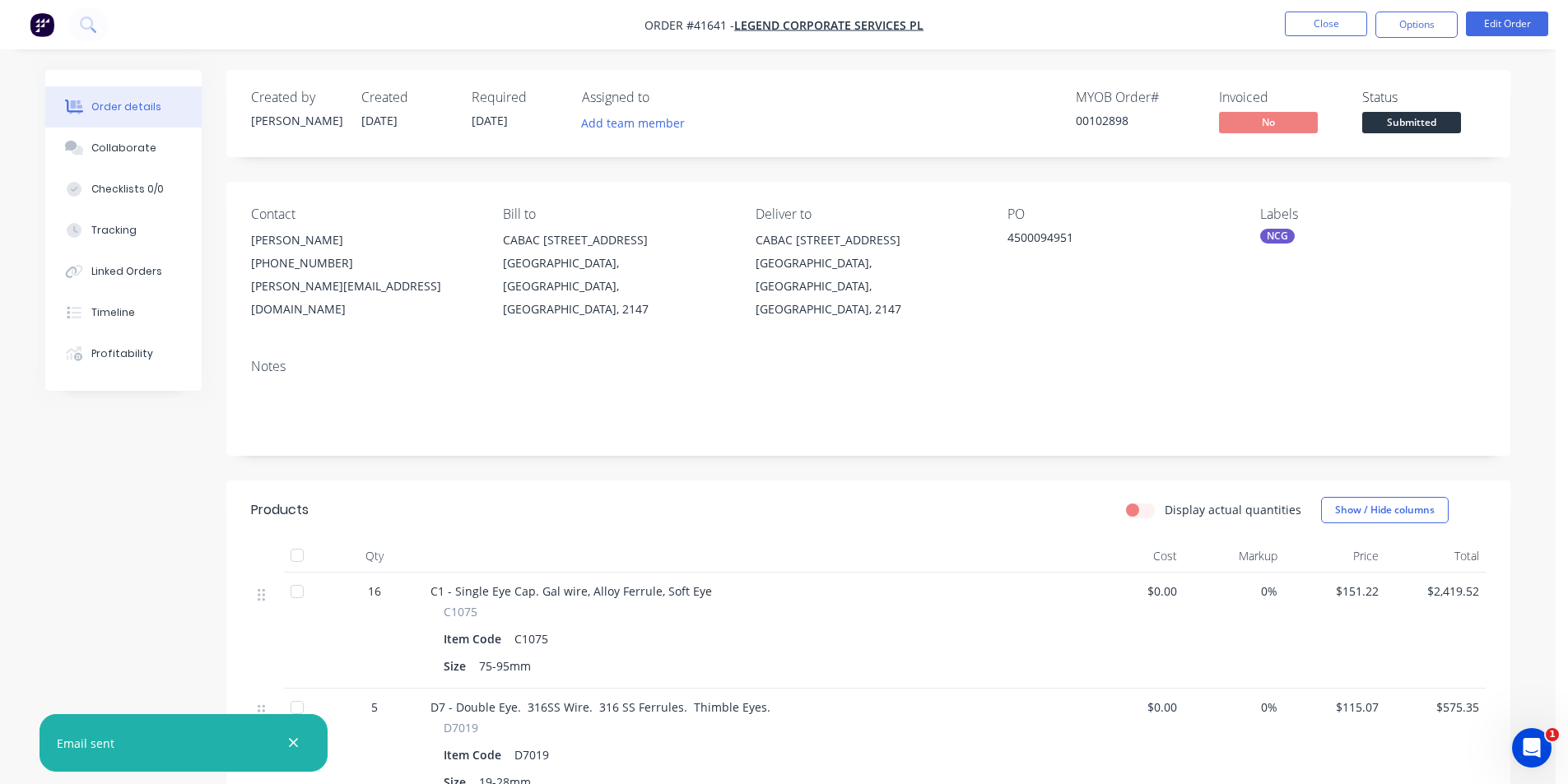
click at [1191, 62] on div "Order details Collaborate Checklists 0/0 Tracking Linked Orders Timeline Profit…" at bounding box center [778, 723] width 1556 height 1445
click at [1325, 21] on button "Close" at bounding box center [1326, 24] width 82 height 25
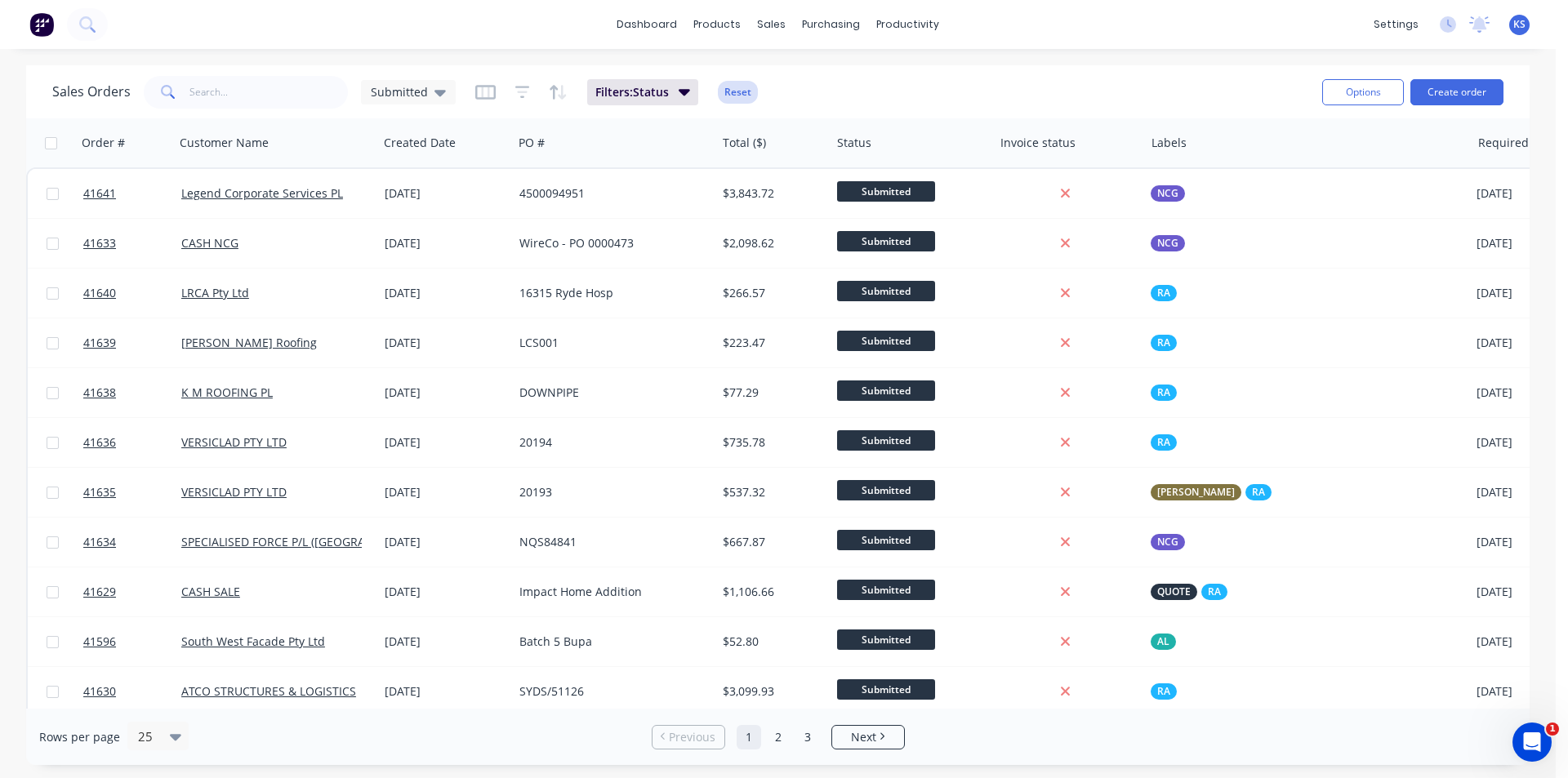
click at [728, 90] on button "Reset" at bounding box center [738, 92] width 40 height 23
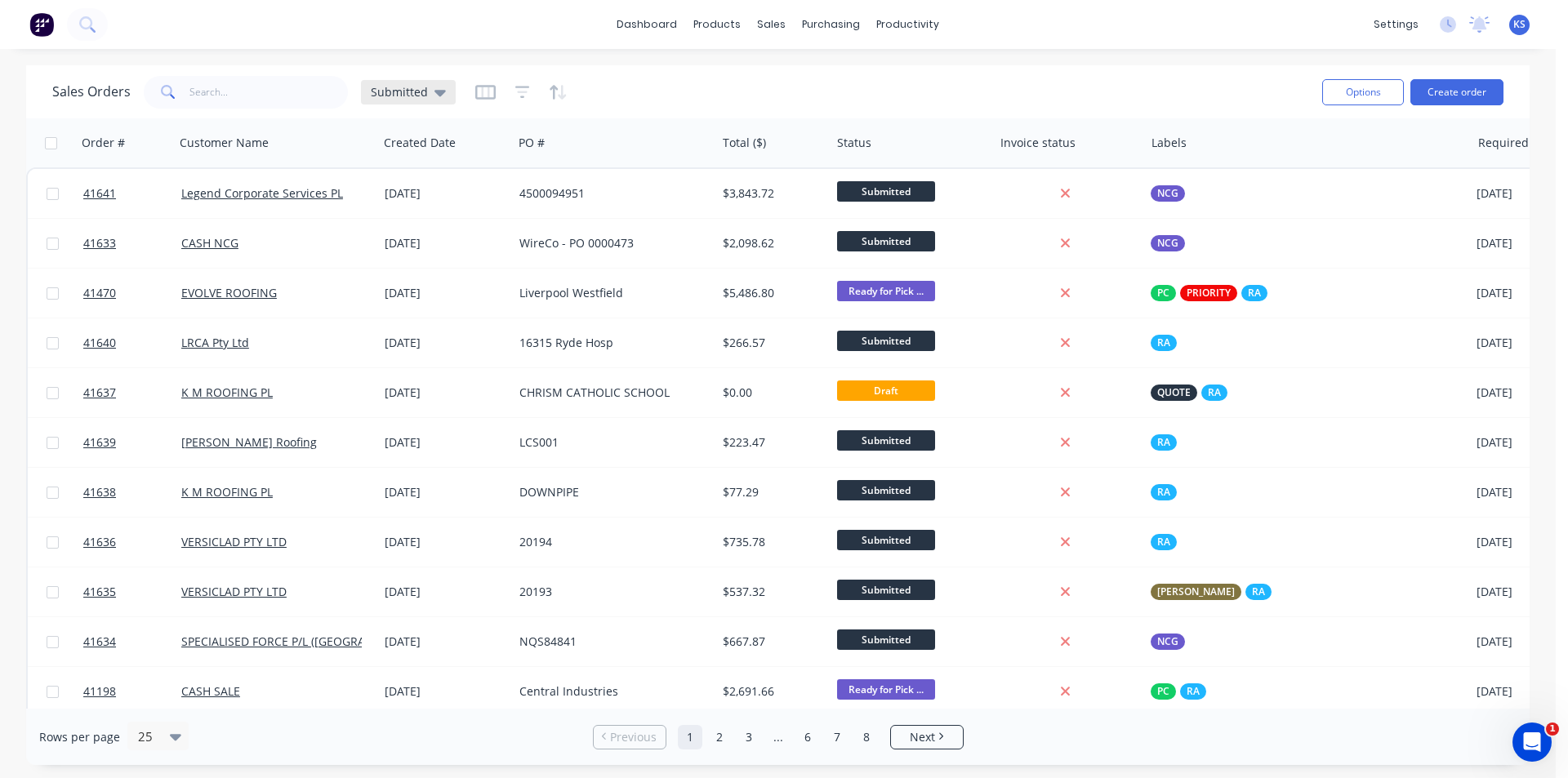
click at [427, 96] on div "Submitted" at bounding box center [408, 92] width 75 height 15
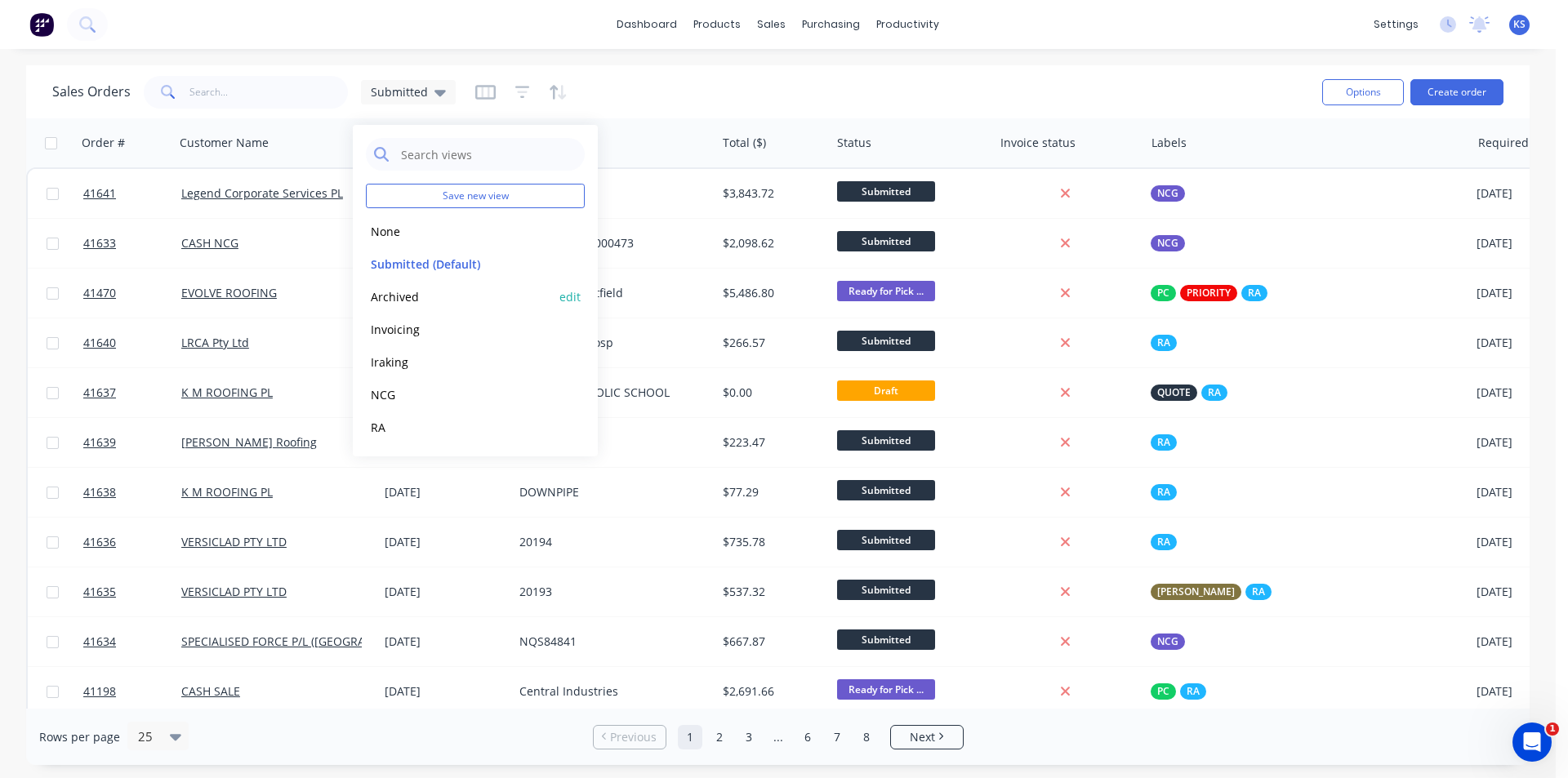
click at [422, 300] on button "Archived" at bounding box center [459, 296] width 186 height 19
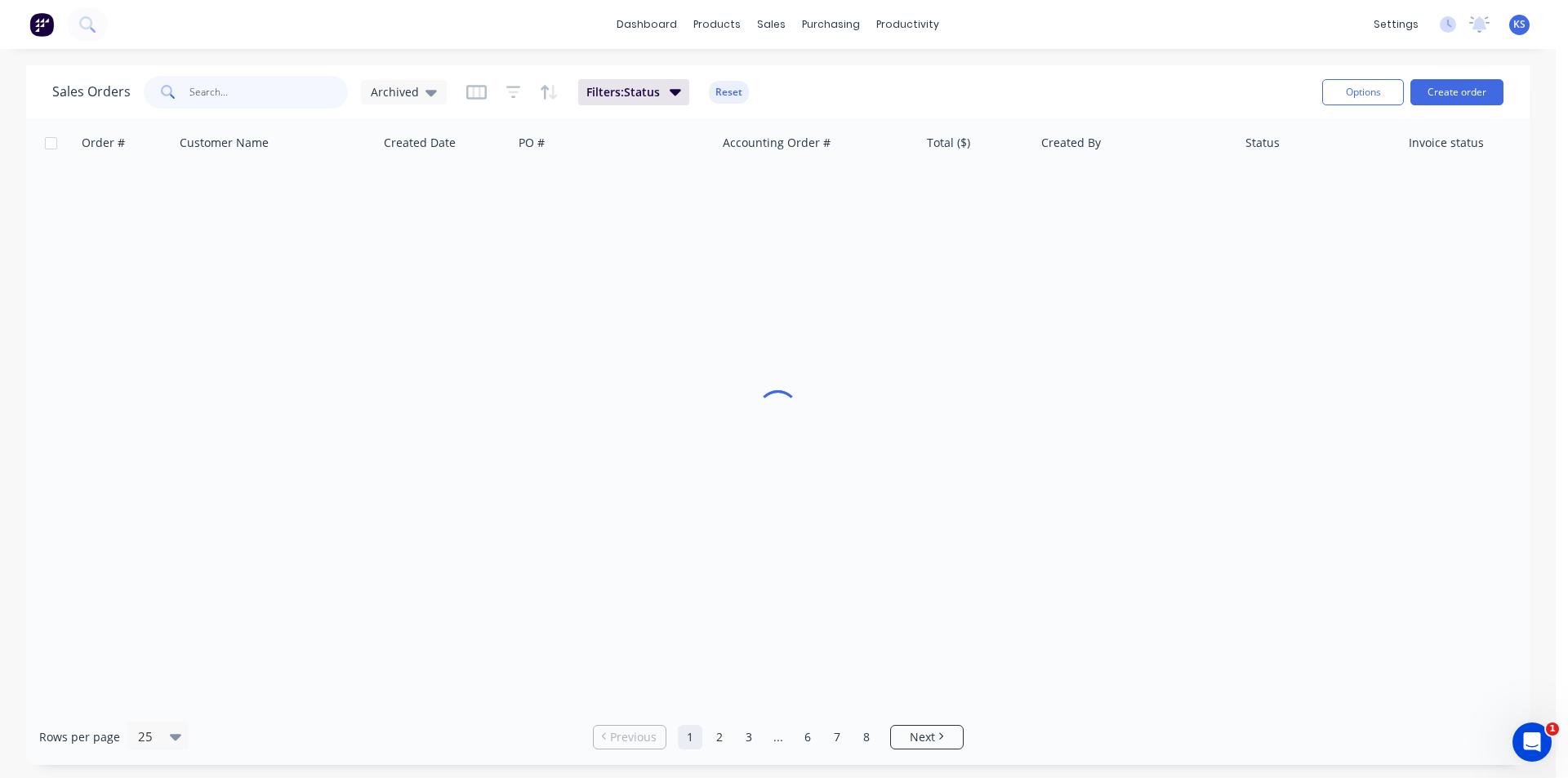
click at [256, 82] on input "text" at bounding box center [268, 92] width 159 height 33
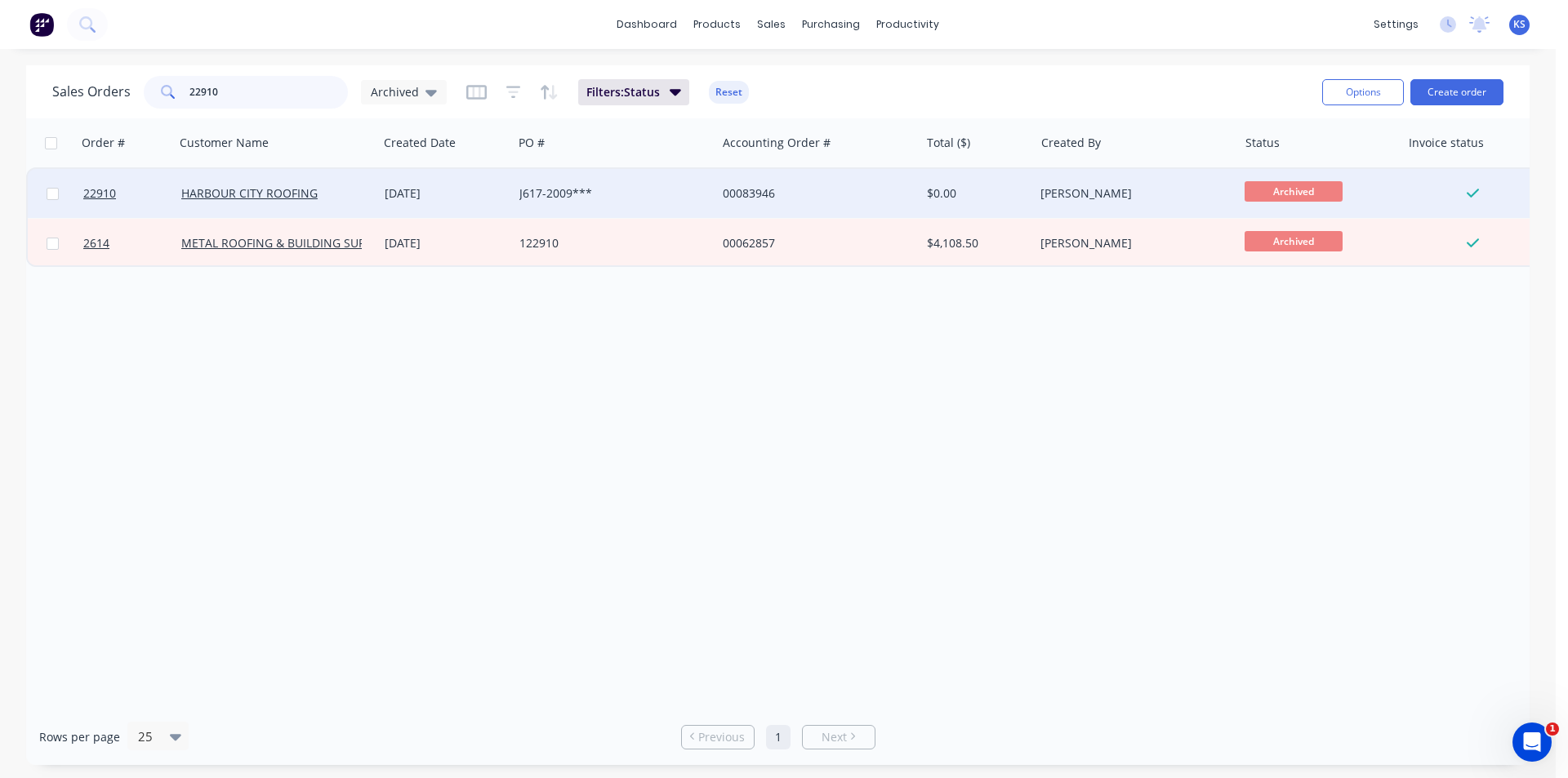
type input "22910"
click at [635, 189] on div "J617-2009***" at bounding box center [610, 193] width 181 height 16
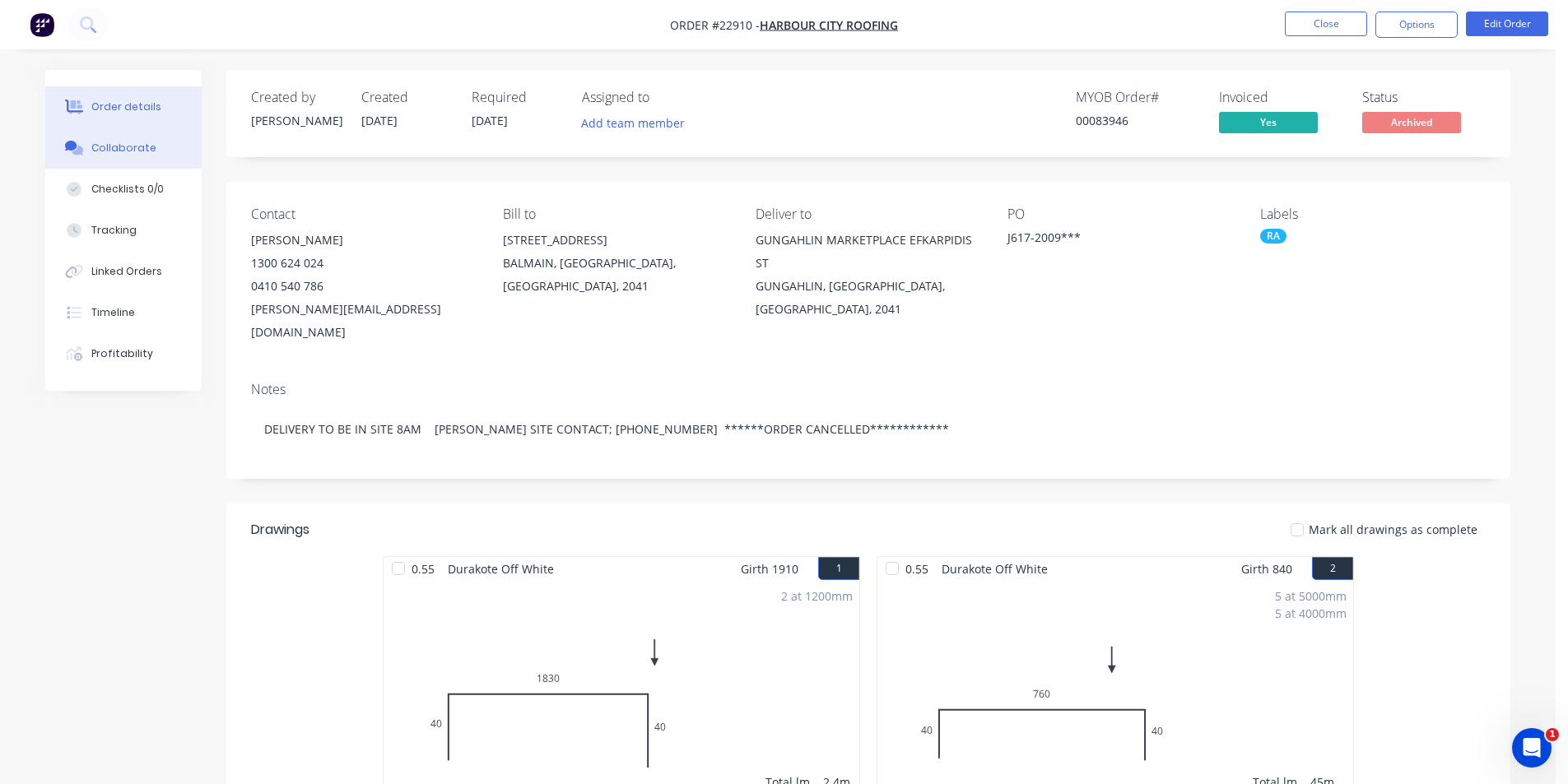
click at [106, 149] on div "Collaborate" at bounding box center [124, 149] width 65 height 15
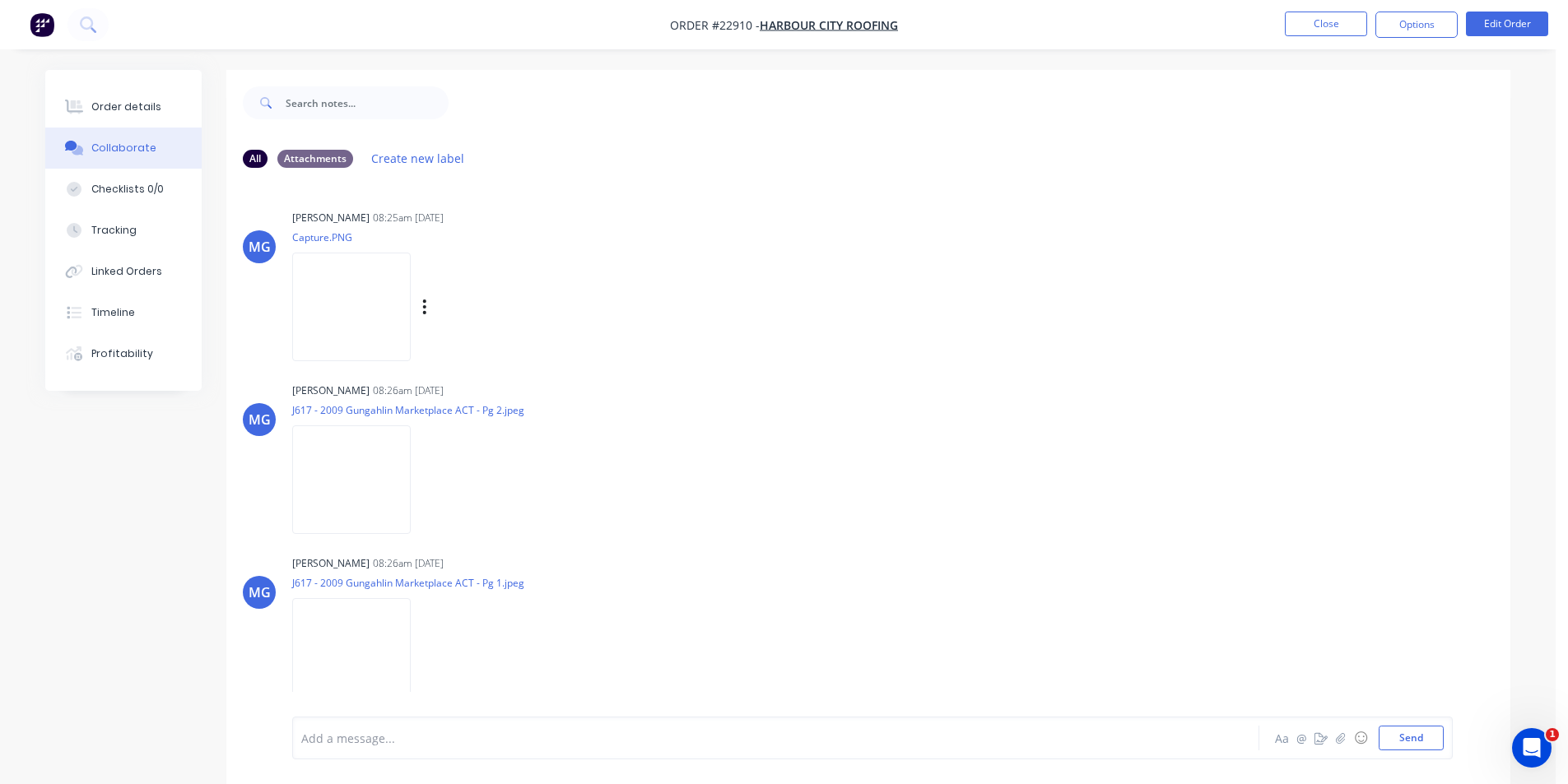
click at [379, 322] on img at bounding box center [351, 306] width 119 height 108
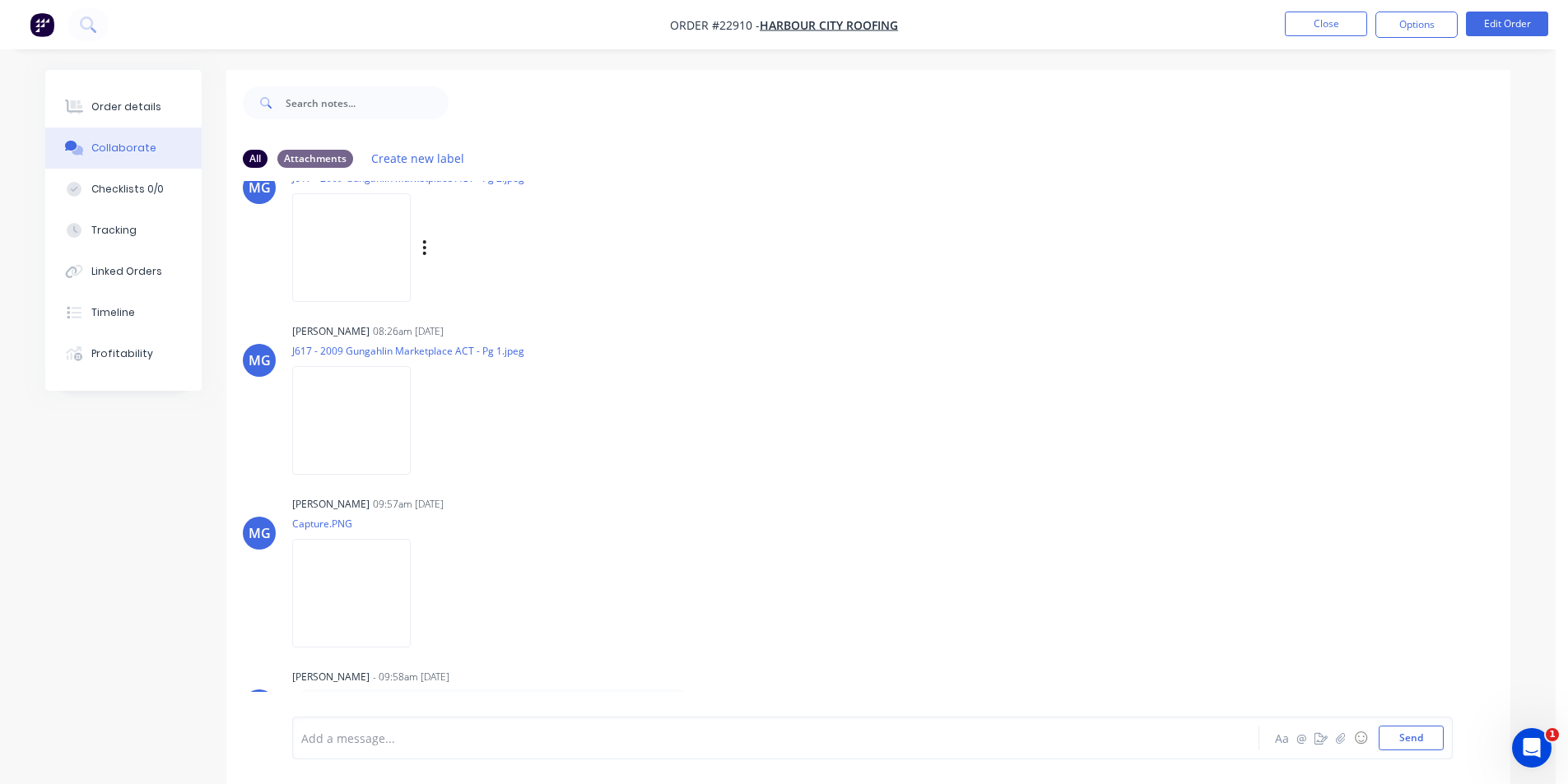
scroll to position [238, 0]
click at [389, 599] on img at bounding box center [351, 587] width 119 height 108
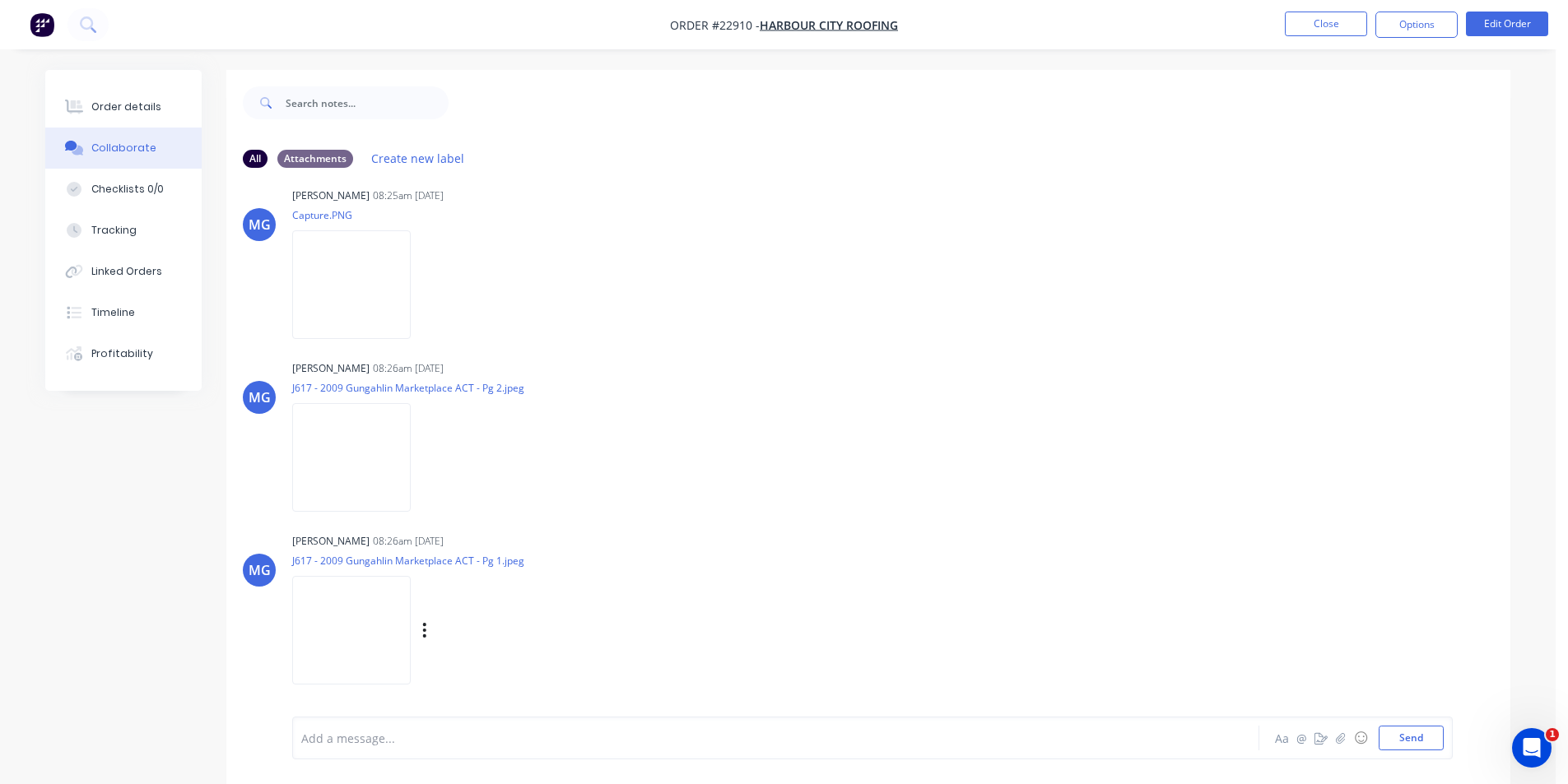
scroll to position [0, 0]
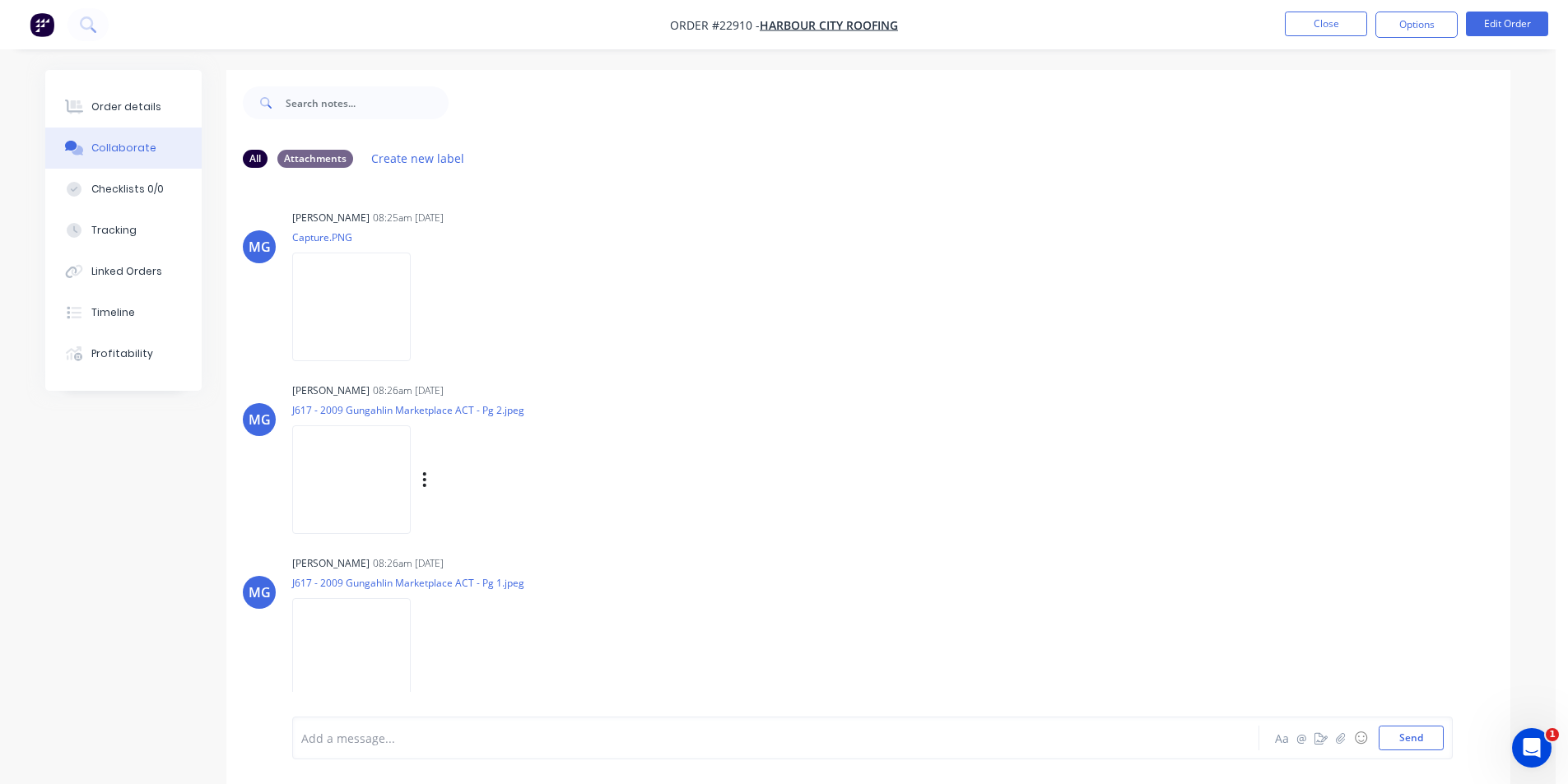
click at [356, 480] on img at bounding box center [351, 480] width 119 height 108
click at [350, 652] on img at bounding box center [351, 652] width 119 height 108
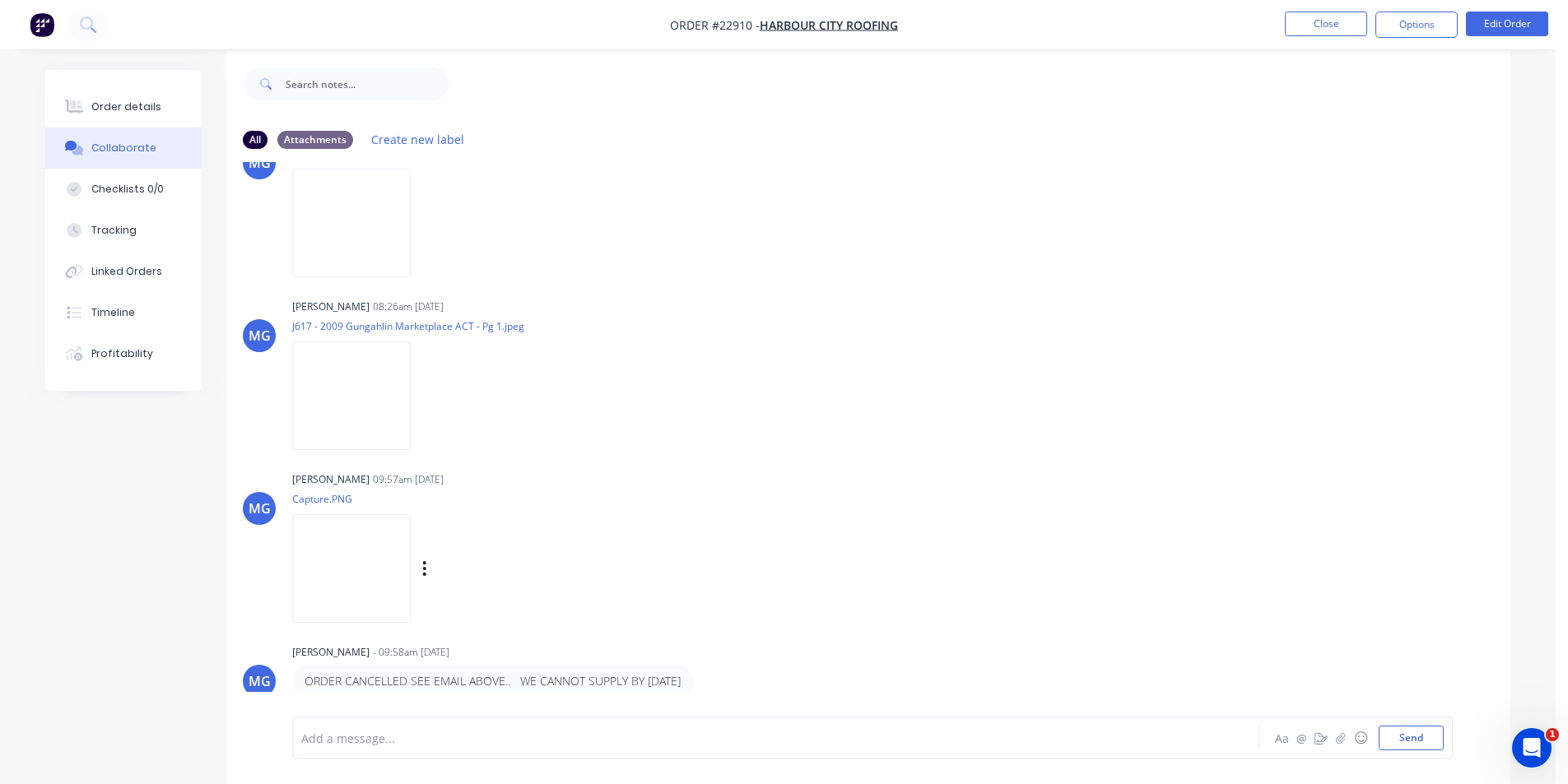
scroll to position [25, 0]
click at [147, 95] on button "Order details" at bounding box center [124, 107] width 156 height 41
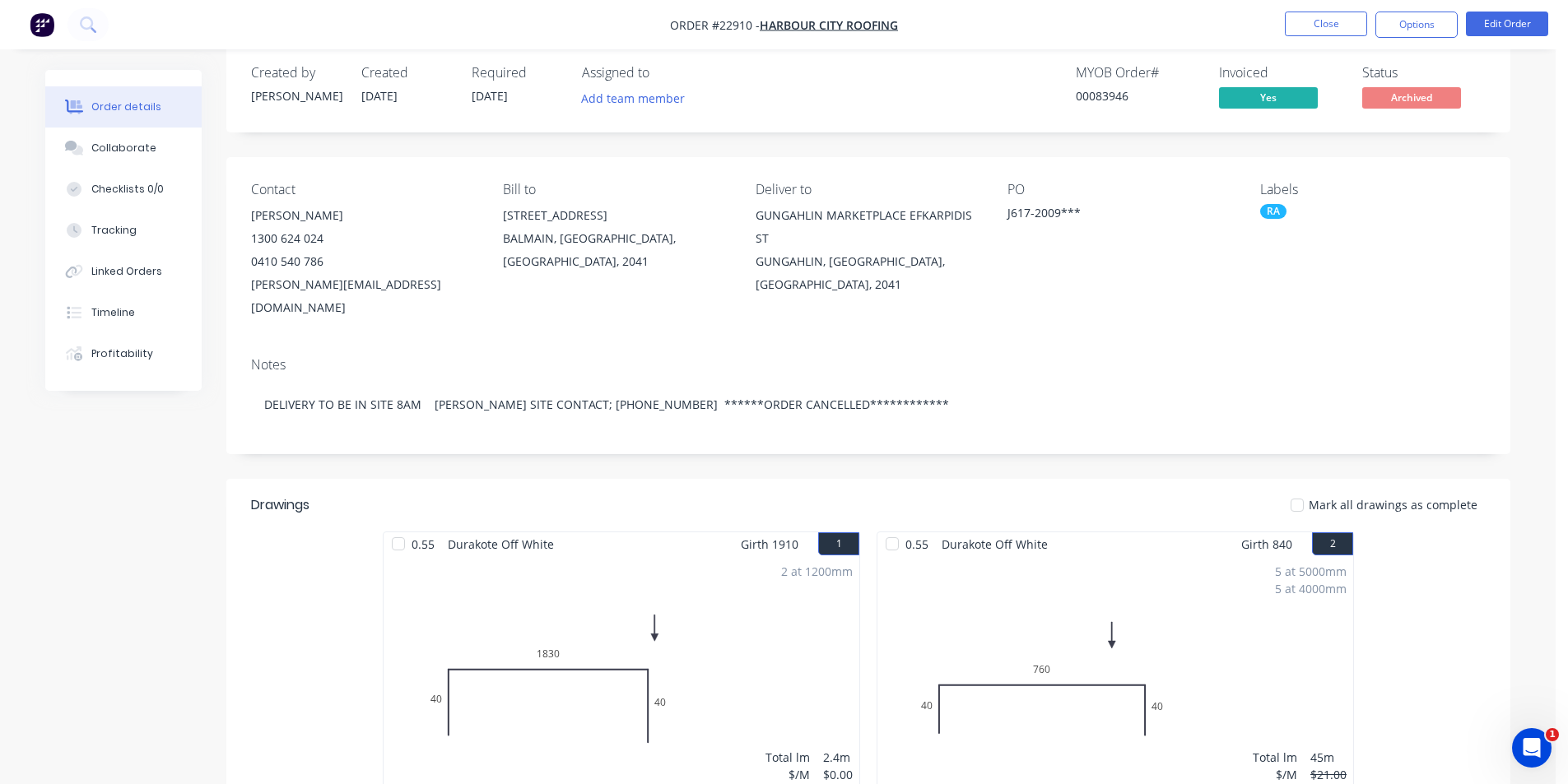
click at [1058, 5] on nav "Order #22910 - HARBOUR CITY ROOFING Close Options Edit Order" at bounding box center [784, 24] width 1568 height 49
click at [1327, 26] on button "Close" at bounding box center [1326, 24] width 82 height 25
